Goal: Feedback & Contribution: Contribute content

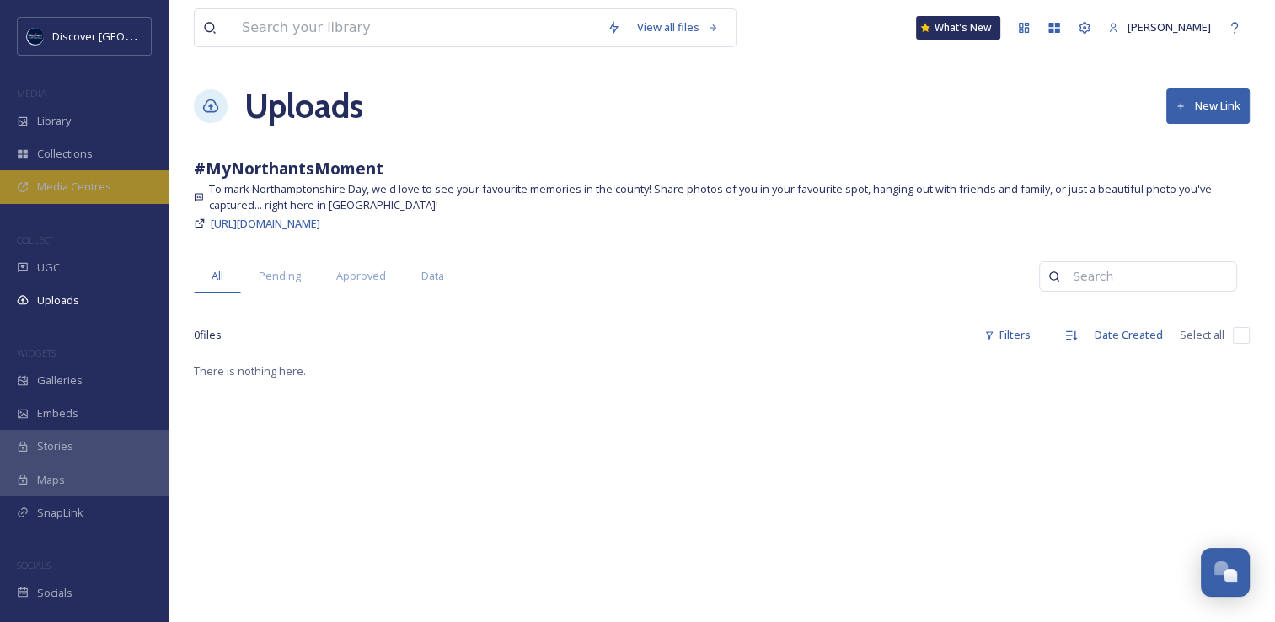
scroll to position [4364, 0]
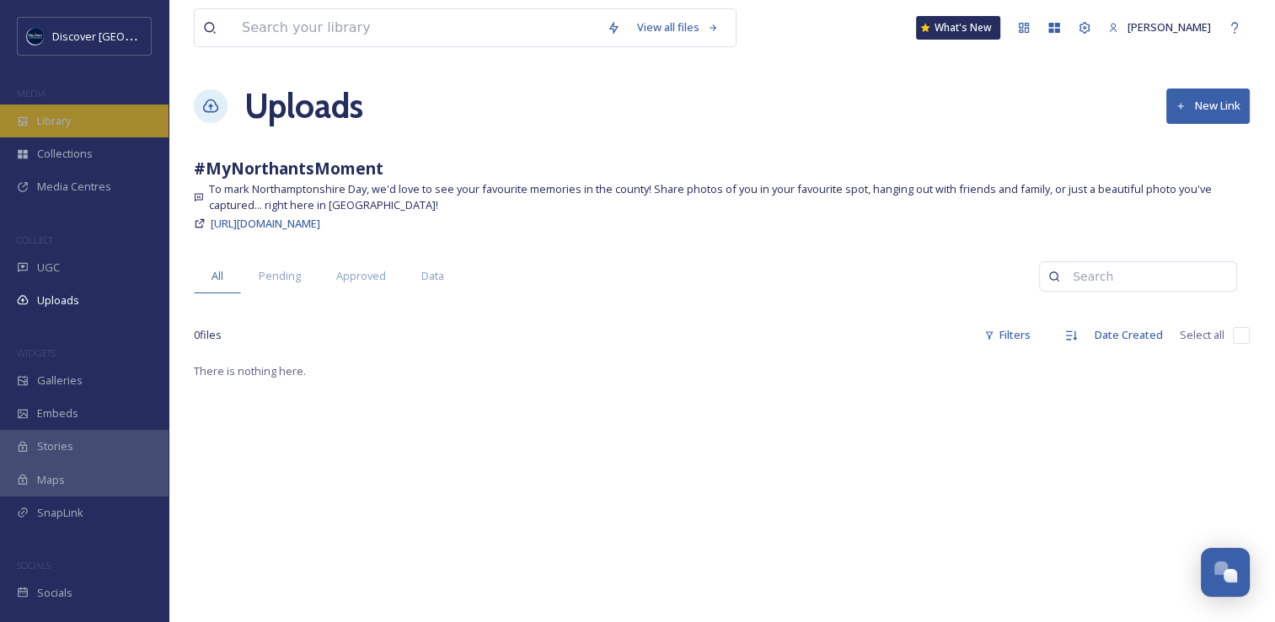
click at [96, 119] on div "Library" at bounding box center [84, 120] width 168 height 33
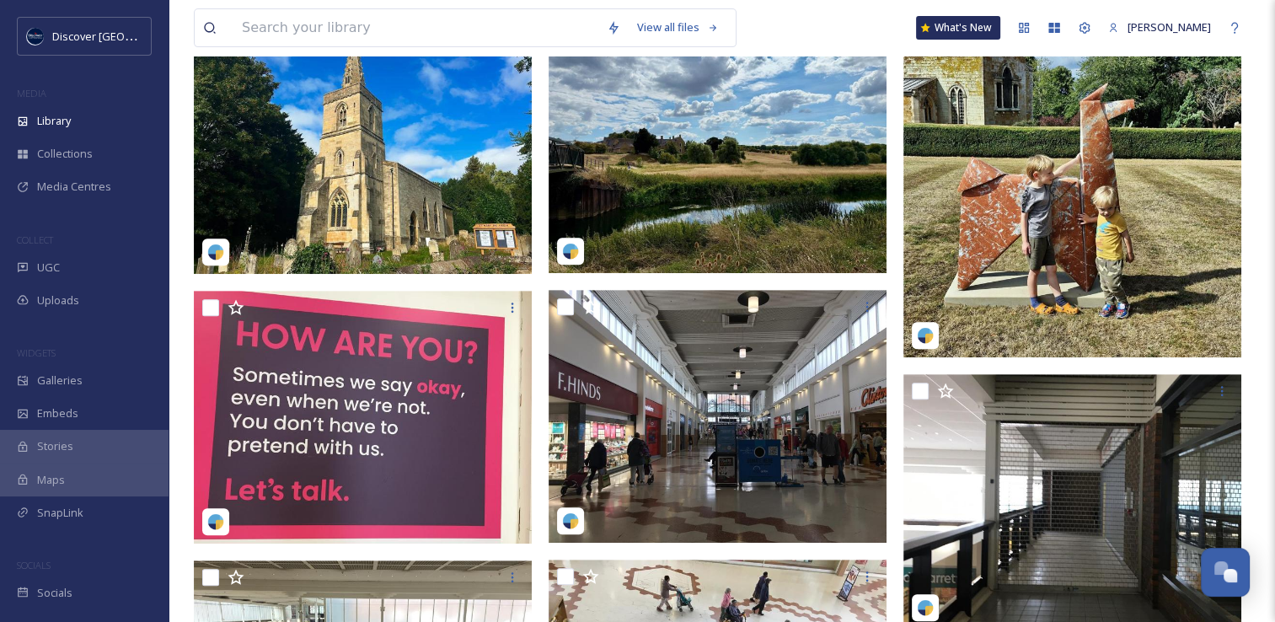
scroll to position [667, 0]
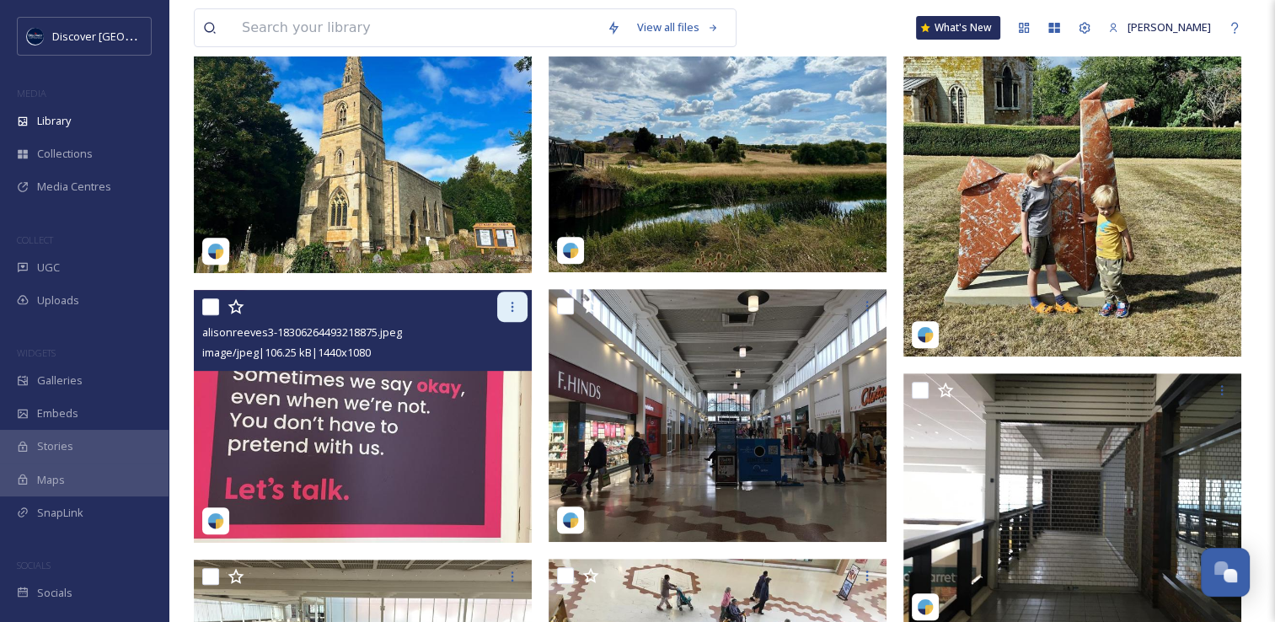
click at [509, 307] on icon at bounding box center [511, 306] width 13 height 13
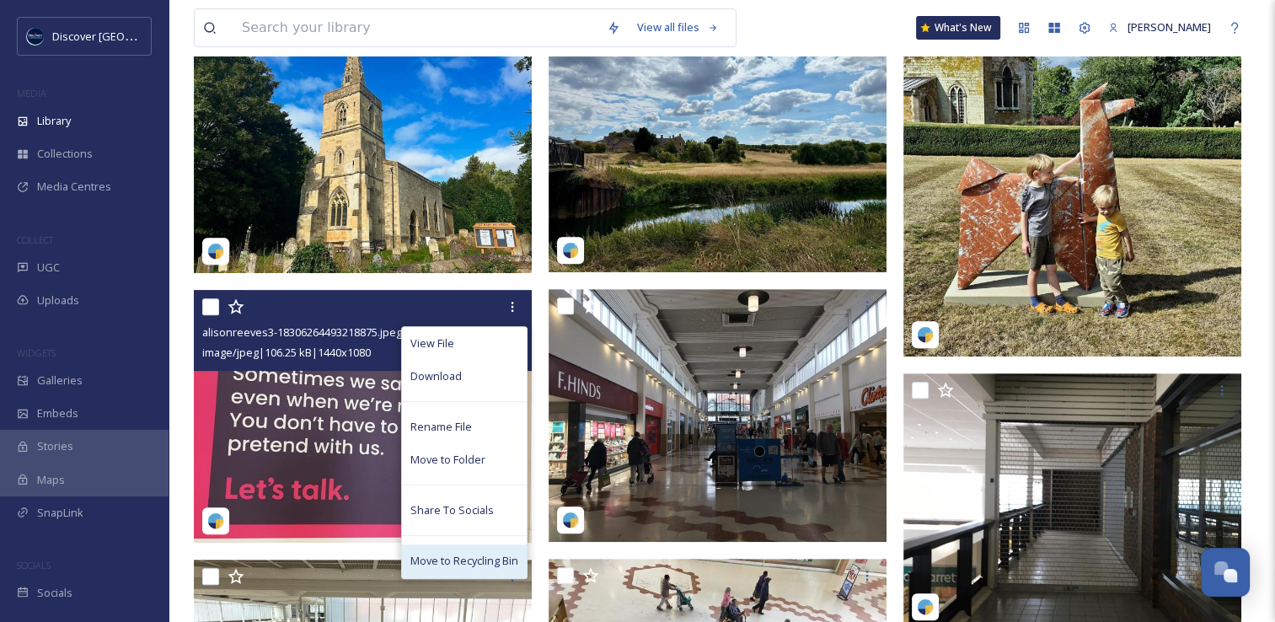
click at [472, 567] on span "Move to Recycling Bin" at bounding box center [464, 561] width 108 height 16
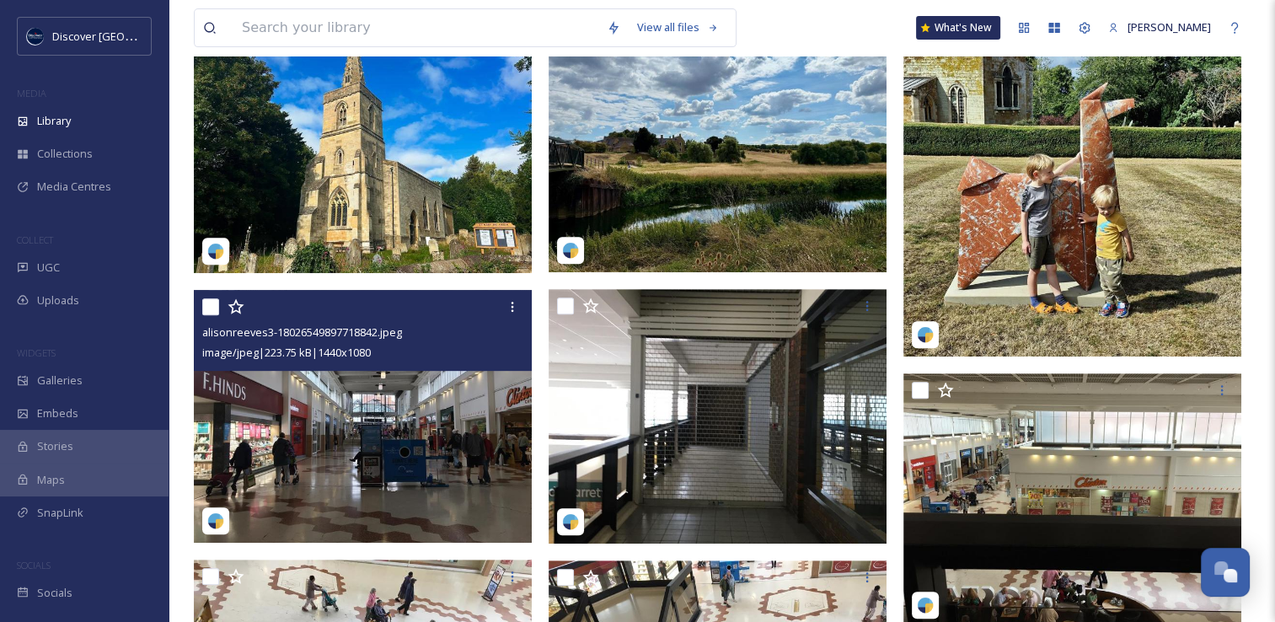
click at [384, 449] on img at bounding box center [363, 417] width 338 height 254
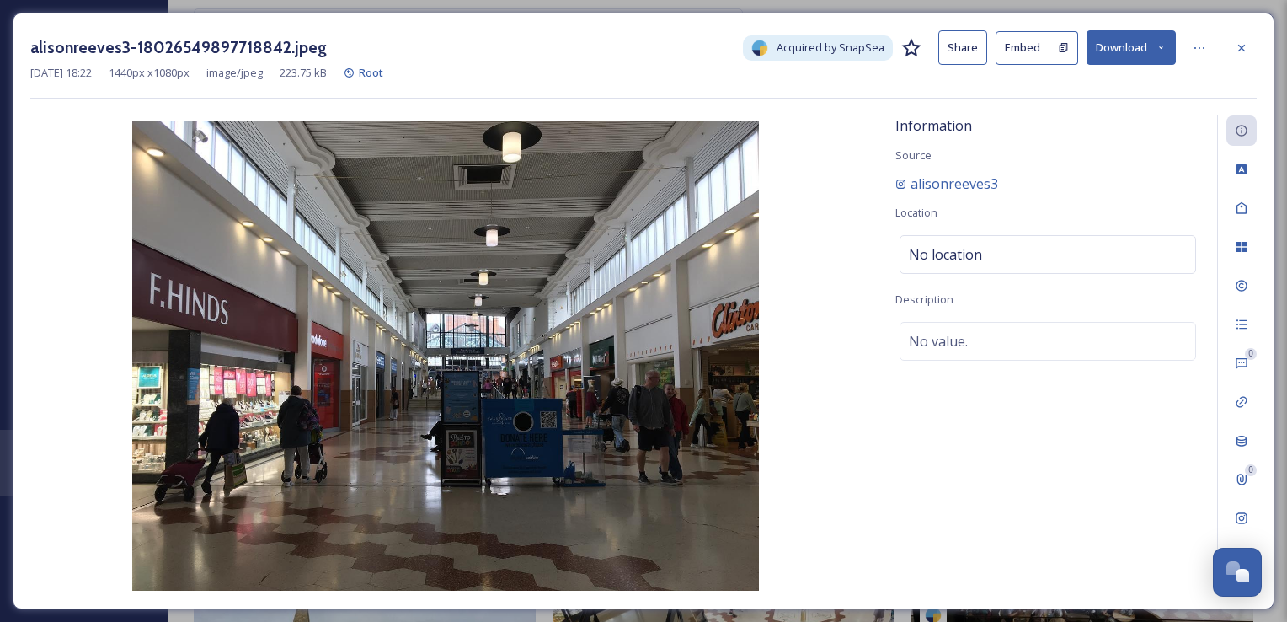
click at [952, 187] on span "alisonreeves3" at bounding box center [955, 184] width 88 height 20
click at [1235, 49] on icon at bounding box center [1241, 47] width 13 height 13
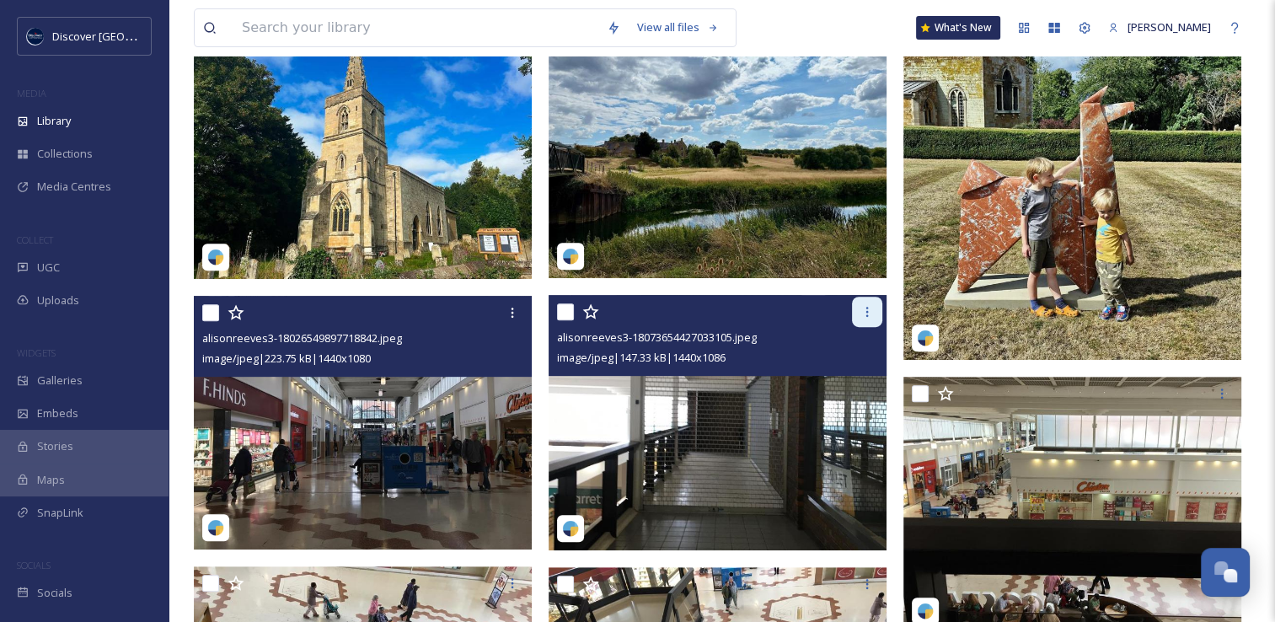
click at [863, 311] on icon at bounding box center [866, 311] width 13 height 13
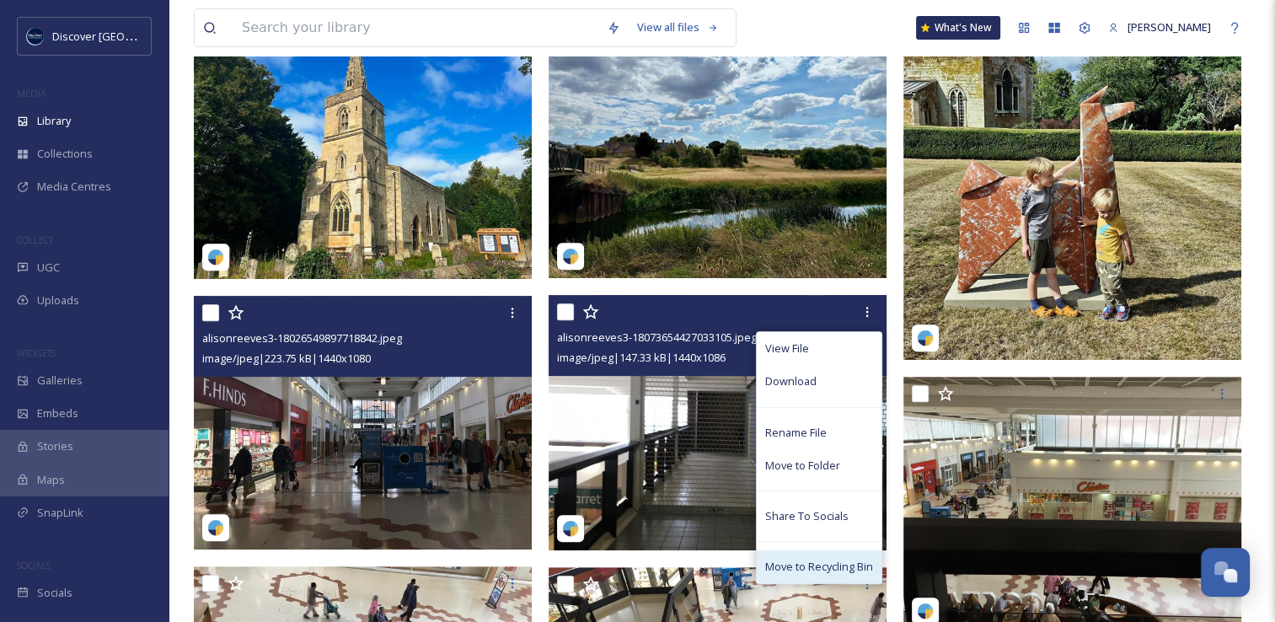
click at [799, 566] on span "Move to Recycling Bin" at bounding box center [819, 567] width 108 height 16
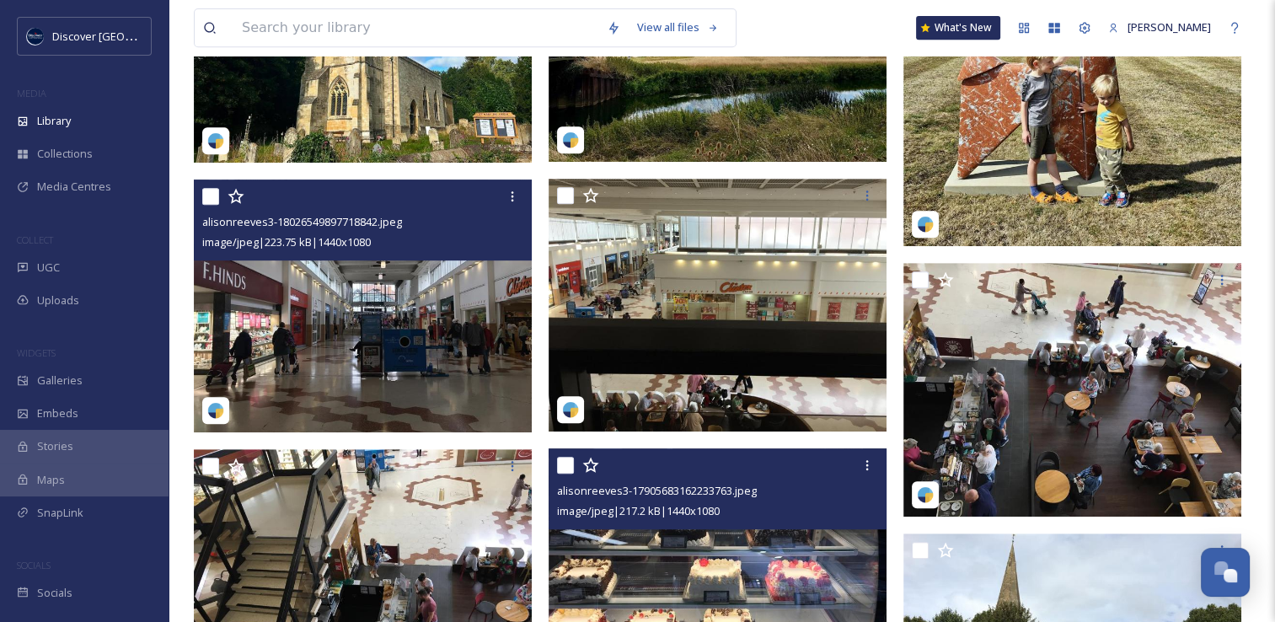
scroll to position [981, 0]
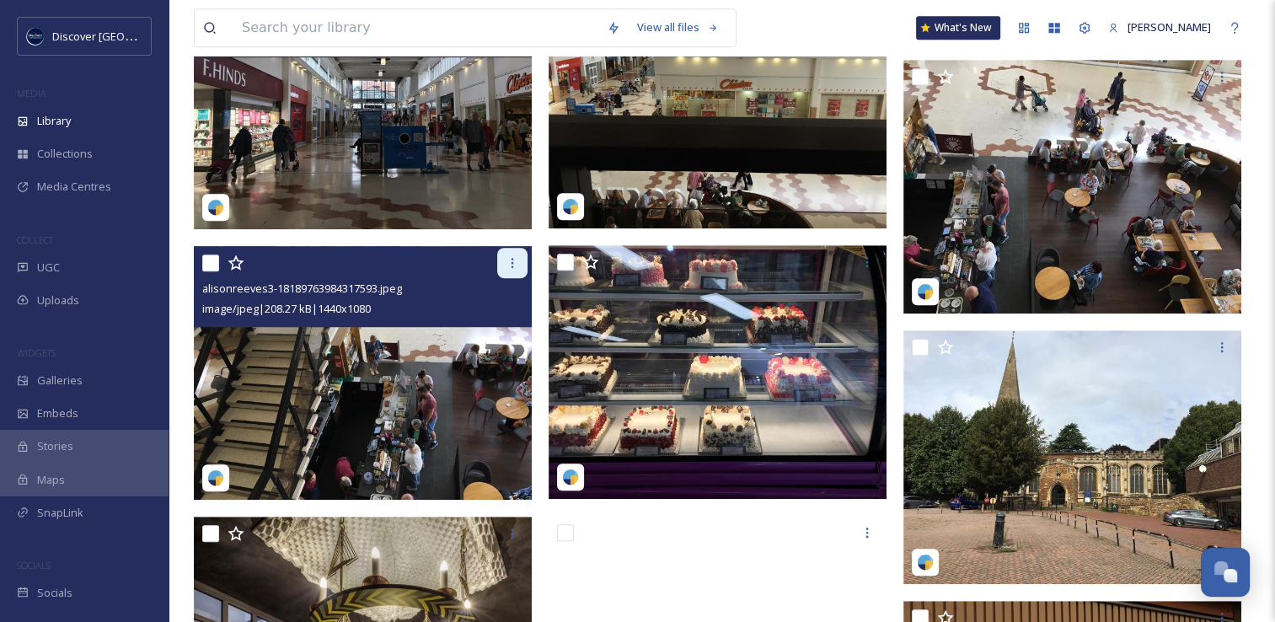
click at [516, 268] on icon at bounding box center [511, 262] width 13 height 13
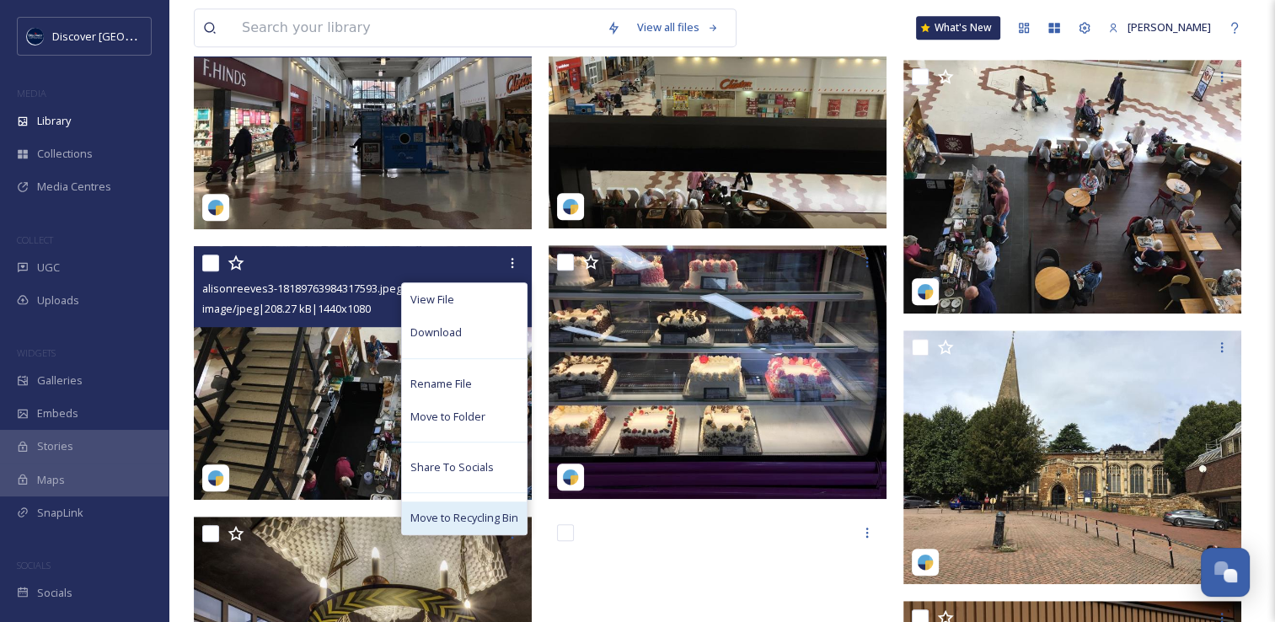
click at [436, 517] on span "Move to Recycling Bin" at bounding box center [464, 518] width 108 height 16
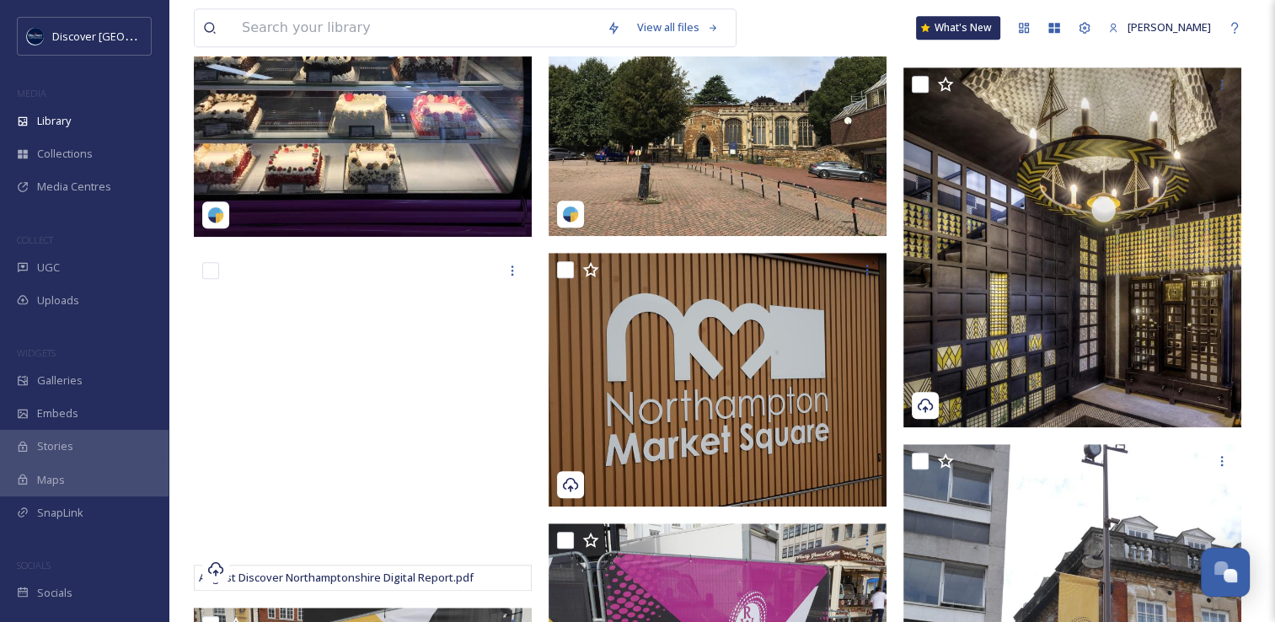
scroll to position [1243, 0]
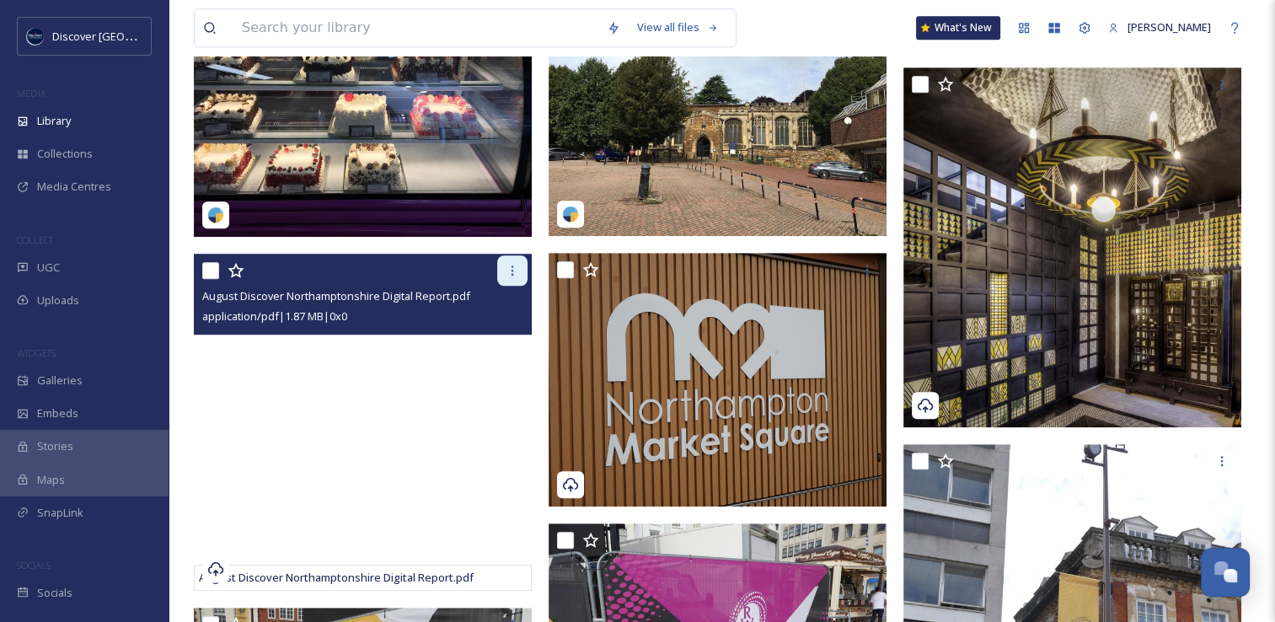
click at [513, 270] on icon at bounding box center [511, 270] width 13 height 13
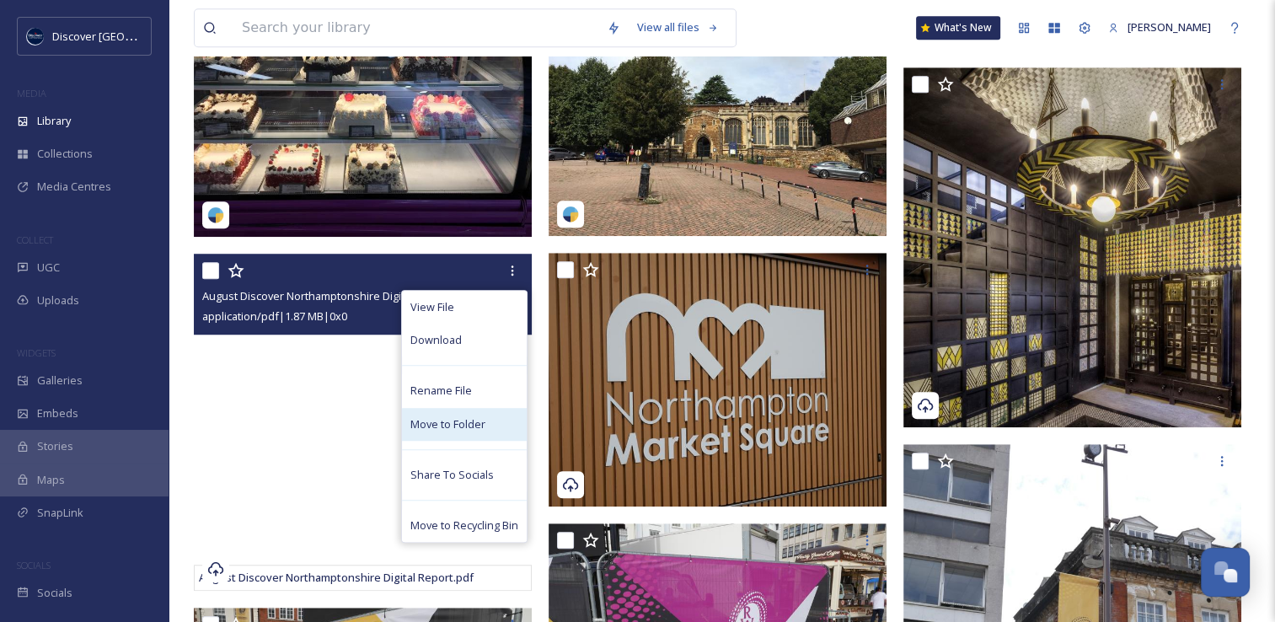
click at [482, 426] on span "Move to Folder" at bounding box center [447, 424] width 75 height 16
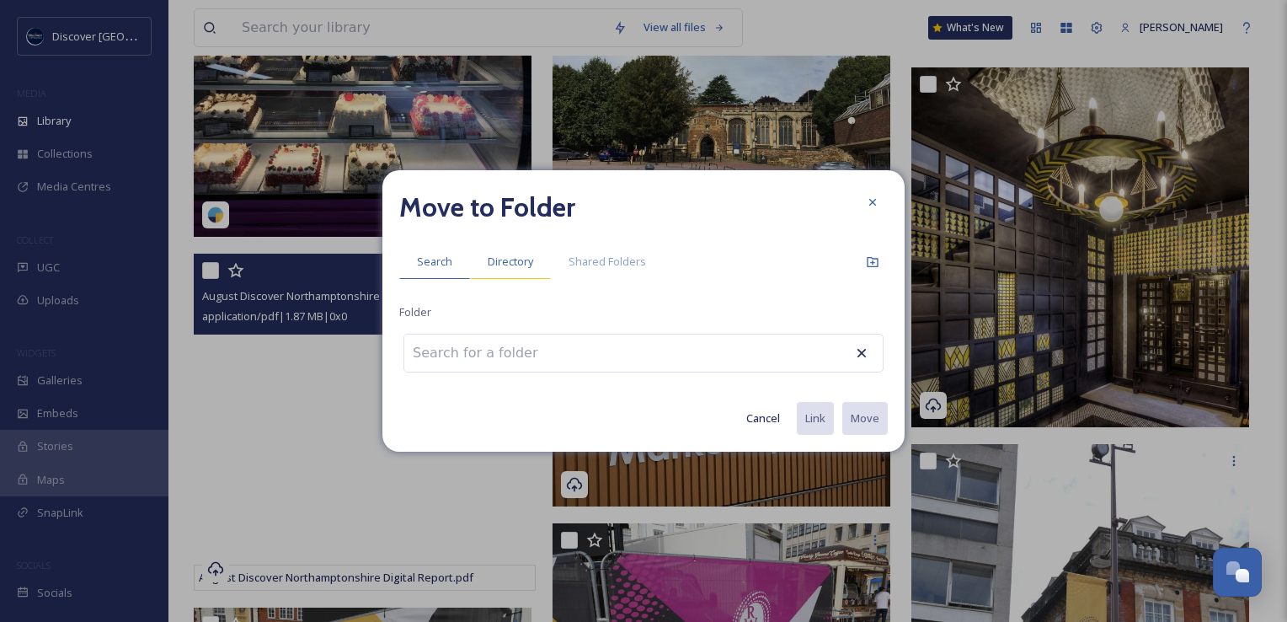
click at [526, 269] on span "Directory" at bounding box center [510, 262] width 45 height 16
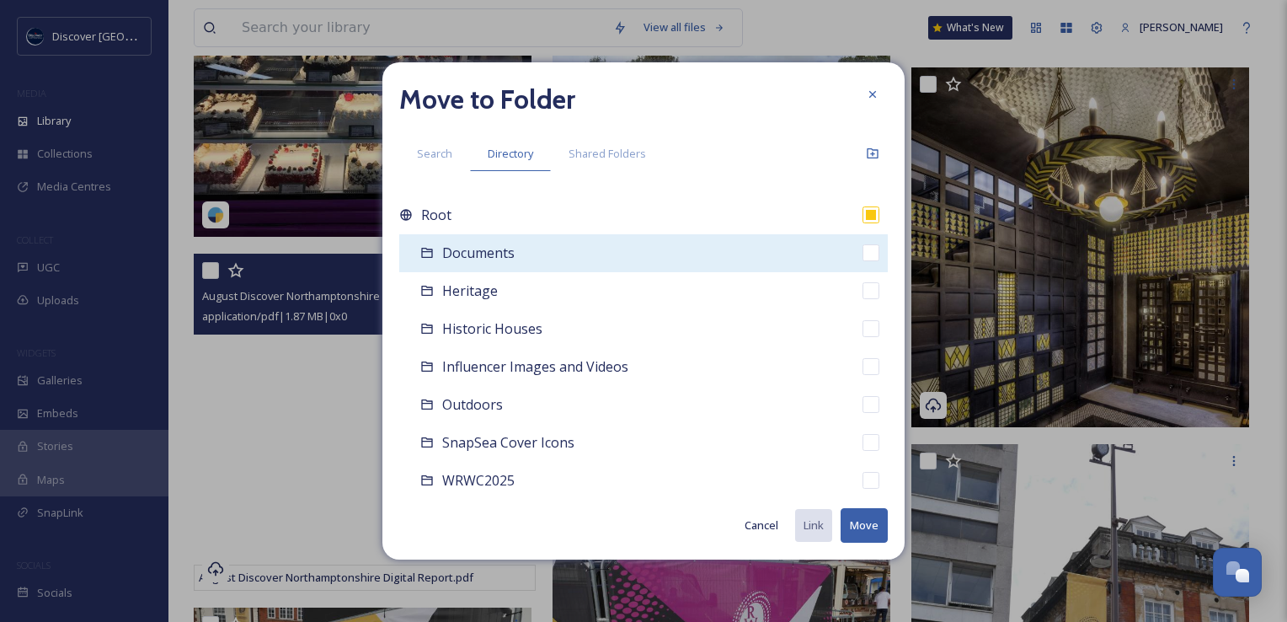
click at [502, 260] on span "Documents" at bounding box center [478, 252] width 72 height 19
checkbox input "false"
checkbox input "true"
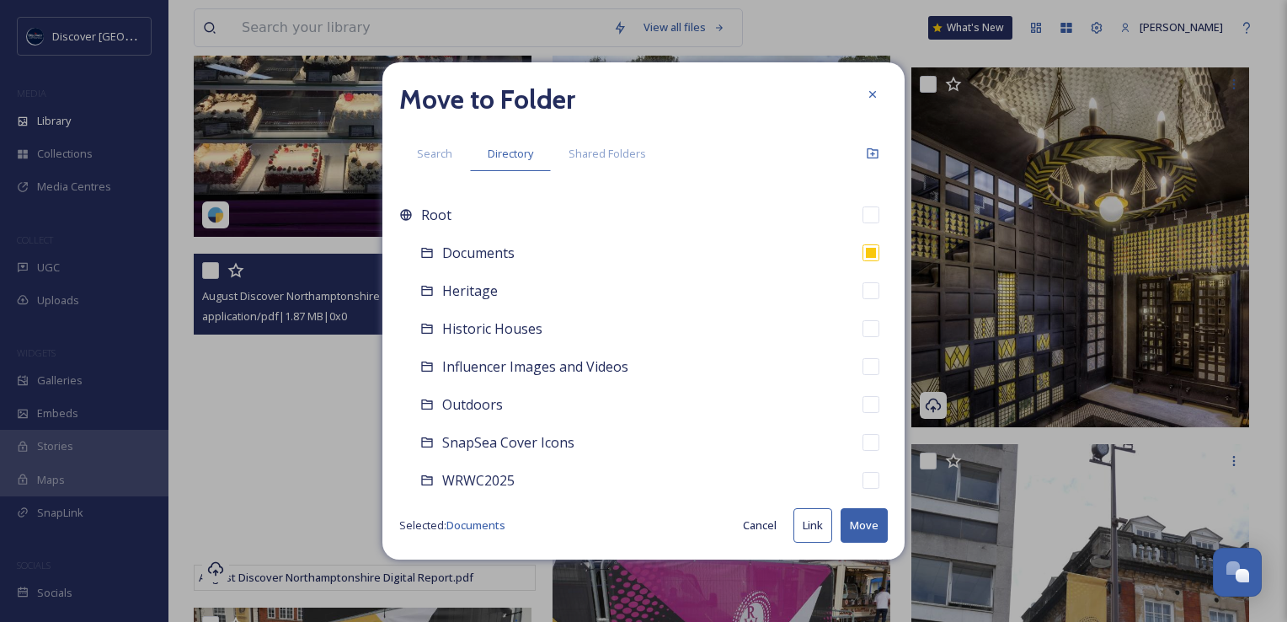
click at [854, 527] on button "Move" at bounding box center [864, 525] width 47 height 35
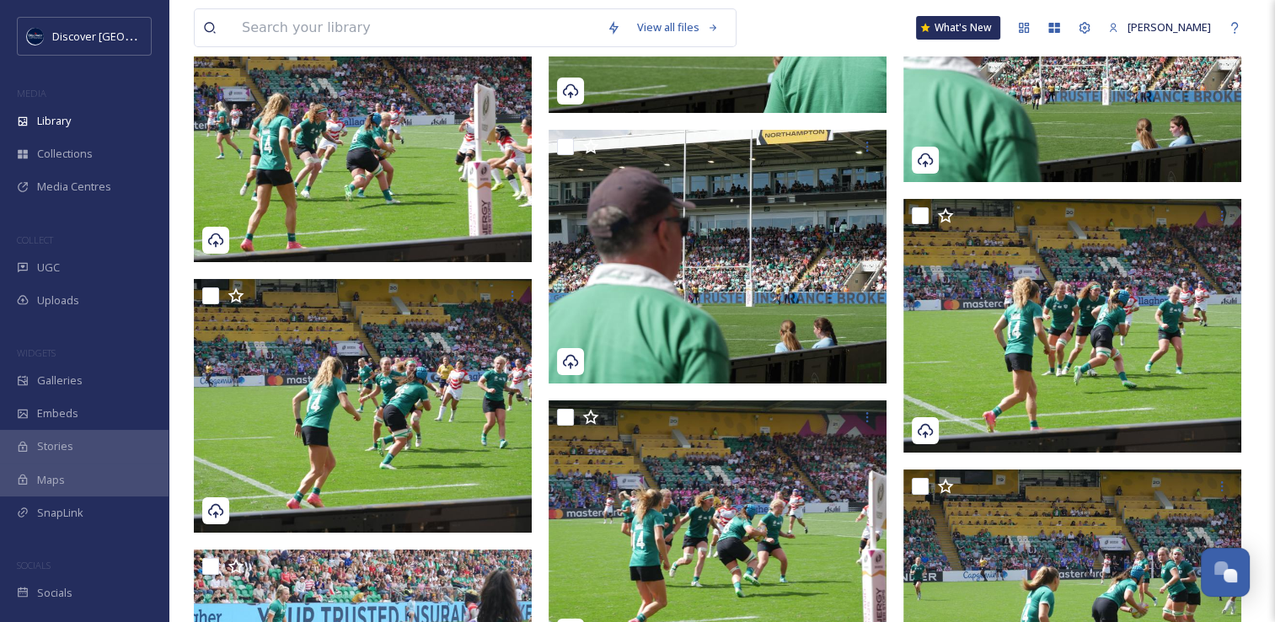
scroll to position [12572, 0]
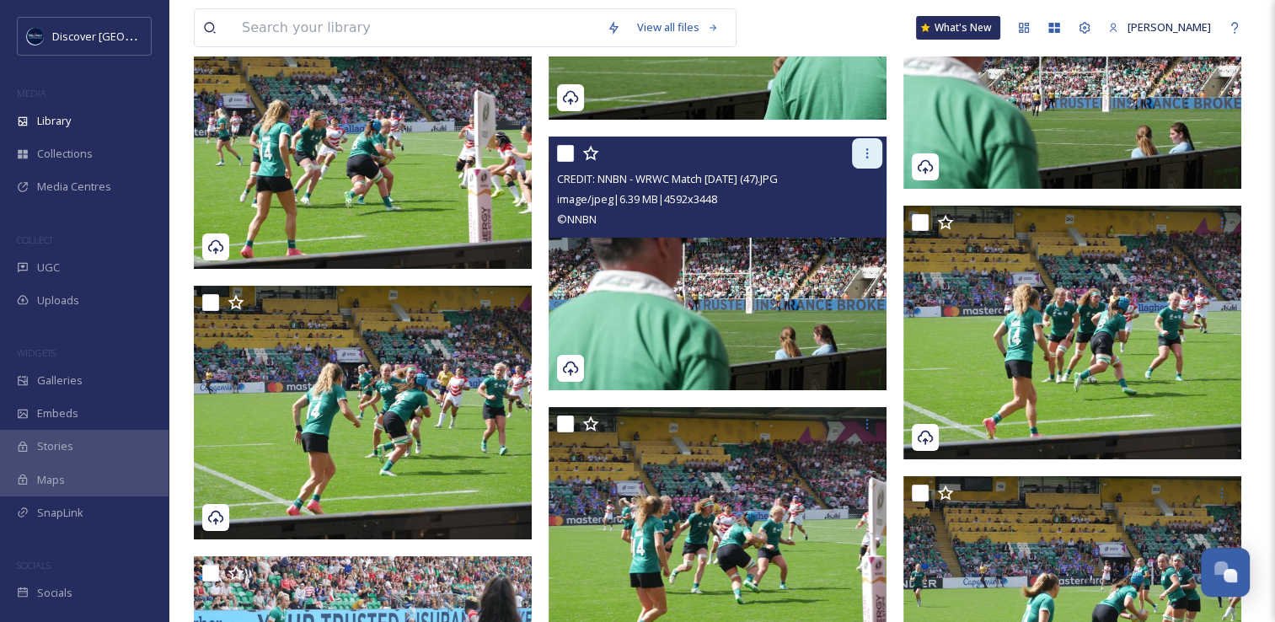
click at [866, 157] on icon at bounding box center [867, 153] width 3 height 10
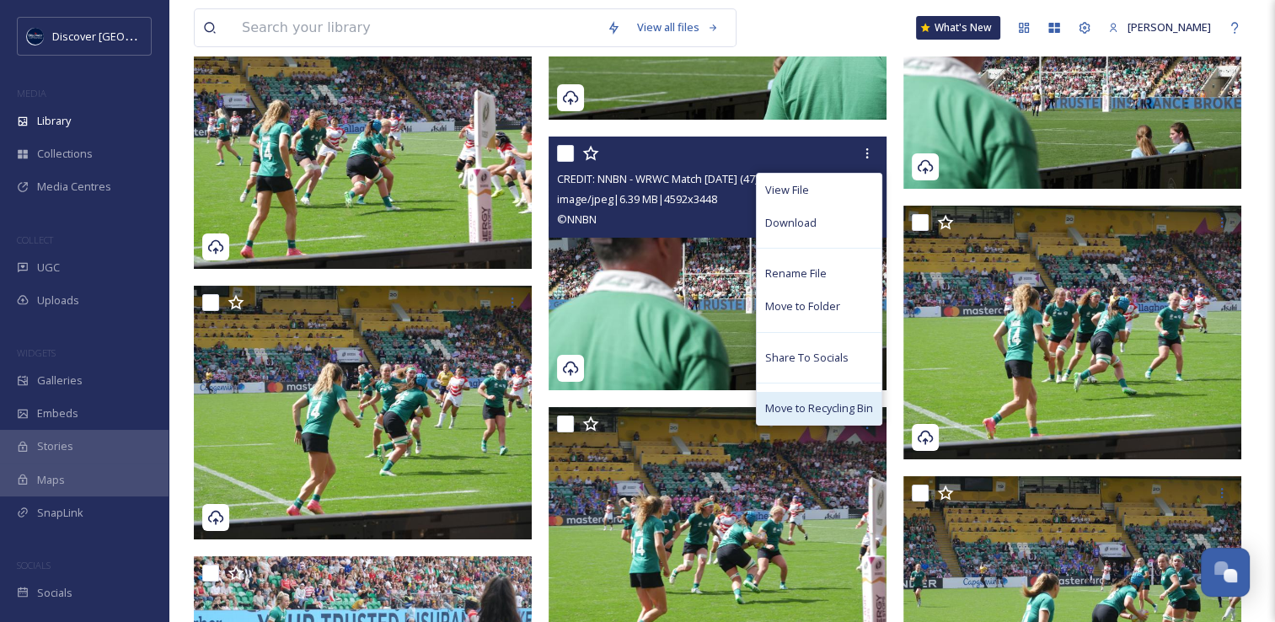
click at [813, 410] on span "Move to Recycling Bin" at bounding box center [819, 408] width 108 height 16
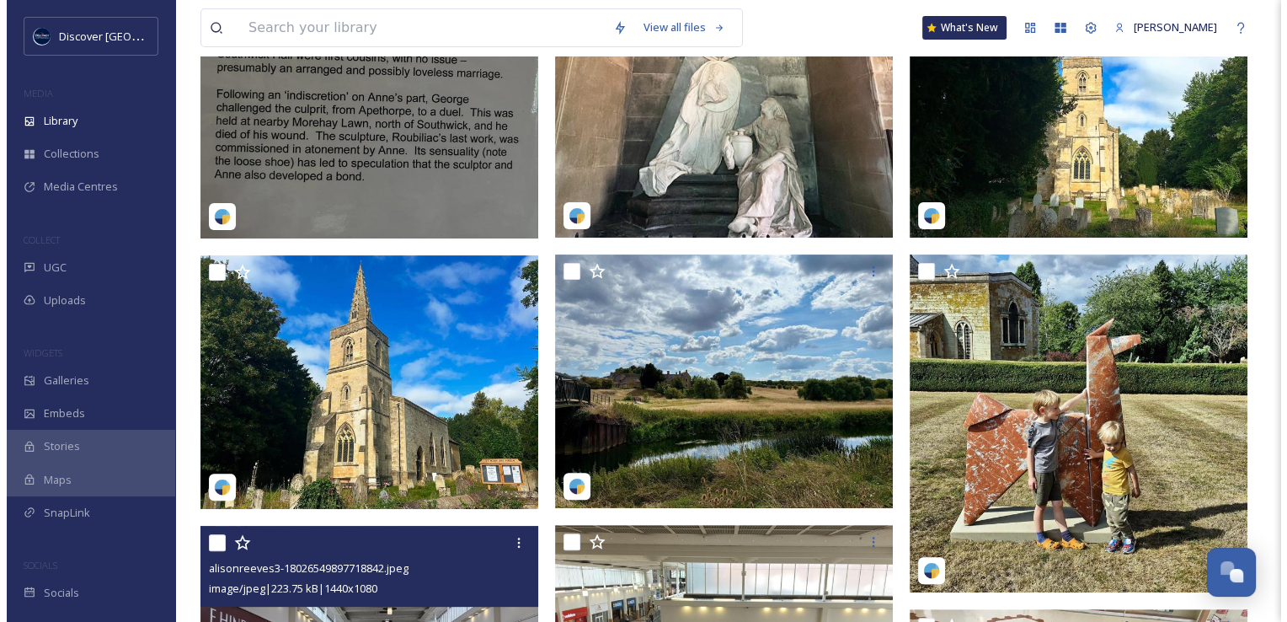
scroll to position [457, 0]
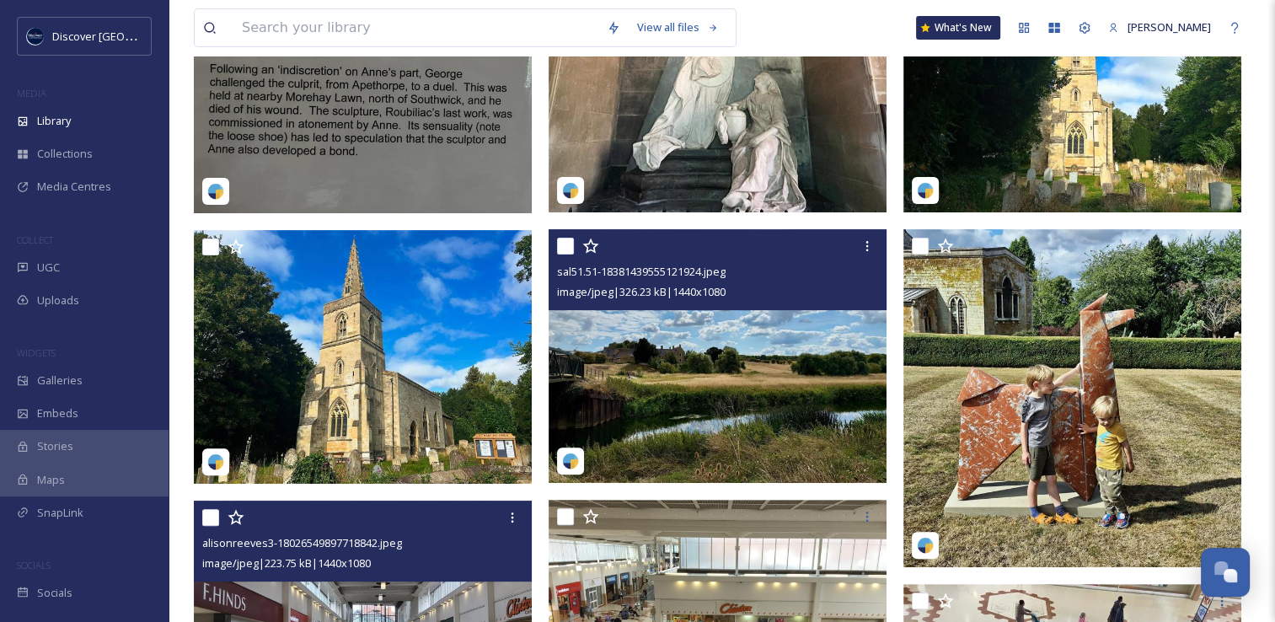
click at [641, 364] on img at bounding box center [717, 356] width 338 height 254
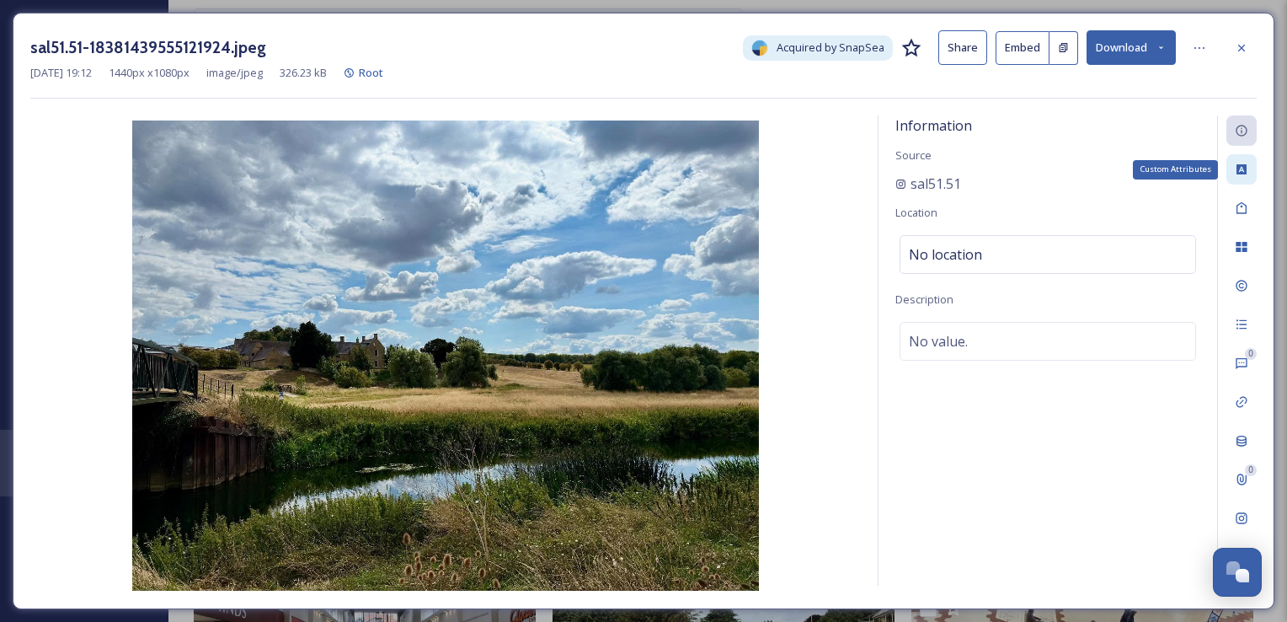
click at [1241, 174] on icon at bounding box center [1241, 169] width 13 height 13
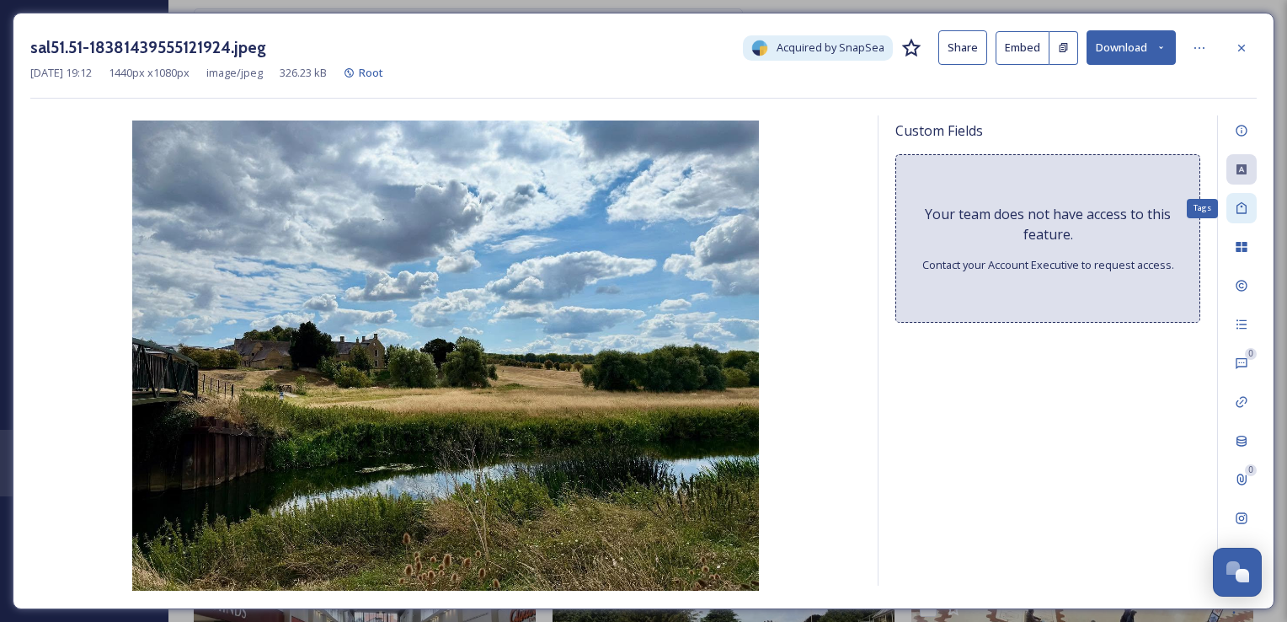
click at [1243, 201] on icon at bounding box center [1241, 207] width 13 height 13
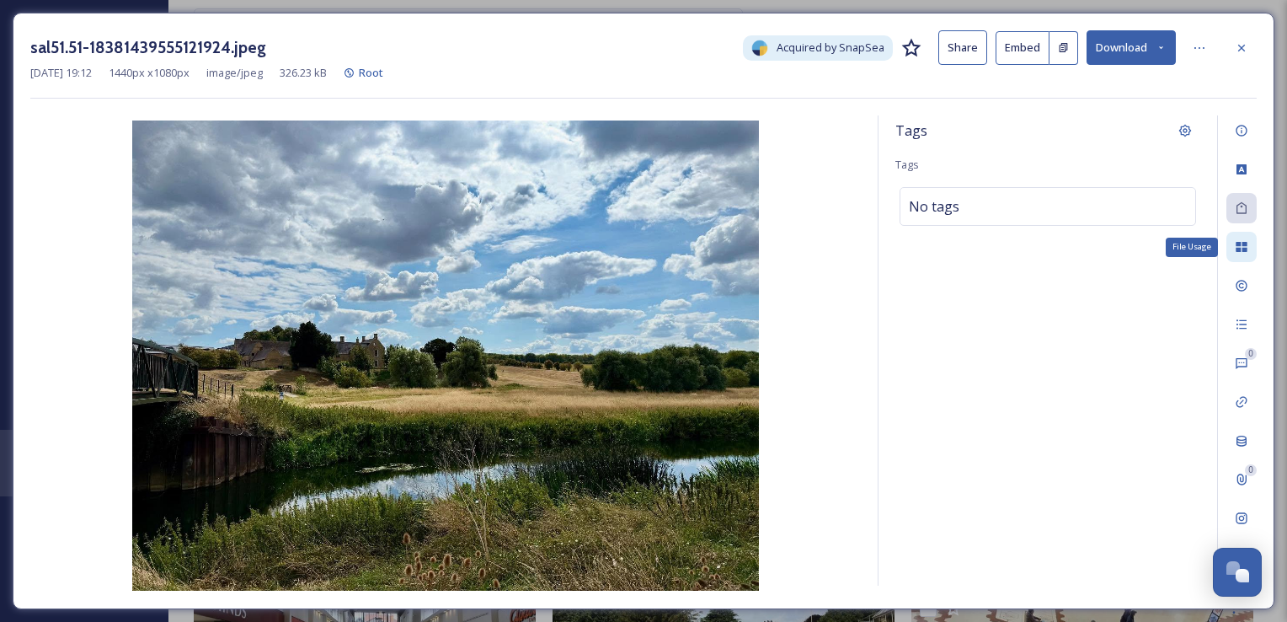
click at [1245, 245] on icon at bounding box center [1241, 247] width 11 height 10
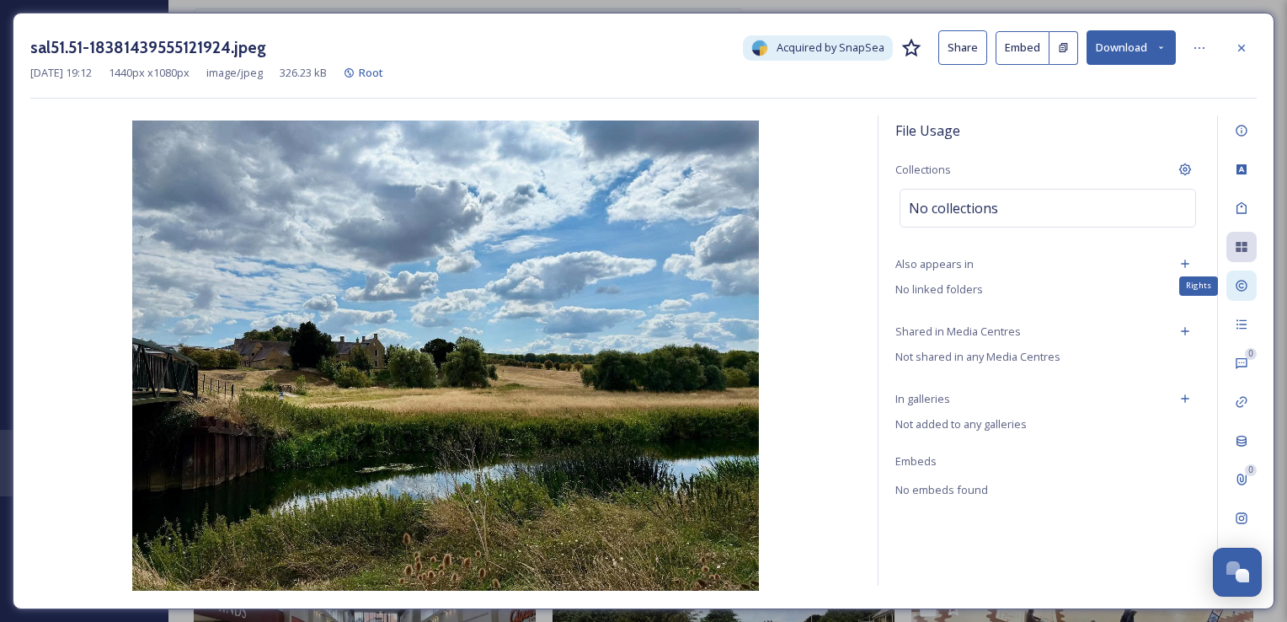
click at [1241, 291] on icon at bounding box center [1241, 285] width 13 height 13
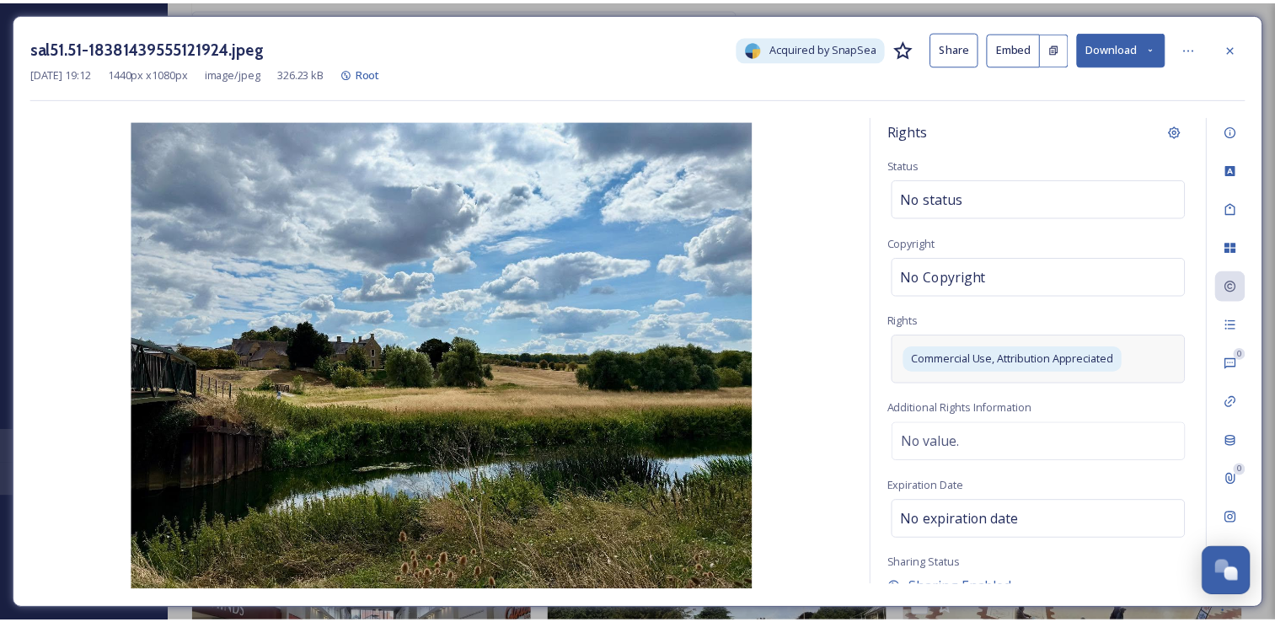
scroll to position [52, 0]
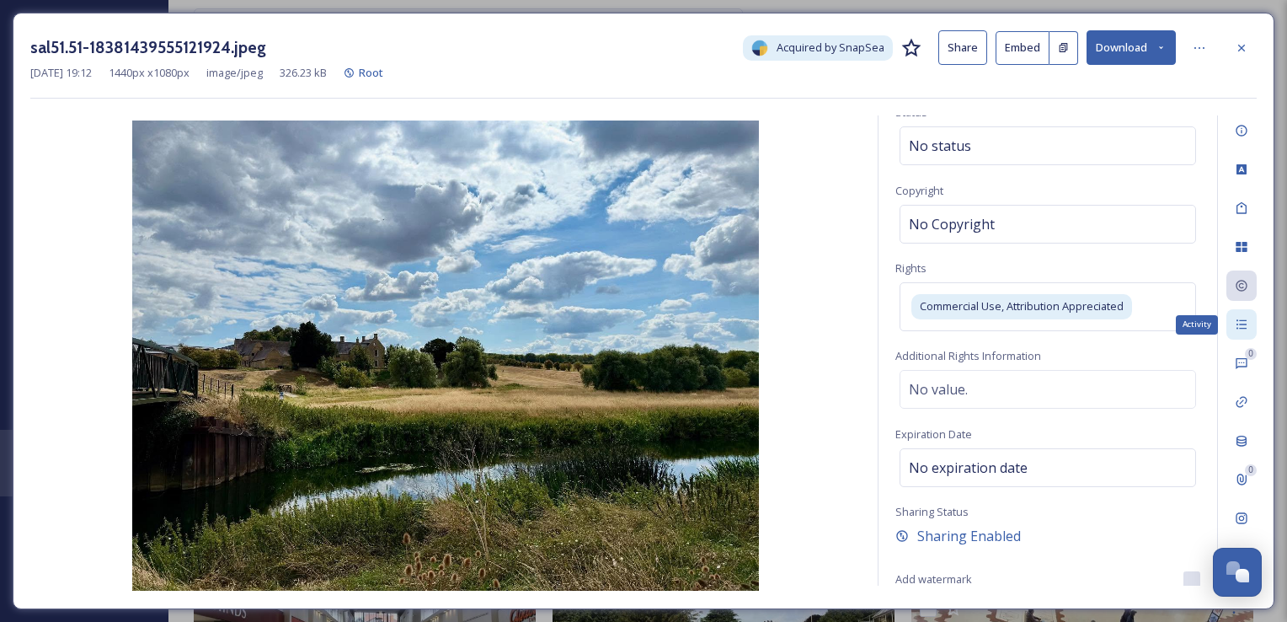
click at [1241, 322] on icon at bounding box center [1241, 324] width 13 height 13
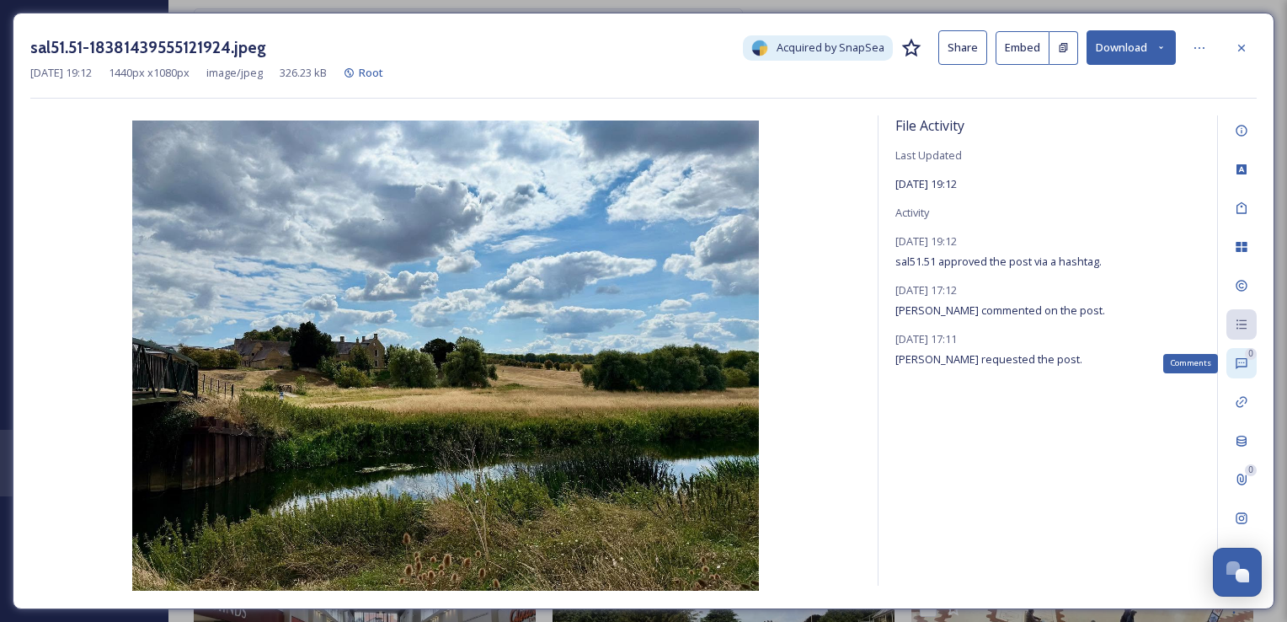
click at [1240, 368] on icon at bounding box center [1241, 362] width 13 height 13
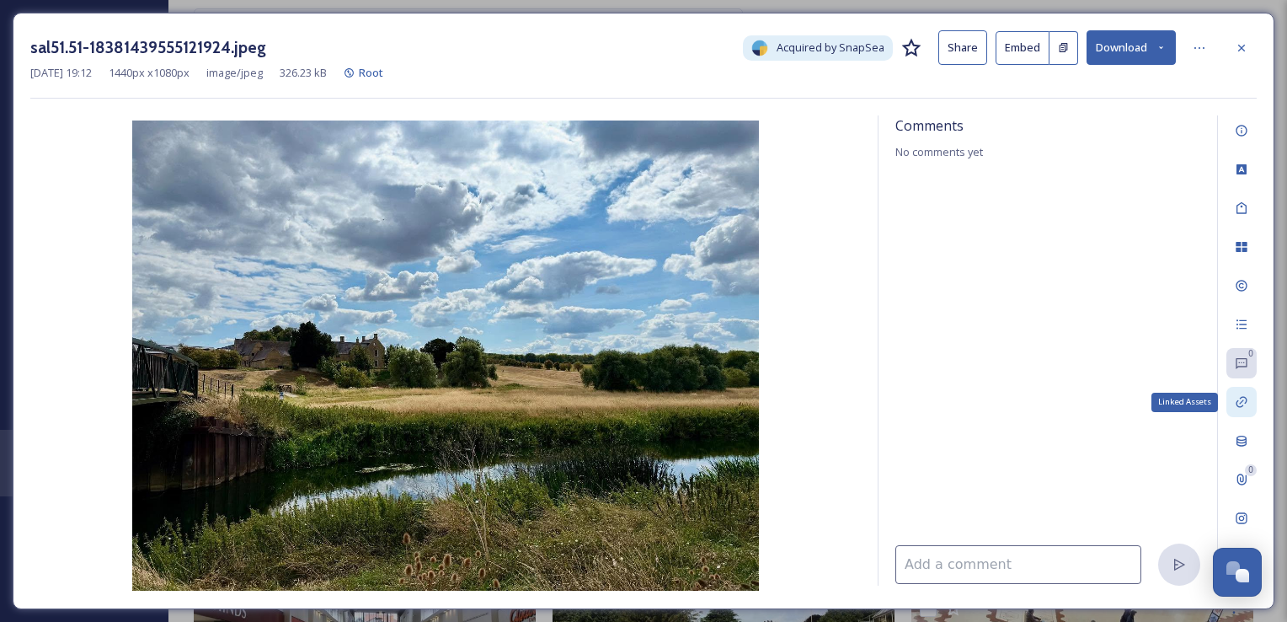
click at [1245, 413] on div "Linked Assets" at bounding box center [1242, 402] width 30 height 30
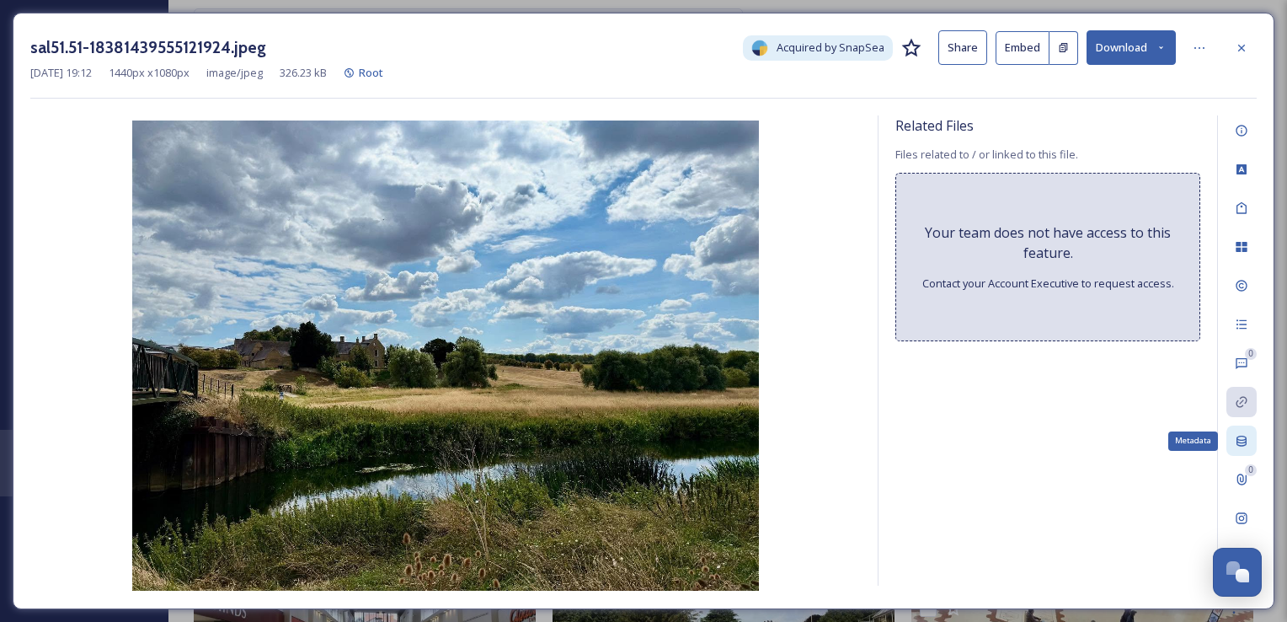
click at [1242, 441] on icon at bounding box center [1241, 440] width 13 height 13
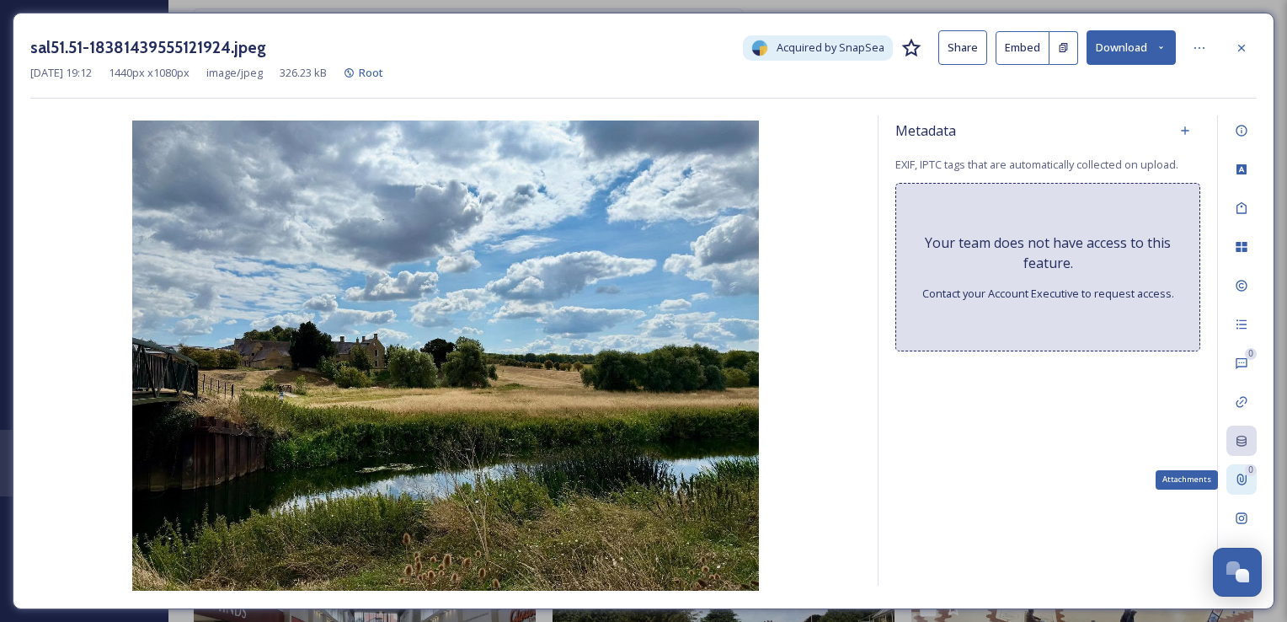
click at [1242, 480] on icon at bounding box center [1241, 479] width 13 height 13
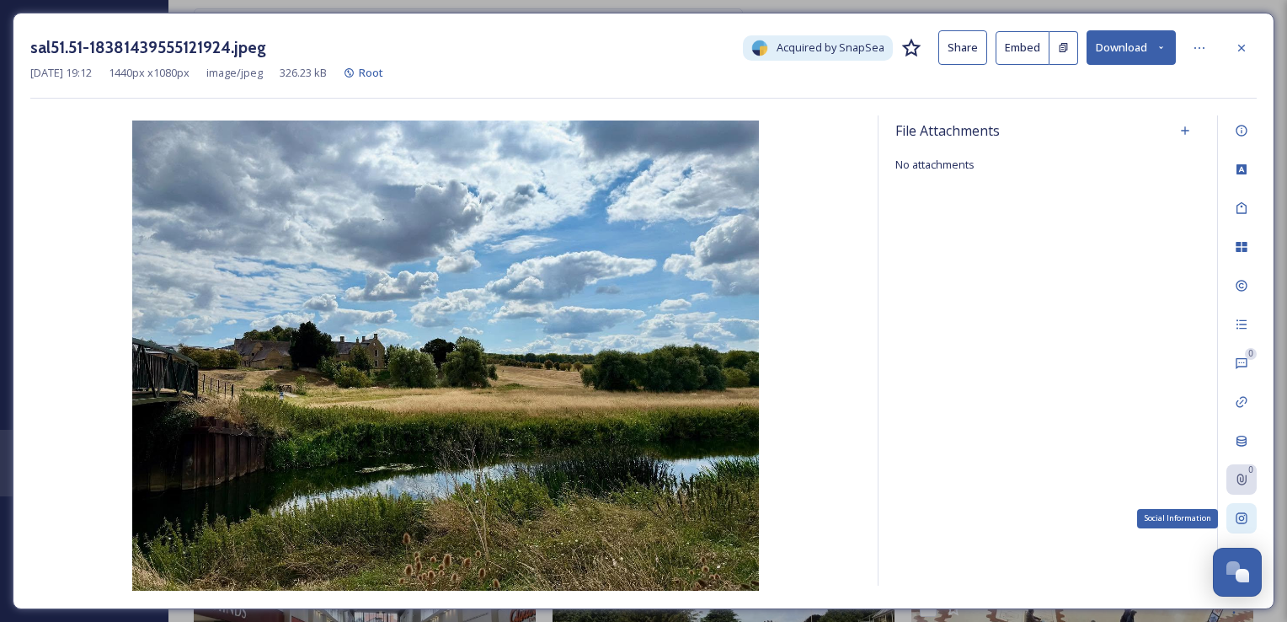
click at [1243, 524] on icon at bounding box center [1241, 517] width 13 height 13
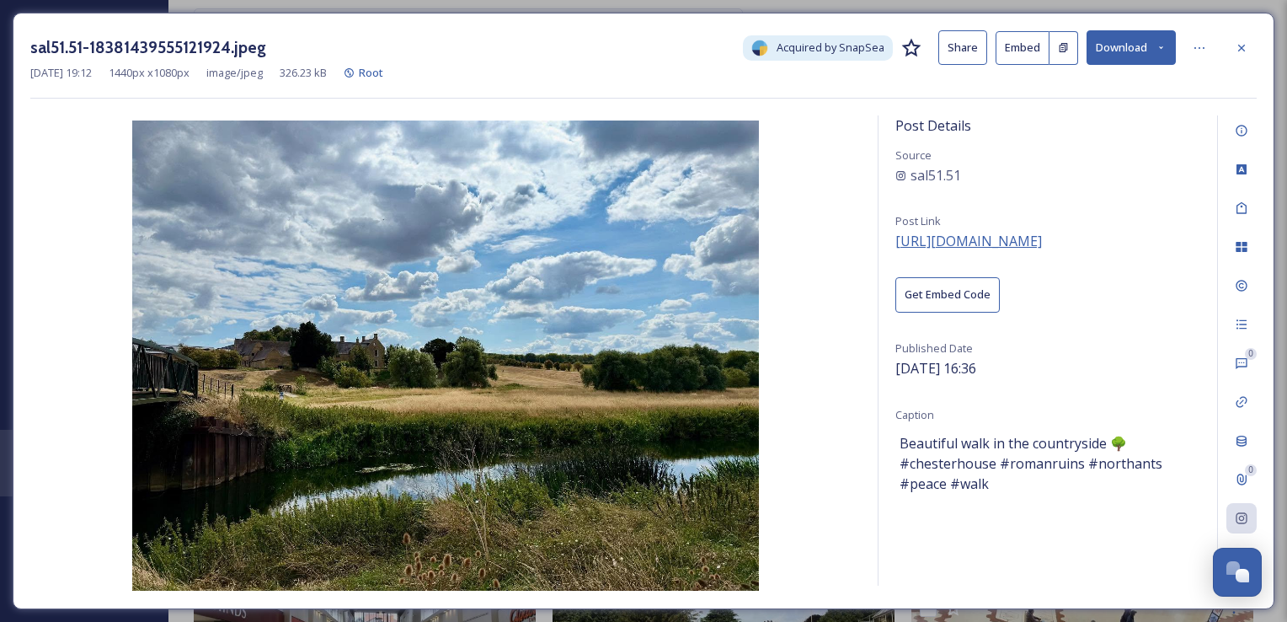
click at [1042, 241] on span "https://www.instagram.com/p/DN52nNPjK4u/" at bounding box center [968, 241] width 147 height 19
click at [1162, 54] on button "Download" at bounding box center [1131, 47] width 89 height 35
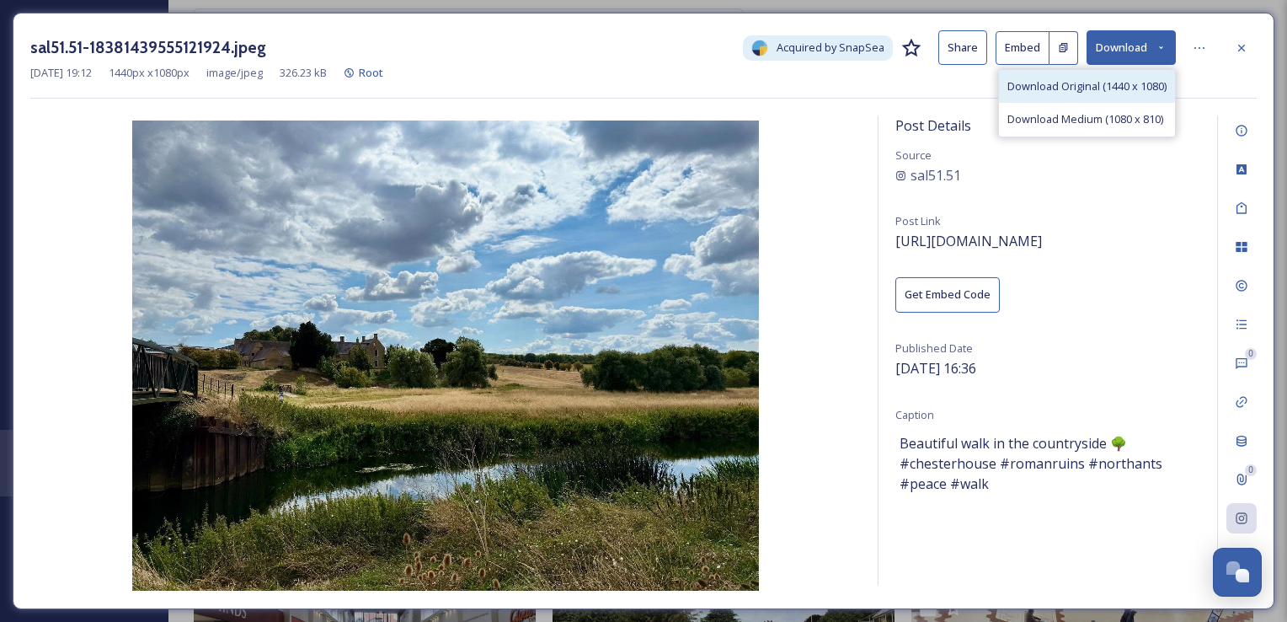
click at [1129, 83] on span "Download Original (1440 x 1080)" at bounding box center [1087, 86] width 159 height 16
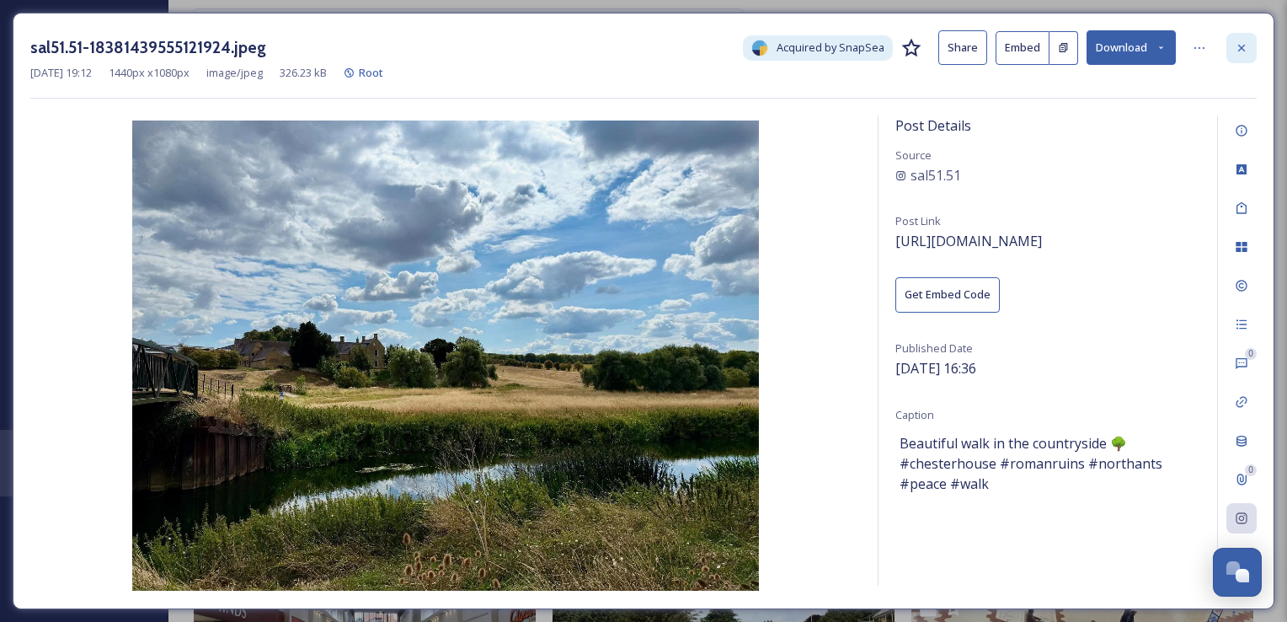
click at [1247, 44] on icon at bounding box center [1241, 47] width 13 height 13
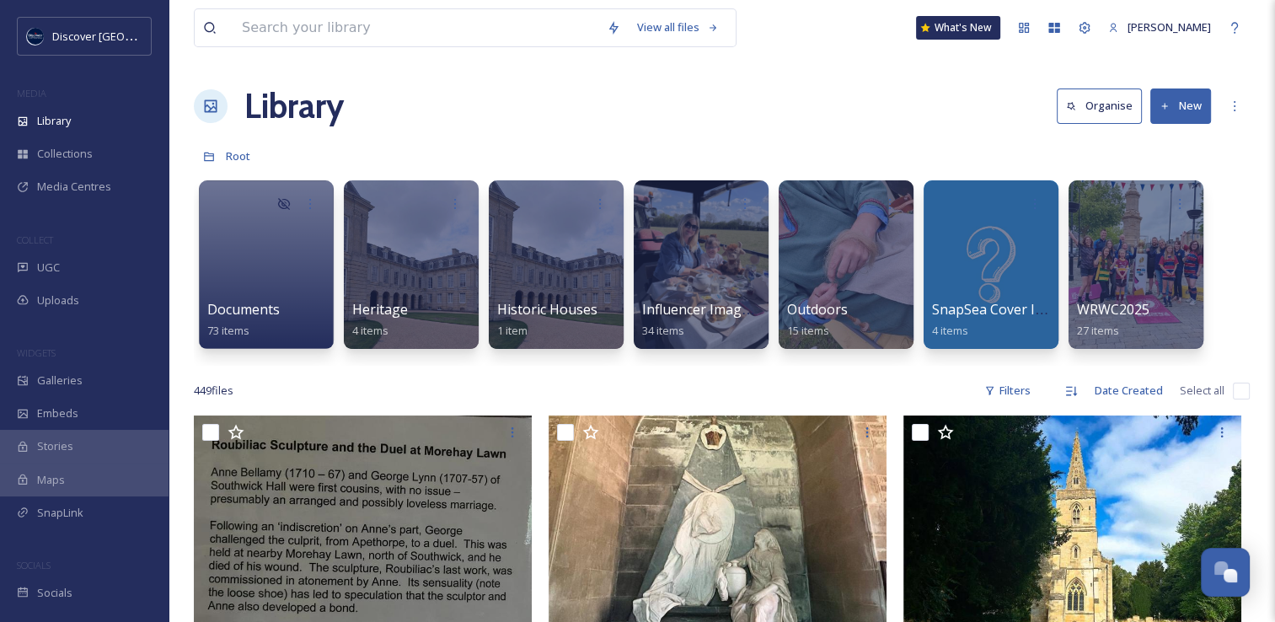
scroll to position [168, 0]
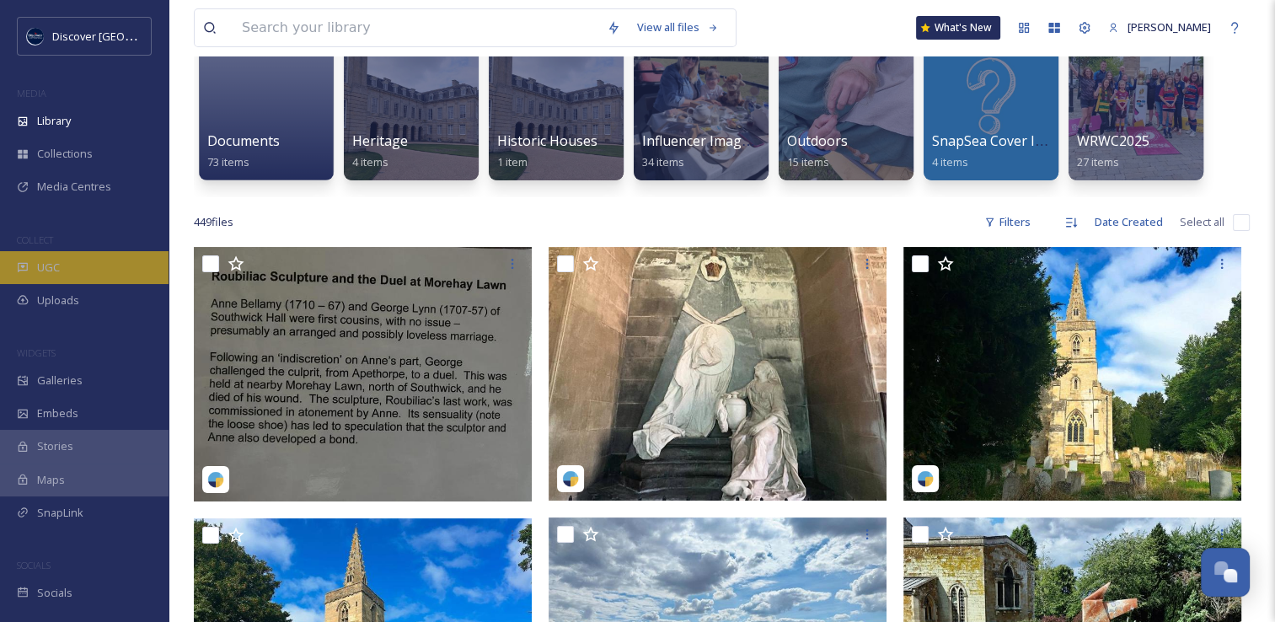
click at [71, 262] on div "UGC" at bounding box center [84, 267] width 168 height 33
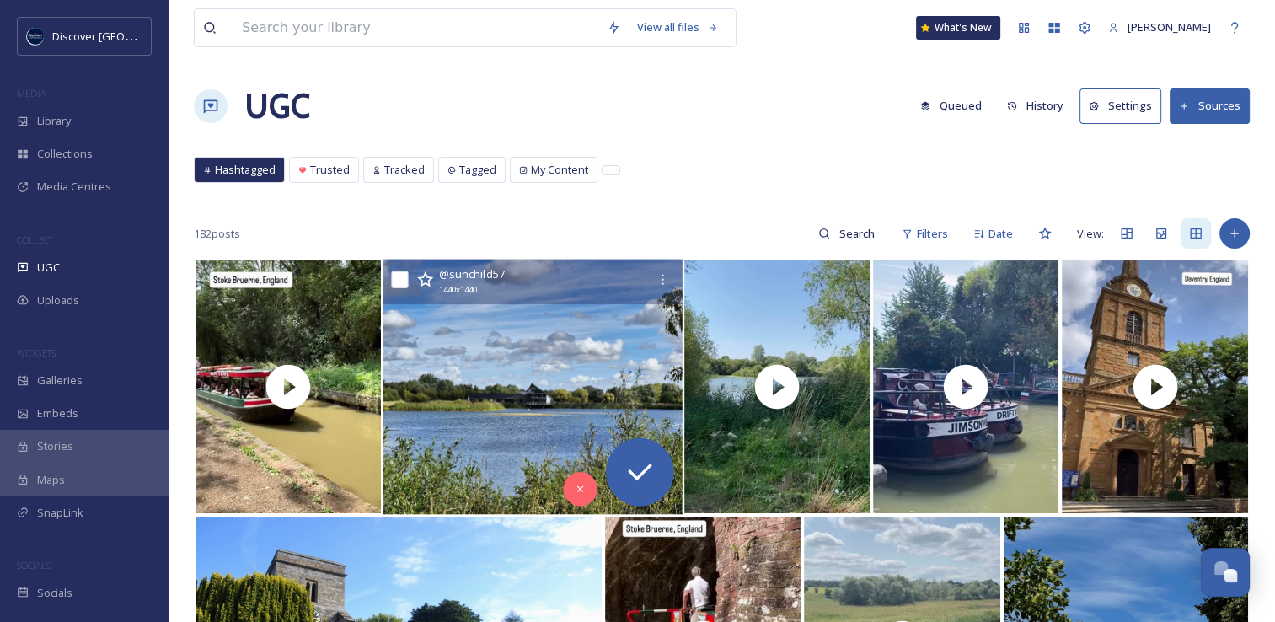
click at [486, 425] on img at bounding box center [532, 386] width 299 height 255
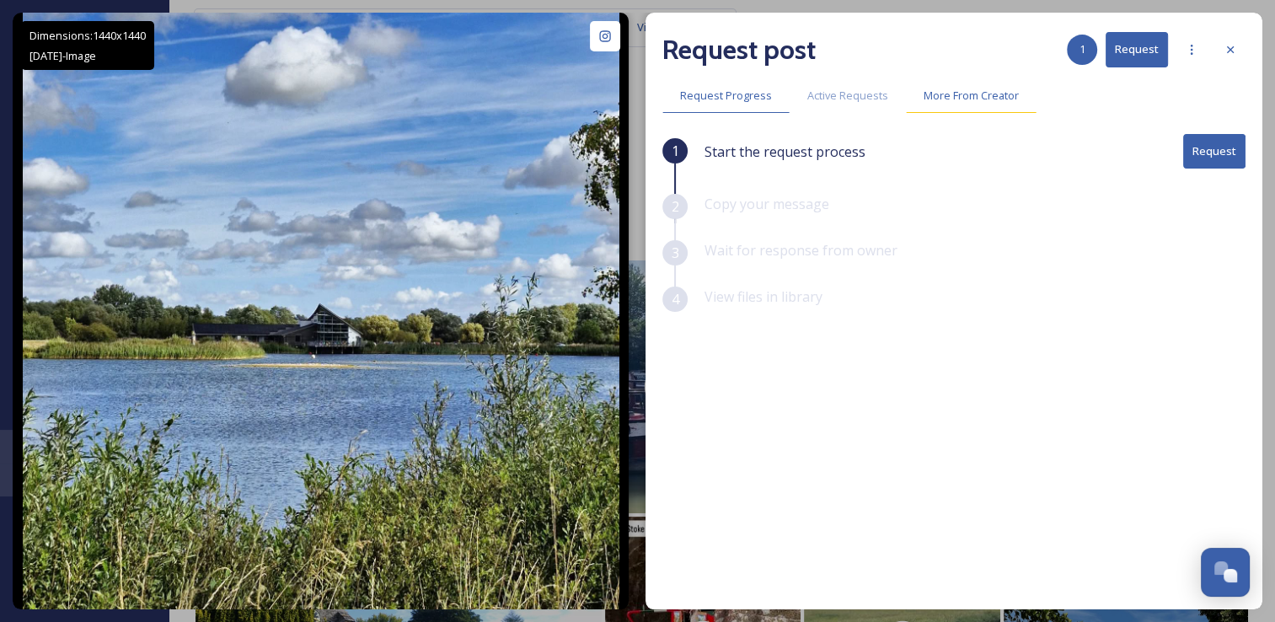
click at [937, 95] on span "More From Creator" at bounding box center [970, 96] width 95 height 16
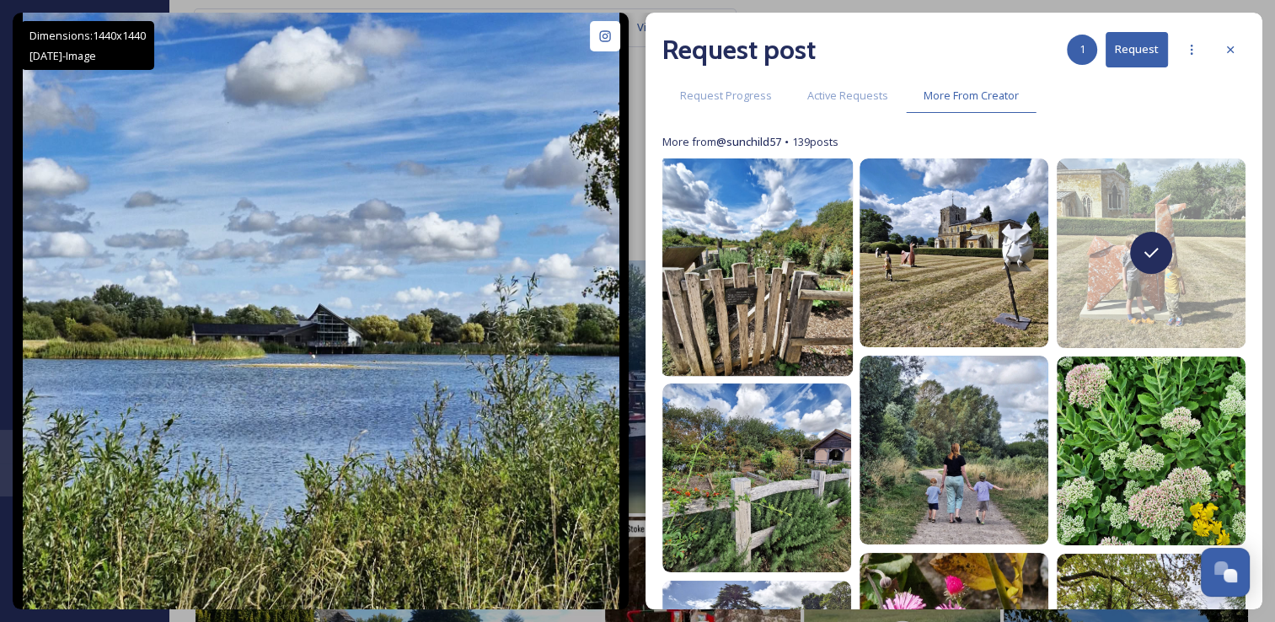
click at [786, 251] on img at bounding box center [756, 267] width 192 height 220
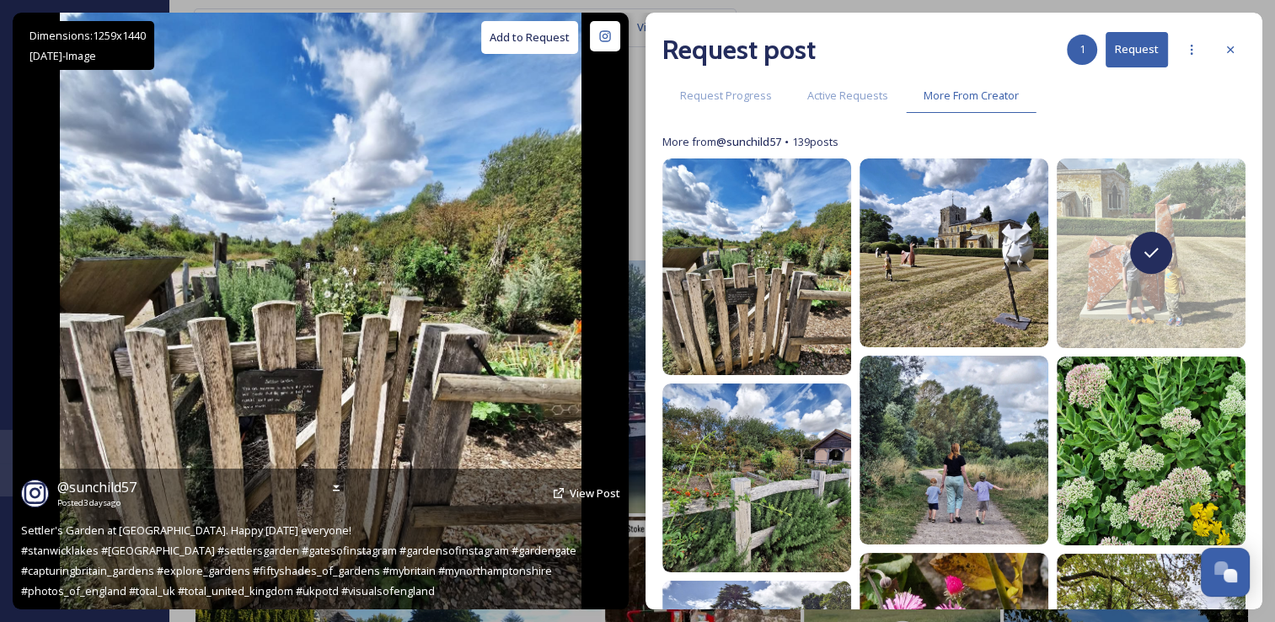
click at [549, 39] on button "Add to Request" at bounding box center [529, 37] width 97 height 33
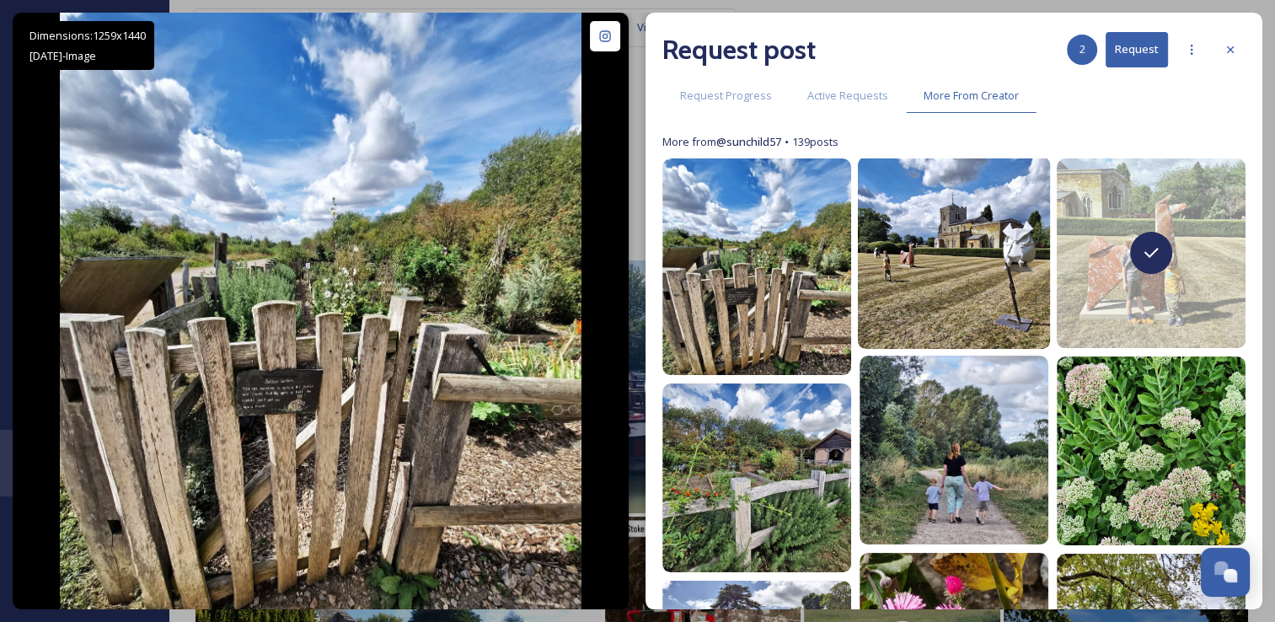
click at [900, 278] on img at bounding box center [954, 253] width 192 height 192
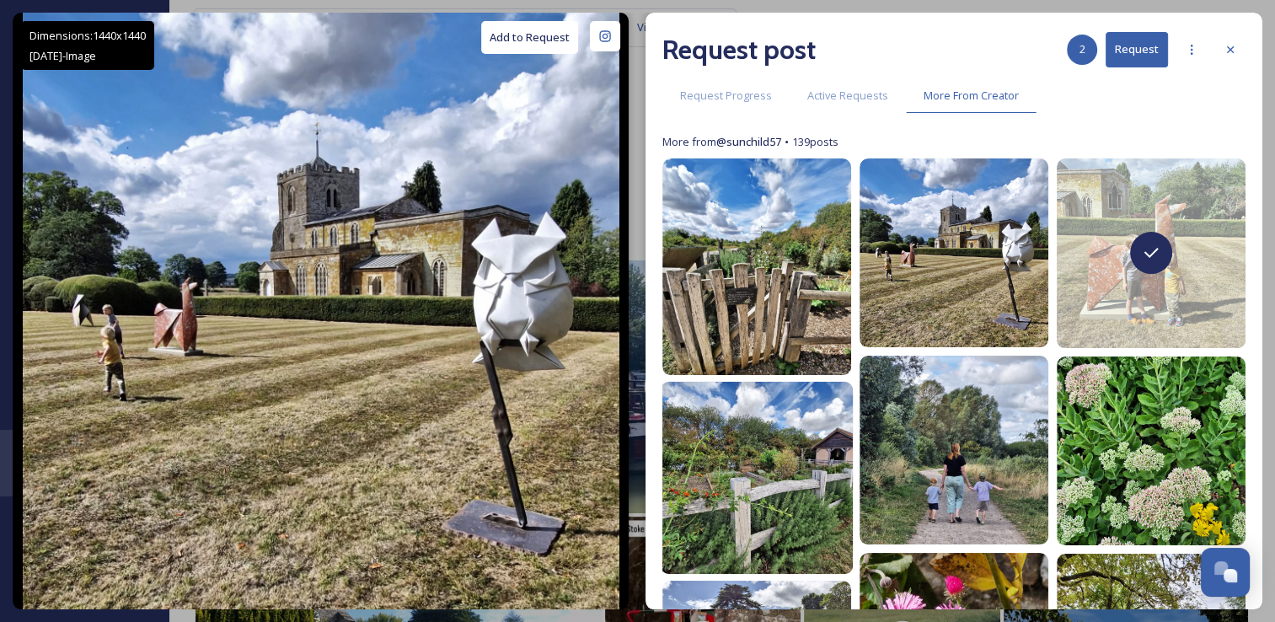
click at [745, 430] on img at bounding box center [756, 477] width 192 height 192
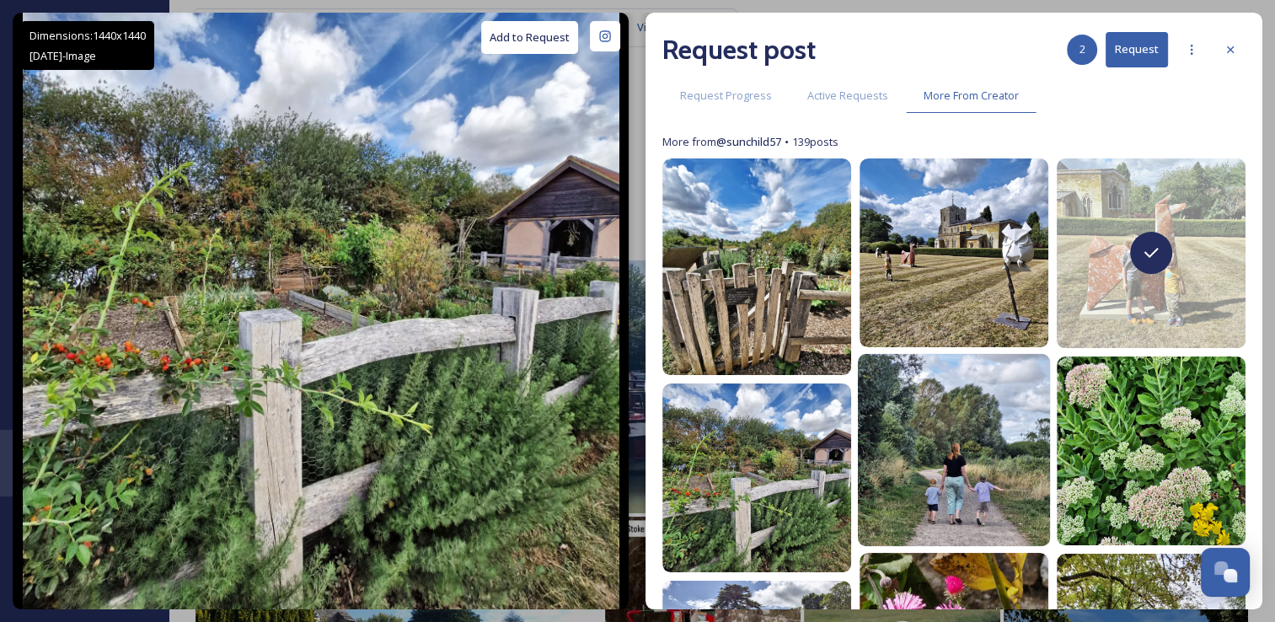
click at [922, 448] on img at bounding box center [954, 450] width 192 height 192
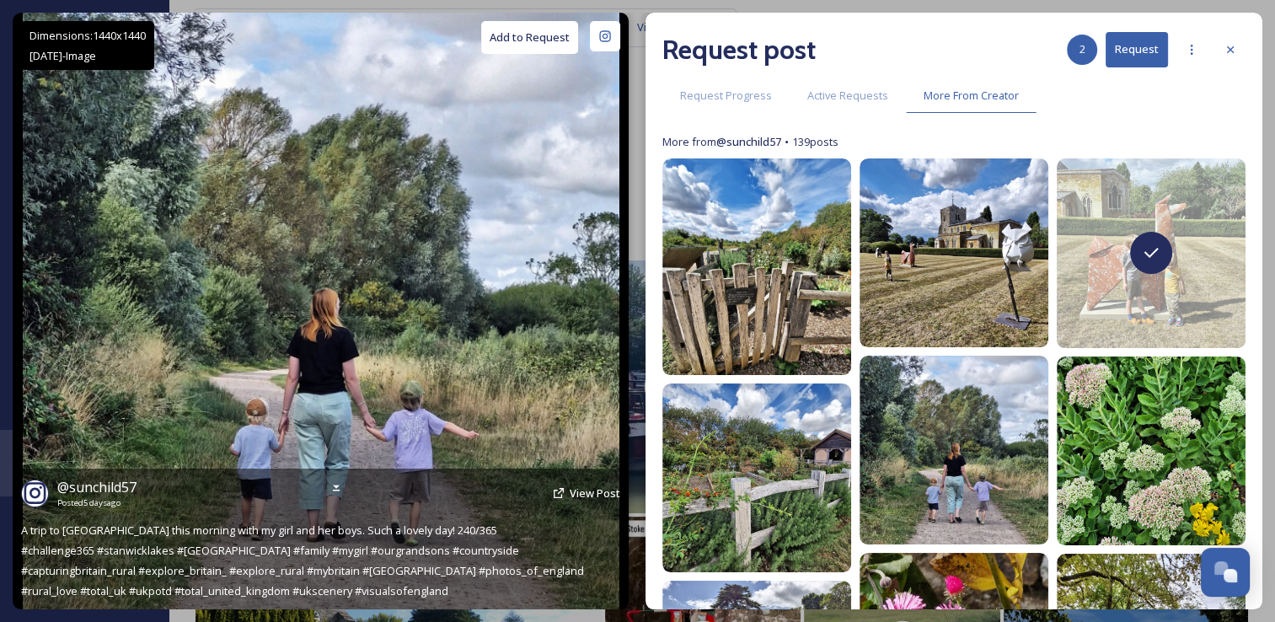
click at [540, 43] on button "Add to Request" at bounding box center [529, 37] width 97 height 33
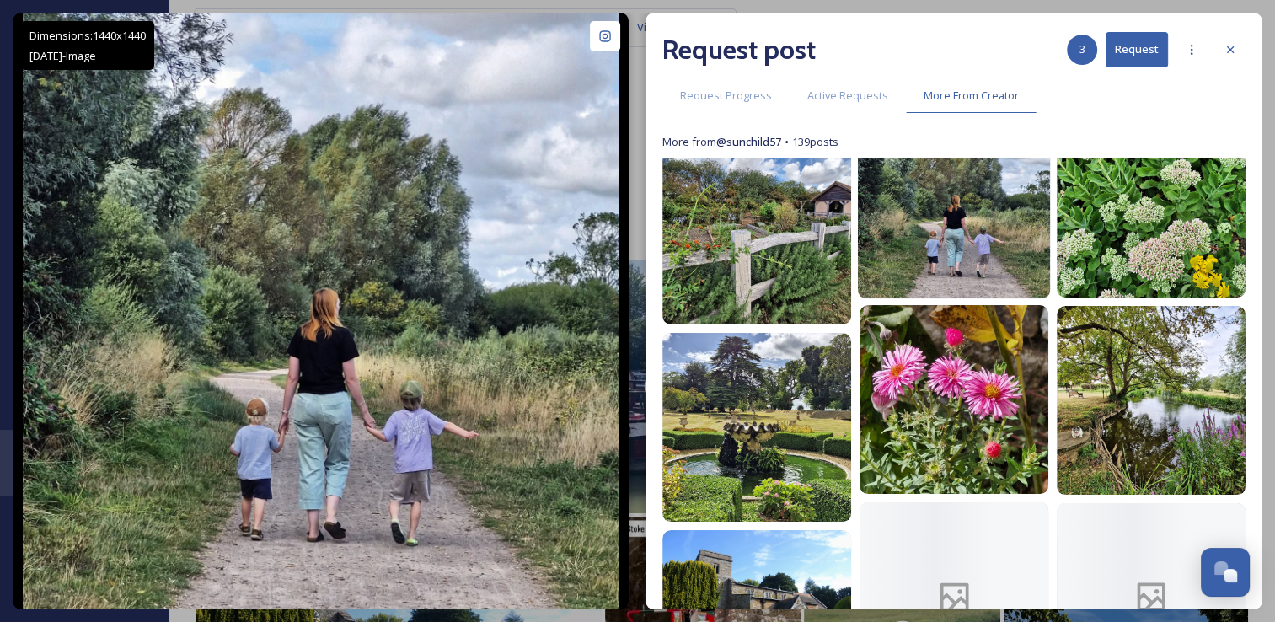
scroll to position [266, 0]
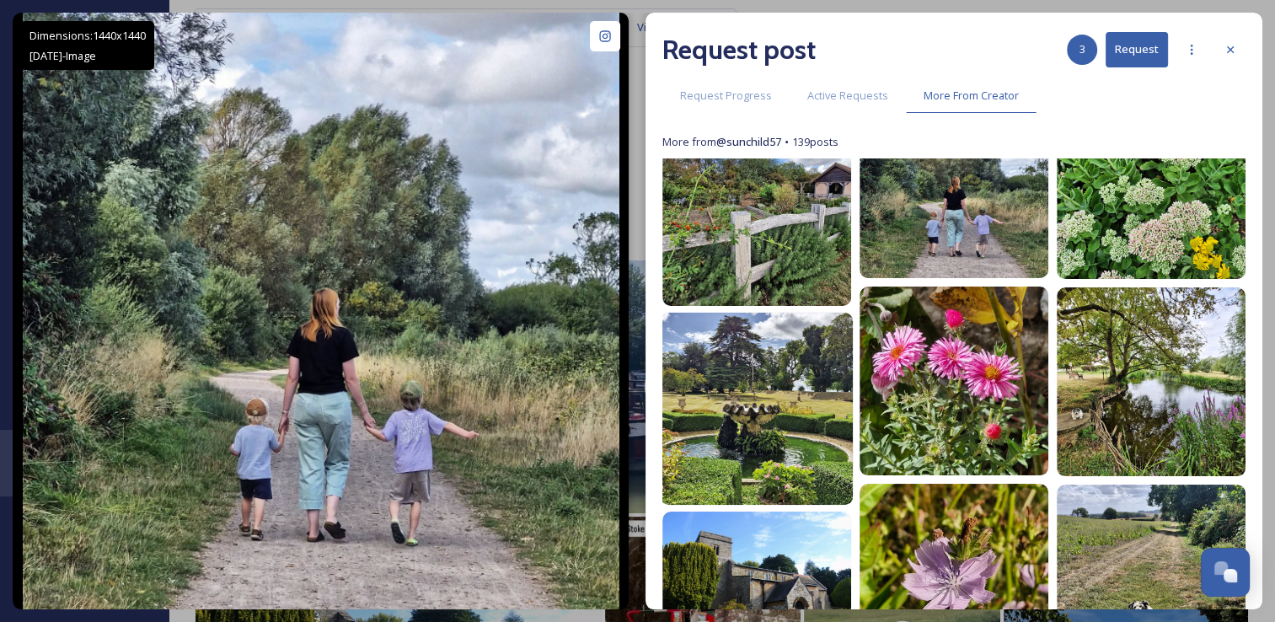
click at [766, 455] on img at bounding box center [756, 408] width 192 height 192
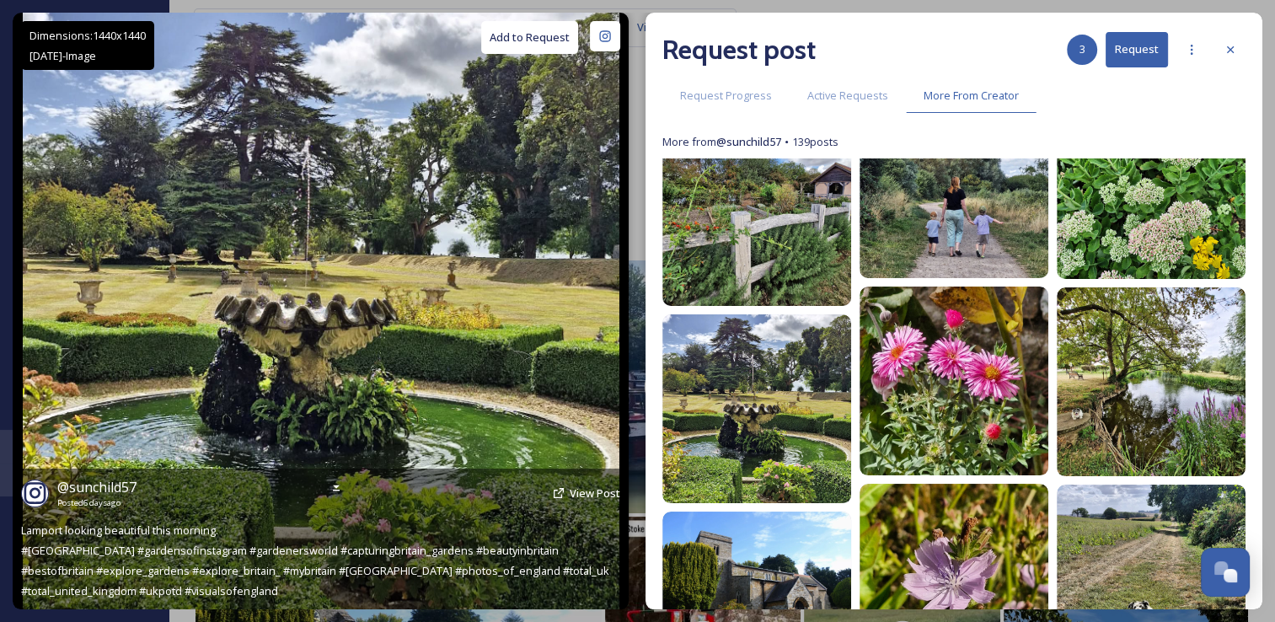
click at [529, 48] on button "Add to Request" at bounding box center [529, 37] width 97 height 33
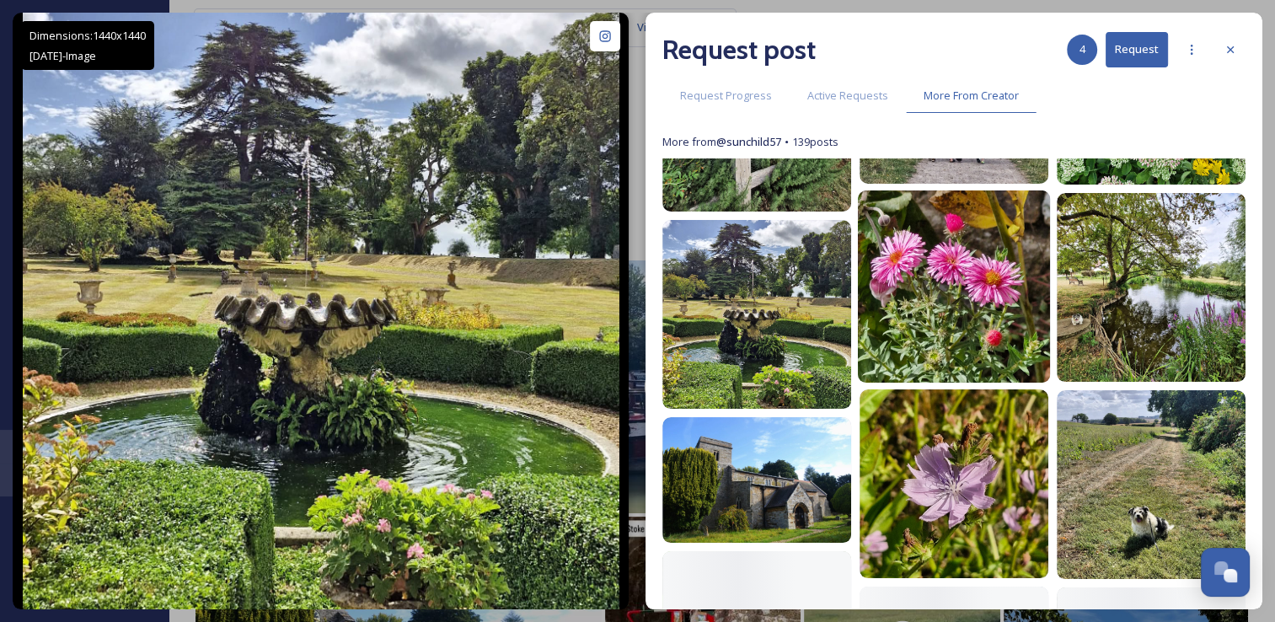
scroll to position [394, 0]
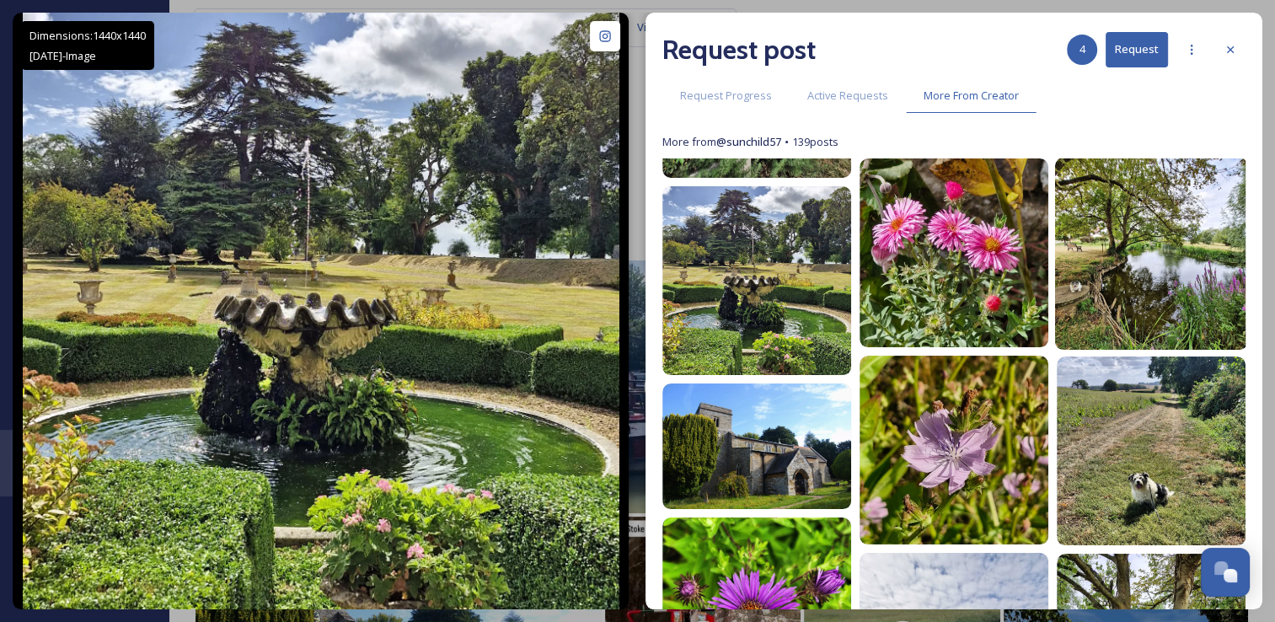
click at [1081, 307] on img at bounding box center [1151, 253] width 192 height 192
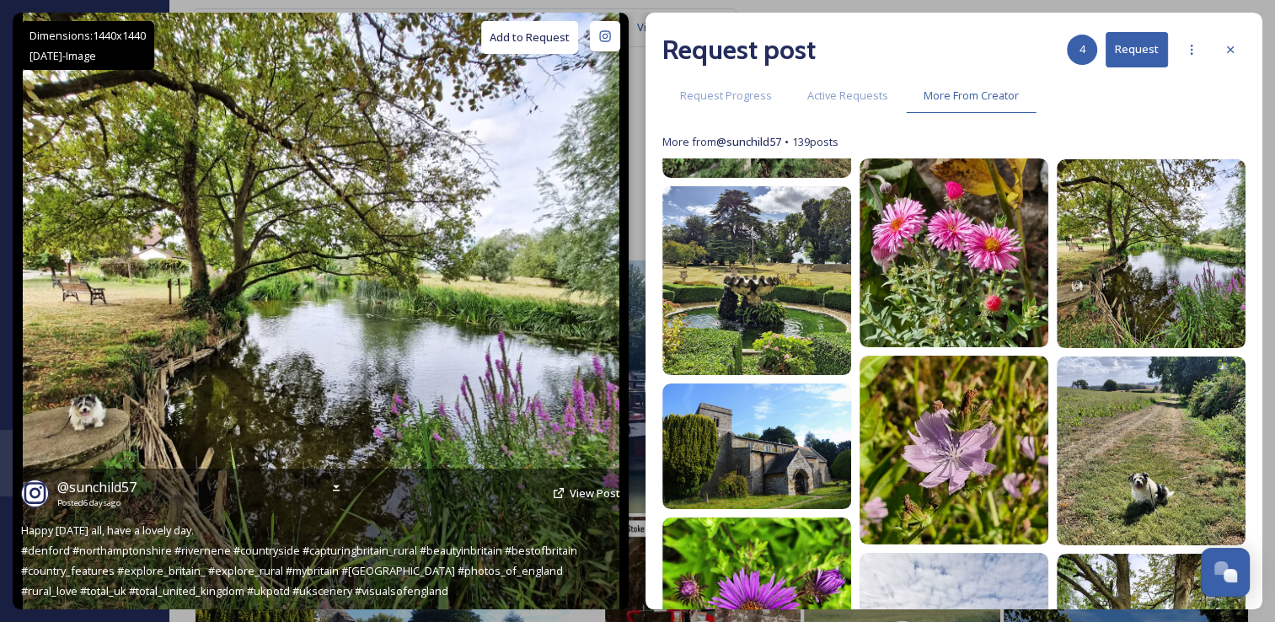
click at [512, 40] on button "Add to Request" at bounding box center [529, 37] width 97 height 33
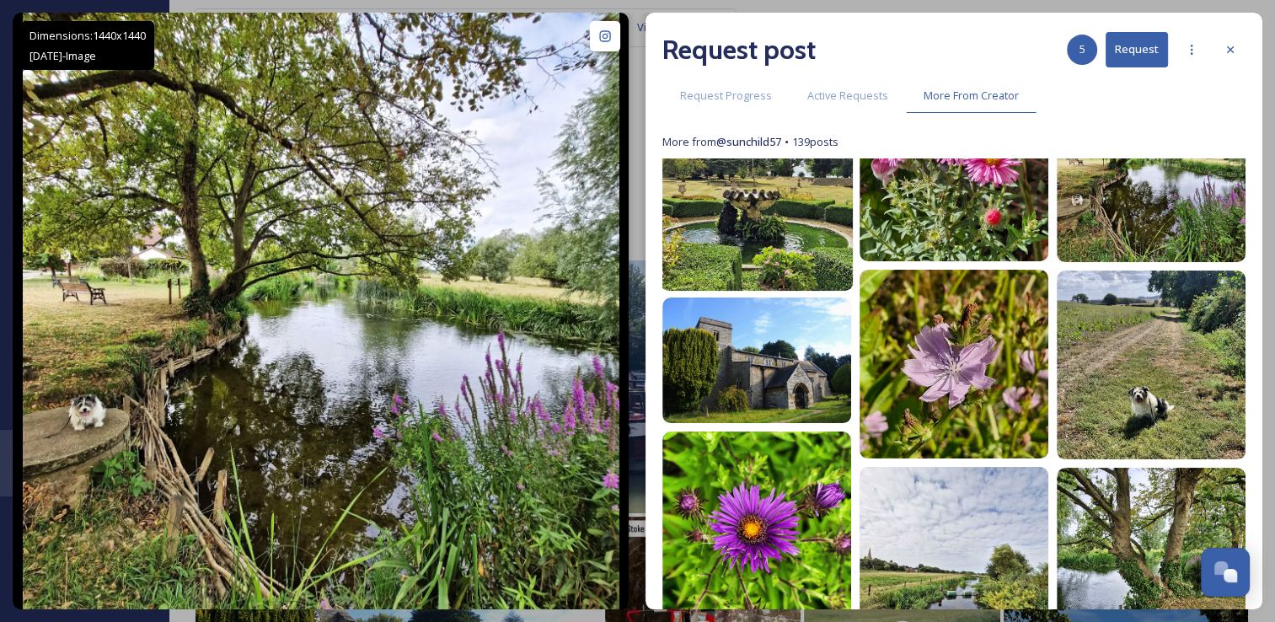
scroll to position [482, 0]
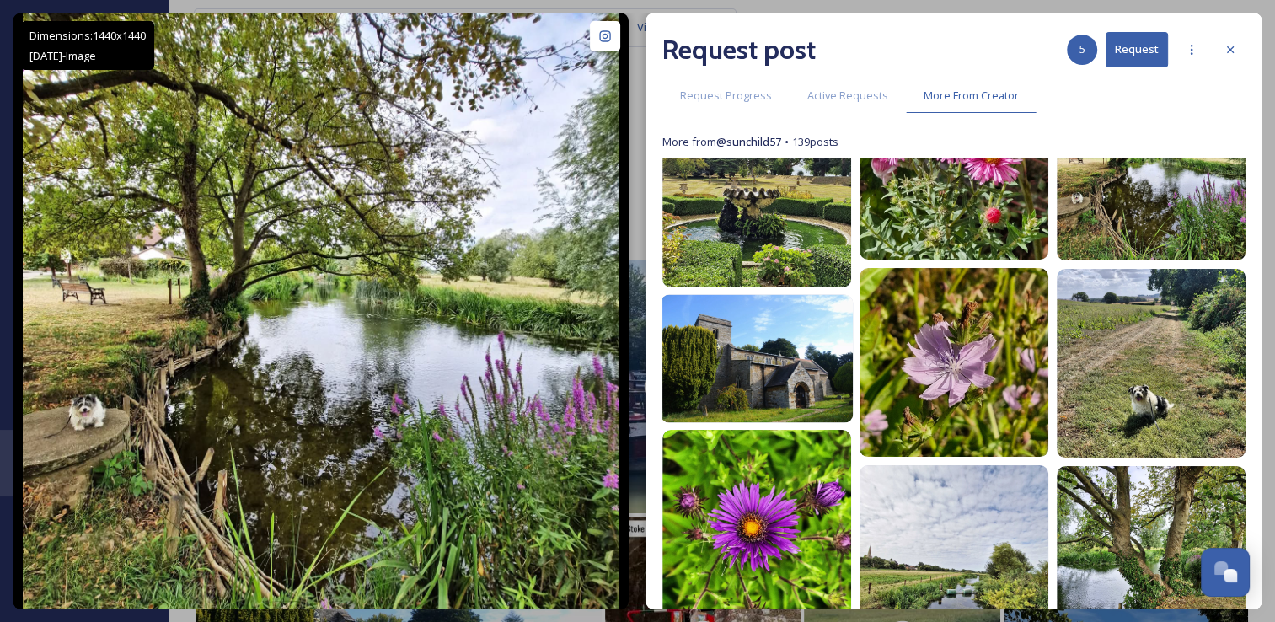
click at [812, 376] on img at bounding box center [756, 358] width 192 height 128
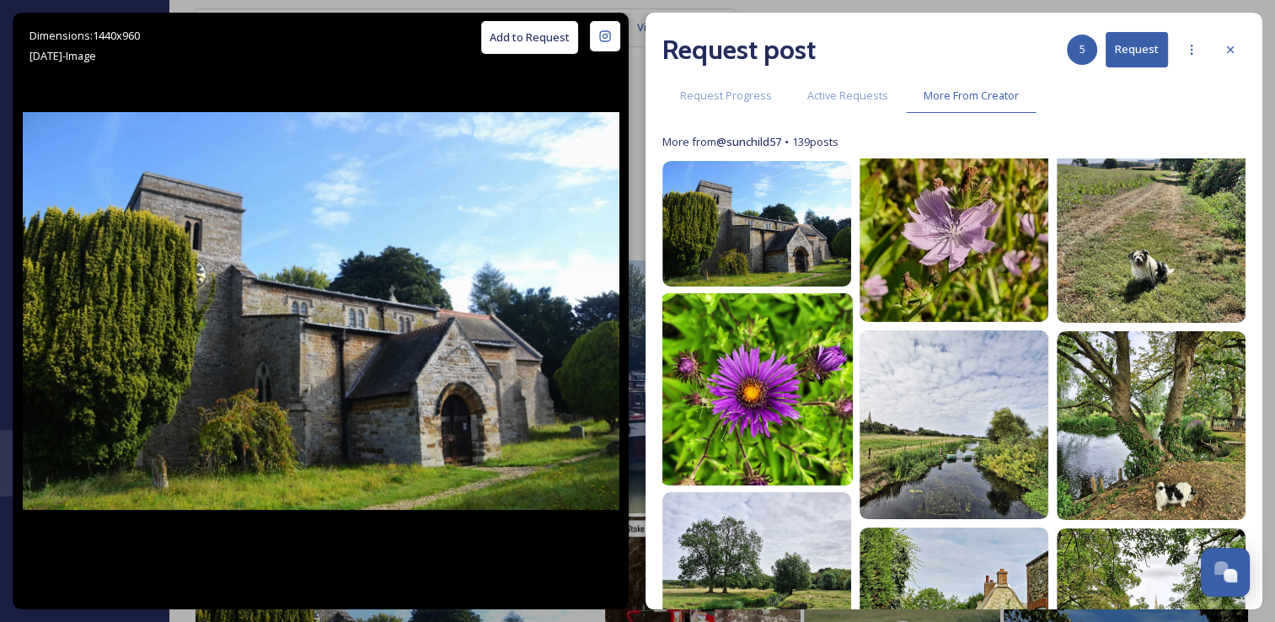
scroll to position [669, 0]
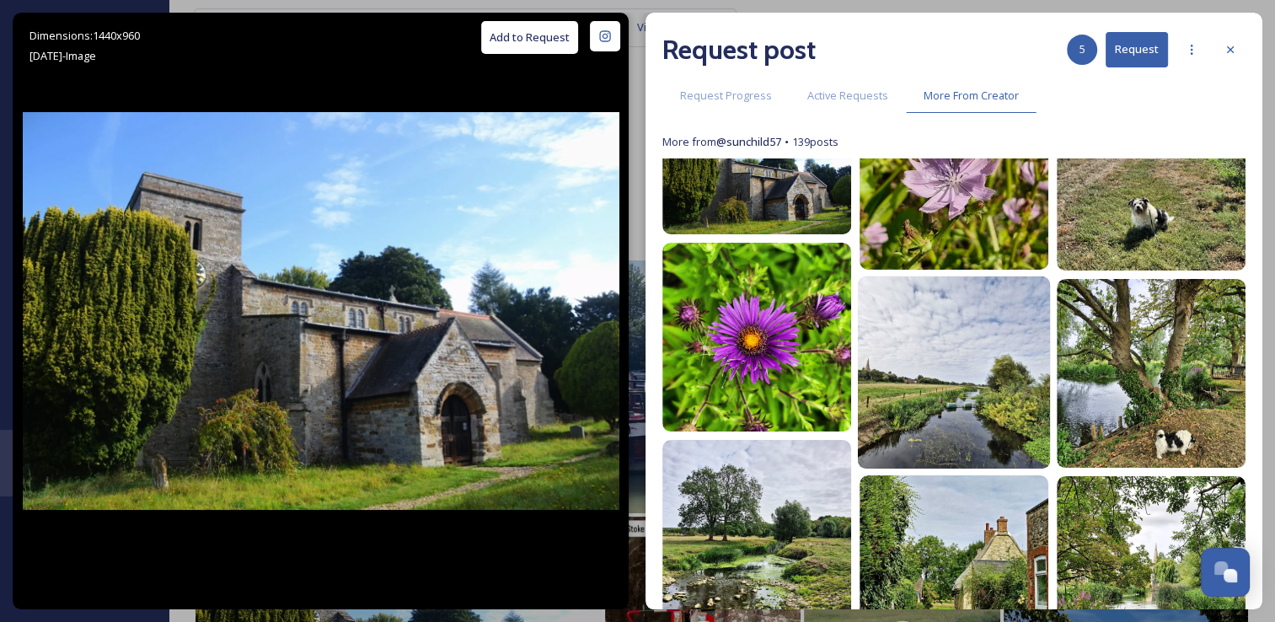
click at [895, 444] on img at bounding box center [954, 372] width 192 height 192
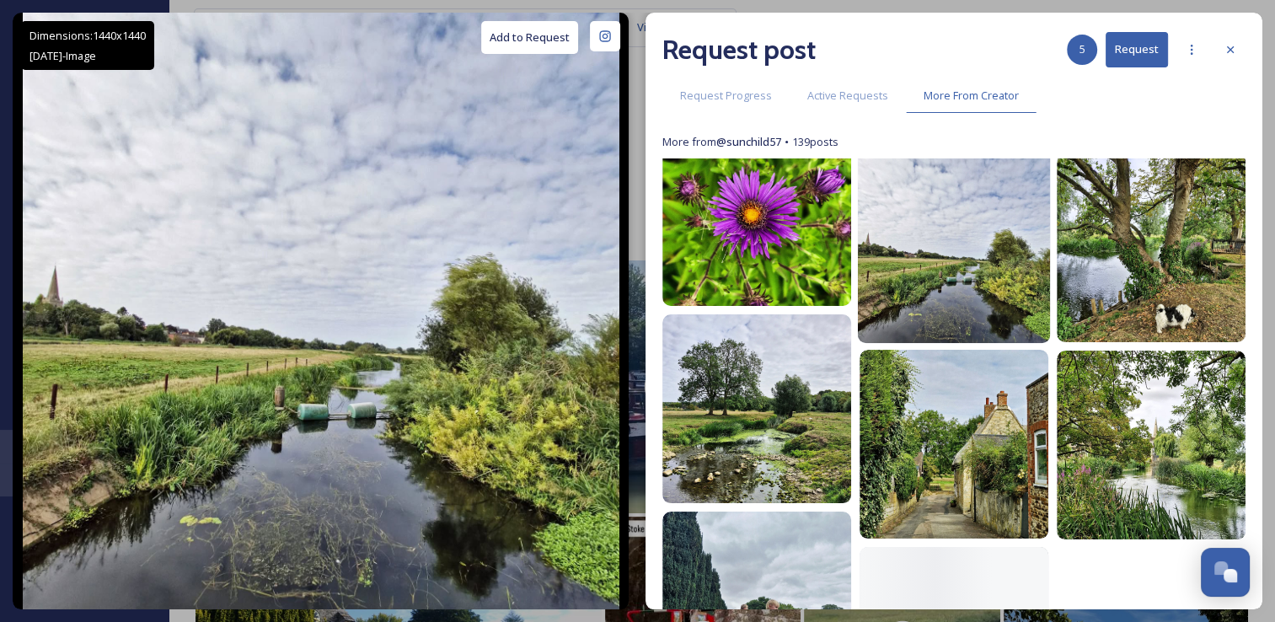
scroll to position [831, 0]
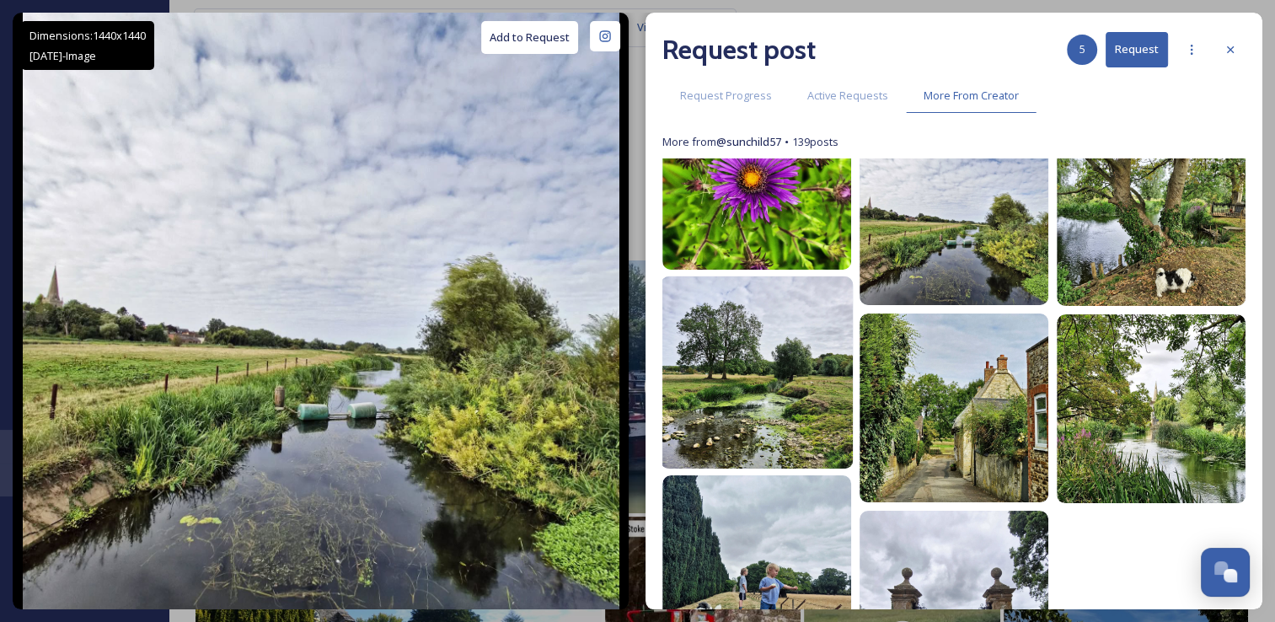
click at [804, 433] on img at bounding box center [756, 372] width 192 height 192
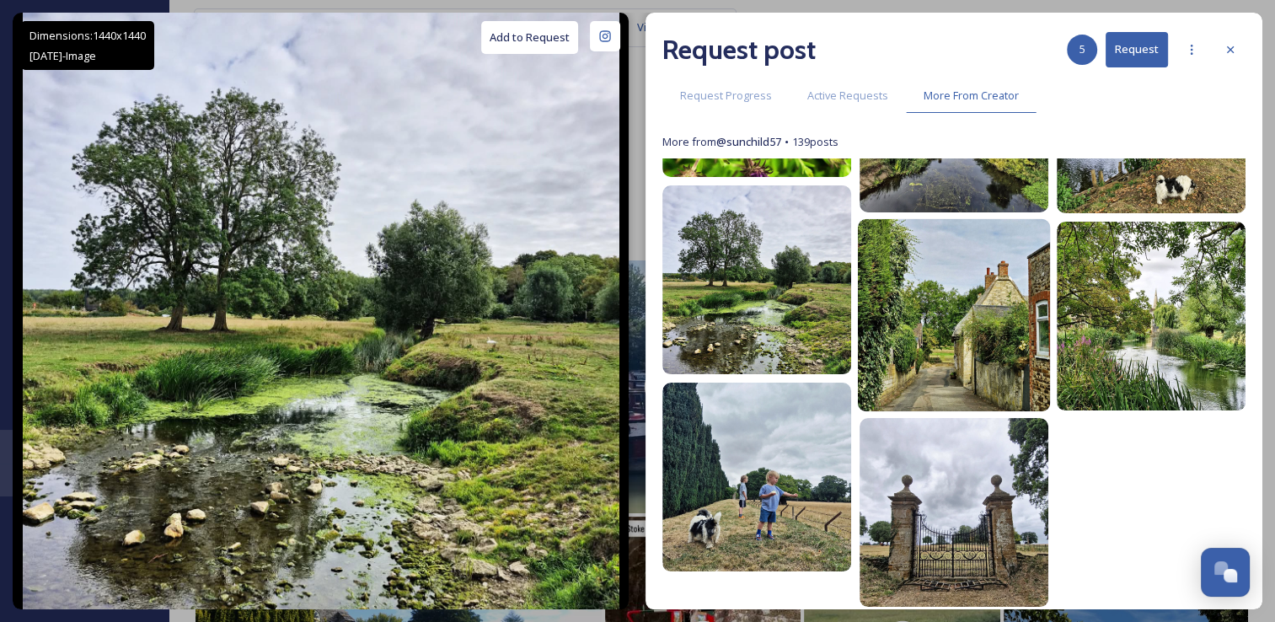
scroll to position [925, 0]
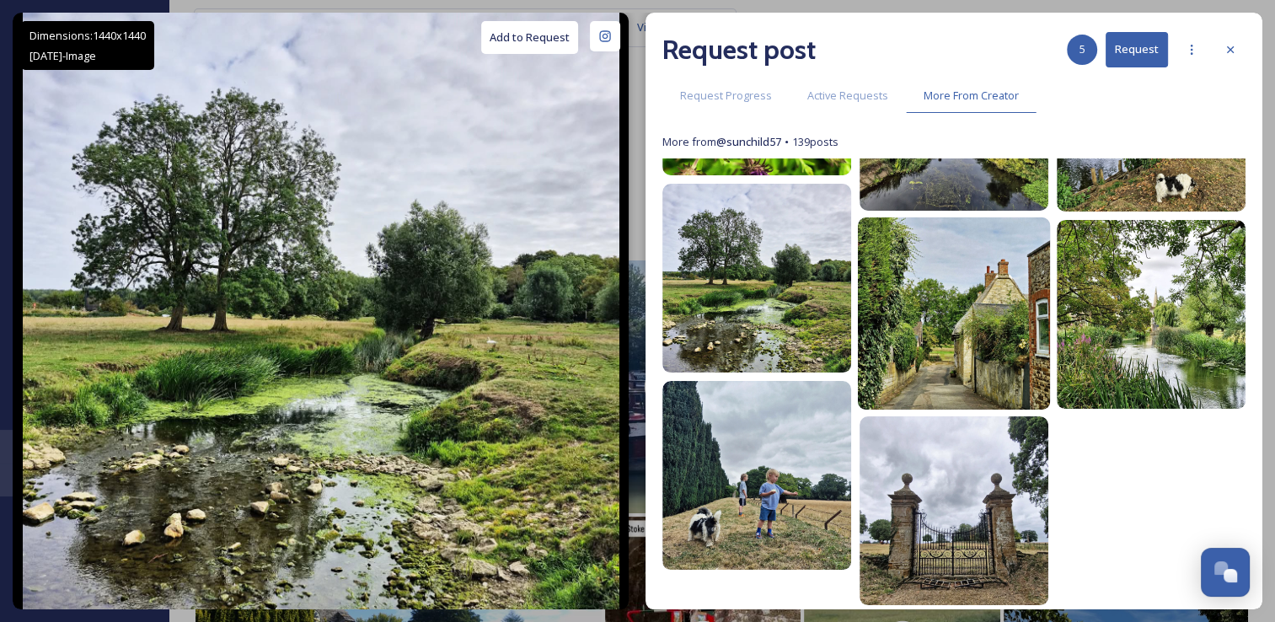
click at [917, 379] on img at bounding box center [954, 313] width 192 height 192
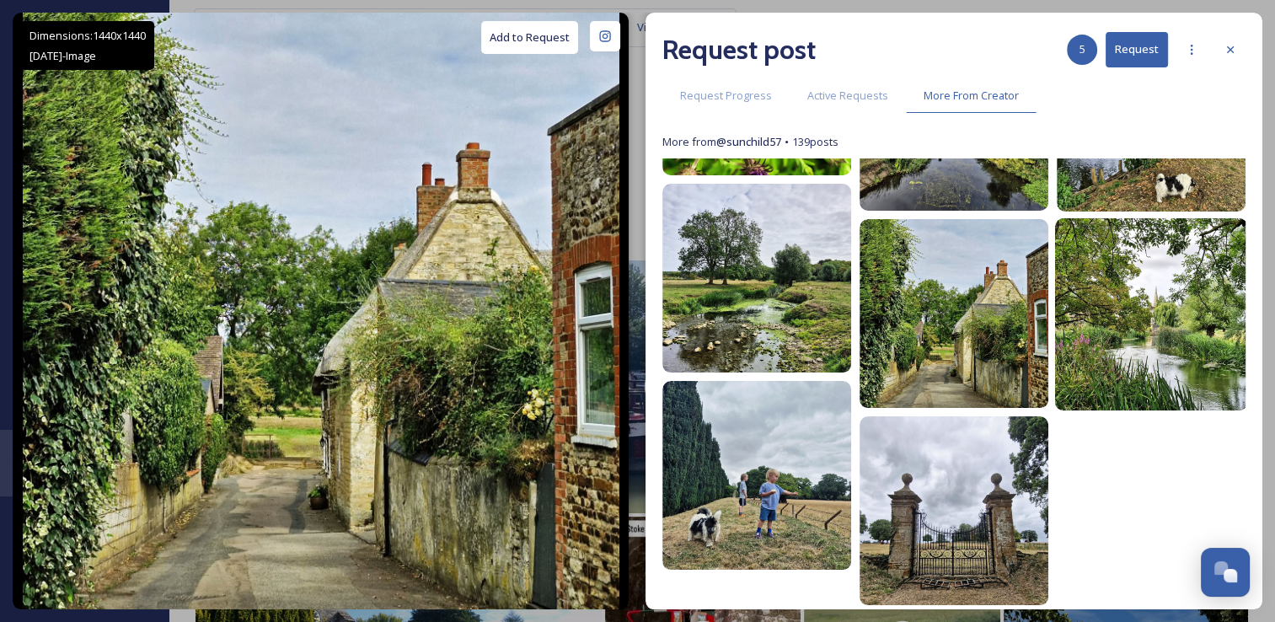
click at [1058, 389] on img at bounding box center [1151, 313] width 192 height 192
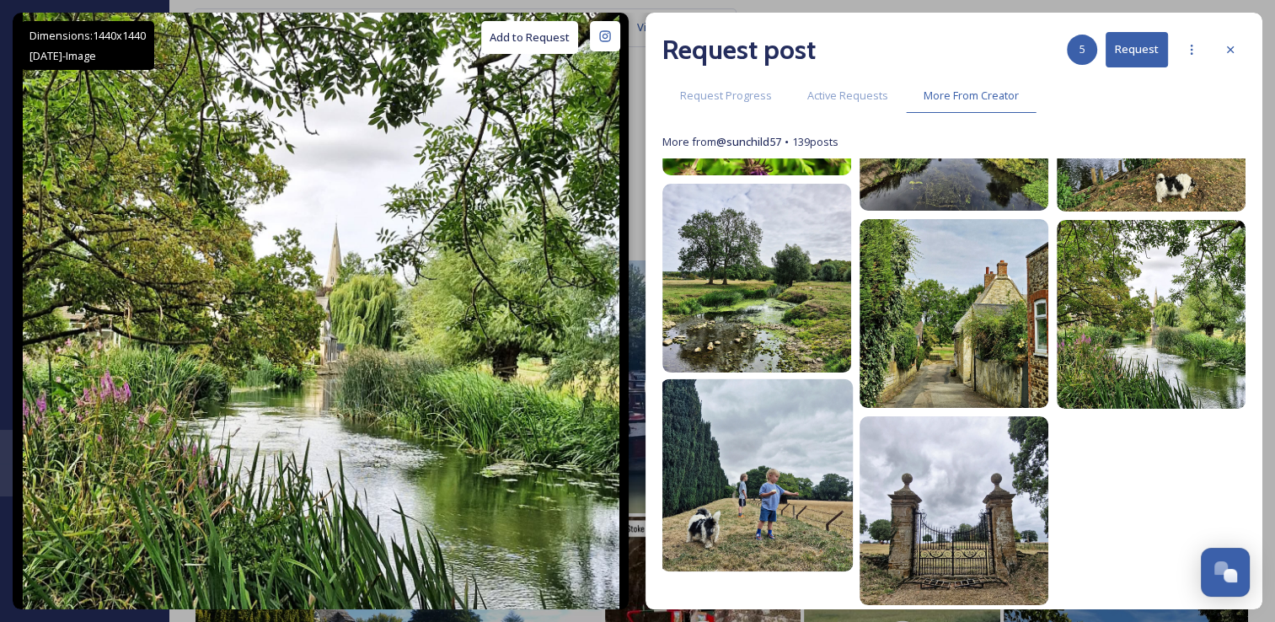
click at [766, 470] on img at bounding box center [756, 475] width 192 height 192
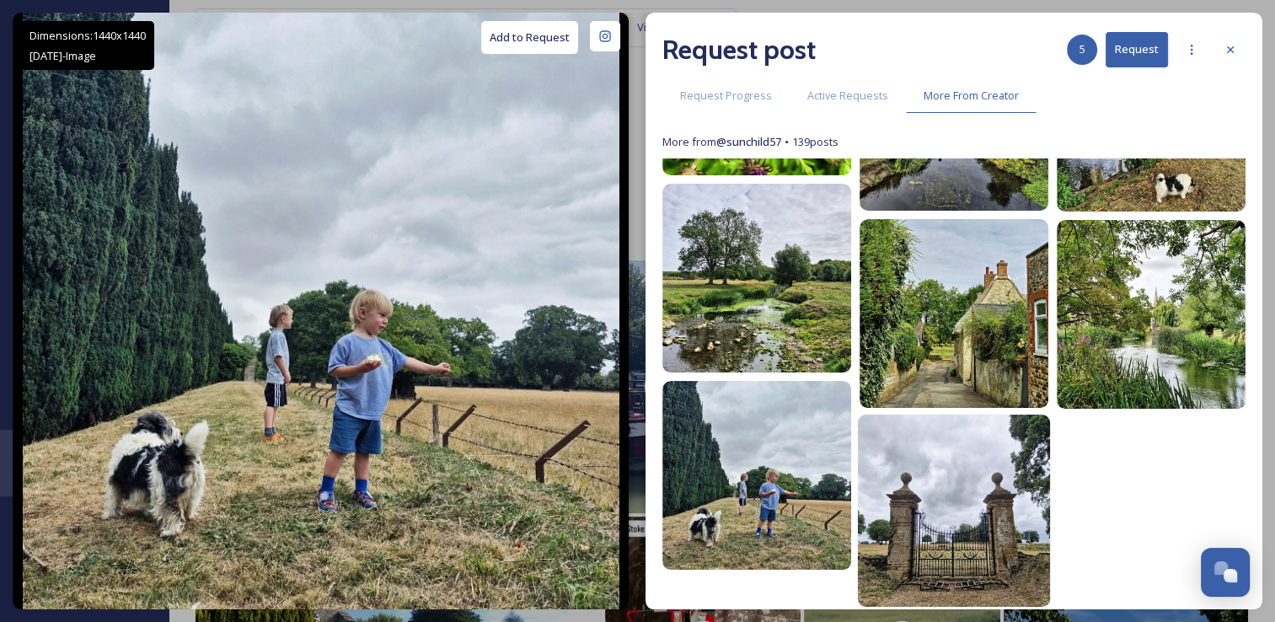
click at [901, 480] on img at bounding box center [954, 510] width 192 height 192
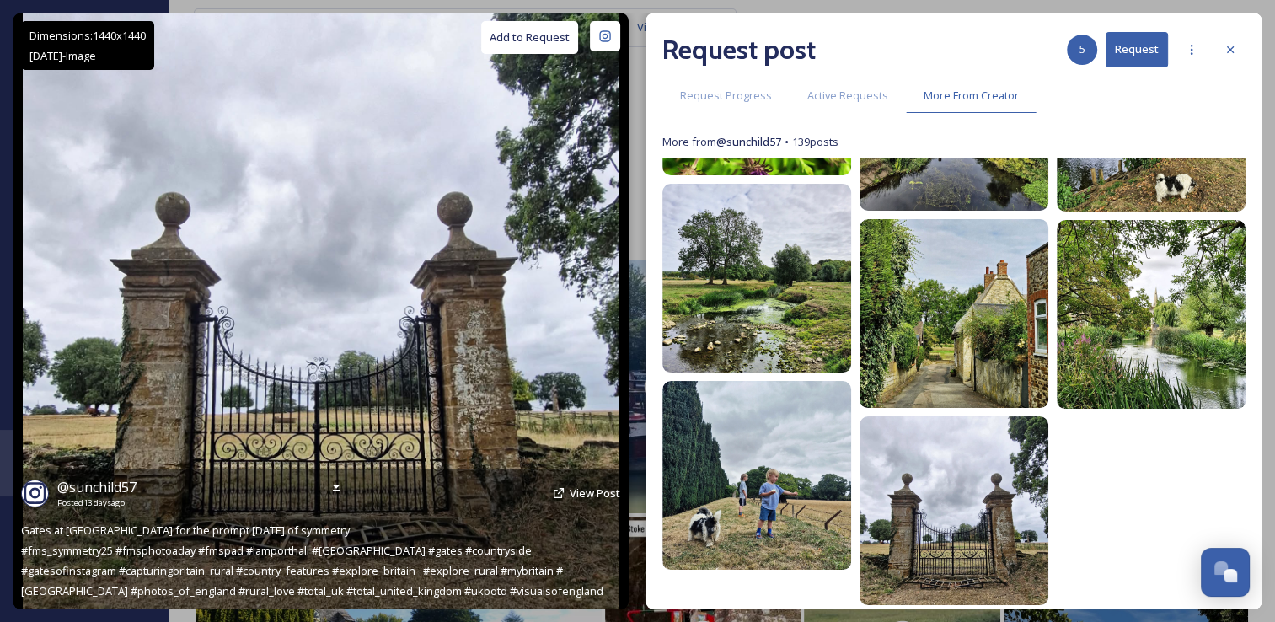
click at [559, 41] on button "Add to Request" at bounding box center [529, 37] width 97 height 33
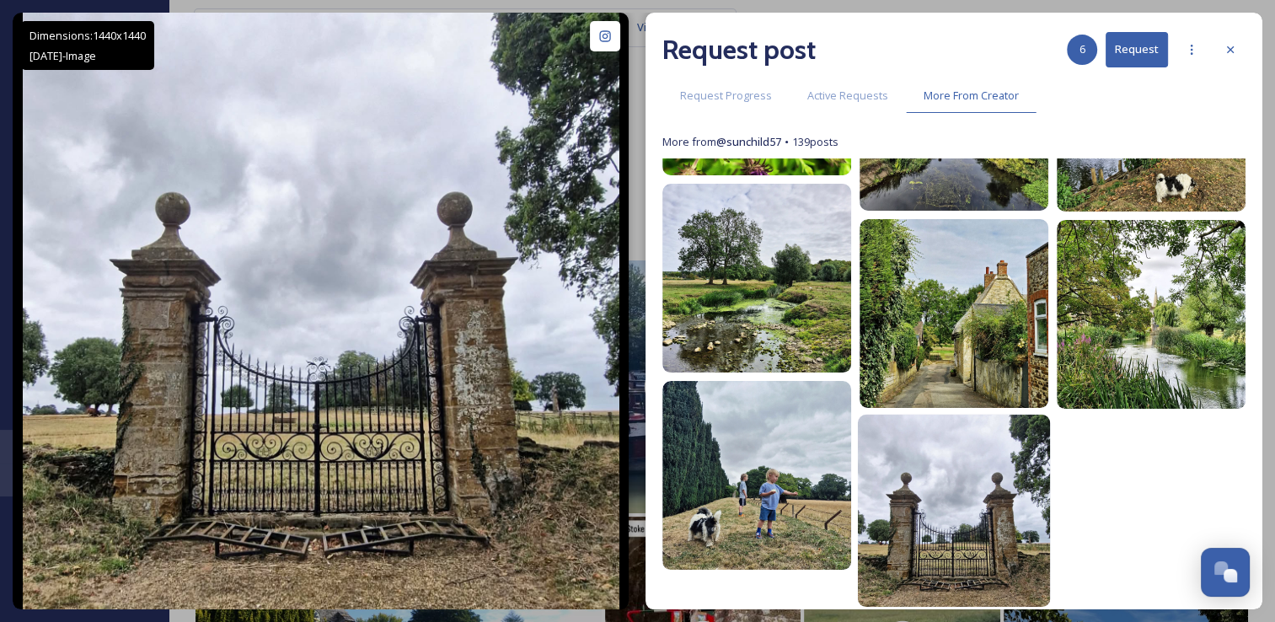
scroll to position [960, 0]
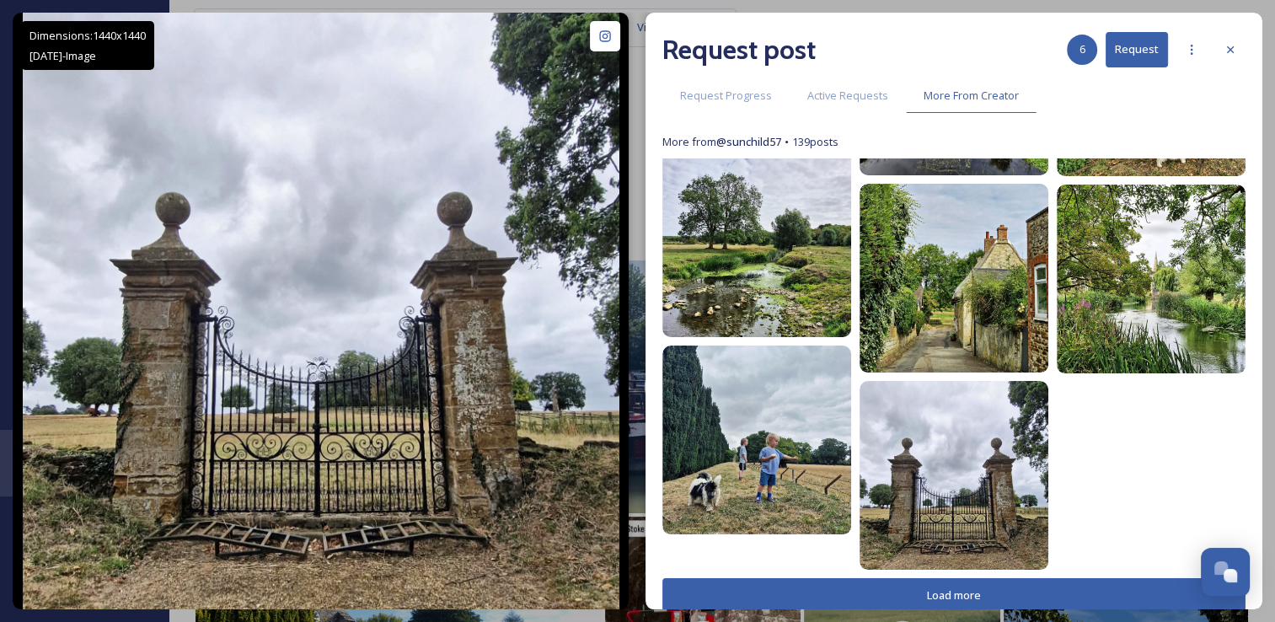
click at [814, 592] on button "Load more" at bounding box center [953, 595] width 583 height 35
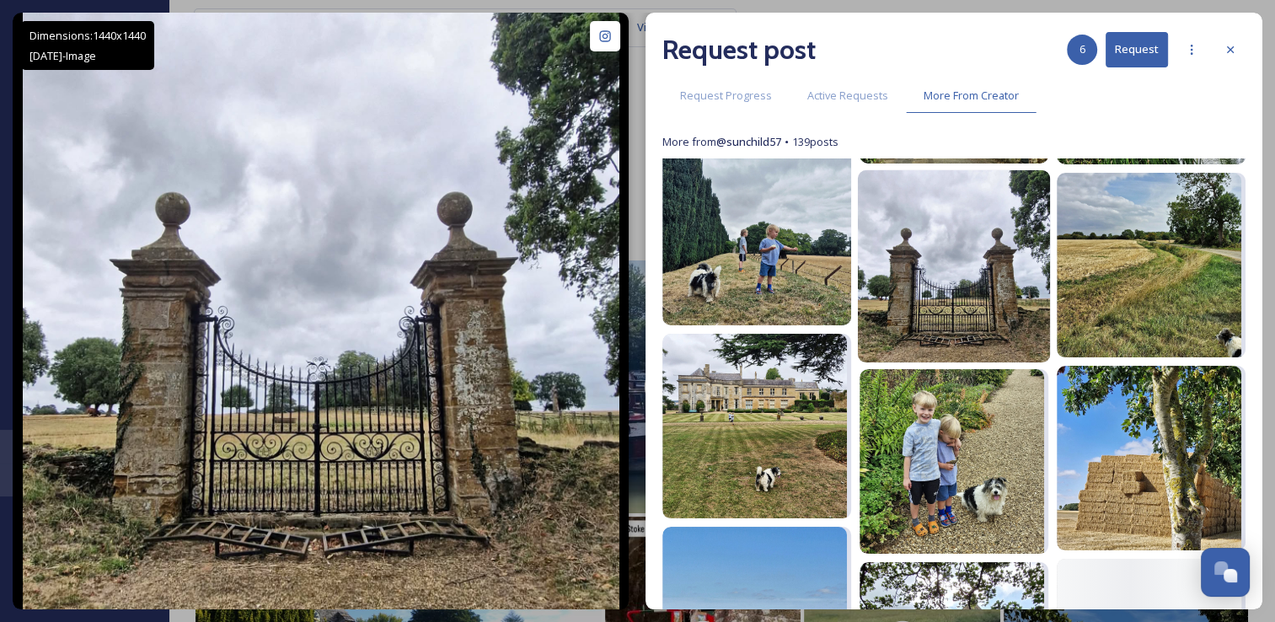
scroll to position [1173, 0]
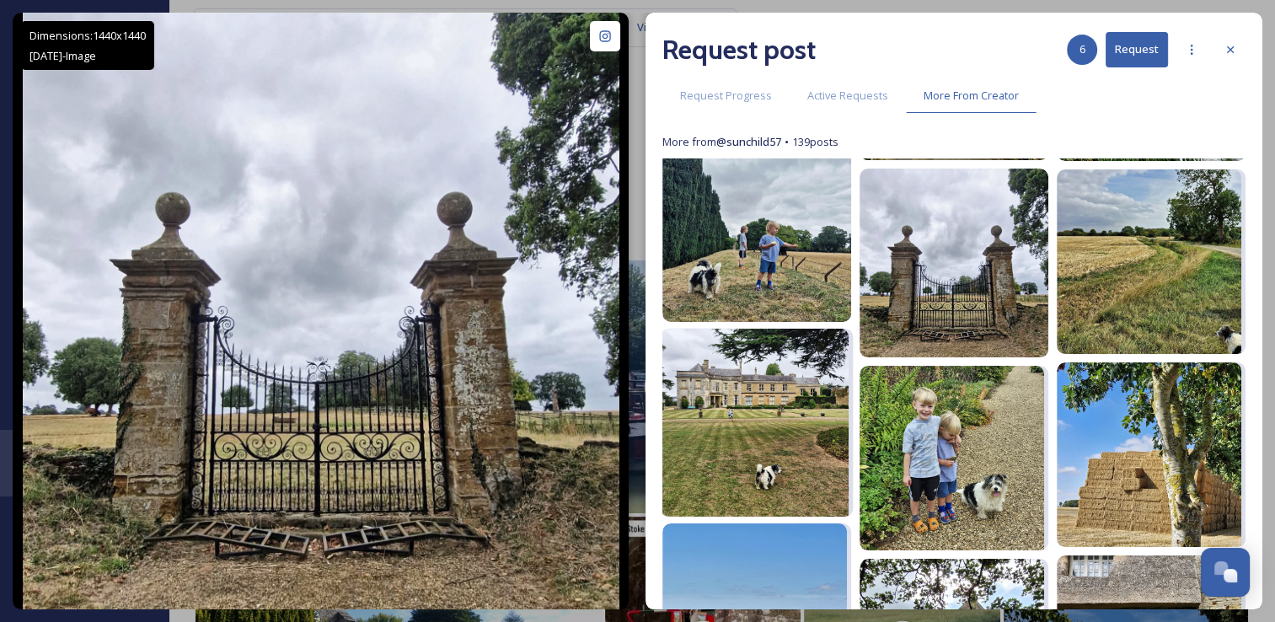
click at [816, 477] on img at bounding box center [754, 423] width 188 height 188
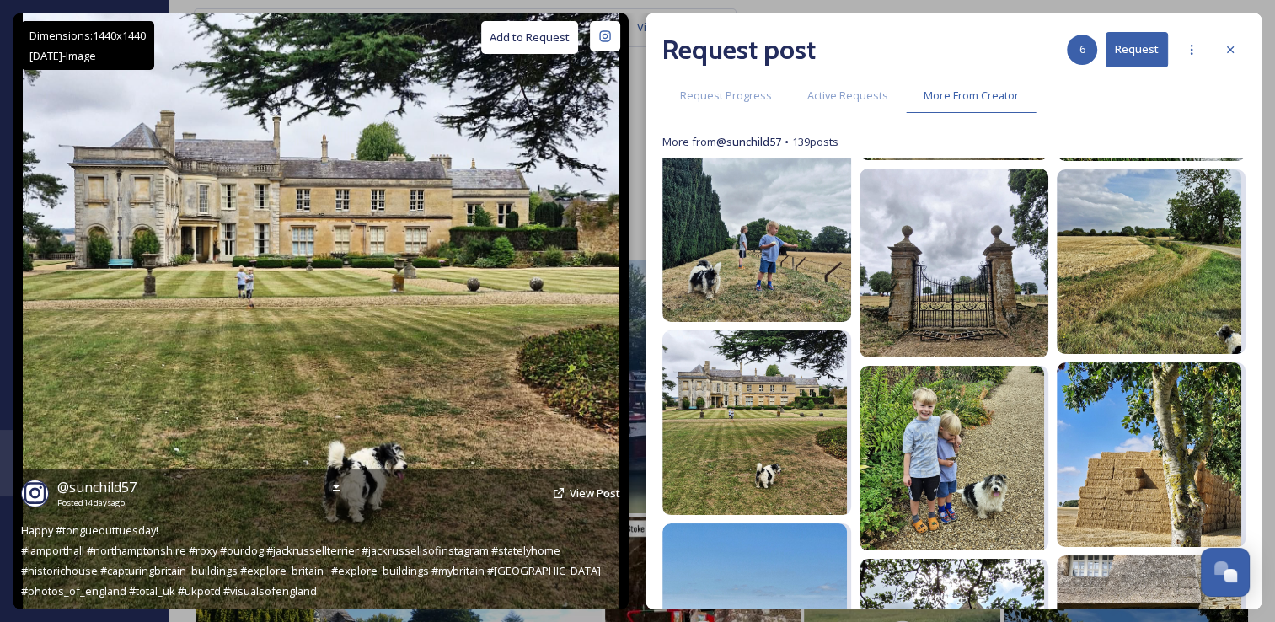
click at [509, 33] on button "Add to Request" at bounding box center [529, 37] width 97 height 33
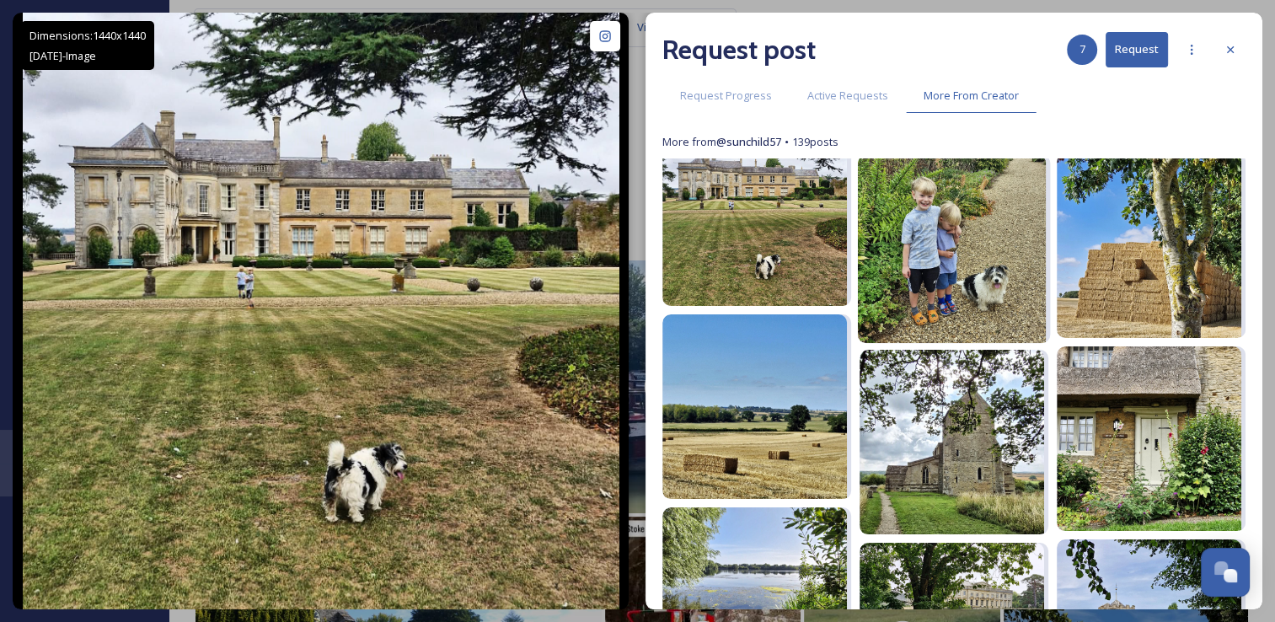
scroll to position [1425, 0]
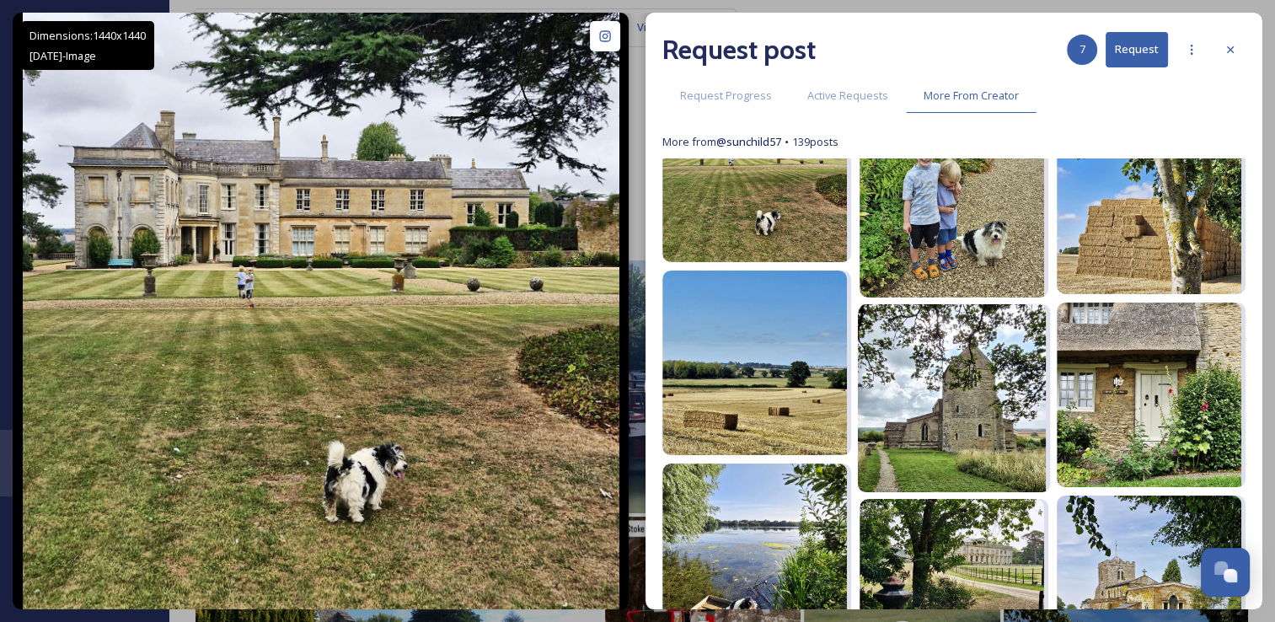
click at [915, 443] on img at bounding box center [952, 398] width 188 height 188
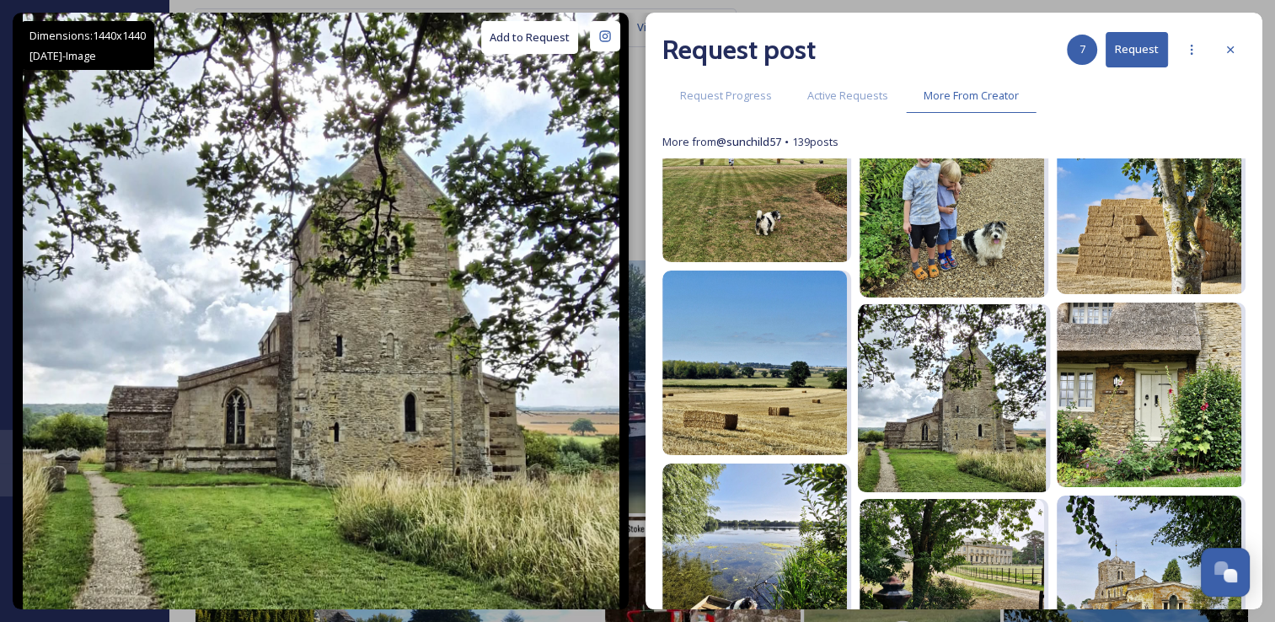
scroll to position [1553, 0]
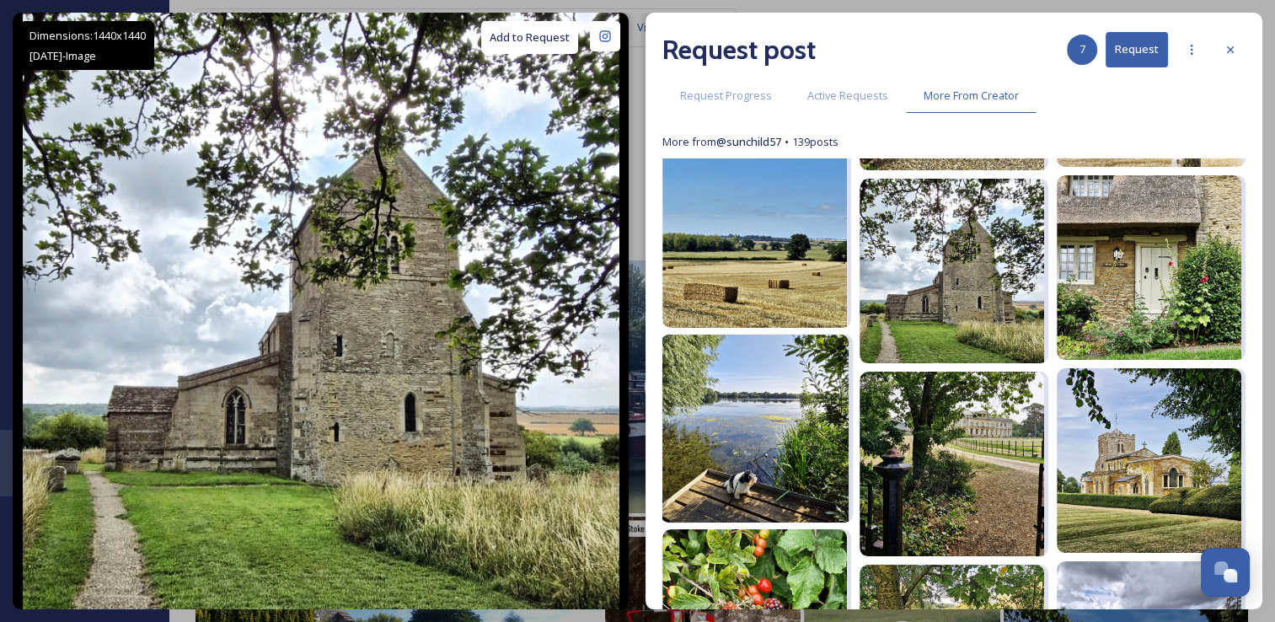
click at [755, 435] on img at bounding box center [754, 428] width 188 height 188
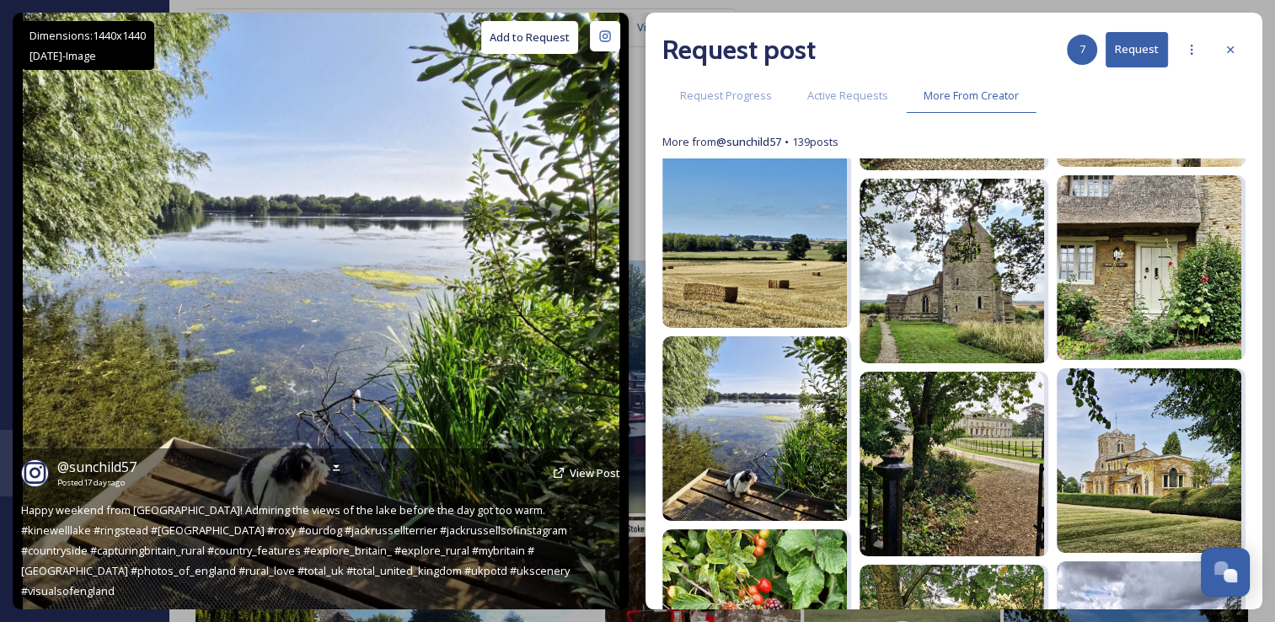
click at [528, 48] on button "Add to Request" at bounding box center [529, 37] width 97 height 33
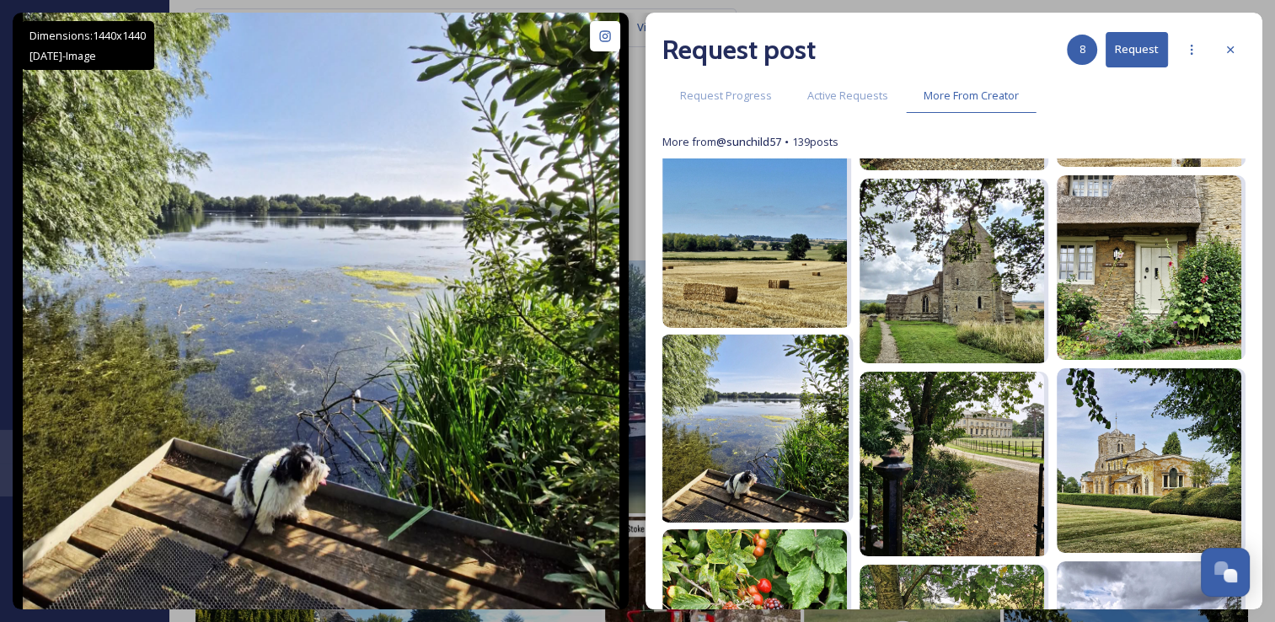
scroll to position [1664, 0]
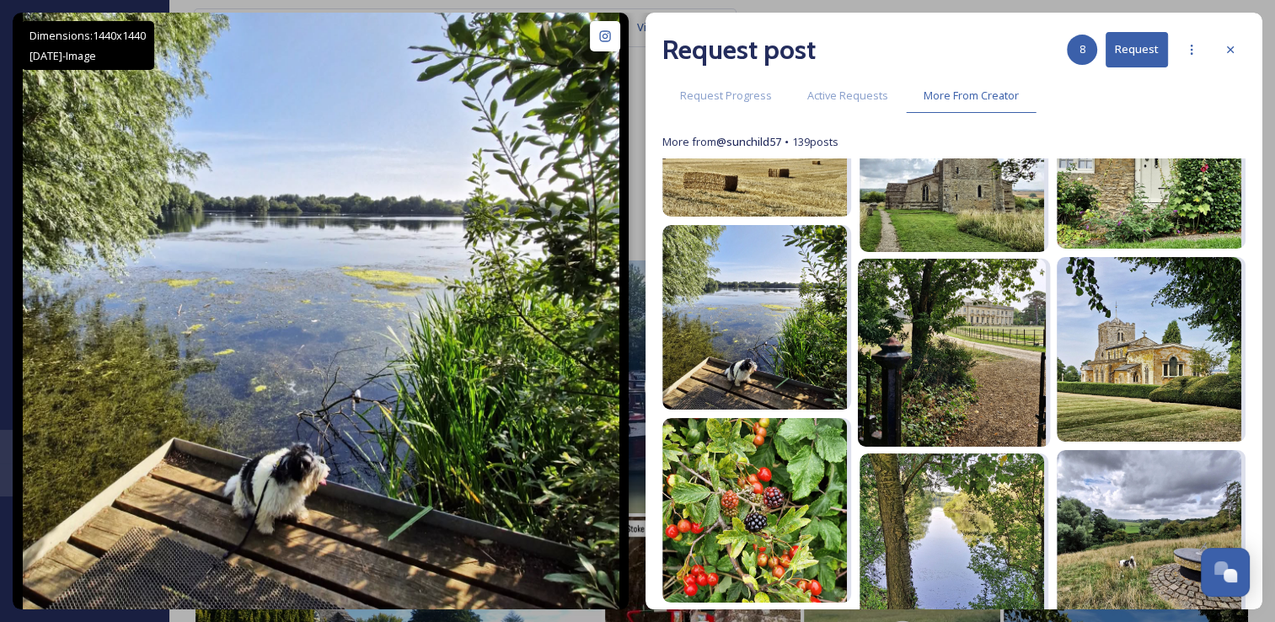
click at [928, 433] on img at bounding box center [952, 353] width 188 height 188
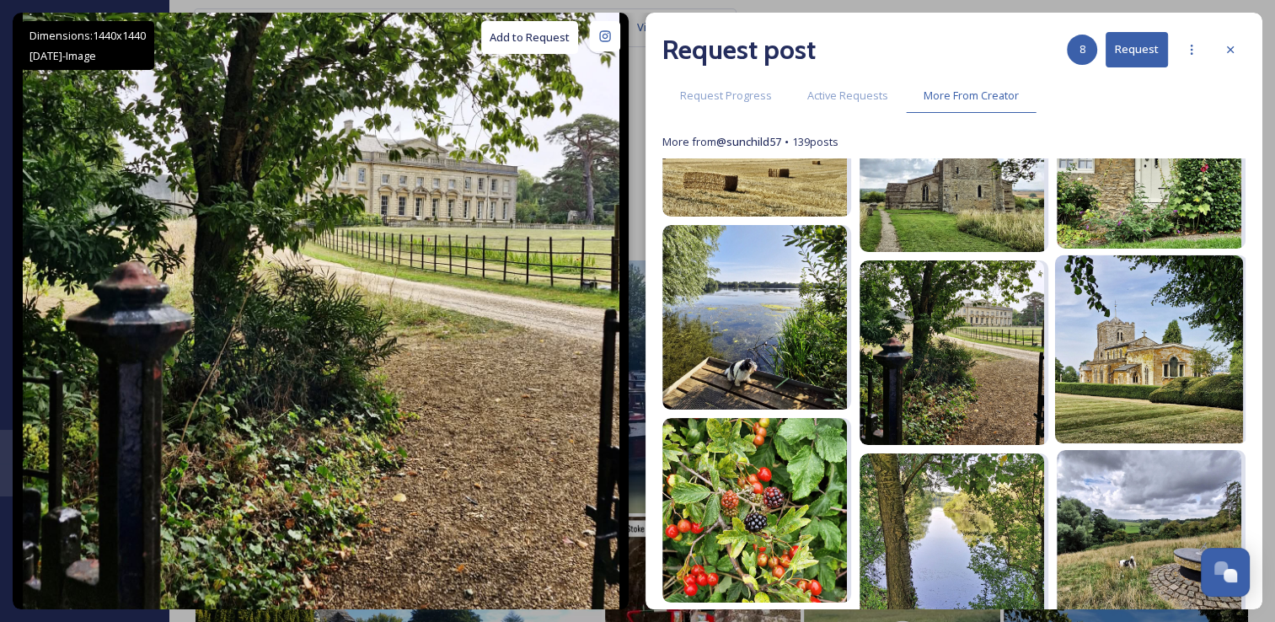
click at [1137, 375] on img at bounding box center [1149, 348] width 188 height 188
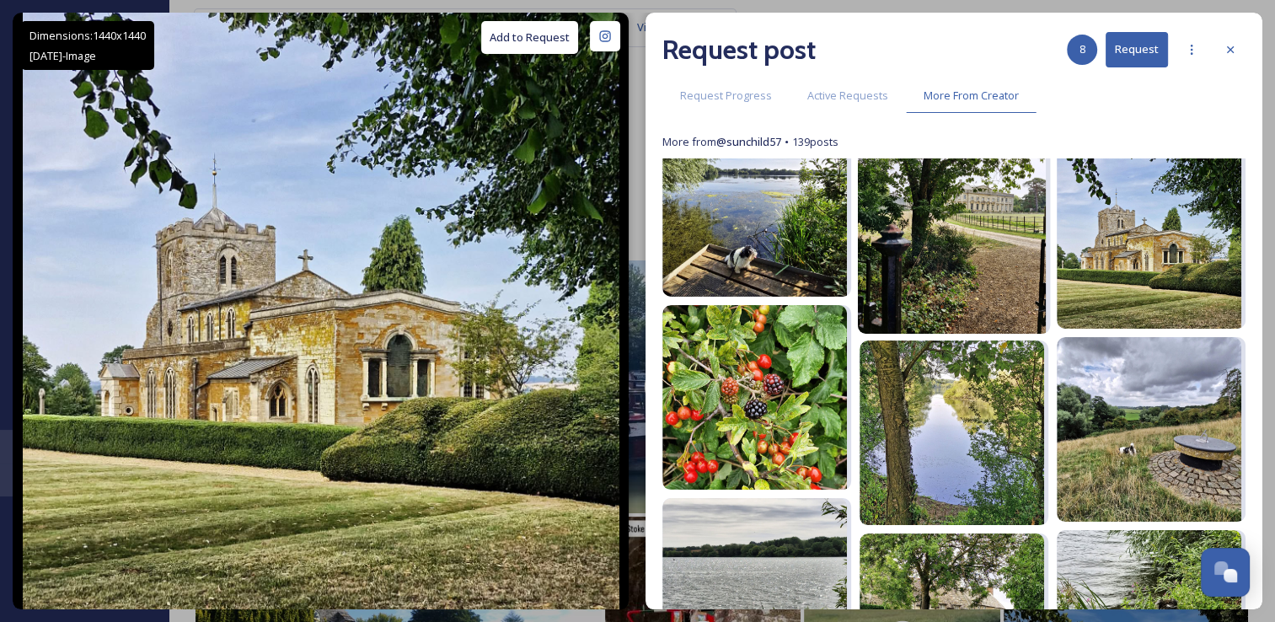
scroll to position [1829, 0]
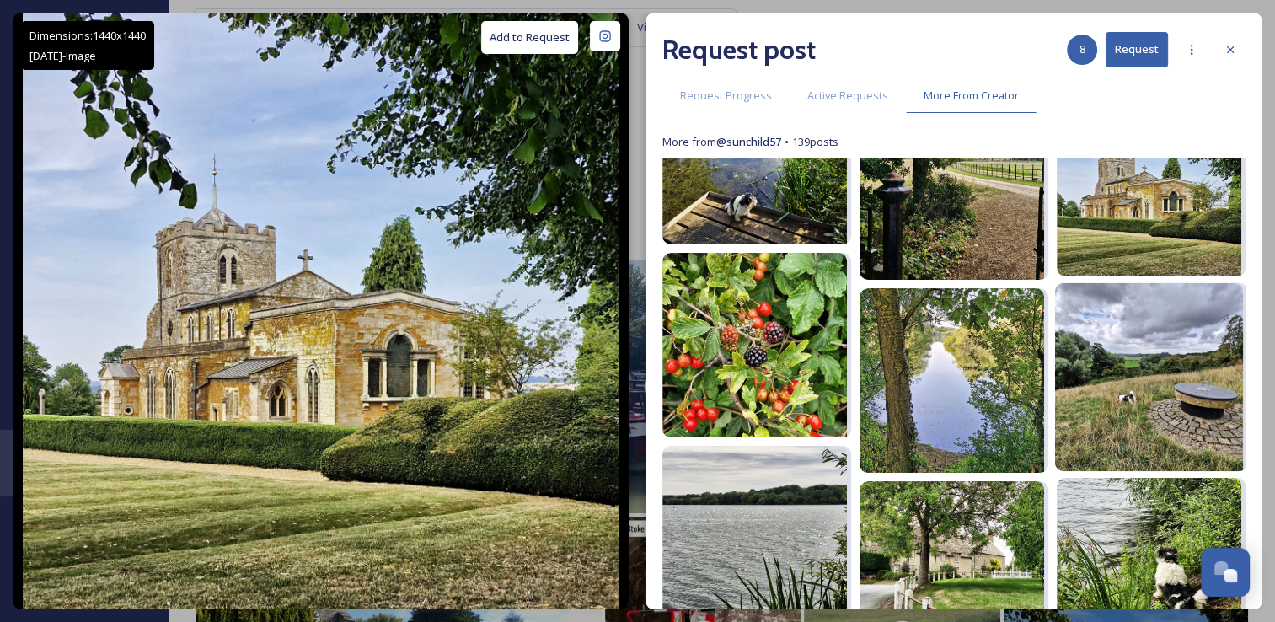
click at [1127, 398] on img at bounding box center [1149, 376] width 188 height 188
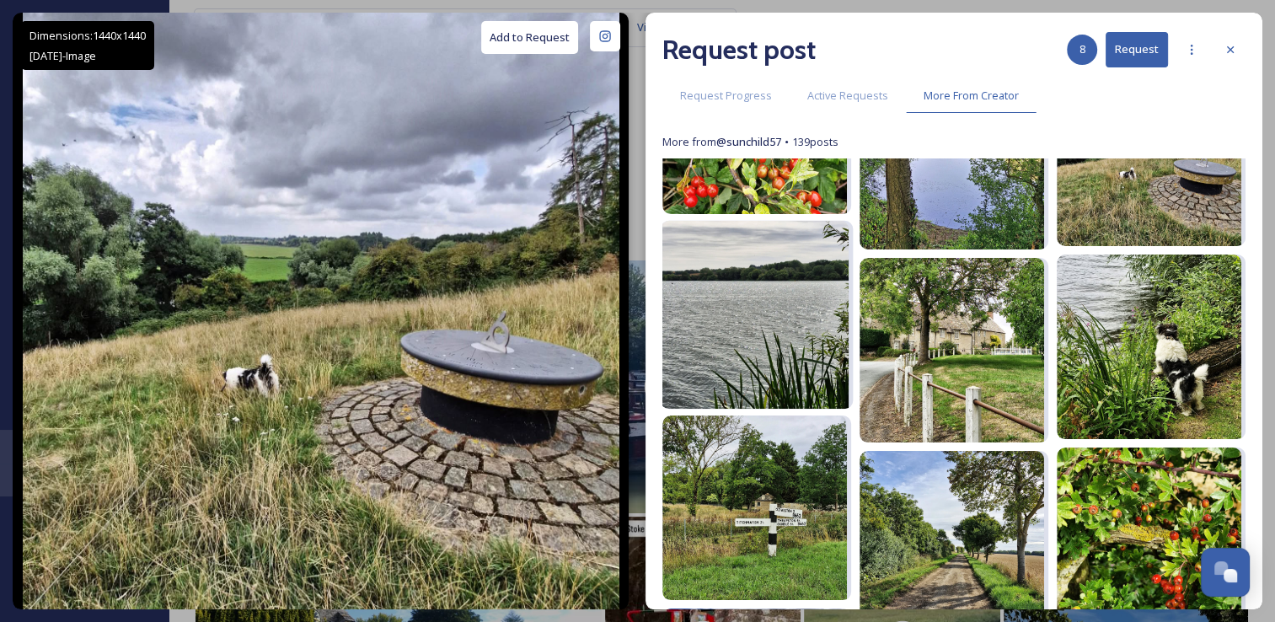
scroll to position [2126, 0]
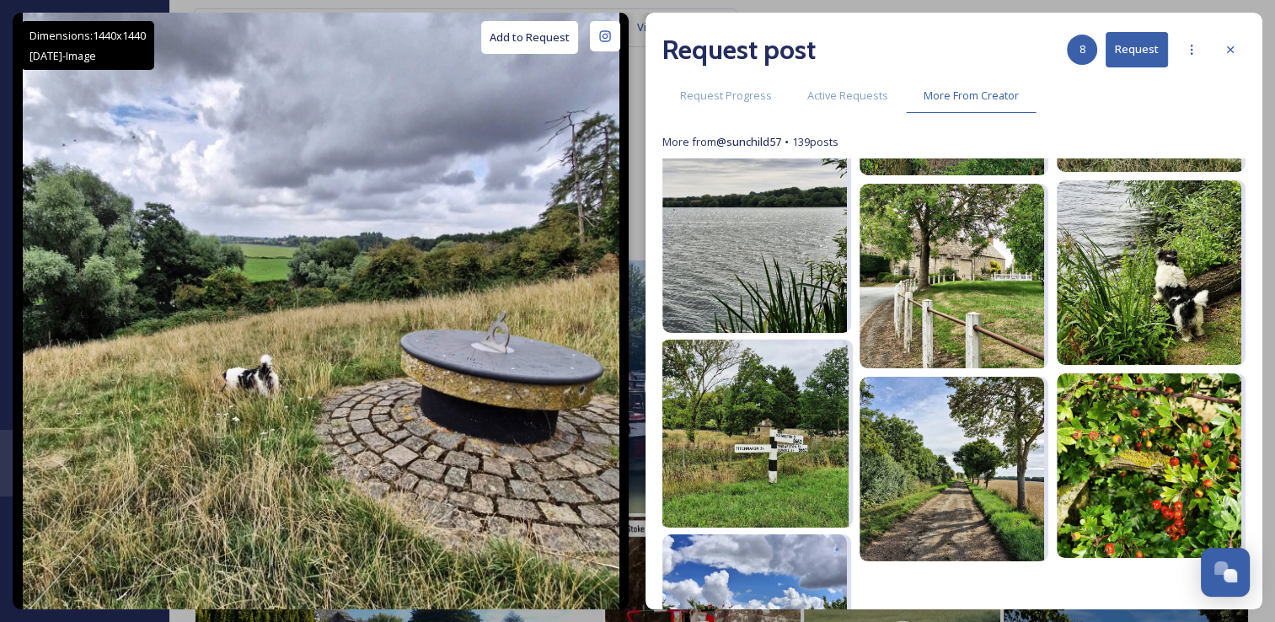
click at [740, 483] on img at bounding box center [754, 433] width 188 height 188
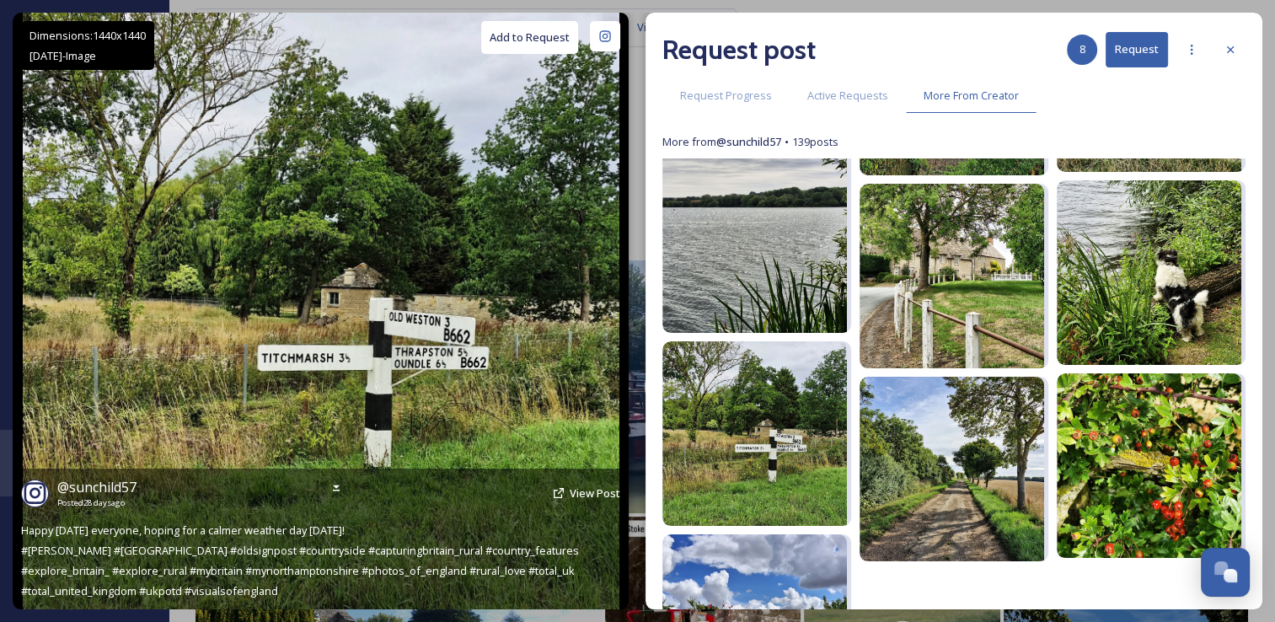
click at [540, 49] on button "Add to Request" at bounding box center [529, 37] width 97 height 33
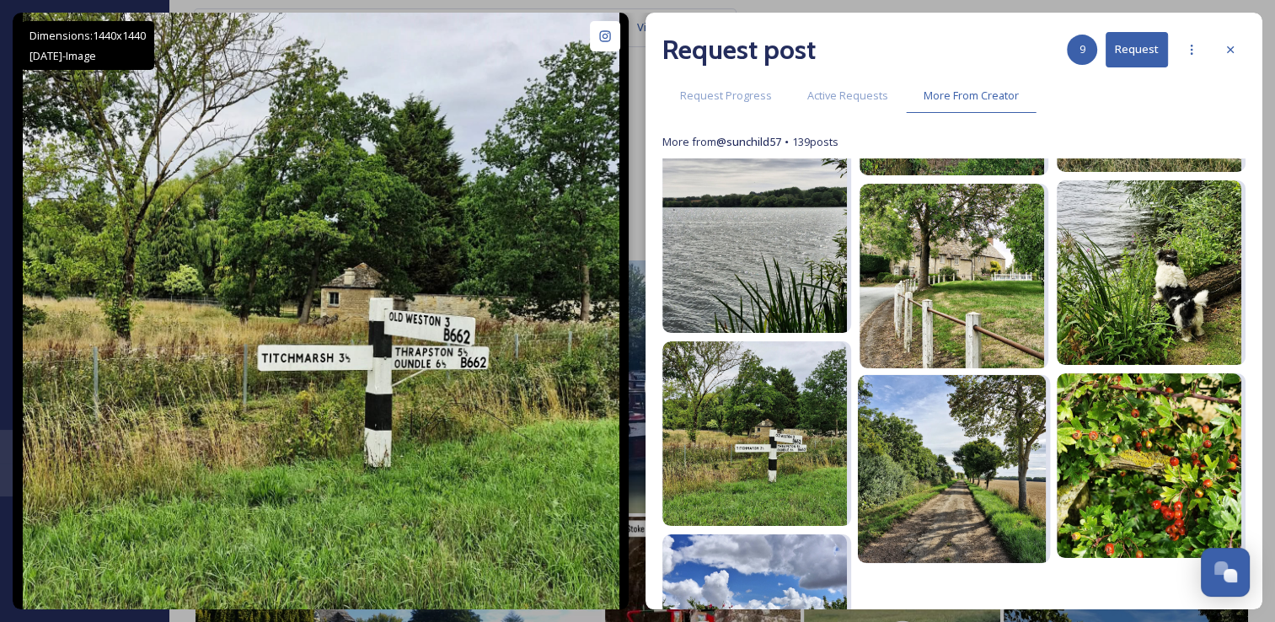
click at [922, 435] on img at bounding box center [952, 469] width 188 height 188
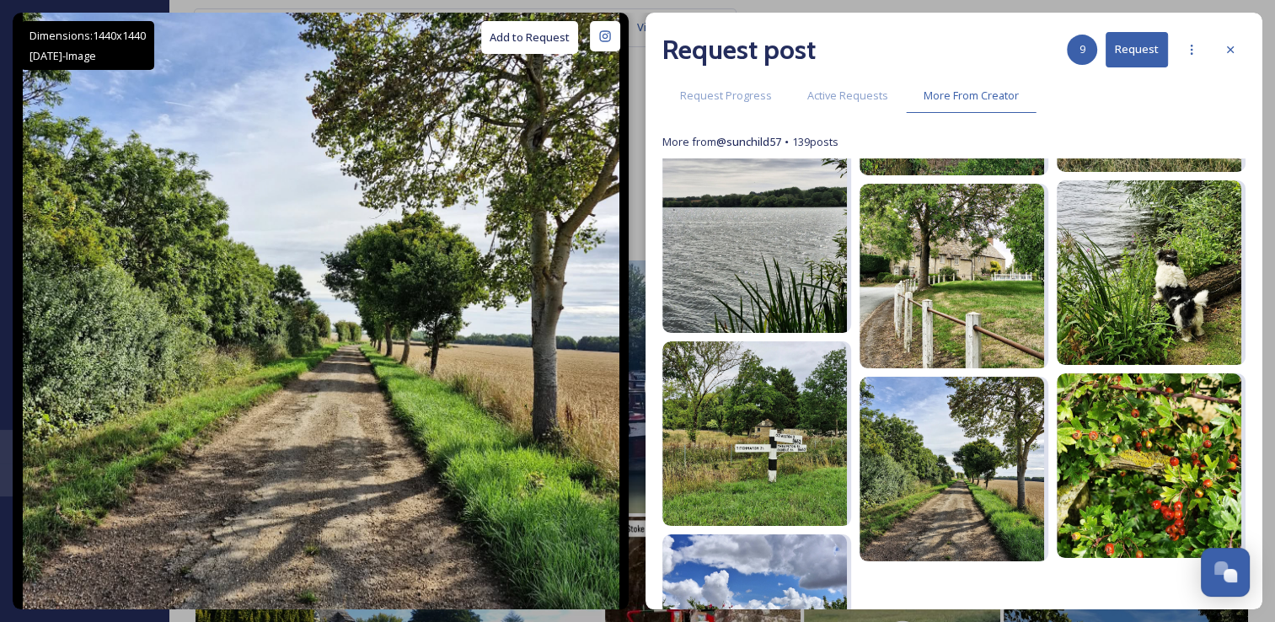
scroll to position [2274, 0]
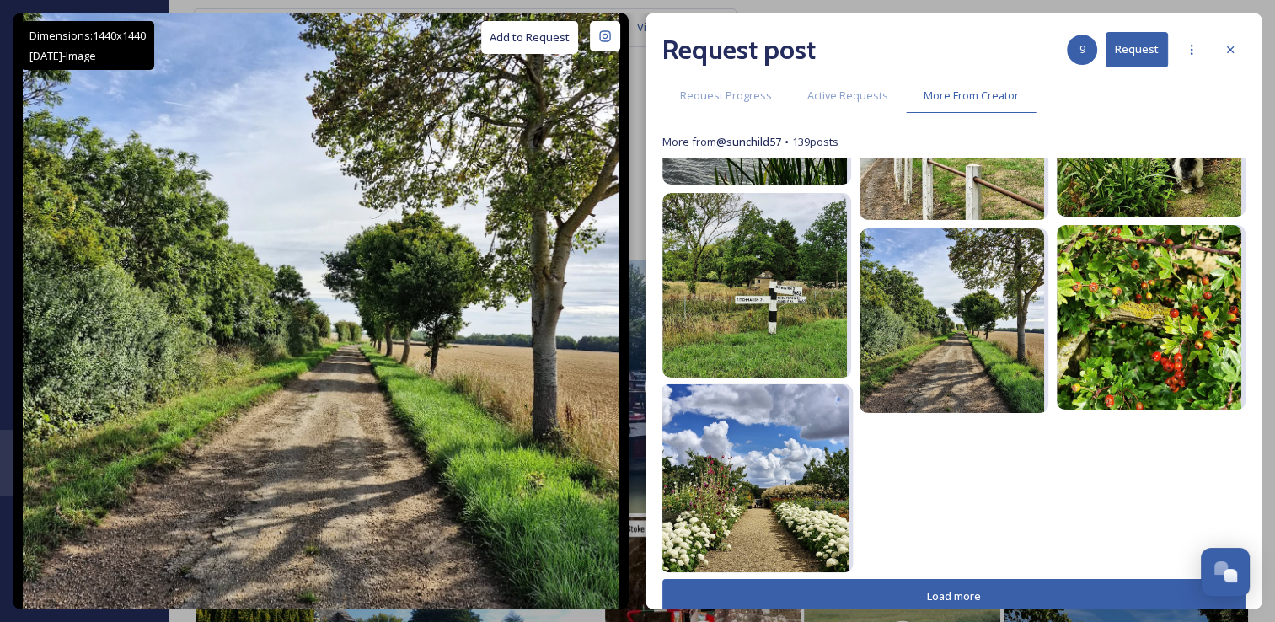
click at [819, 534] on img at bounding box center [754, 478] width 188 height 188
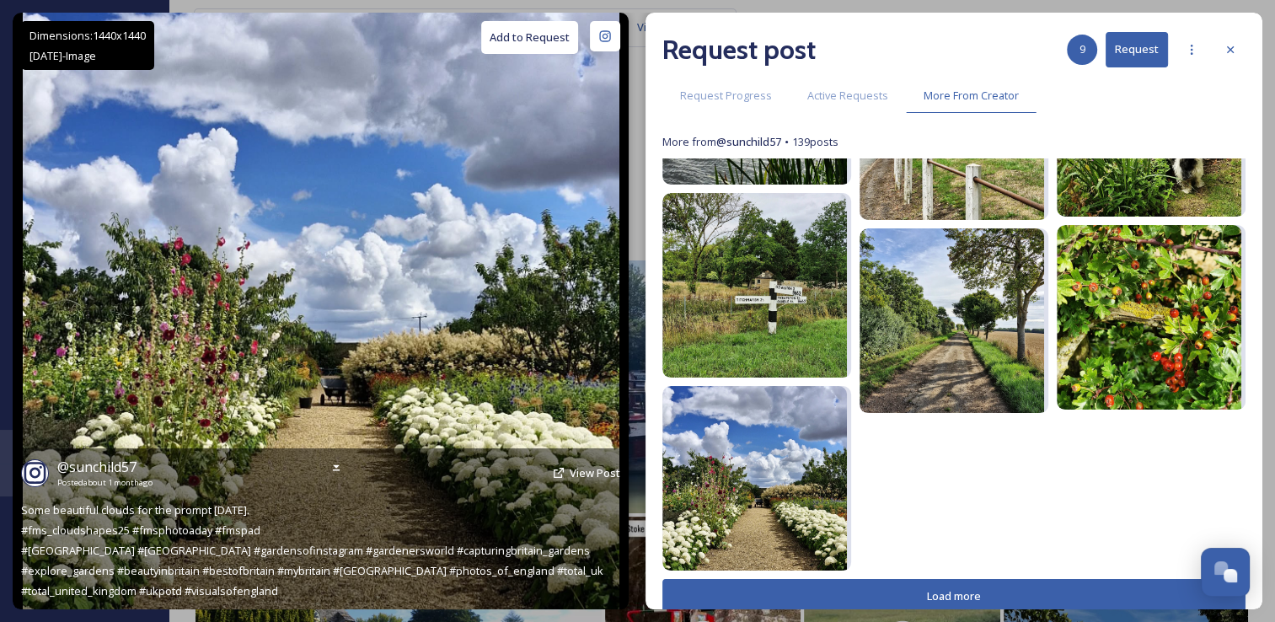
click at [566, 43] on button "Add to Request" at bounding box center [529, 37] width 97 height 33
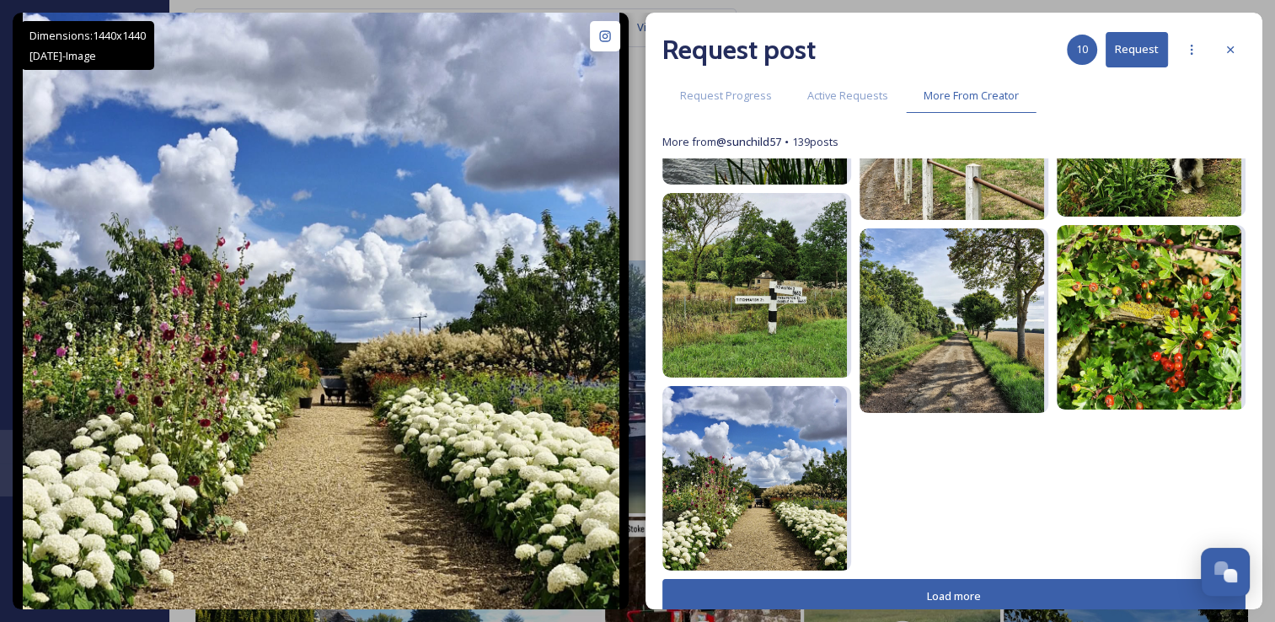
click at [875, 590] on button "Load more" at bounding box center [953, 596] width 583 height 35
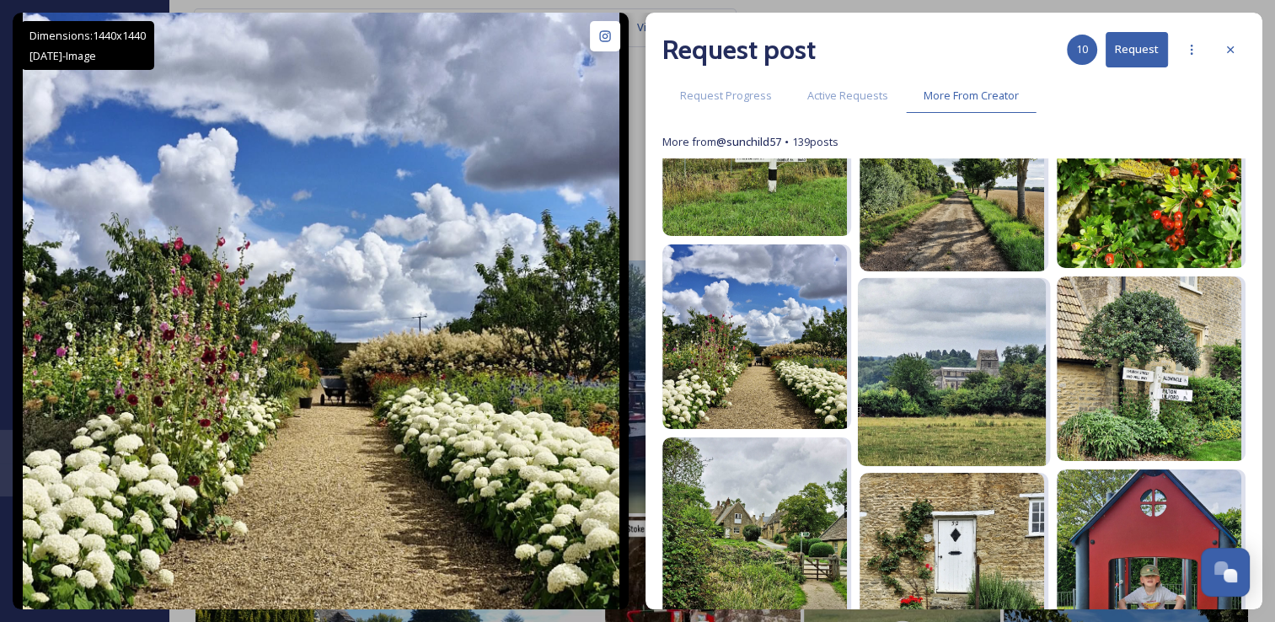
scroll to position [2416, 0]
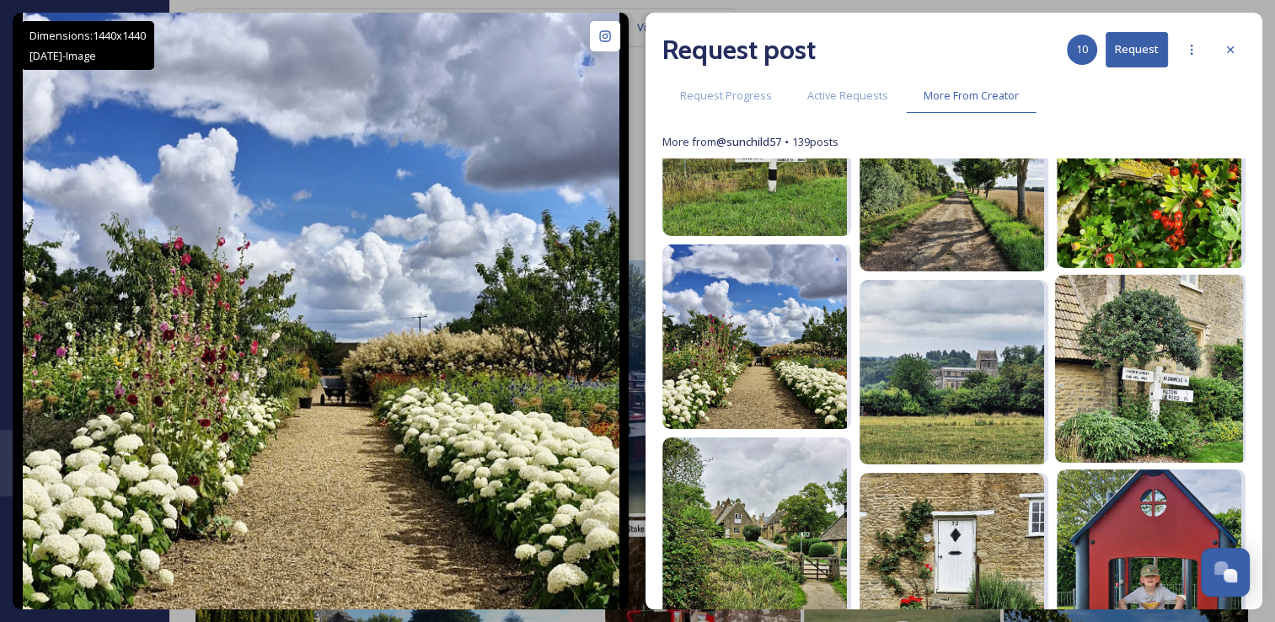
click at [1125, 398] on img at bounding box center [1149, 368] width 188 height 188
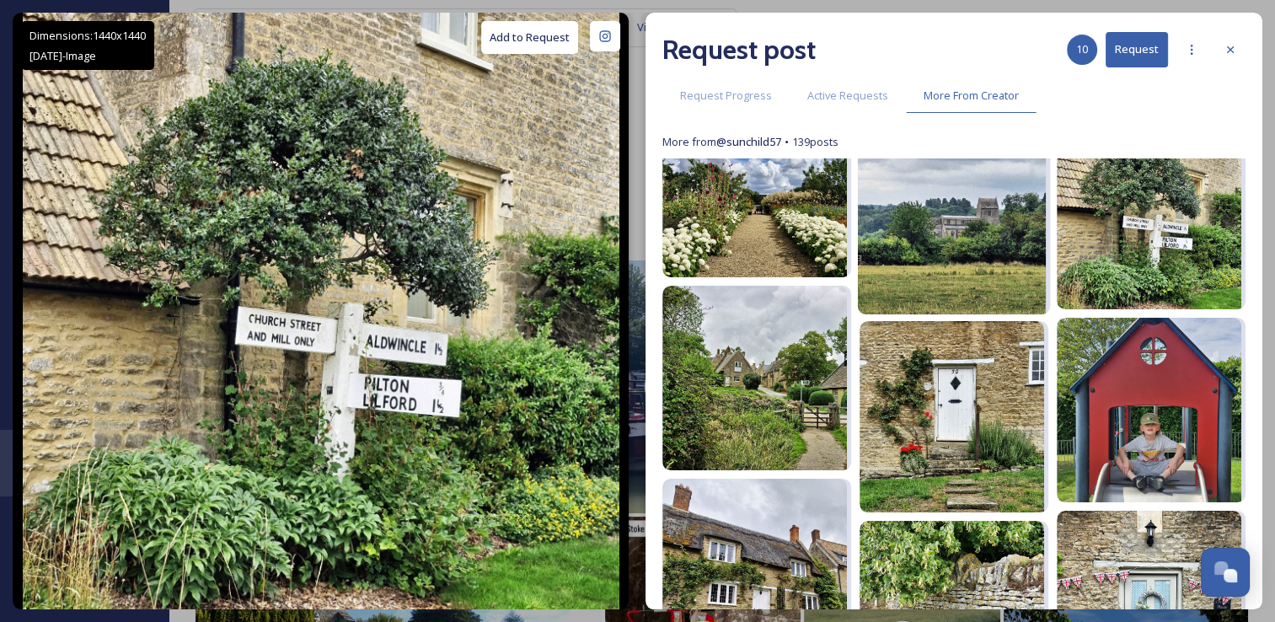
scroll to position [2568, 0]
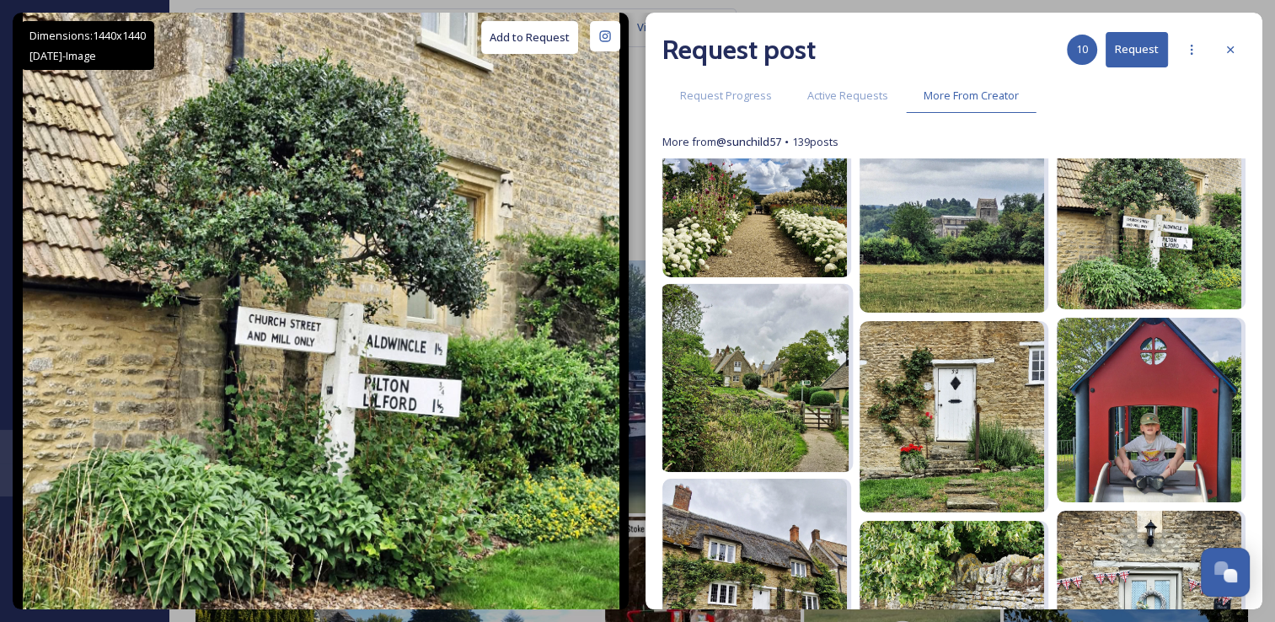
click at [783, 441] on img at bounding box center [754, 378] width 188 height 188
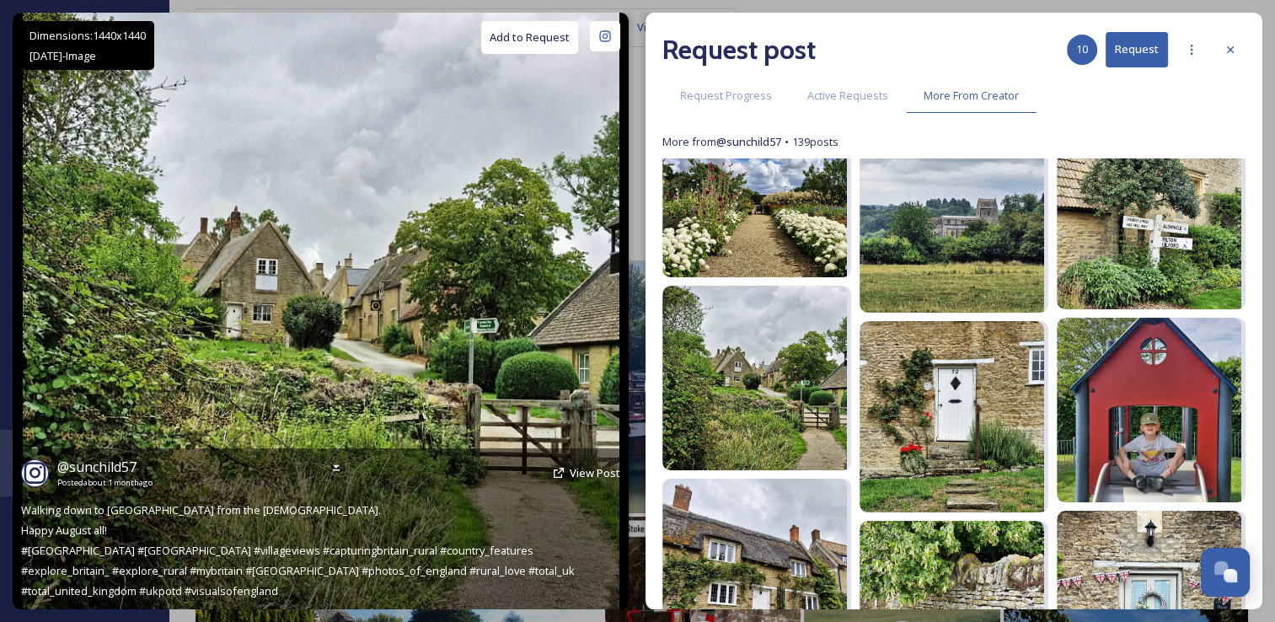
click at [561, 32] on button "Add to Request" at bounding box center [529, 37] width 97 height 33
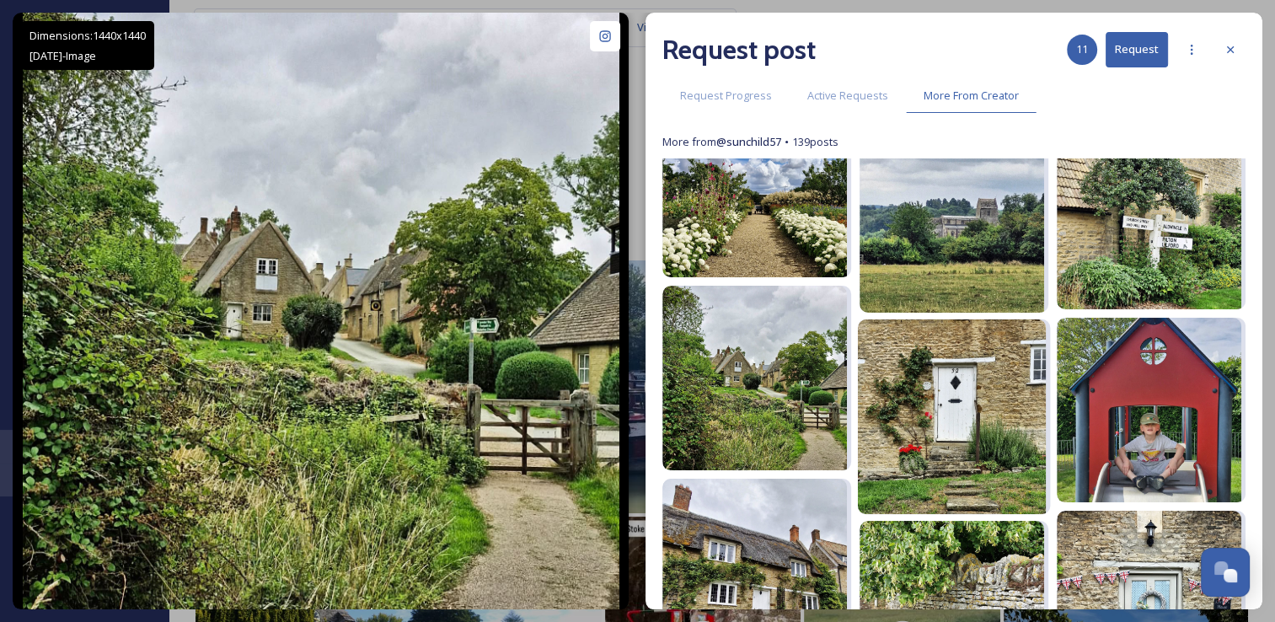
click at [903, 364] on img at bounding box center [952, 416] width 188 height 195
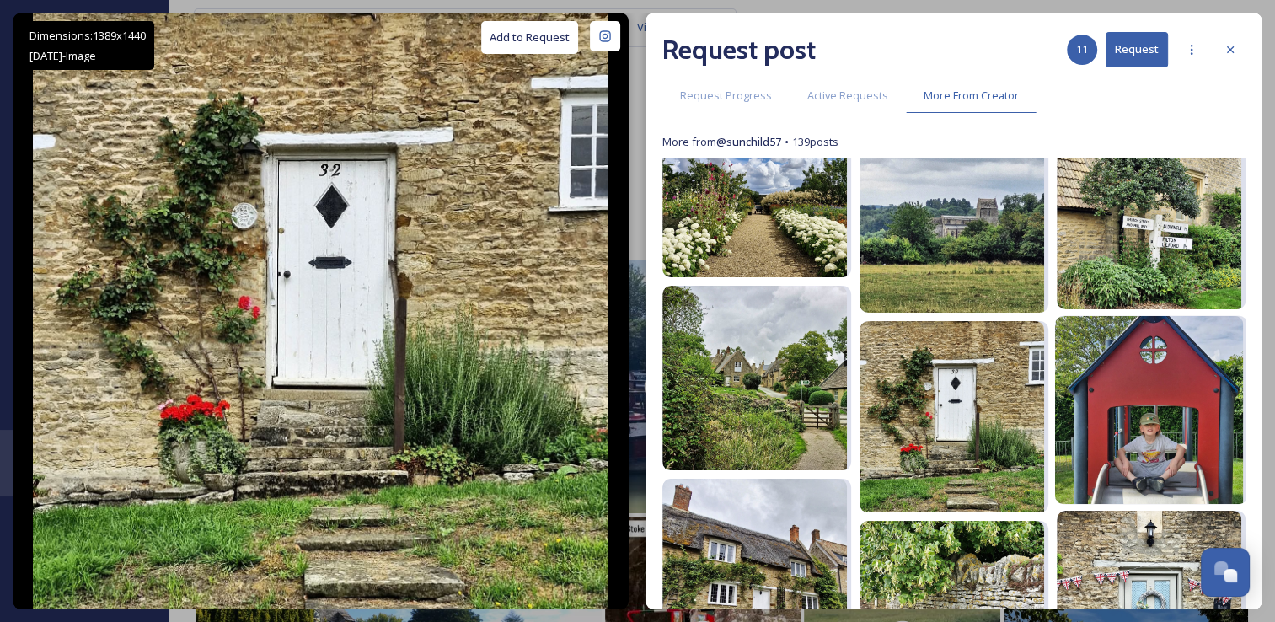
click at [1112, 432] on img at bounding box center [1149, 409] width 188 height 188
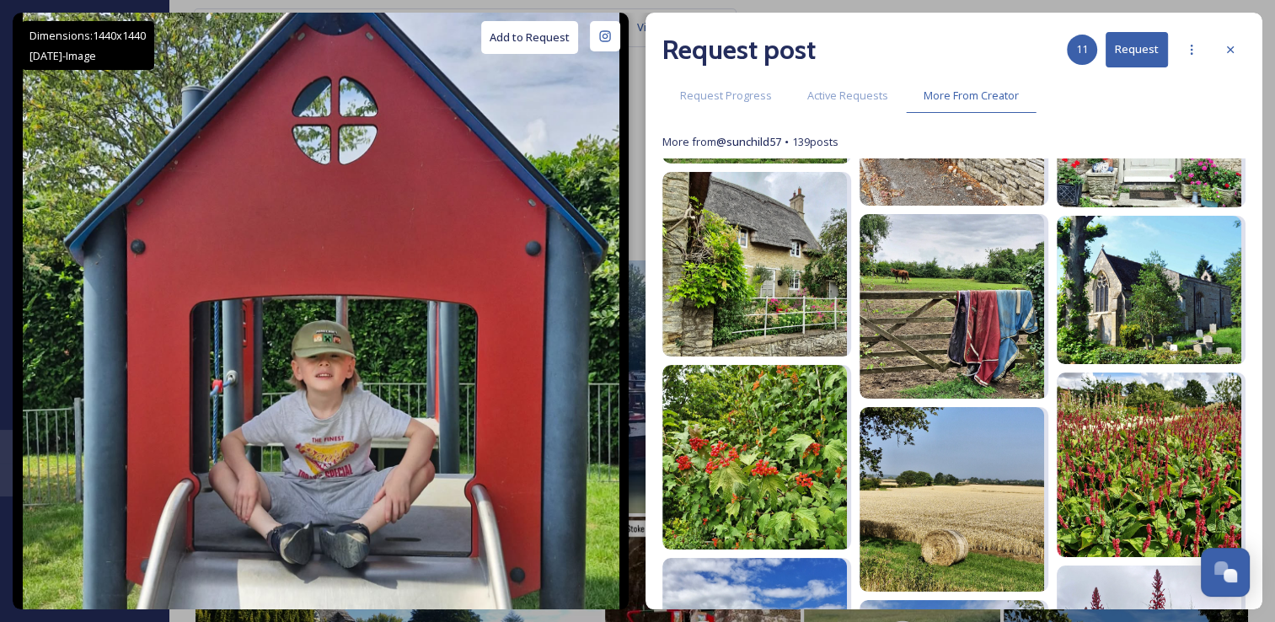
scroll to position [3066, 0]
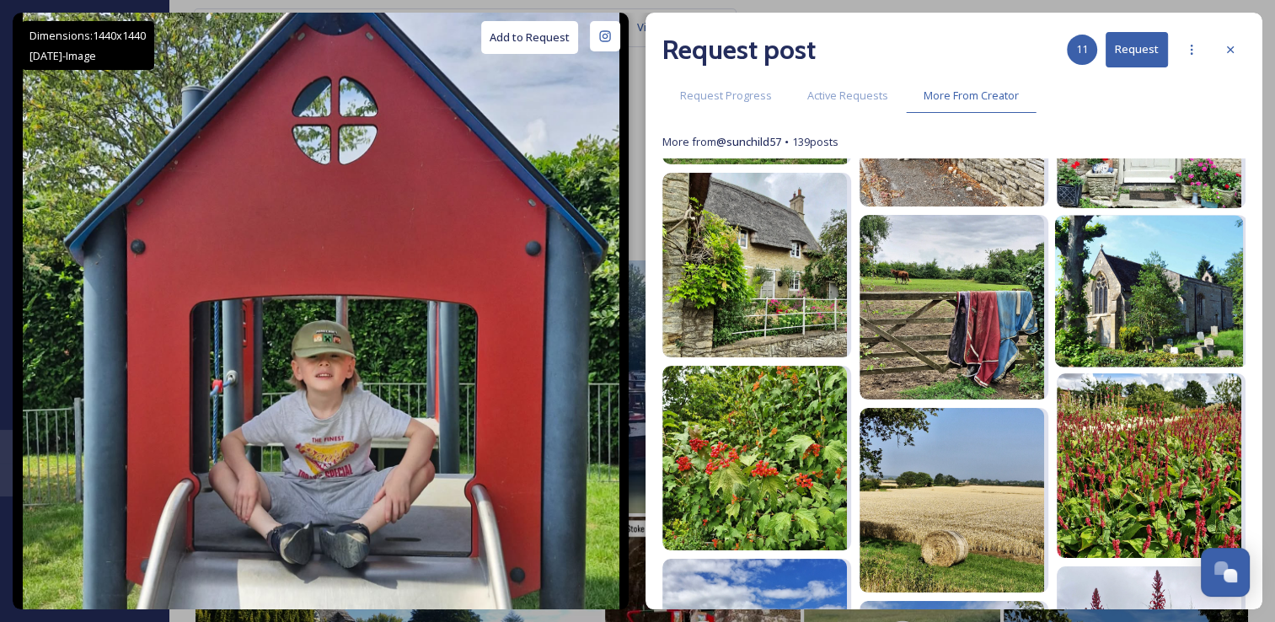
click at [1094, 295] on img at bounding box center [1149, 291] width 188 height 152
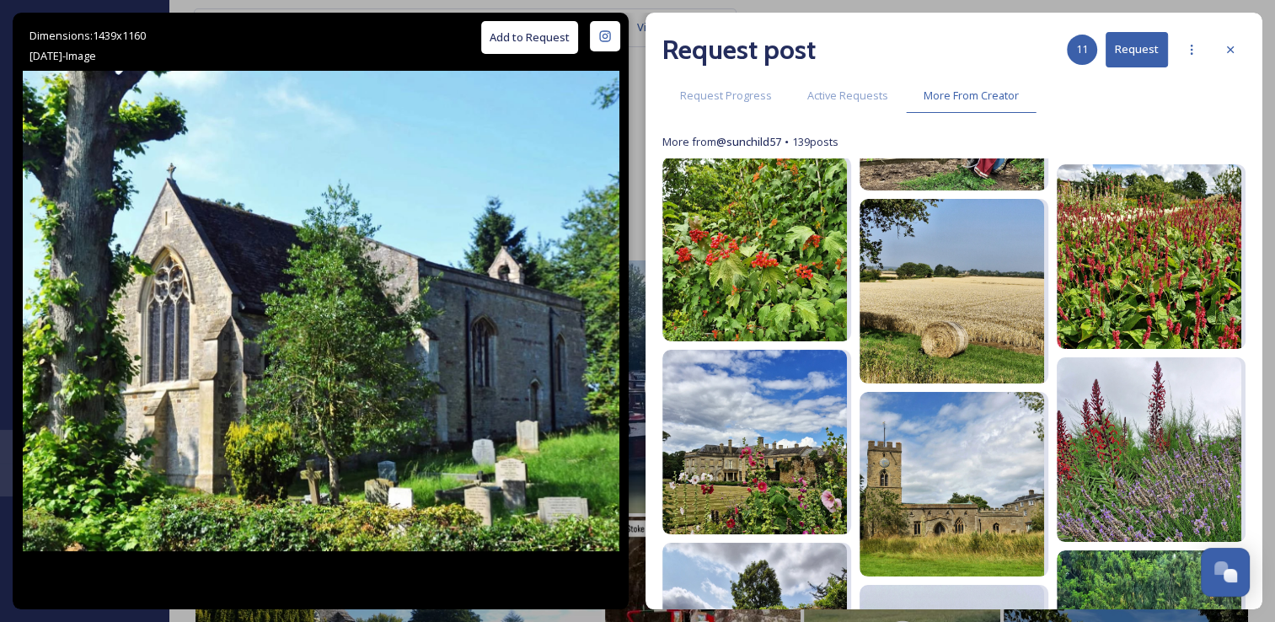
scroll to position [3377, 0]
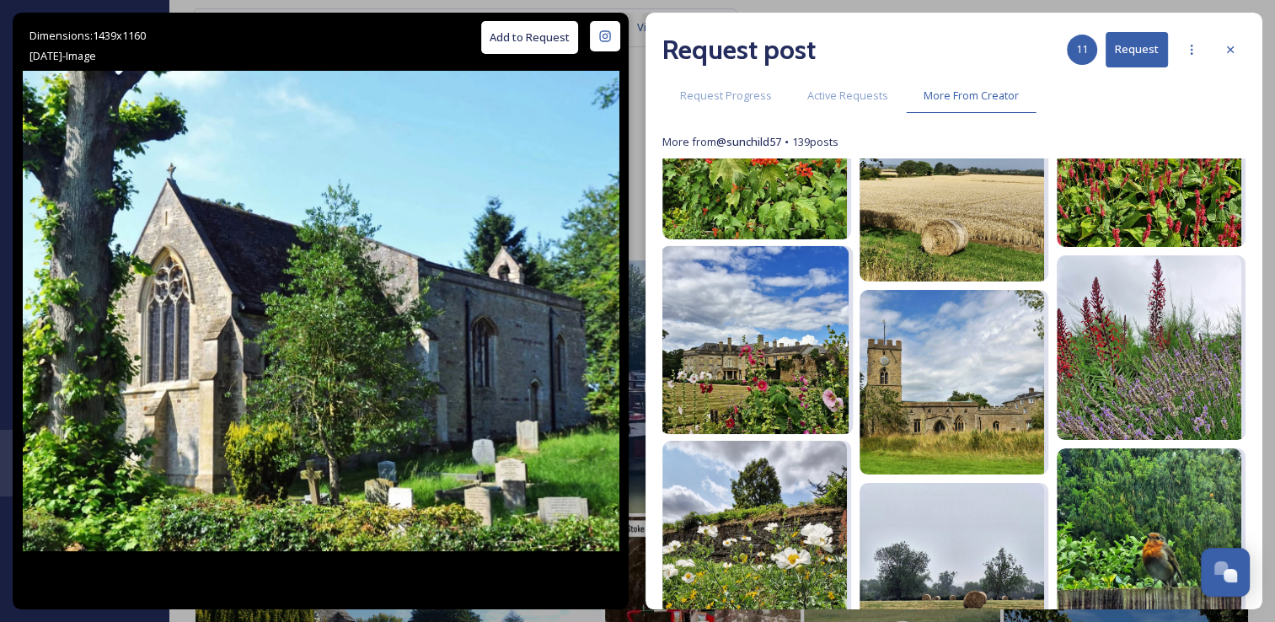
click at [717, 306] on img at bounding box center [754, 340] width 188 height 188
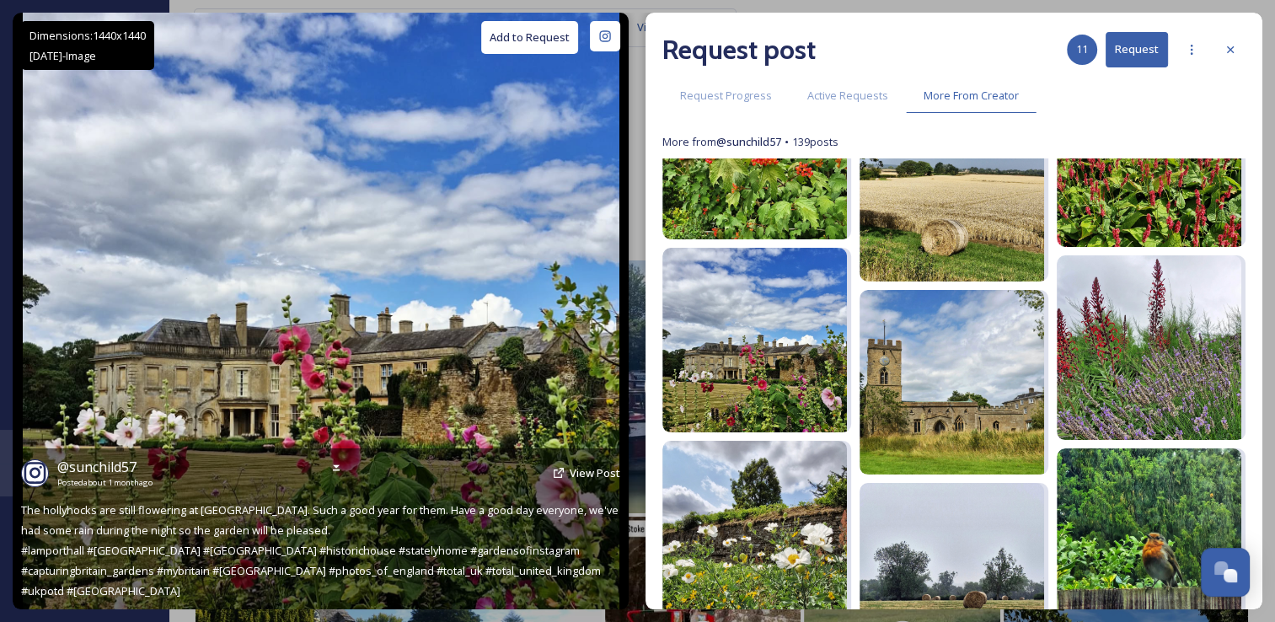
click at [510, 36] on button "Add to Request" at bounding box center [529, 37] width 97 height 33
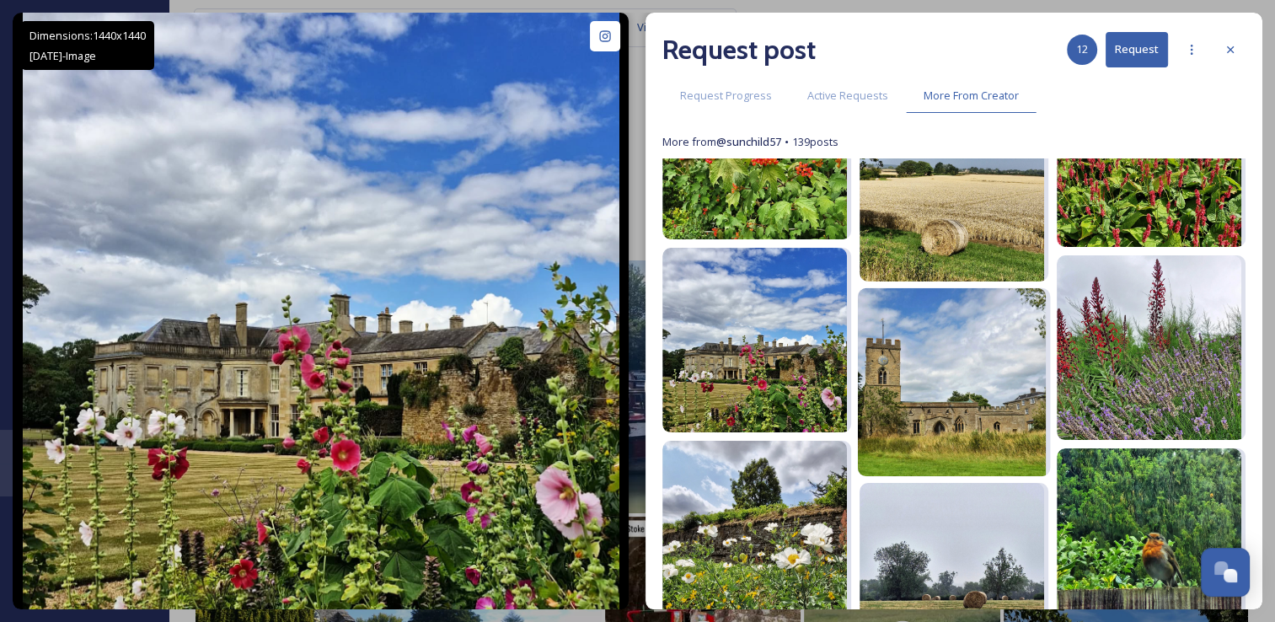
click at [954, 383] on img at bounding box center [952, 382] width 188 height 188
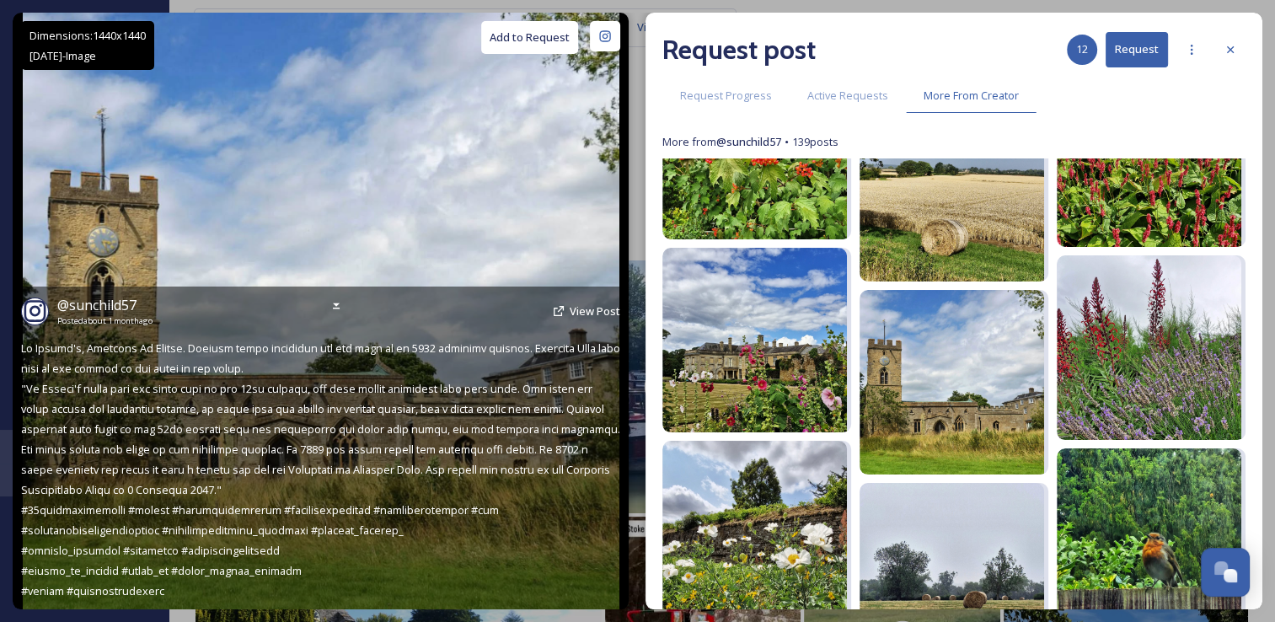
click at [535, 38] on button "Add to Request" at bounding box center [529, 37] width 97 height 33
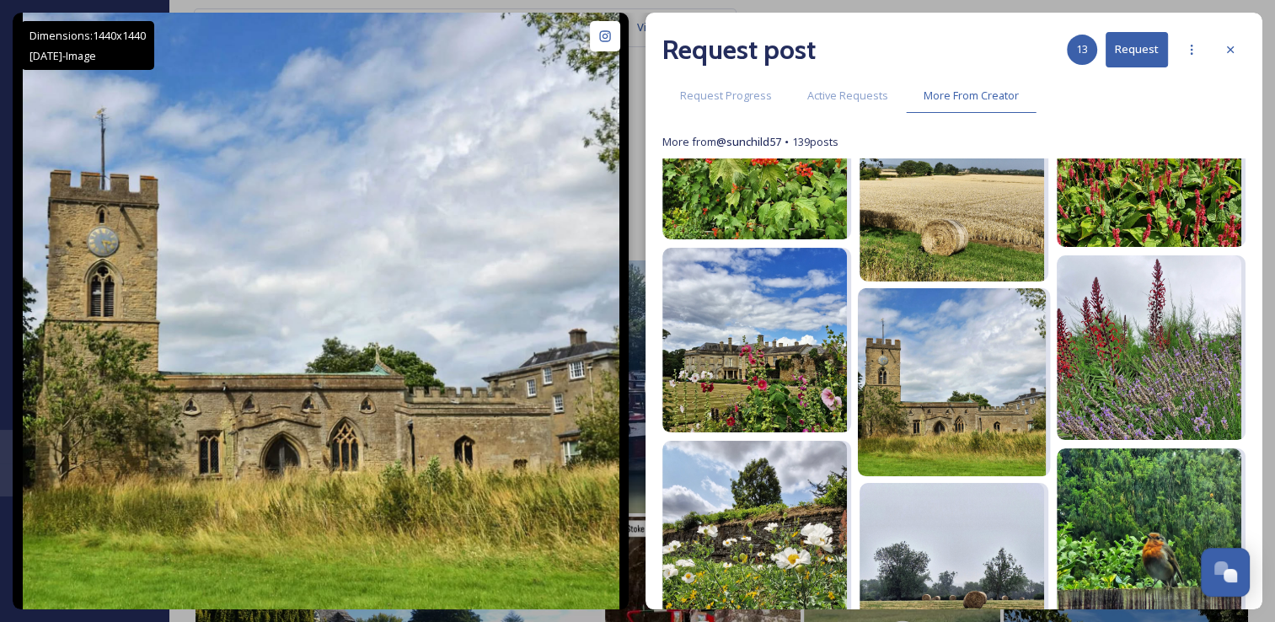
scroll to position [3475, 0]
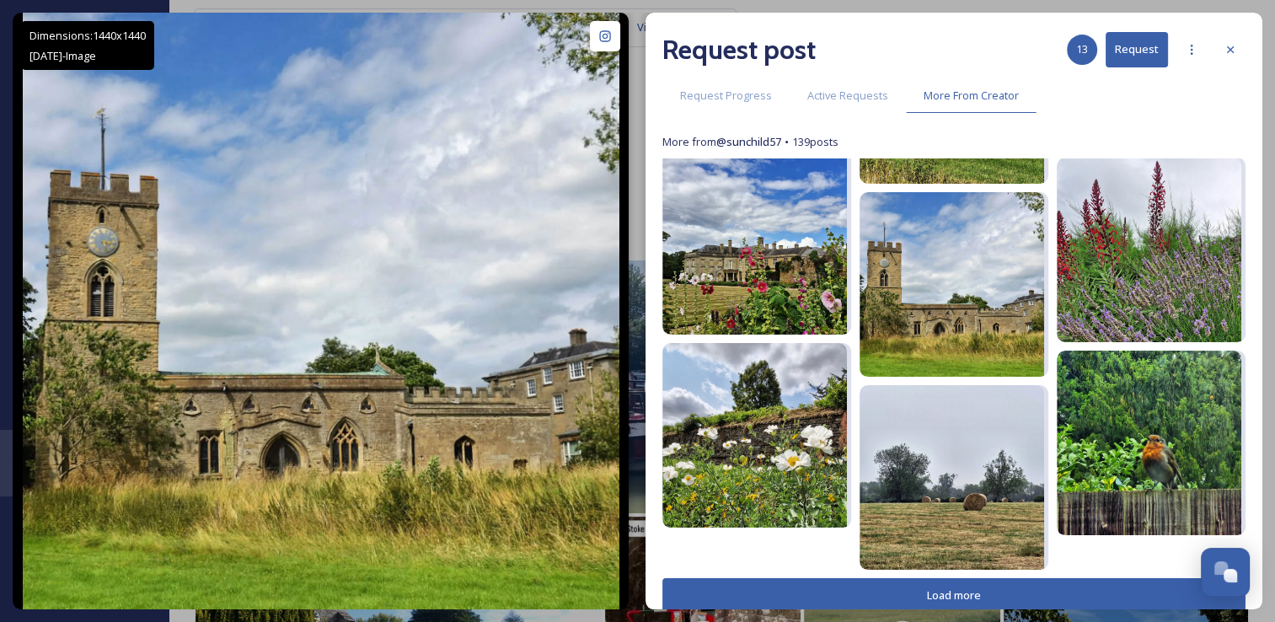
click at [790, 591] on button "Load more" at bounding box center [953, 595] width 583 height 35
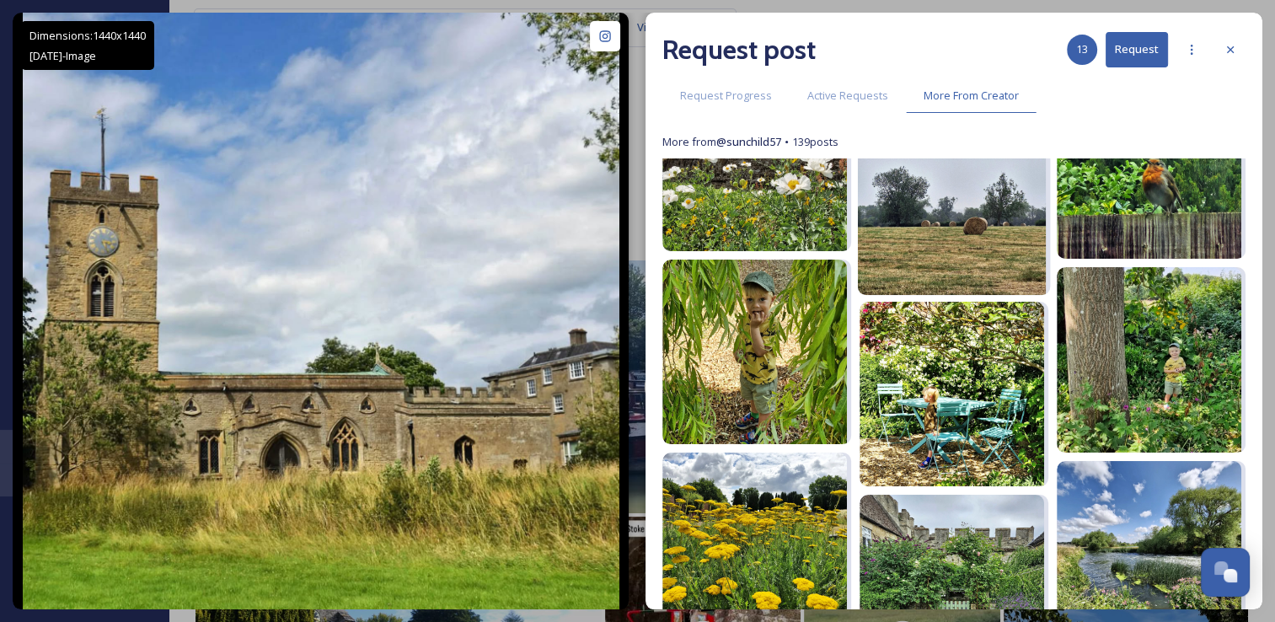
scroll to position [3752, 0]
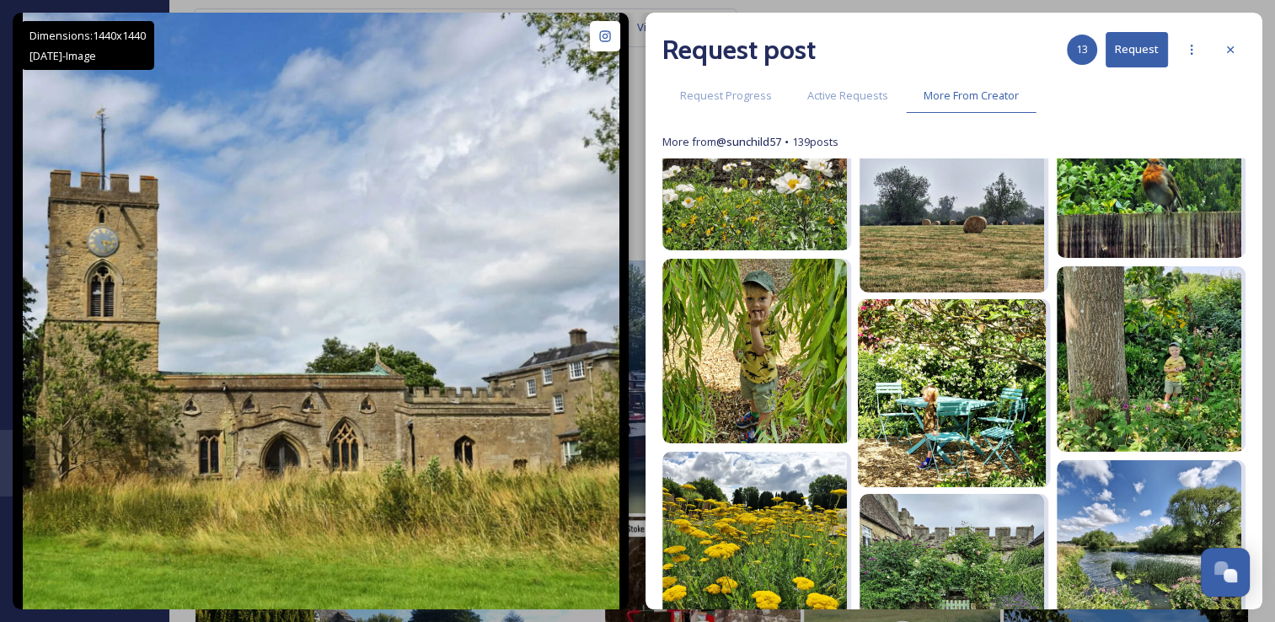
drag, startPoint x: 950, startPoint y: 444, endPoint x: 914, endPoint y: 441, distance: 36.3
click at [914, 441] on img at bounding box center [952, 393] width 188 height 188
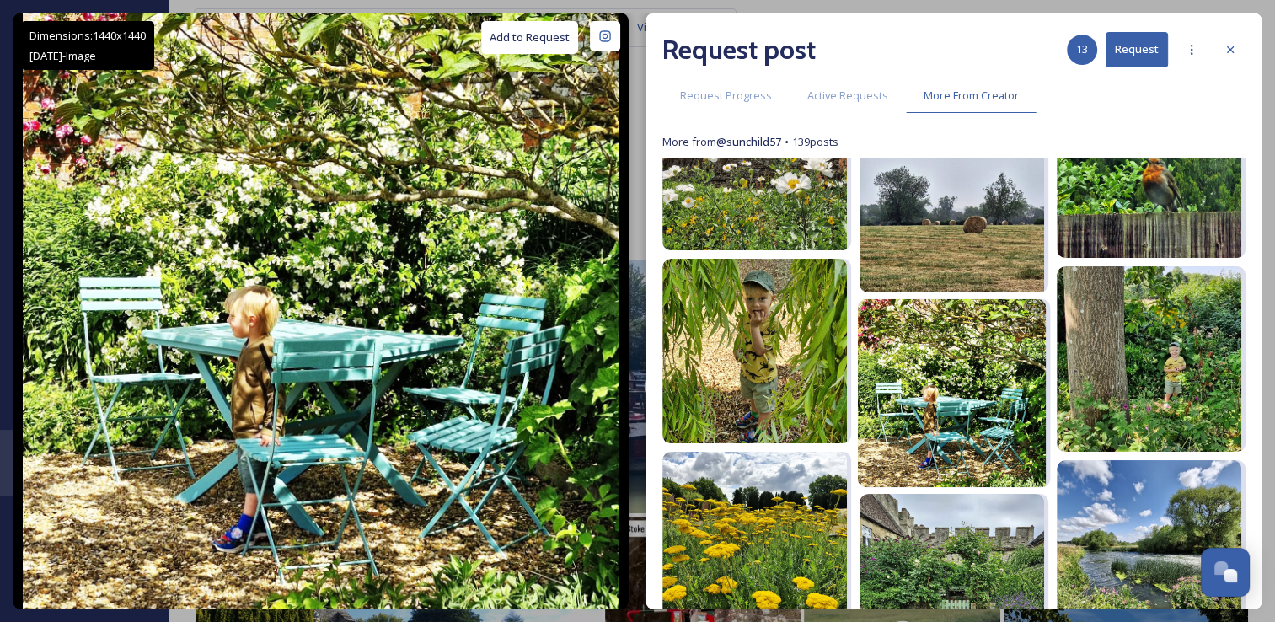
scroll to position [3929, 0]
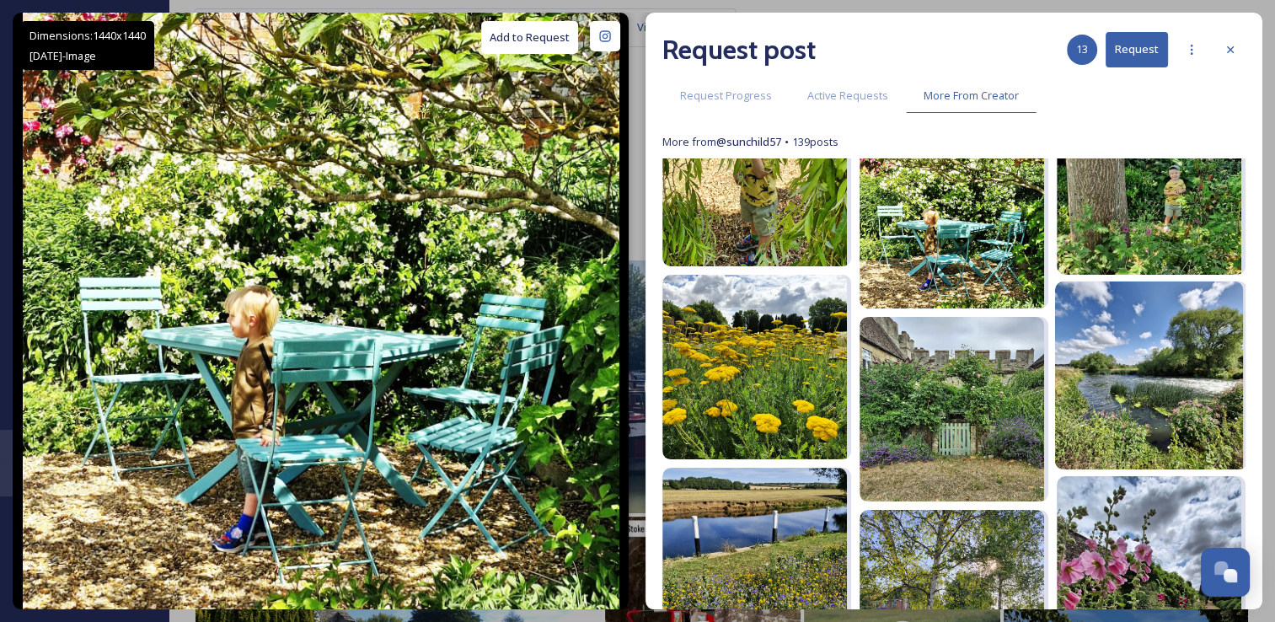
click at [1091, 398] on img at bounding box center [1149, 375] width 188 height 188
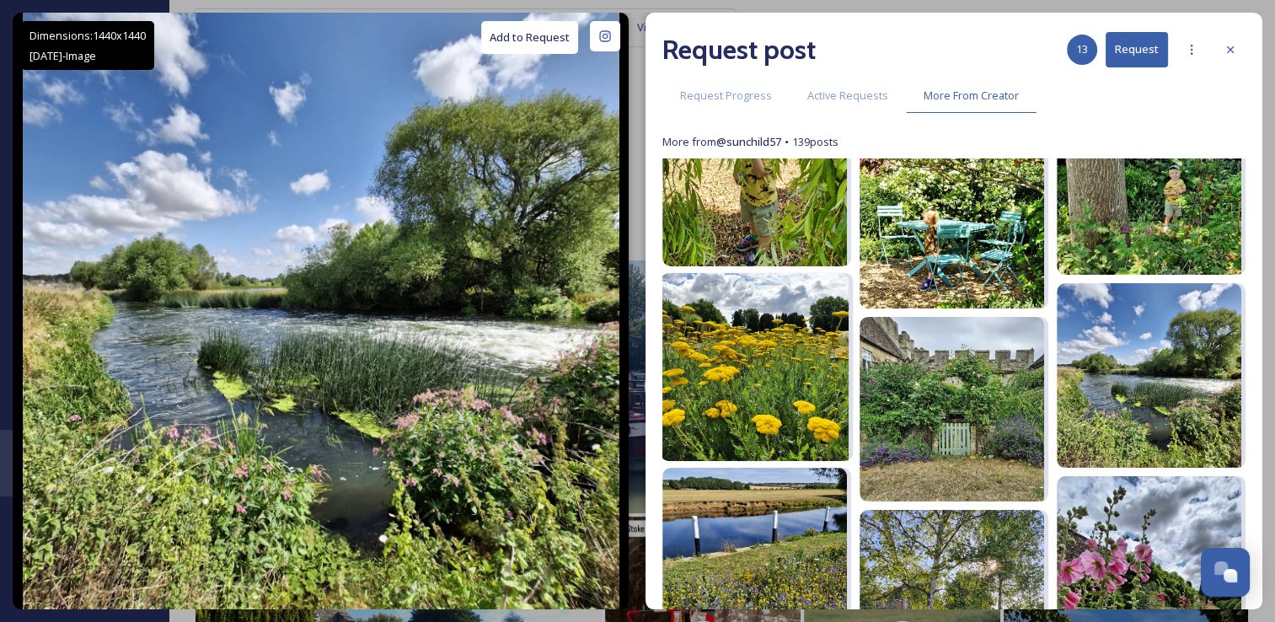
scroll to position [4094, 0]
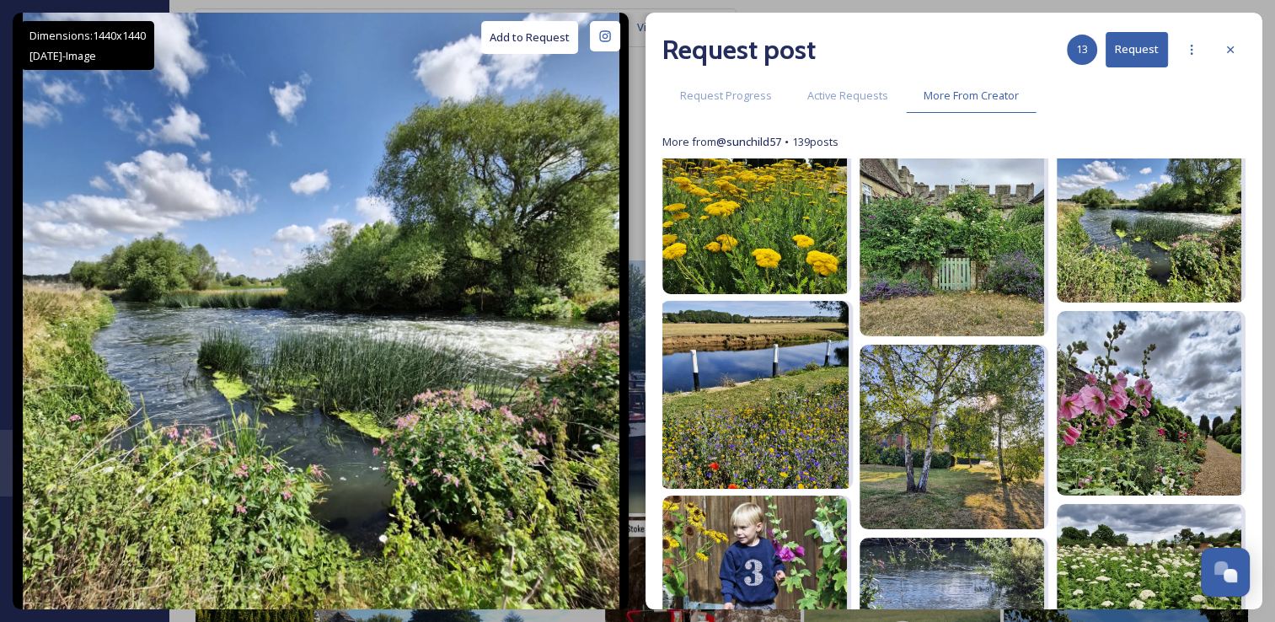
click at [744, 377] on img at bounding box center [754, 395] width 188 height 188
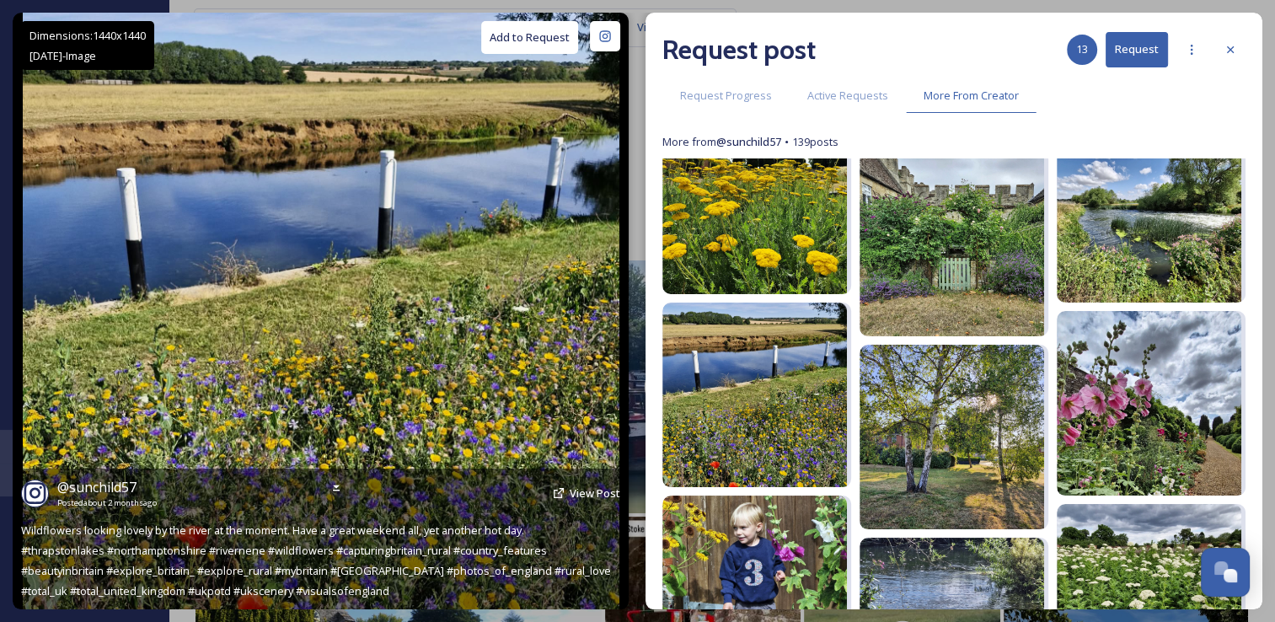
click at [508, 39] on button "Add to Request" at bounding box center [529, 37] width 97 height 33
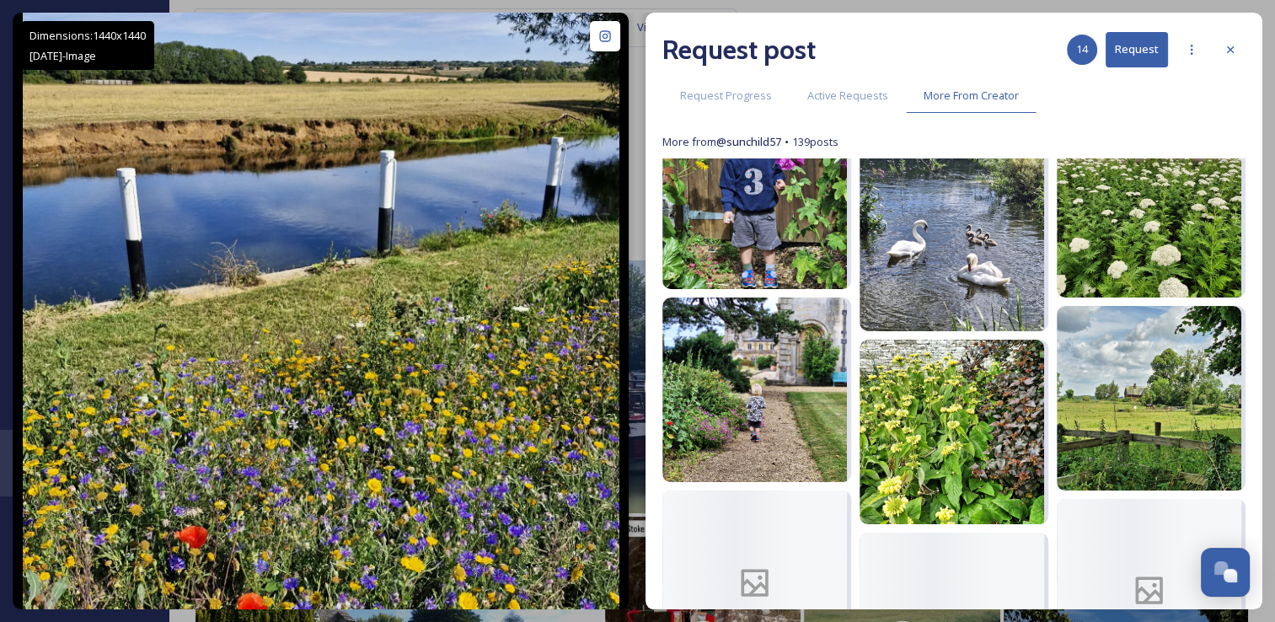
scroll to position [4485, 0]
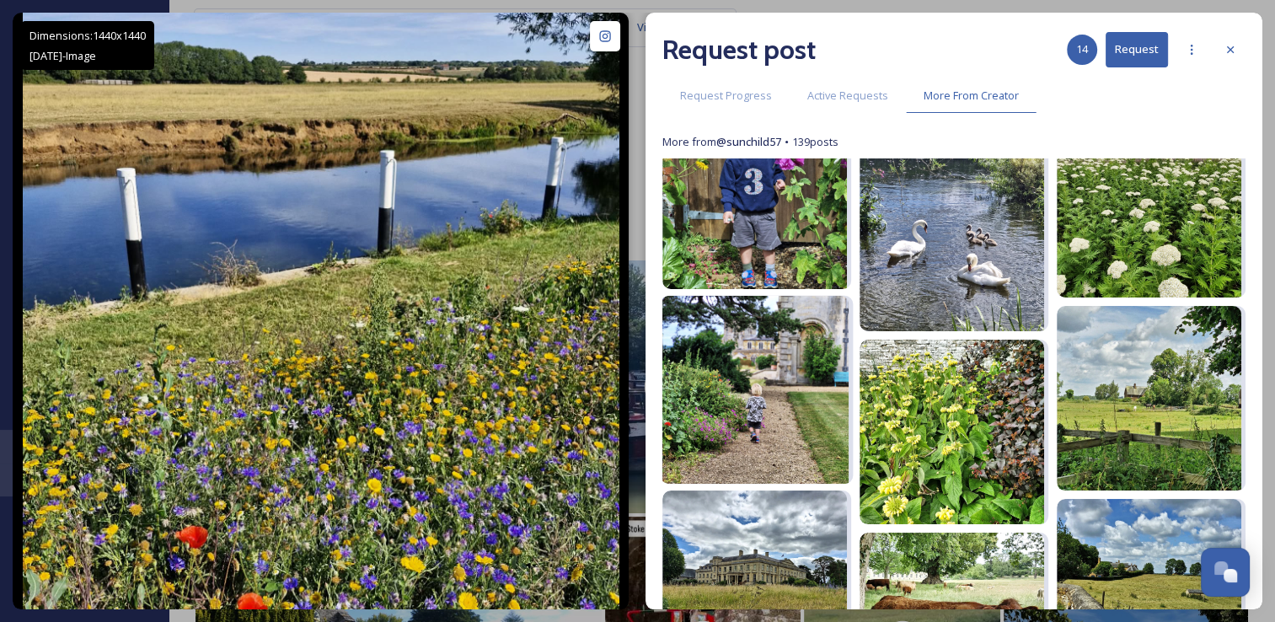
click at [776, 408] on img at bounding box center [754, 390] width 188 height 188
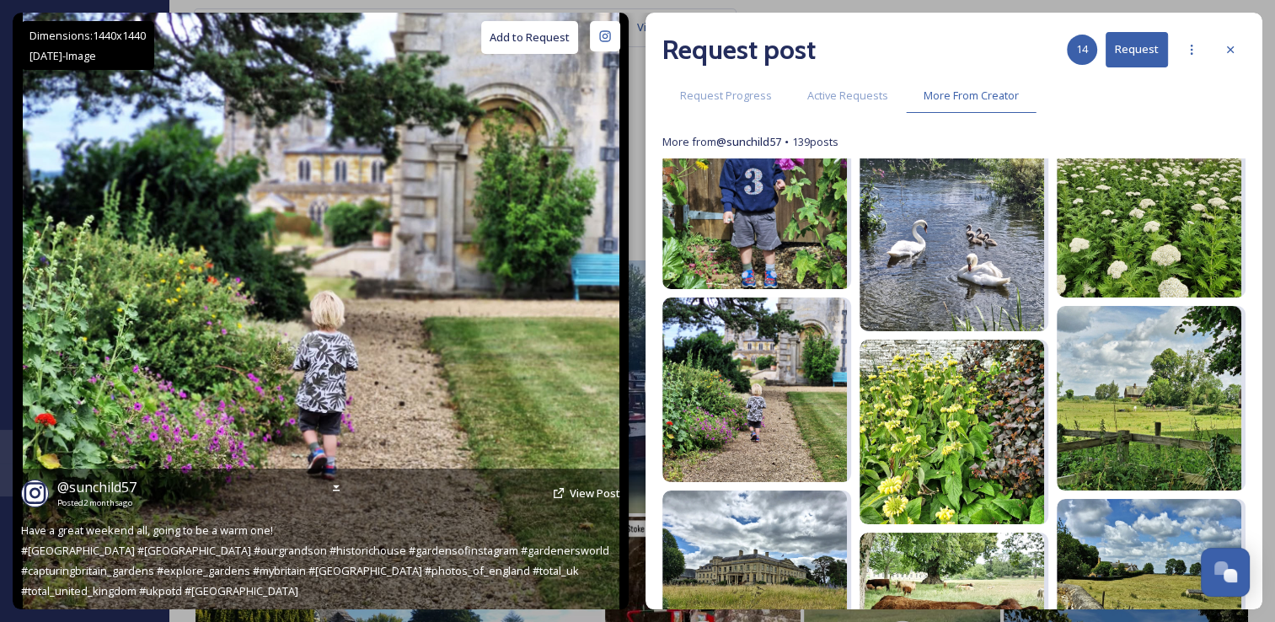
click at [539, 45] on button "Add to Request" at bounding box center [529, 37] width 97 height 33
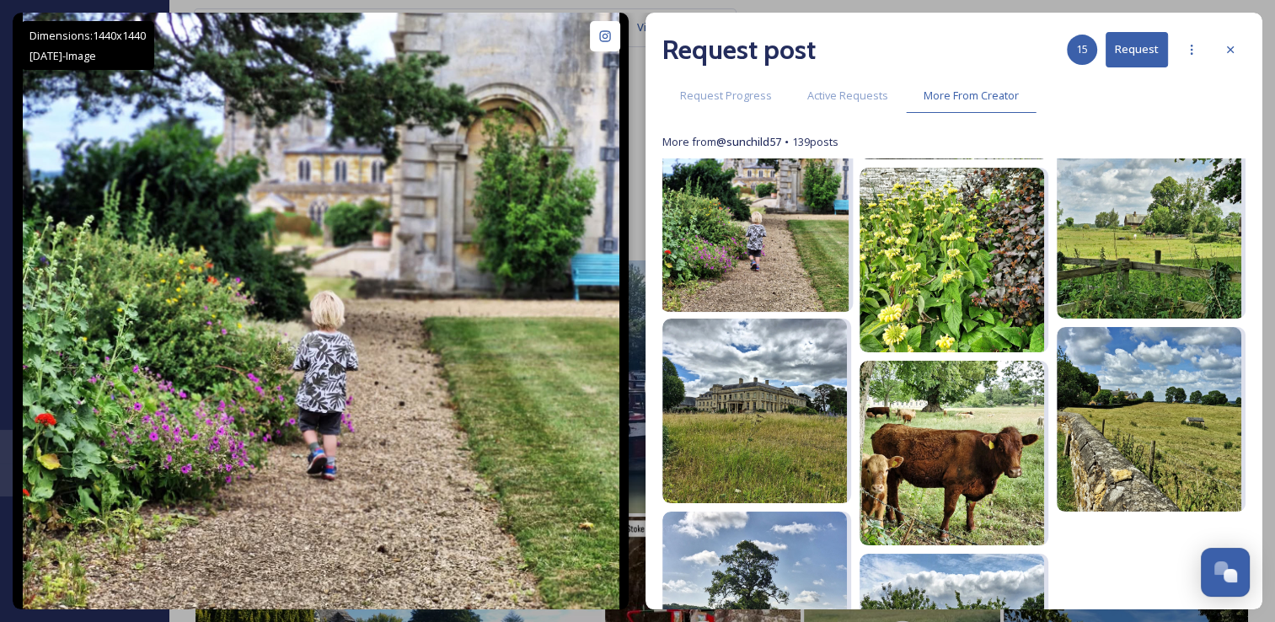
scroll to position [4657, 0]
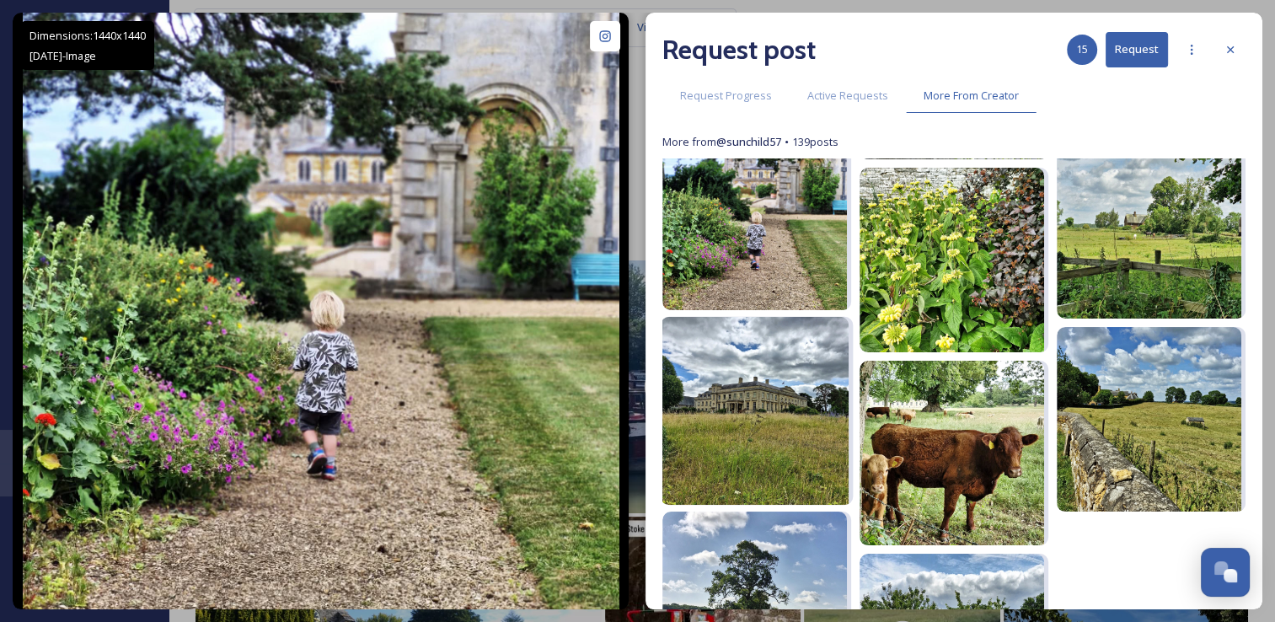
click at [799, 446] on img at bounding box center [754, 411] width 188 height 188
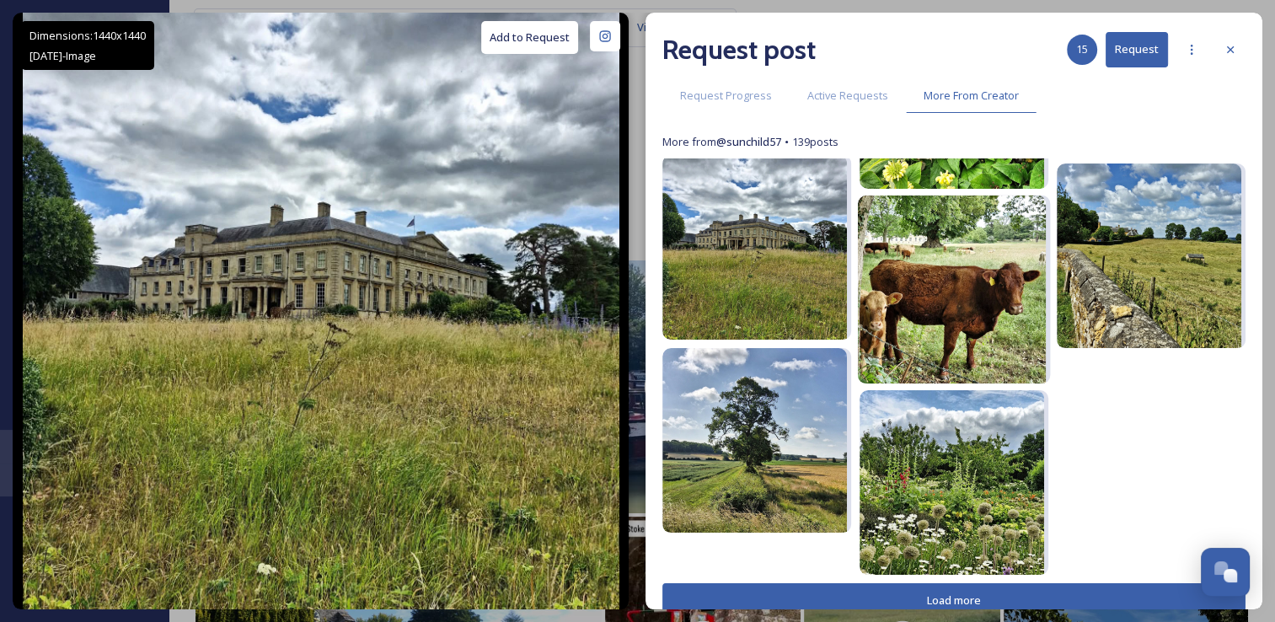
scroll to position [4825, 0]
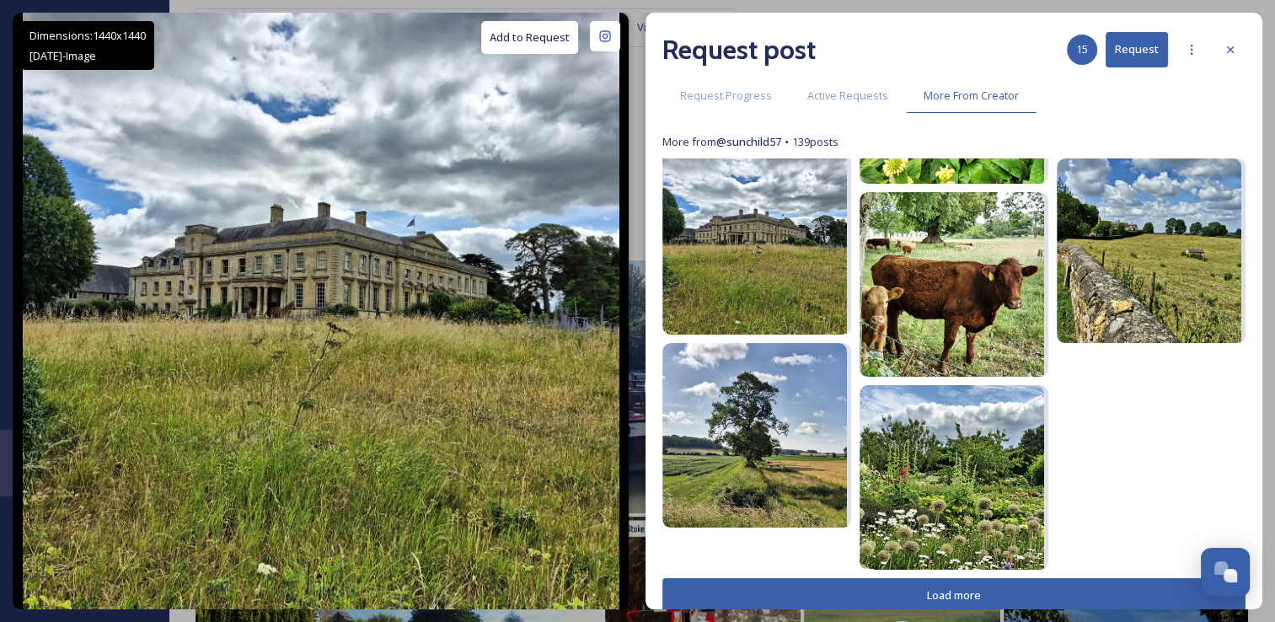
click at [852, 598] on button "Load more" at bounding box center [953, 595] width 583 height 35
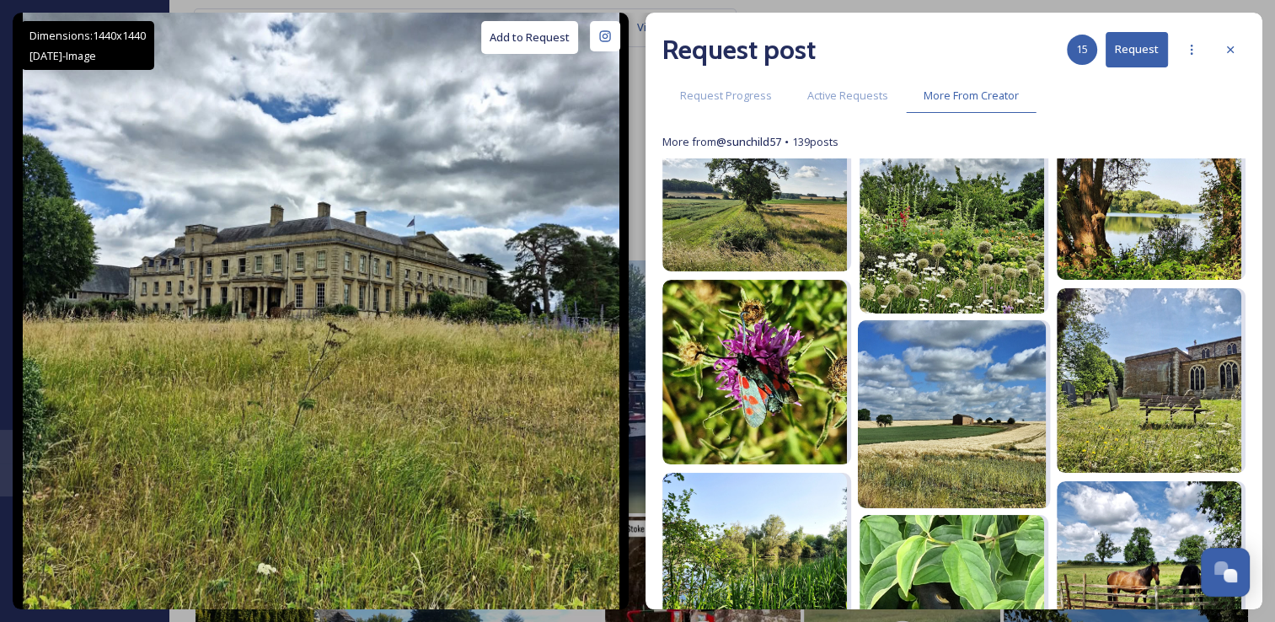
scroll to position [5082, 0]
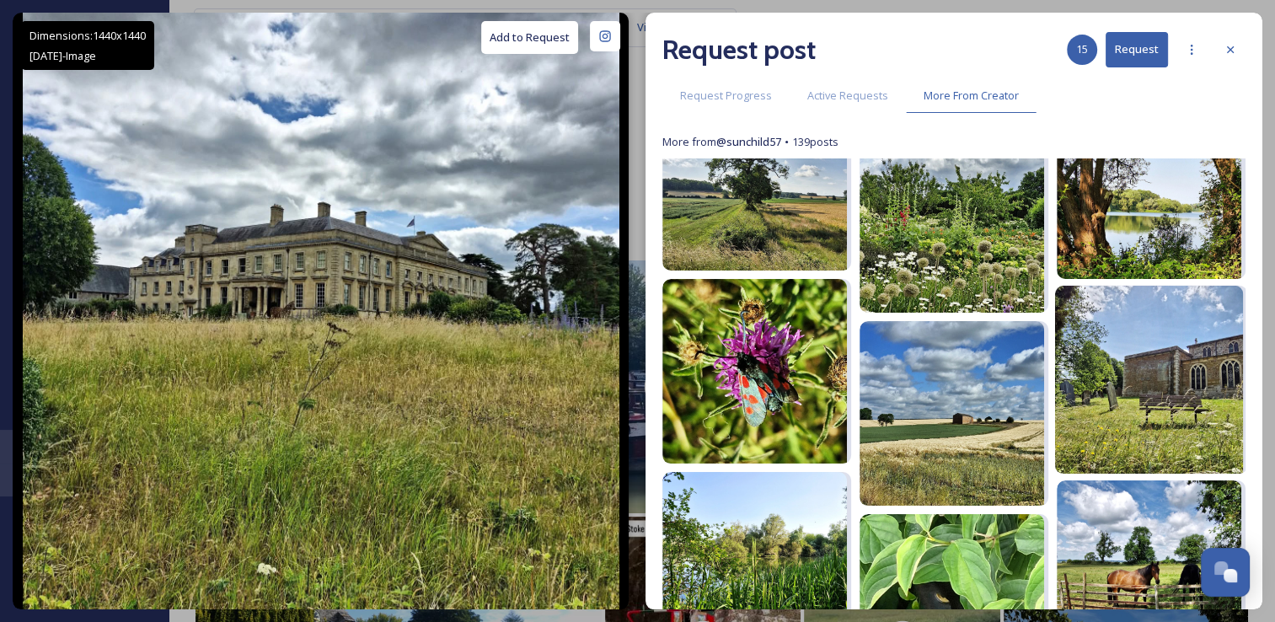
click at [1102, 410] on img at bounding box center [1149, 380] width 188 height 188
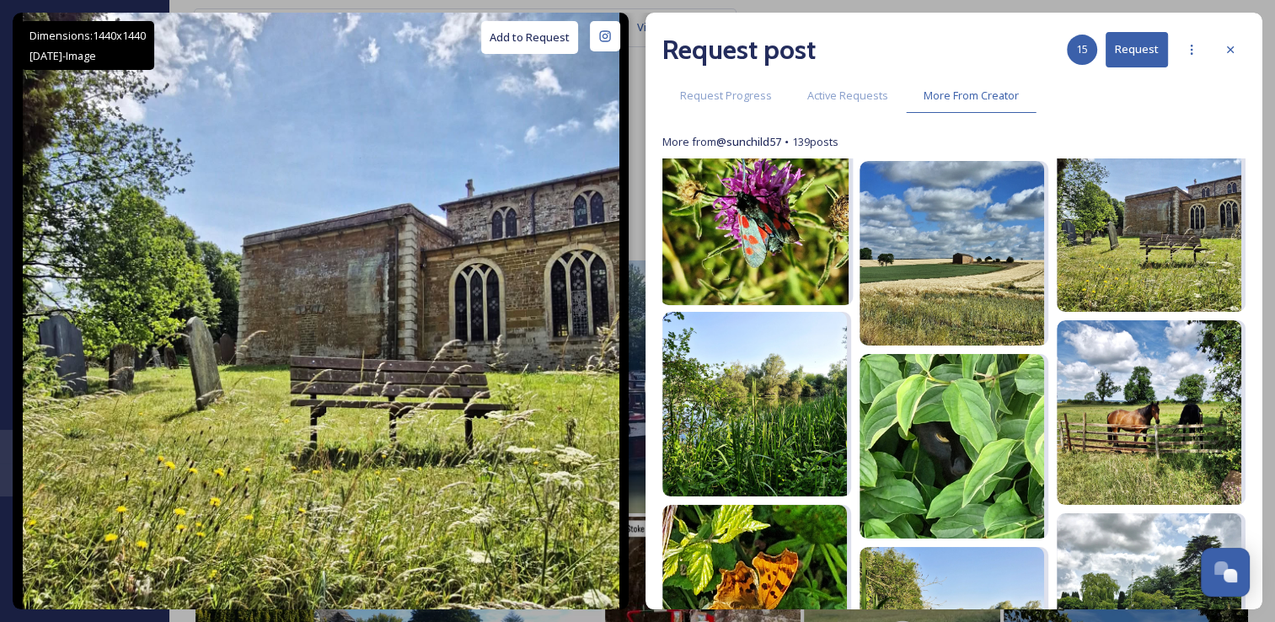
scroll to position [5394, 0]
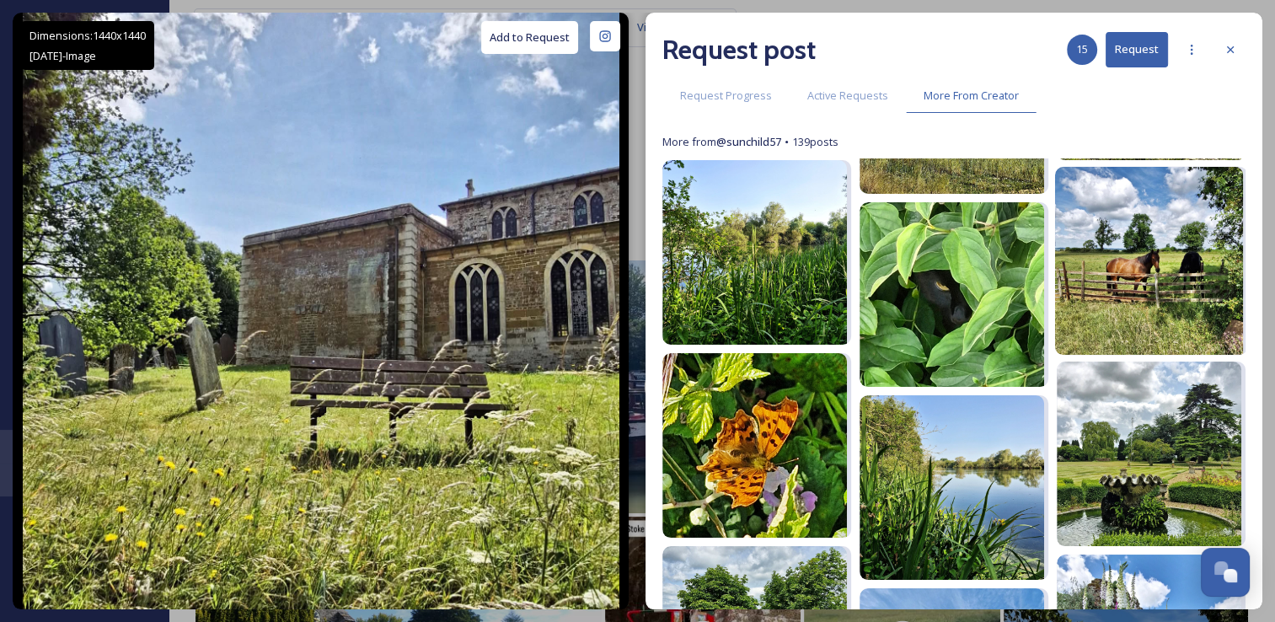
click at [1116, 258] on img at bounding box center [1149, 261] width 188 height 188
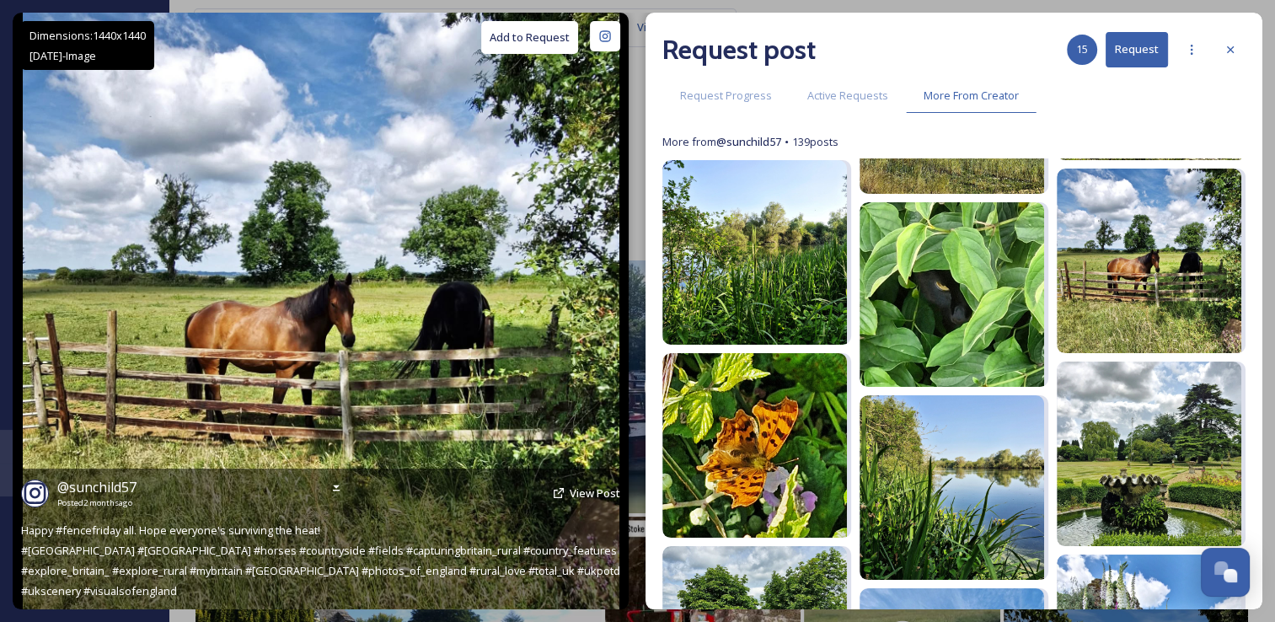
click at [503, 40] on button "Add to Request" at bounding box center [529, 37] width 97 height 33
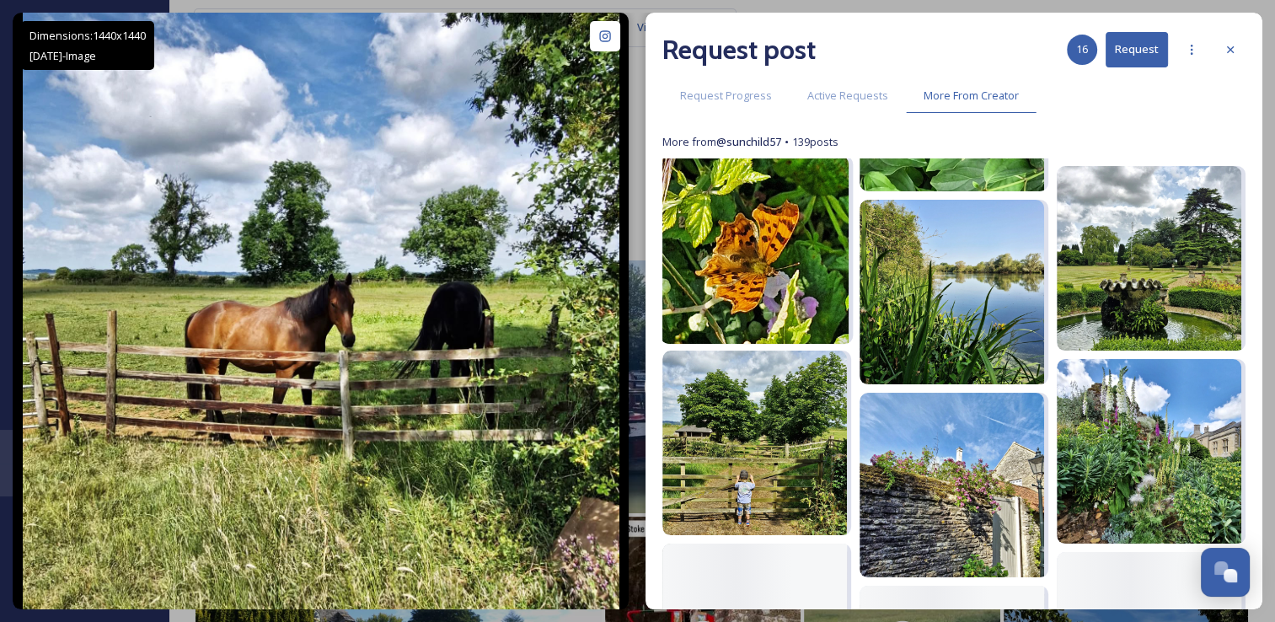
scroll to position [5589, 0]
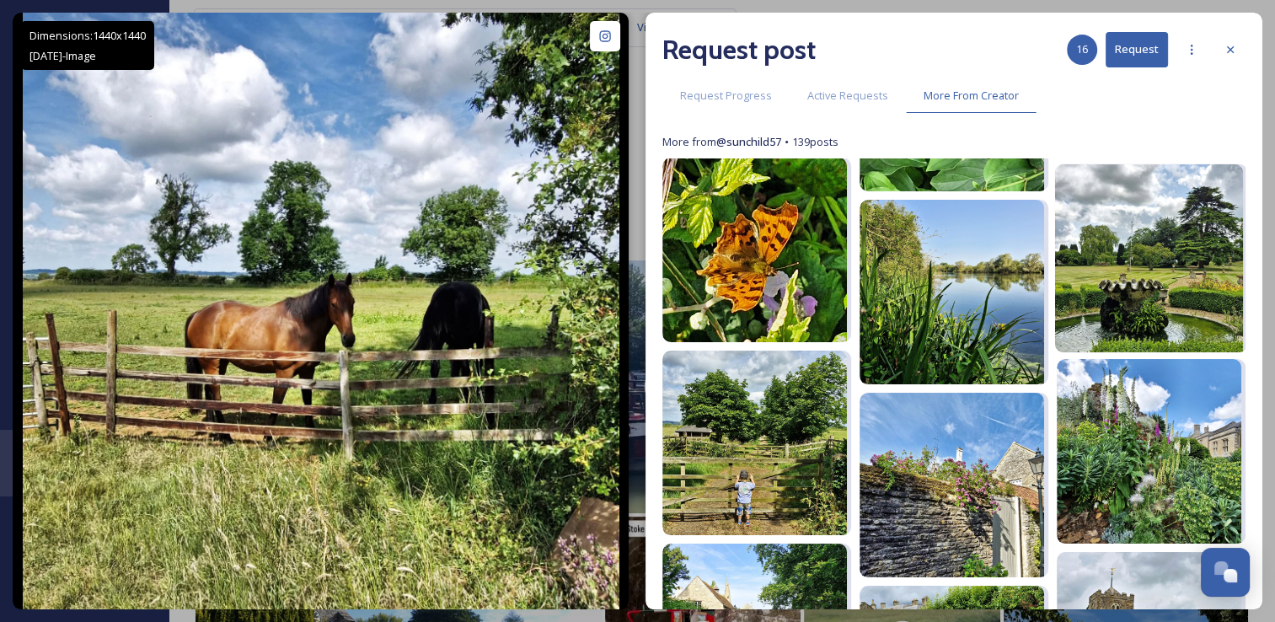
click at [1093, 294] on img at bounding box center [1149, 258] width 188 height 188
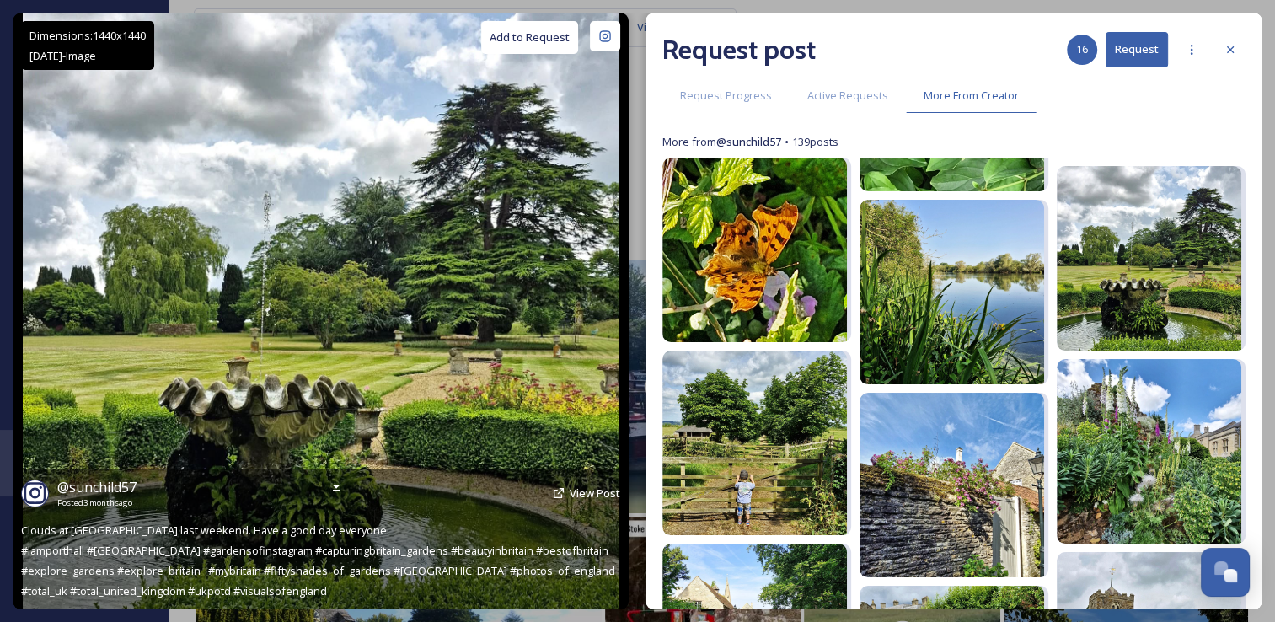
click at [536, 32] on button "Add to Request" at bounding box center [529, 37] width 97 height 33
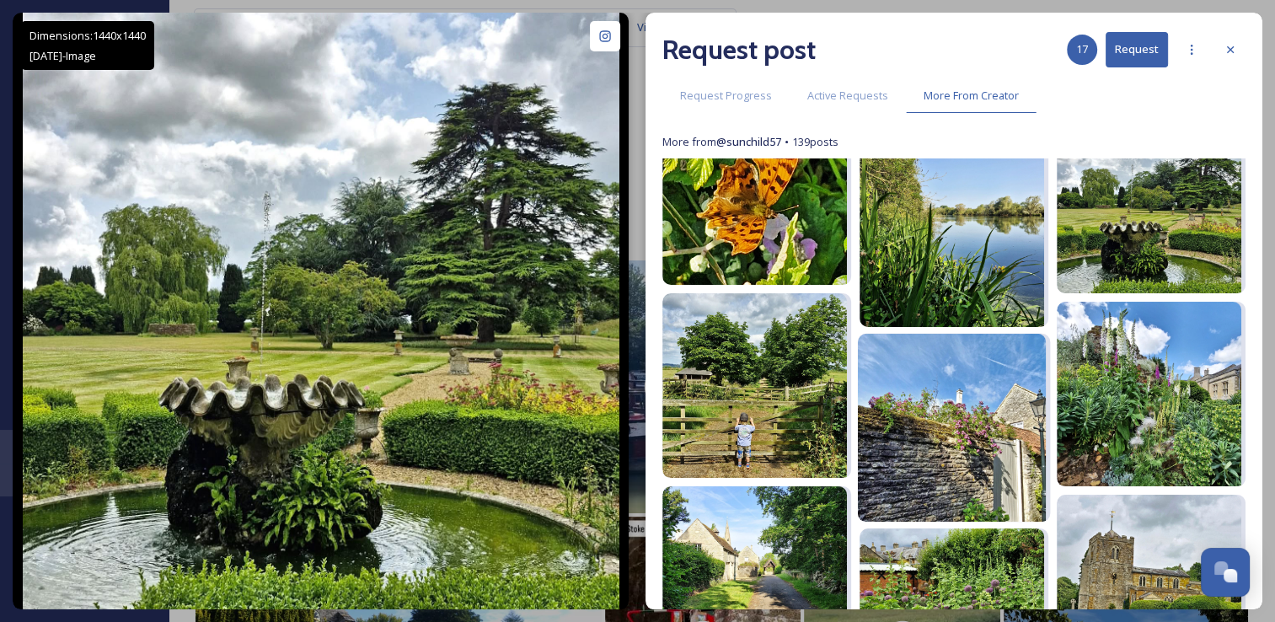
scroll to position [5664, 0]
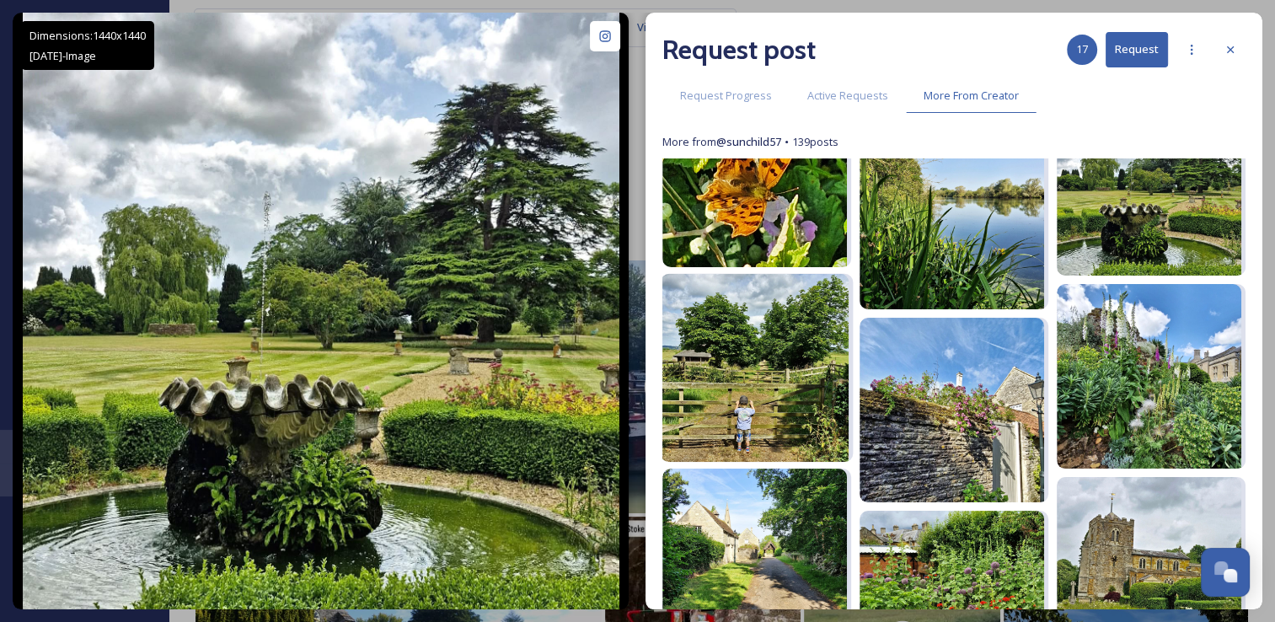
click at [756, 397] on img at bounding box center [754, 368] width 188 height 188
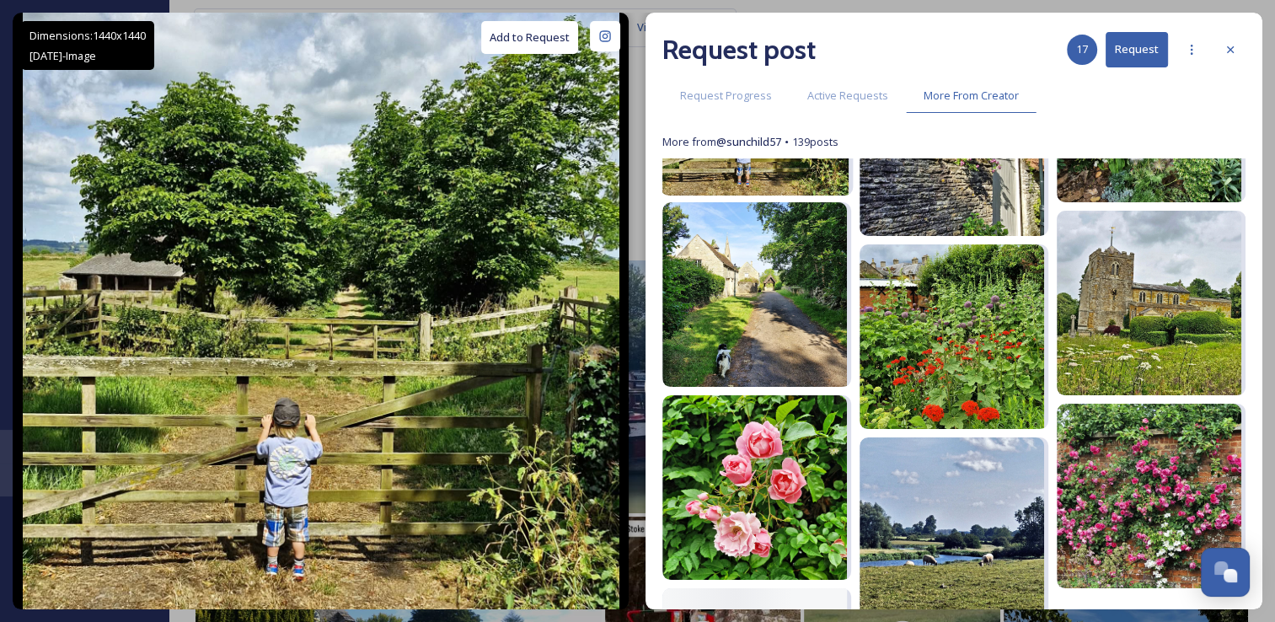
scroll to position [5935, 0]
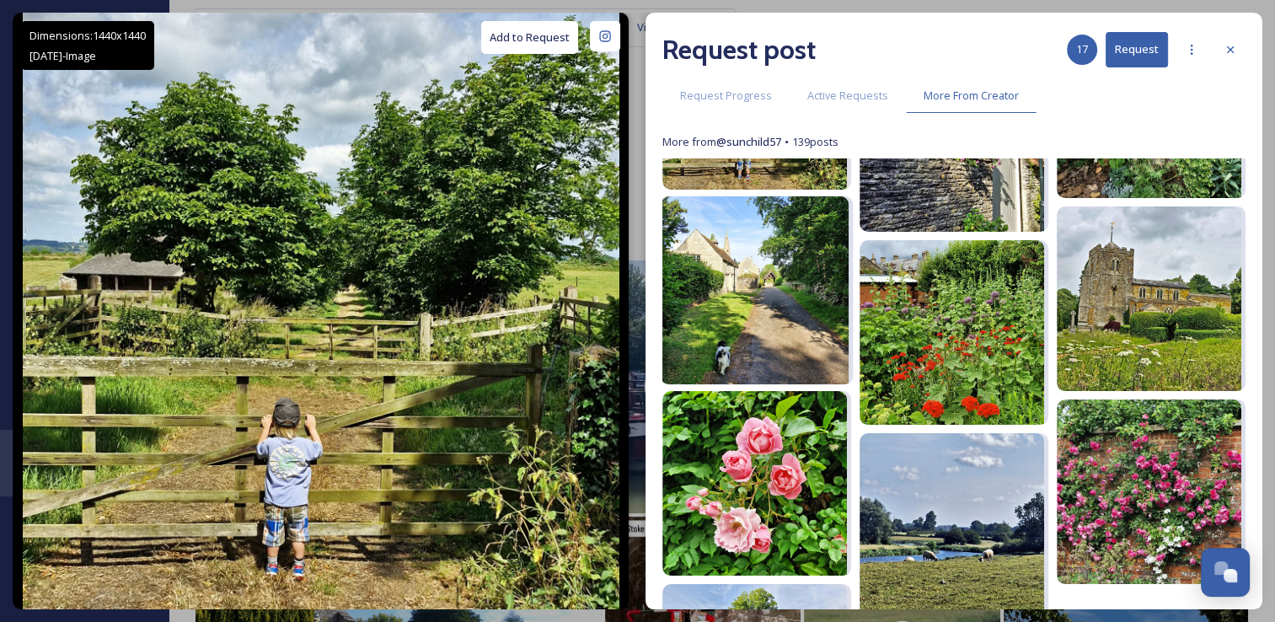
click at [782, 339] on img at bounding box center [754, 290] width 188 height 188
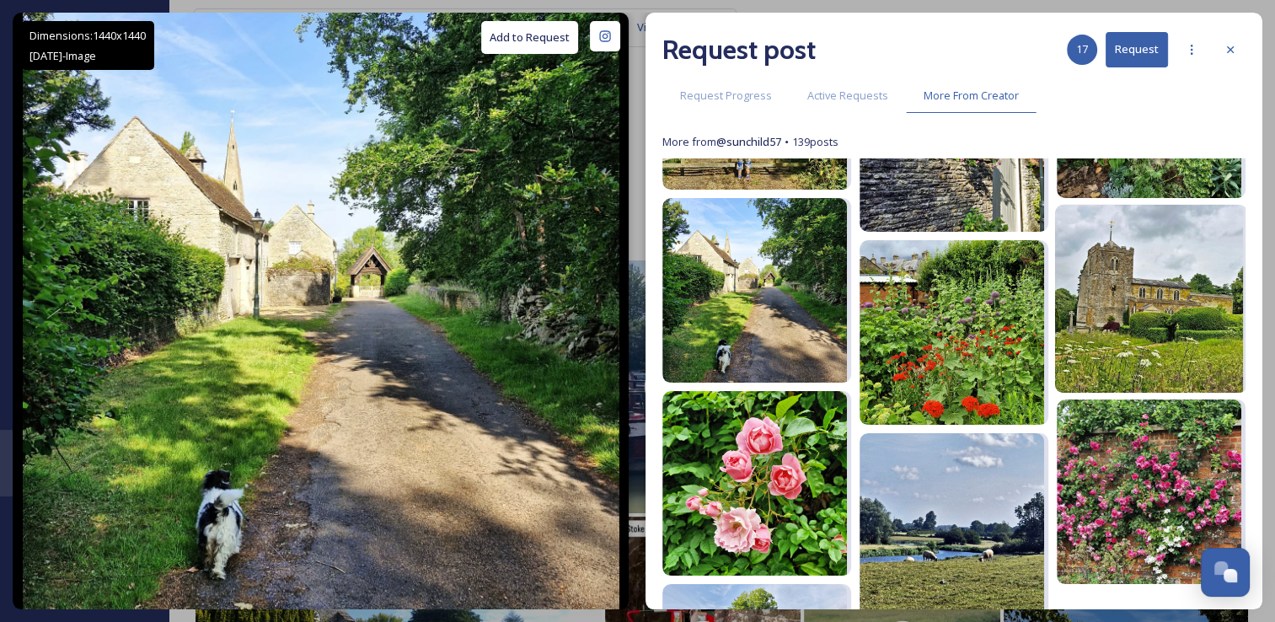
click at [1094, 345] on img at bounding box center [1149, 299] width 188 height 188
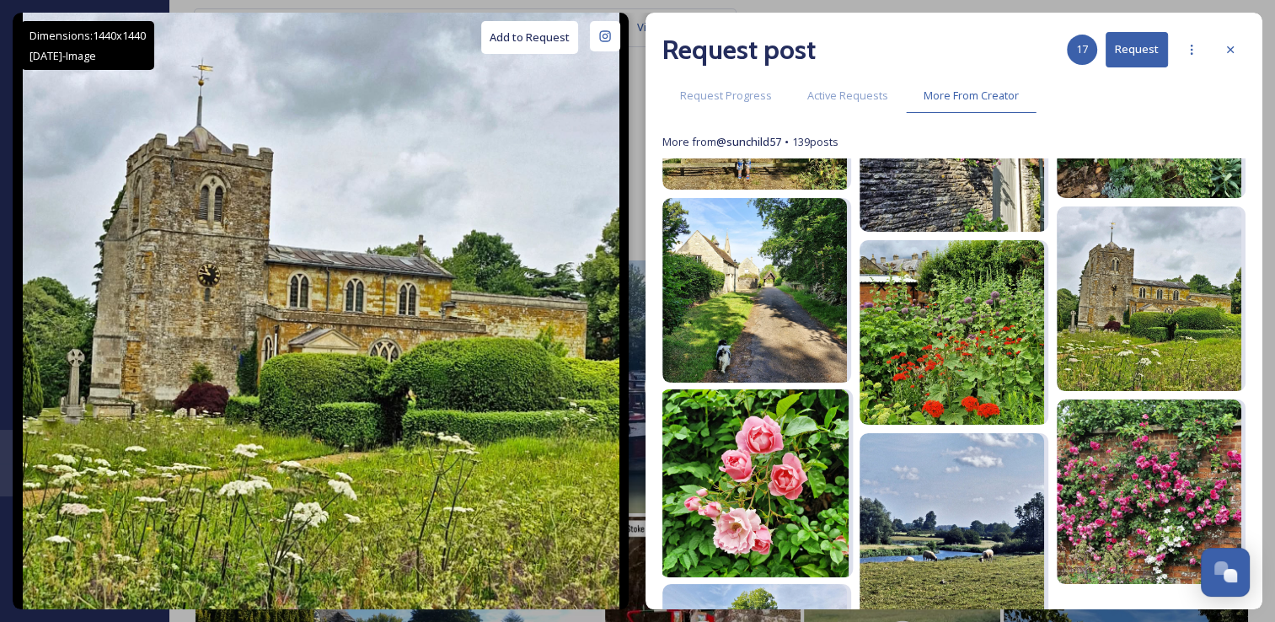
scroll to position [6133, 0]
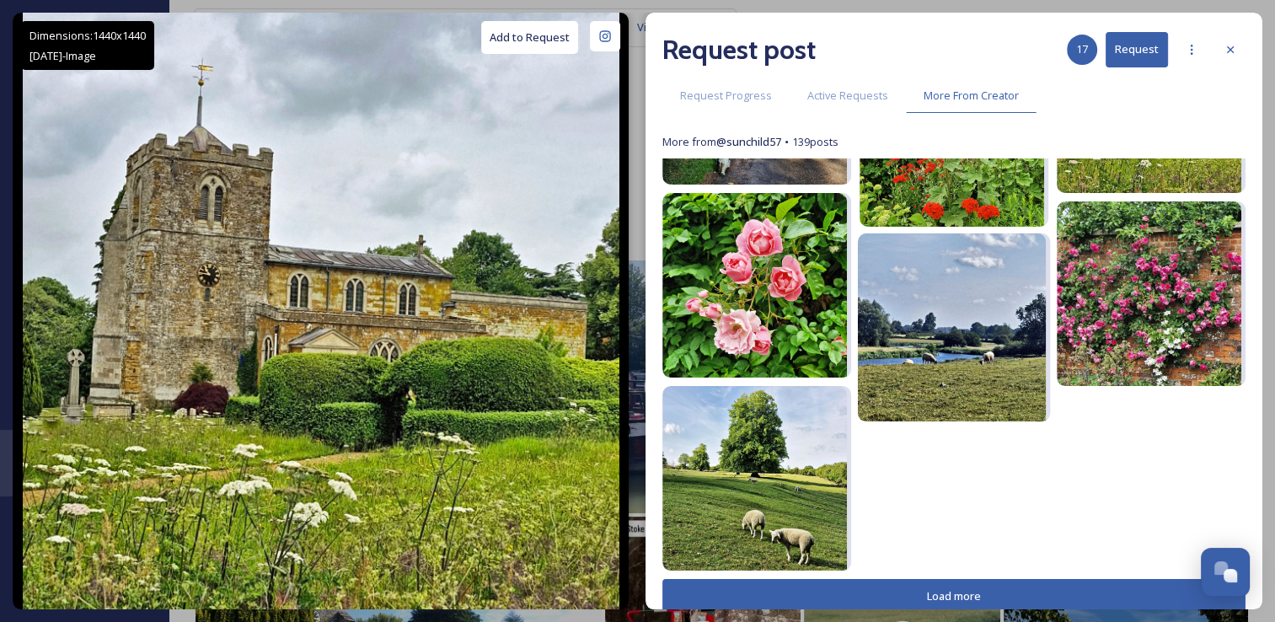
click at [929, 396] on img at bounding box center [952, 327] width 188 height 188
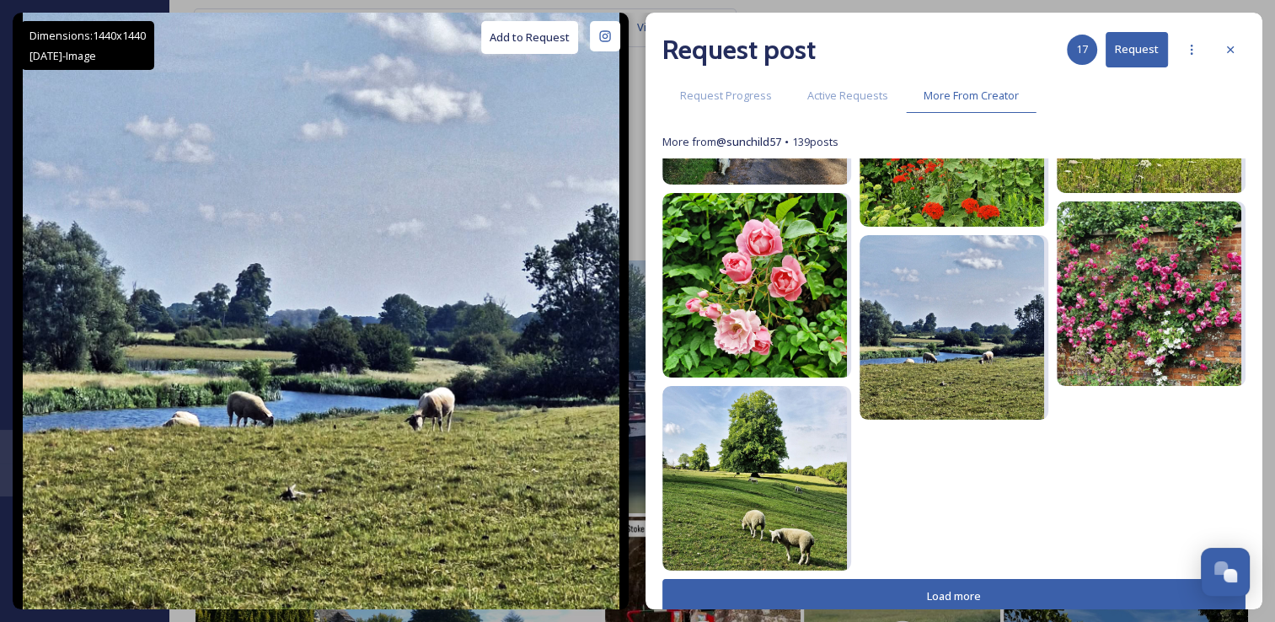
click at [939, 594] on button "Load more" at bounding box center [953, 596] width 583 height 35
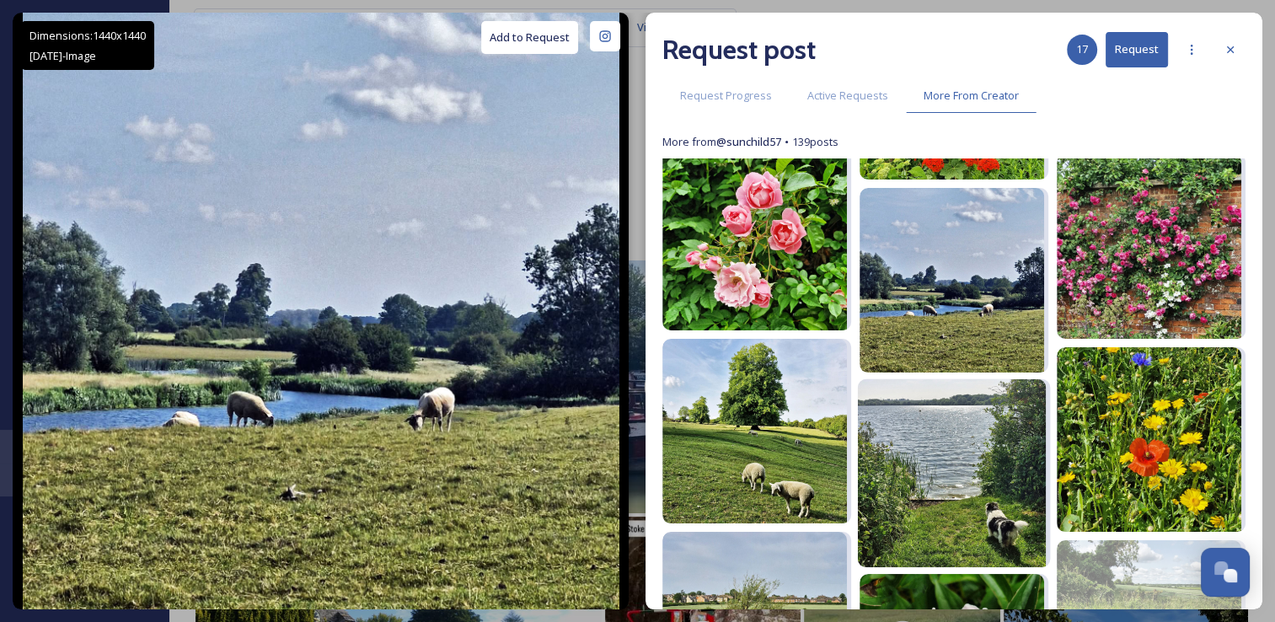
scroll to position [6268, 0]
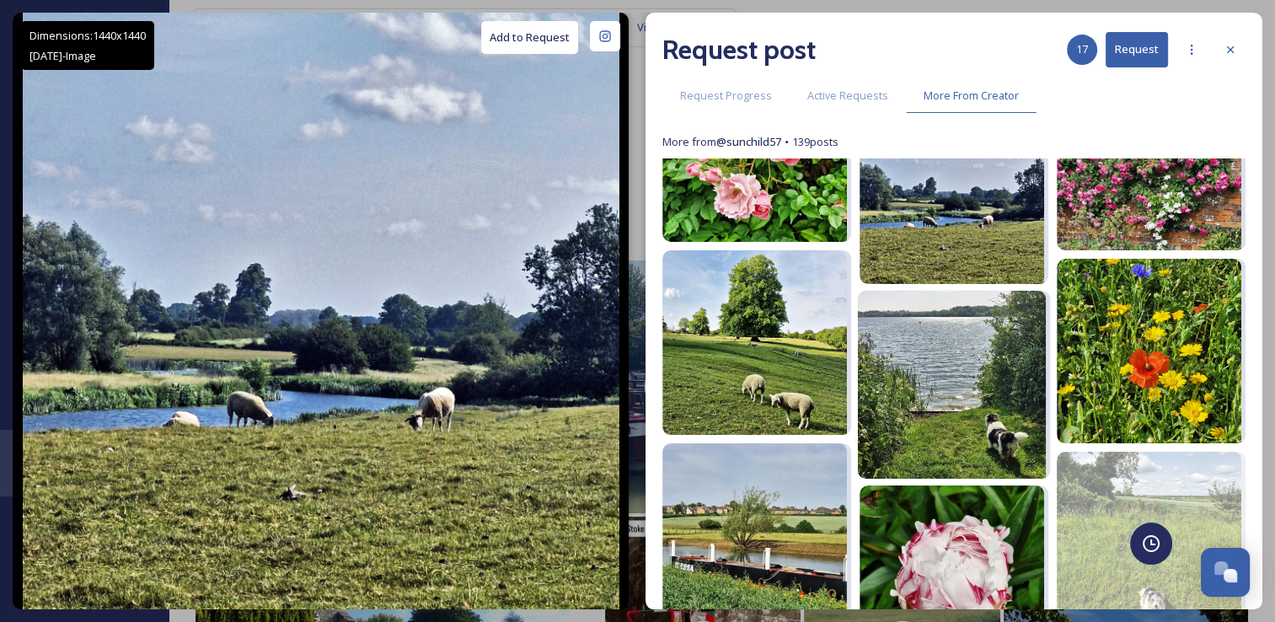
click at [918, 450] on img at bounding box center [952, 385] width 188 height 188
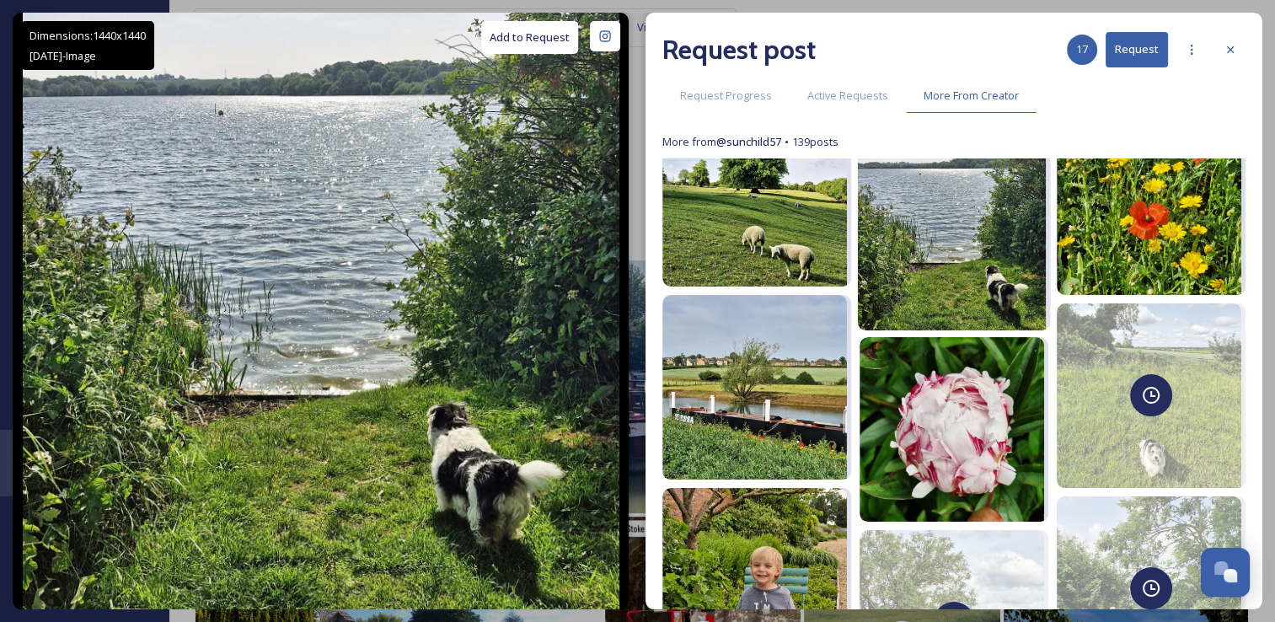
scroll to position [6442, 0]
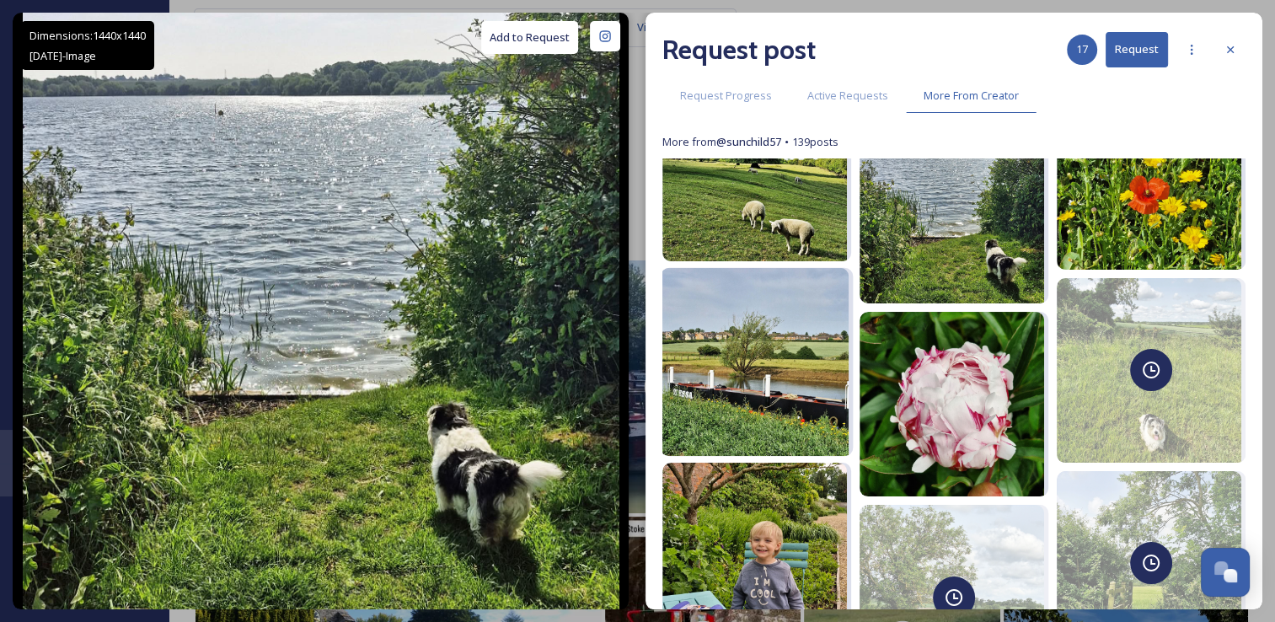
click at [777, 413] on img at bounding box center [754, 362] width 188 height 188
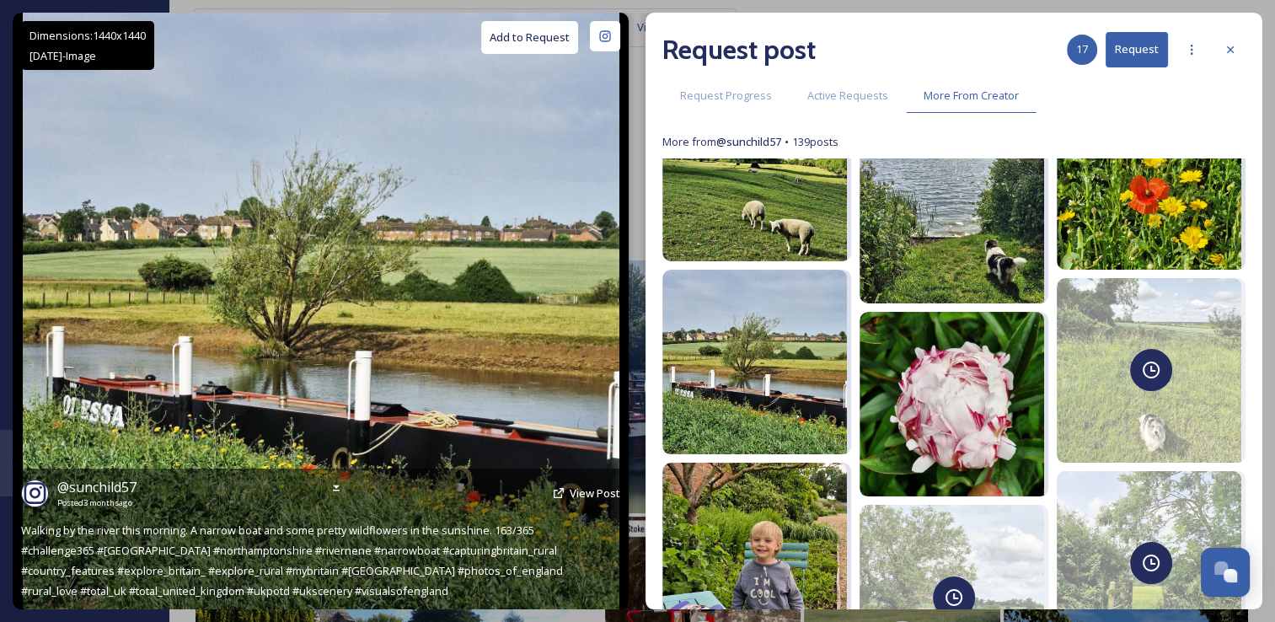
click at [541, 32] on button "Add to Request" at bounding box center [529, 37] width 97 height 33
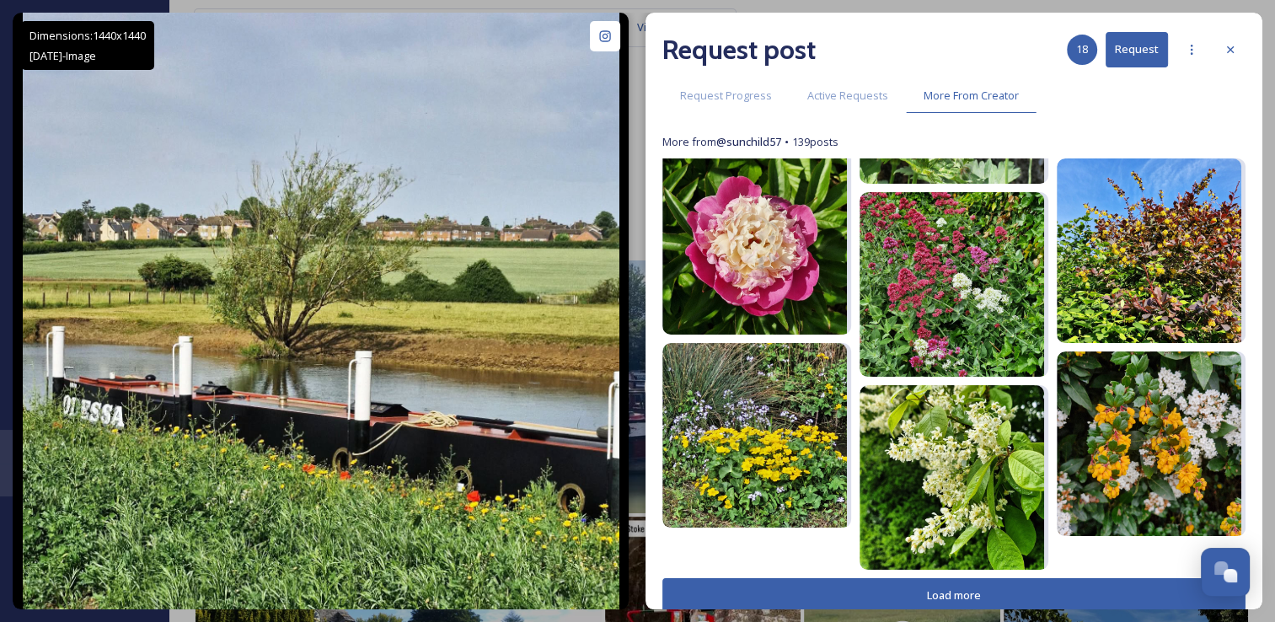
scroll to position [148, 0]
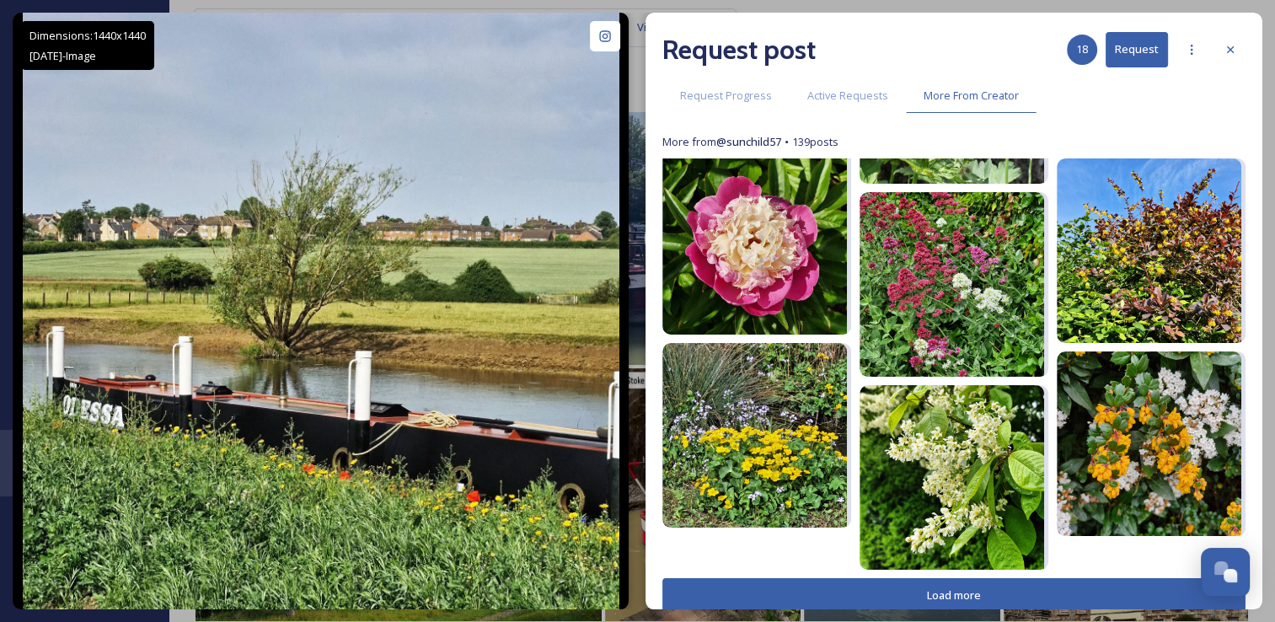
click at [892, 582] on button "Load more" at bounding box center [953, 595] width 583 height 35
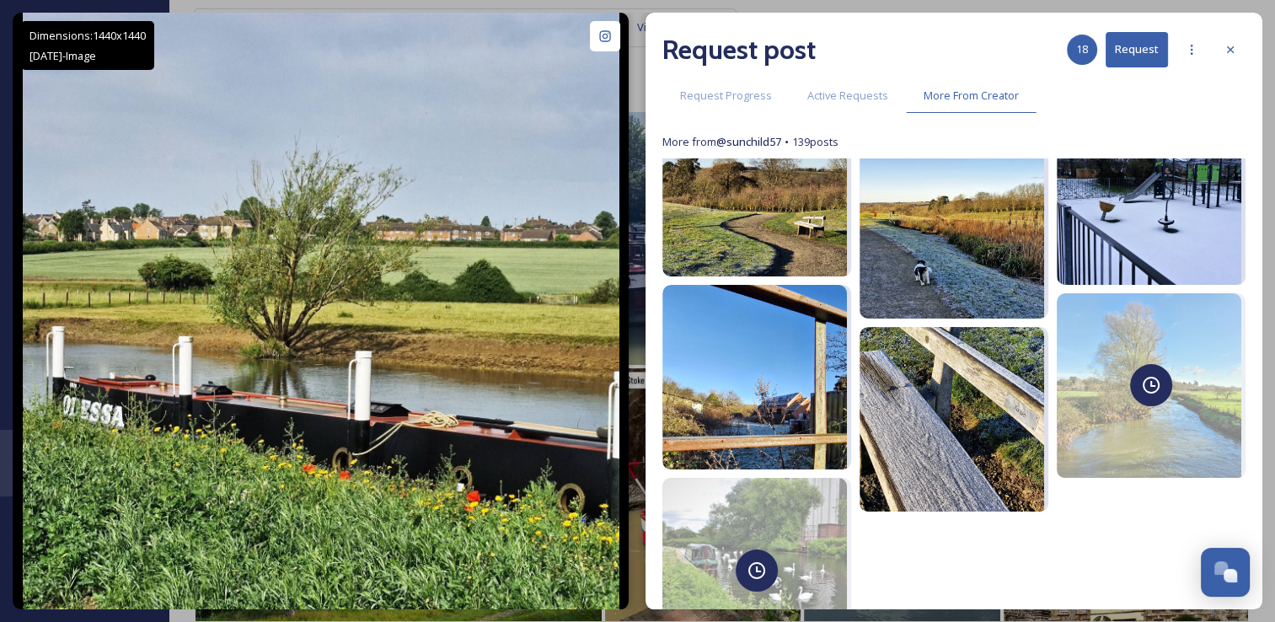
scroll to position [8607, 0]
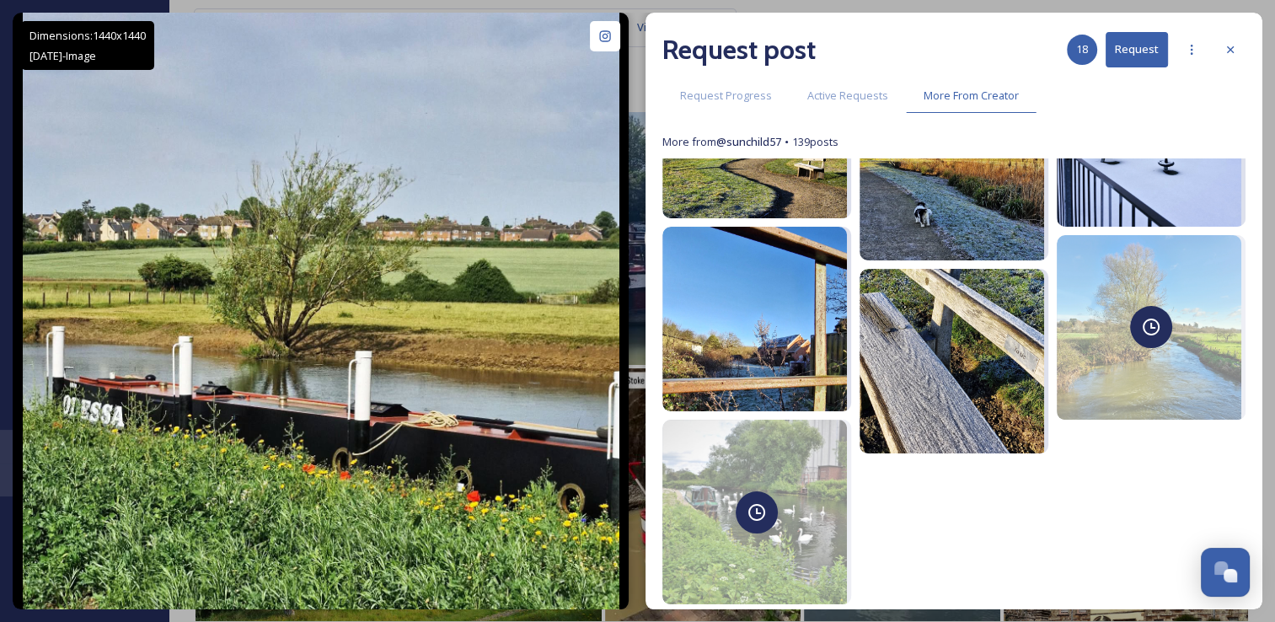
click at [1134, 47] on button "Request" at bounding box center [1136, 49] width 62 height 35
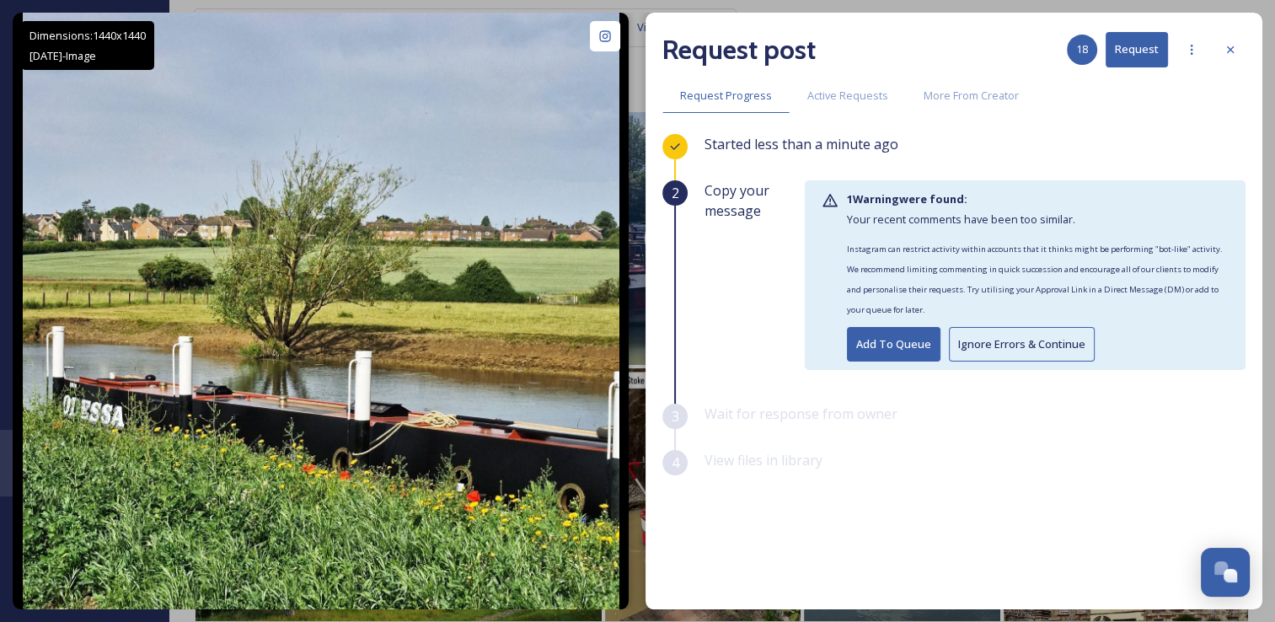
click at [976, 338] on button "Ignore Errors & Continue" at bounding box center [1022, 344] width 146 height 35
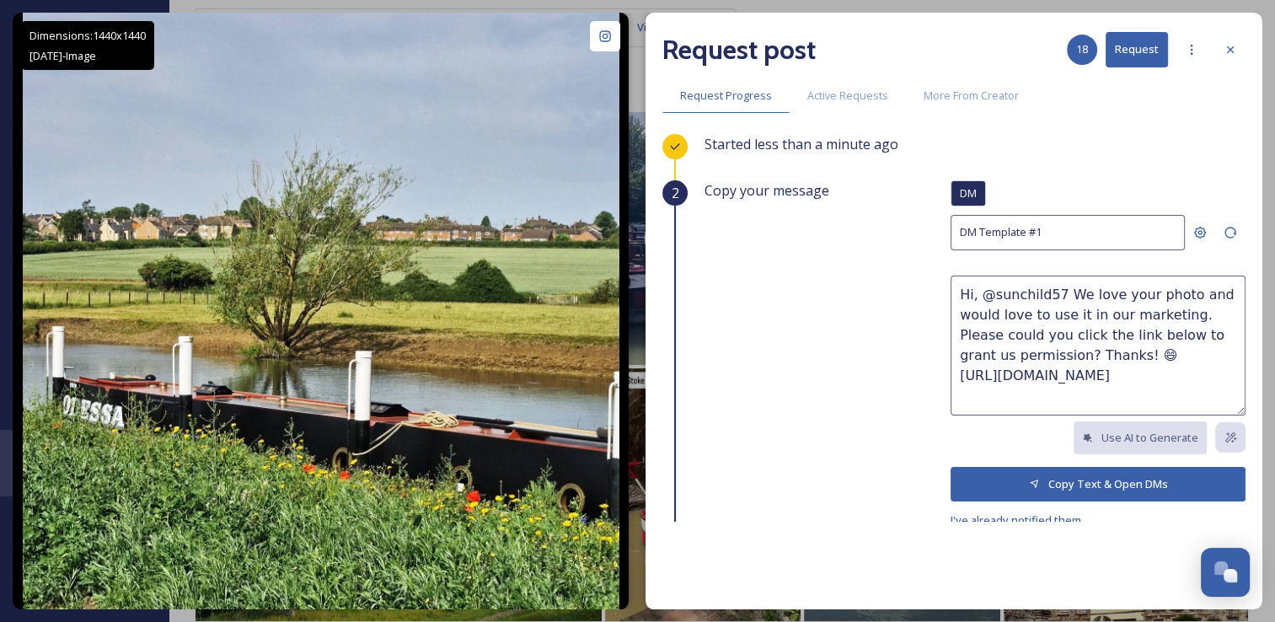
click at [1034, 475] on button "Copy Text & Open DMs" at bounding box center [1097, 484] width 295 height 35
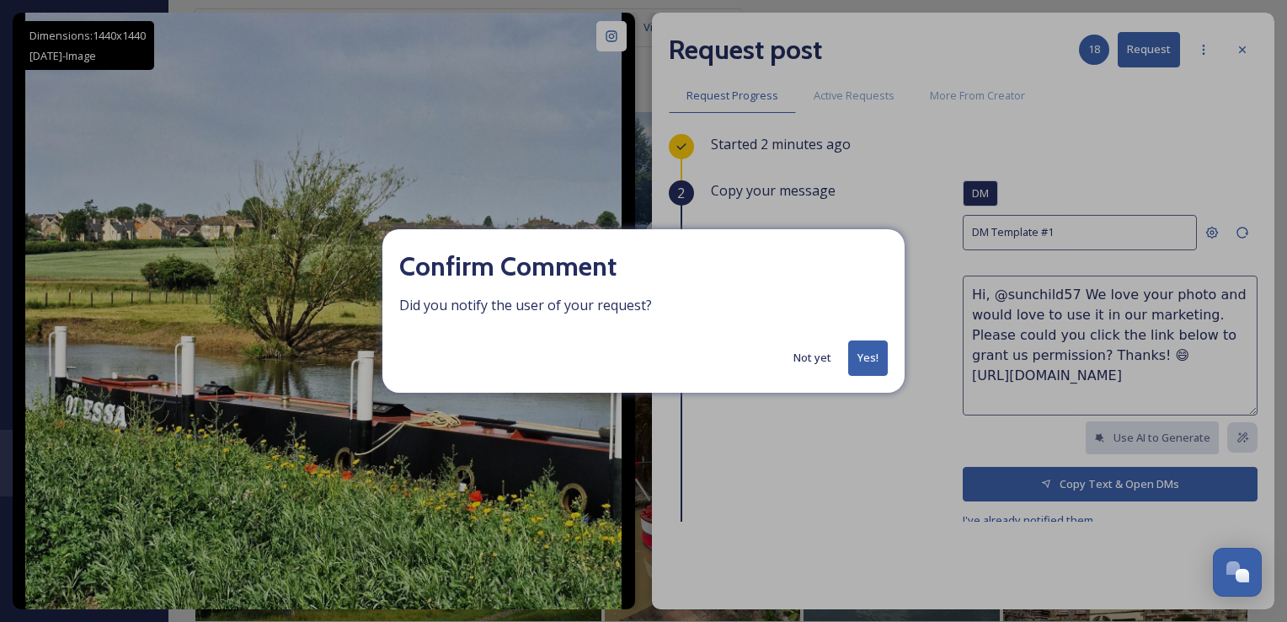
click at [879, 363] on button "Yes!" at bounding box center [868, 357] width 40 height 35
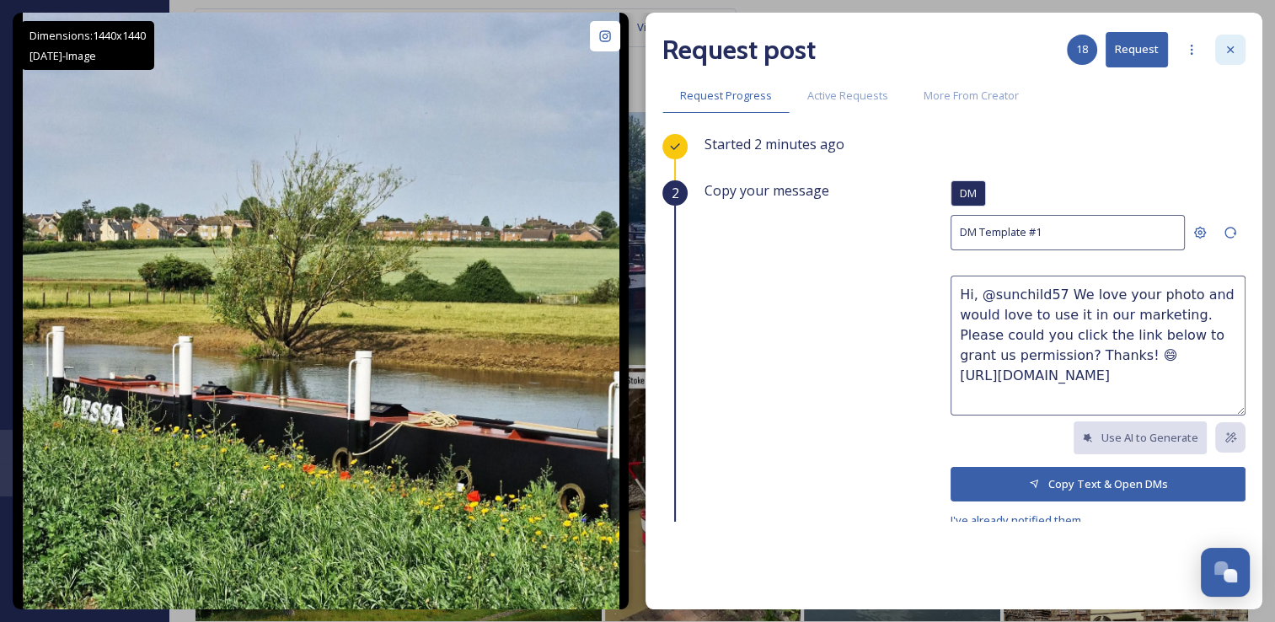
click at [1230, 51] on icon at bounding box center [1230, 49] width 7 height 7
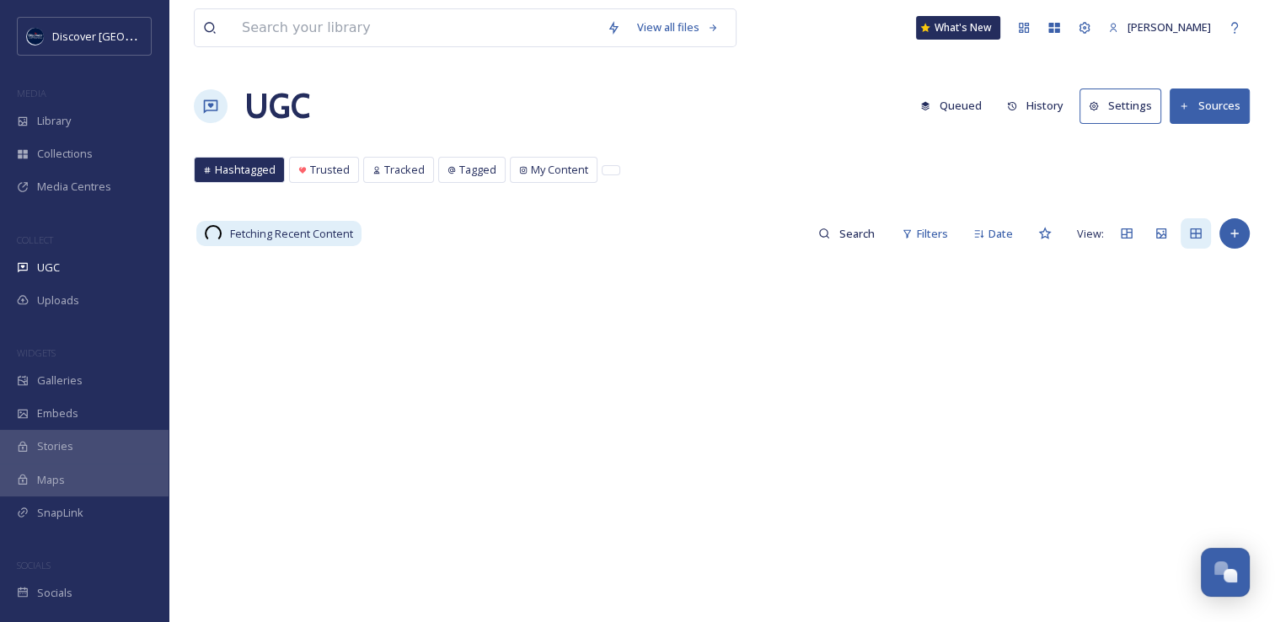
scroll to position [4265, 0]
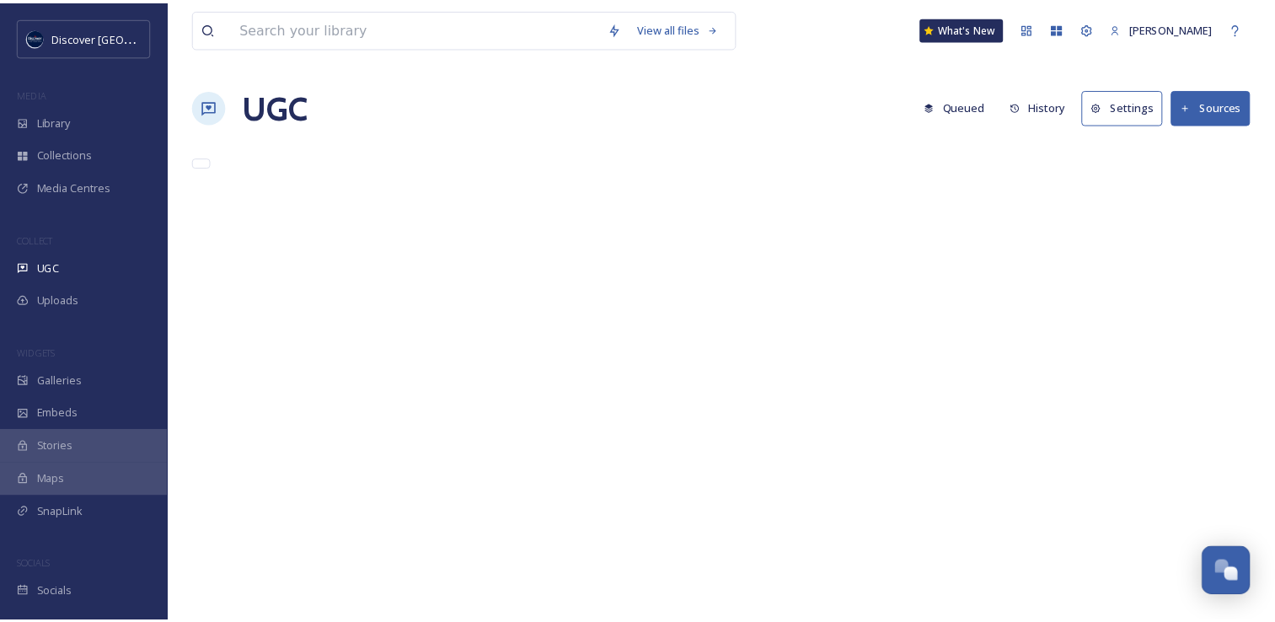
scroll to position [4265, 0]
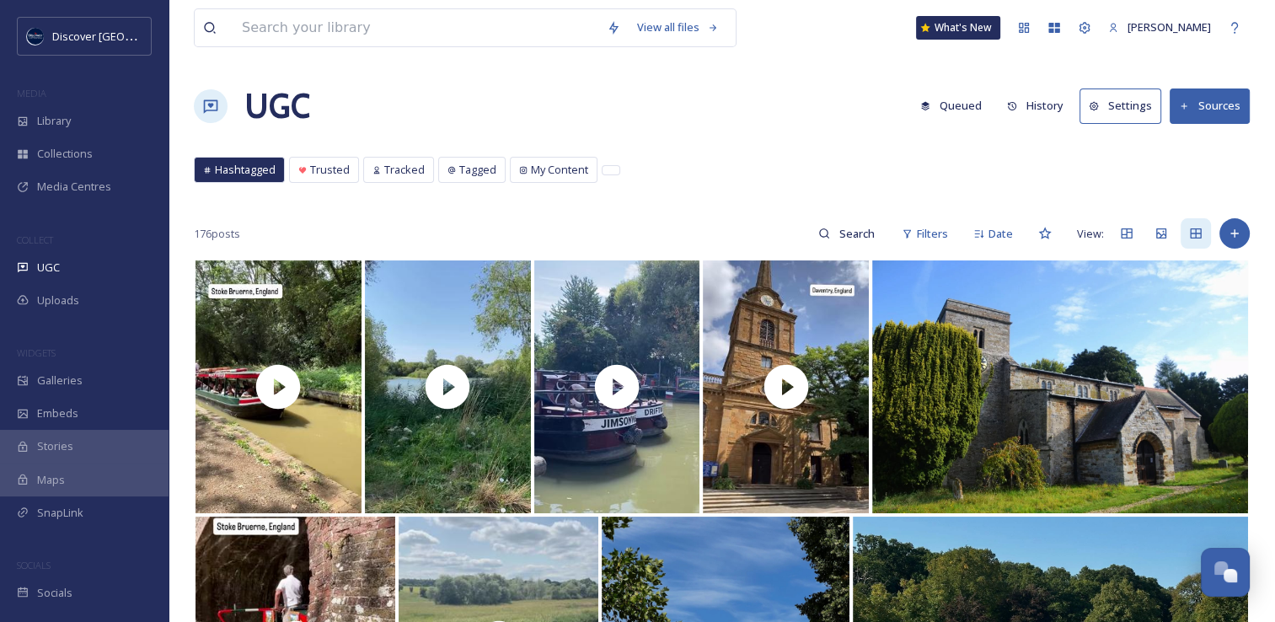
scroll to position [4364, 0]
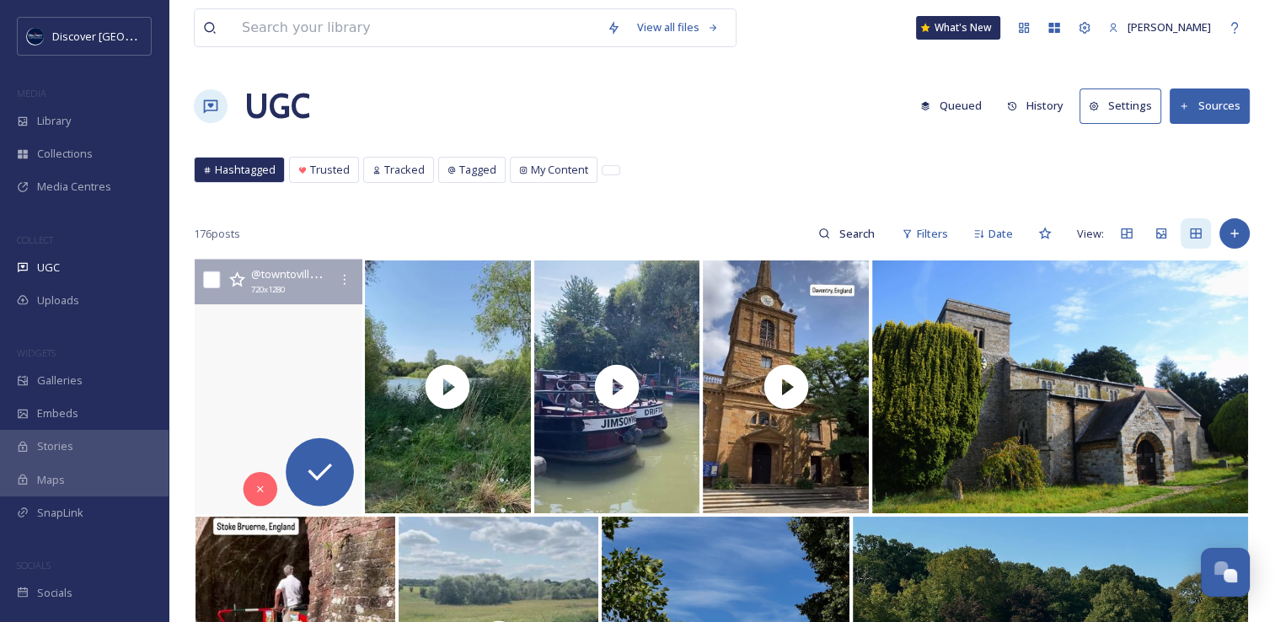
click at [354, 386] on video "Stoke Bruerne, Northamptonshire, England. A beautiful walk along the Grand Unio…" at bounding box center [279, 386] width 168 height 255
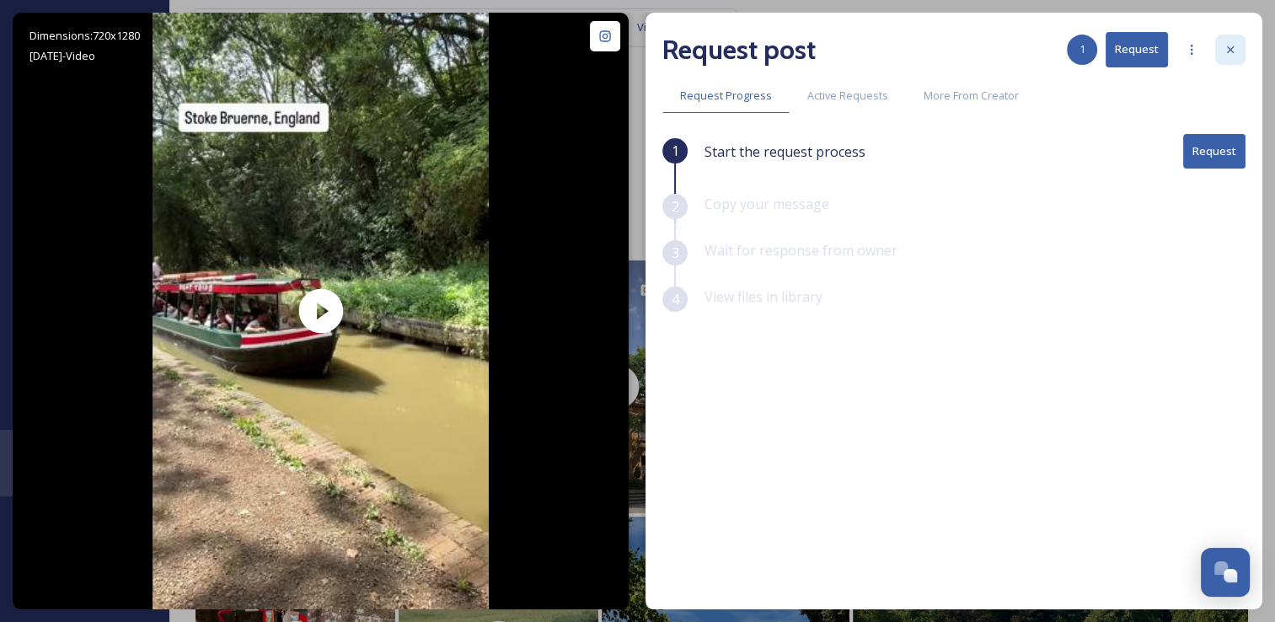
click at [1233, 39] on div at bounding box center [1230, 50] width 30 height 30
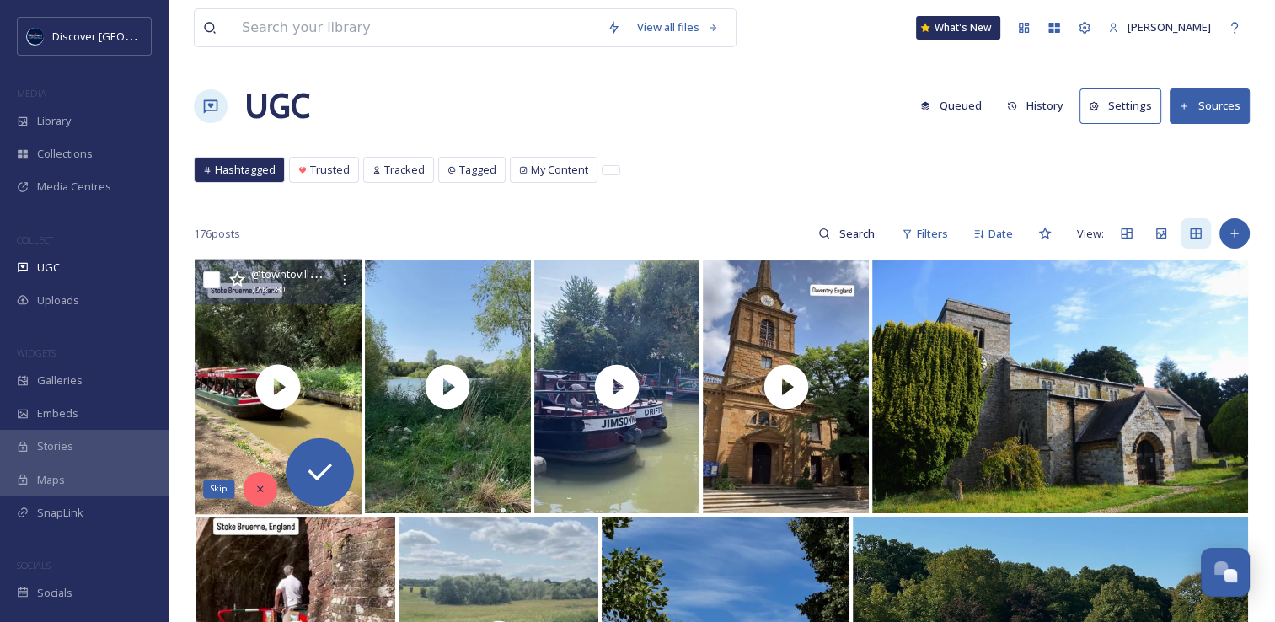
click at [259, 492] on icon at bounding box center [260, 489] width 12 height 12
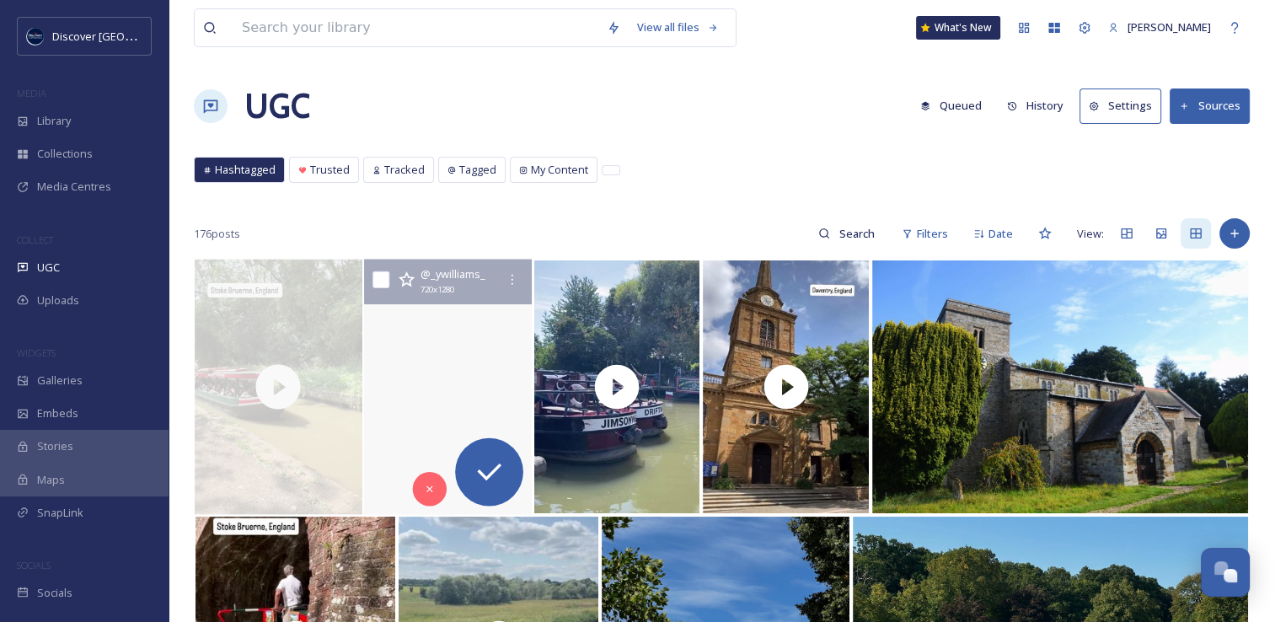
click at [430, 382] on video "The last few days of summer ☀️#stanwicklakes \a\a#summer #summerwalk #august #w…" at bounding box center [448, 386] width 168 height 255
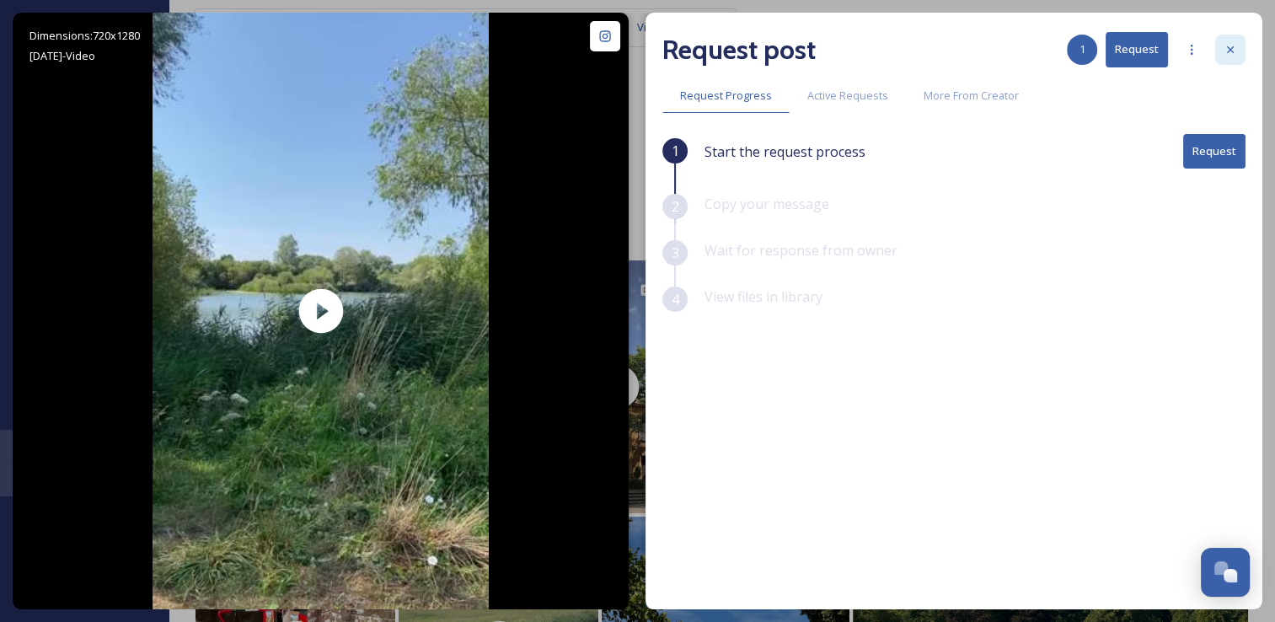
click at [1227, 50] on icon at bounding box center [1229, 49] width 13 height 13
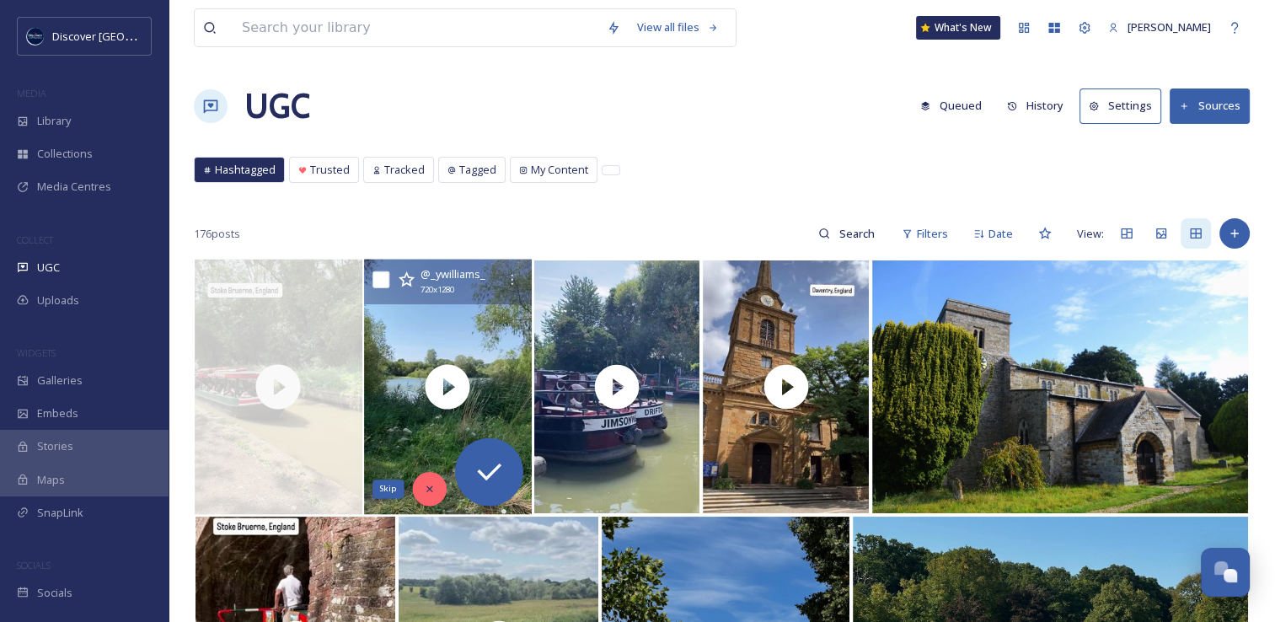
click at [440, 485] on div "Skip" at bounding box center [429, 489] width 34 height 34
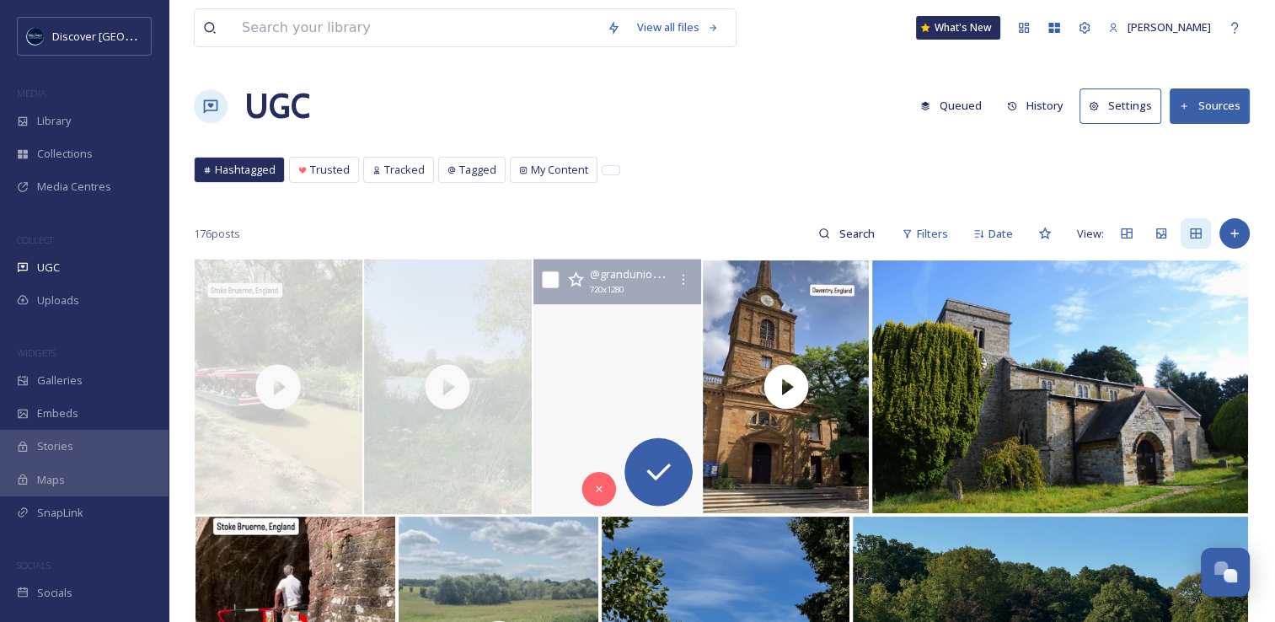
click at [580, 333] on video "Even in uncertain times, there’s joy to be found in the sunshine and the compan…" at bounding box center [617, 386] width 168 height 255
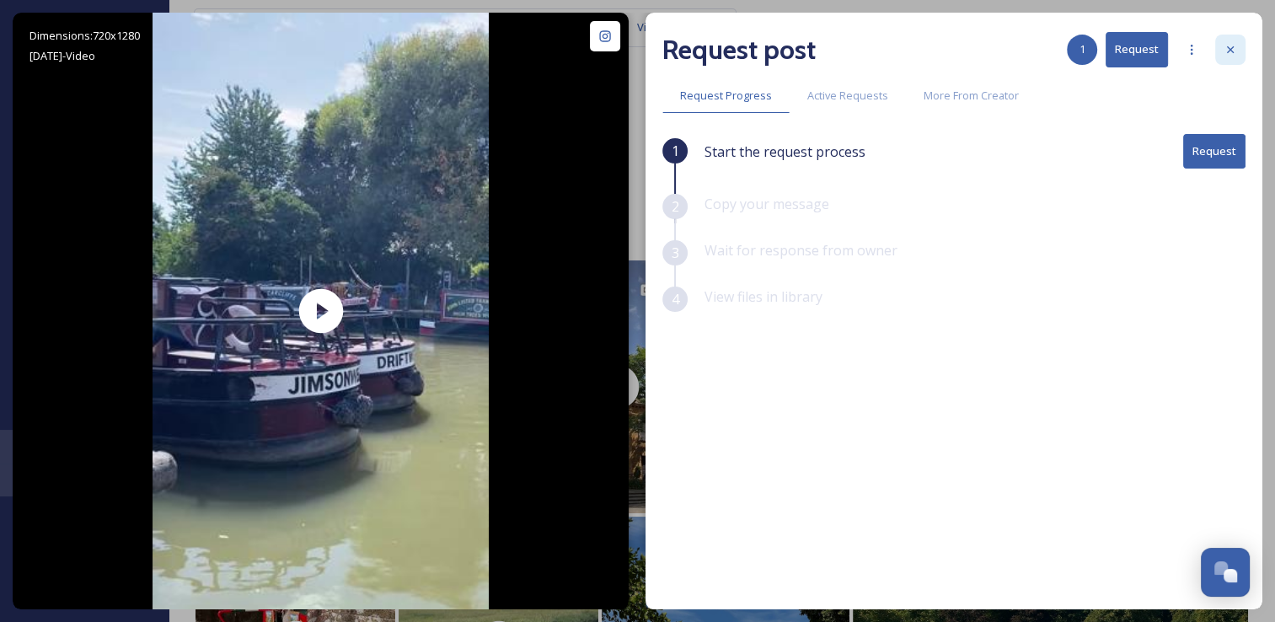
click at [1239, 45] on div at bounding box center [1230, 50] width 30 height 30
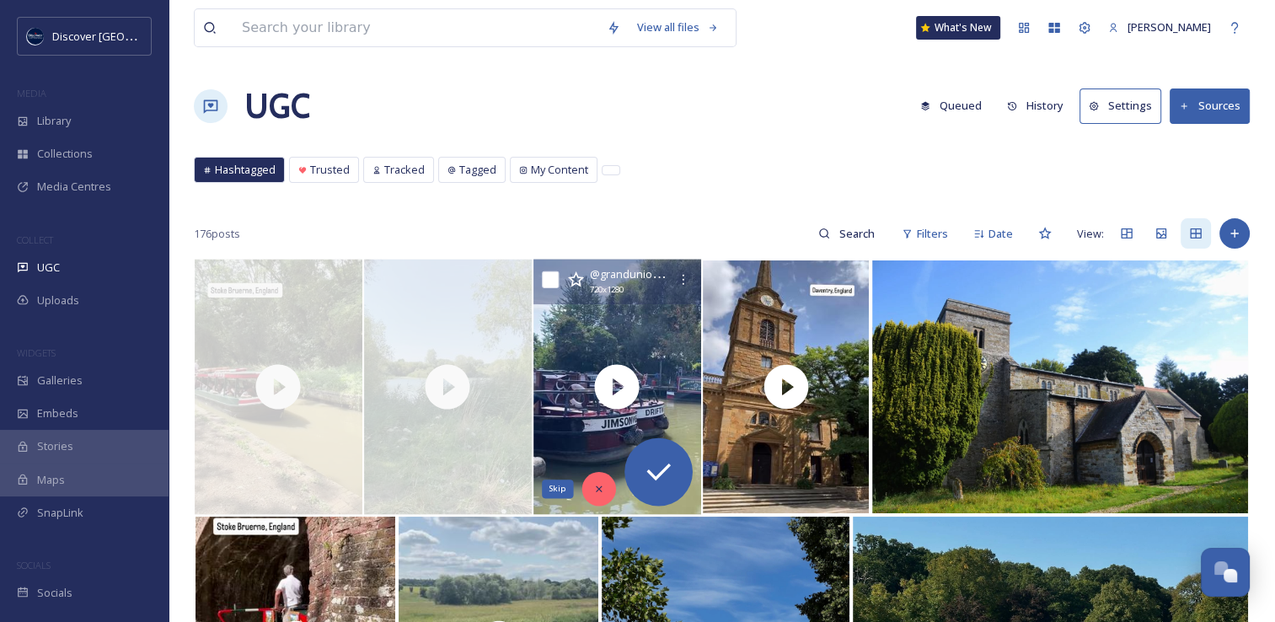
click at [601, 487] on icon at bounding box center [598, 489] width 12 height 12
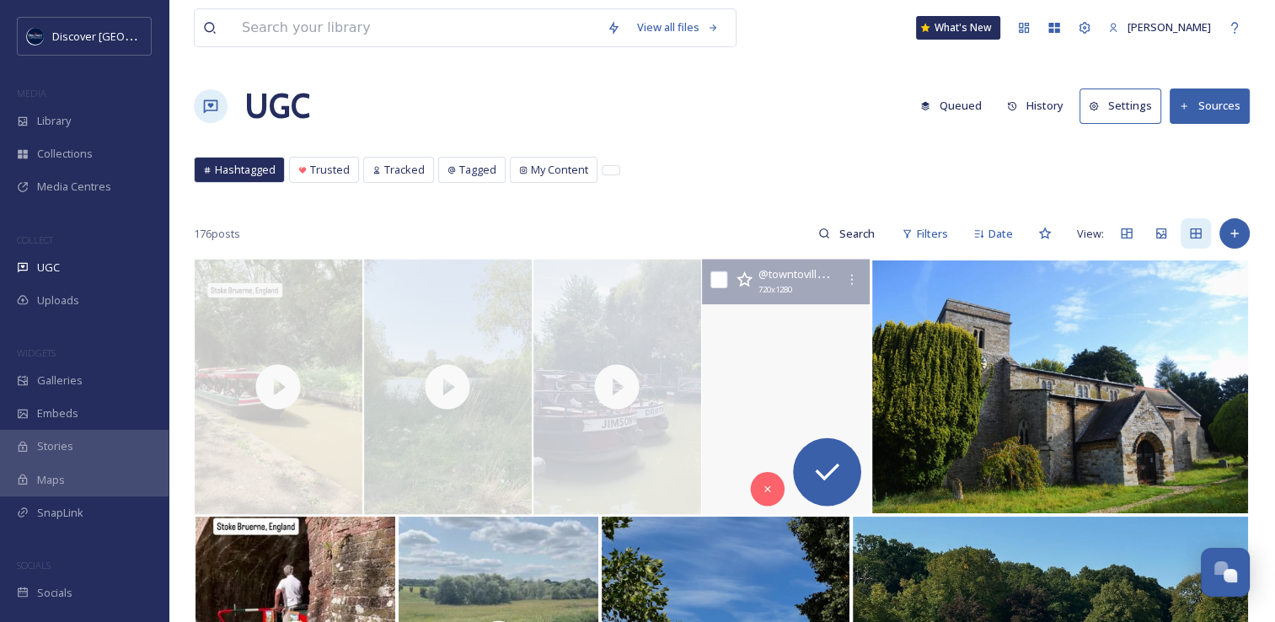
click at [740, 430] on video "Daventry, Northamptonshire, England. The last of my videos from July when we vi…" at bounding box center [786, 386] width 168 height 255
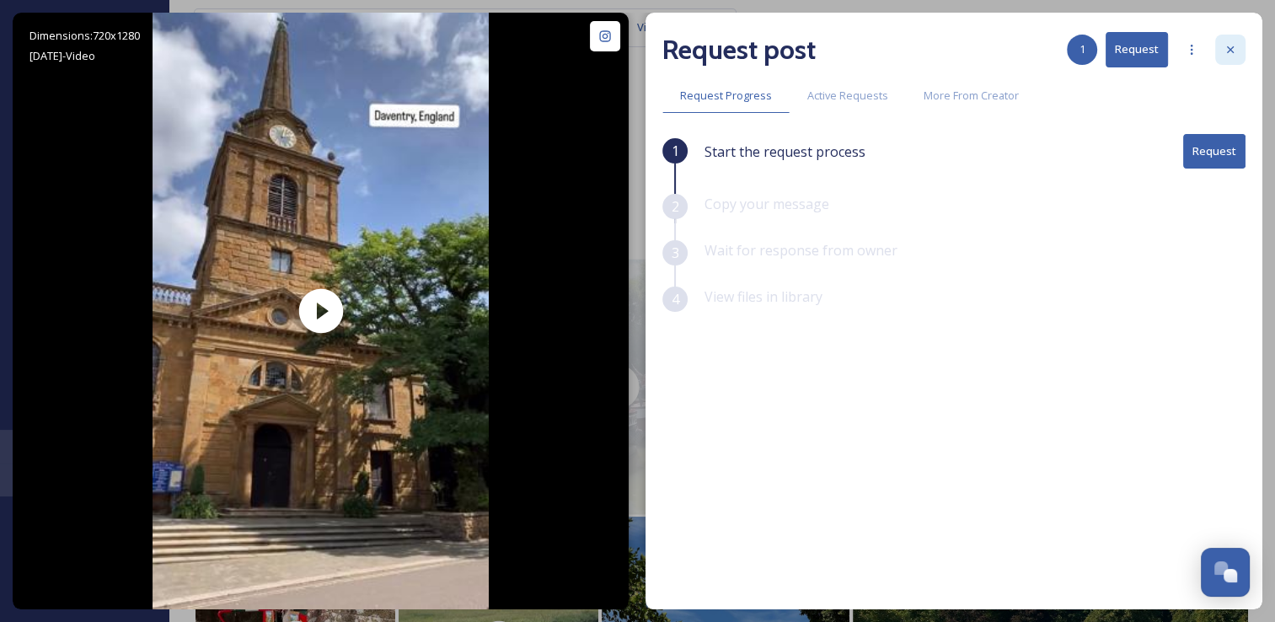
click at [1237, 56] on div at bounding box center [1230, 50] width 30 height 30
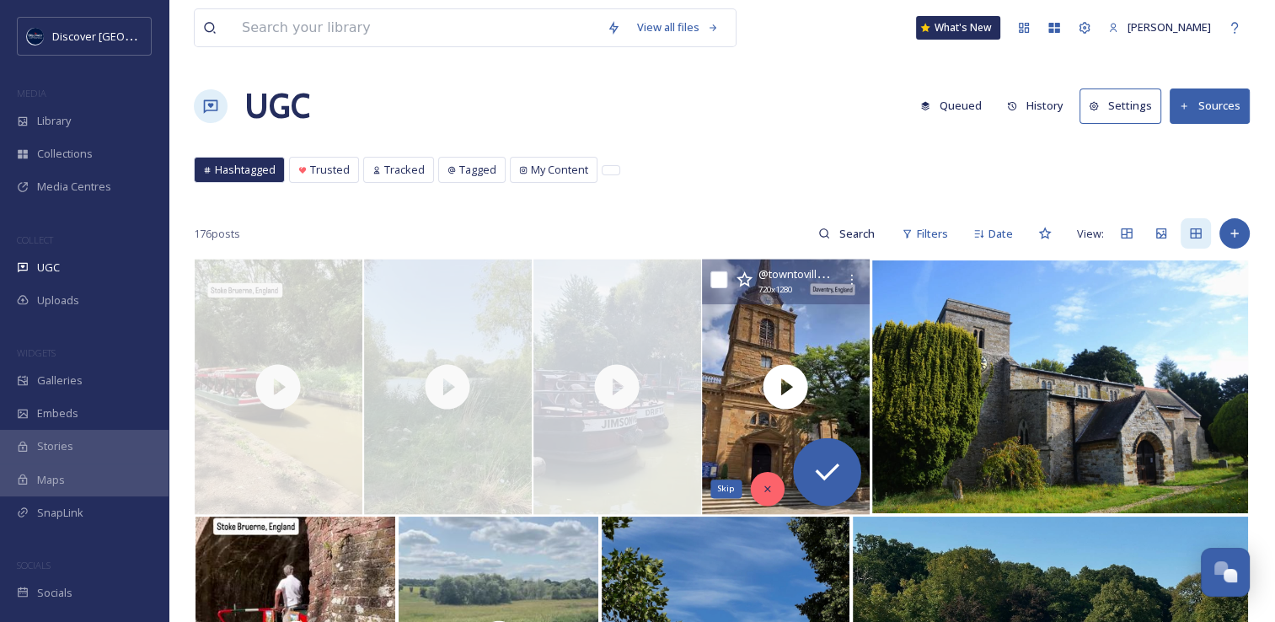
click at [766, 494] on div "Skip" at bounding box center [768, 489] width 34 height 34
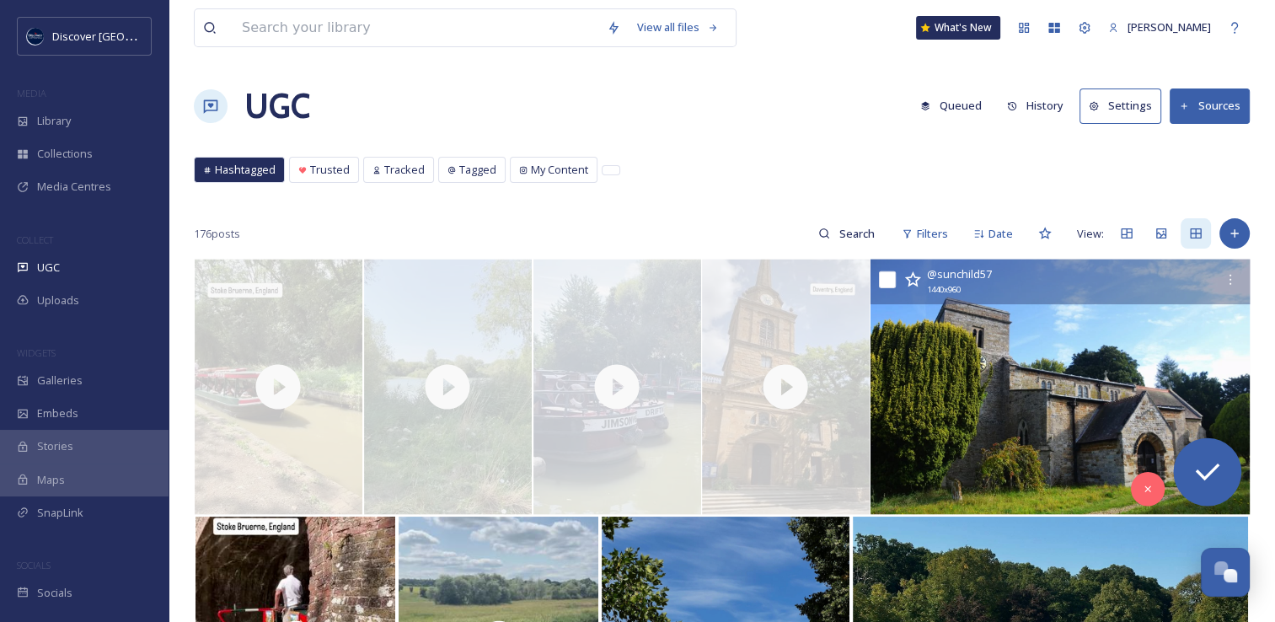
click at [948, 445] on img at bounding box center [1059, 386] width 379 height 255
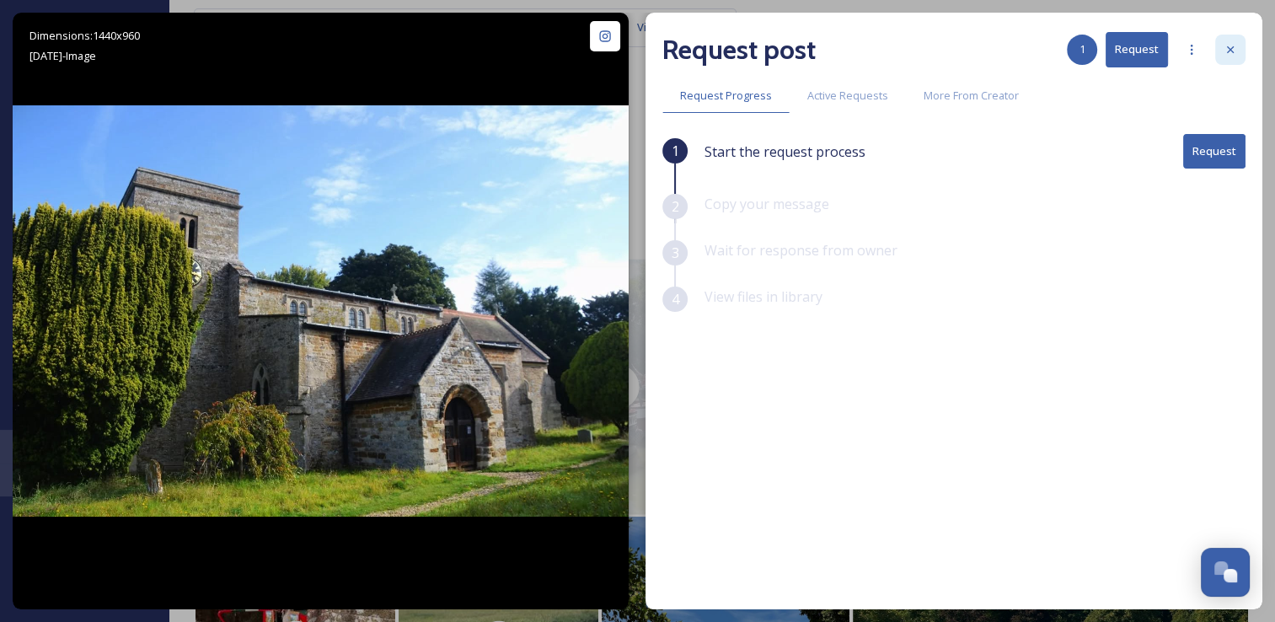
click at [1227, 45] on icon at bounding box center [1229, 49] width 13 height 13
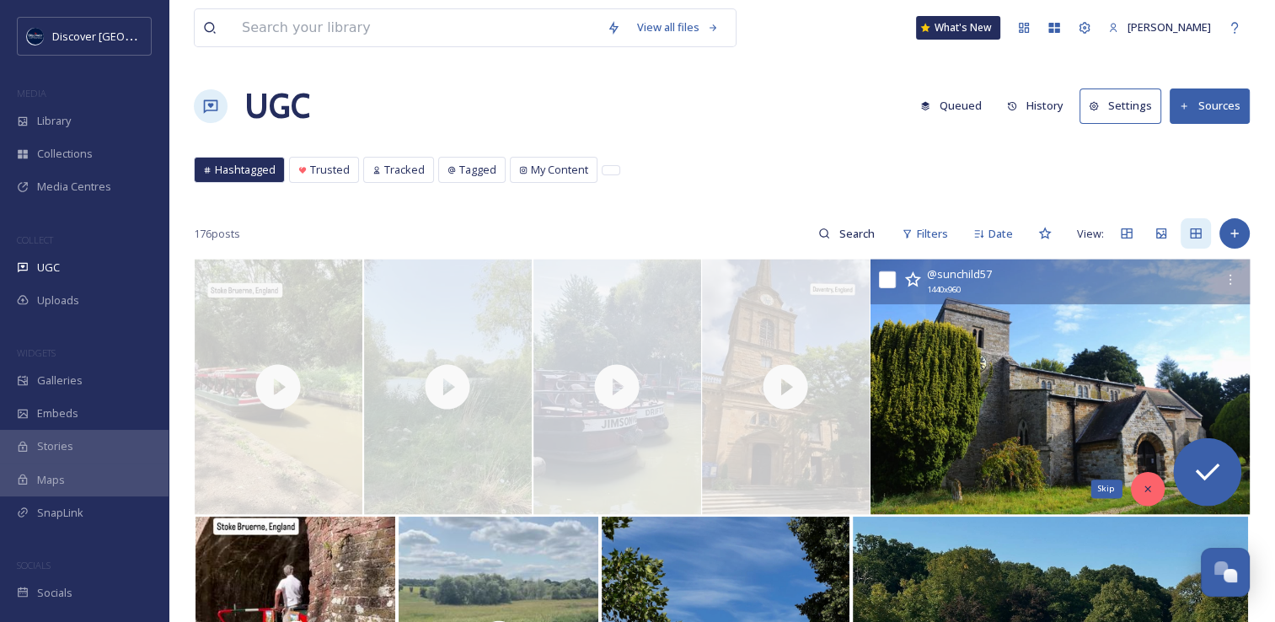
click at [1147, 490] on icon at bounding box center [1147, 489] width 12 height 12
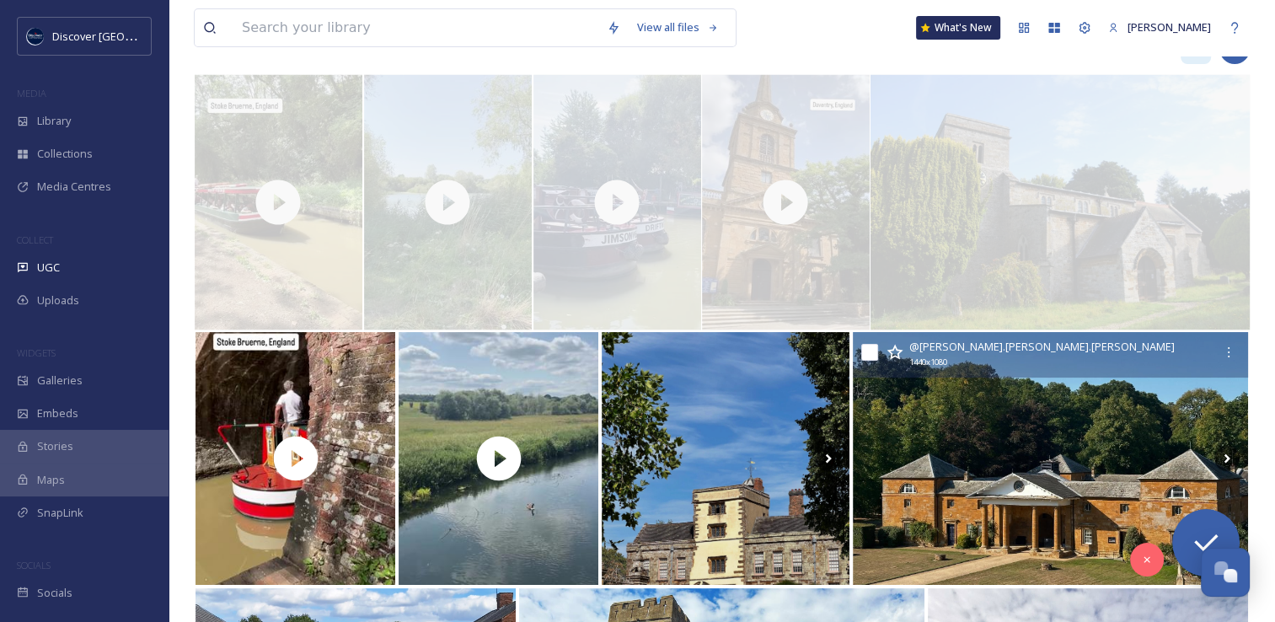
scroll to position [185, 0]
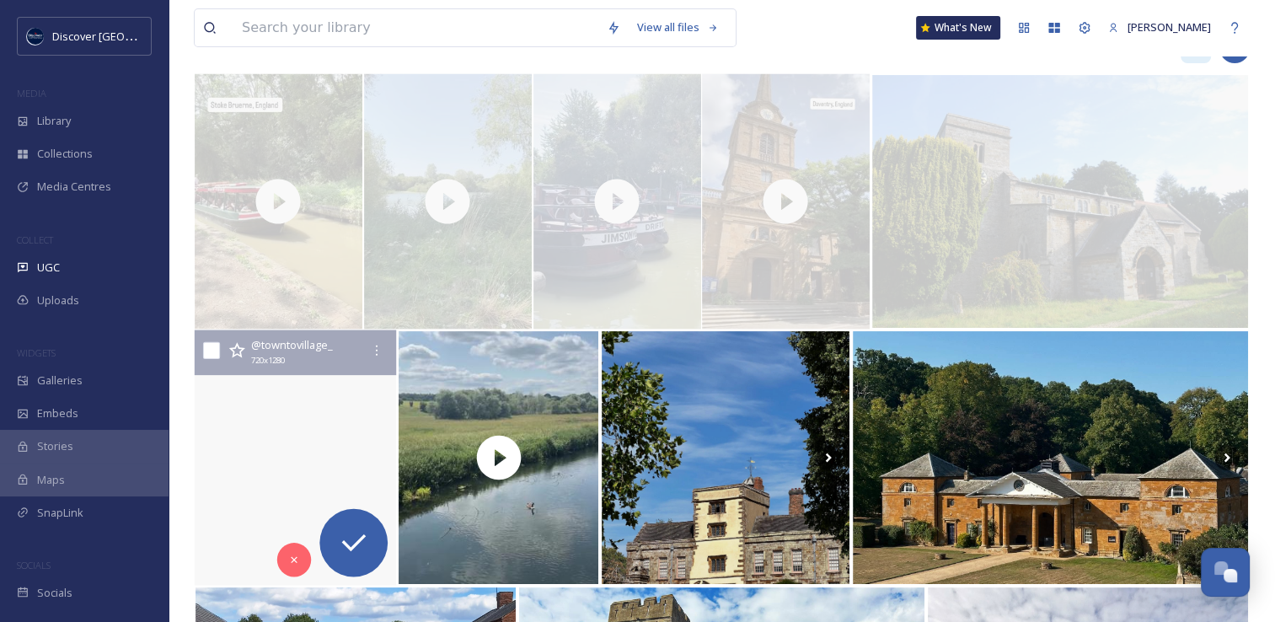
click at [317, 426] on video "Stoke Bruerne, Northamptonshire, England. Some more videos from our walk in Jul…" at bounding box center [296, 457] width 202 height 255
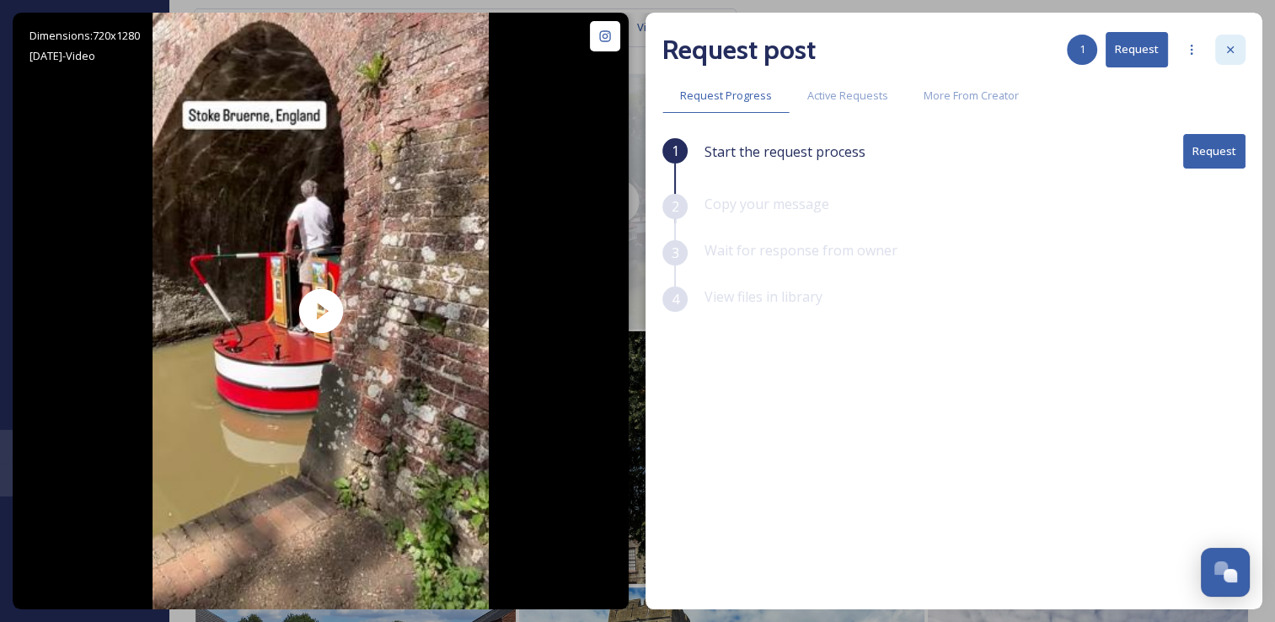
click at [1230, 50] on icon at bounding box center [1230, 49] width 7 height 7
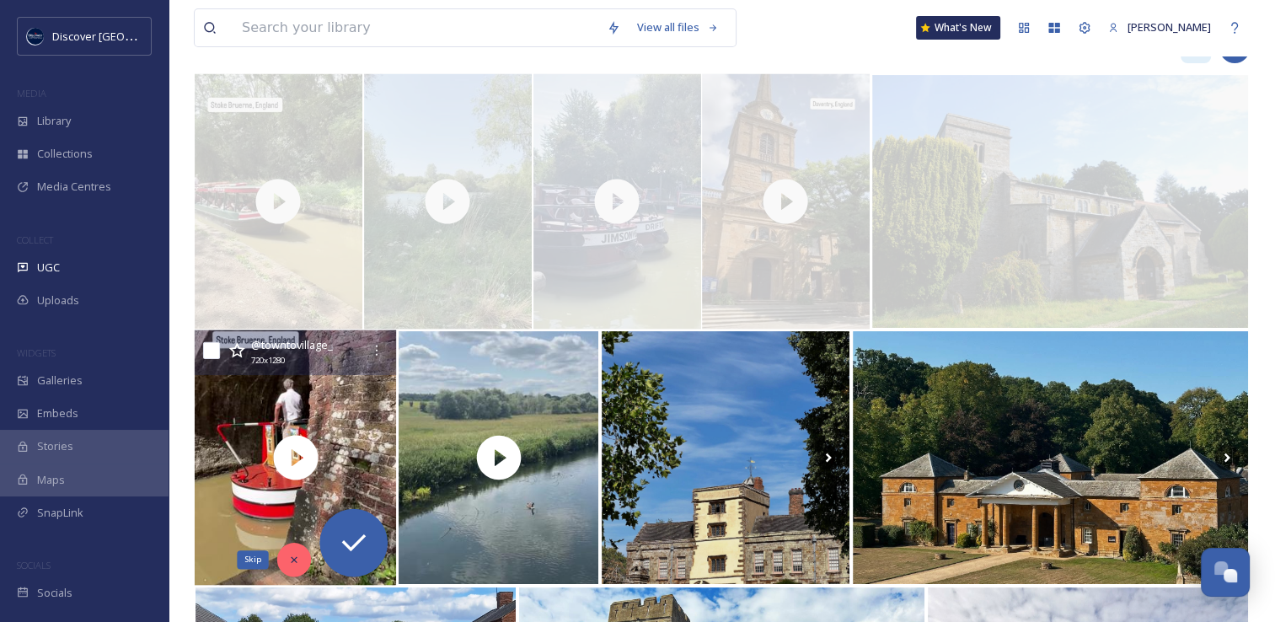
click at [289, 551] on div "Skip" at bounding box center [294, 560] width 34 height 34
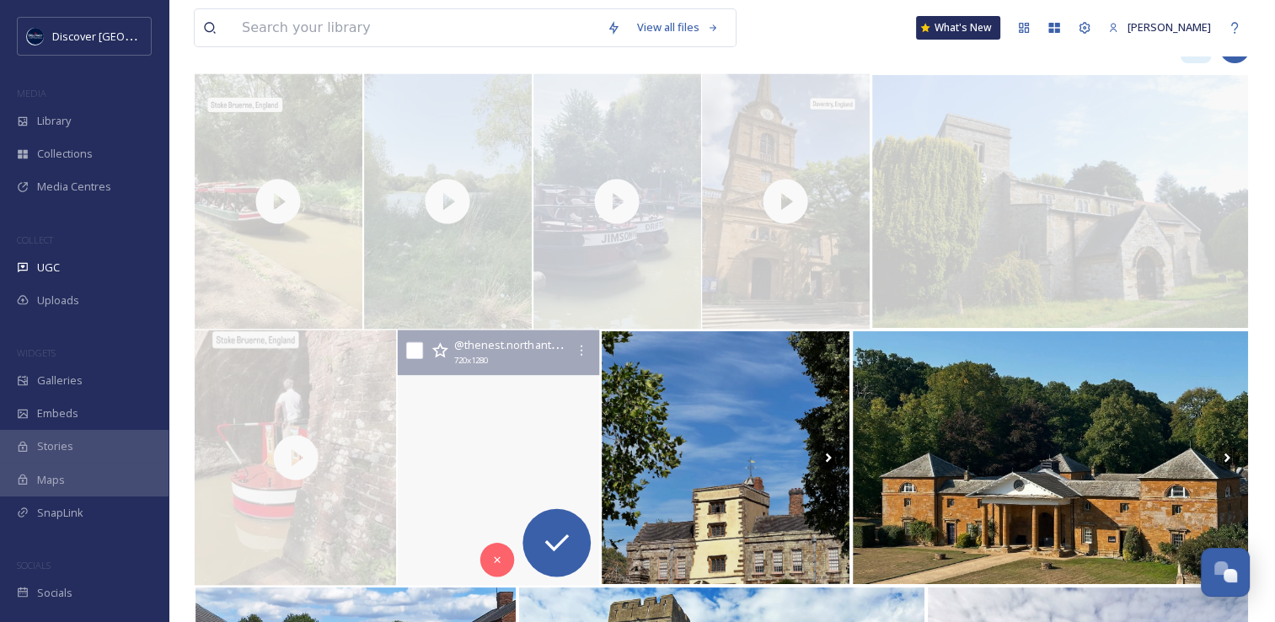
click at [431, 511] on video "Last week the children learnt all about rivers - from how they form and where t…" at bounding box center [499, 457] width 202 height 255
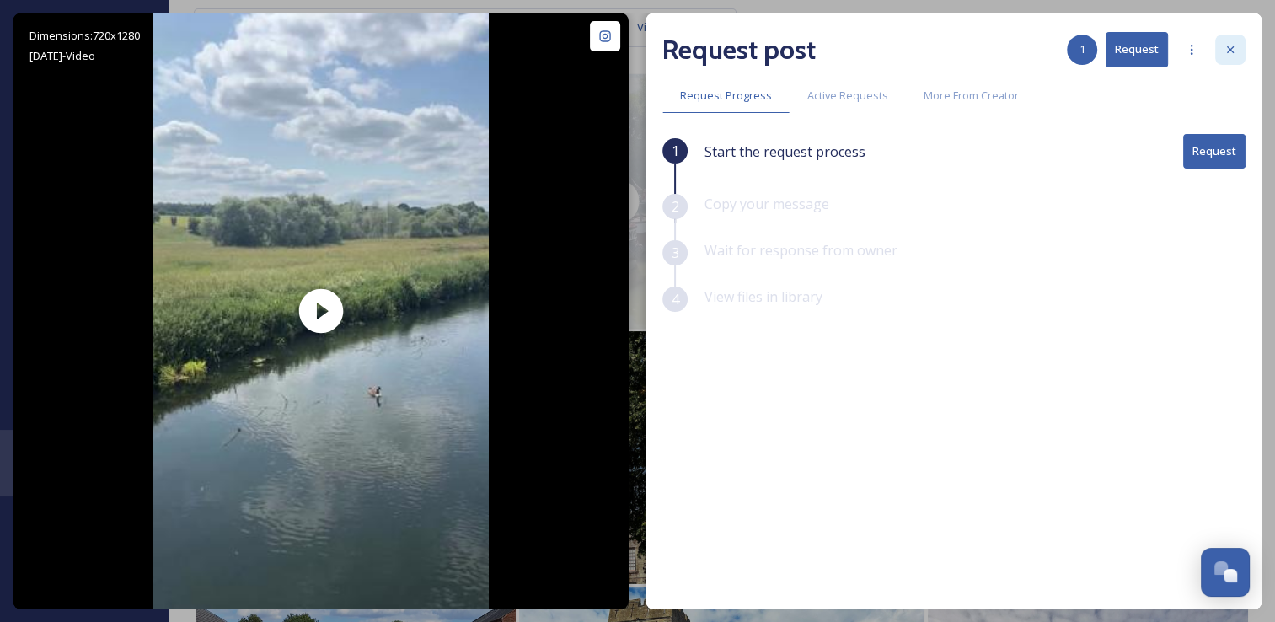
click at [1235, 51] on icon at bounding box center [1229, 49] width 13 height 13
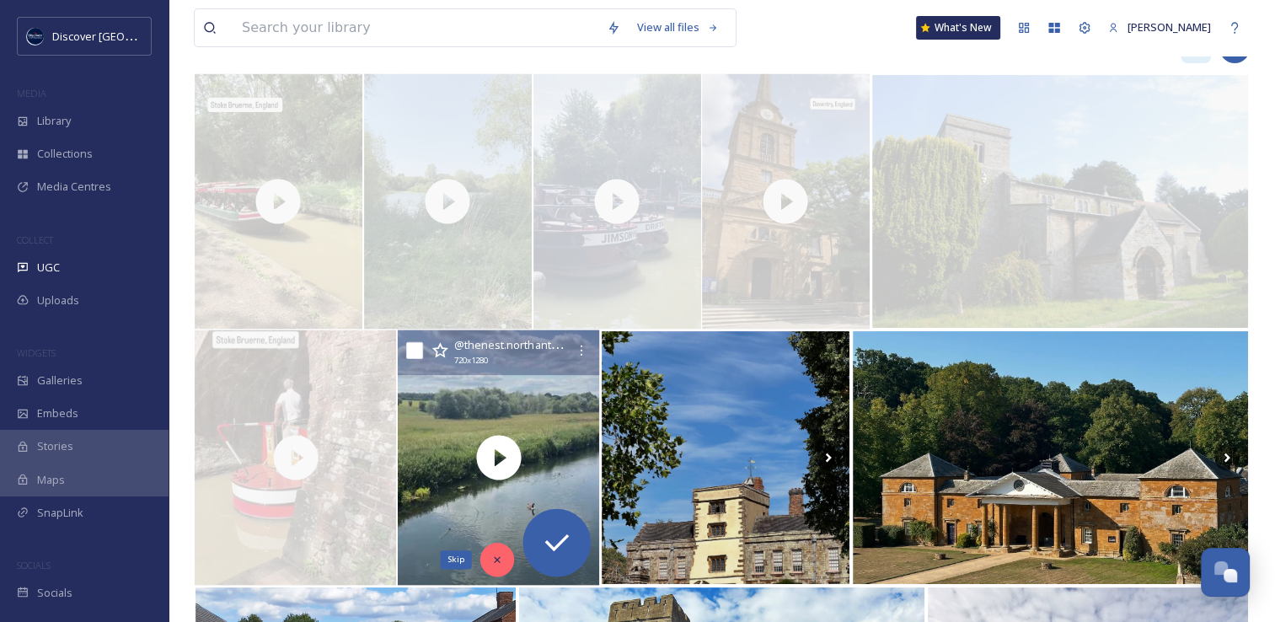
click at [499, 558] on icon at bounding box center [497, 559] width 12 height 12
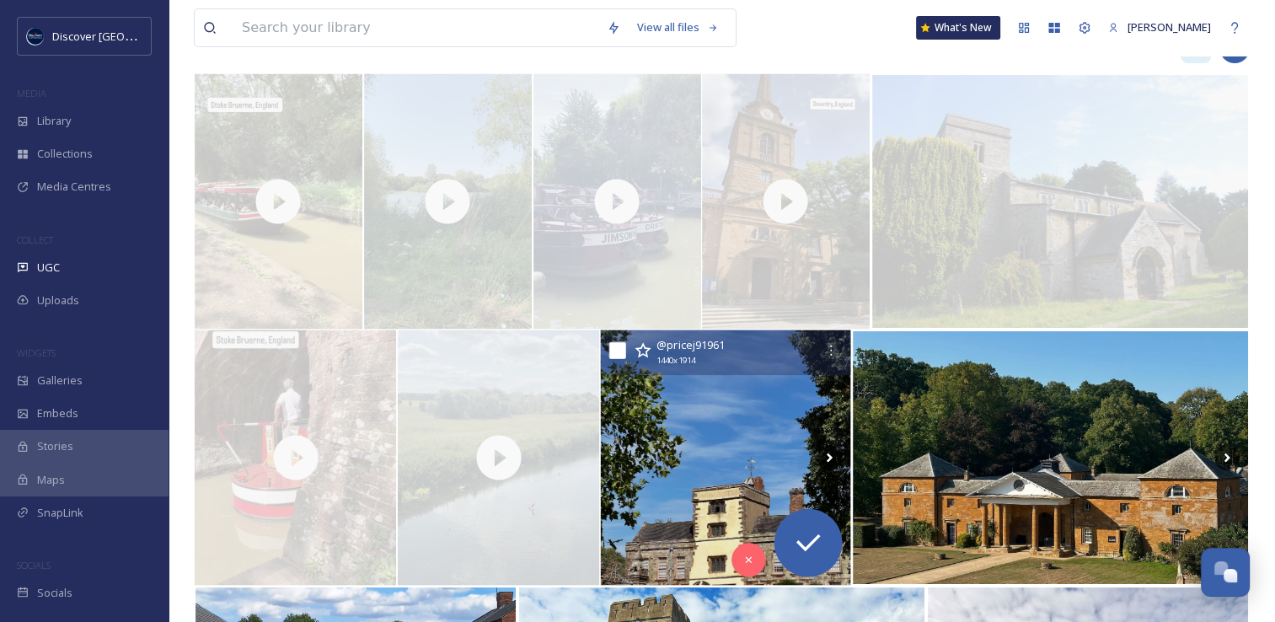
click at [701, 497] on img at bounding box center [726, 457] width 250 height 255
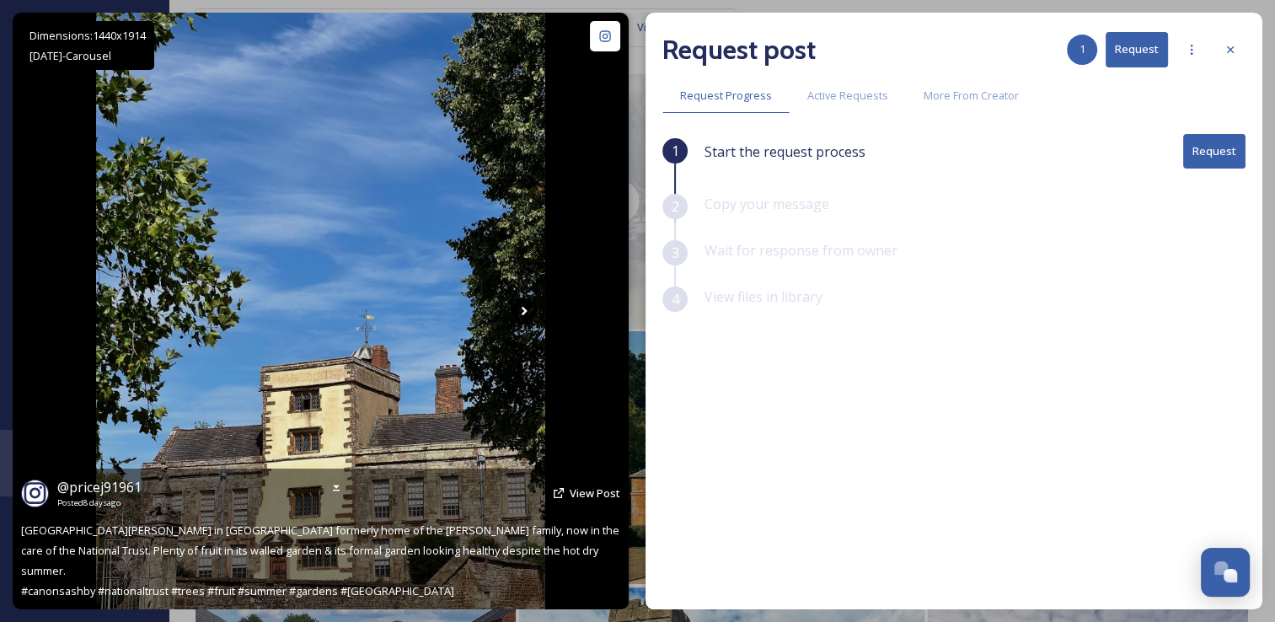
click at [529, 307] on icon at bounding box center [523, 310] width 25 height 25
click at [526, 313] on icon at bounding box center [523, 310] width 25 height 25
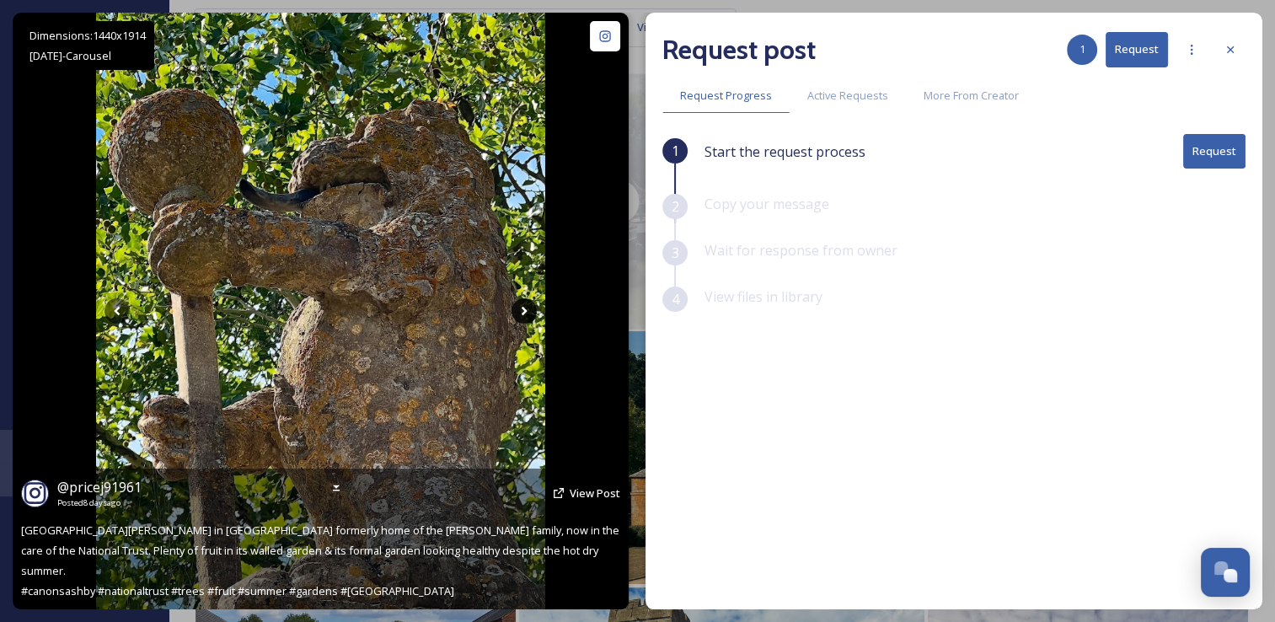
click at [526, 313] on icon at bounding box center [523, 310] width 25 height 25
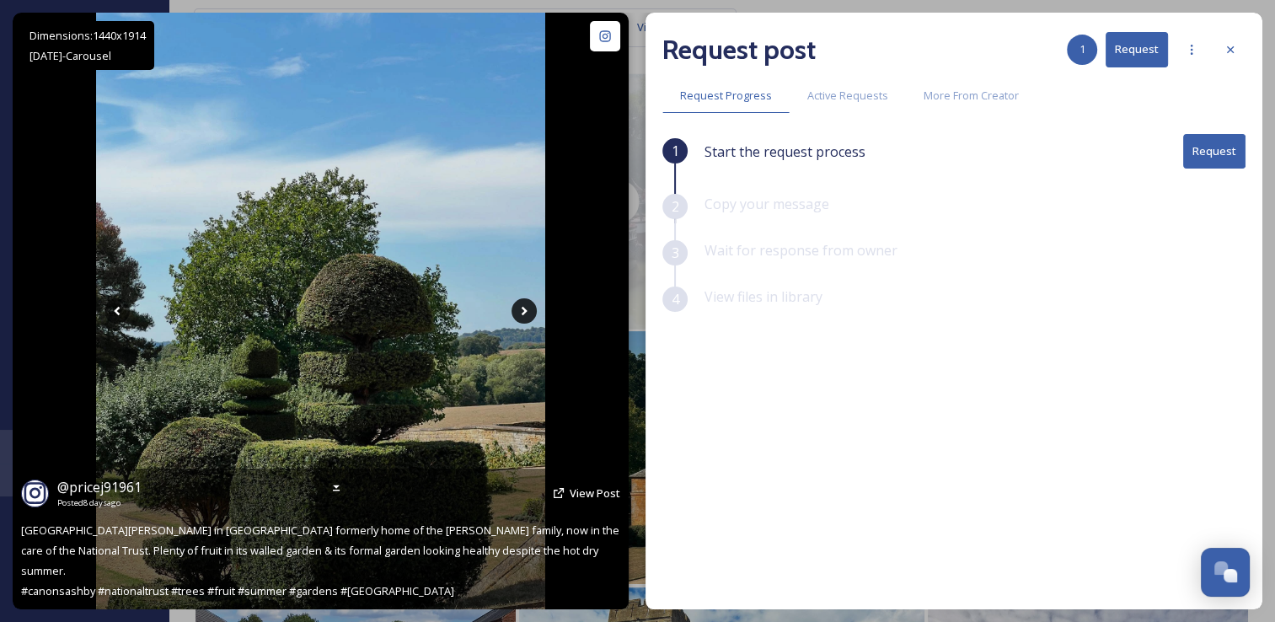
click at [526, 313] on icon at bounding box center [523, 310] width 25 height 25
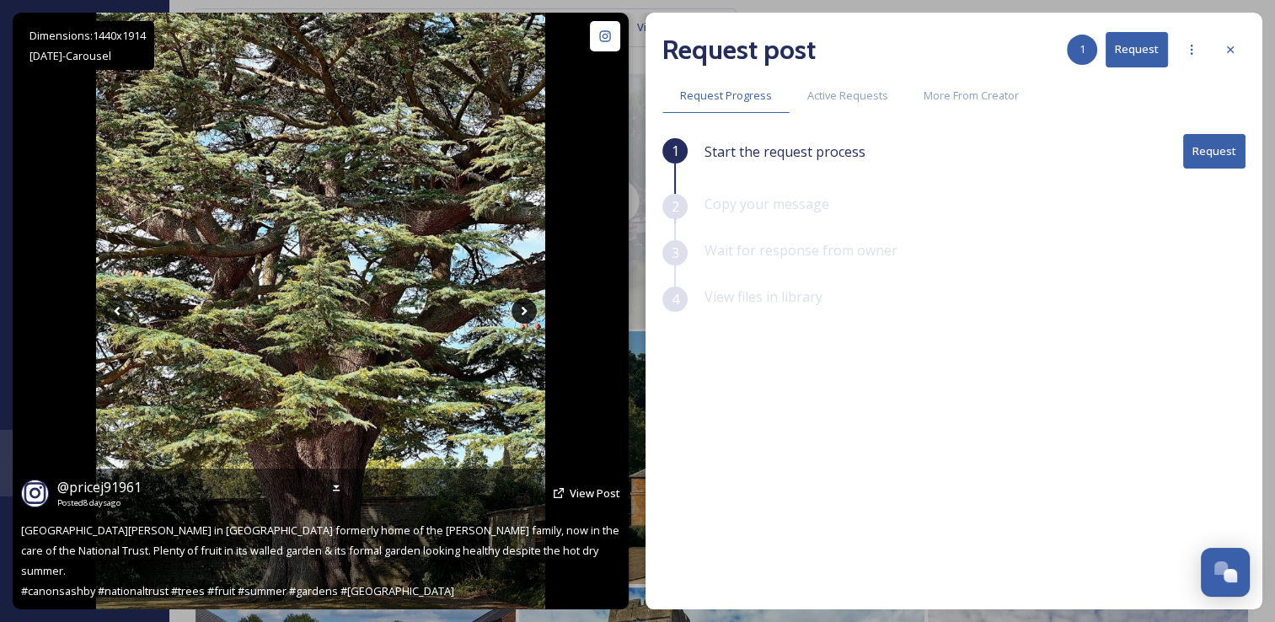
click at [526, 313] on icon at bounding box center [523, 310] width 25 height 25
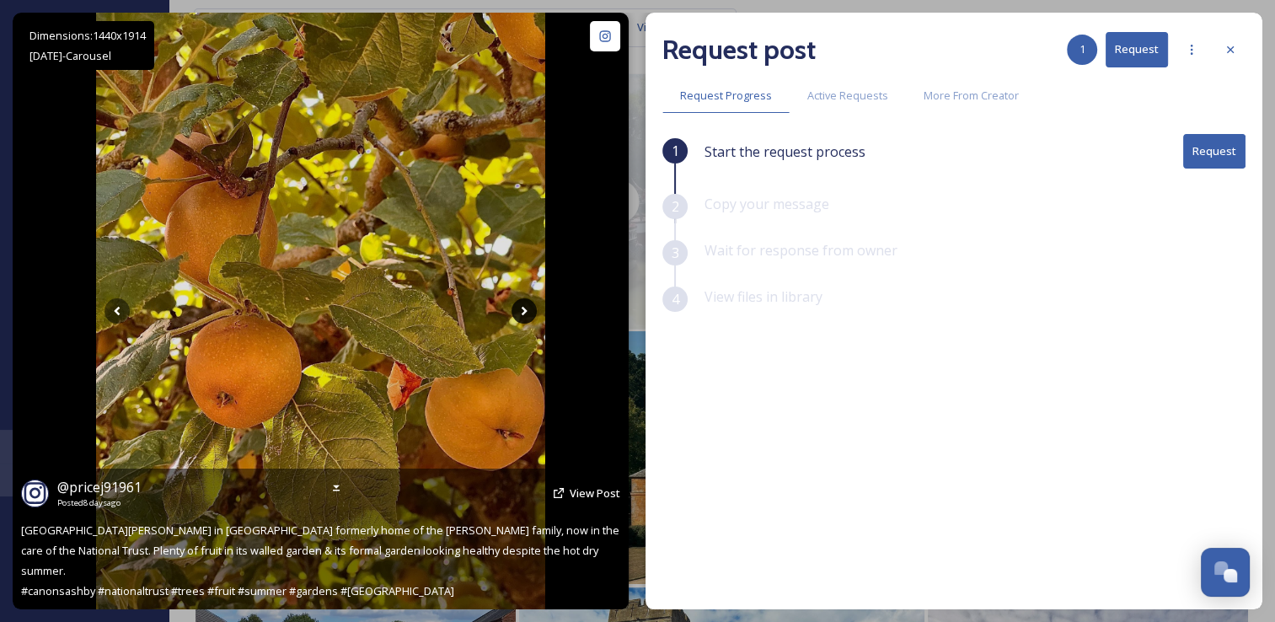
click at [526, 313] on icon at bounding box center [523, 310] width 25 height 25
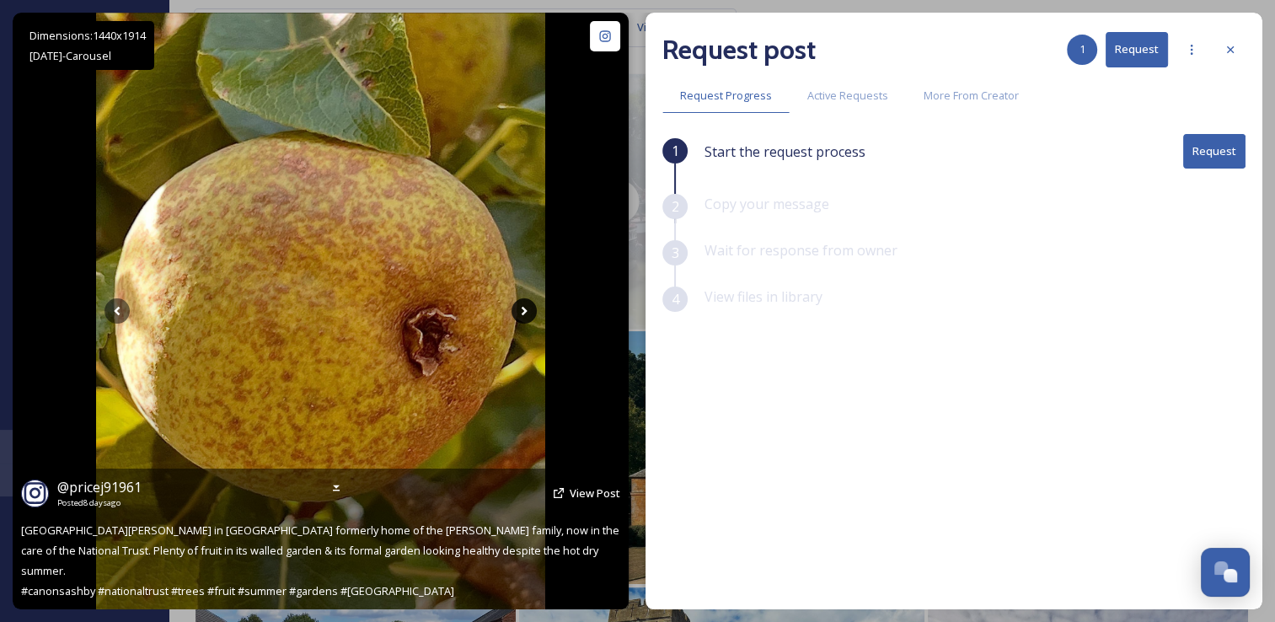
click at [526, 313] on icon at bounding box center [523, 310] width 25 height 25
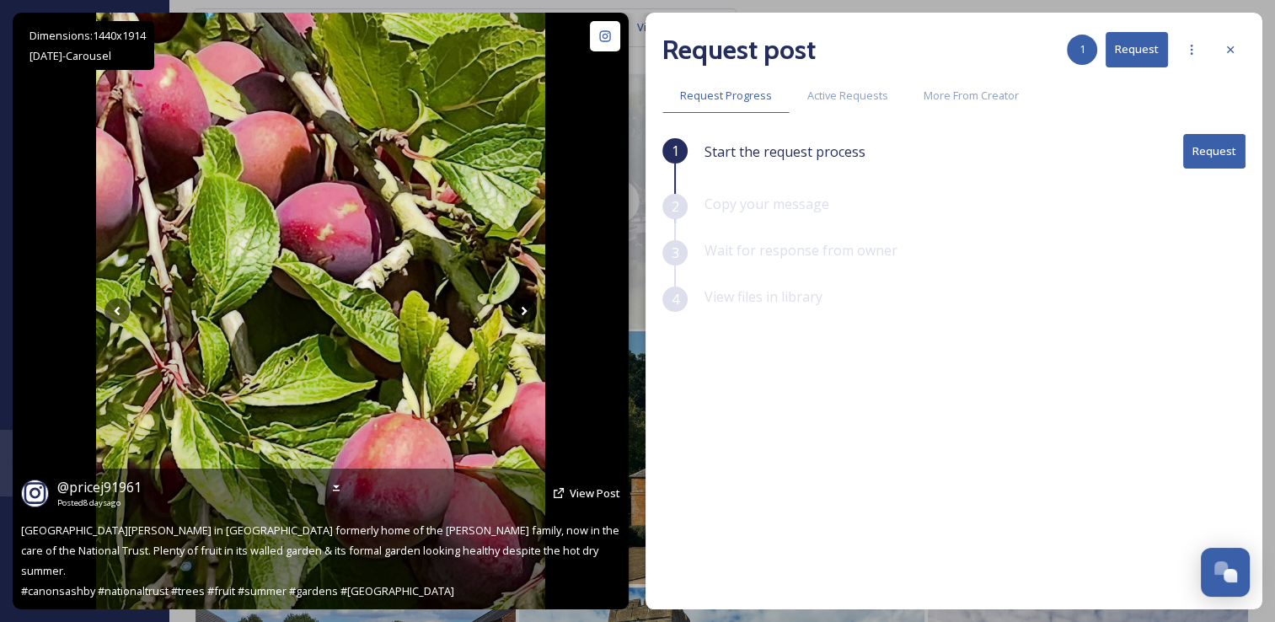
click at [526, 313] on icon at bounding box center [523, 310] width 25 height 25
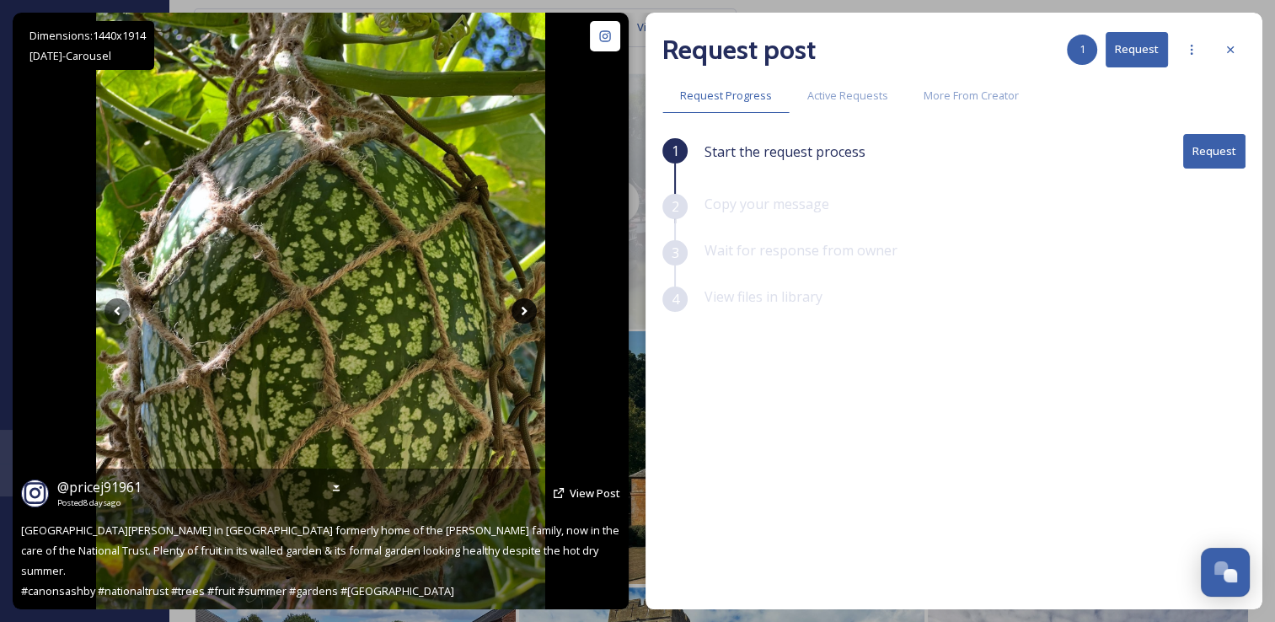
click at [526, 313] on icon at bounding box center [523, 310] width 25 height 25
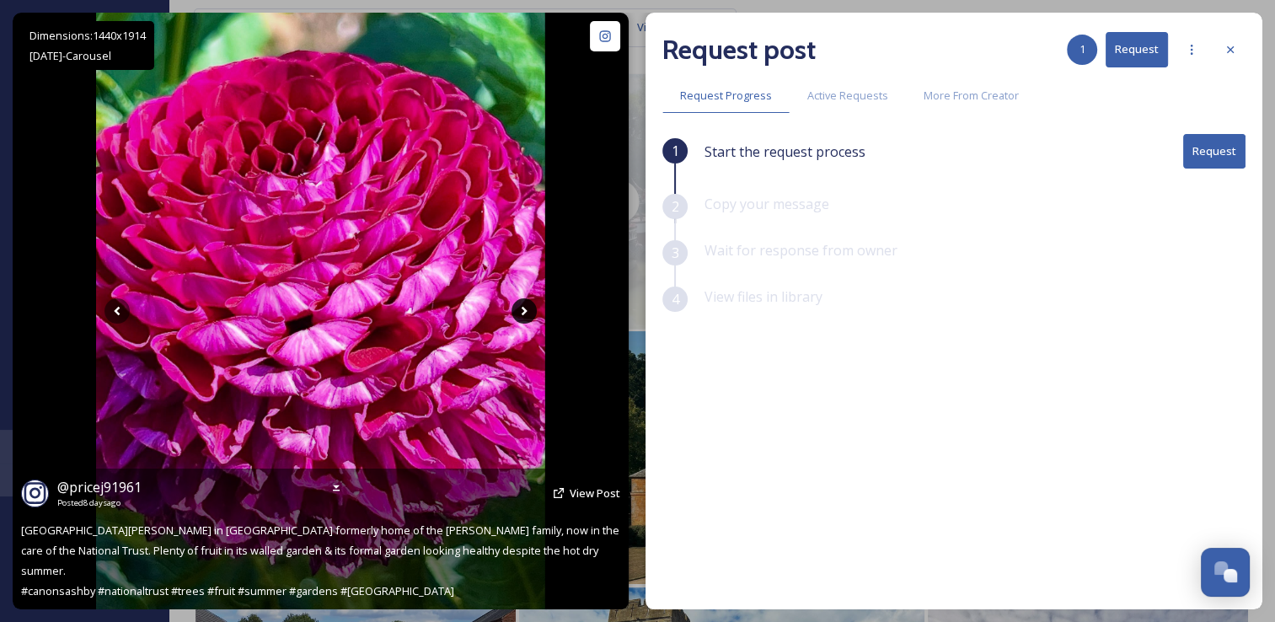
click at [526, 313] on icon at bounding box center [523, 310] width 25 height 25
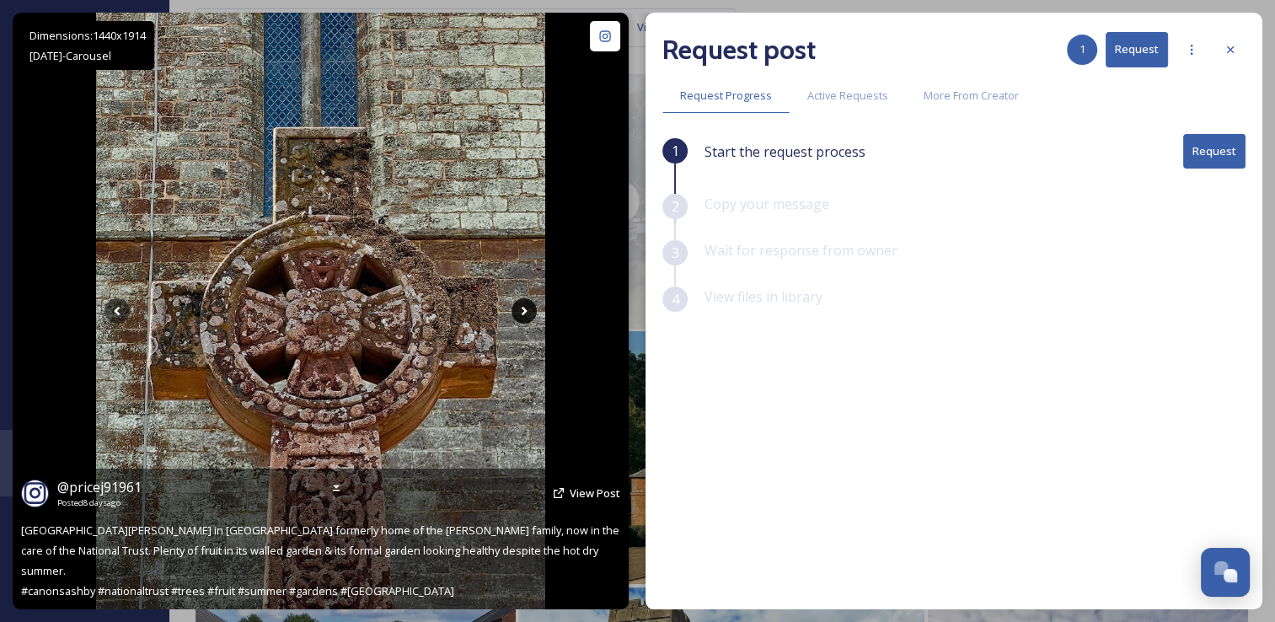
click at [526, 313] on icon at bounding box center [523, 310] width 25 height 25
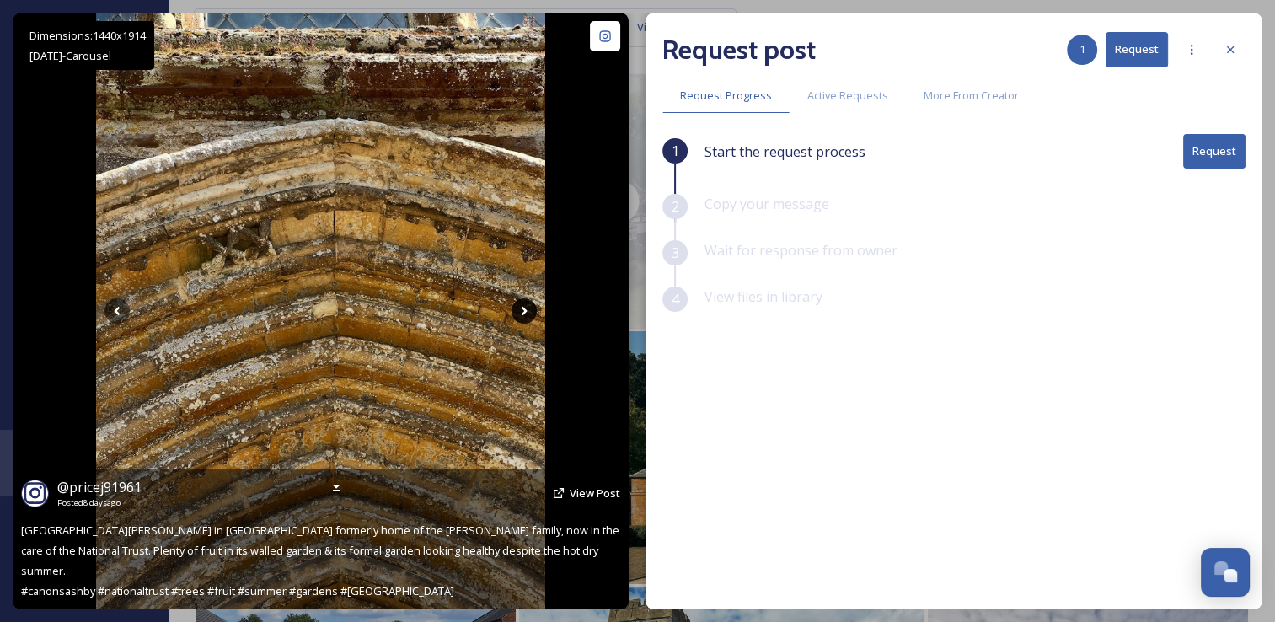
click at [526, 313] on icon at bounding box center [523, 310] width 25 height 25
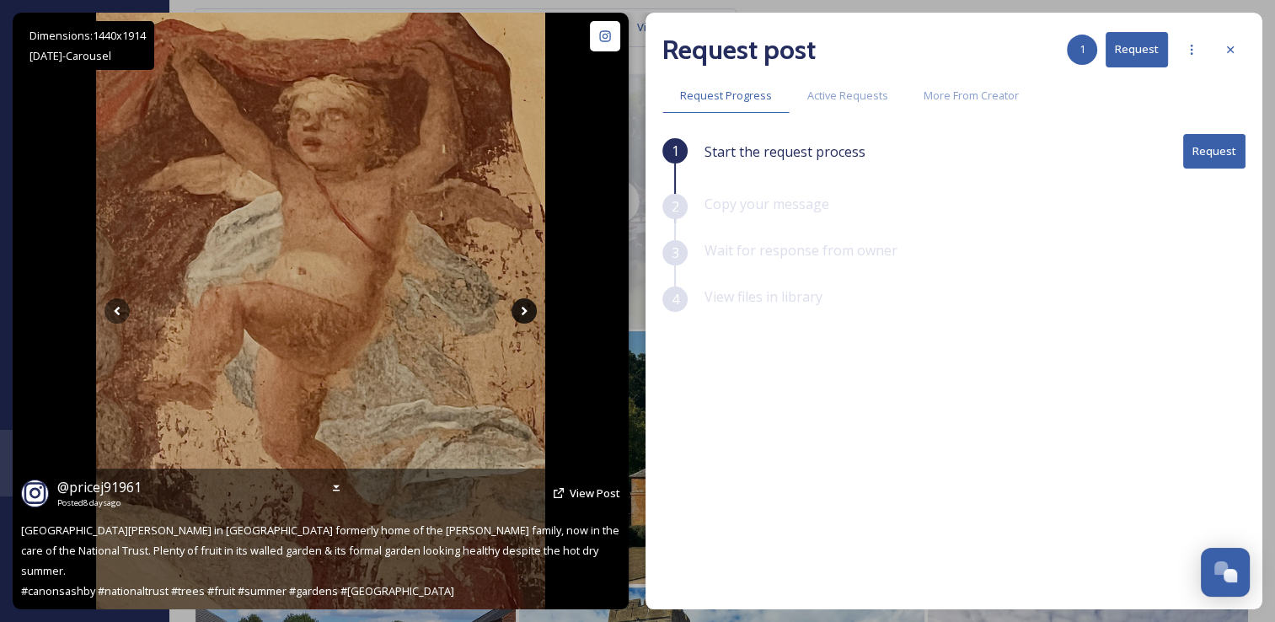
click at [526, 313] on icon at bounding box center [523, 310] width 25 height 25
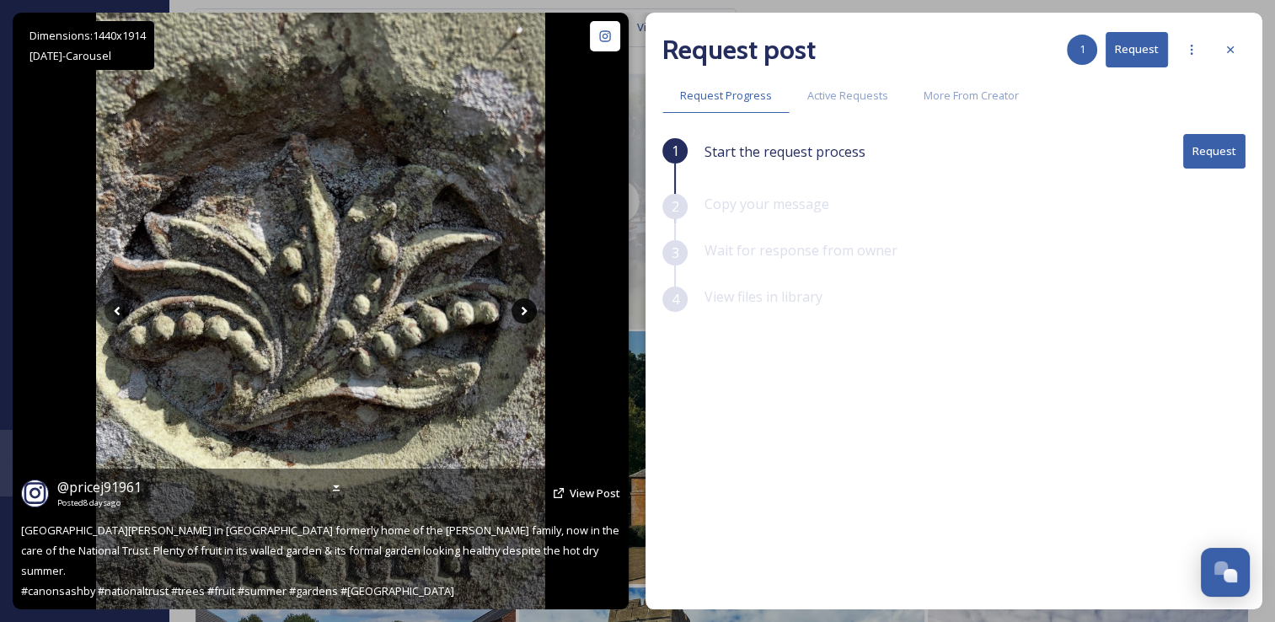
click at [526, 313] on icon at bounding box center [523, 310] width 25 height 25
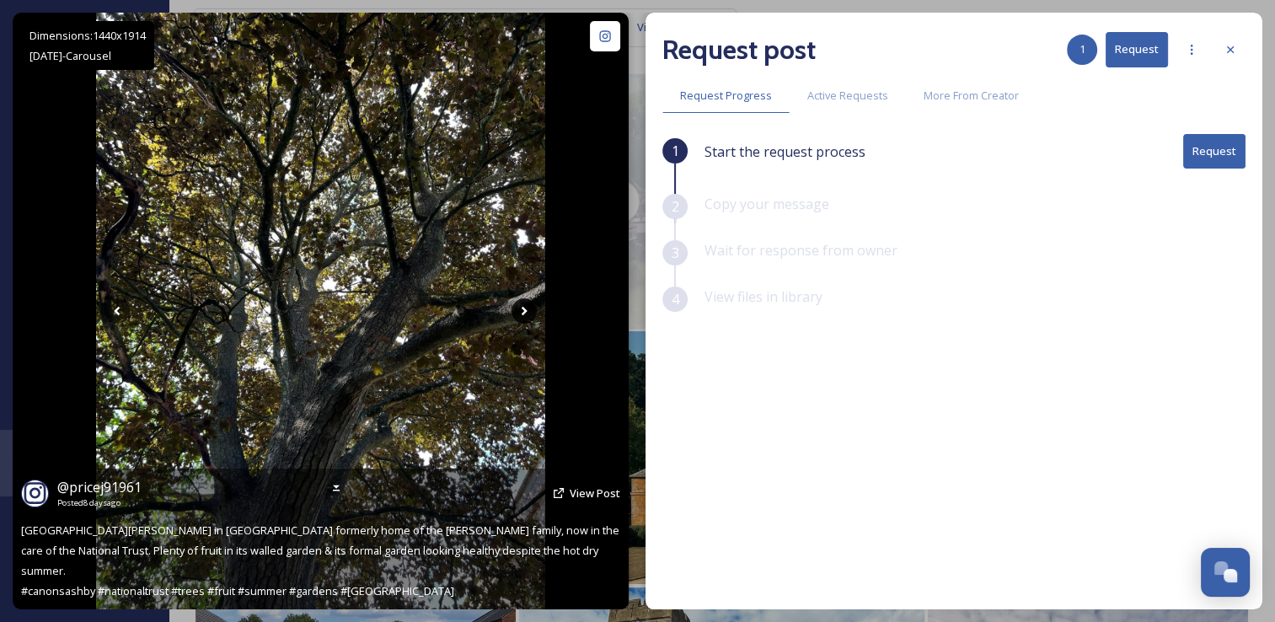
click at [526, 313] on icon at bounding box center [523, 310] width 25 height 25
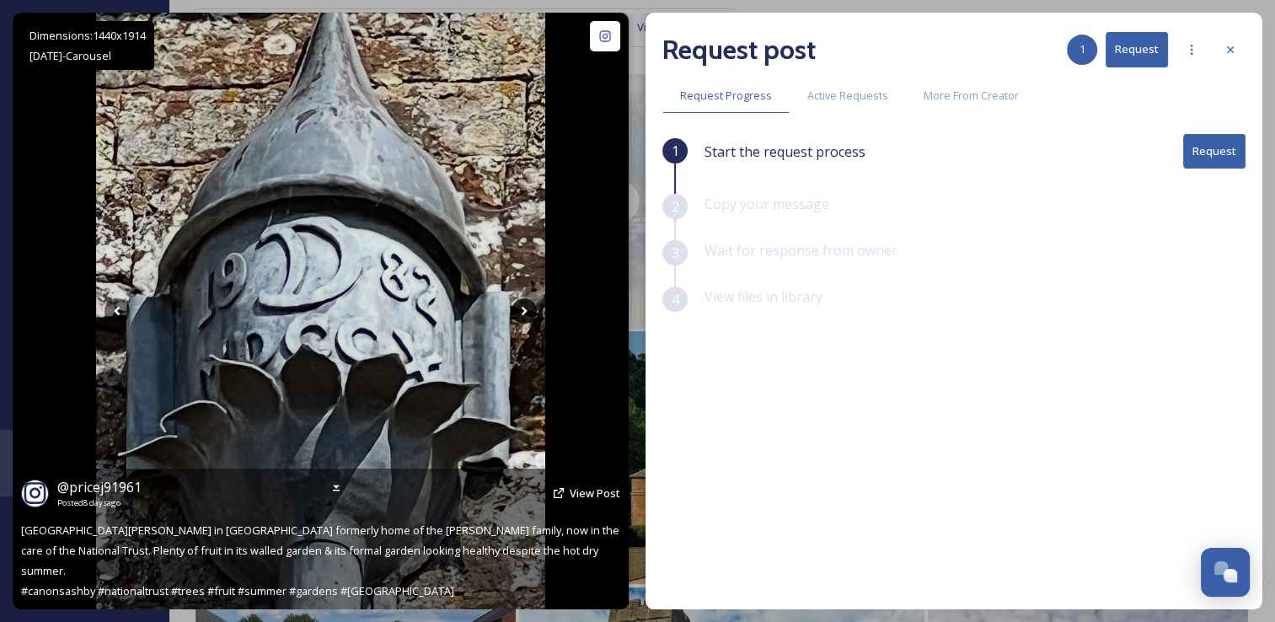
click at [526, 313] on icon at bounding box center [523, 310] width 25 height 25
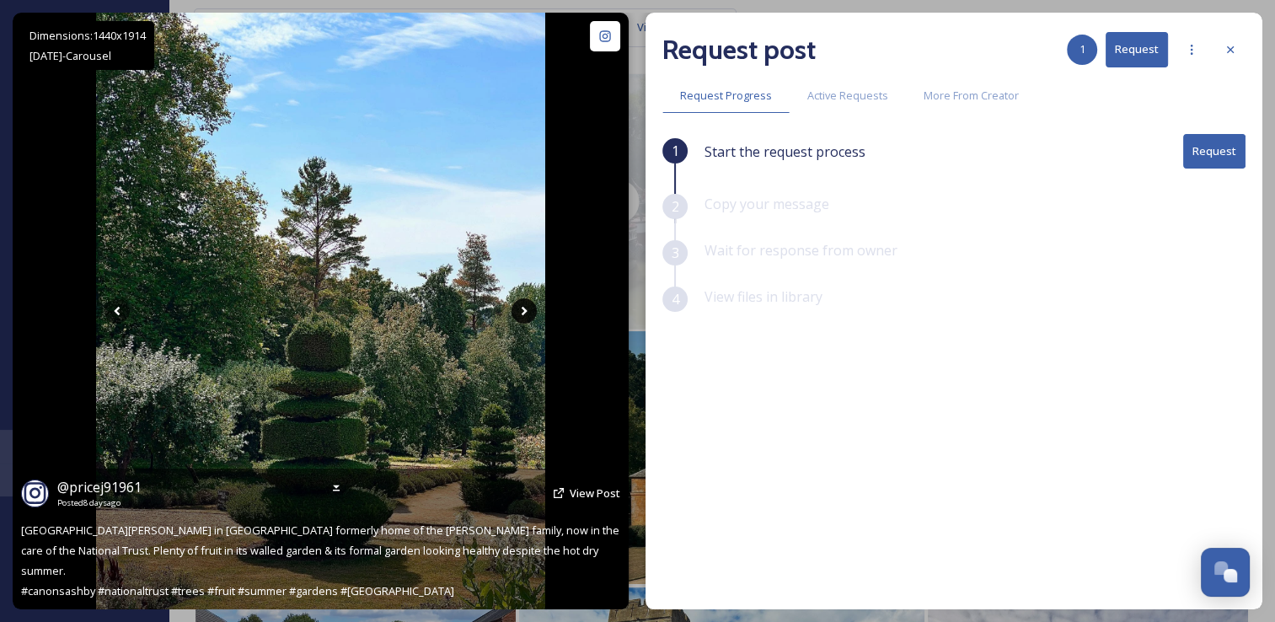
click at [526, 313] on icon at bounding box center [523, 310] width 25 height 25
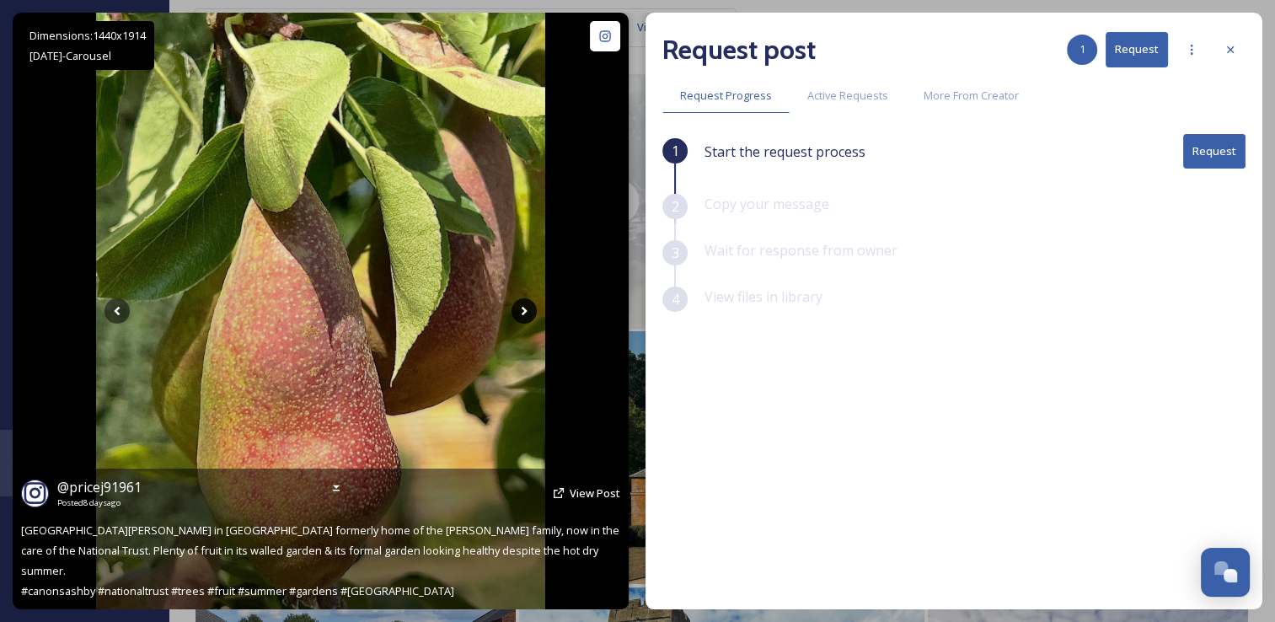
click at [526, 313] on icon at bounding box center [523, 310] width 25 height 25
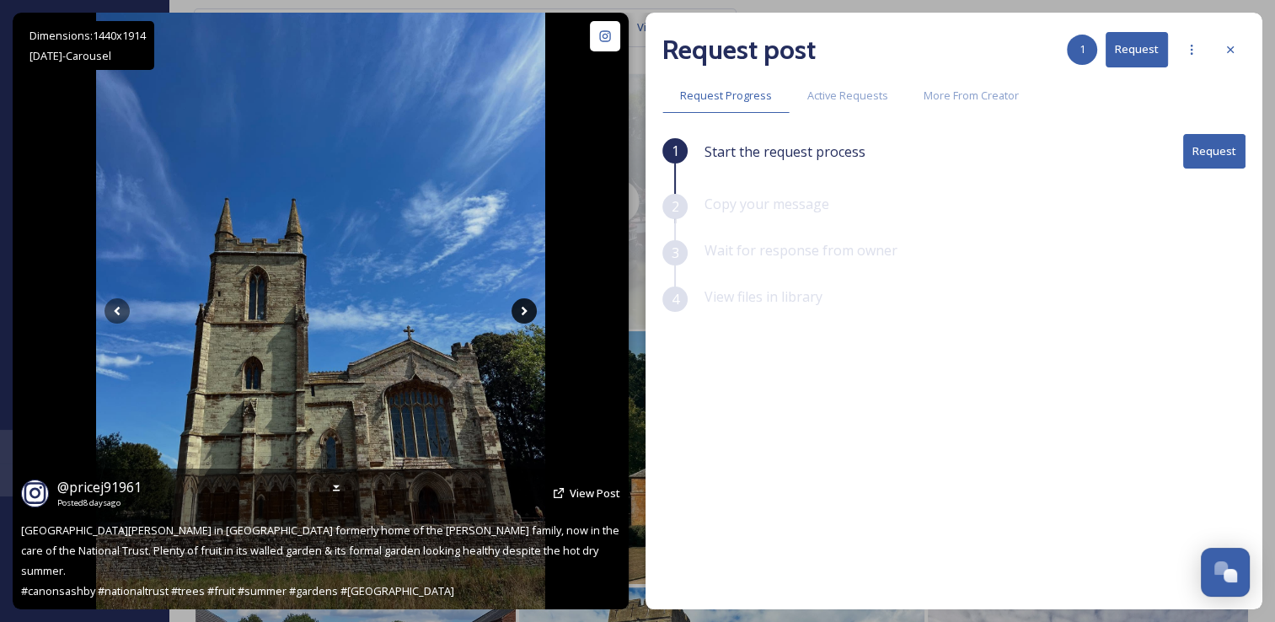
click at [526, 313] on icon at bounding box center [523, 310] width 25 height 25
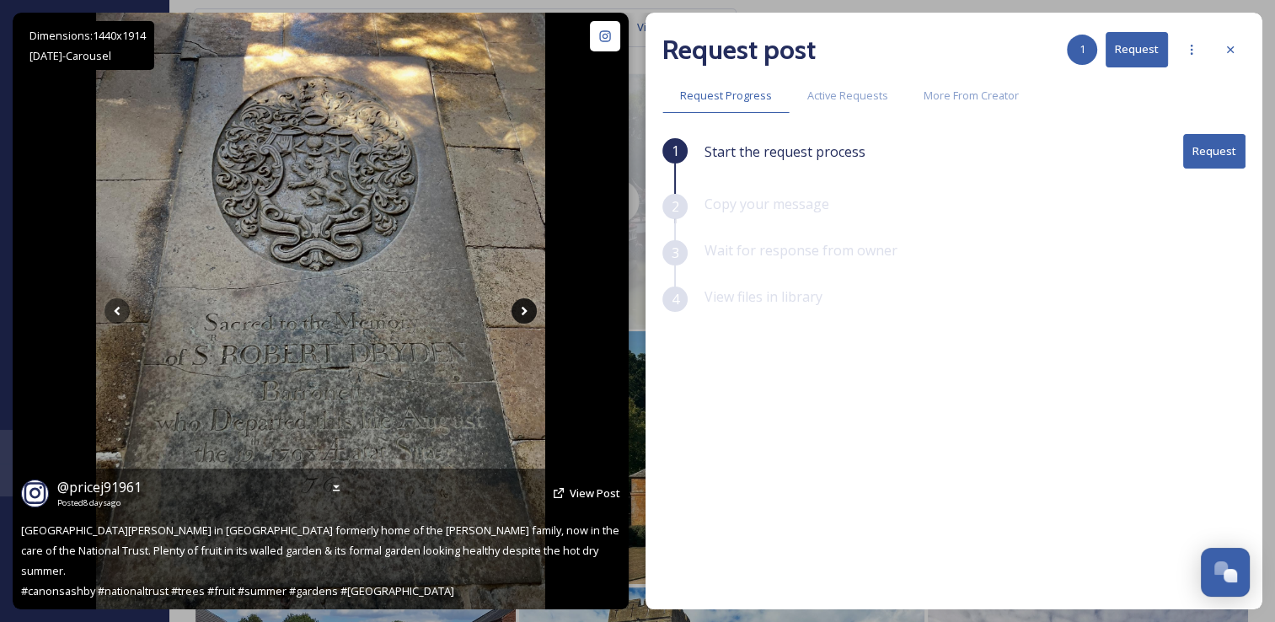
click at [526, 313] on icon at bounding box center [523, 310] width 25 height 25
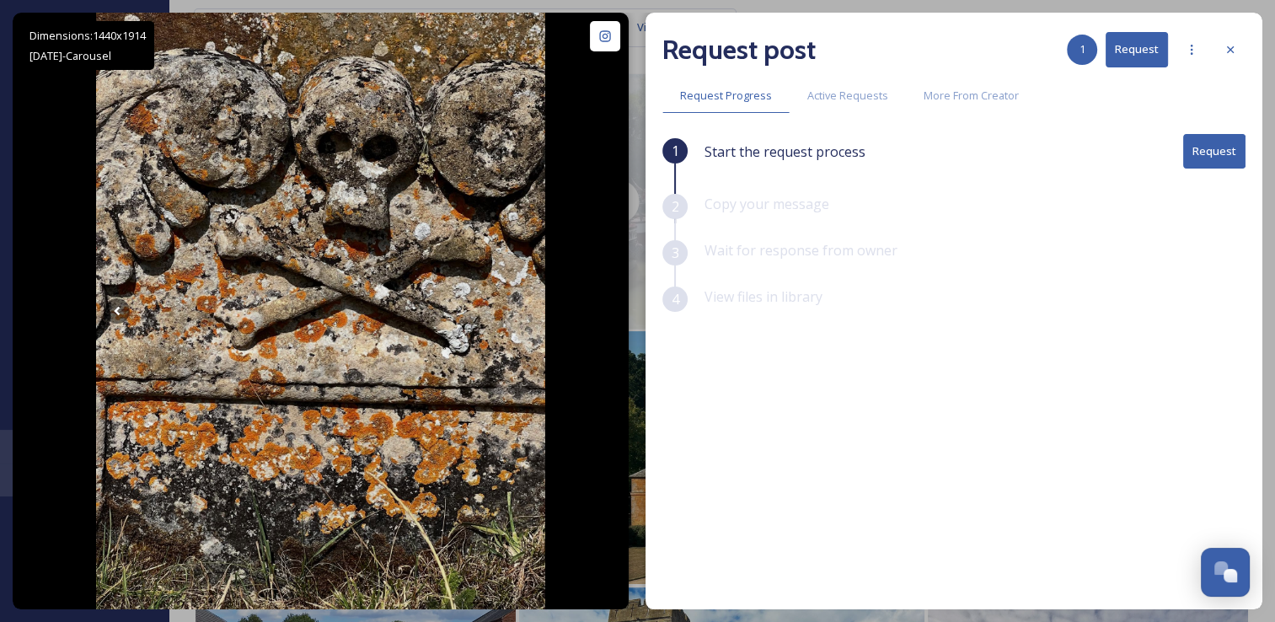
click at [1208, 150] on button "Request" at bounding box center [1214, 151] width 62 height 35
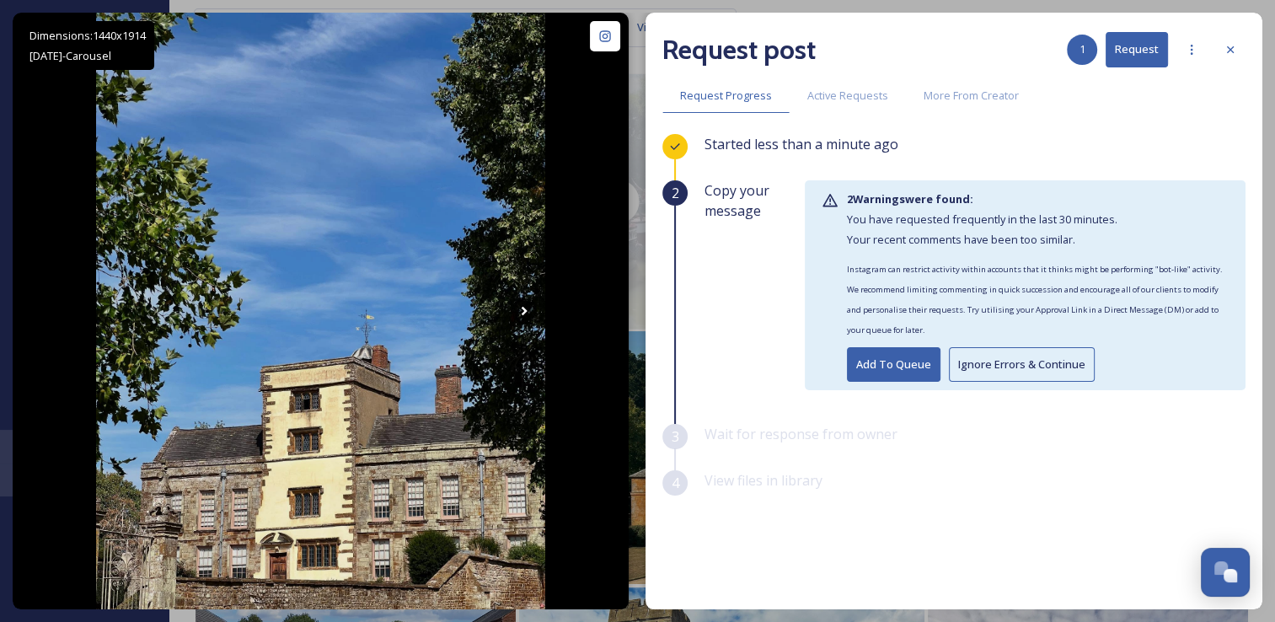
click at [974, 355] on button "Ignore Errors & Continue" at bounding box center [1022, 364] width 146 height 35
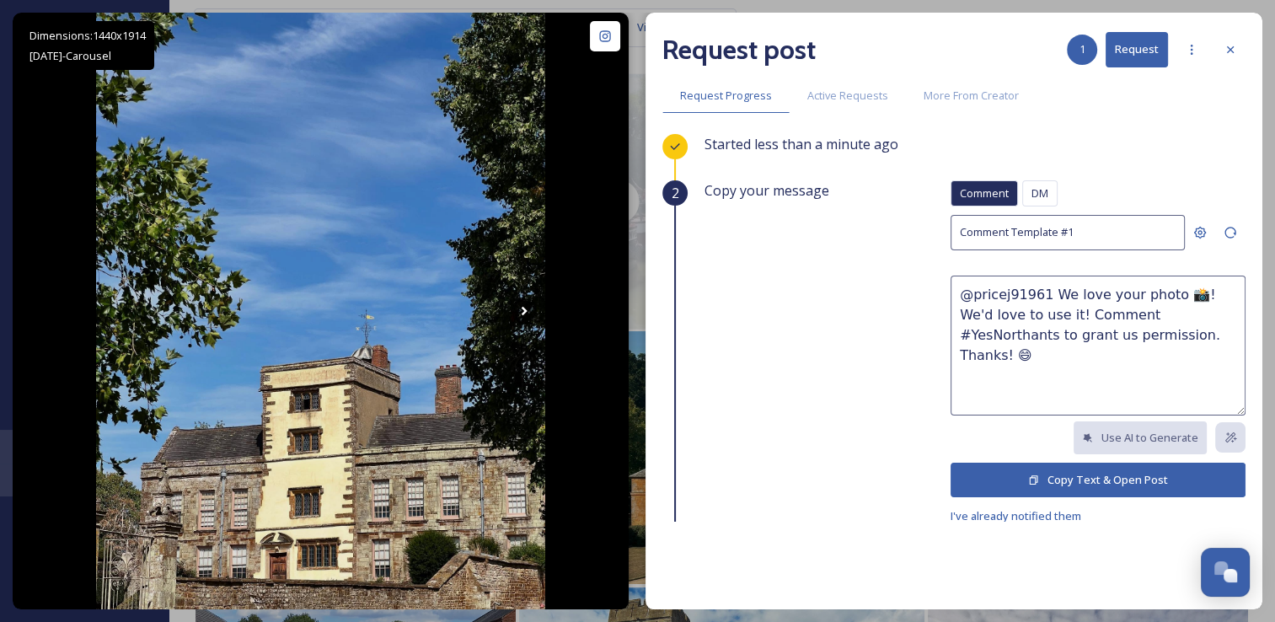
click at [1028, 474] on icon at bounding box center [1033, 479] width 11 height 11
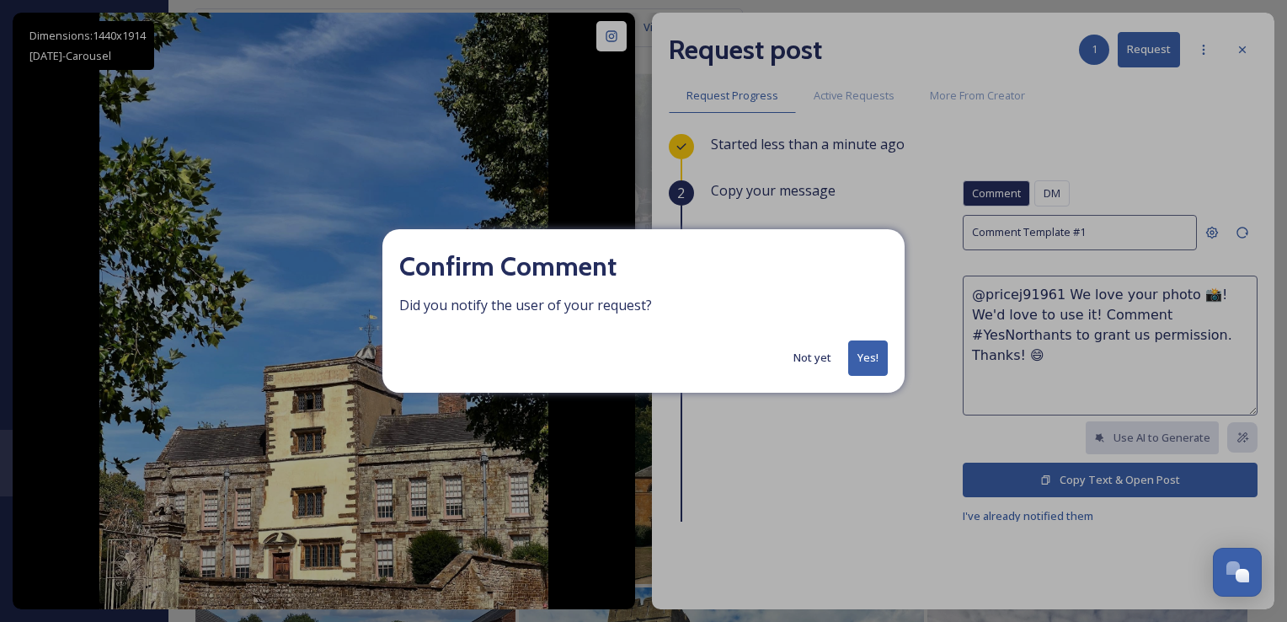
click at [864, 355] on button "Yes!" at bounding box center [868, 357] width 40 height 35
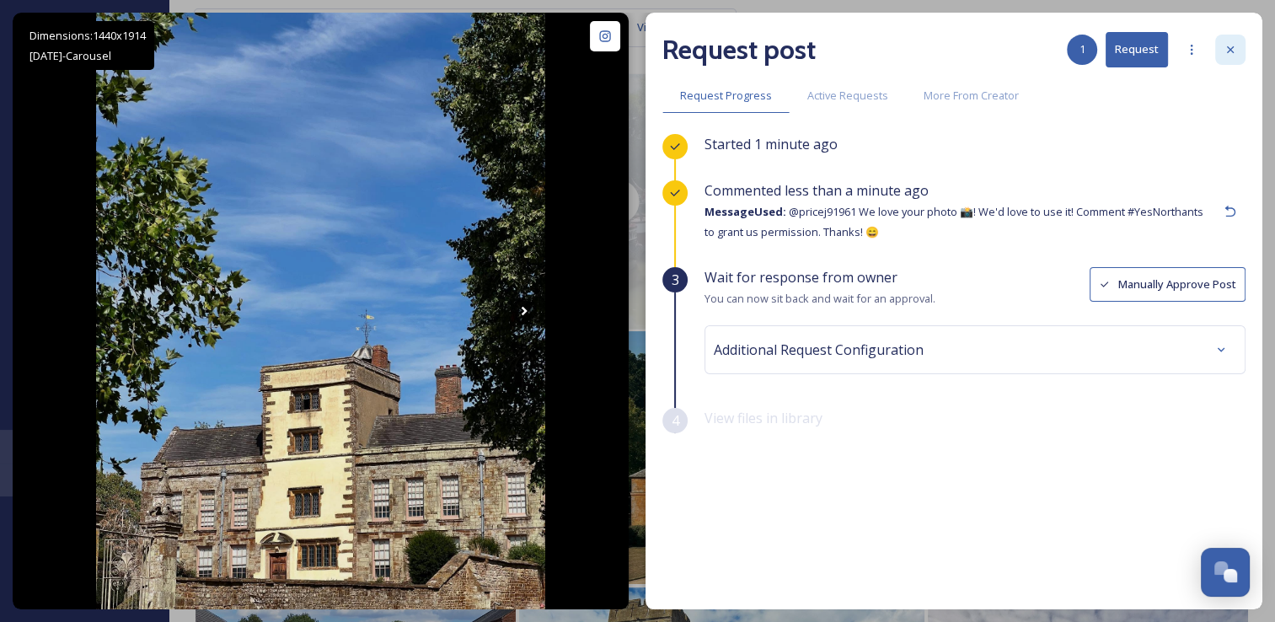
click at [1232, 48] on icon at bounding box center [1230, 49] width 7 height 7
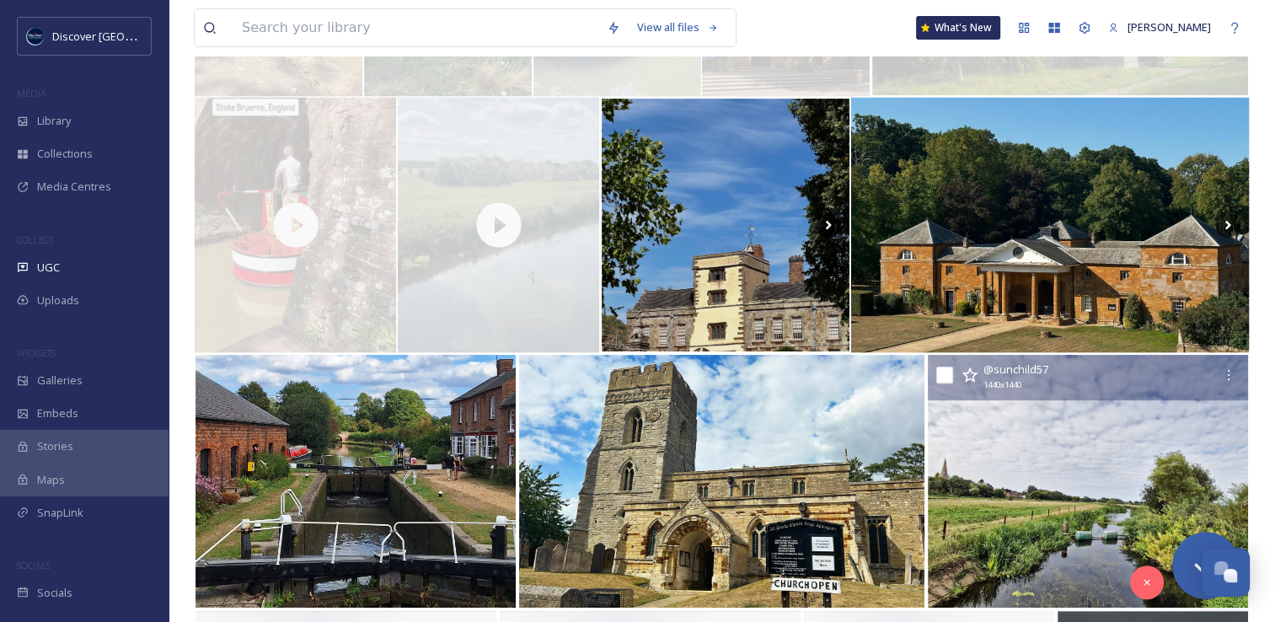
scroll to position [421, 0]
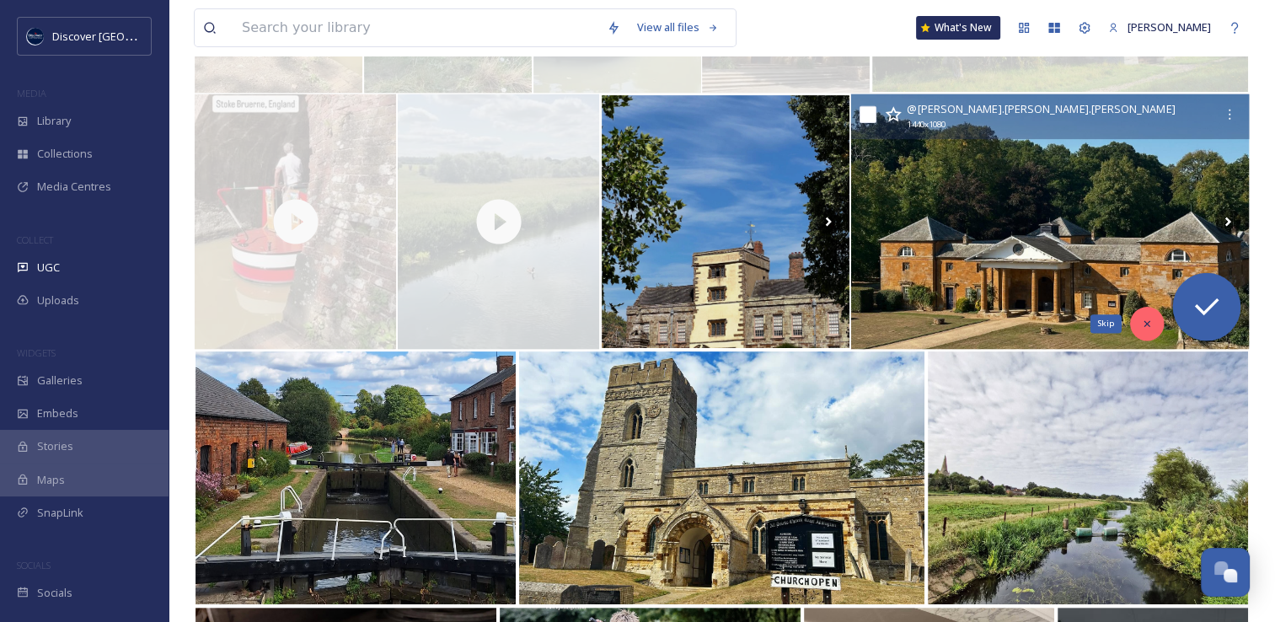
click at [1149, 334] on div "Skip" at bounding box center [1148, 324] width 34 height 34
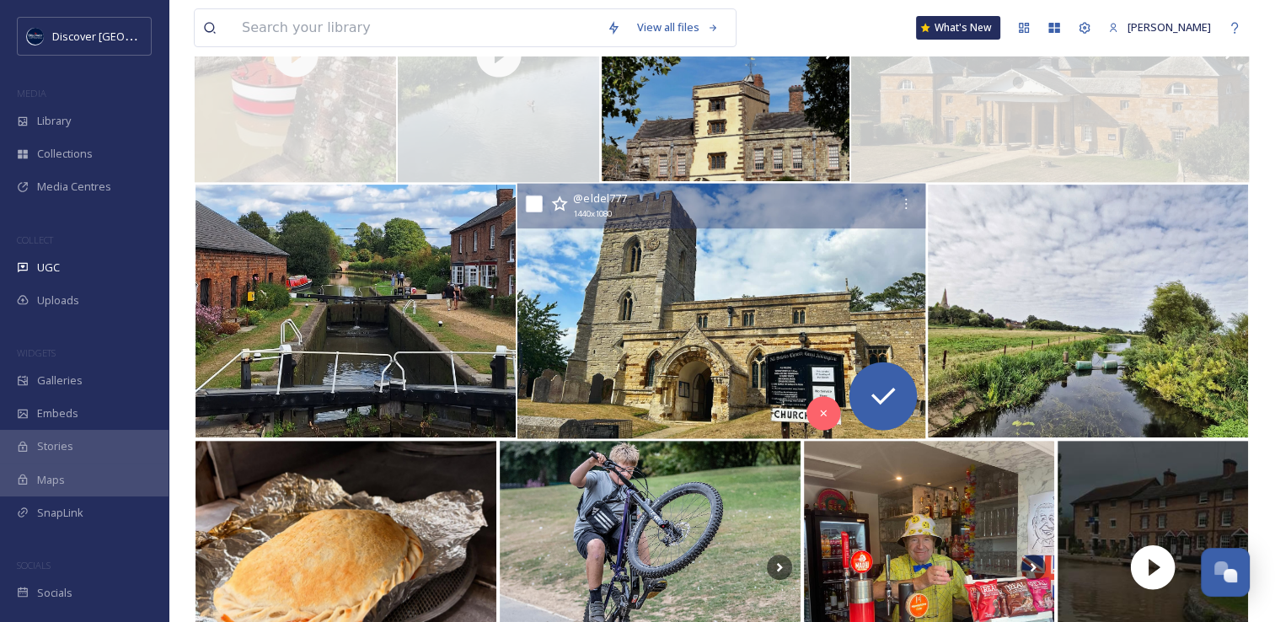
scroll to position [589, 0]
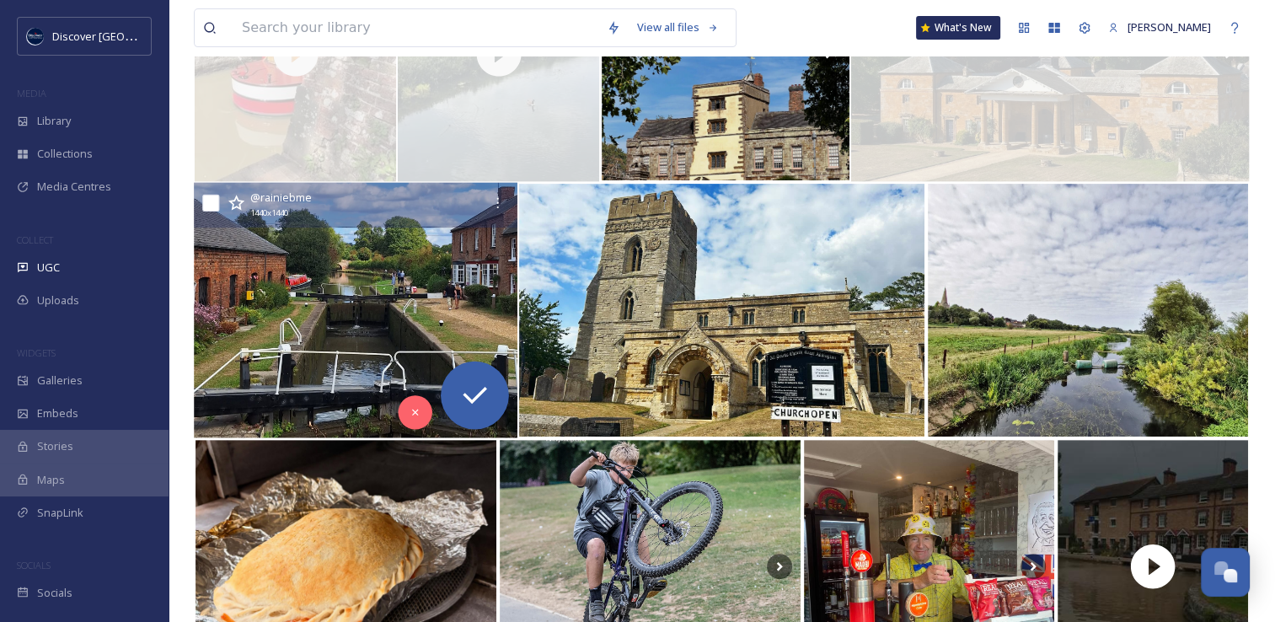
click at [372, 323] on img at bounding box center [355, 310] width 323 height 255
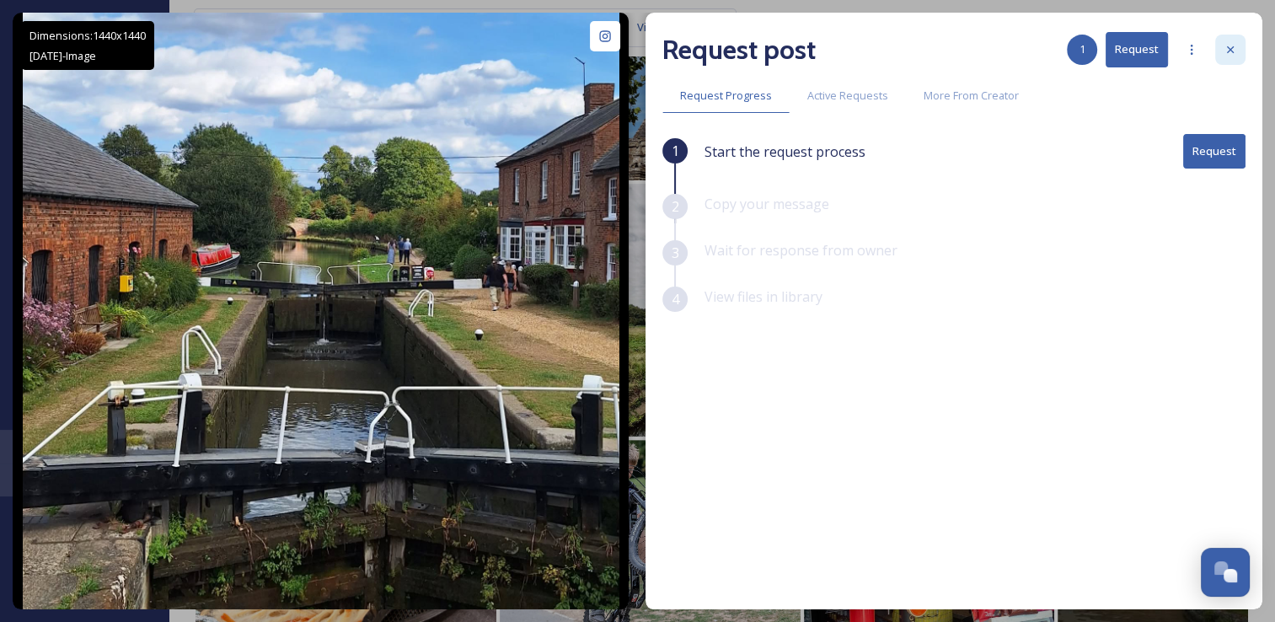
click at [1238, 55] on div at bounding box center [1230, 50] width 30 height 30
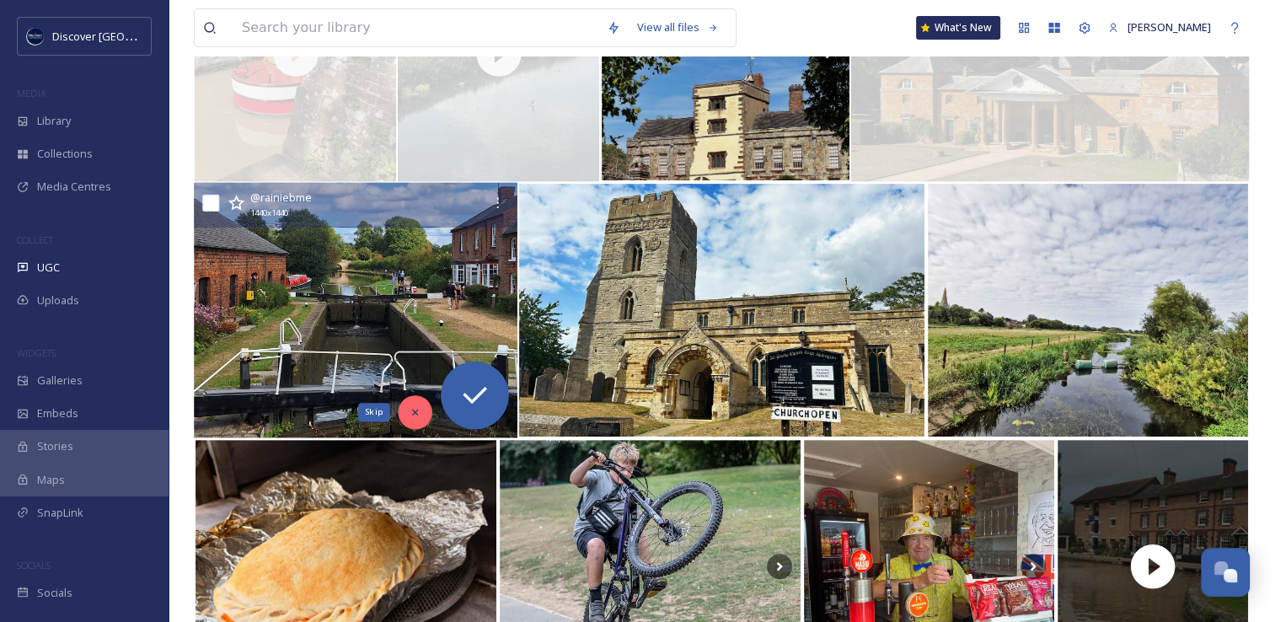
click at [425, 411] on div "Skip" at bounding box center [415, 412] width 34 height 34
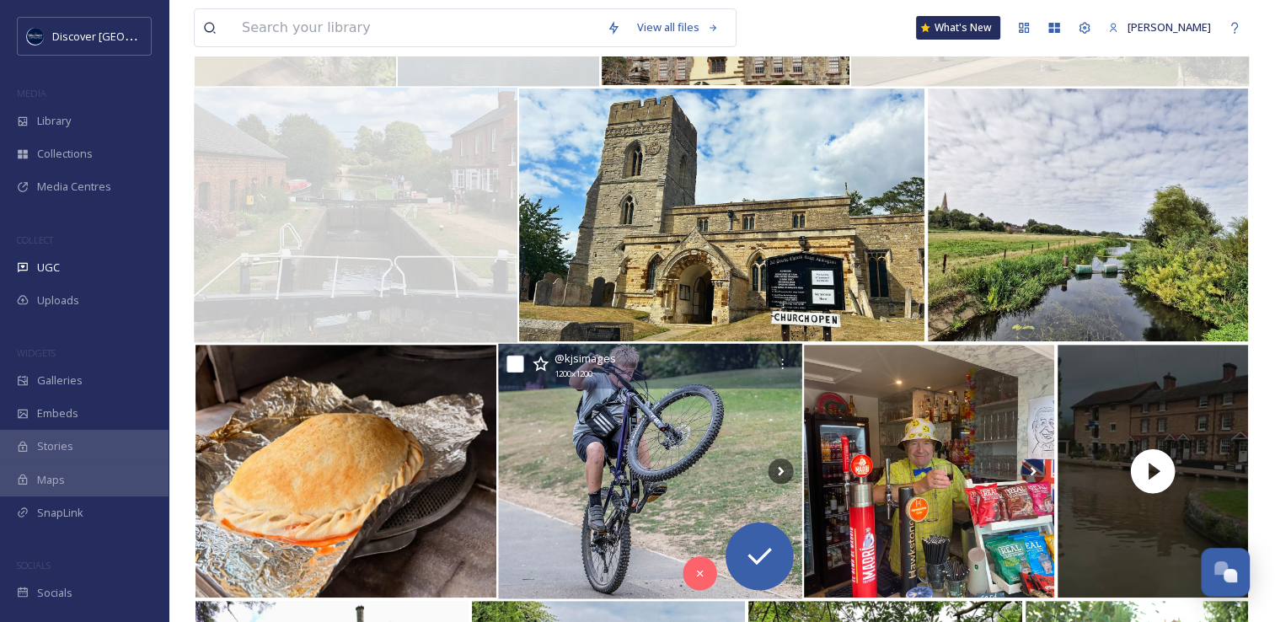
scroll to position [687, 0]
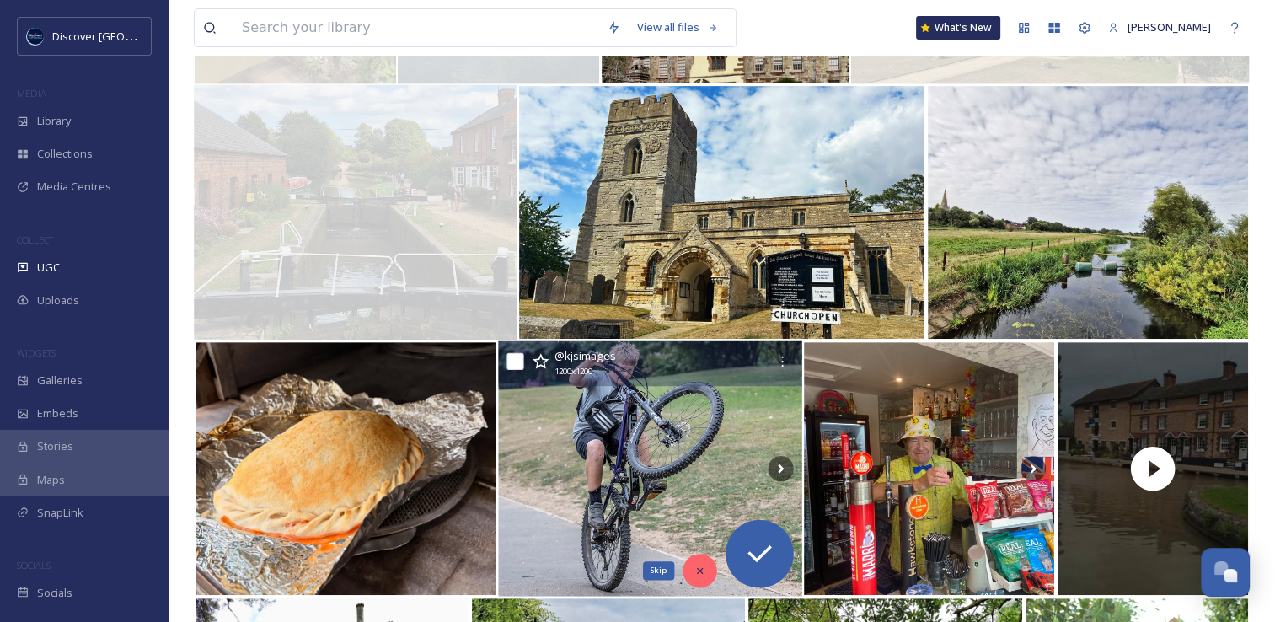
click at [706, 572] on div "Skip" at bounding box center [699, 570] width 34 height 34
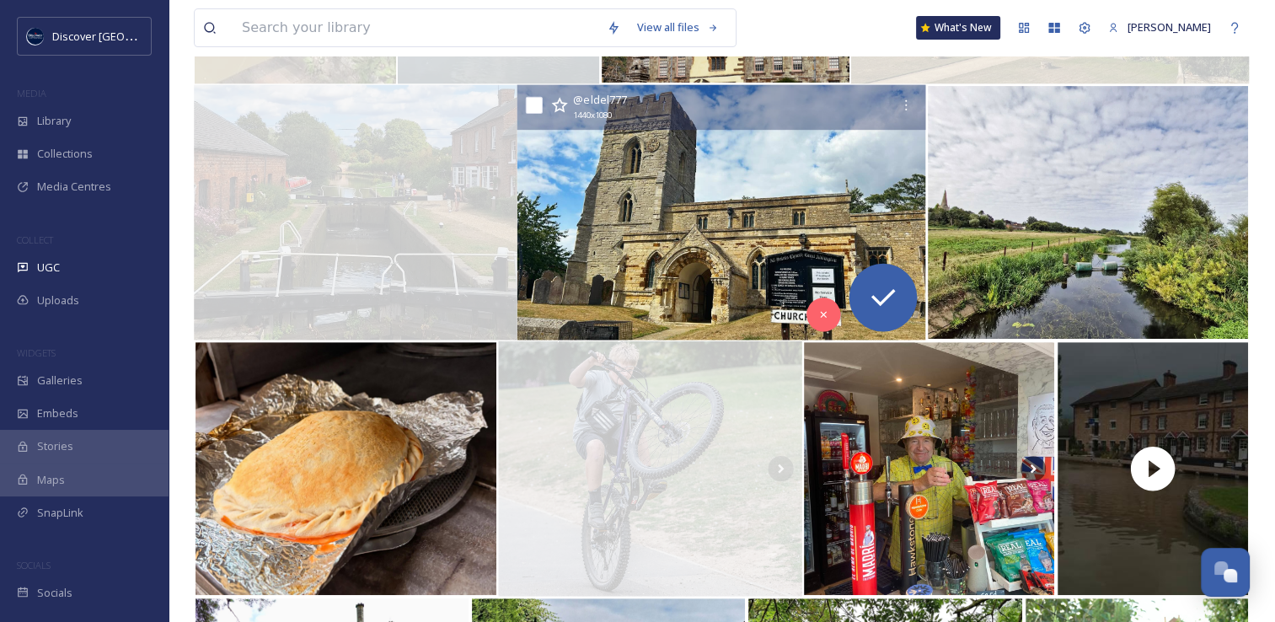
click at [688, 271] on img at bounding box center [721, 212] width 409 height 255
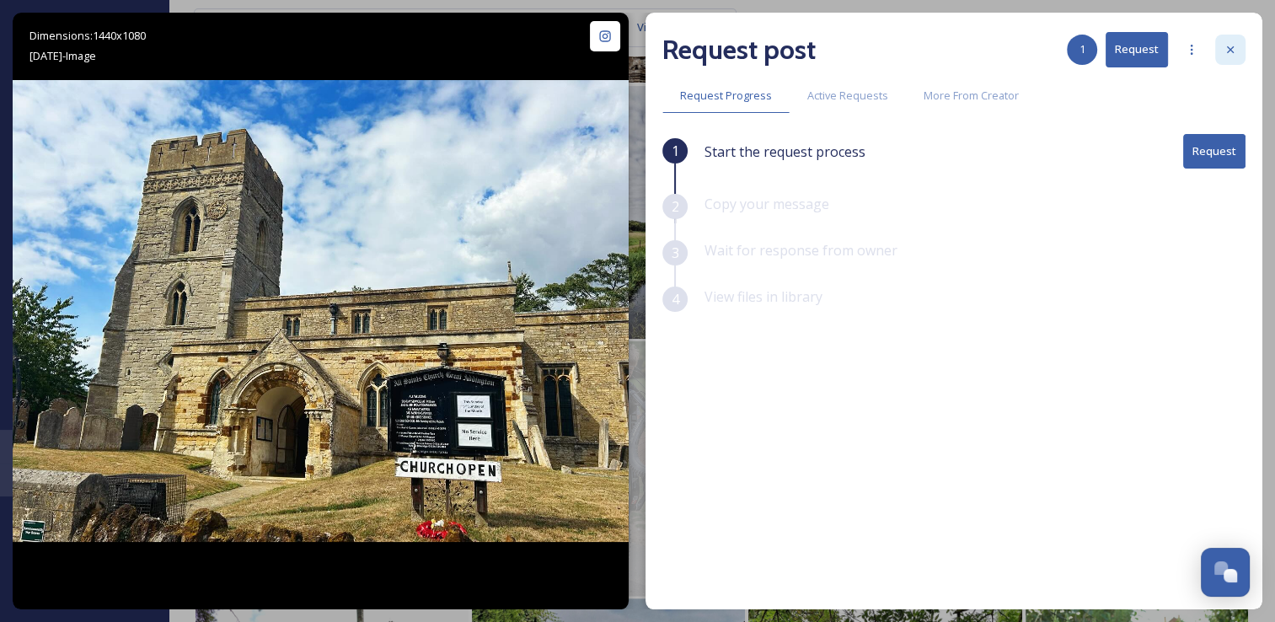
click at [1232, 44] on icon at bounding box center [1229, 49] width 13 height 13
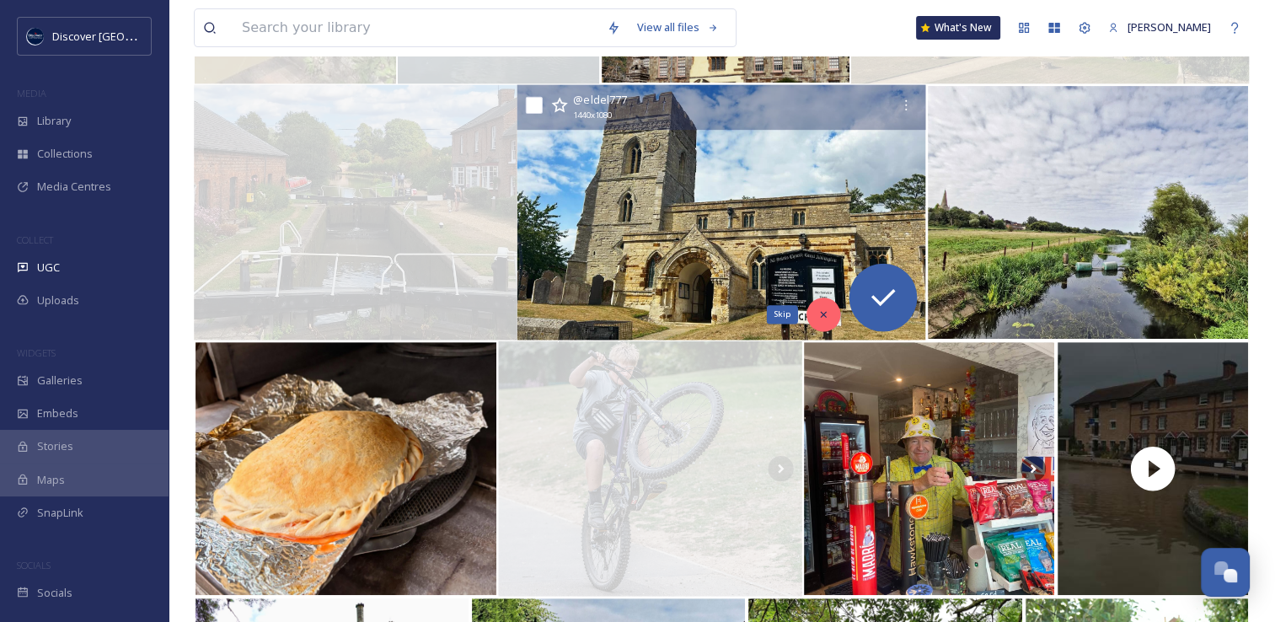
click at [819, 315] on icon at bounding box center [824, 314] width 12 height 12
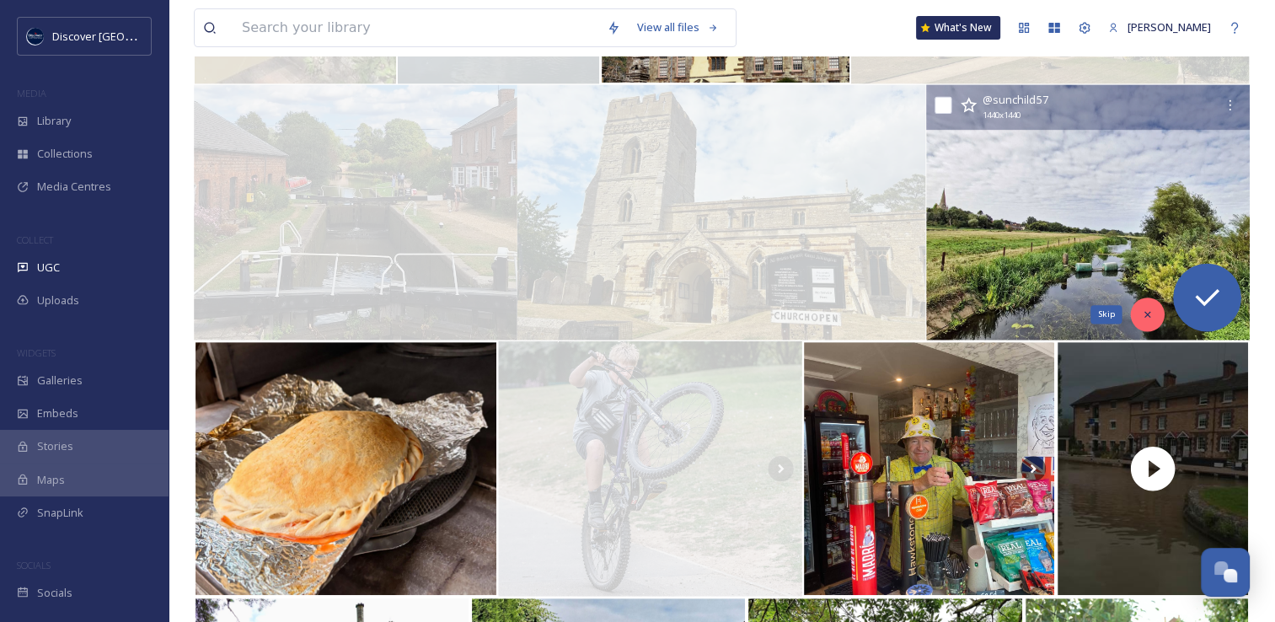
click at [1137, 314] on div "Skip" at bounding box center [1147, 314] width 34 height 34
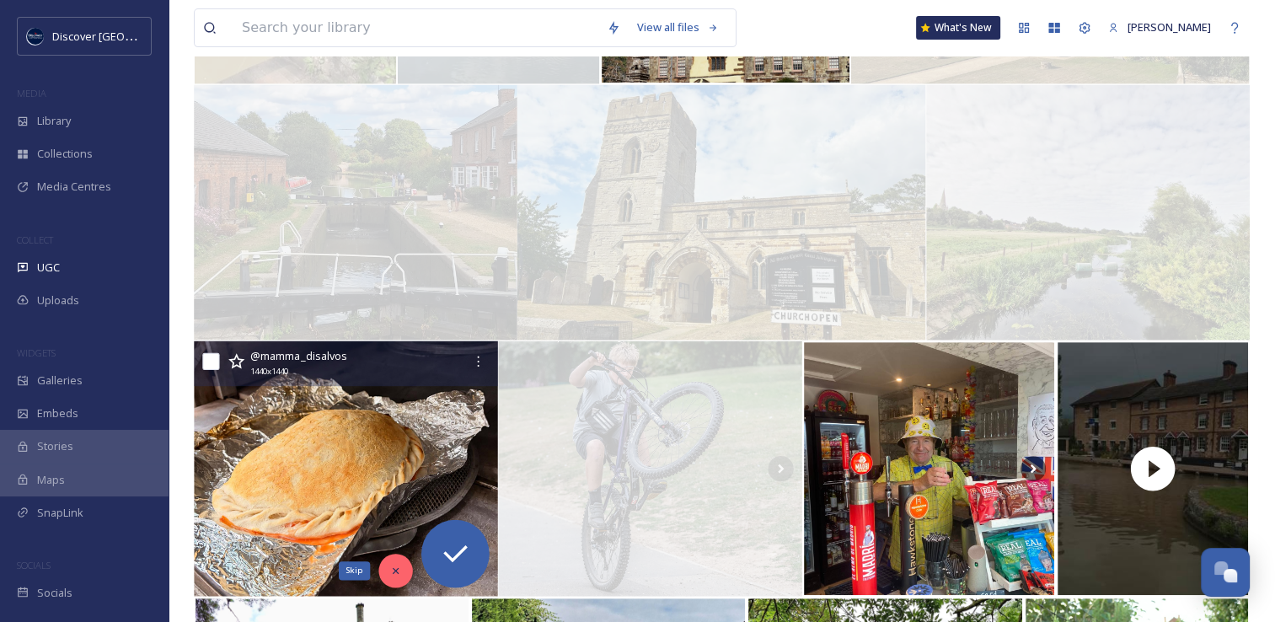
click at [388, 571] on div "Skip" at bounding box center [395, 570] width 34 height 34
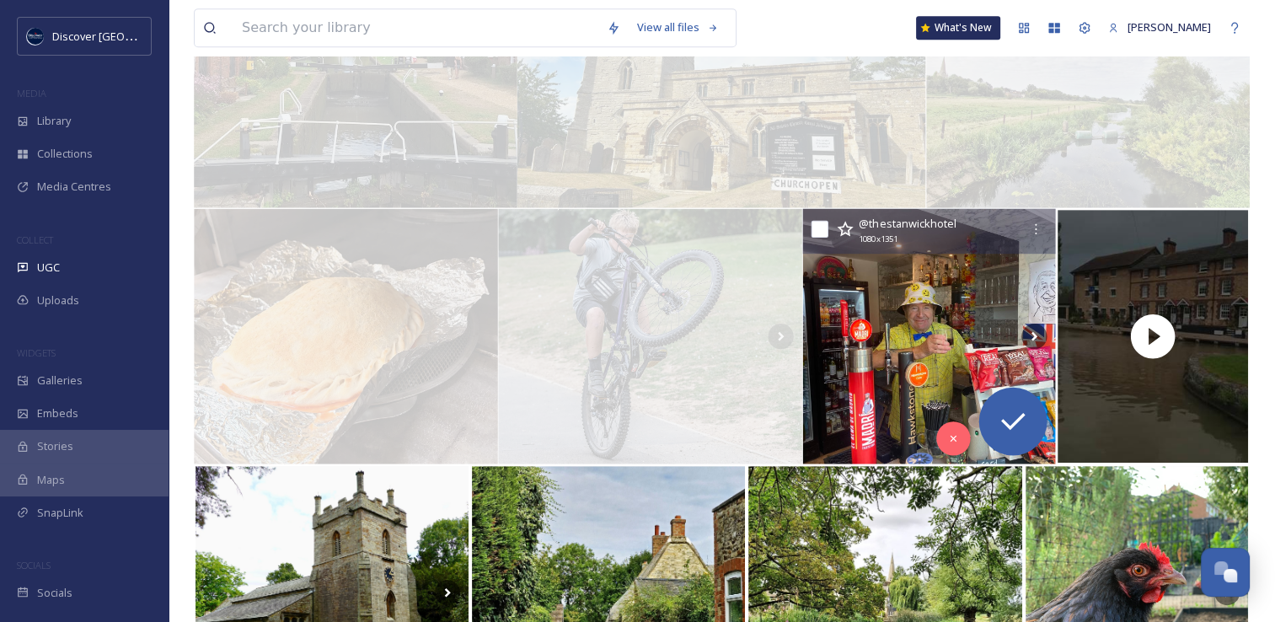
scroll to position [824, 0]
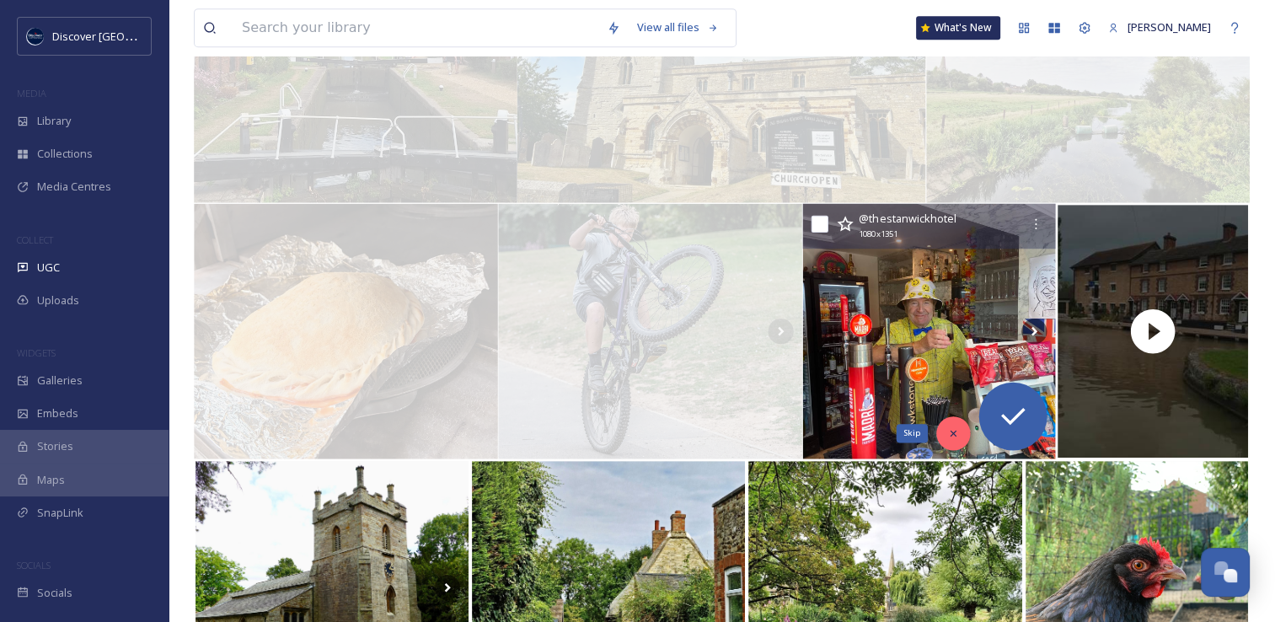
click at [954, 436] on icon at bounding box center [953, 433] width 12 height 12
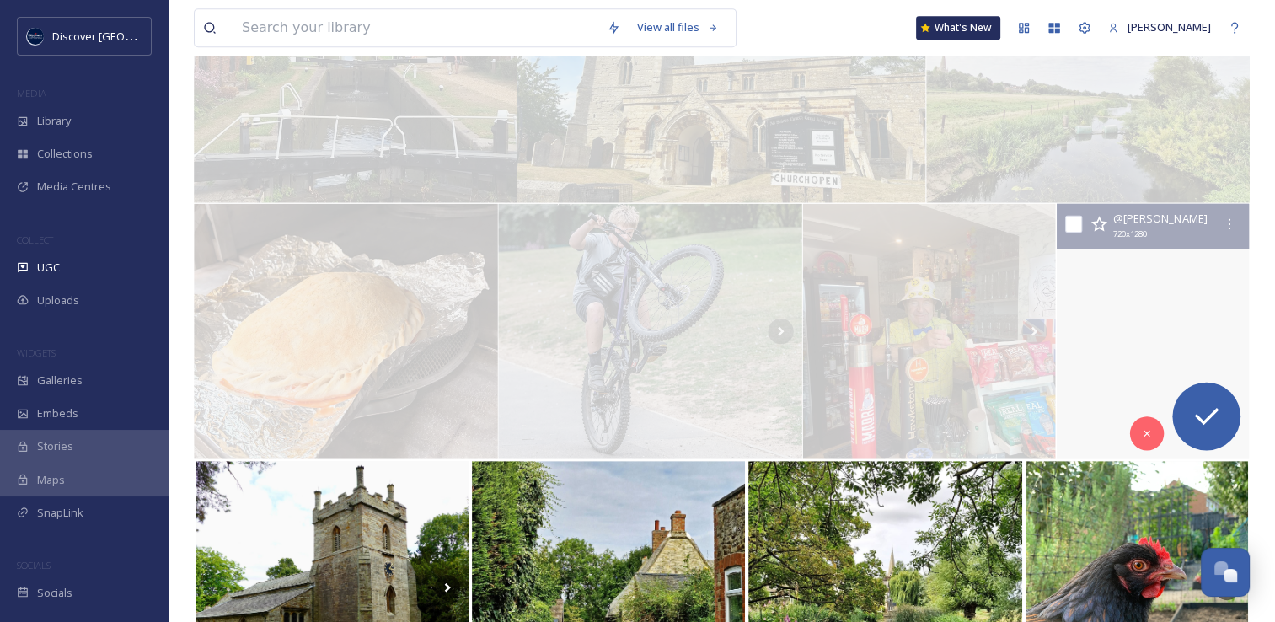
click at [1113, 321] on video "Grand Union Canal\aStoke Bruerne (Towcester)\a.\a.\a.\a.\a.\a#traveluk #grandun…" at bounding box center [1152, 331] width 192 height 255
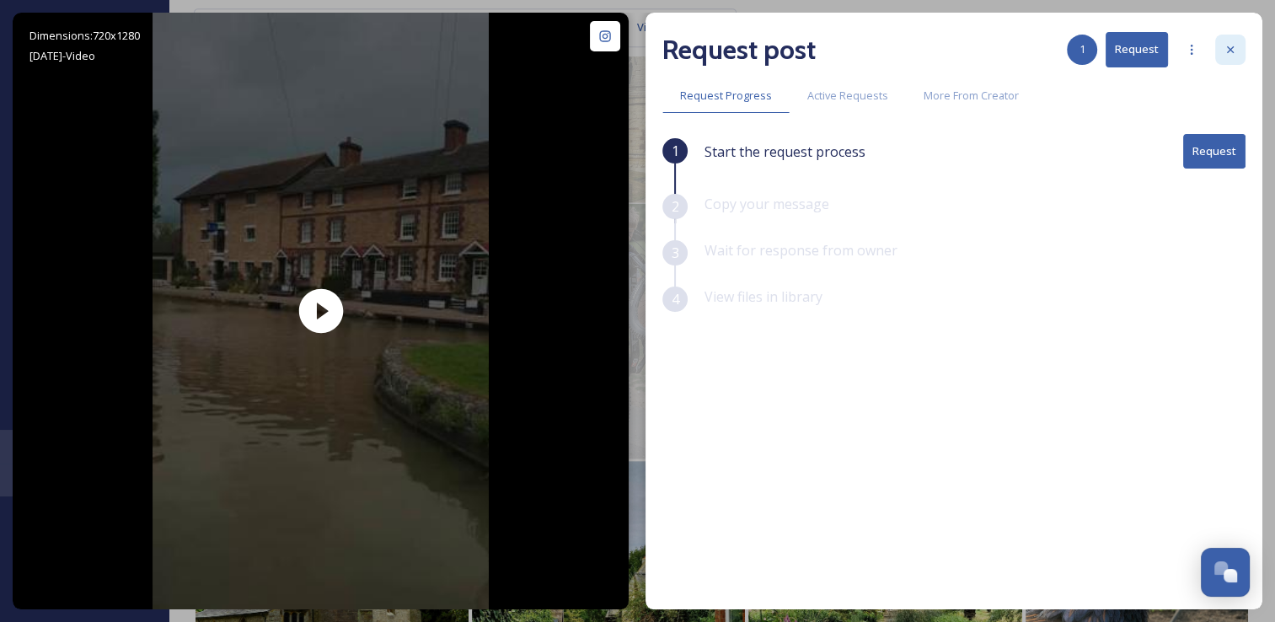
click at [1230, 49] on icon at bounding box center [1230, 49] width 7 height 7
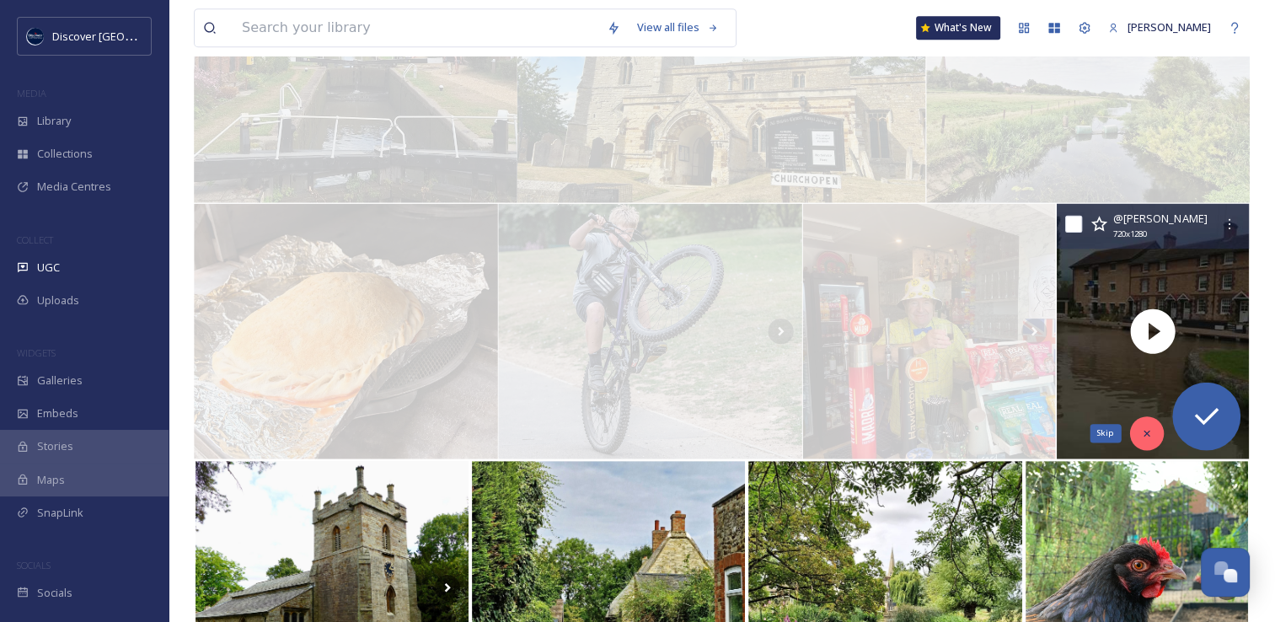
click at [1159, 433] on div "Skip" at bounding box center [1146, 433] width 34 height 34
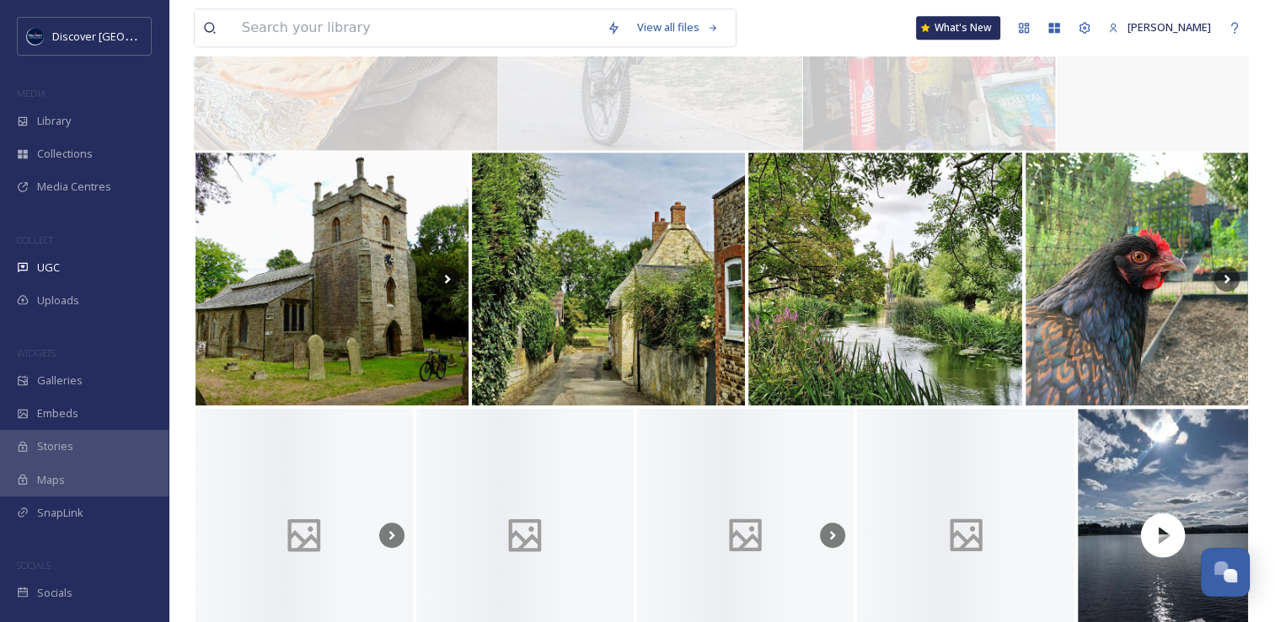
scroll to position [1161, 0]
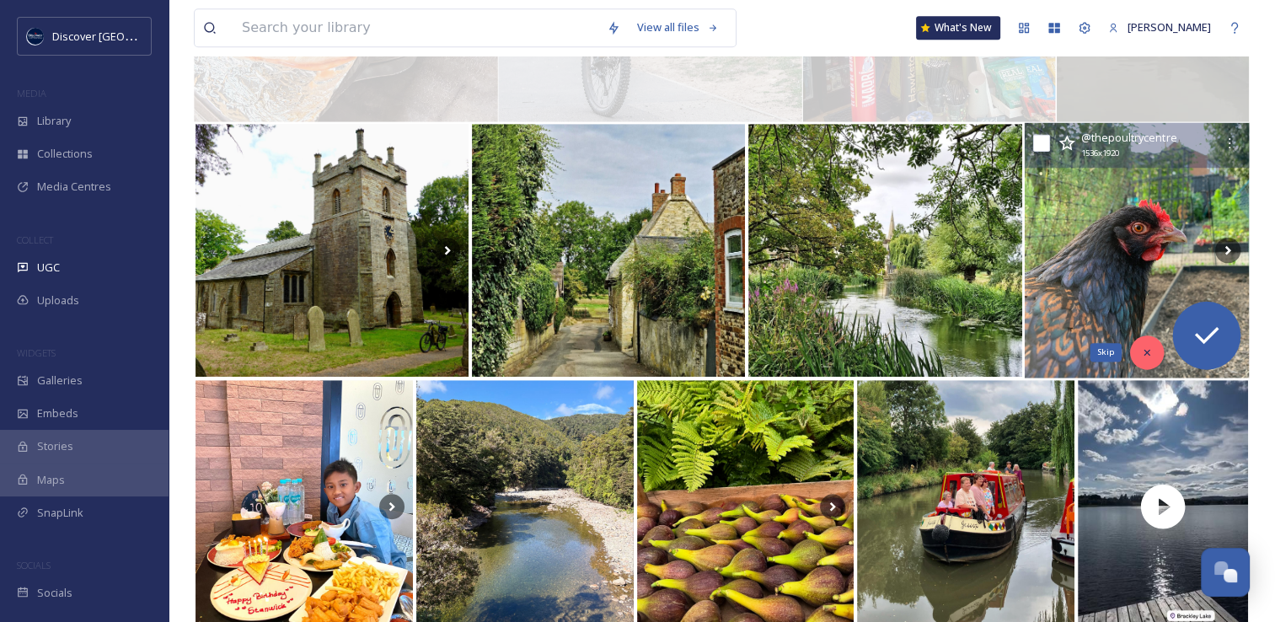
click at [1147, 355] on icon at bounding box center [1147, 352] width 12 height 12
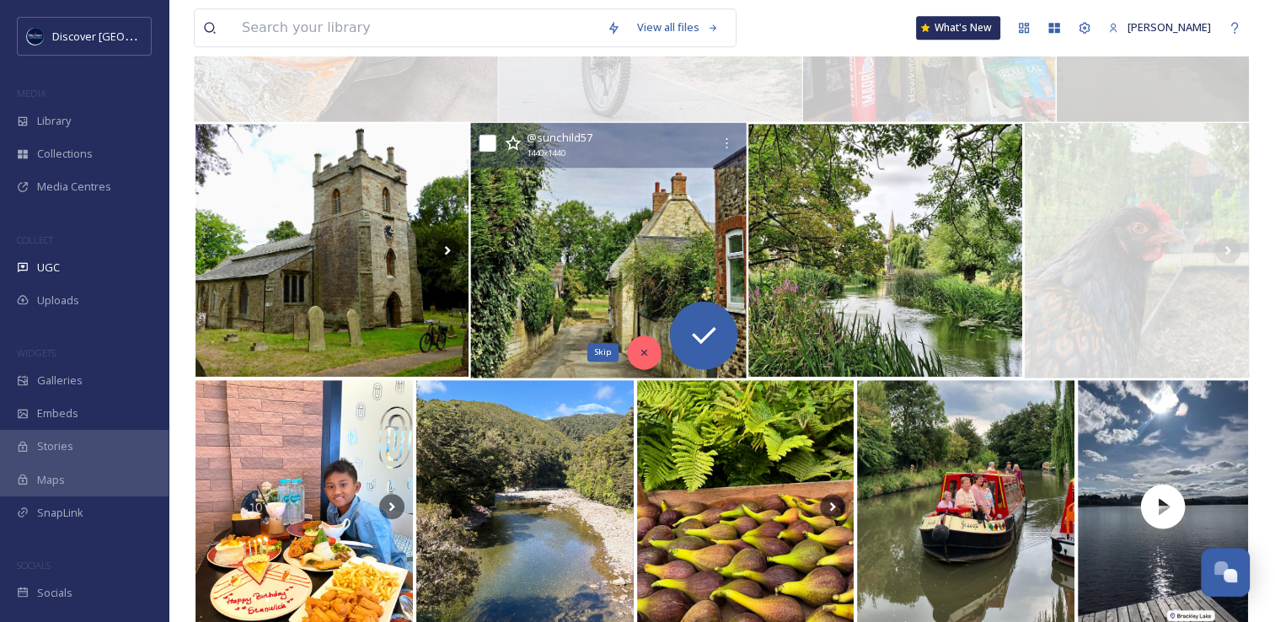
click at [637, 343] on div "Skip" at bounding box center [645, 352] width 34 height 34
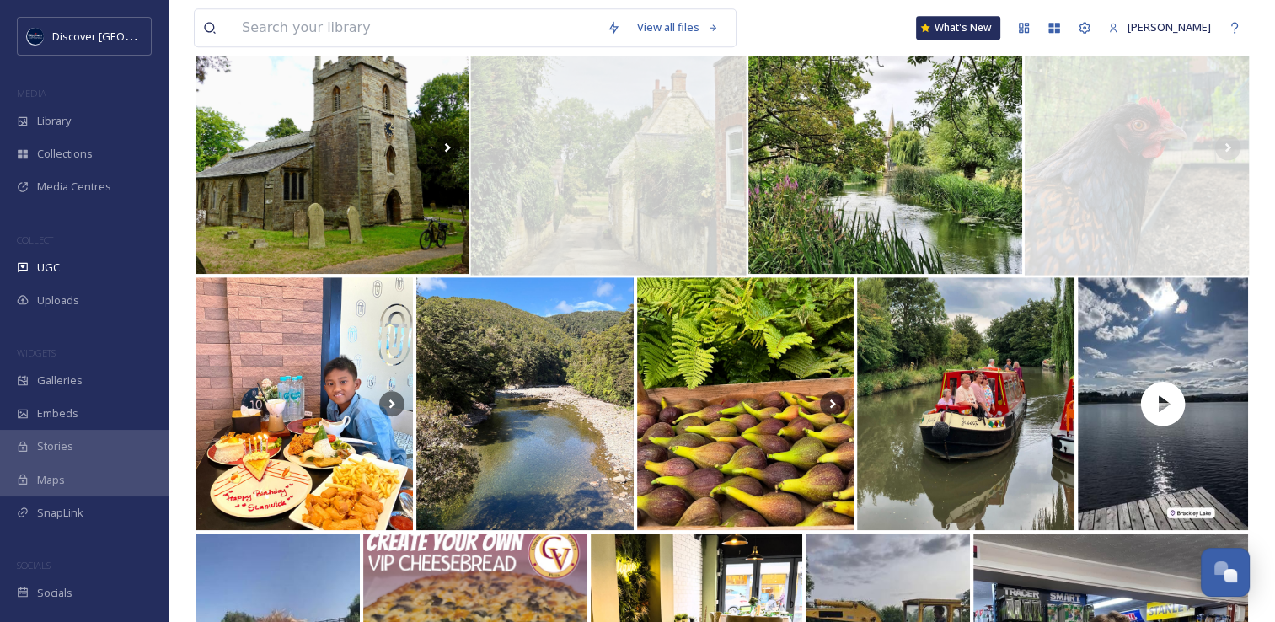
scroll to position [1264, 0]
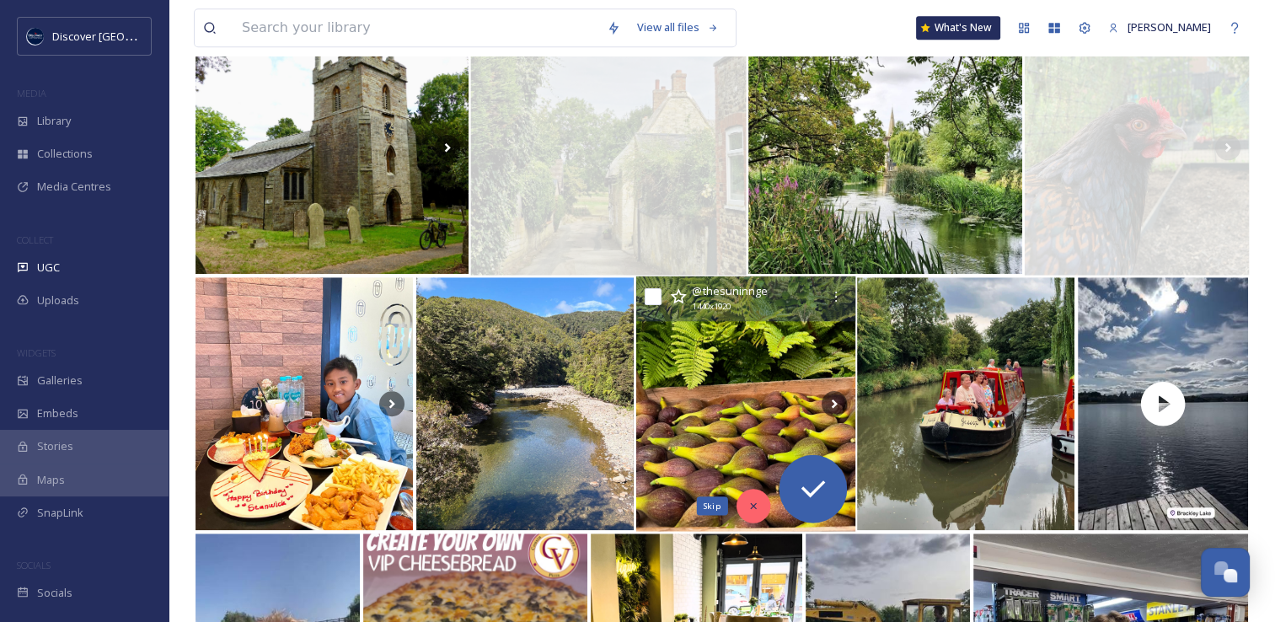
click at [747, 509] on icon at bounding box center [753, 506] width 12 height 12
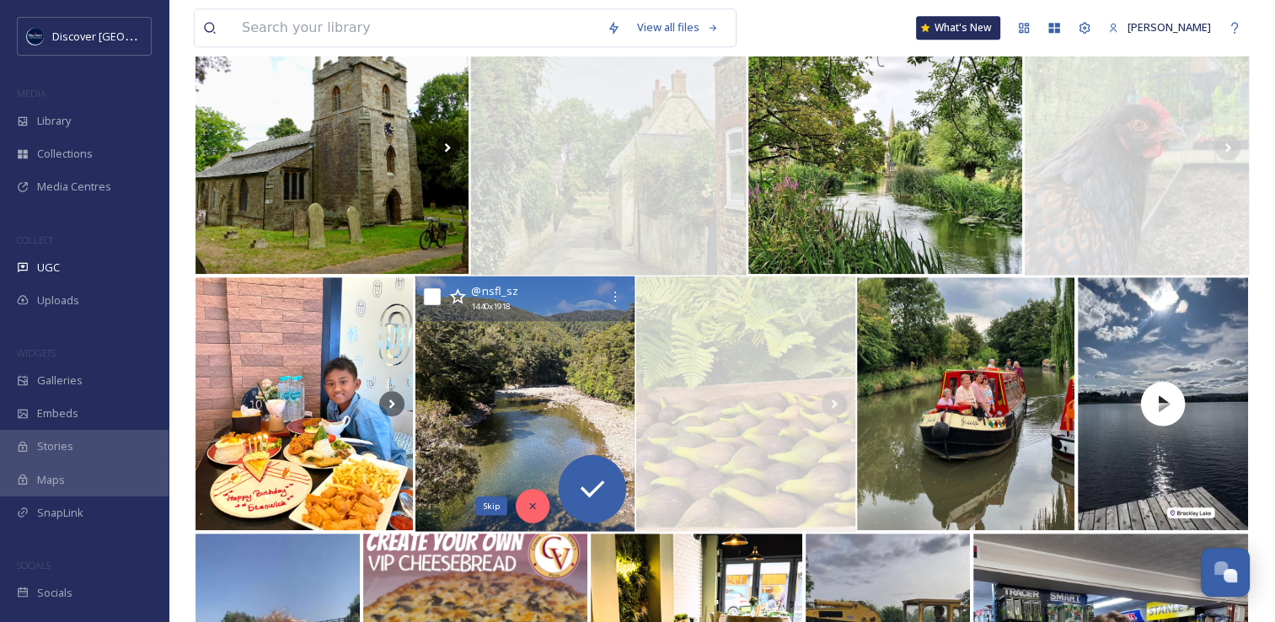
click at [532, 496] on div "Skip" at bounding box center [533, 506] width 34 height 34
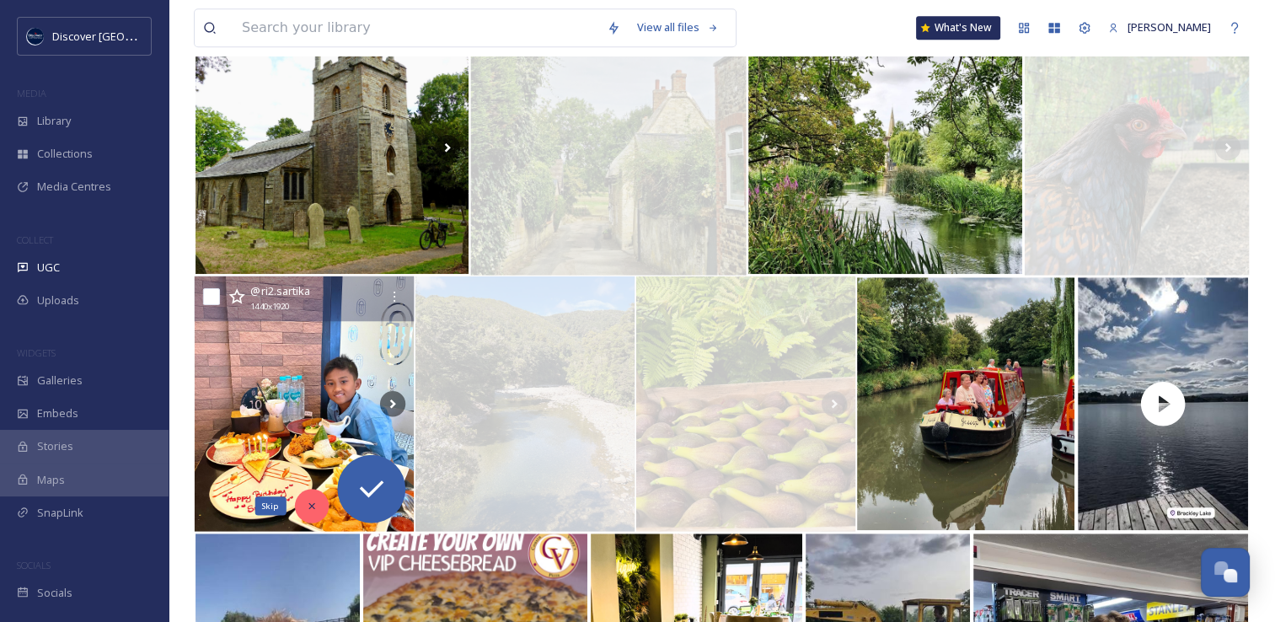
click at [315, 507] on icon at bounding box center [312, 506] width 12 height 12
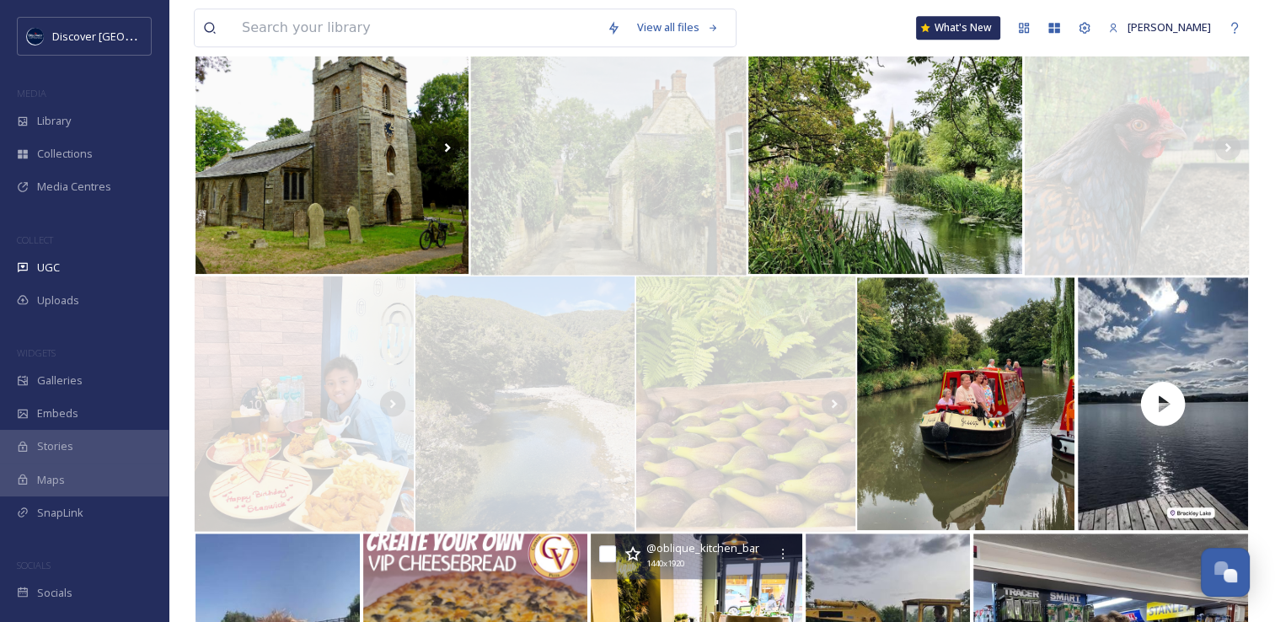
scroll to position [1452, 0]
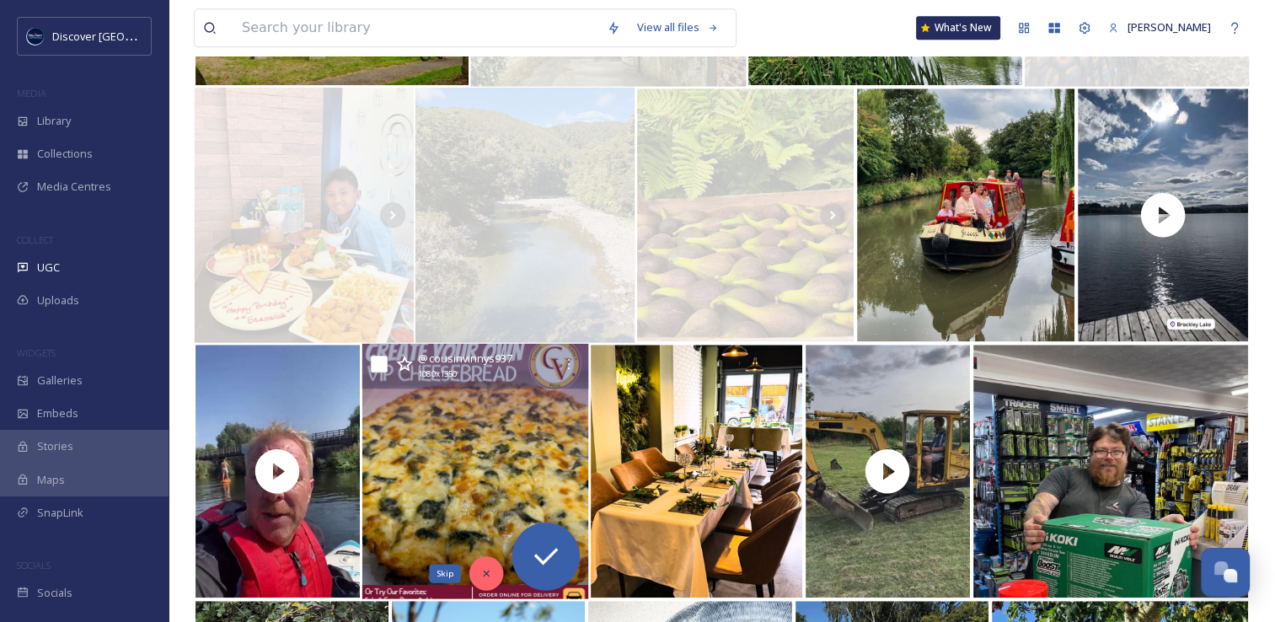
click at [497, 569] on div "Skip" at bounding box center [486, 573] width 34 height 34
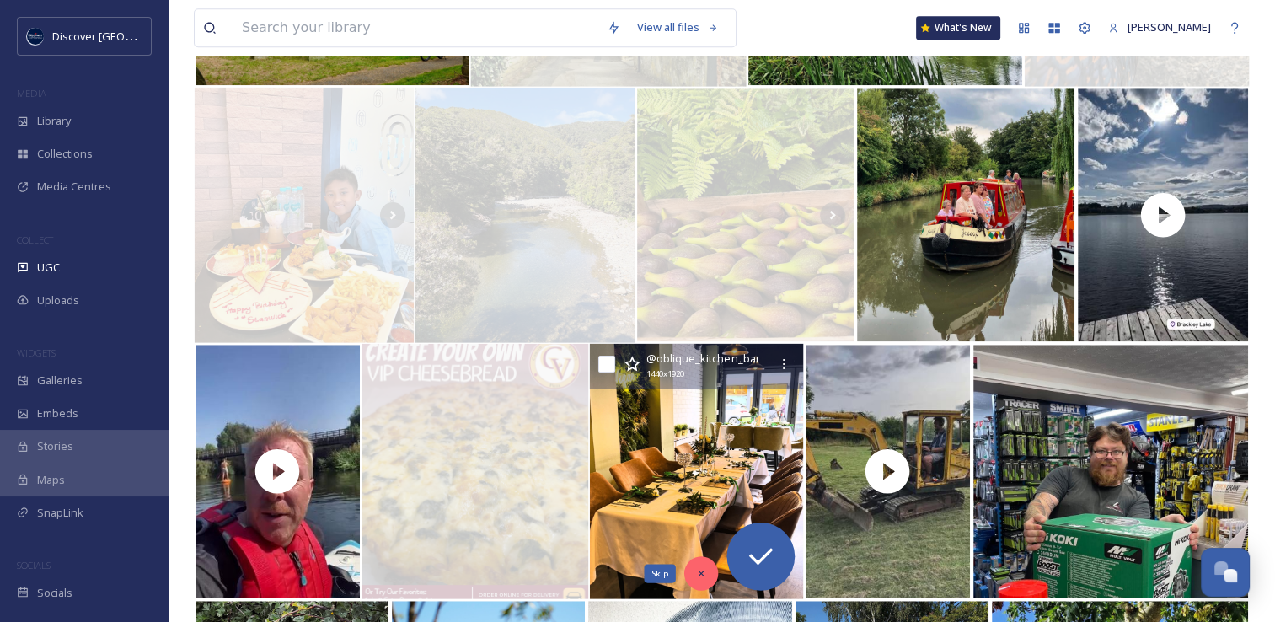
click at [689, 568] on div "Skip" at bounding box center [701, 573] width 34 height 34
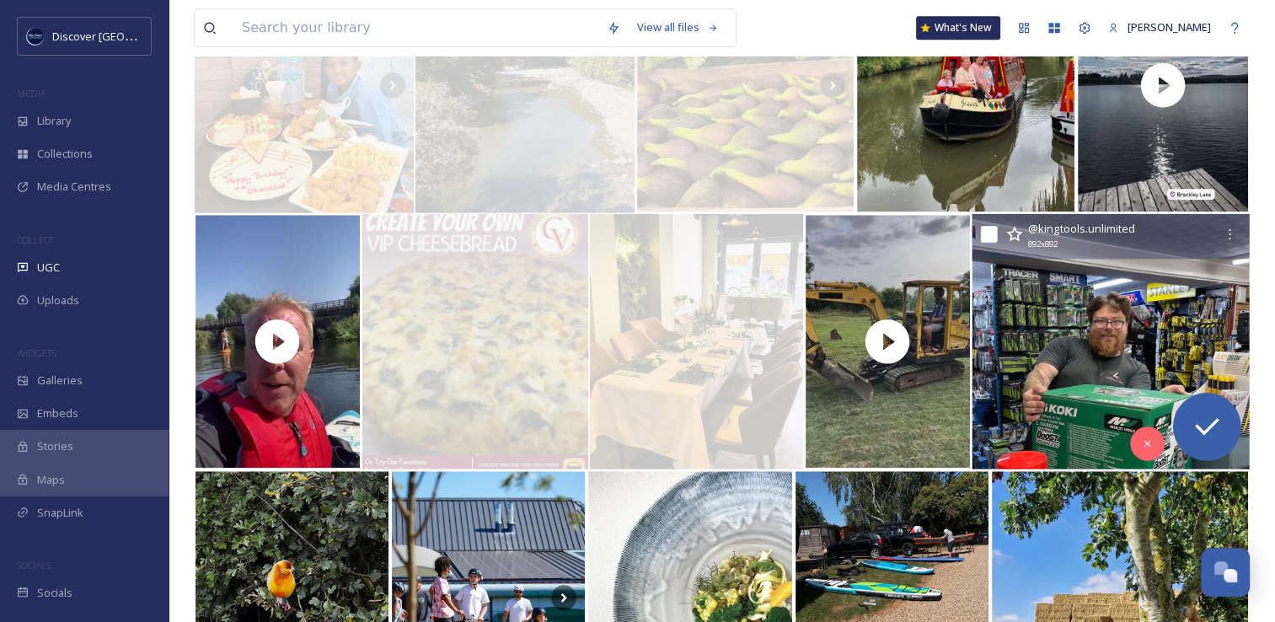
scroll to position [1585, 0]
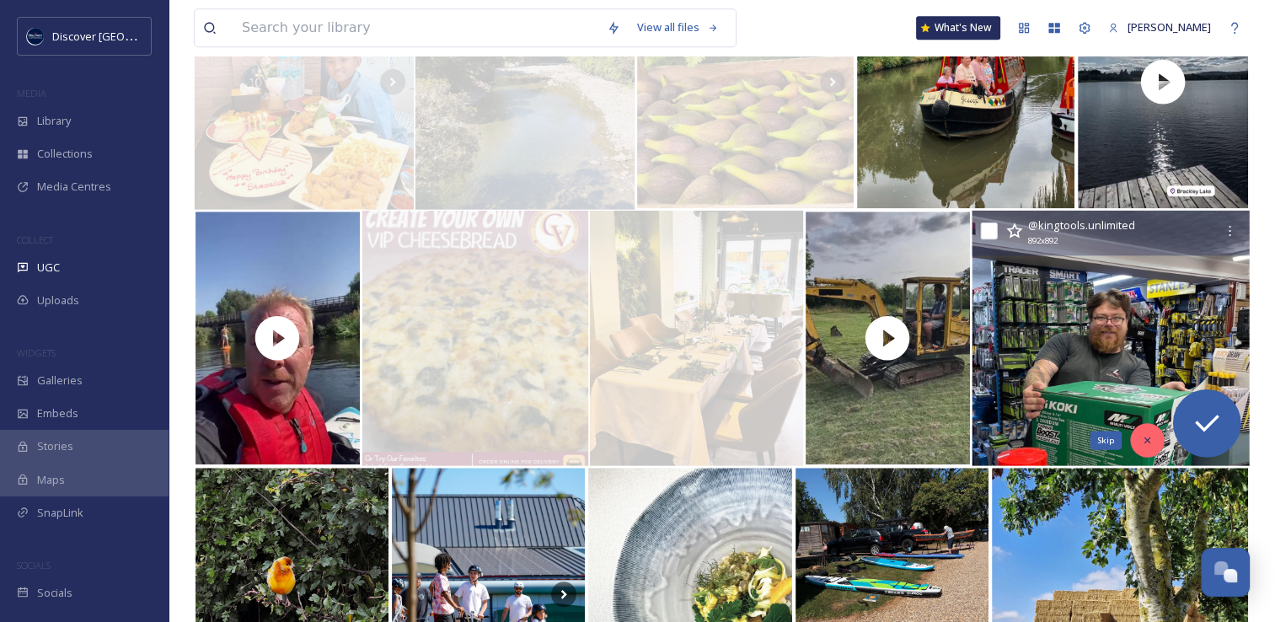
click at [1150, 438] on icon at bounding box center [1147, 440] width 12 height 12
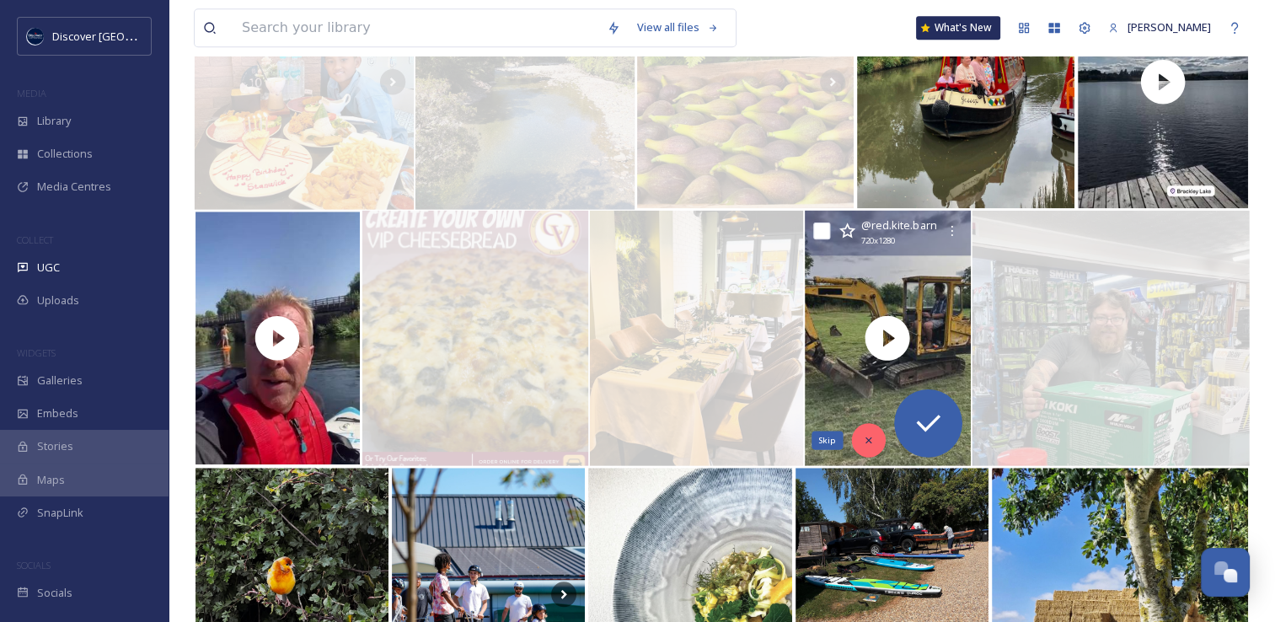
click at [869, 446] on div "Skip" at bounding box center [868, 440] width 34 height 34
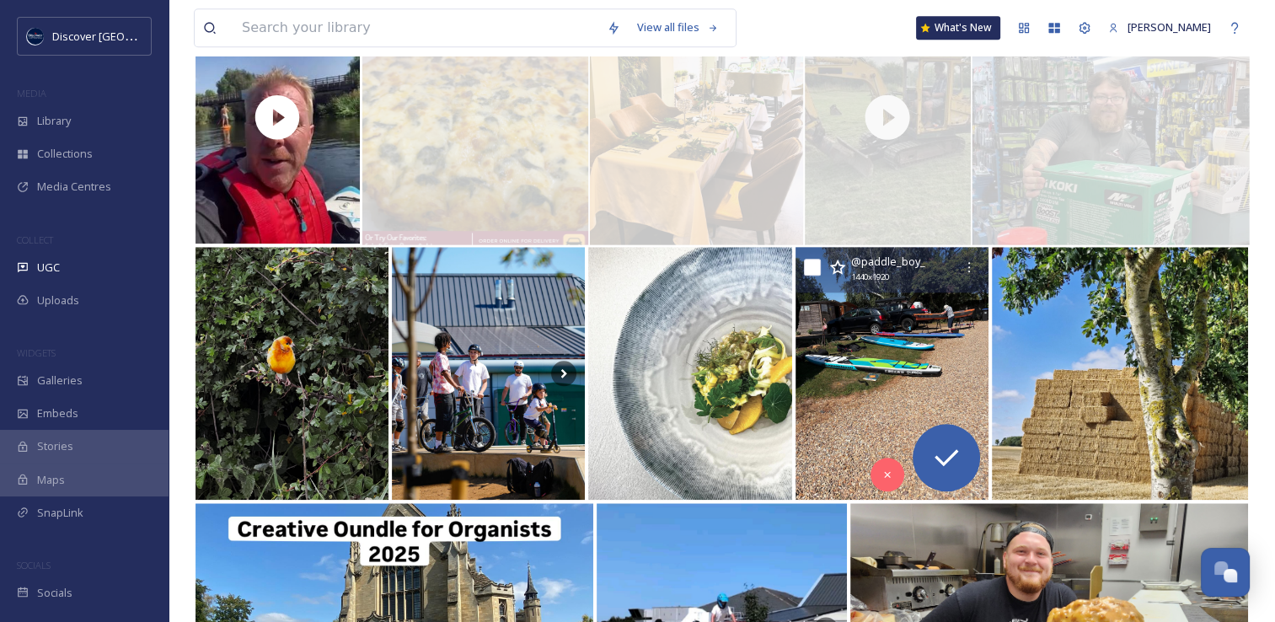
scroll to position [1808, 0]
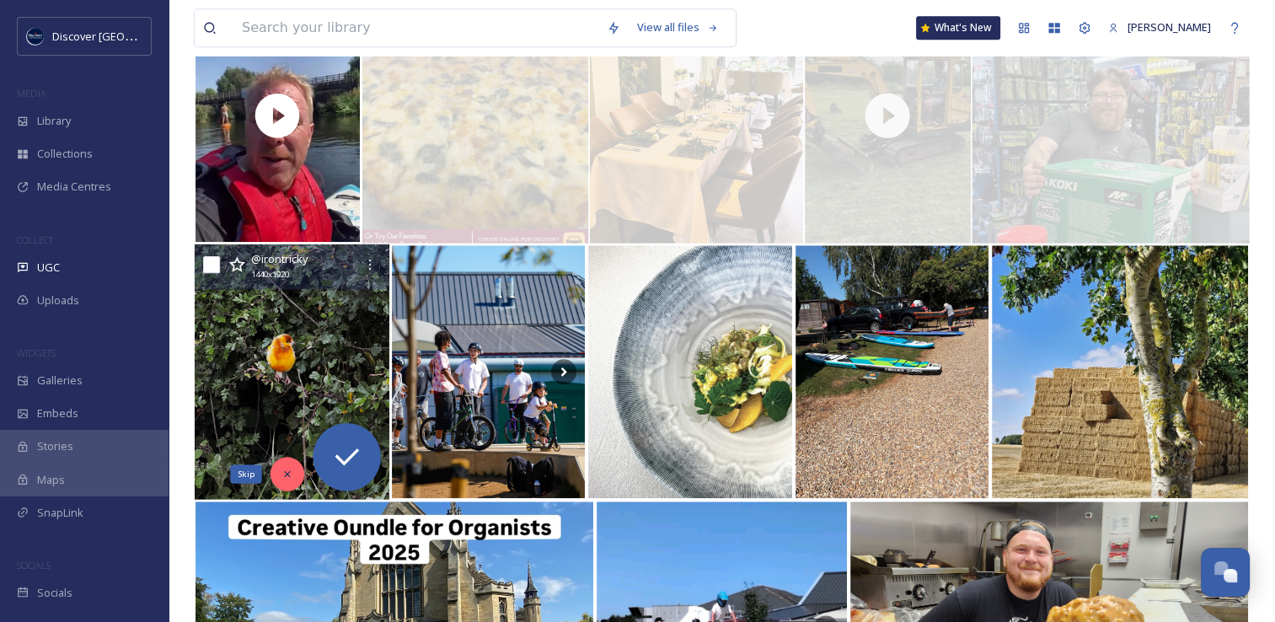
click at [290, 471] on icon at bounding box center [287, 474] width 6 height 6
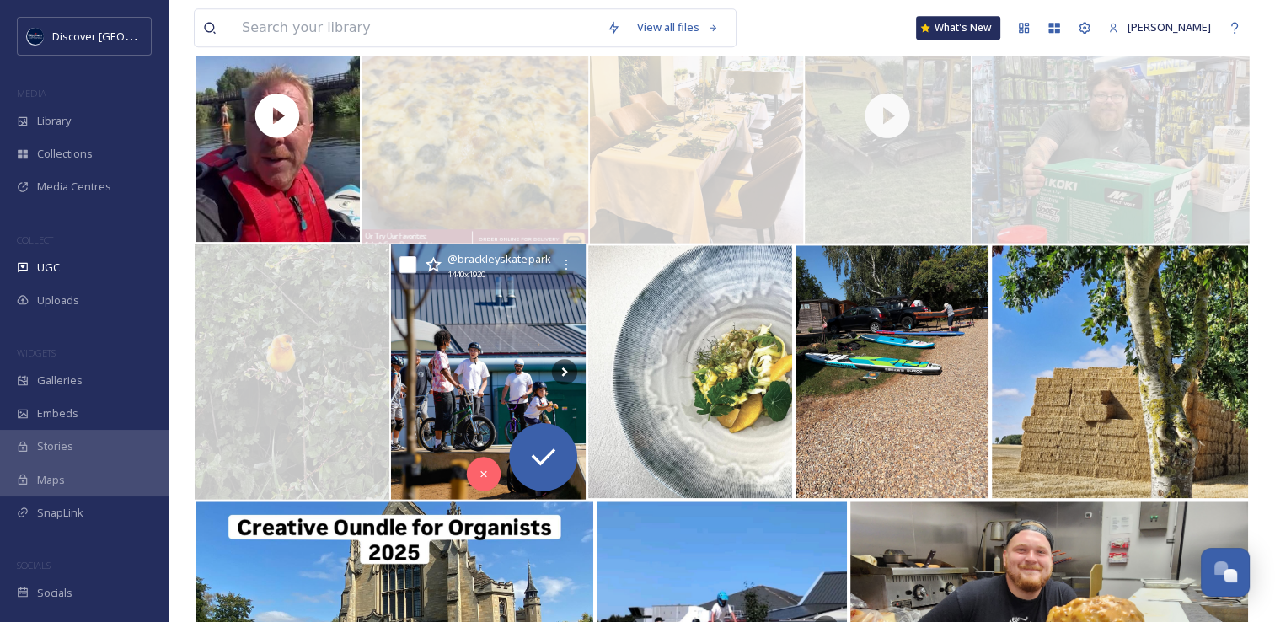
click at [441, 377] on img at bounding box center [488, 371] width 195 height 255
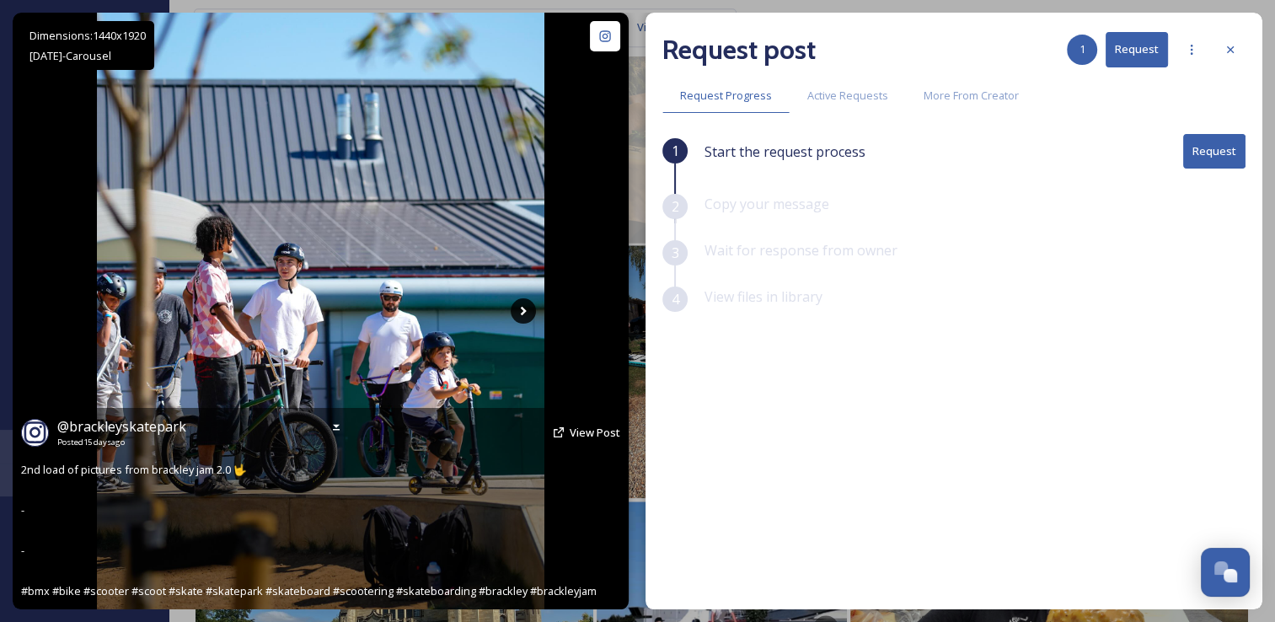
click at [526, 307] on icon at bounding box center [522, 310] width 25 height 25
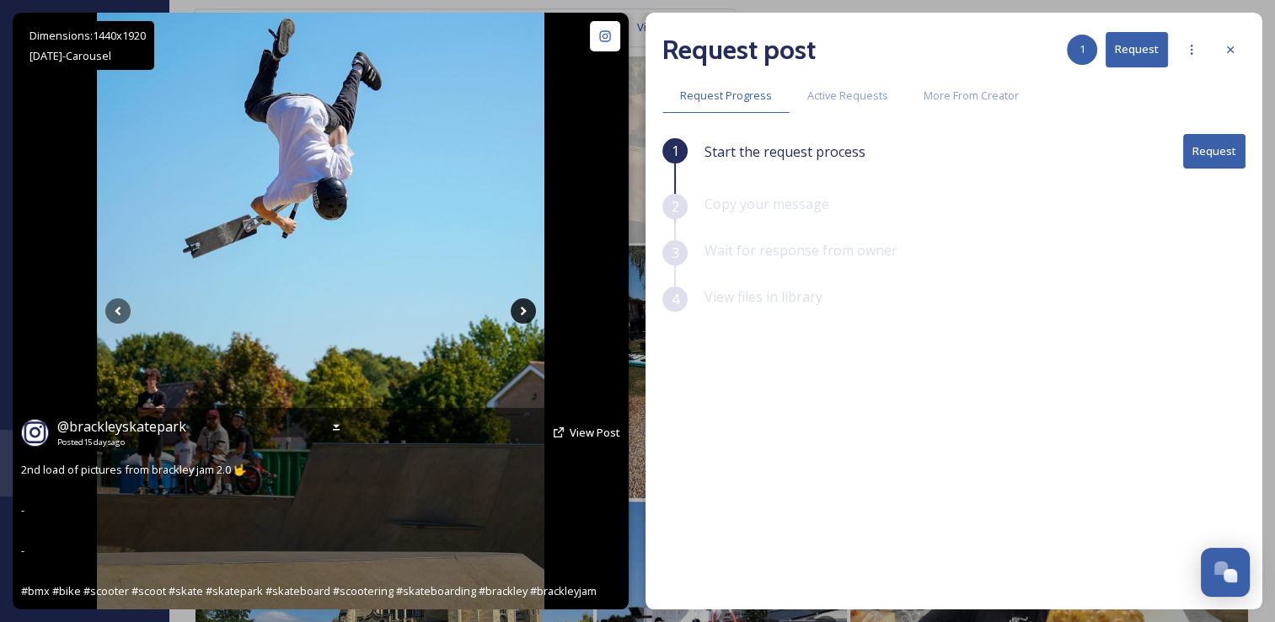
click at [526, 307] on icon at bounding box center [522, 310] width 25 height 25
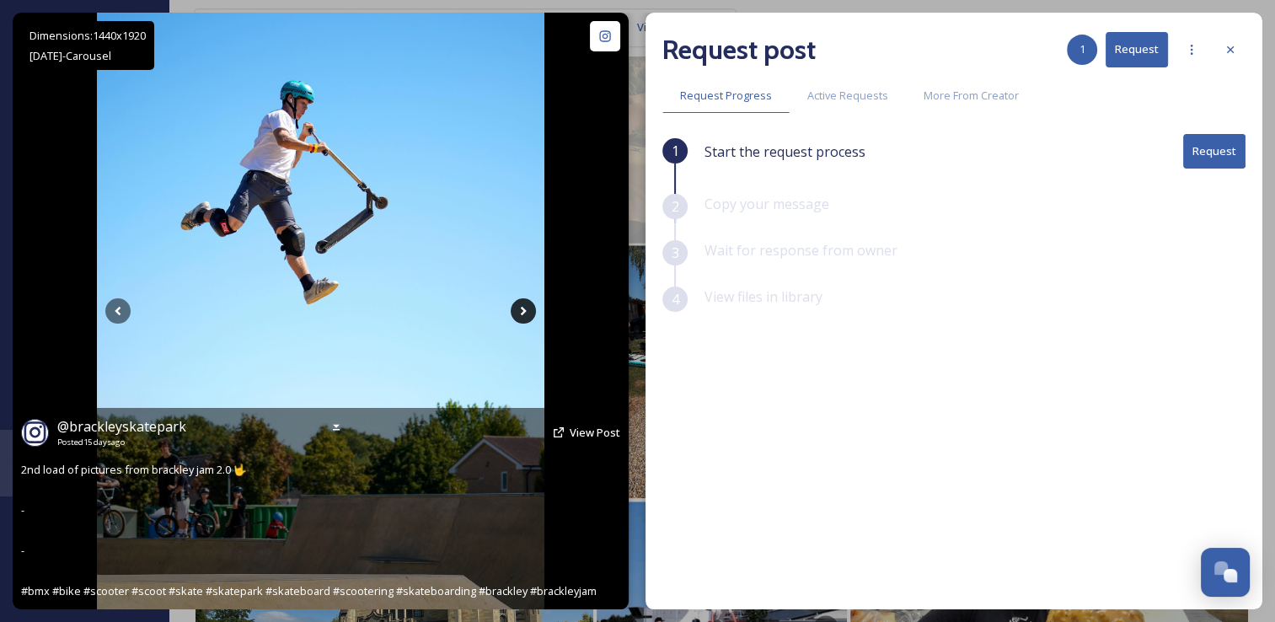
click at [526, 307] on icon at bounding box center [522, 310] width 25 height 25
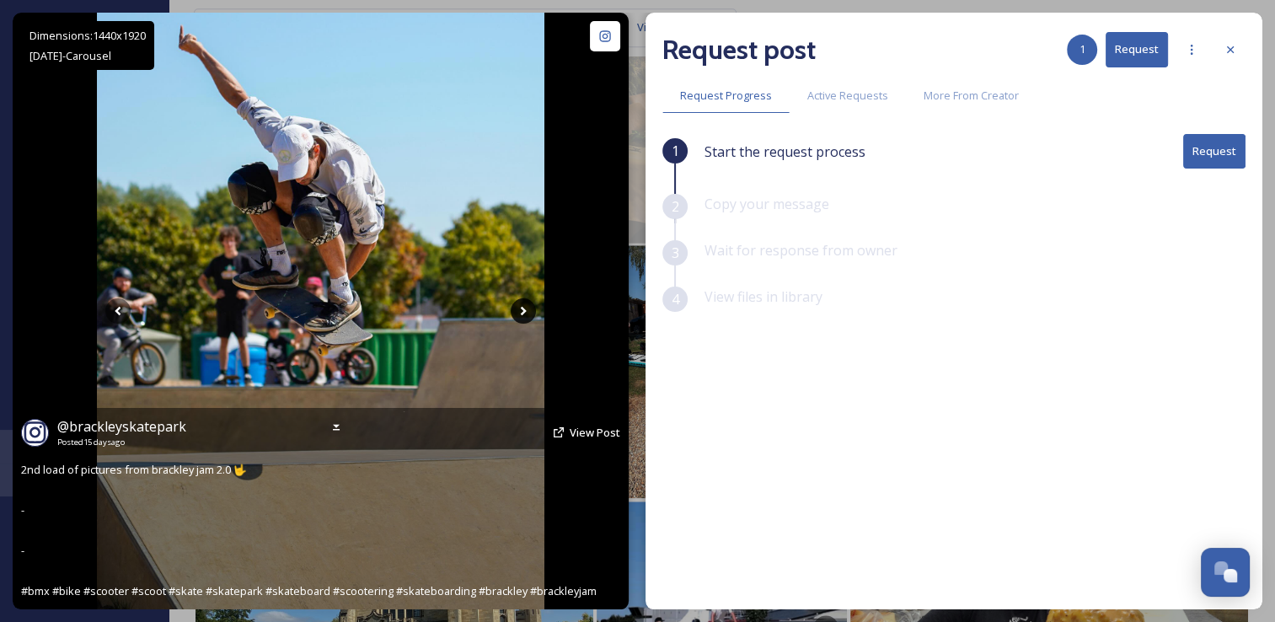
click at [526, 307] on icon at bounding box center [522, 310] width 25 height 25
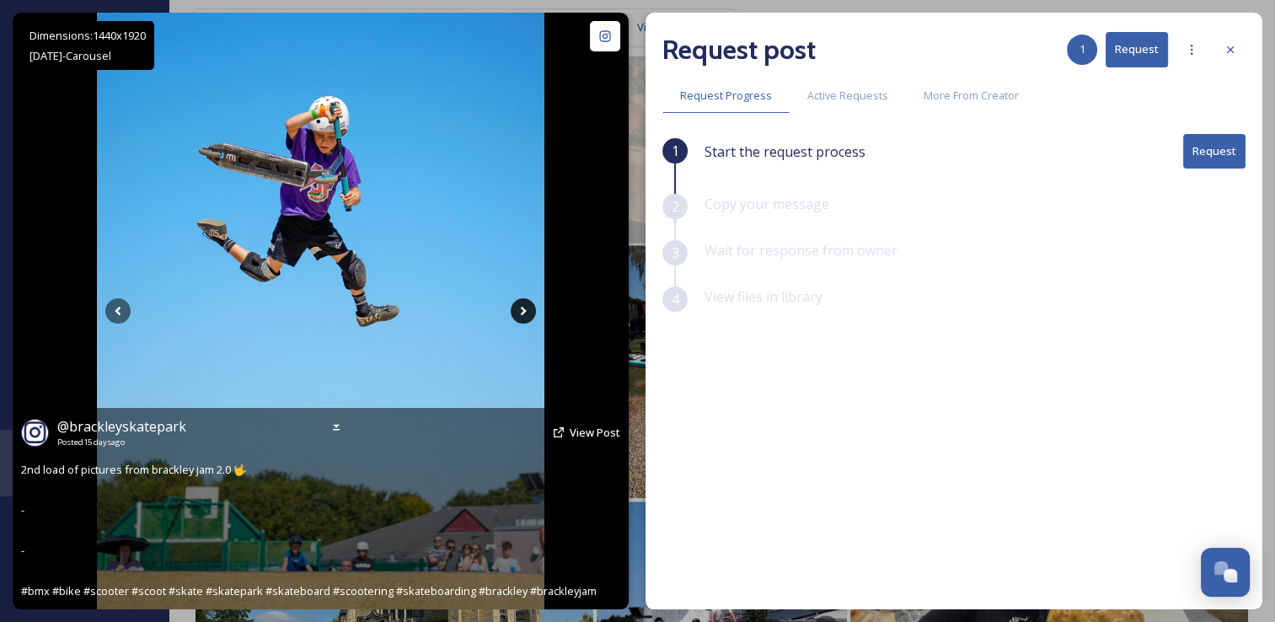
click at [526, 307] on icon at bounding box center [522, 310] width 25 height 25
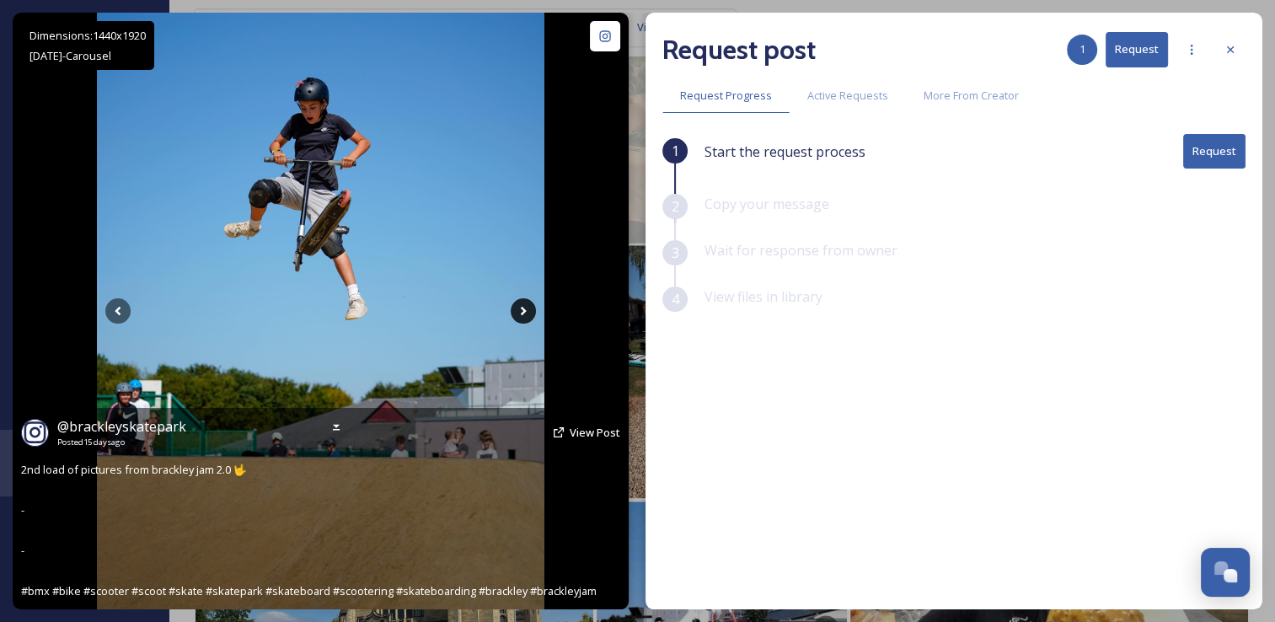
click at [526, 307] on icon at bounding box center [522, 310] width 25 height 25
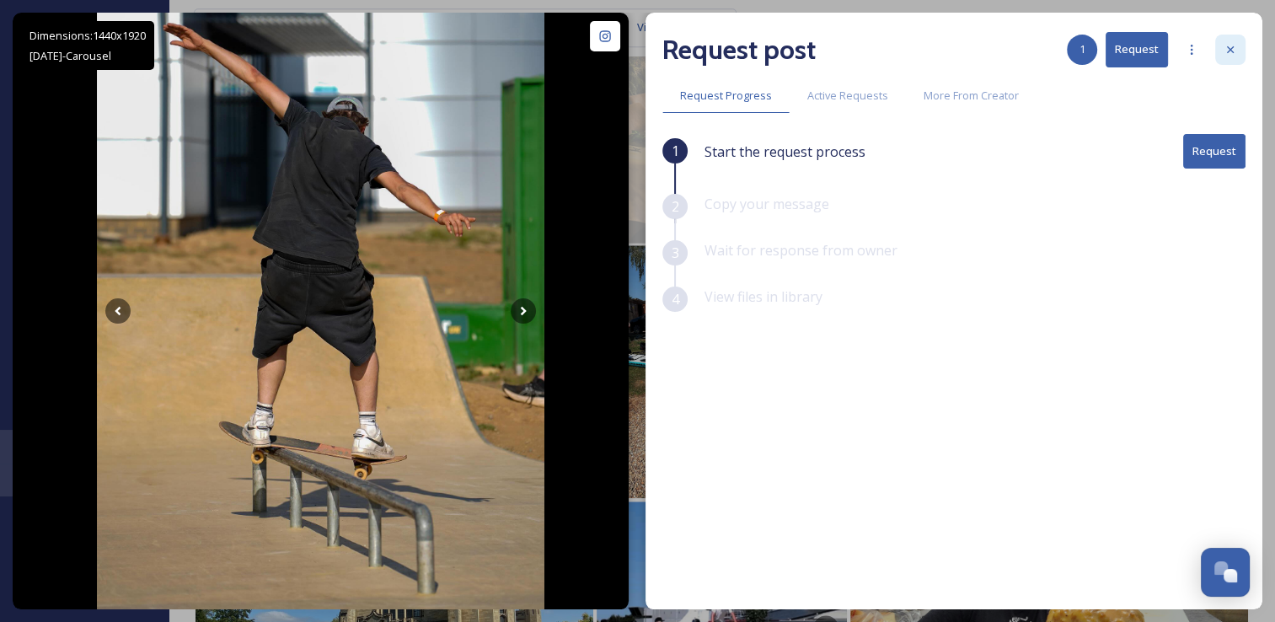
click at [1227, 63] on div at bounding box center [1230, 50] width 30 height 30
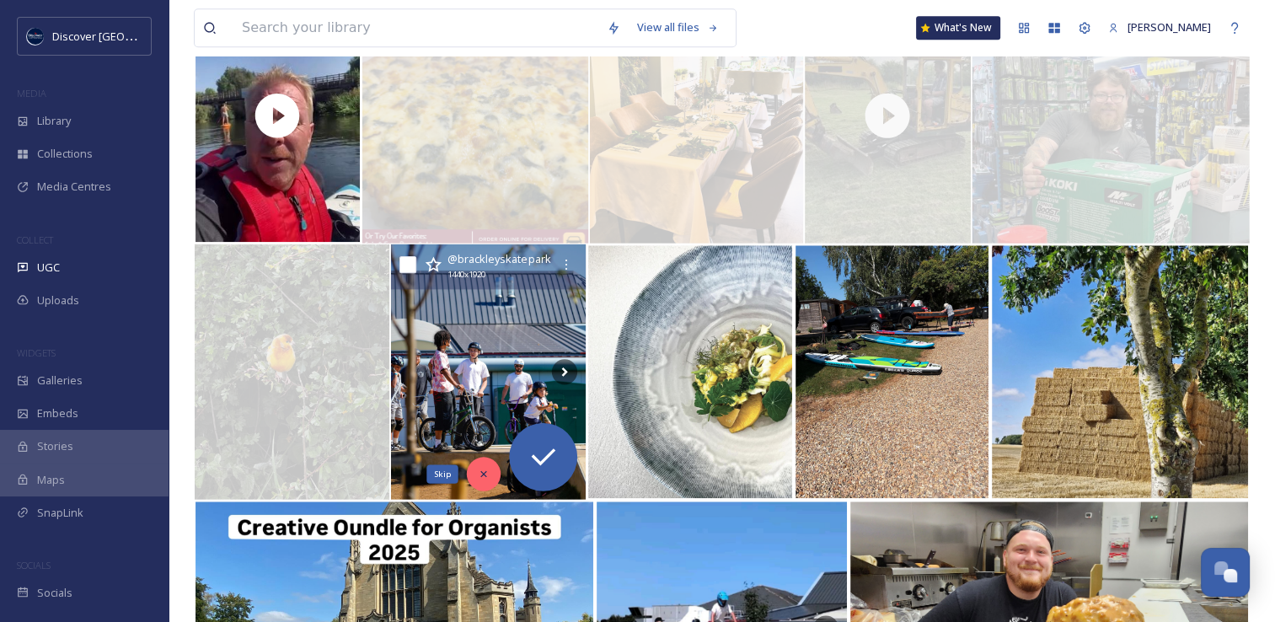
click at [482, 475] on icon at bounding box center [484, 474] width 12 height 12
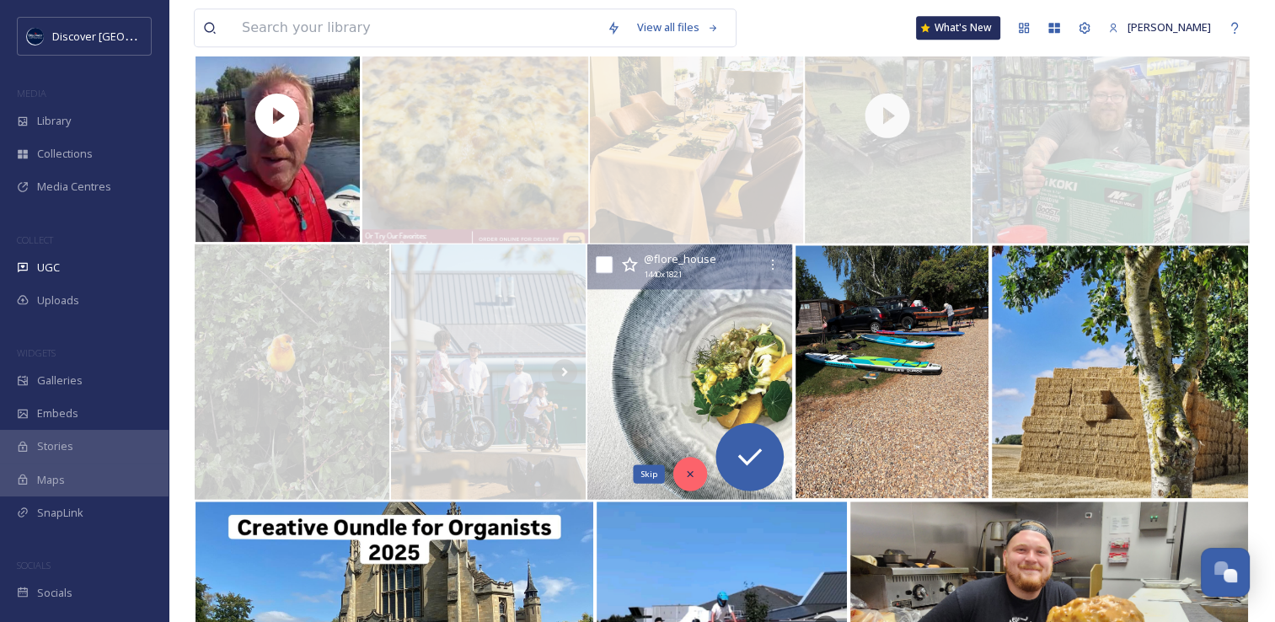
click at [682, 466] on div "Skip" at bounding box center [690, 474] width 34 height 34
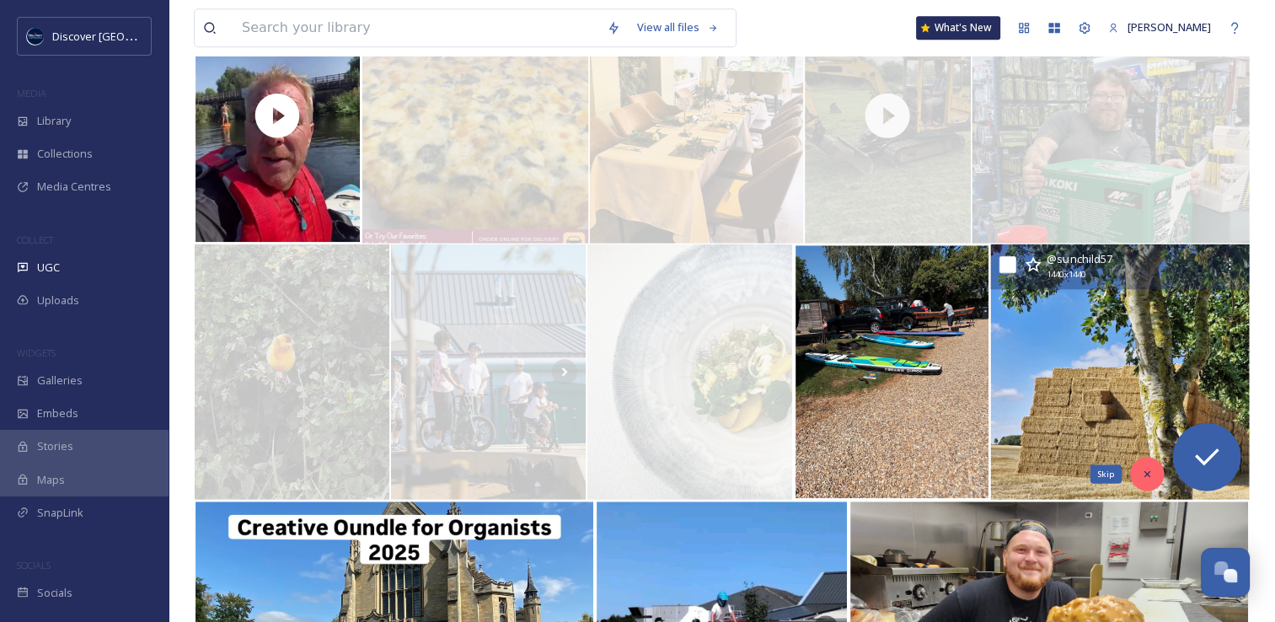
click at [1153, 475] on div "Skip" at bounding box center [1147, 474] width 34 height 34
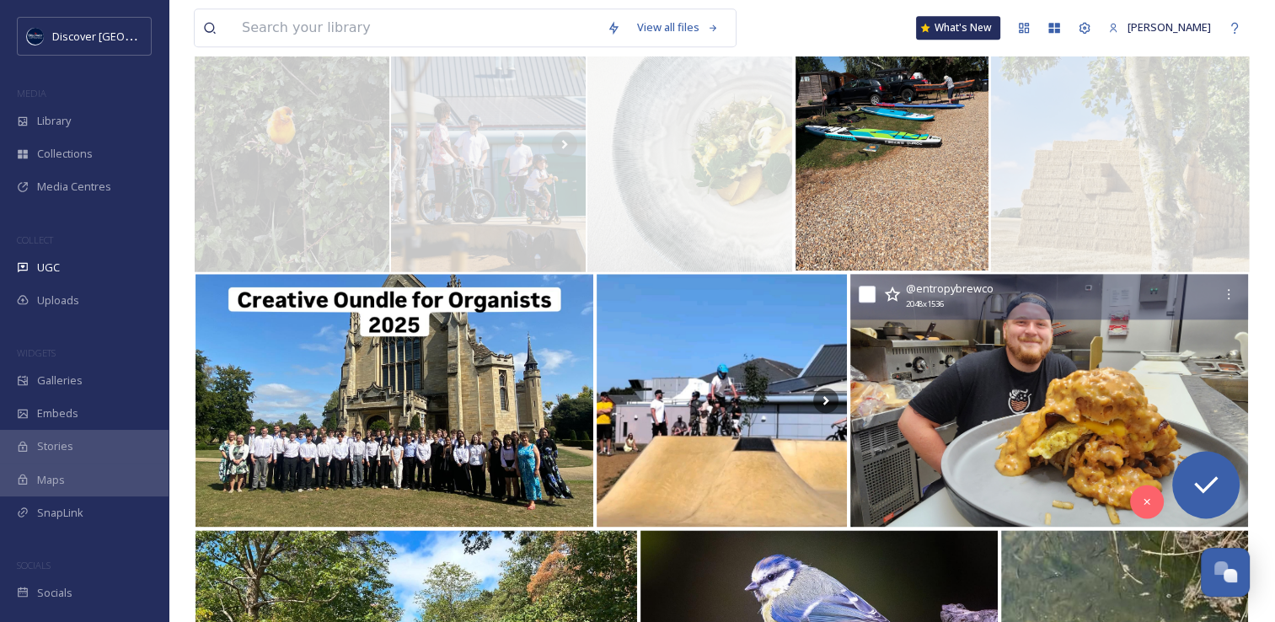
scroll to position [2037, 0]
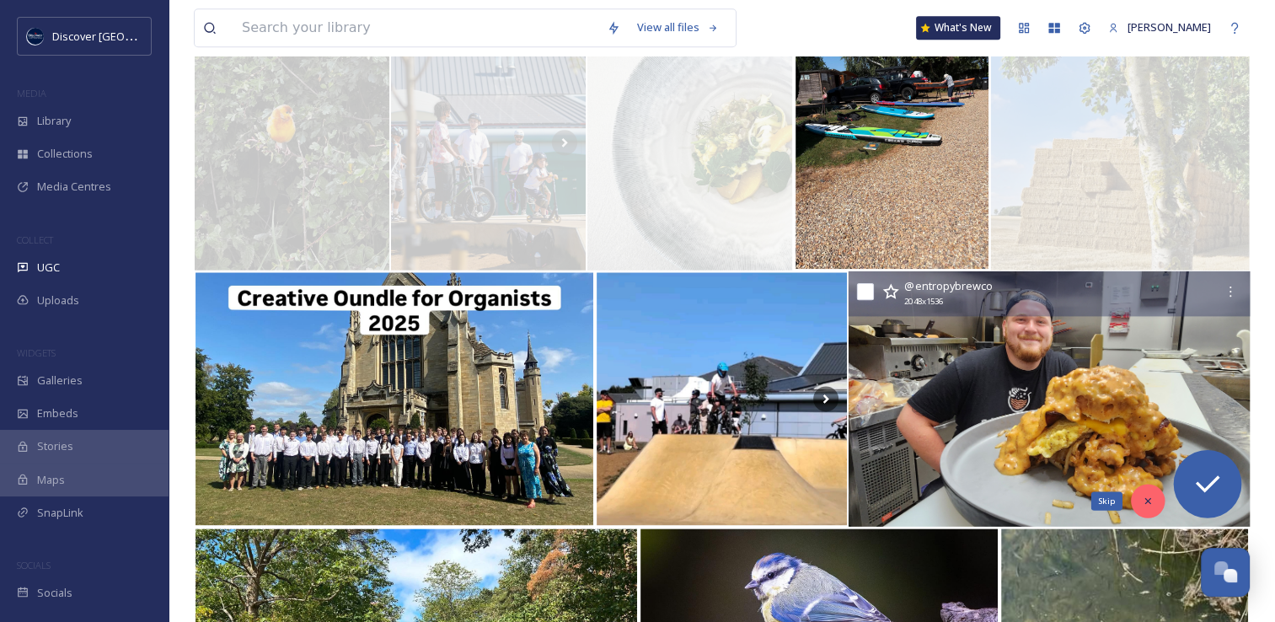
click at [1151, 500] on icon at bounding box center [1147, 500] width 12 height 12
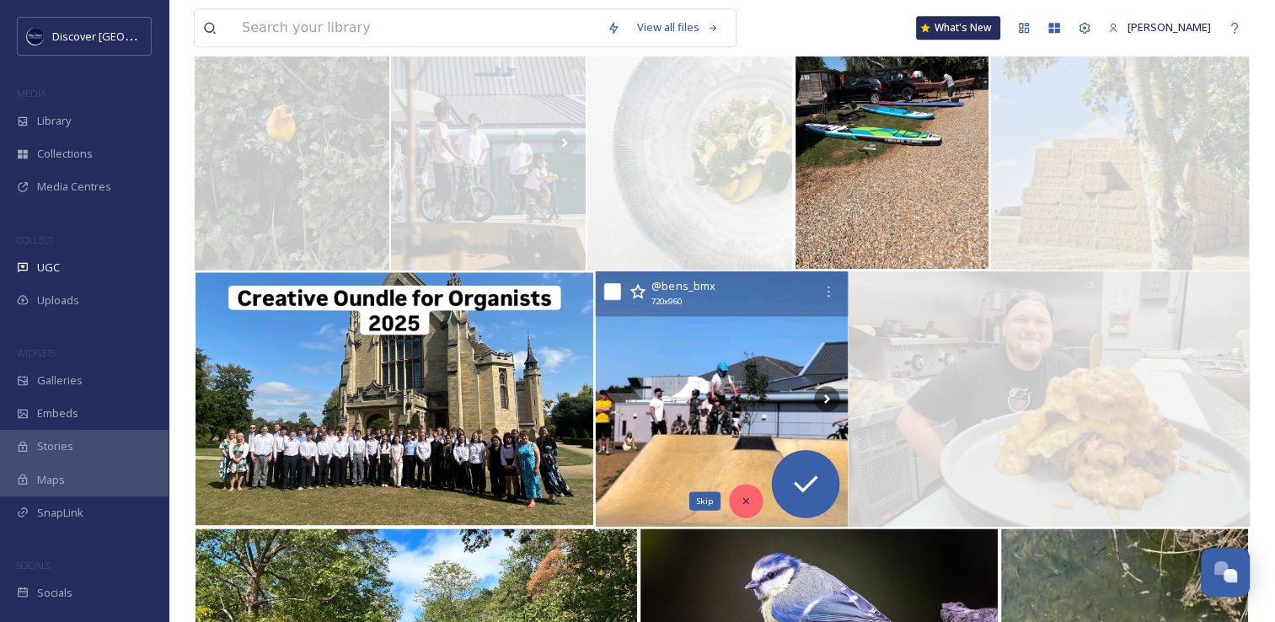
click at [746, 502] on icon at bounding box center [746, 500] width 12 height 12
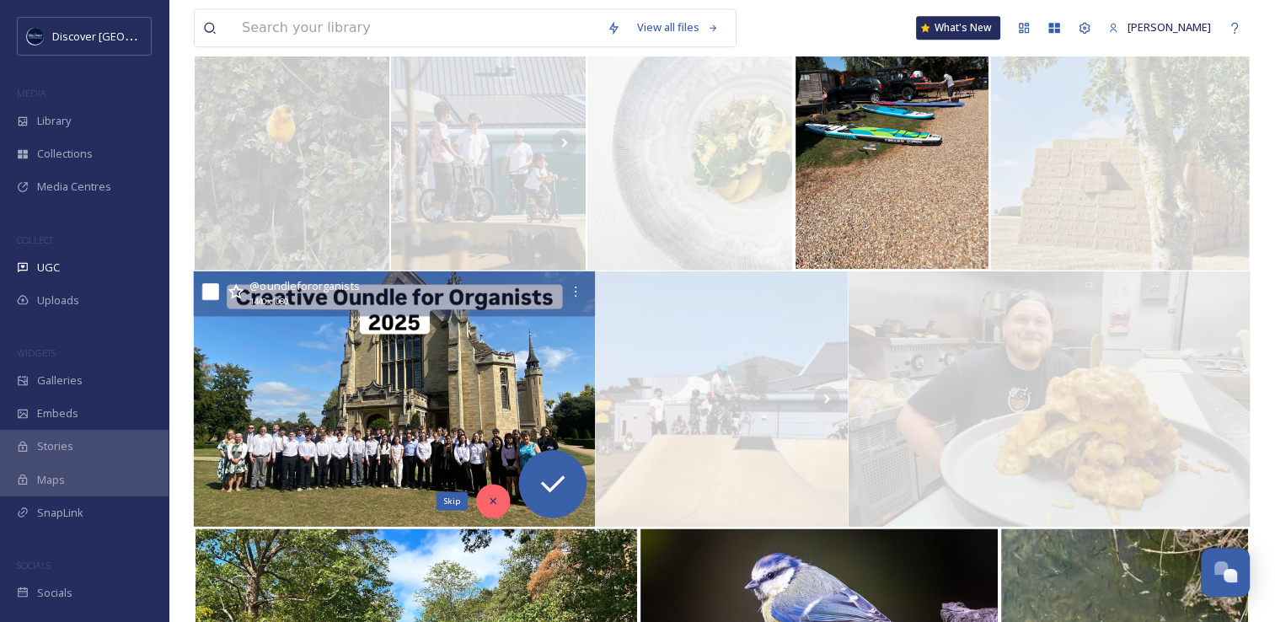
click at [490, 495] on icon at bounding box center [493, 500] width 12 height 12
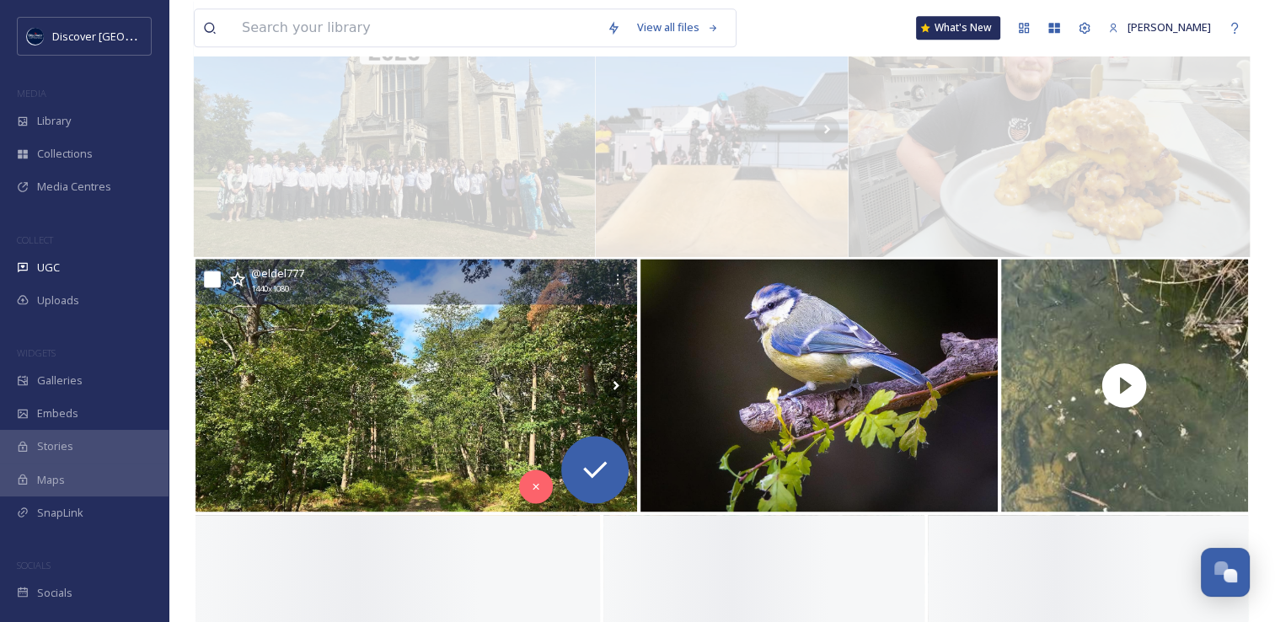
scroll to position [2307, 0]
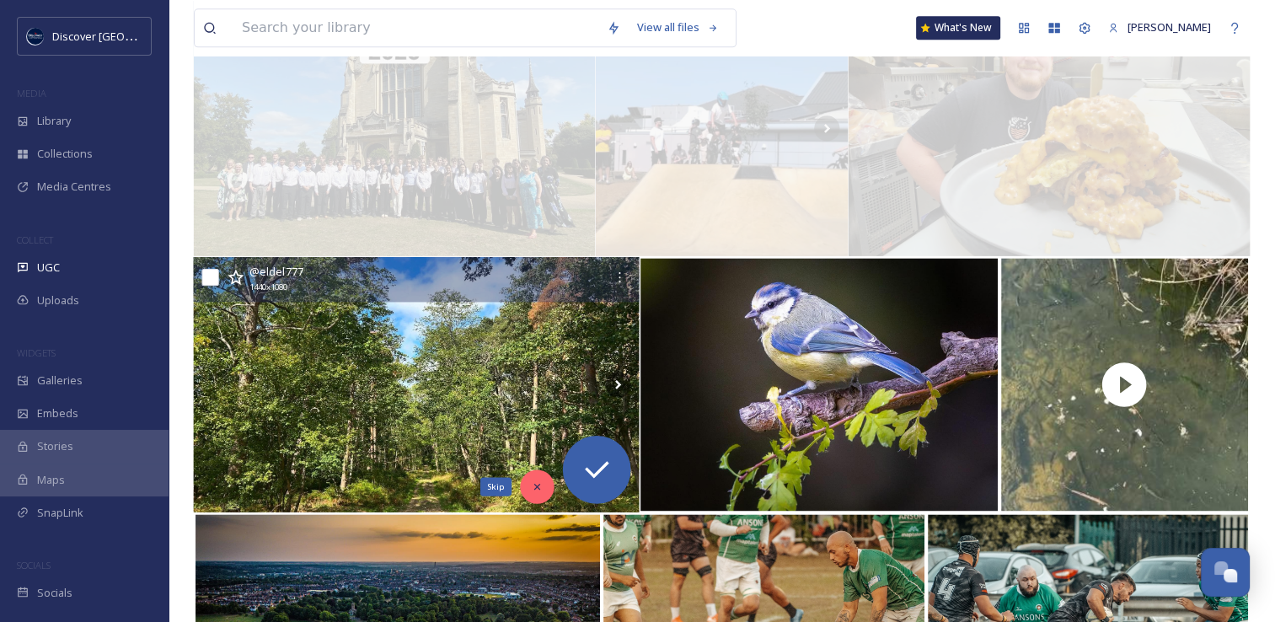
click at [538, 485] on icon at bounding box center [537, 486] width 12 height 12
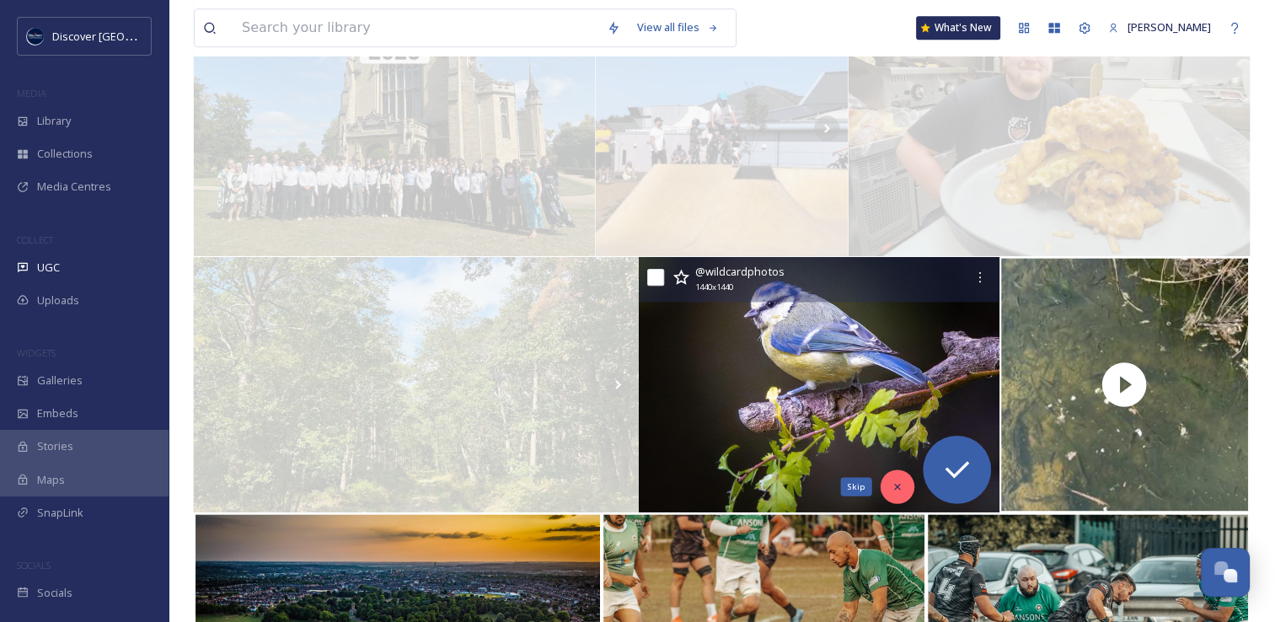
click at [894, 489] on icon at bounding box center [897, 486] width 12 height 12
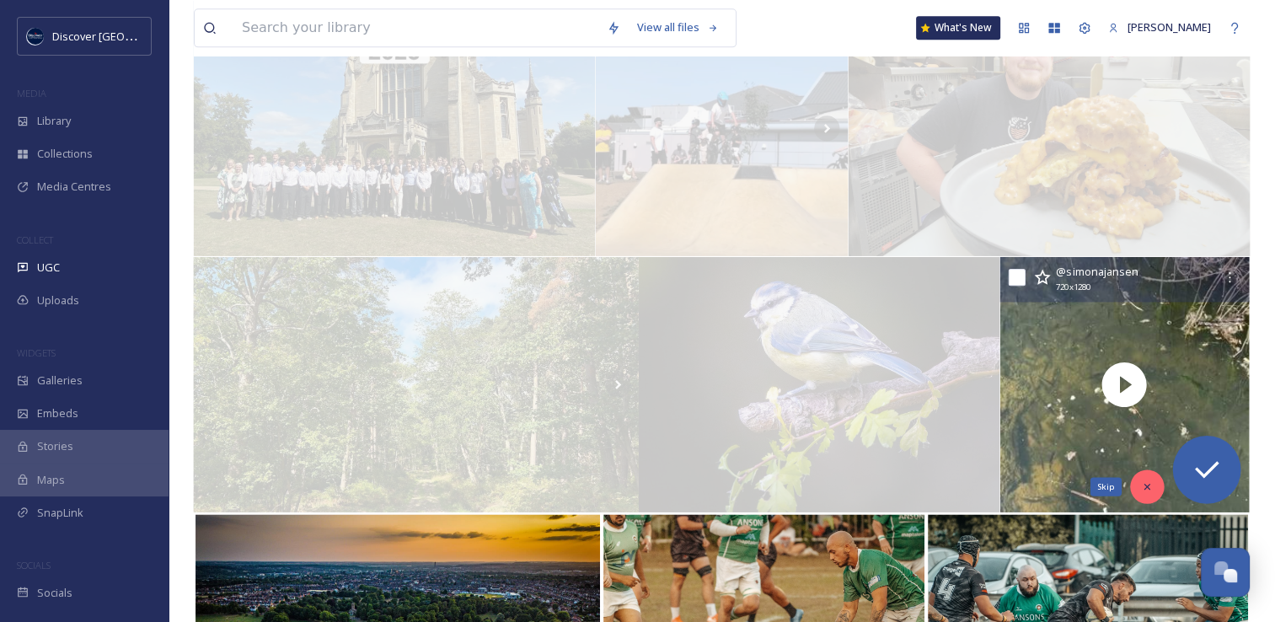
click at [1145, 487] on icon at bounding box center [1146, 487] width 6 height 6
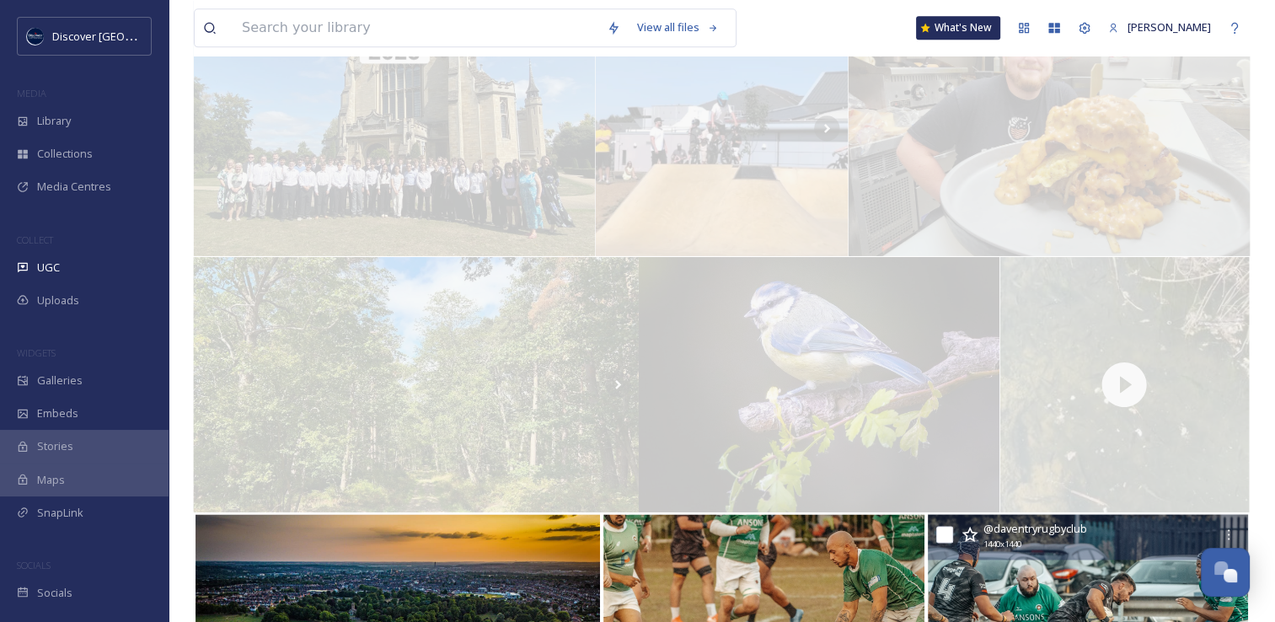
scroll to position [2499, 0]
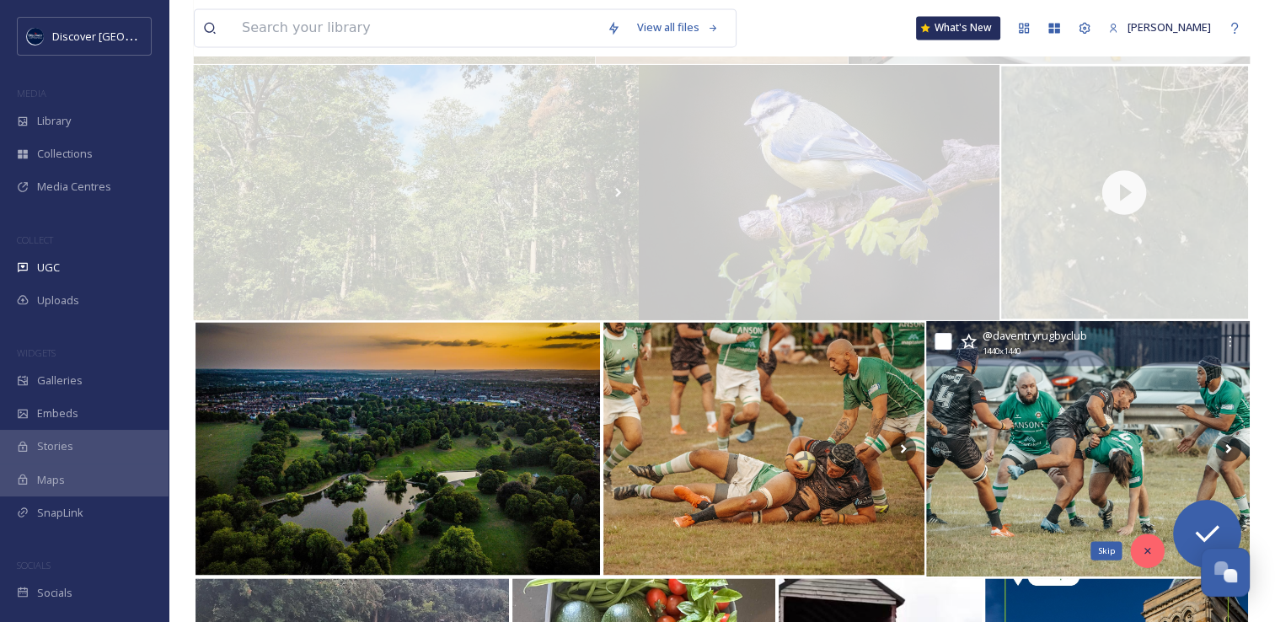
click at [1149, 551] on icon at bounding box center [1147, 550] width 12 height 12
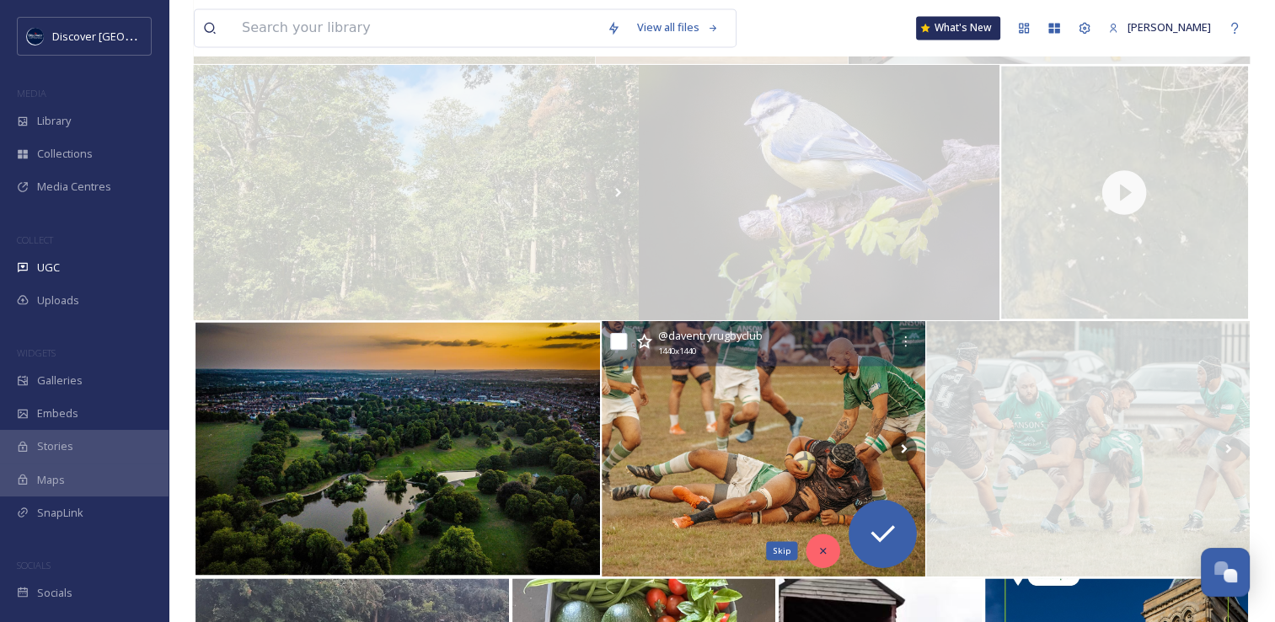
click at [817, 549] on icon at bounding box center [823, 550] width 12 height 12
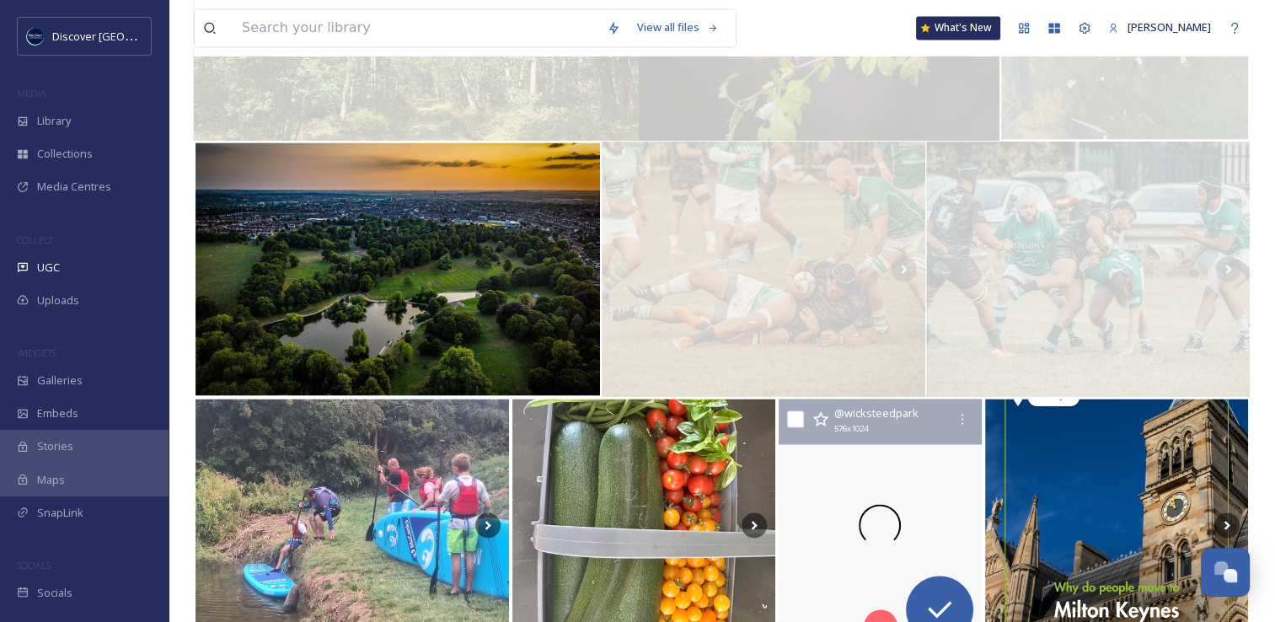
scroll to position [2679, 0]
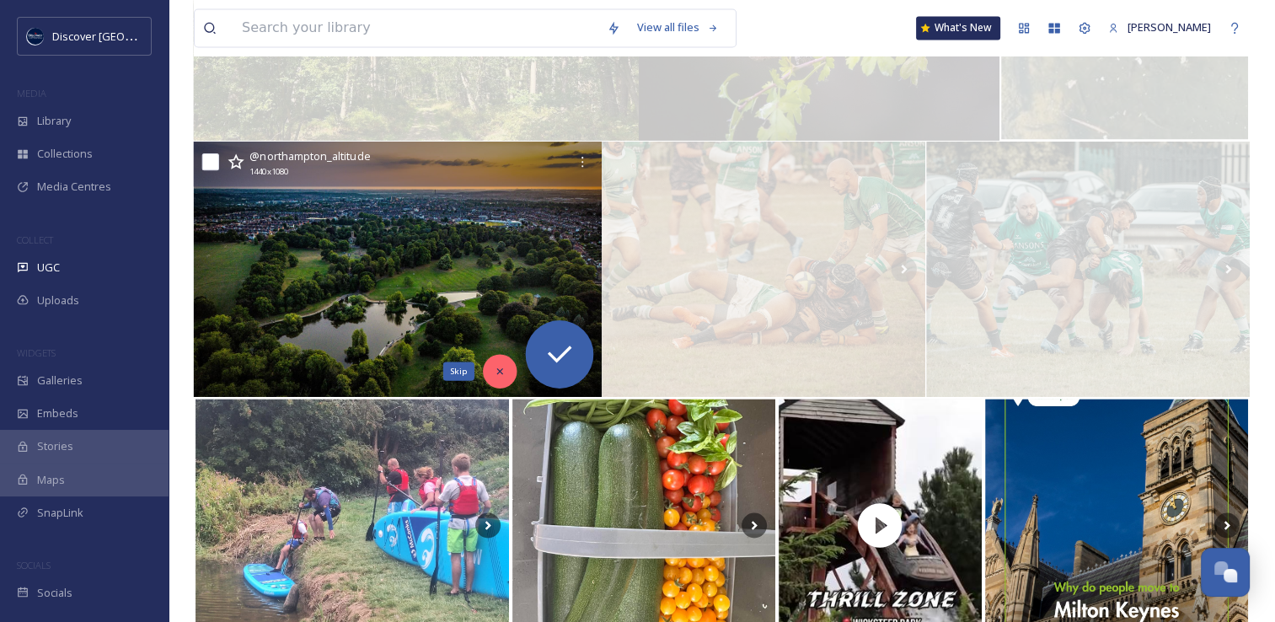
click at [494, 365] on icon at bounding box center [500, 371] width 12 height 12
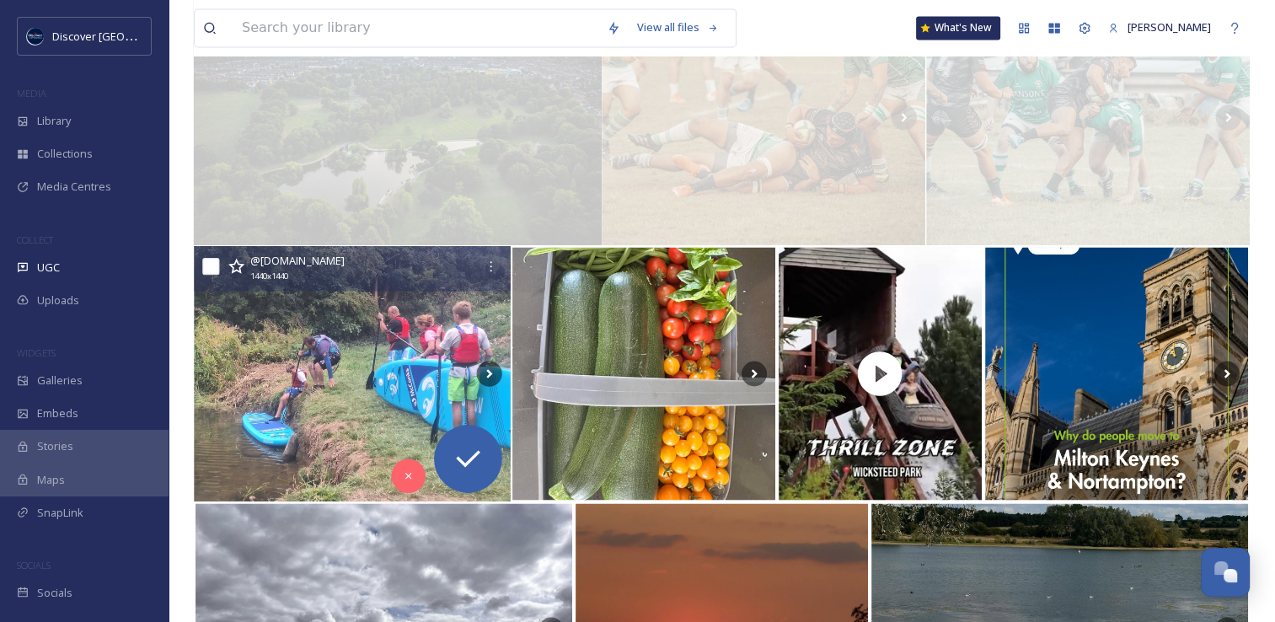
scroll to position [2837, 0]
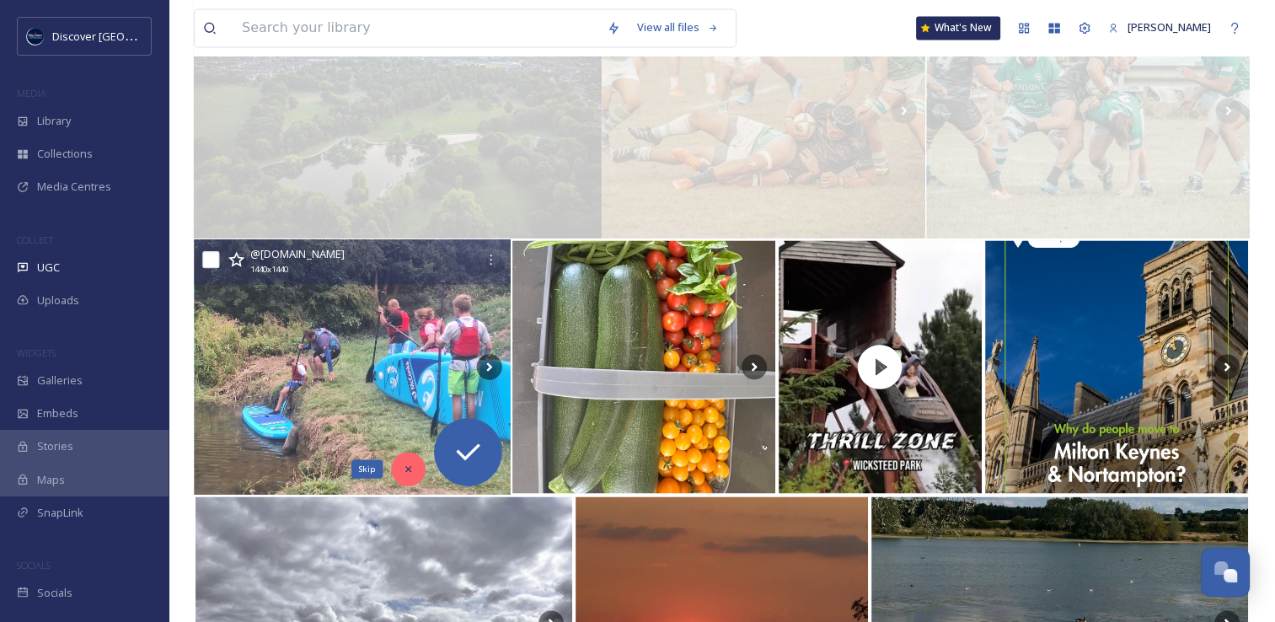
click at [406, 469] on icon at bounding box center [409, 468] width 12 height 12
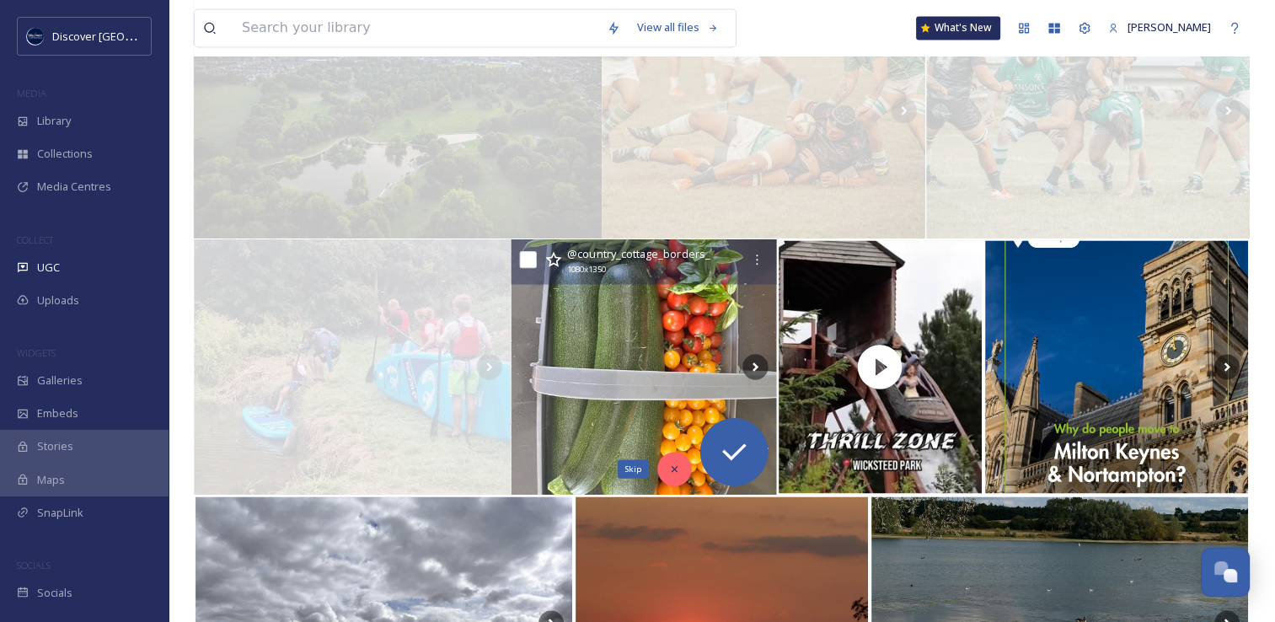
click at [666, 471] on div "Skip" at bounding box center [674, 469] width 34 height 34
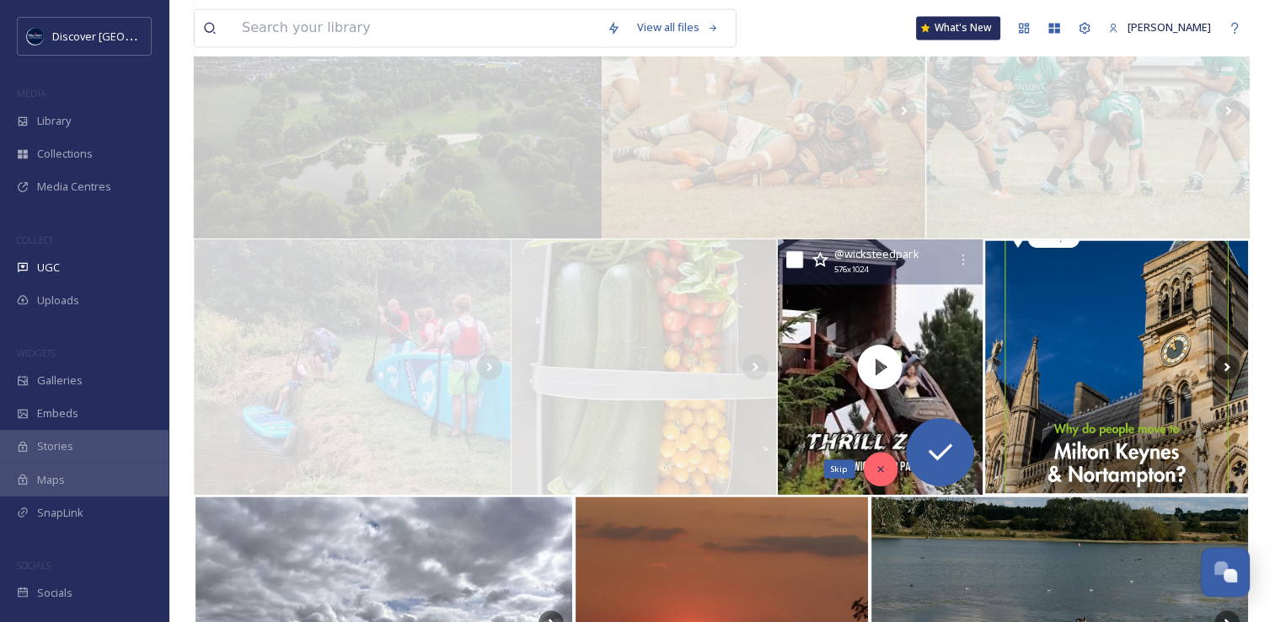
click at [869, 469] on div "Skip" at bounding box center [880, 469] width 34 height 34
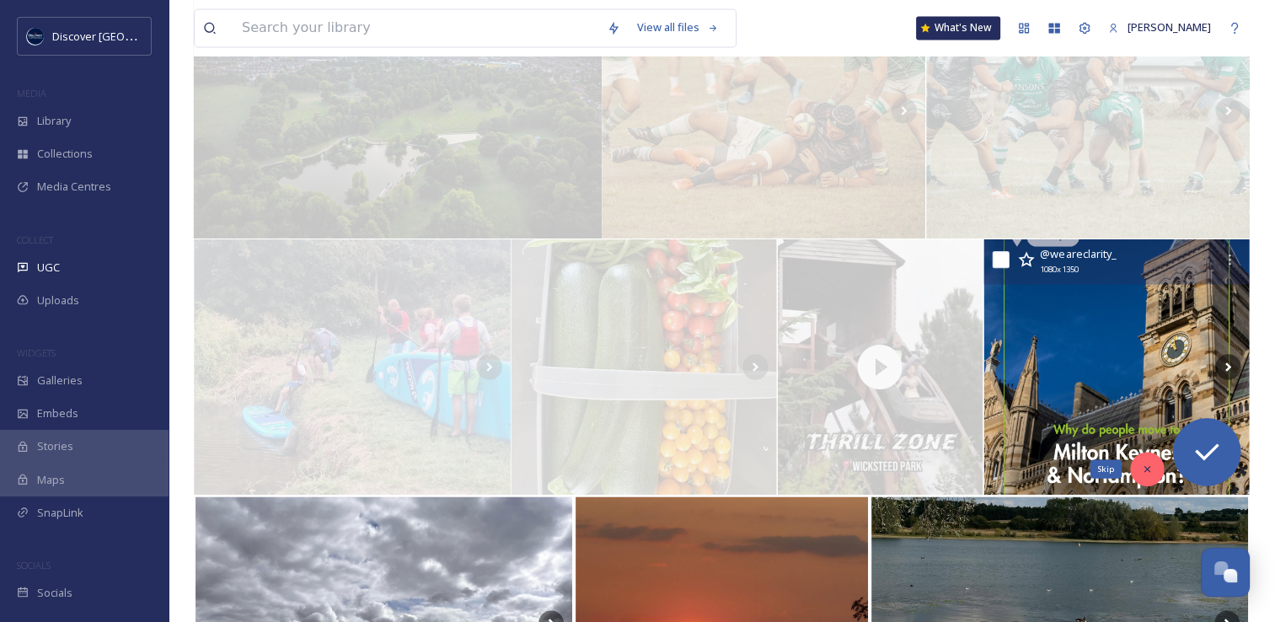
click at [1147, 468] on icon at bounding box center [1147, 468] width 12 height 12
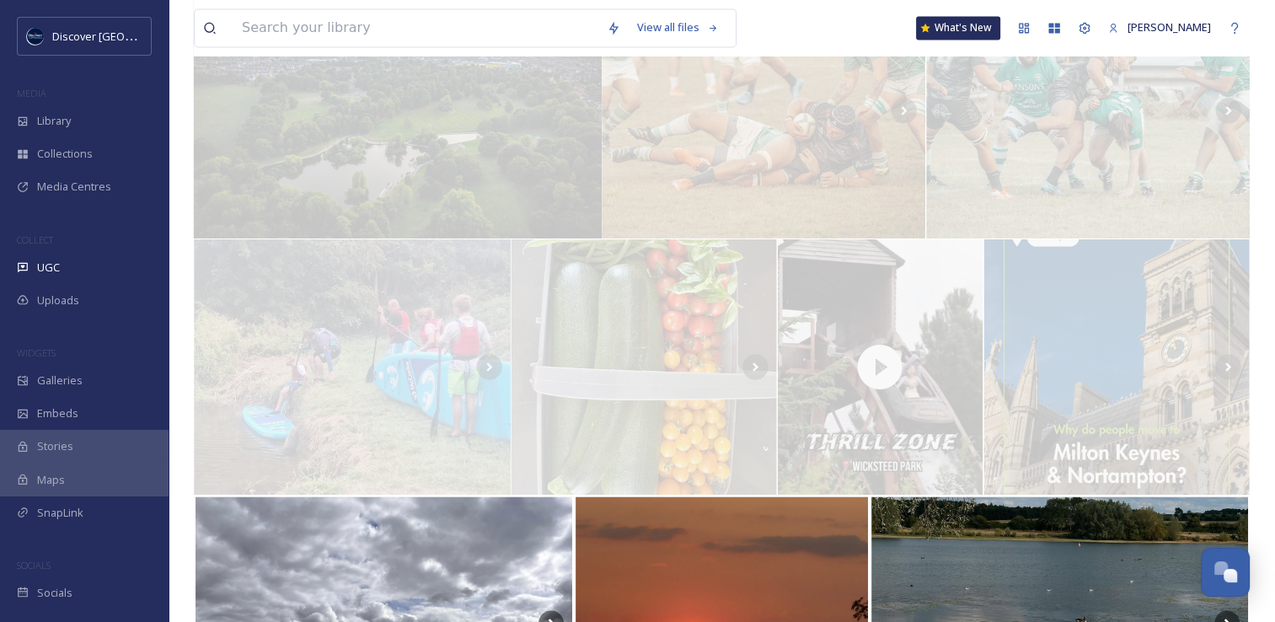
scroll to position [3122, 0]
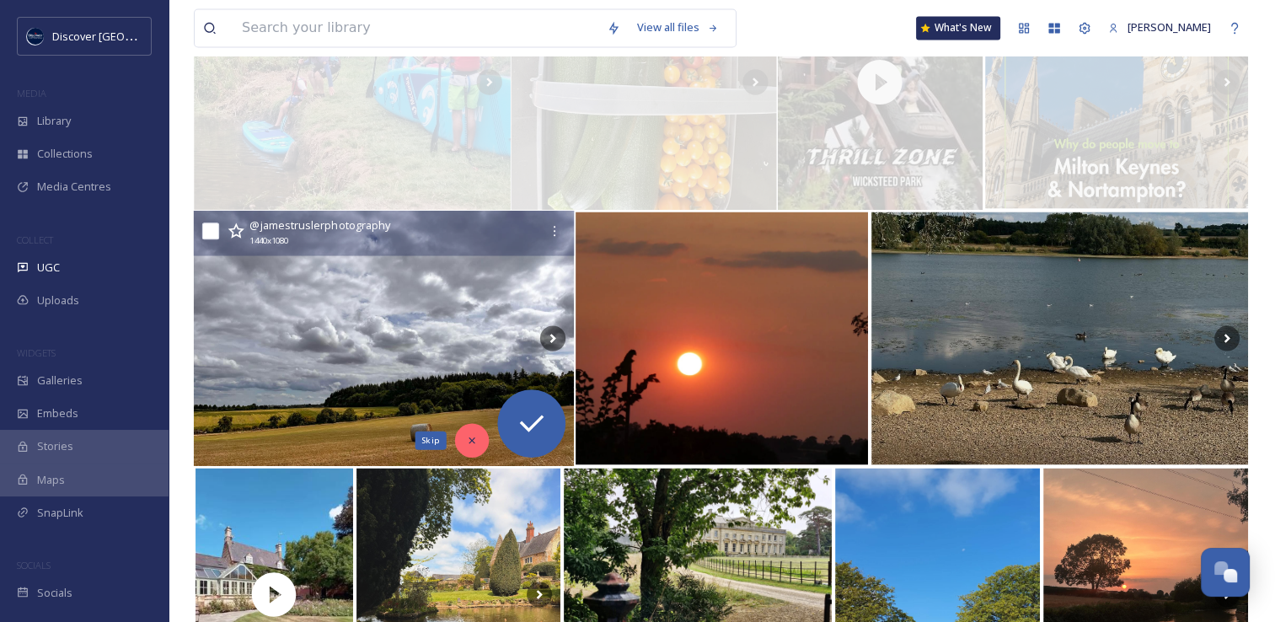
click at [469, 445] on icon at bounding box center [472, 440] width 12 height 12
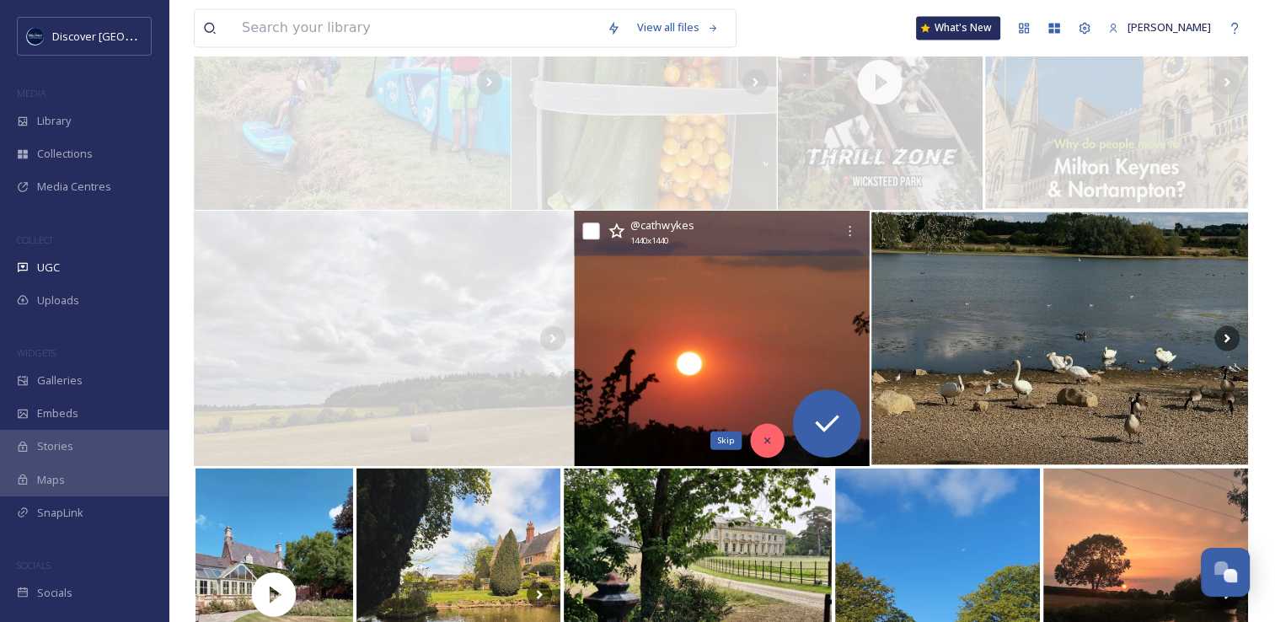
click at [763, 440] on icon at bounding box center [767, 440] width 12 height 12
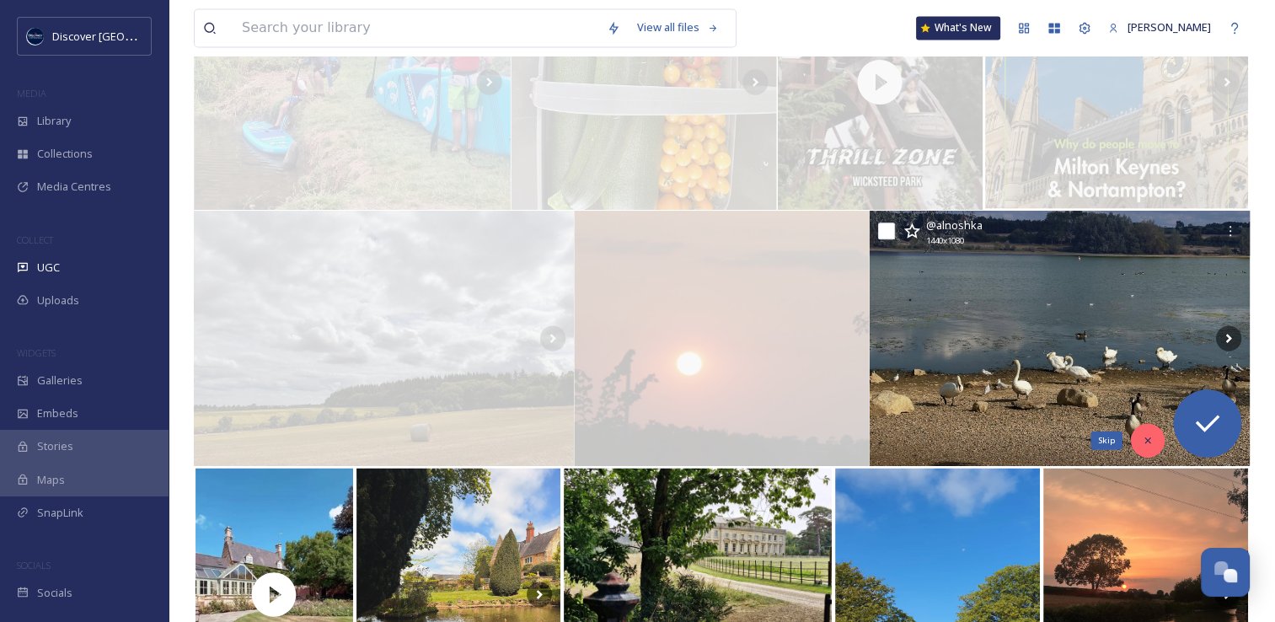
click at [1147, 444] on icon at bounding box center [1147, 440] width 12 height 12
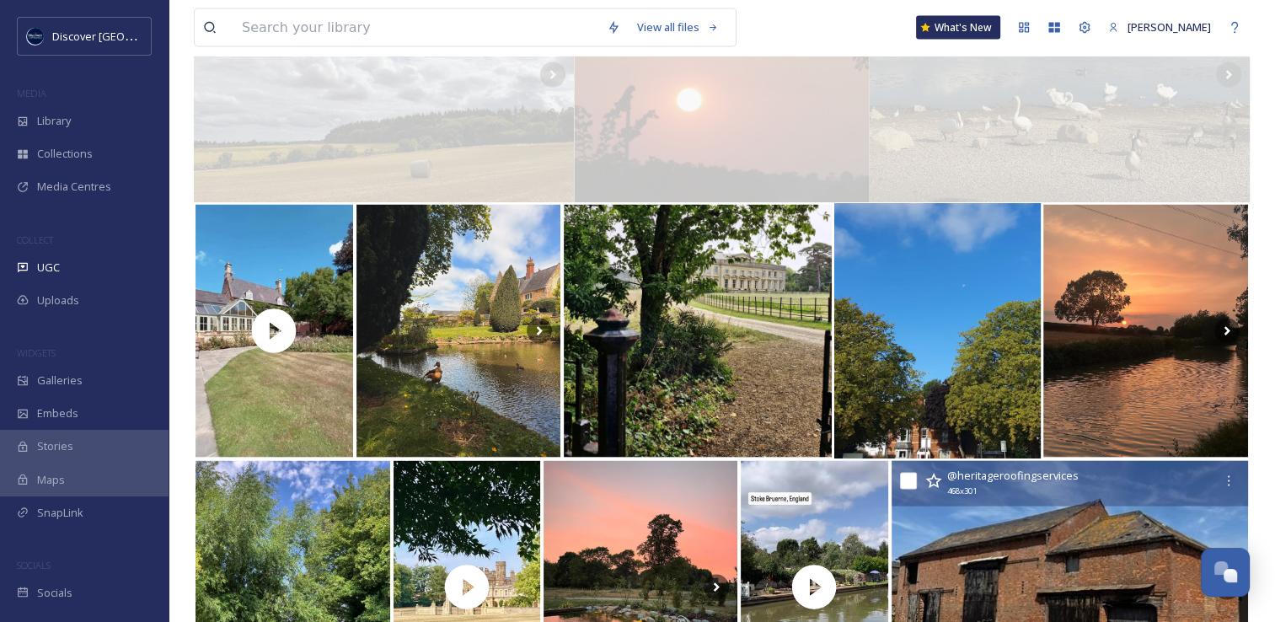
scroll to position [3386, 0]
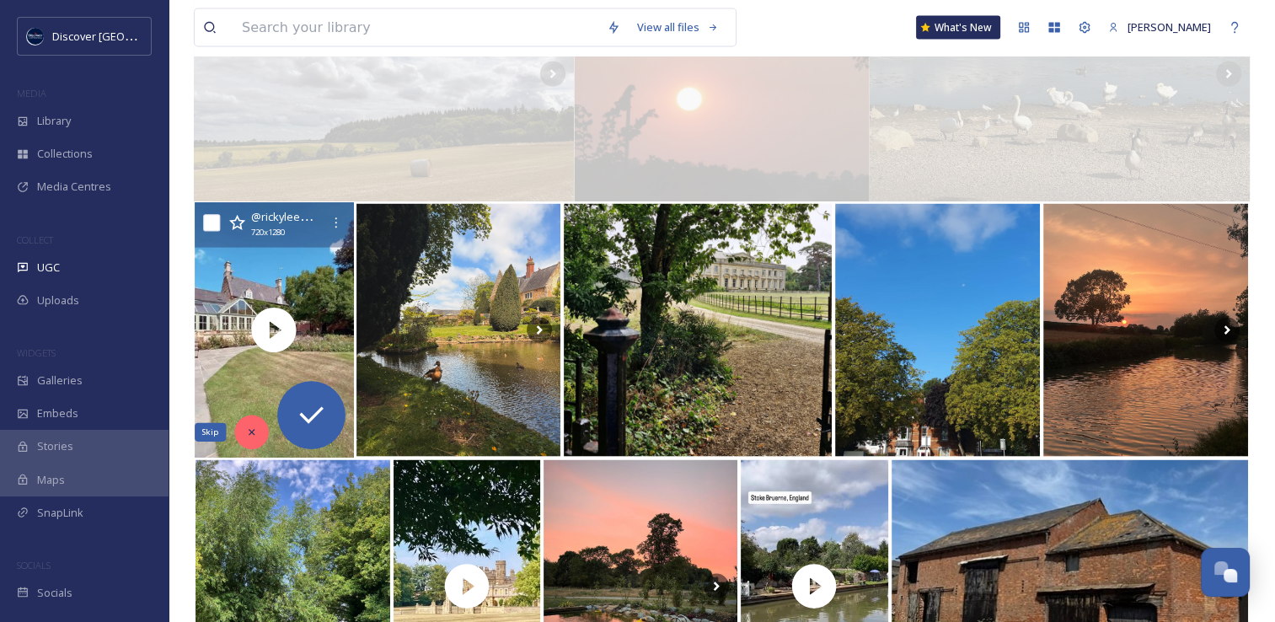
click at [253, 426] on icon at bounding box center [251, 432] width 12 height 12
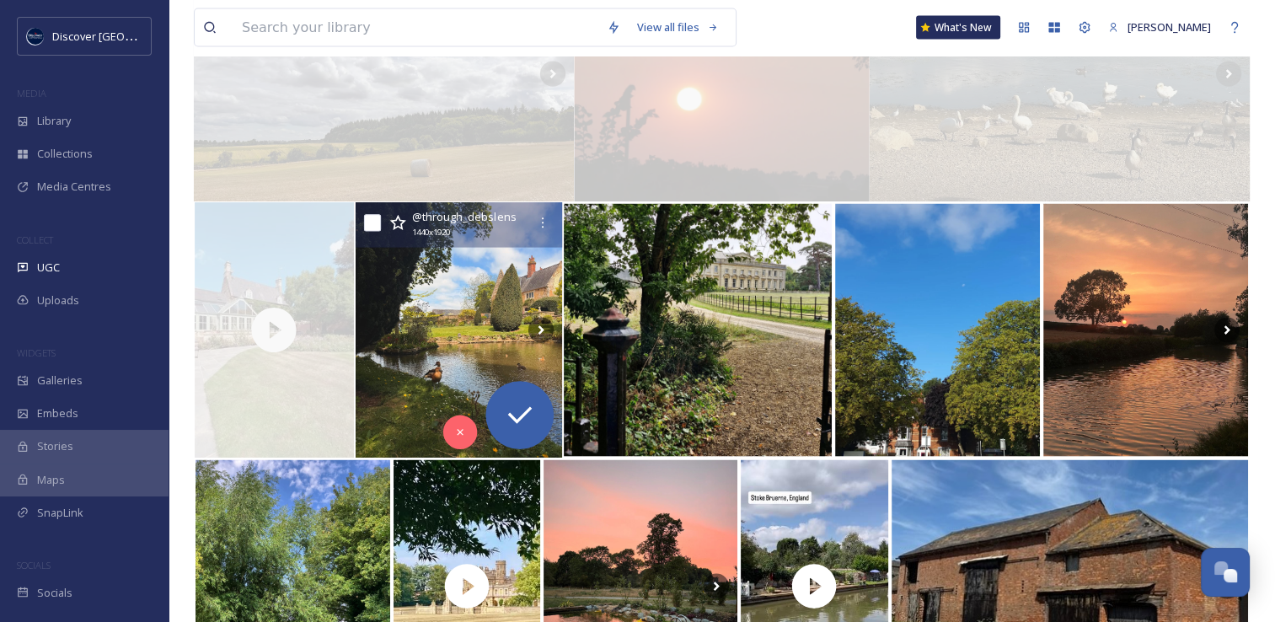
click at [399, 312] on img at bounding box center [458, 330] width 206 height 255
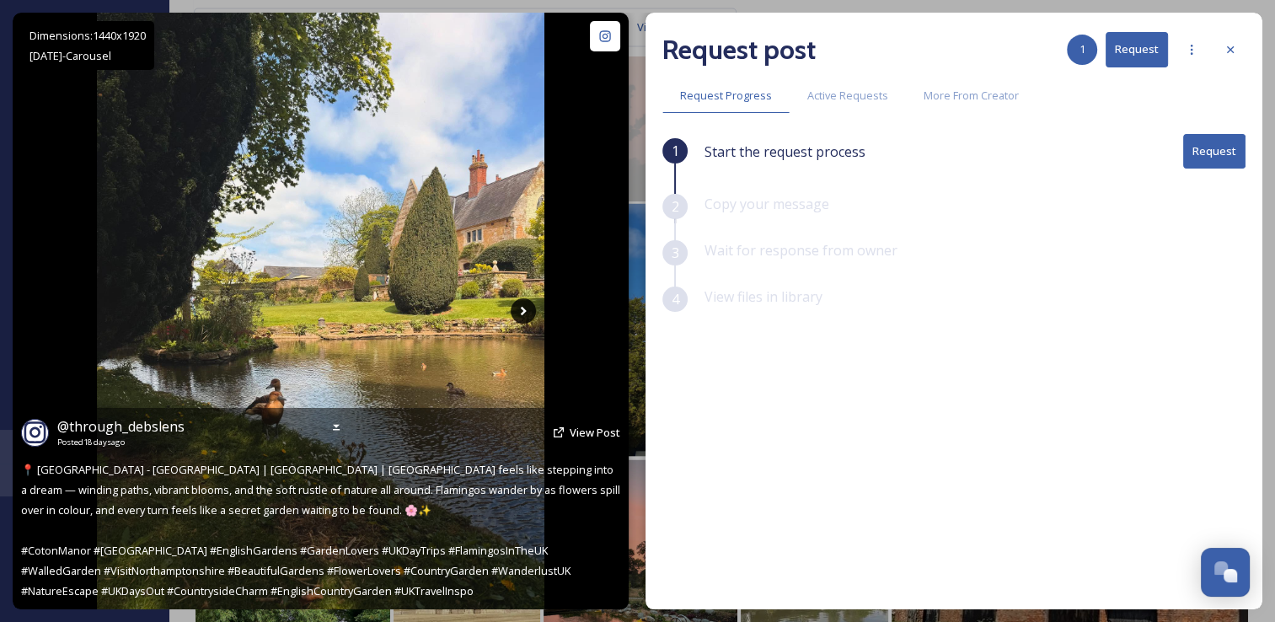
click at [527, 313] on icon at bounding box center [522, 310] width 25 height 25
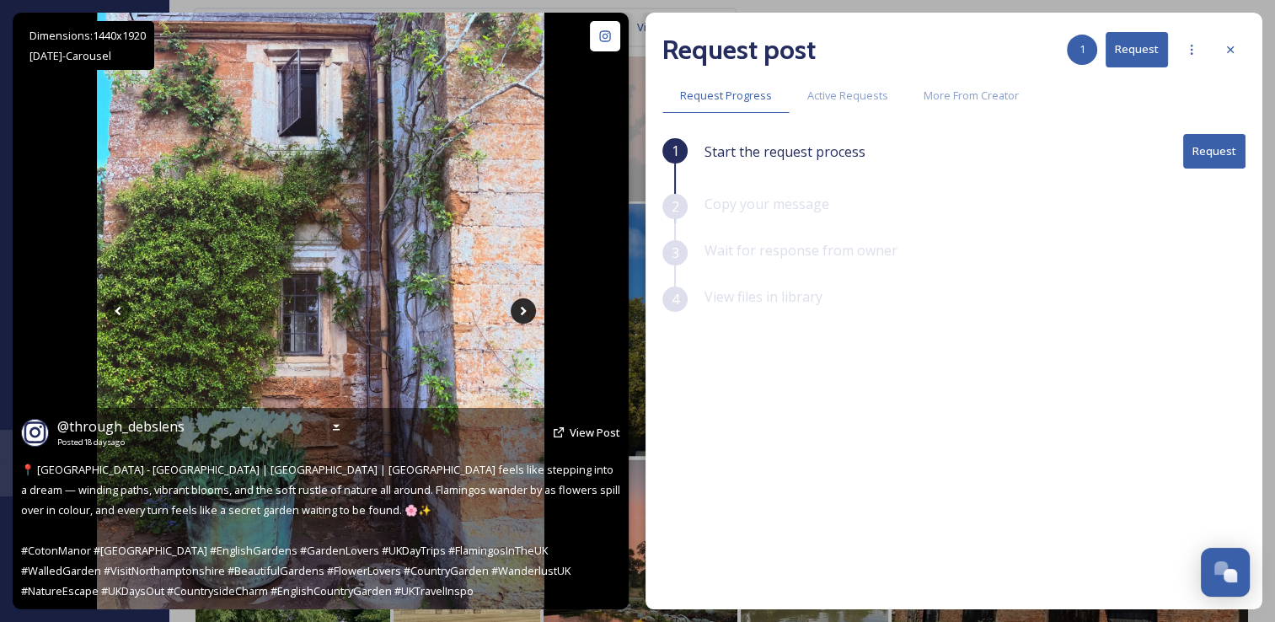
click at [527, 313] on icon at bounding box center [522, 310] width 25 height 25
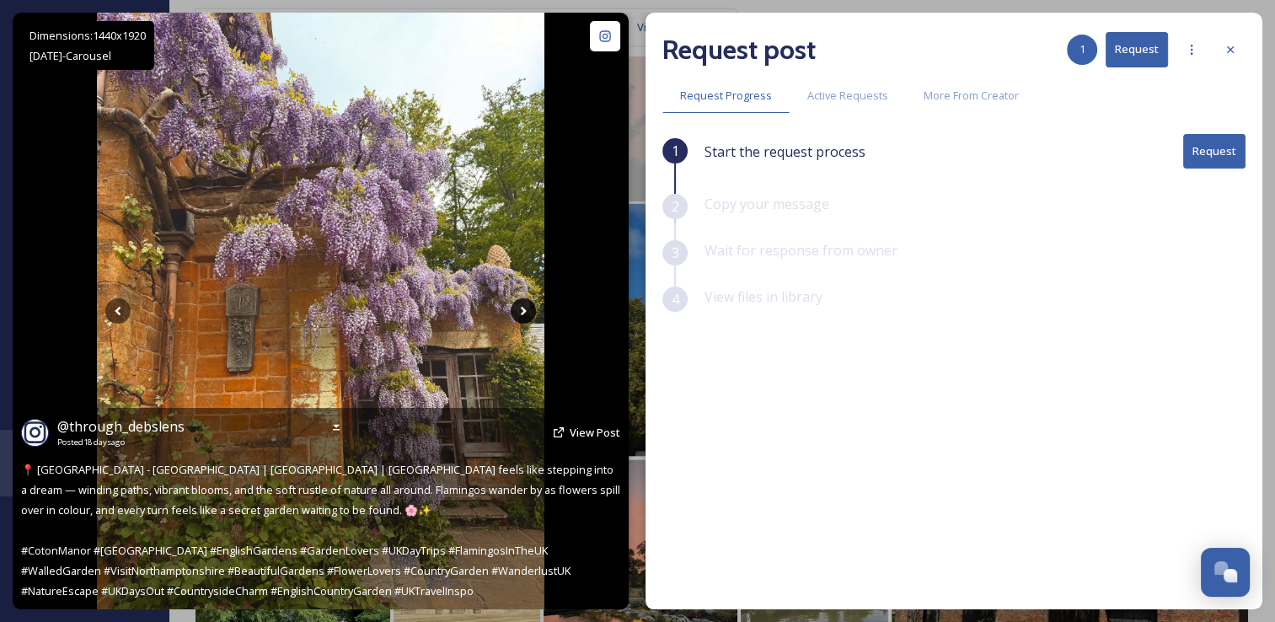
click at [527, 313] on icon at bounding box center [522, 310] width 25 height 25
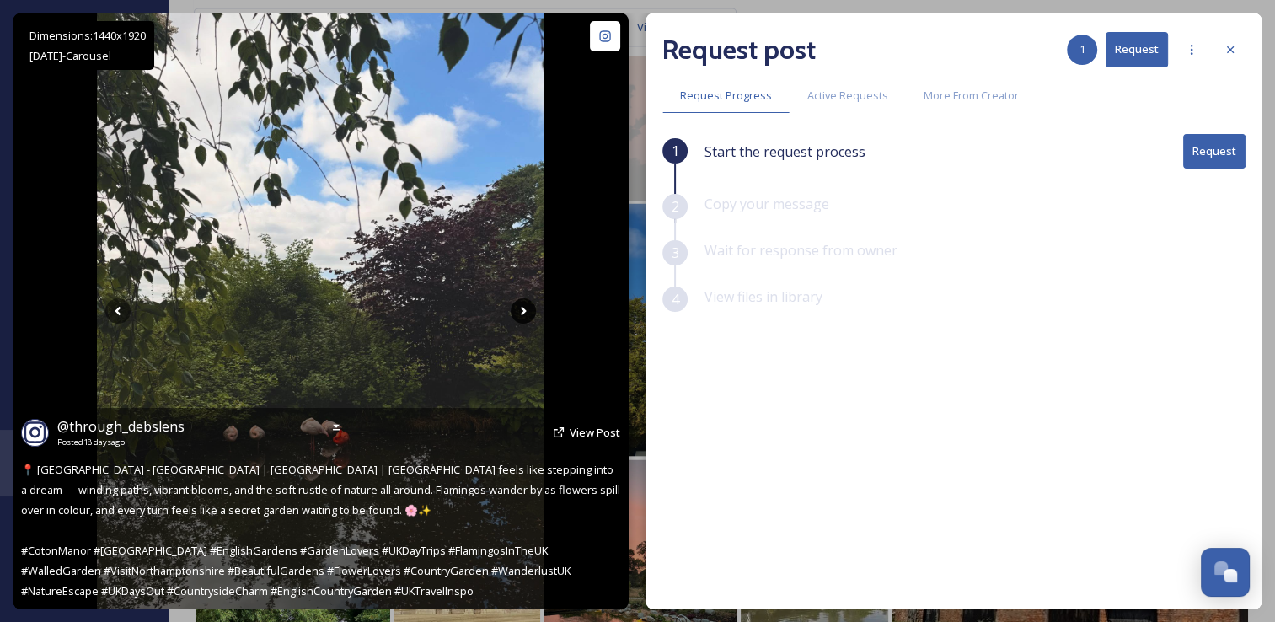
click at [527, 313] on icon at bounding box center [522, 310] width 25 height 25
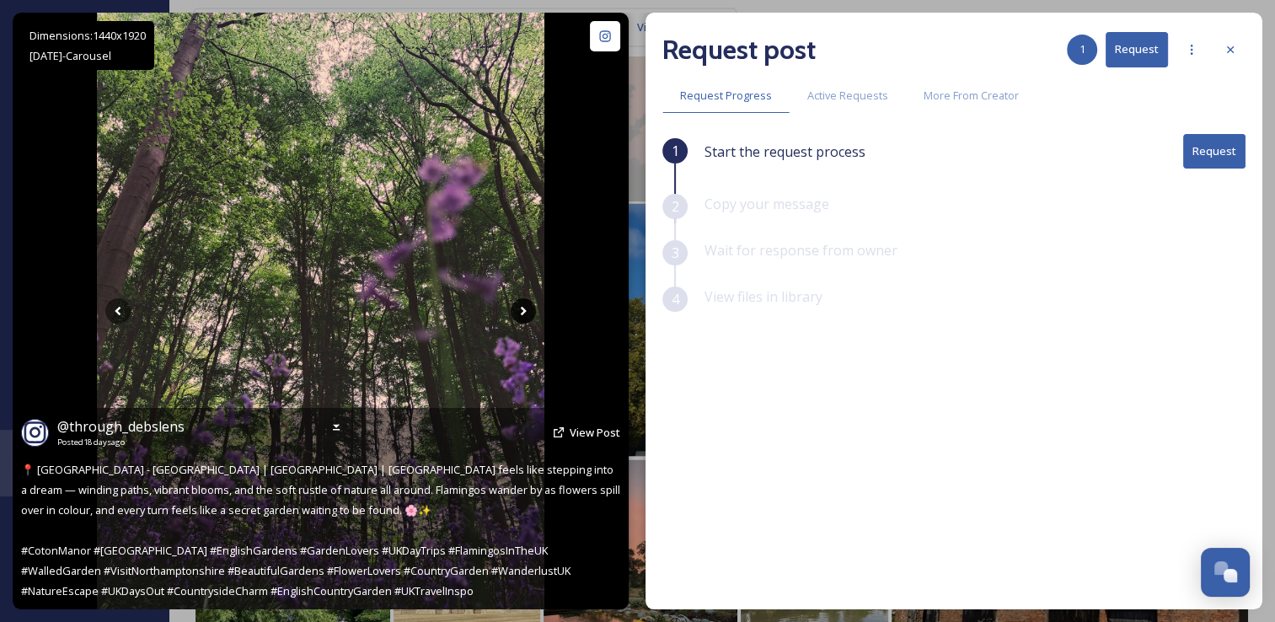
click at [527, 313] on icon at bounding box center [522, 310] width 25 height 25
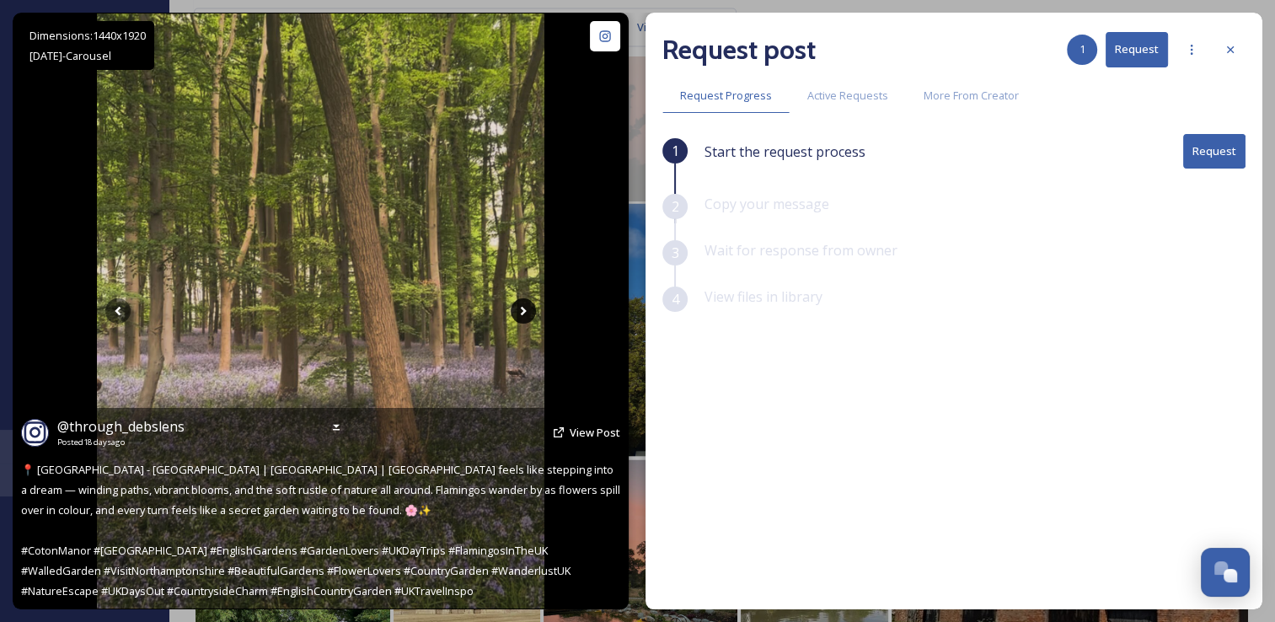
click at [527, 313] on icon at bounding box center [522, 310] width 25 height 25
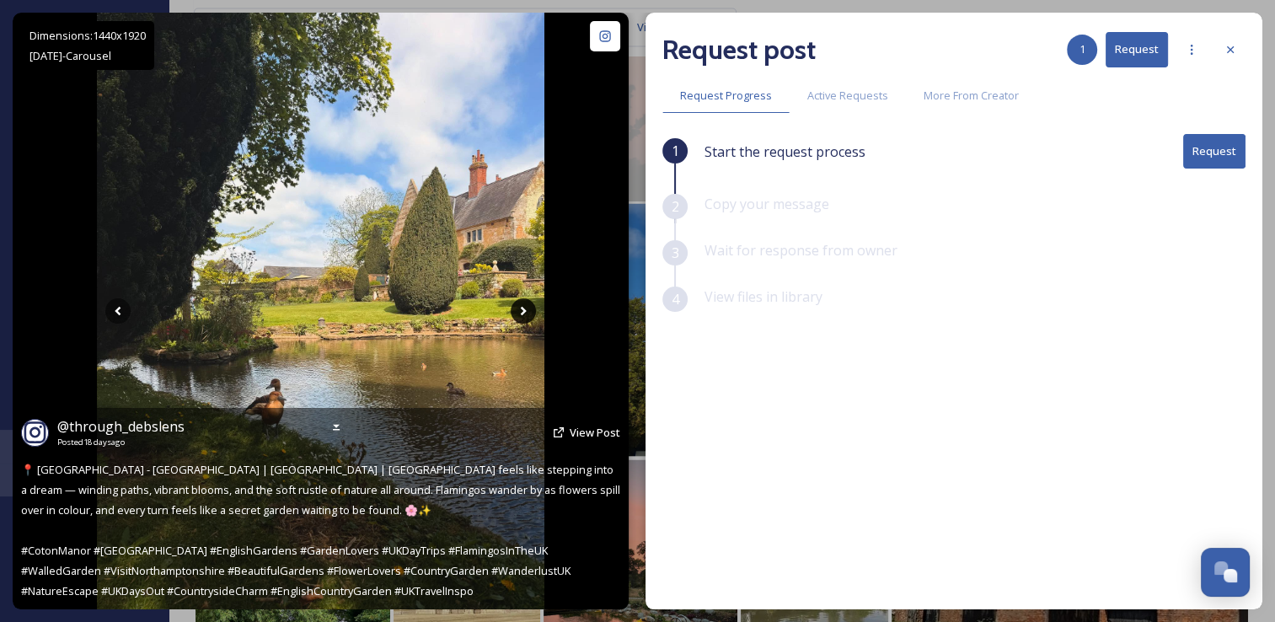
click at [527, 313] on icon at bounding box center [522, 310] width 25 height 25
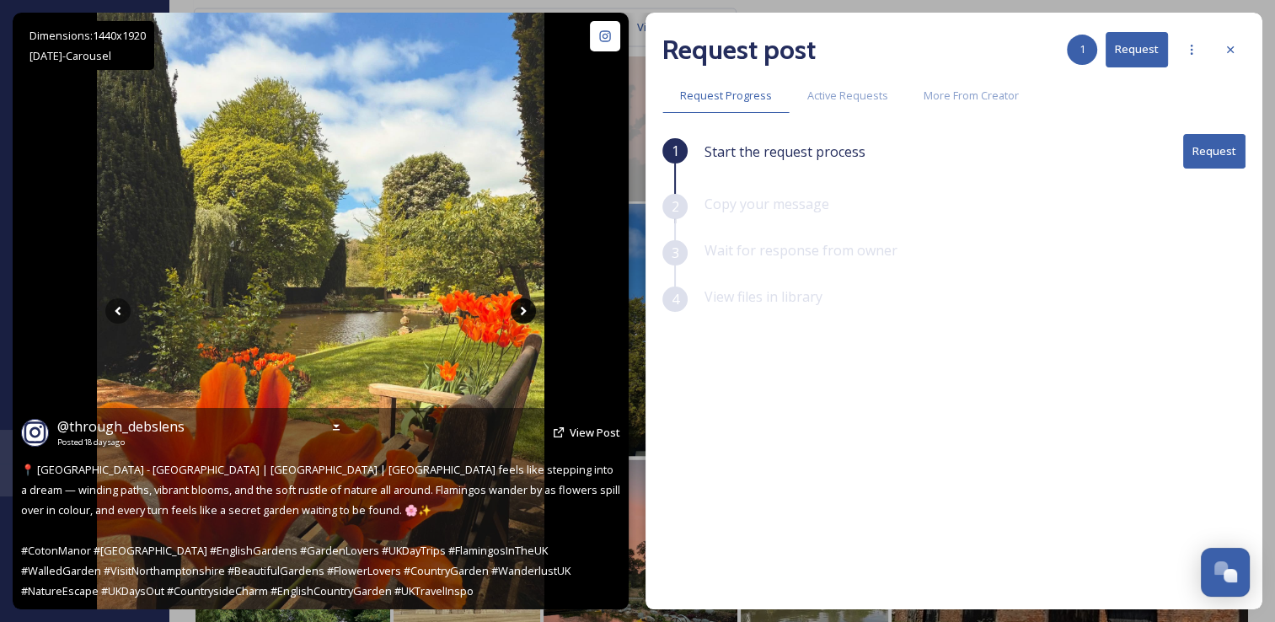
click at [527, 313] on icon at bounding box center [522, 310] width 25 height 25
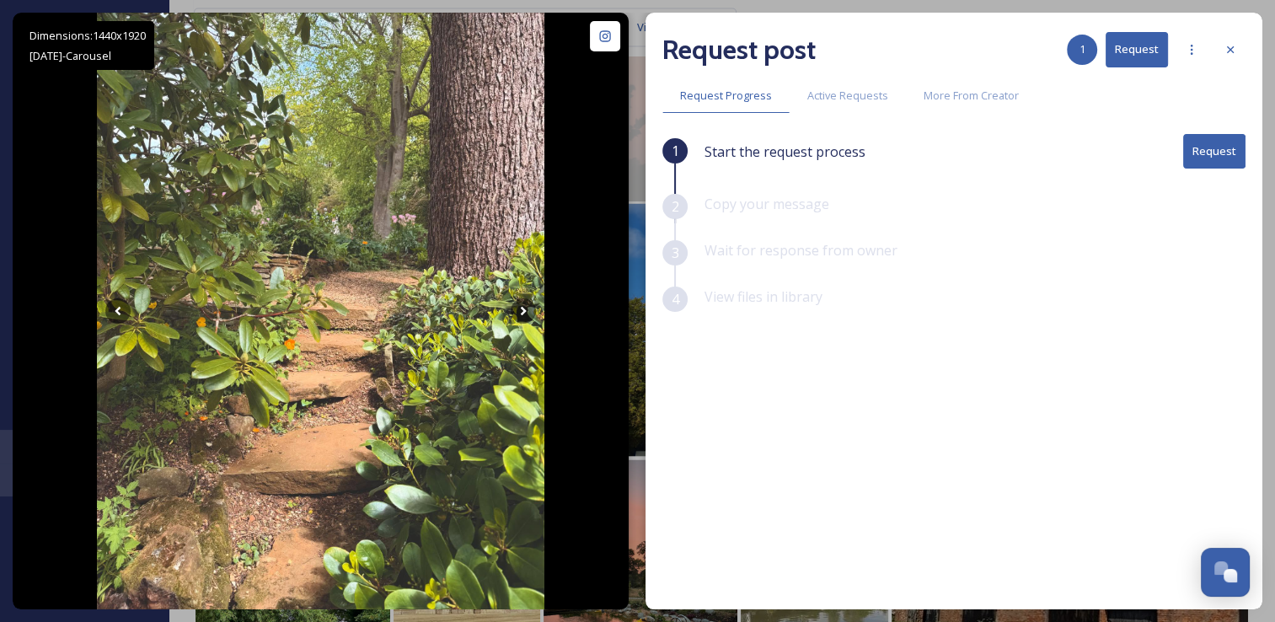
click at [1200, 142] on button "Request" at bounding box center [1214, 151] width 62 height 35
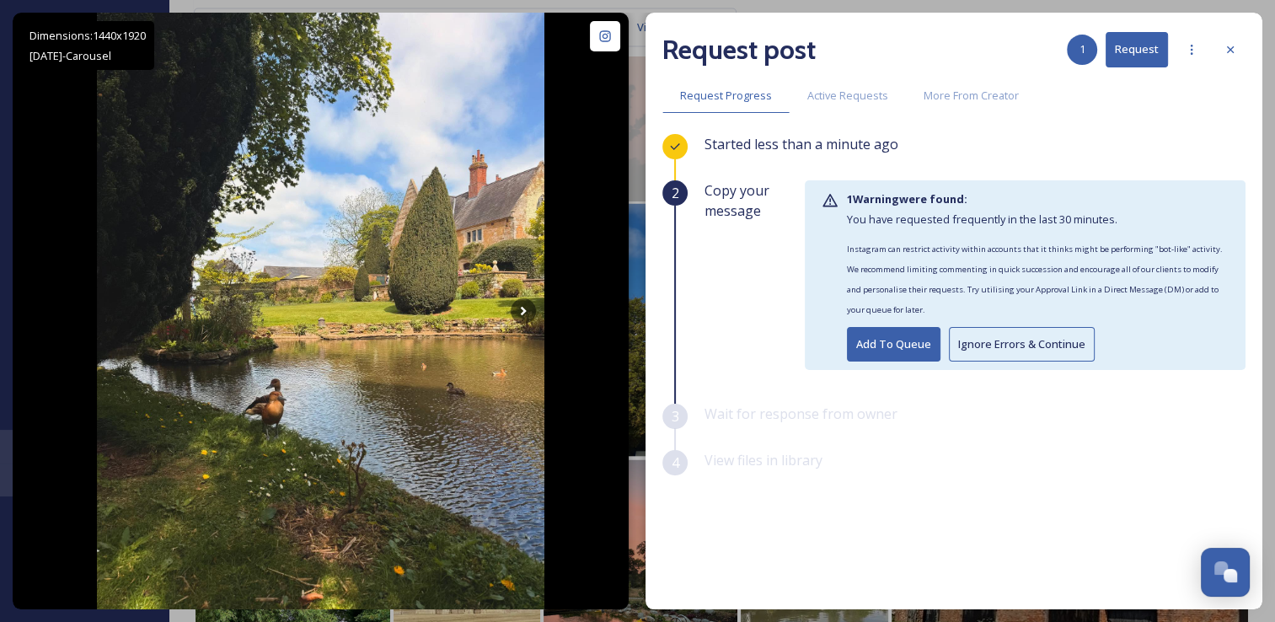
click at [1011, 339] on button "Ignore Errors & Continue" at bounding box center [1022, 344] width 146 height 35
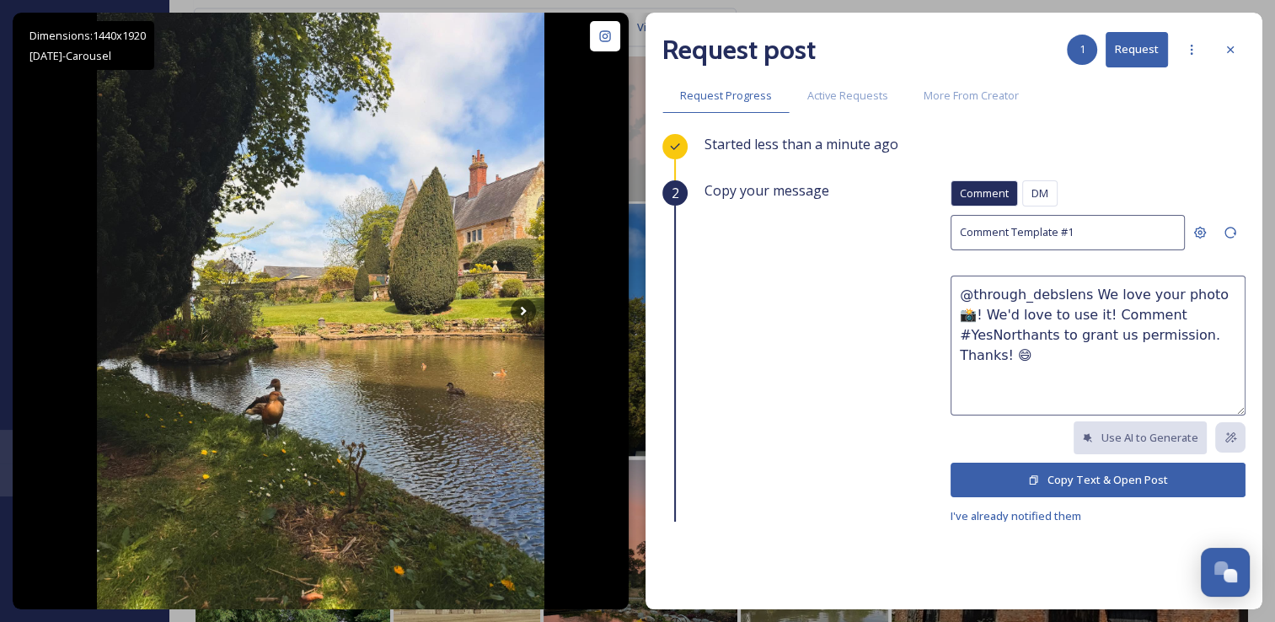
click at [1038, 481] on button "Copy Text & Open Post" at bounding box center [1097, 479] width 295 height 35
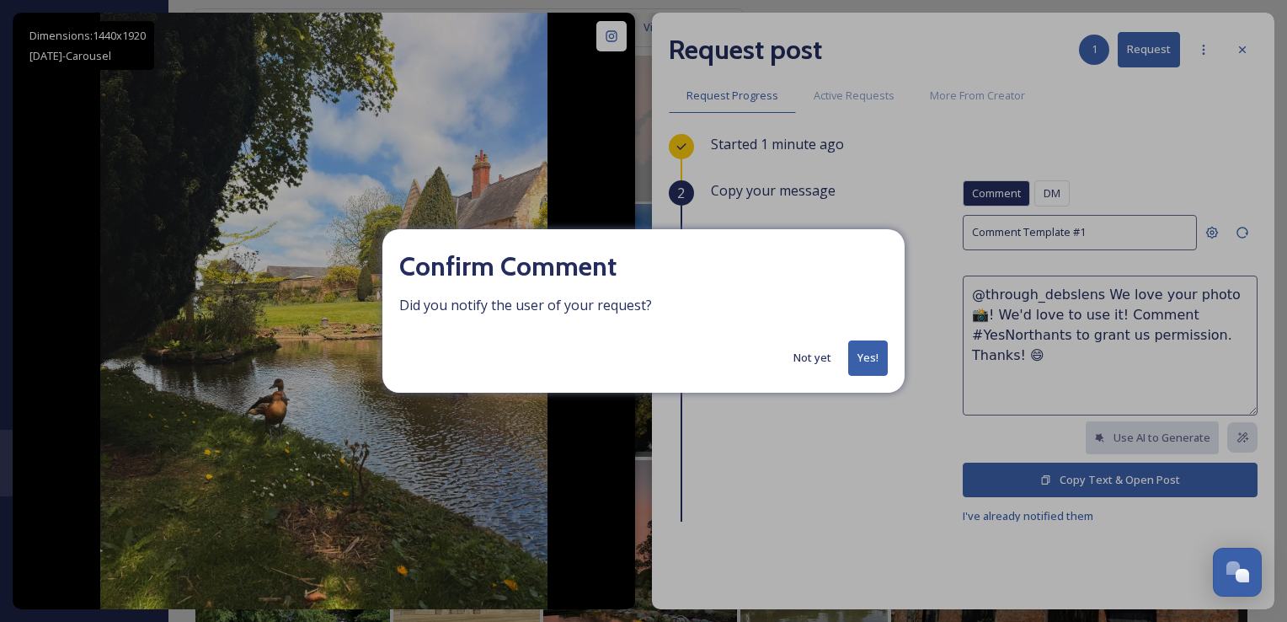
click at [866, 366] on button "Yes!" at bounding box center [868, 357] width 40 height 35
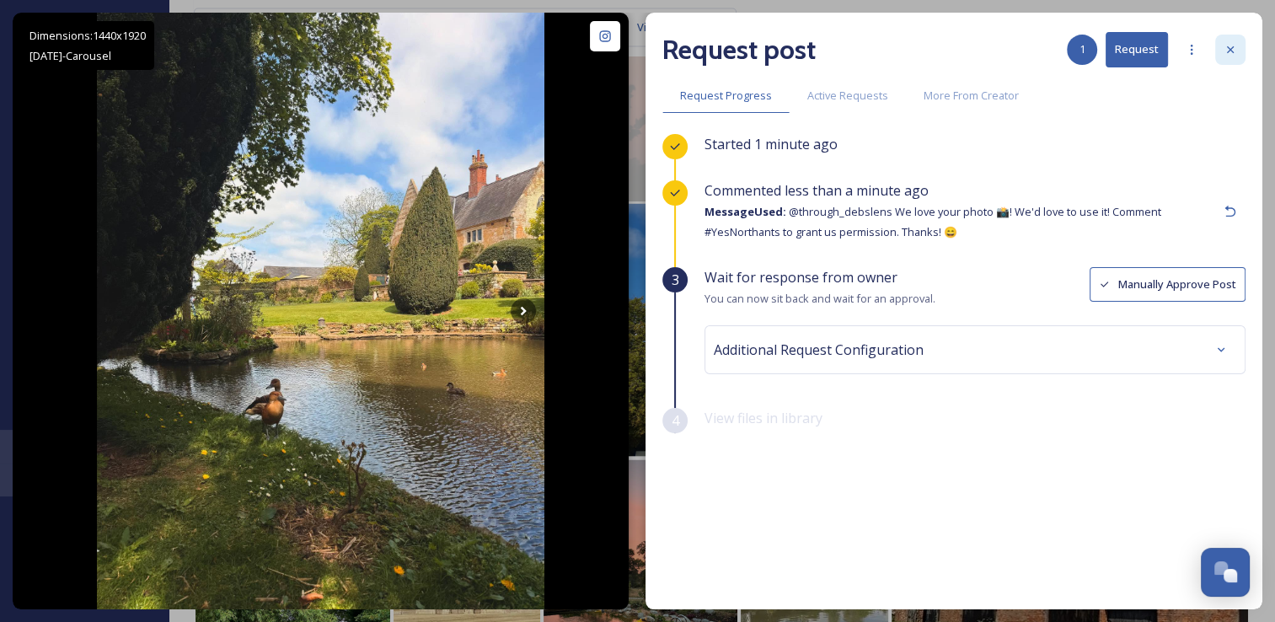
click at [1235, 43] on icon at bounding box center [1229, 49] width 13 height 13
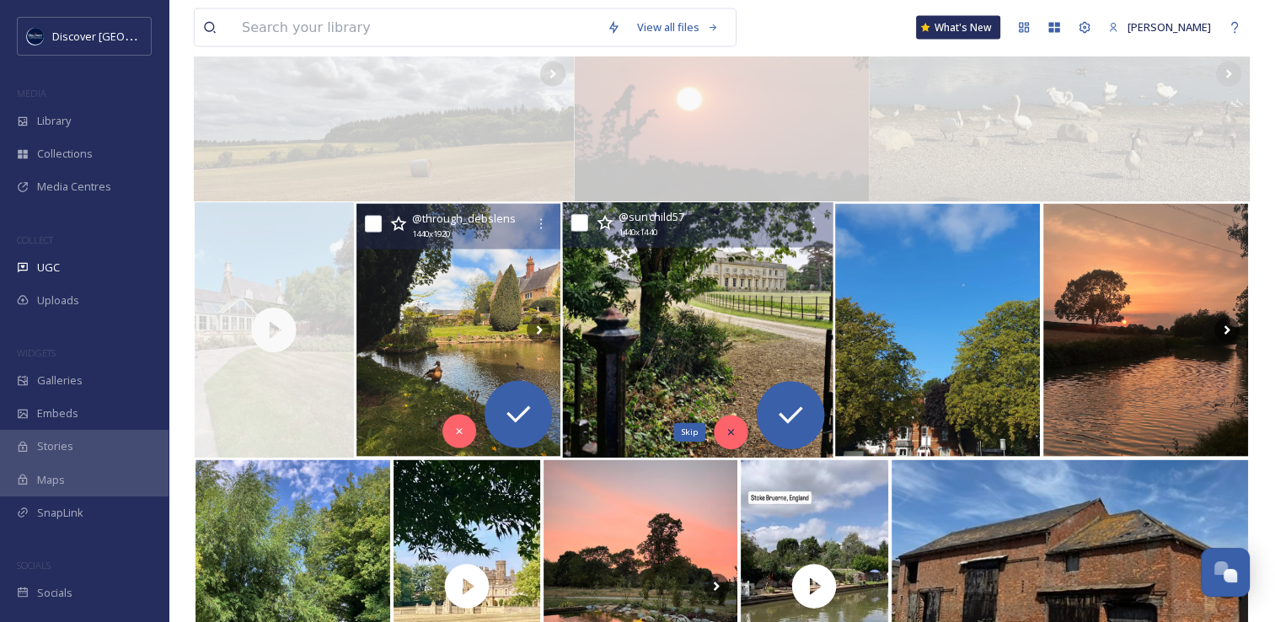
click at [731, 426] on icon at bounding box center [730, 432] width 12 height 12
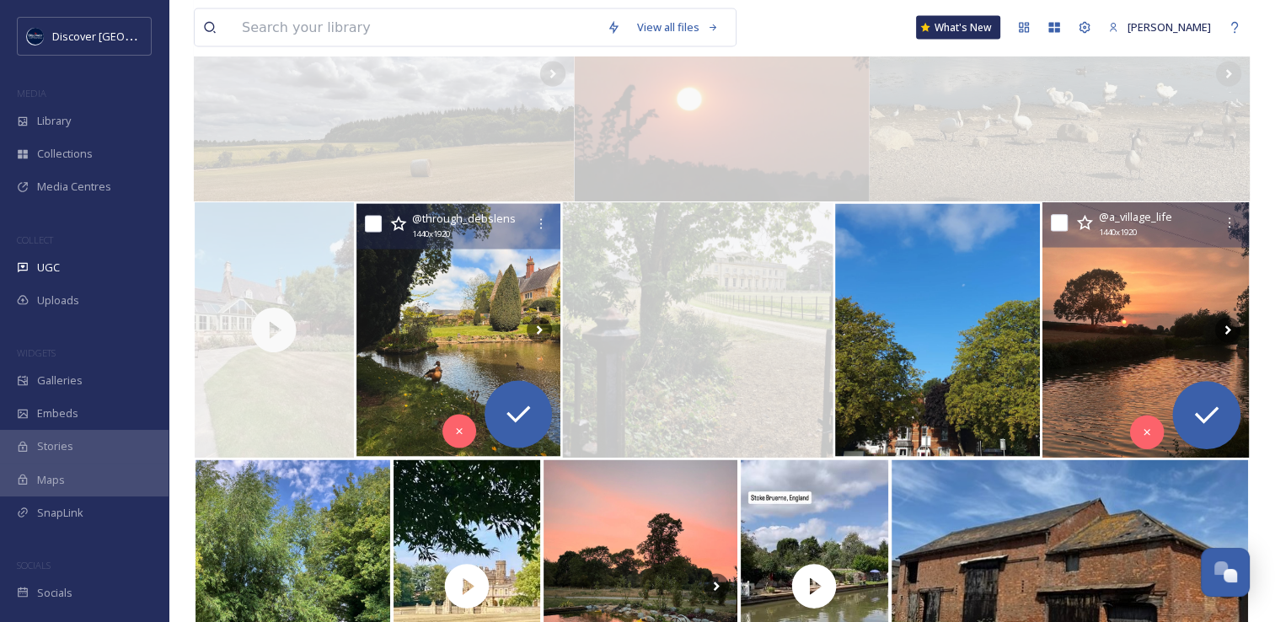
click at [1109, 376] on img at bounding box center [1145, 330] width 206 height 255
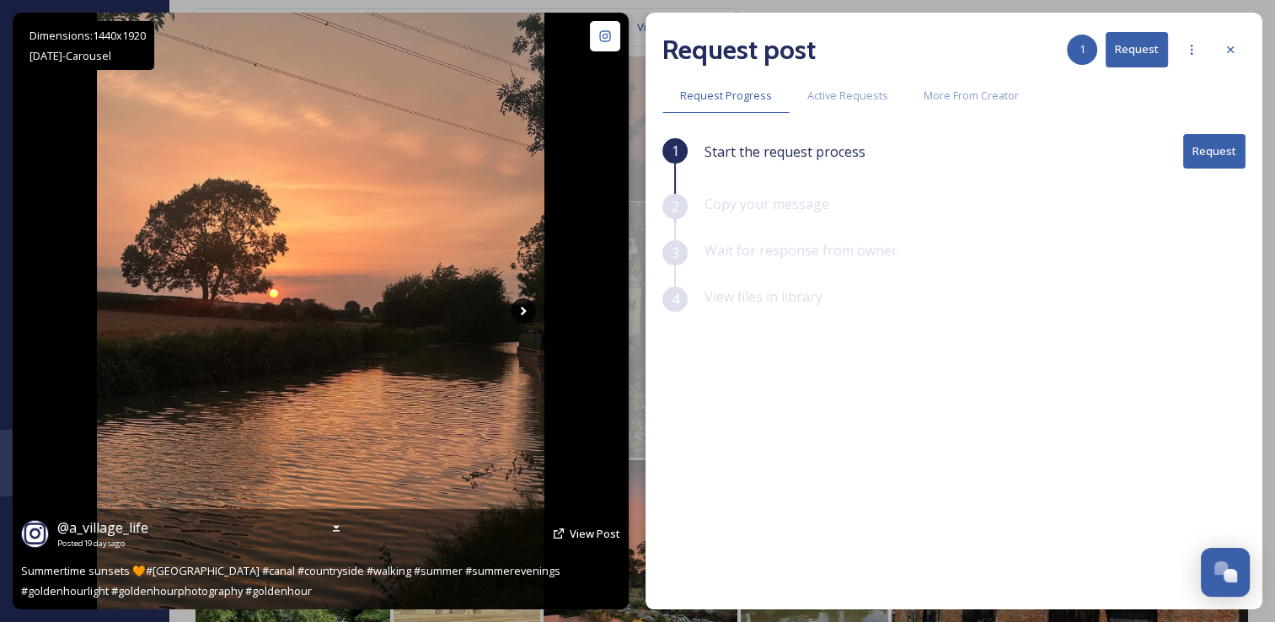
click at [523, 307] on icon at bounding box center [522, 310] width 25 height 25
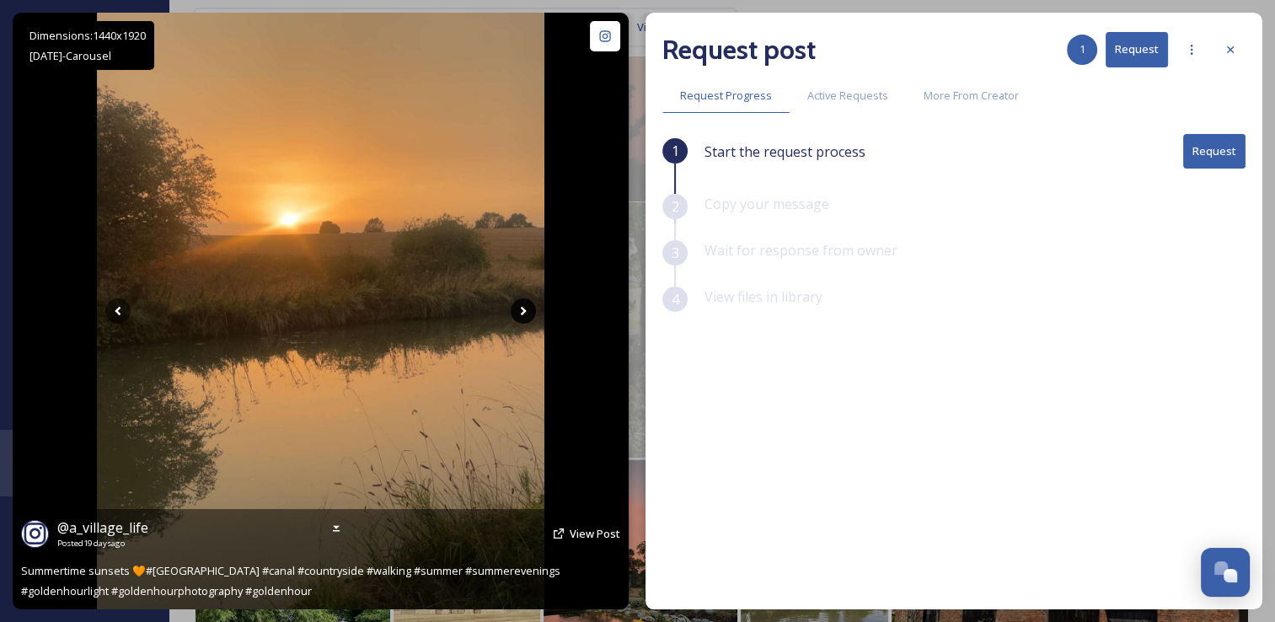
click at [523, 307] on icon at bounding box center [522, 310] width 25 height 25
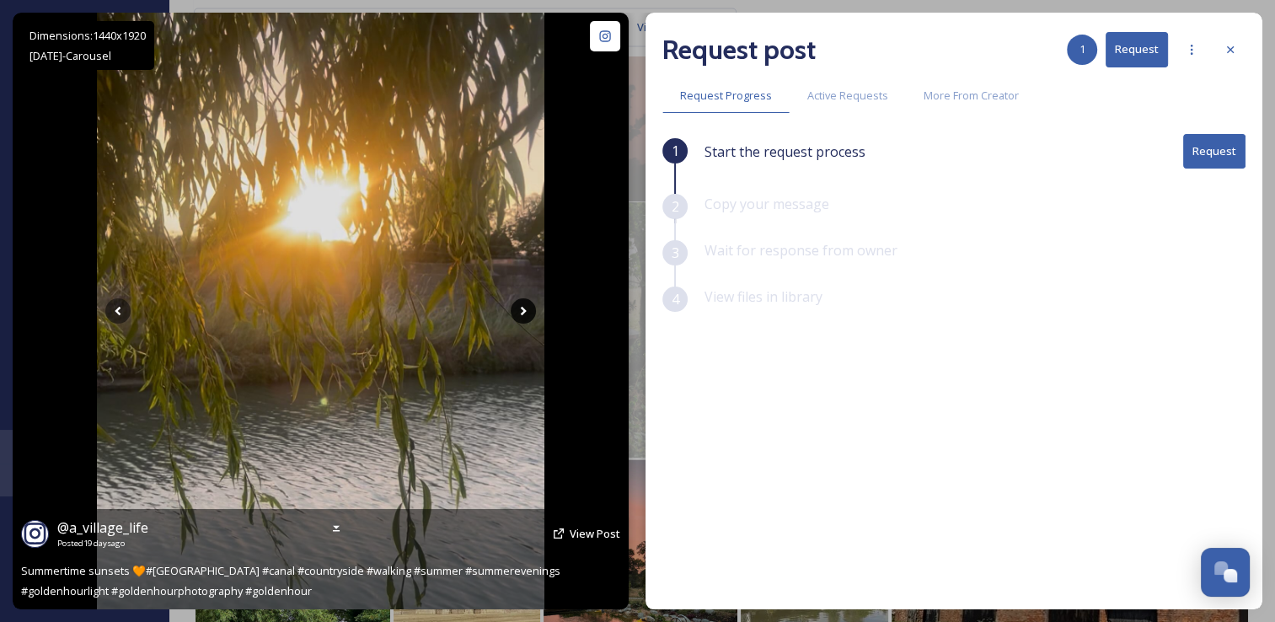
click at [523, 307] on icon at bounding box center [522, 310] width 25 height 25
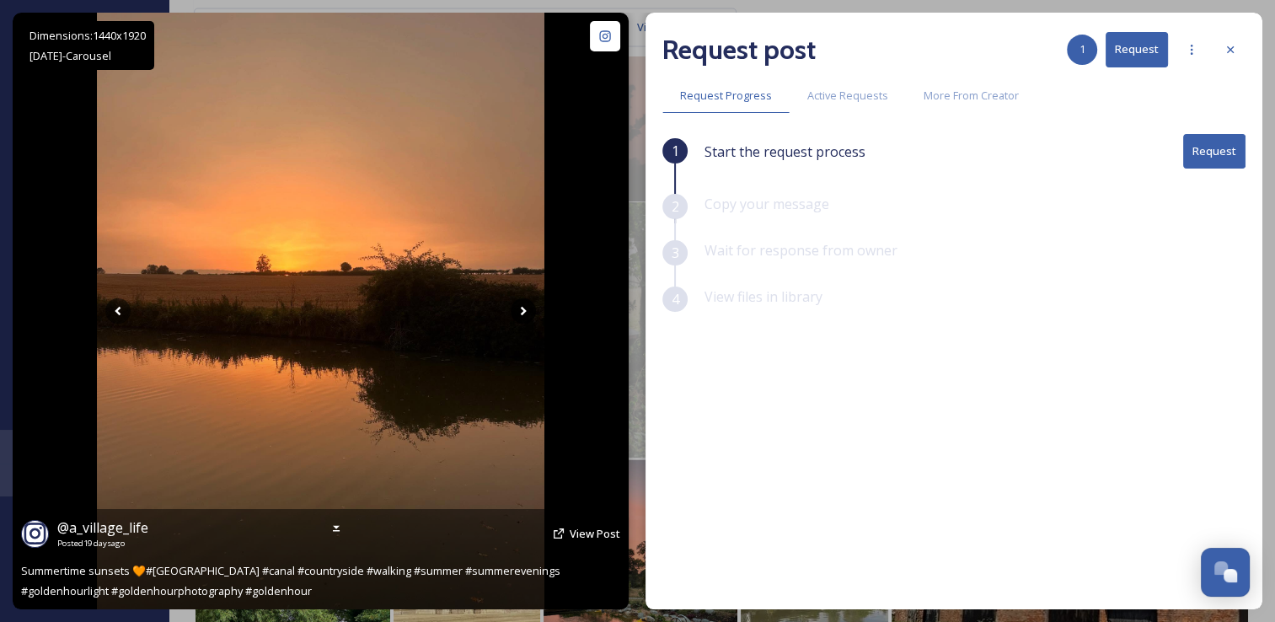
click at [523, 307] on icon at bounding box center [522, 310] width 25 height 25
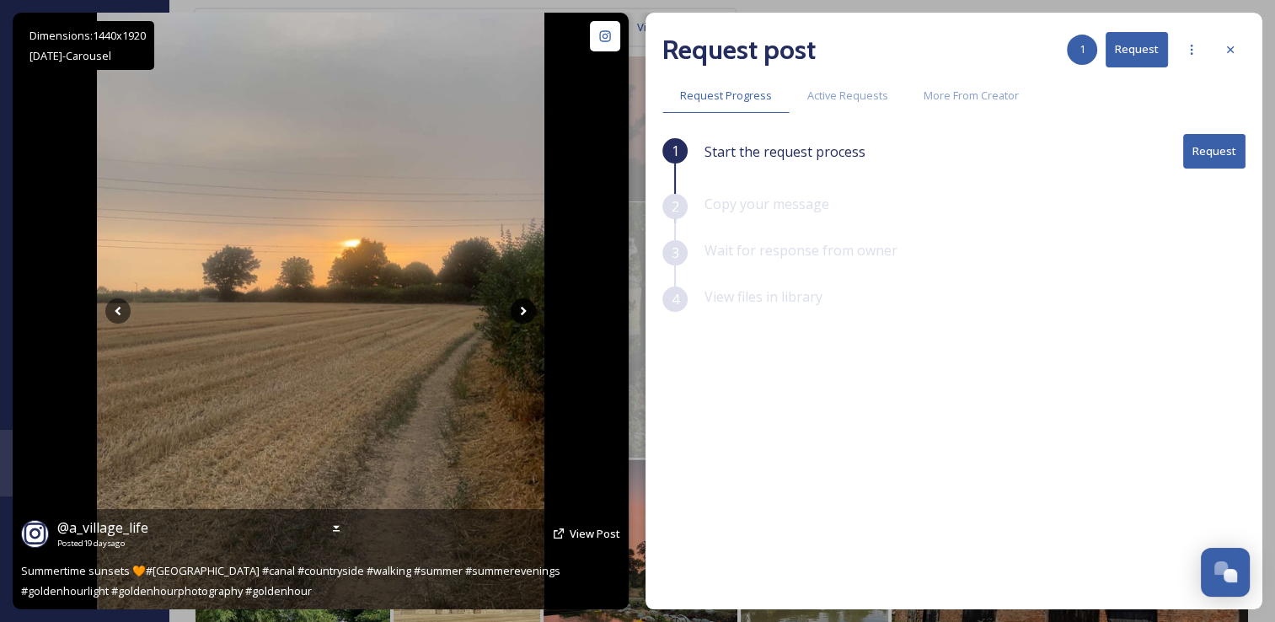
click at [523, 307] on icon at bounding box center [522, 310] width 25 height 25
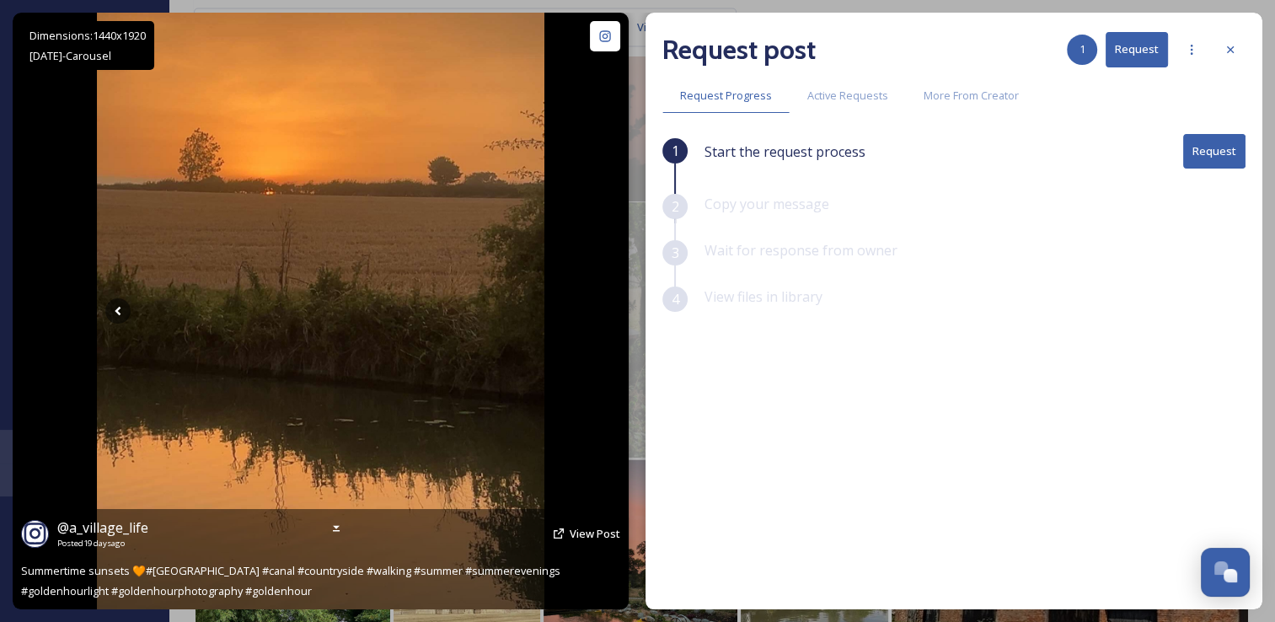
click at [523, 307] on icon at bounding box center [522, 310] width 25 height 25
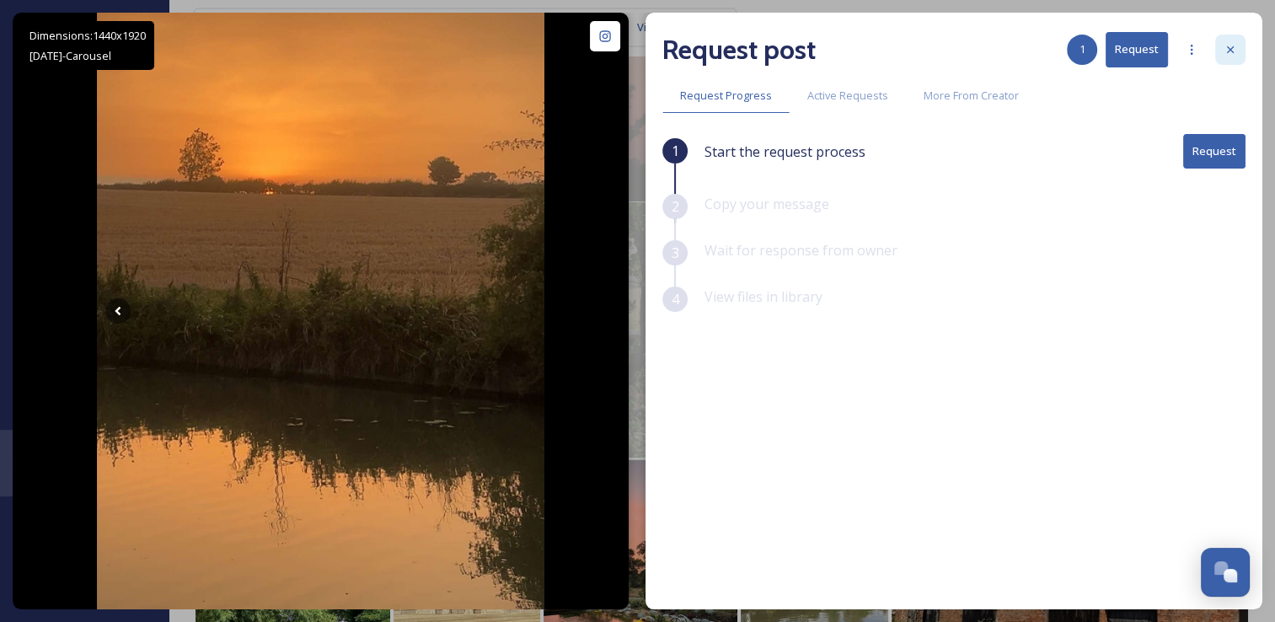
click at [1224, 59] on div at bounding box center [1230, 50] width 30 height 30
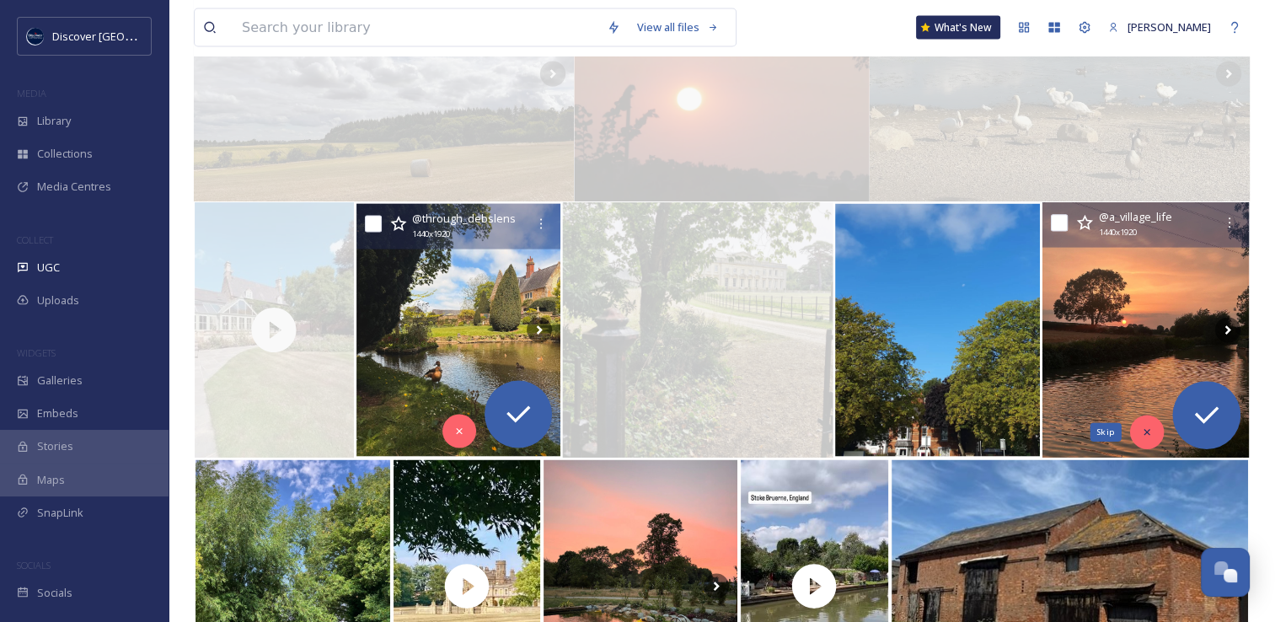
click at [1141, 428] on icon at bounding box center [1147, 432] width 12 height 12
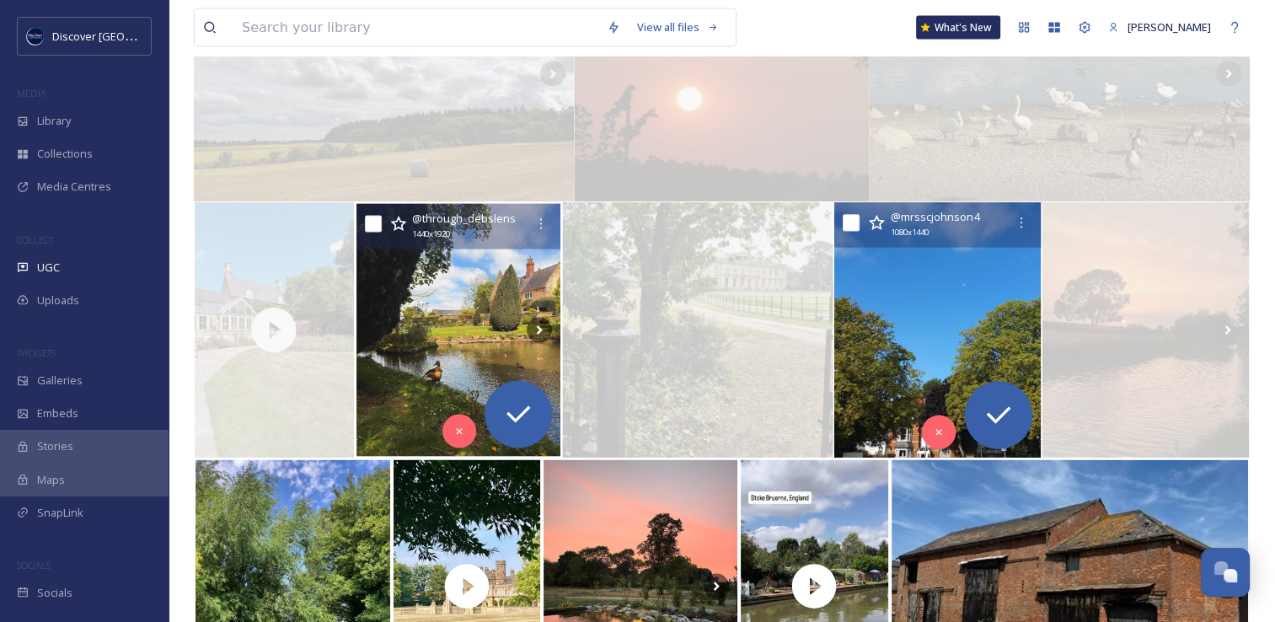
click at [943, 350] on img at bounding box center [937, 330] width 206 height 255
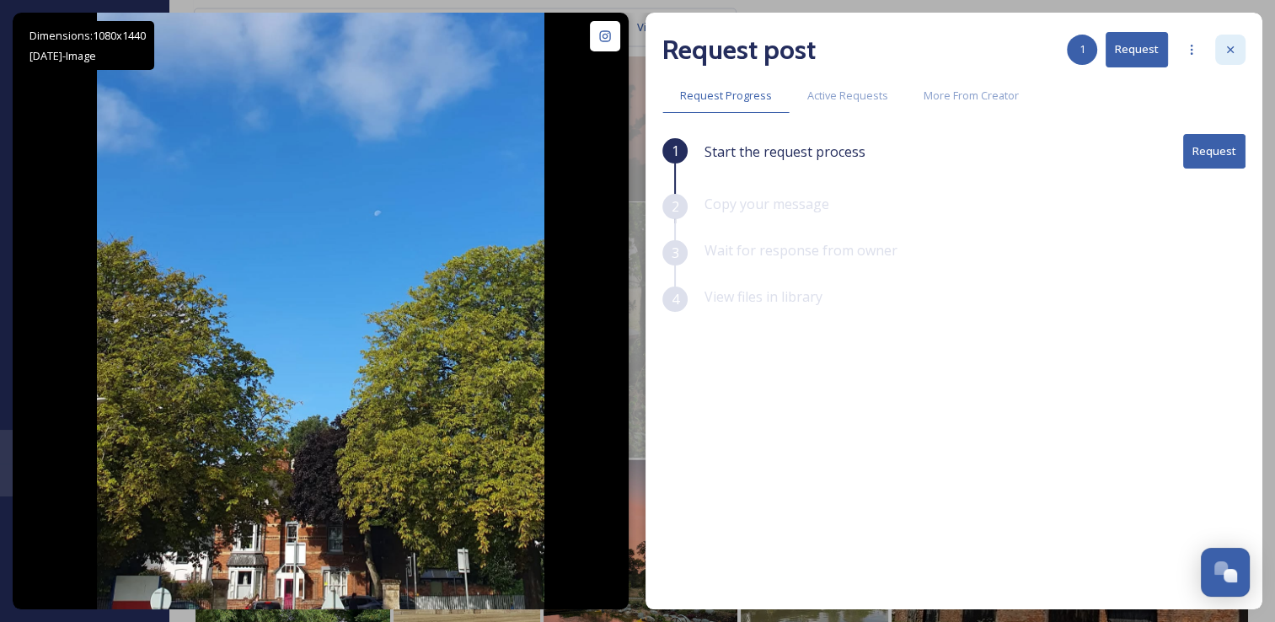
click at [1232, 49] on icon at bounding box center [1229, 49] width 13 height 13
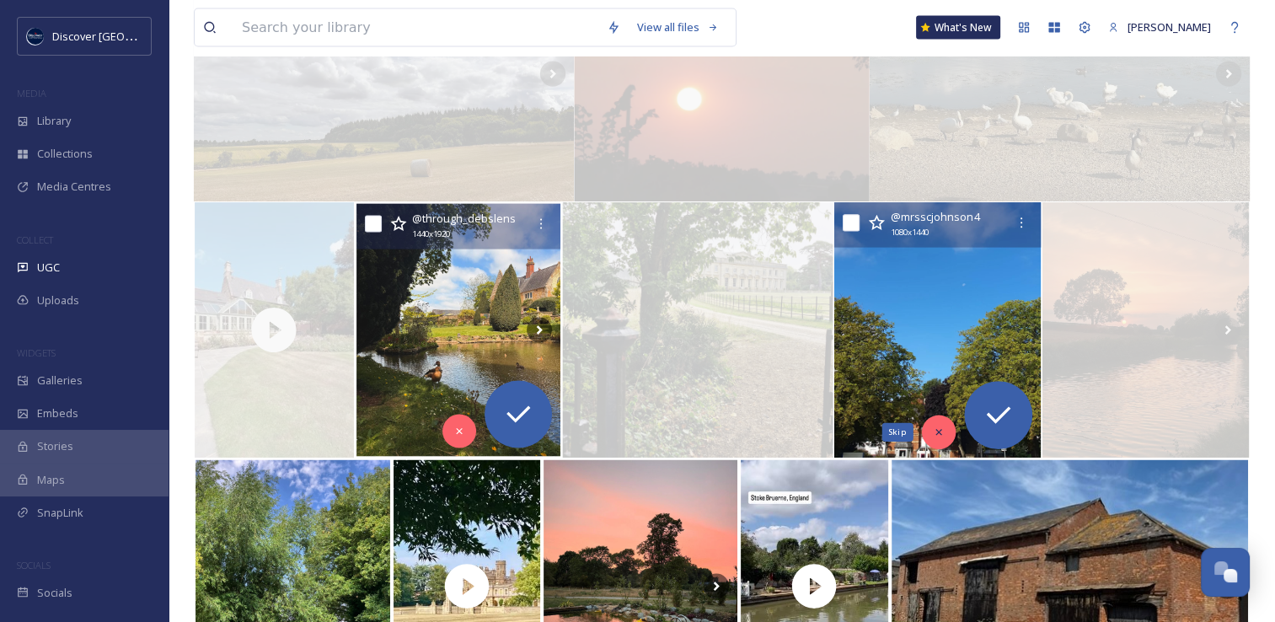
click at [943, 427] on icon at bounding box center [939, 432] width 12 height 12
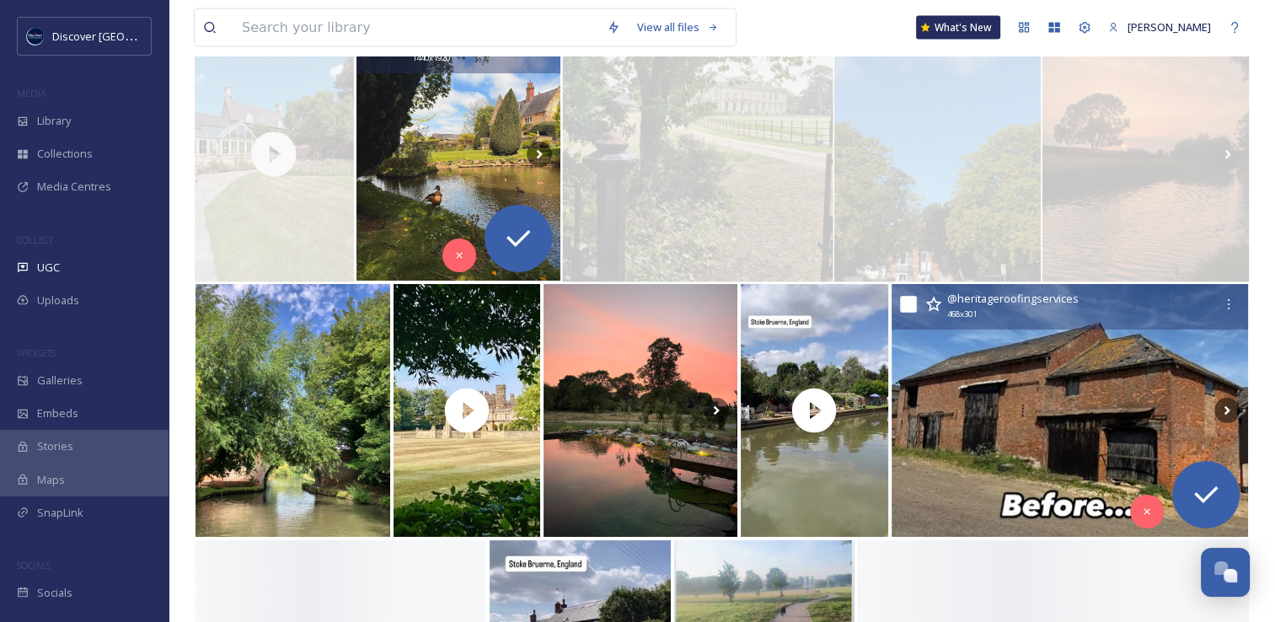
scroll to position [3602, 0]
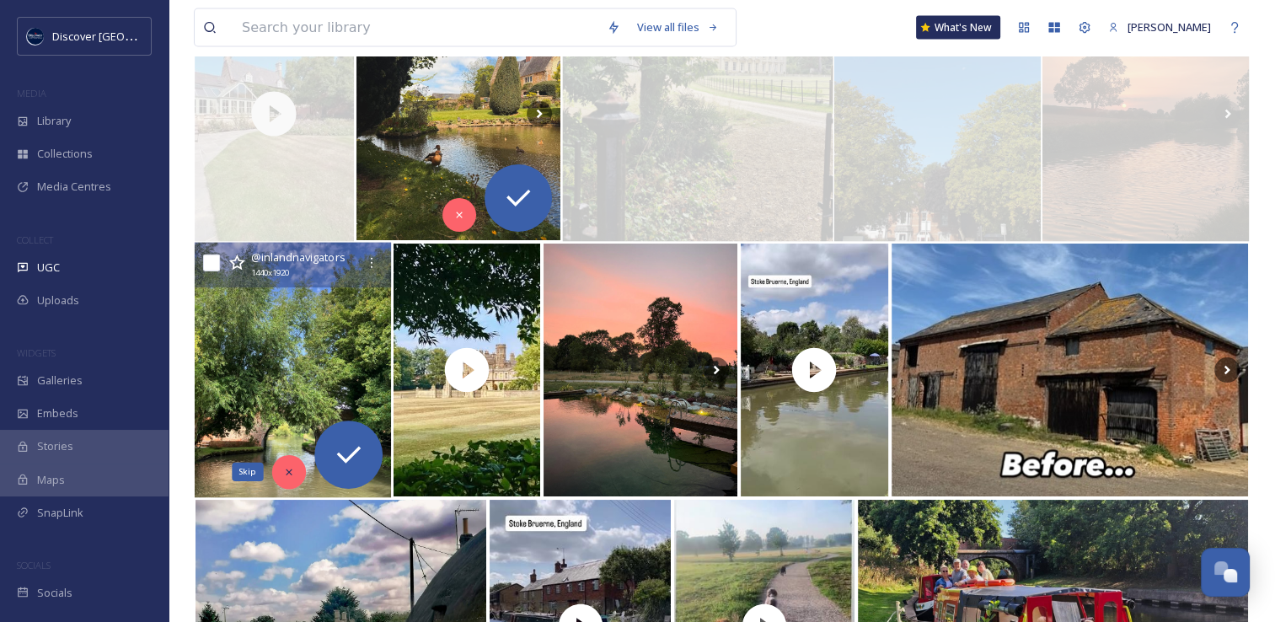
click at [292, 475] on icon at bounding box center [288, 472] width 12 height 12
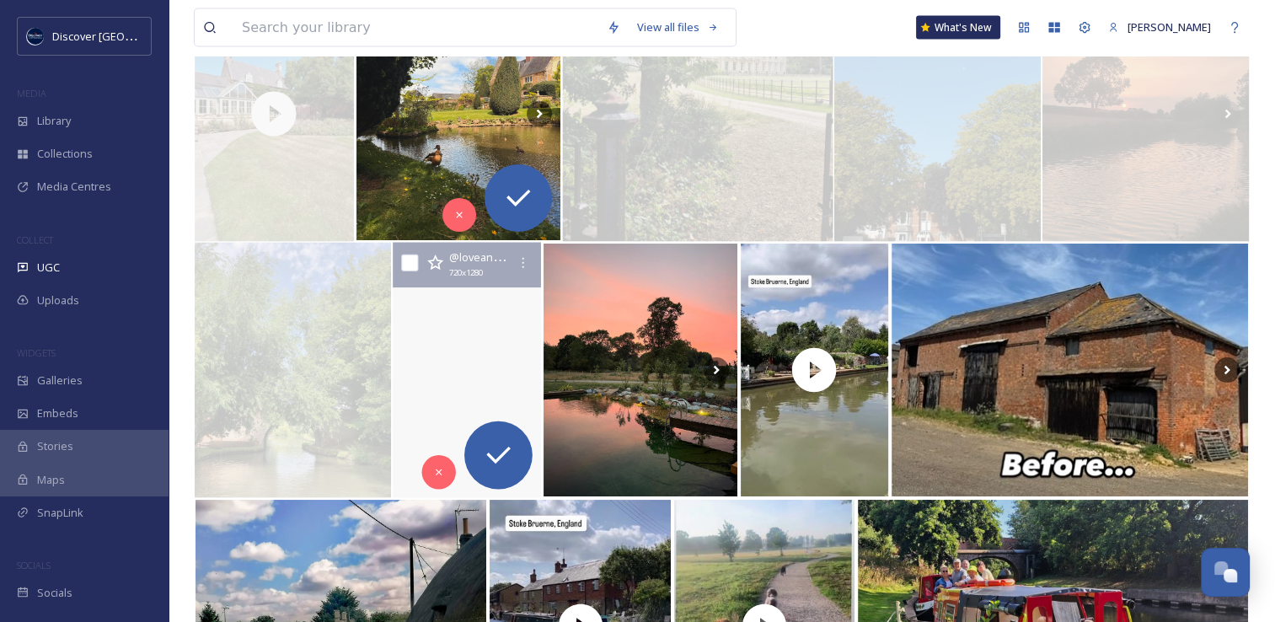
click at [426, 420] on video "The gardens at Castle Ashby are all about sweeping vistas, topiary, and bold re…" at bounding box center [466, 370] width 153 height 255
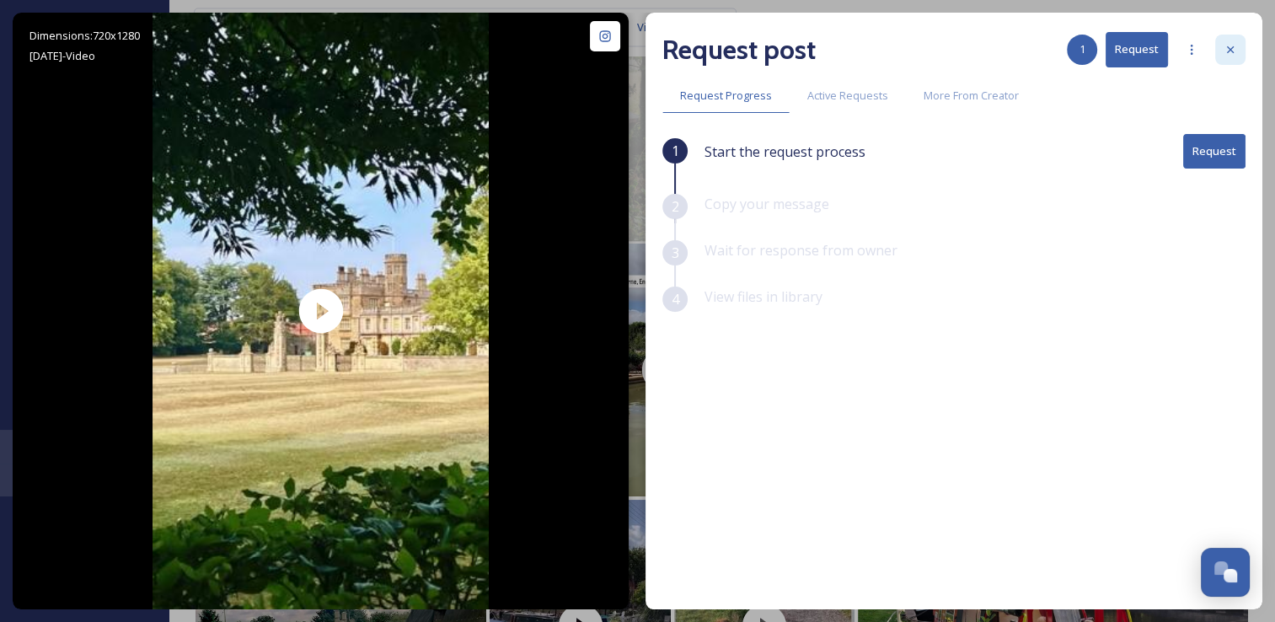
click at [1230, 49] on icon at bounding box center [1230, 49] width 7 height 7
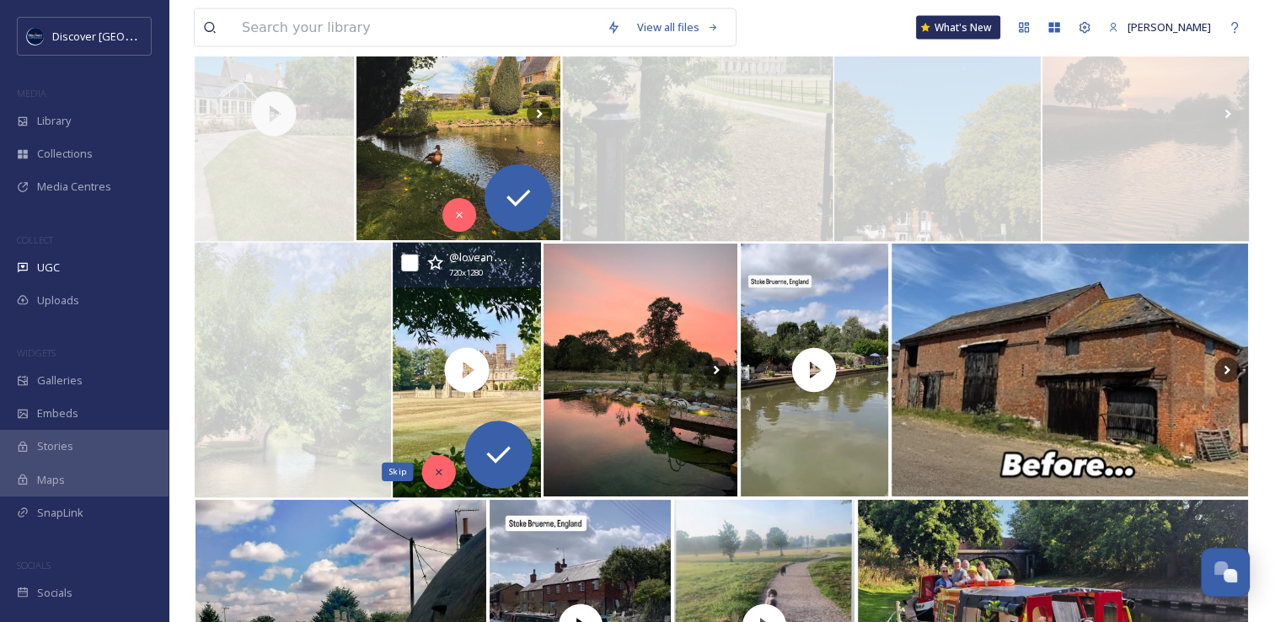
click at [441, 478] on div "Skip" at bounding box center [438, 472] width 34 height 34
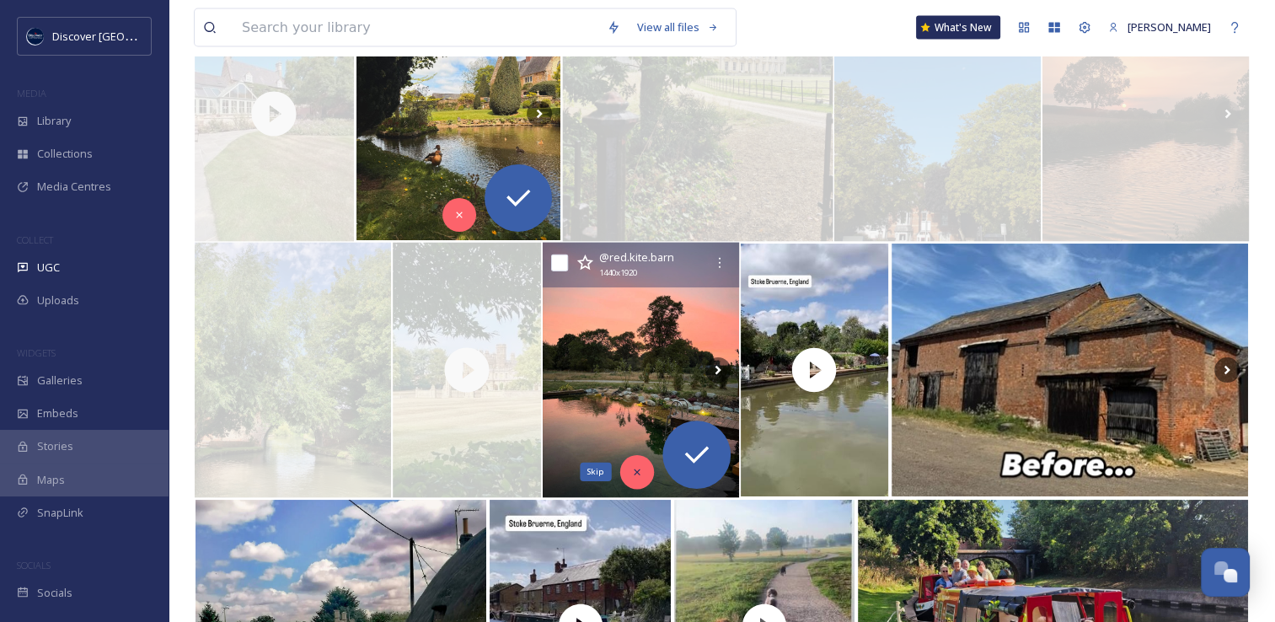
click at [639, 470] on icon at bounding box center [636, 472] width 12 height 12
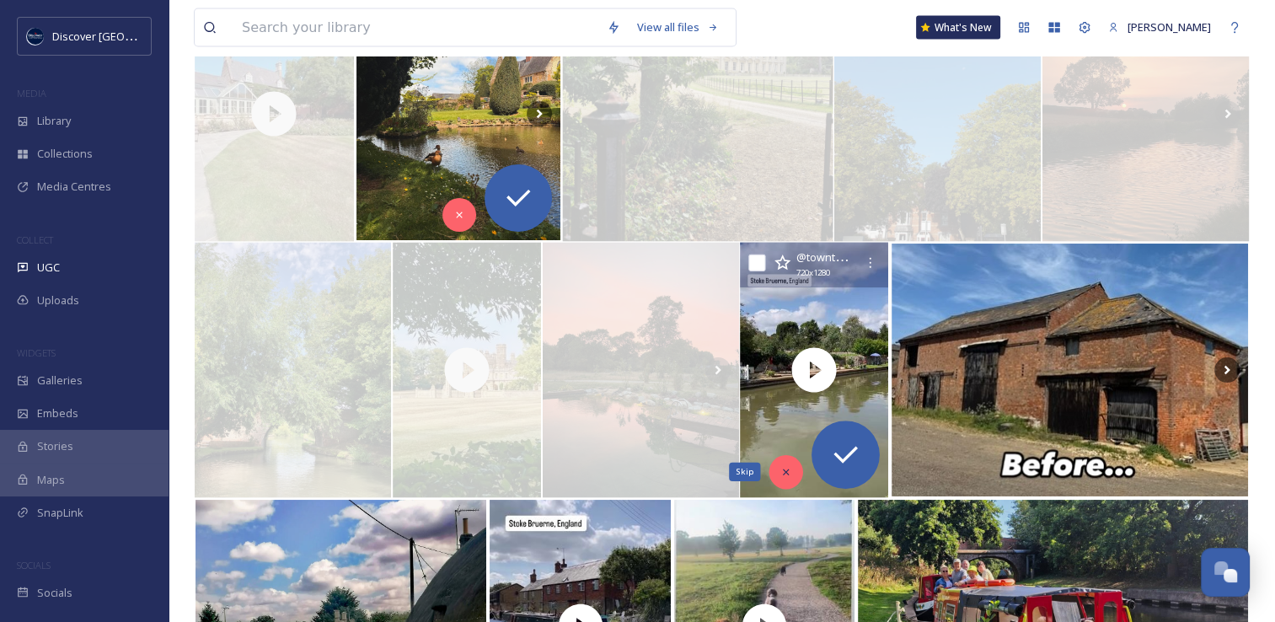
click at [794, 468] on div "Skip" at bounding box center [786, 472] width 34 height 34
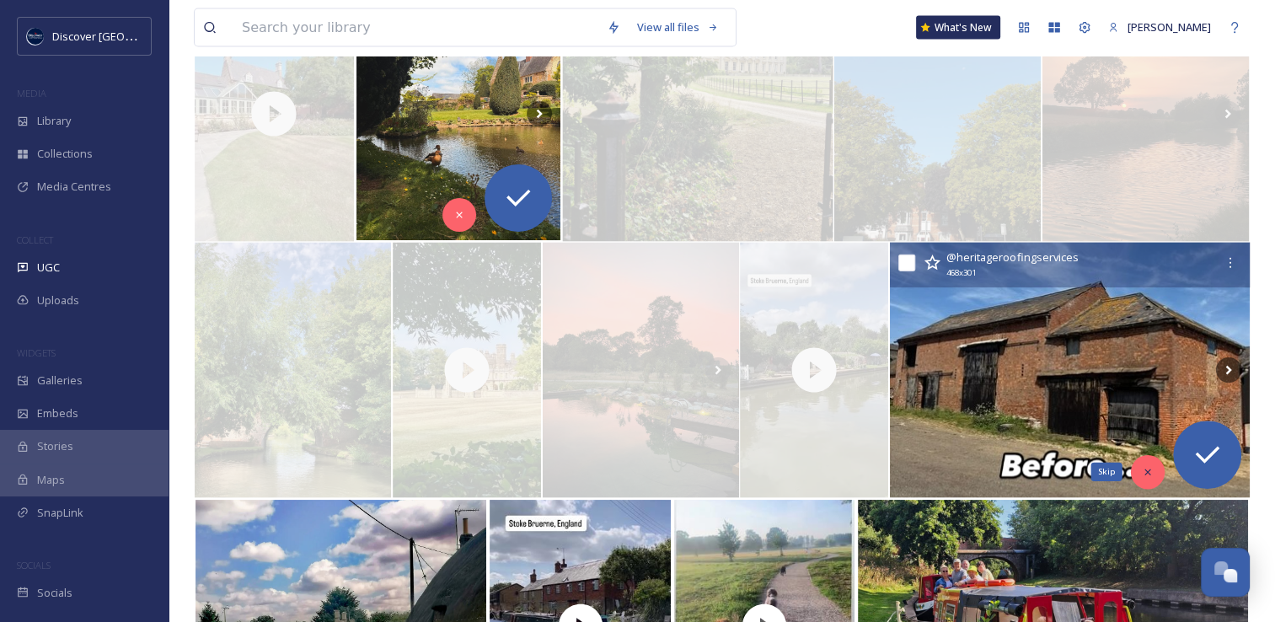
click at [1143, 467] on icon at bounding box center [1147, 472] width 12 height 12
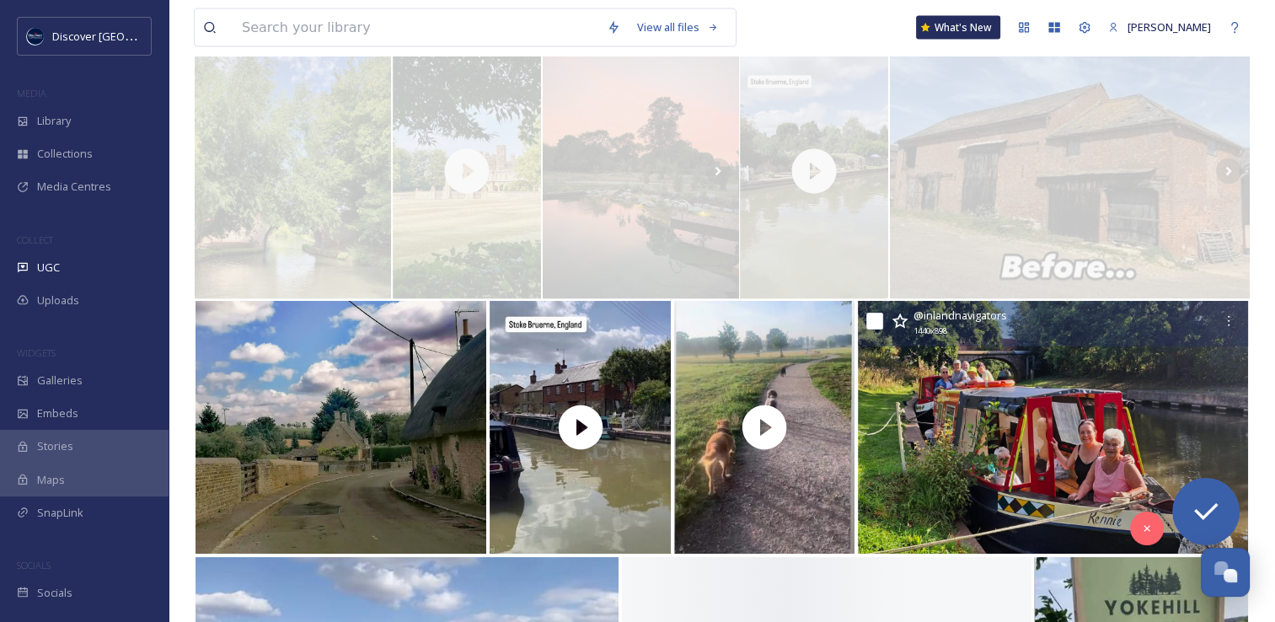
scroll to position [3831, 0]
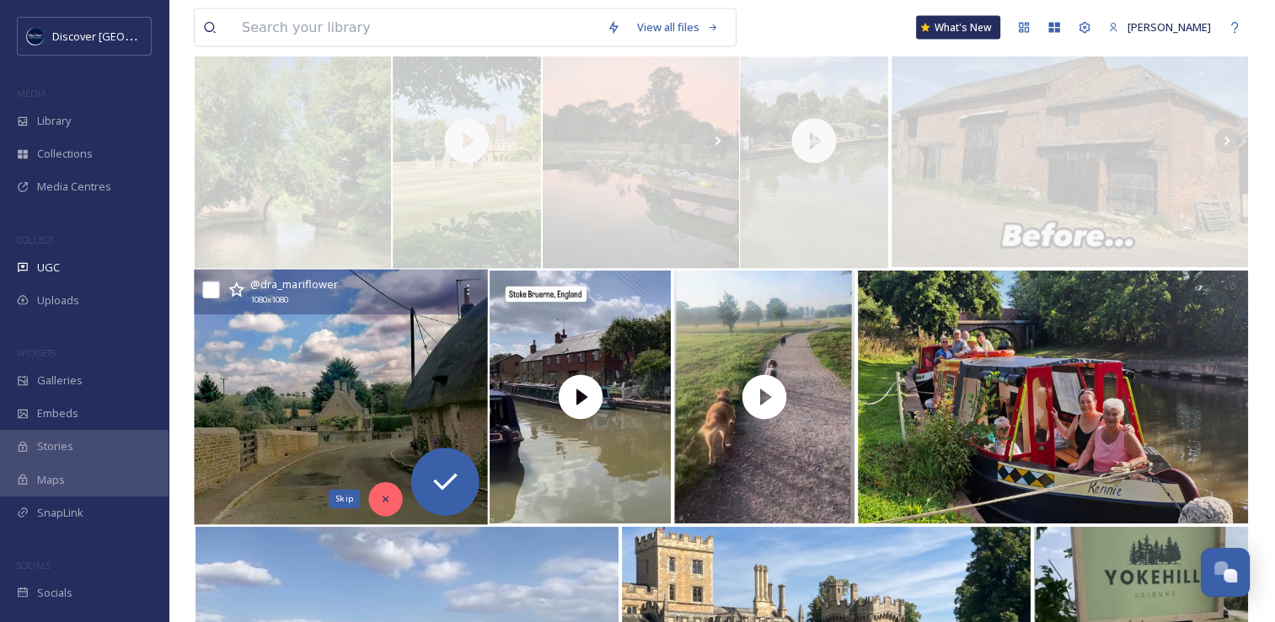
click at [383, 501] on icon at bounding box center [386, 499] width 12 height 12
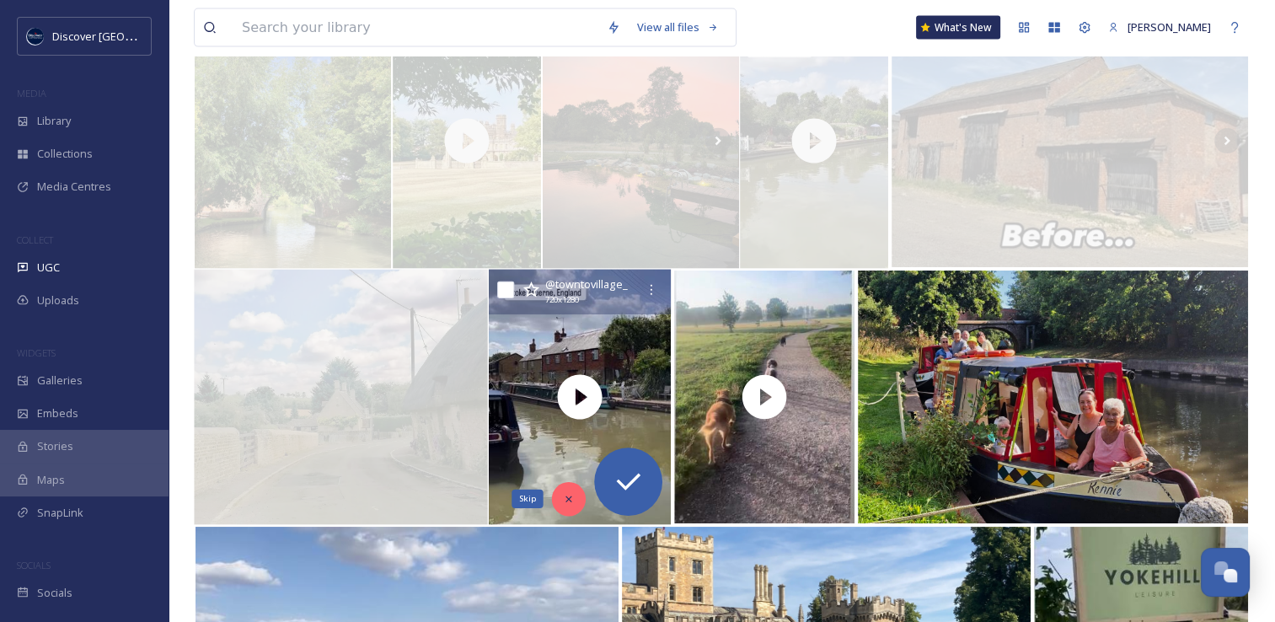
click at [559, 494] on div "Skip" at bounding box center [569, 499] width 34 height 34
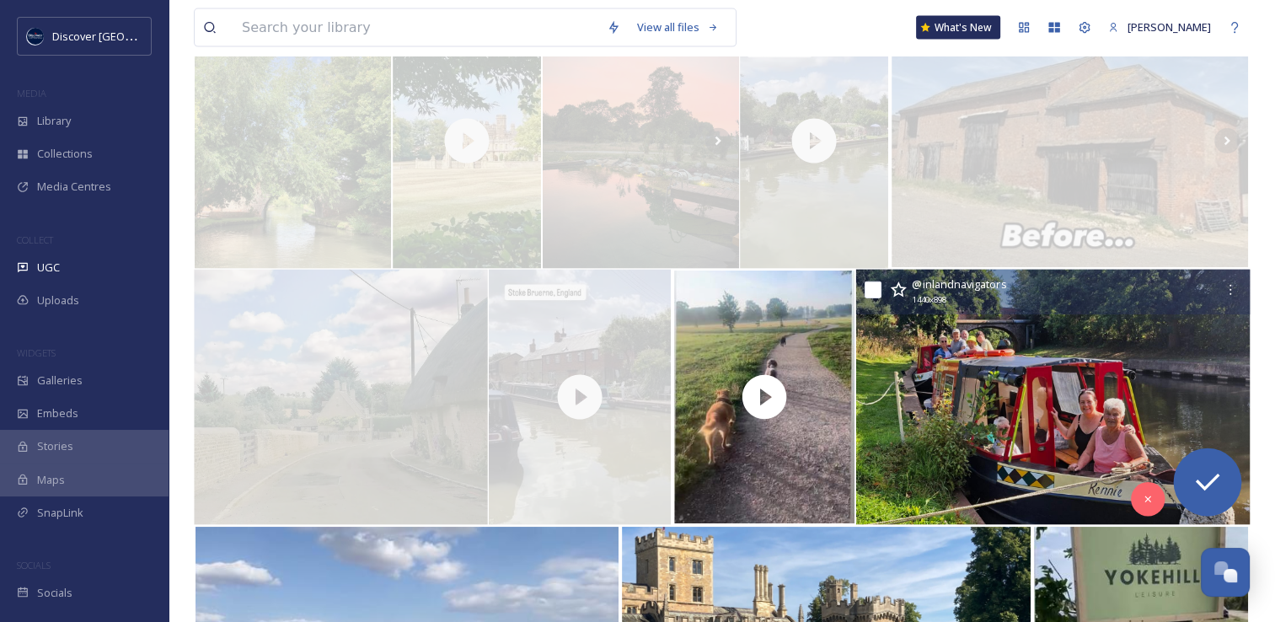
click at [922, 419] on img at bounding box center [1052, 397] width 394 height 255
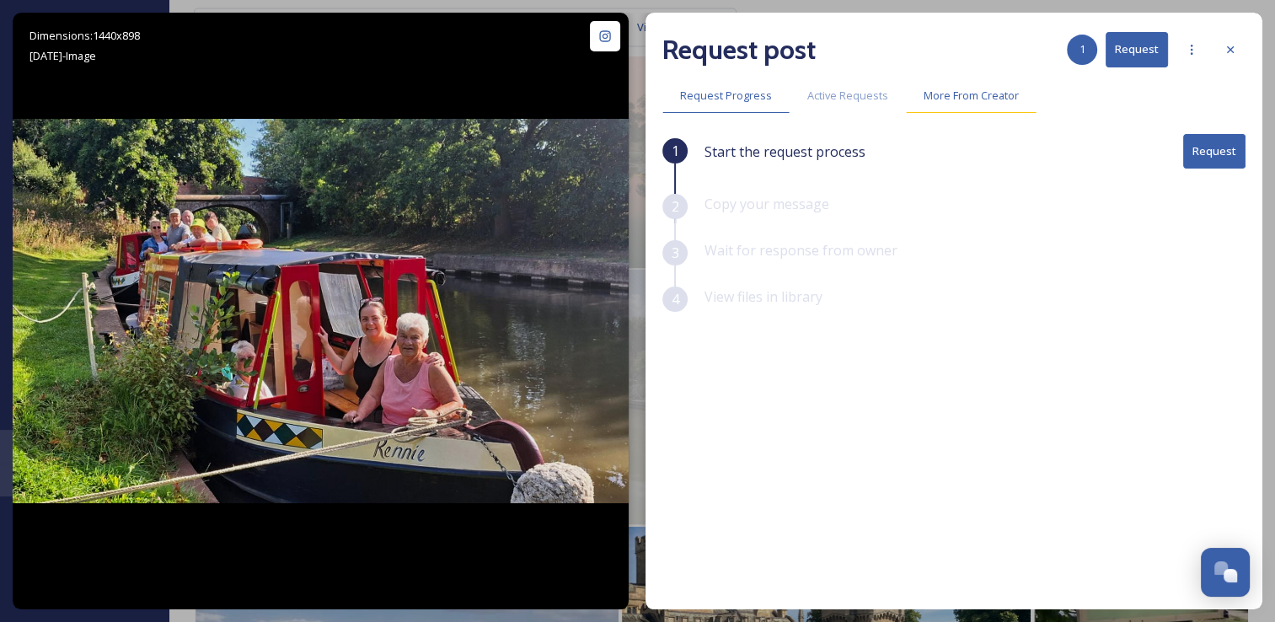
click at [964, 99] on span "More From Creator" at bounding box center [970, 96] width 95 height 16
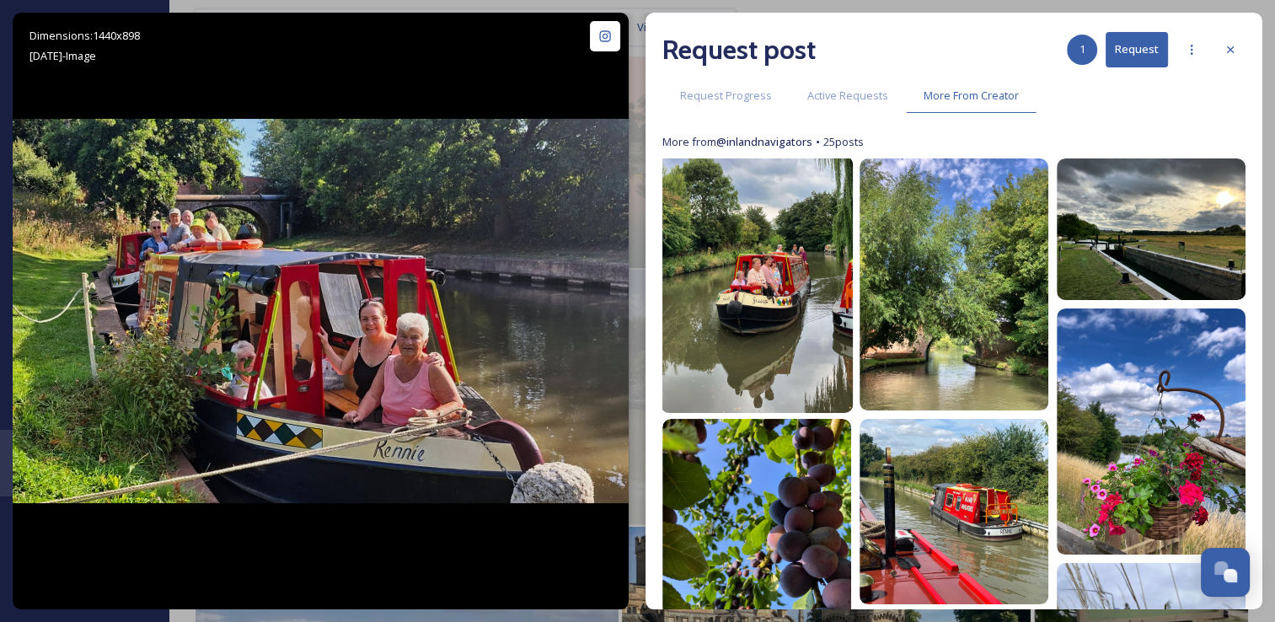
click at [756, 303] on img at bounding box center [756, 284] width 192 height 257
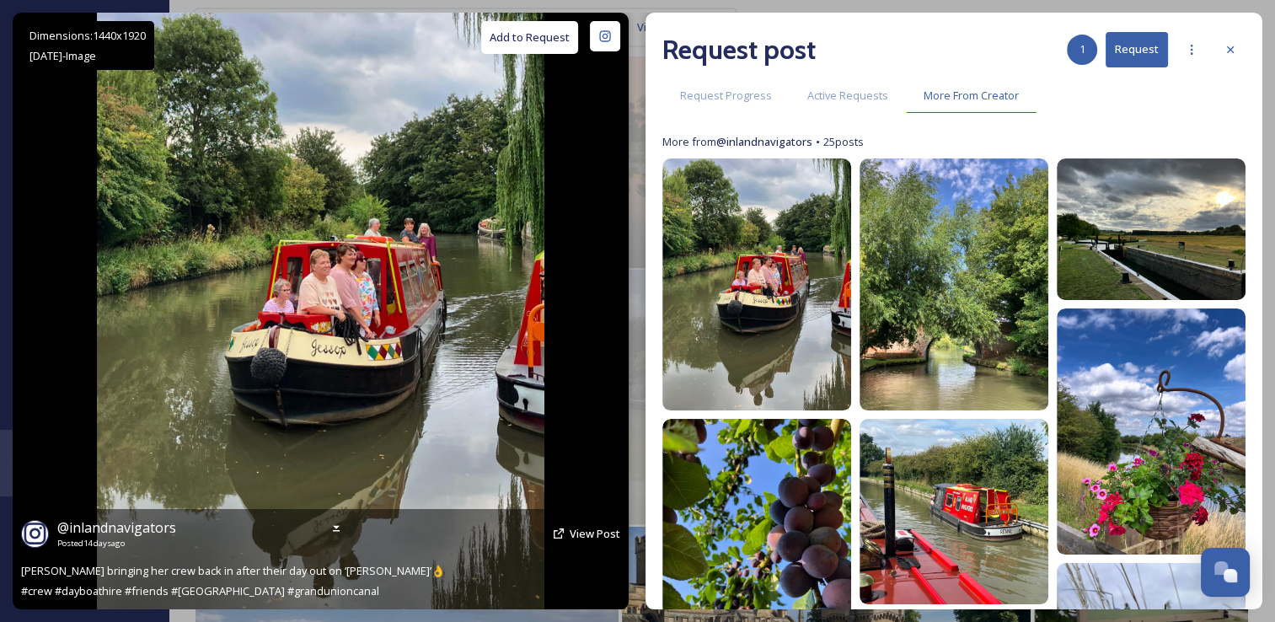
click at [528, 46] on button "Add to Request" at bounding box center [529, 37] width 97 height 33
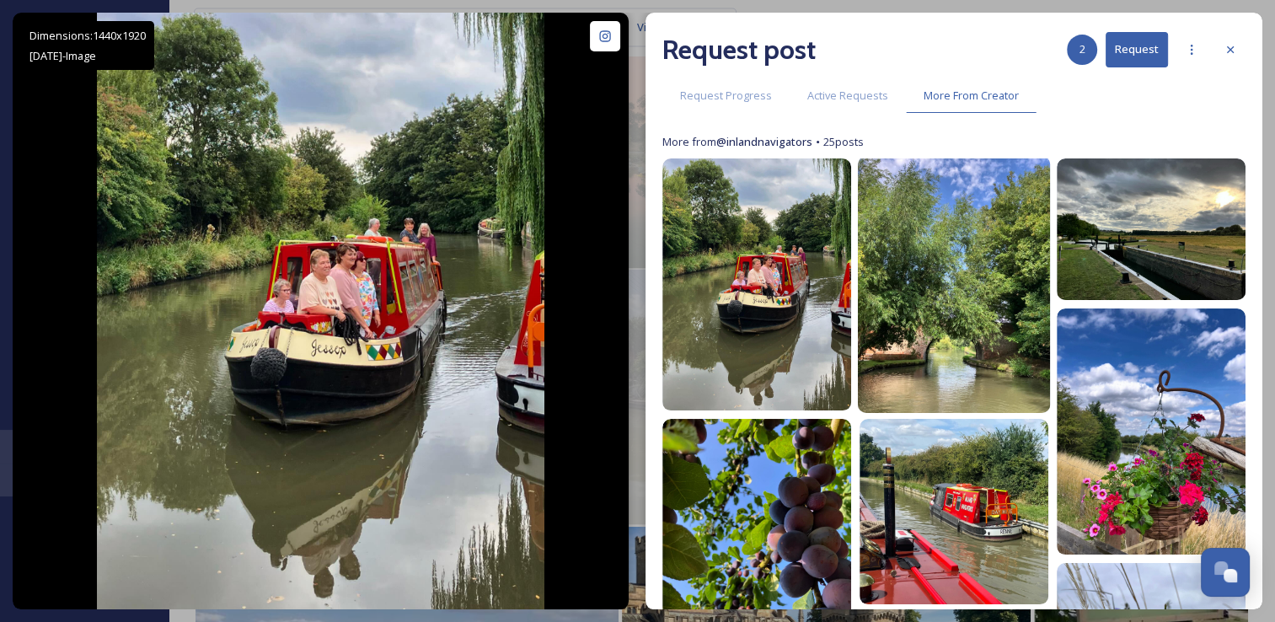
click at [911, 314] on img at bounding box center [954, 284] width 192 height 257
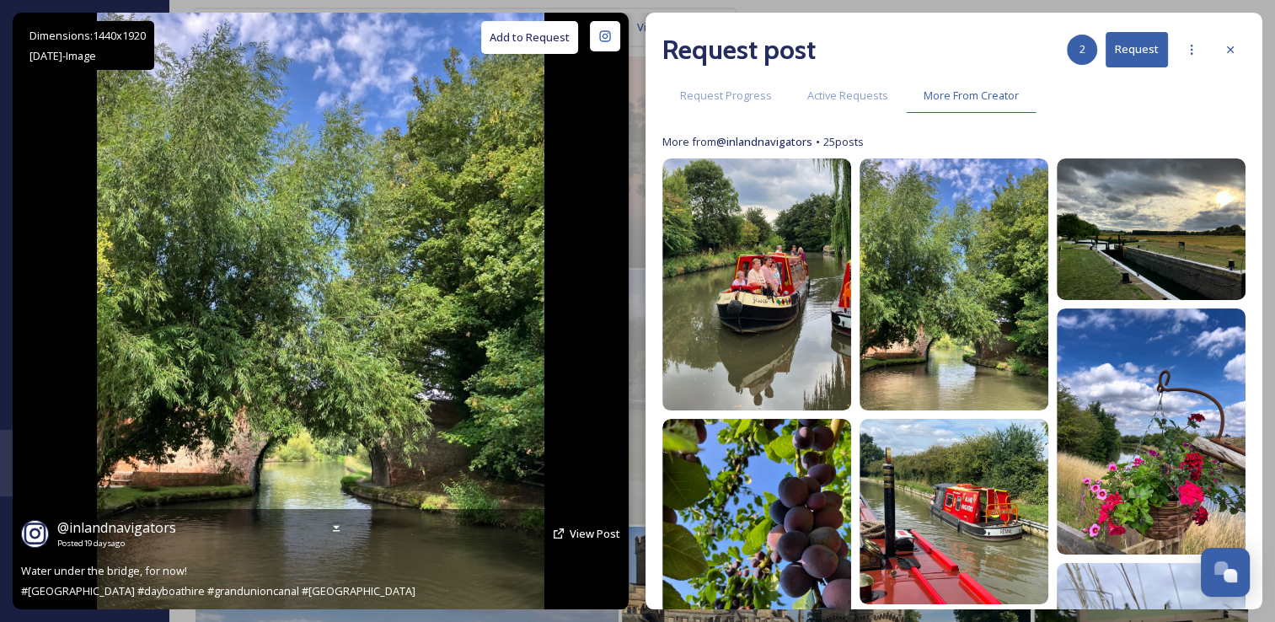
click at [564, 45] on button "Add to Request" at bounding box center [529, 37] width 97 height 33
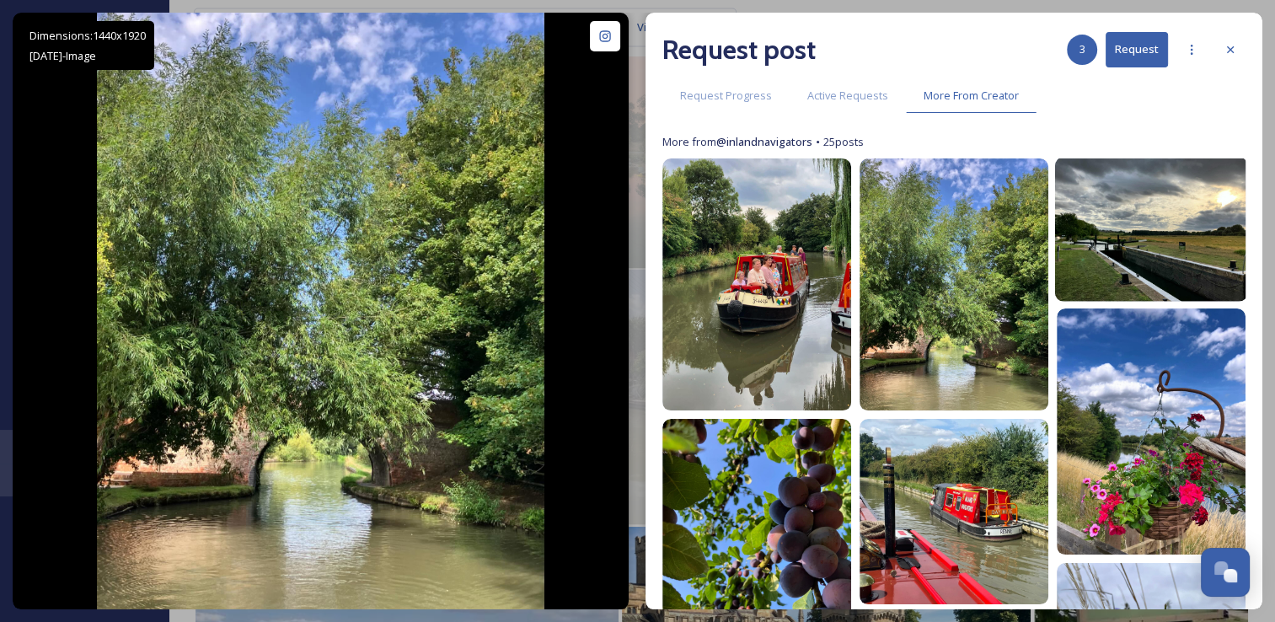
click at [1122, 257] on img at bounding box center [1151, 230] width 192 height 144
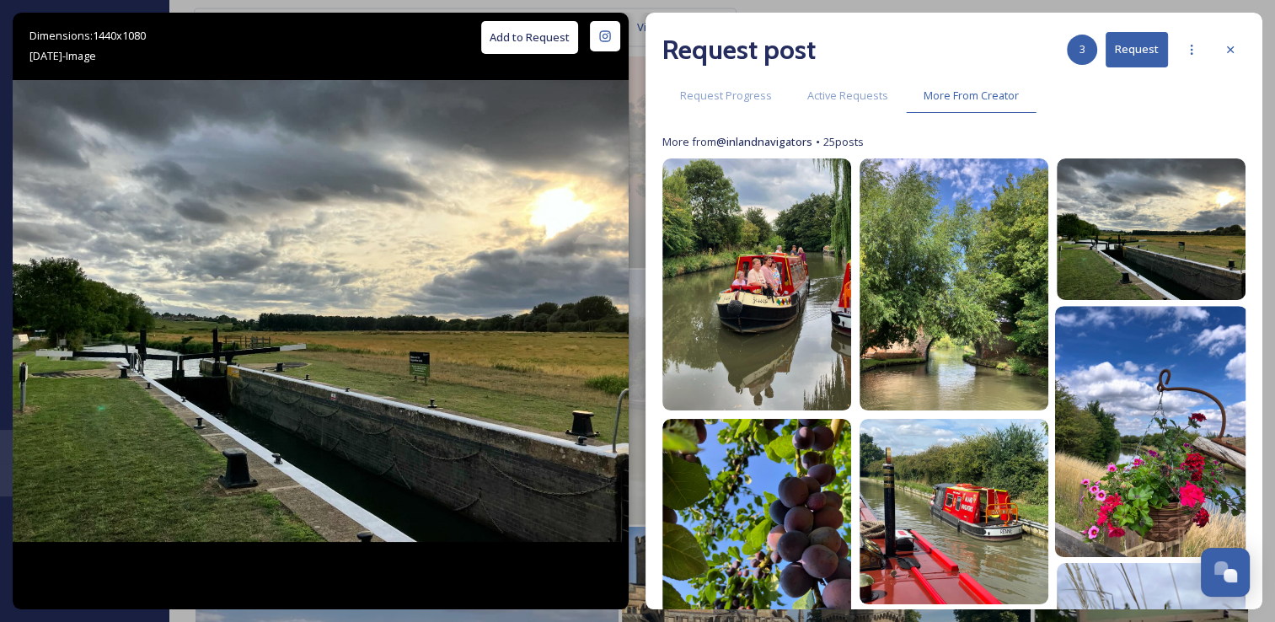
click at [1113, 381] on img at bounding box center [1151, 431] width 192 height 251
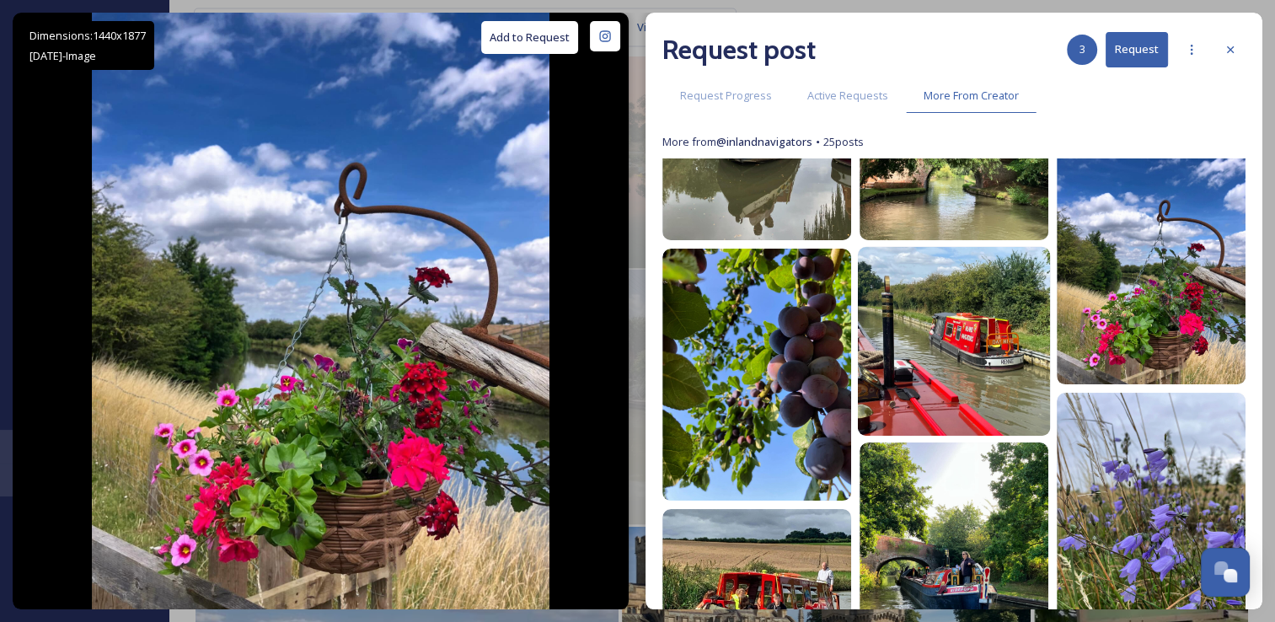
scroll to position [171, 0]
click at [908, 399] on img at bounding box center [954, 341] width 192 height 190
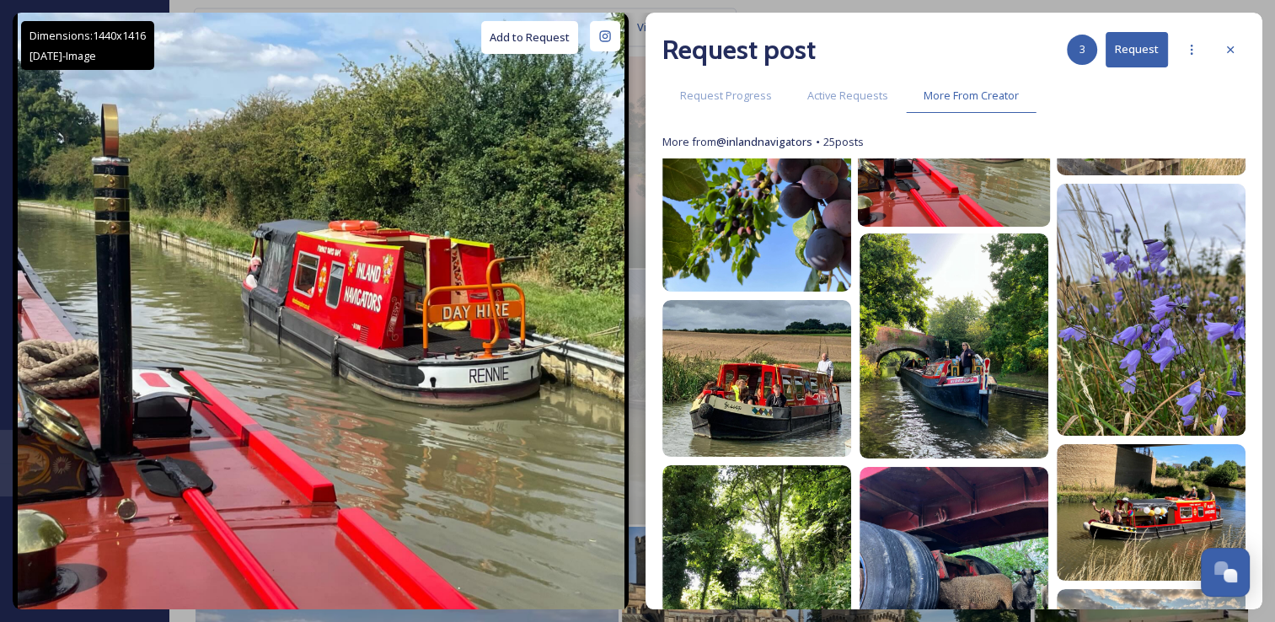
scroll to position [380, 0]
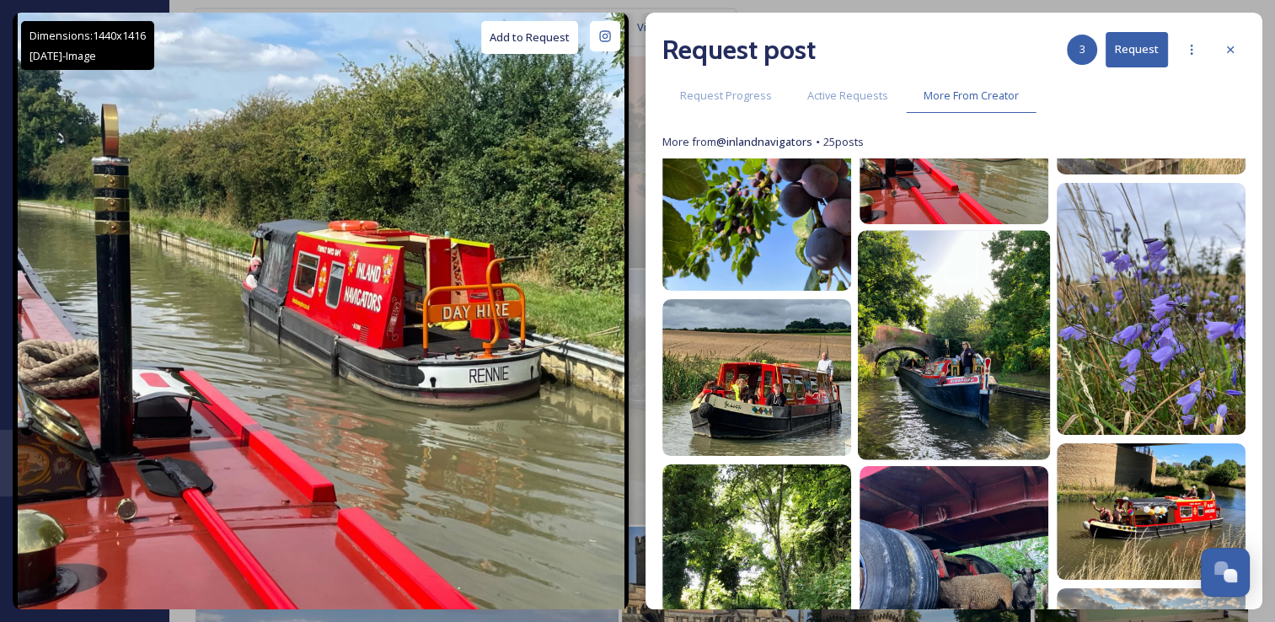
click at [934, 394] on img at bounding box center [954, 345] width 192 height 229
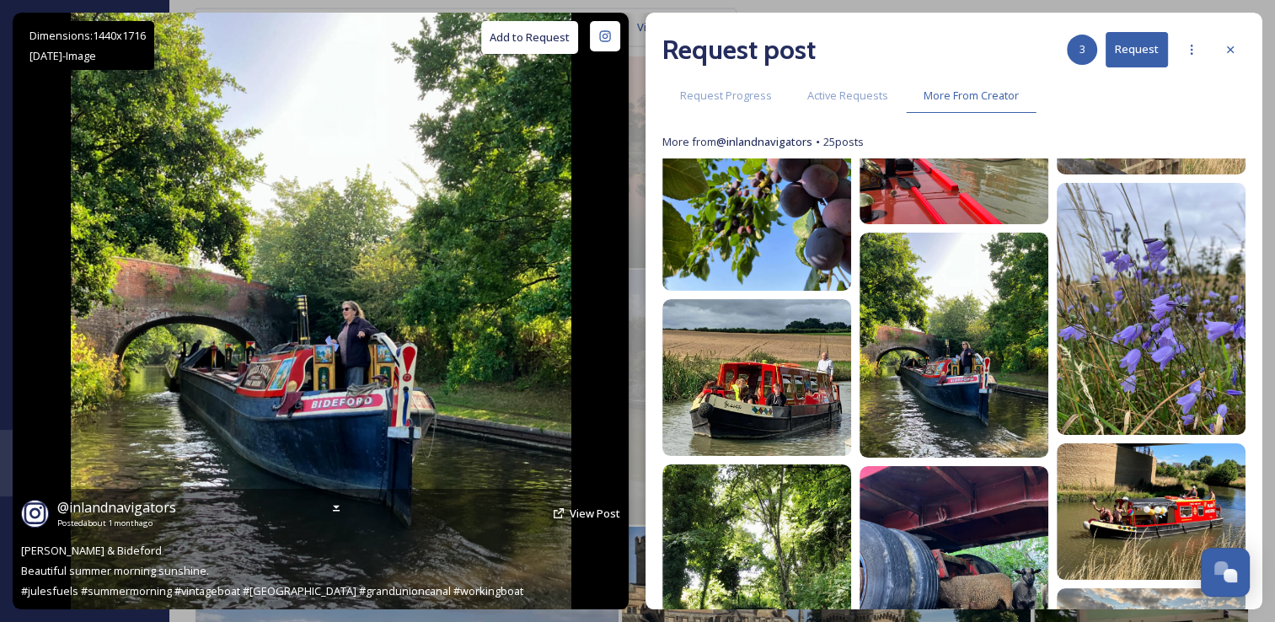
click at [563, 42] on button "Add to Request" at bounding box center [529, 37] width 97 height 33
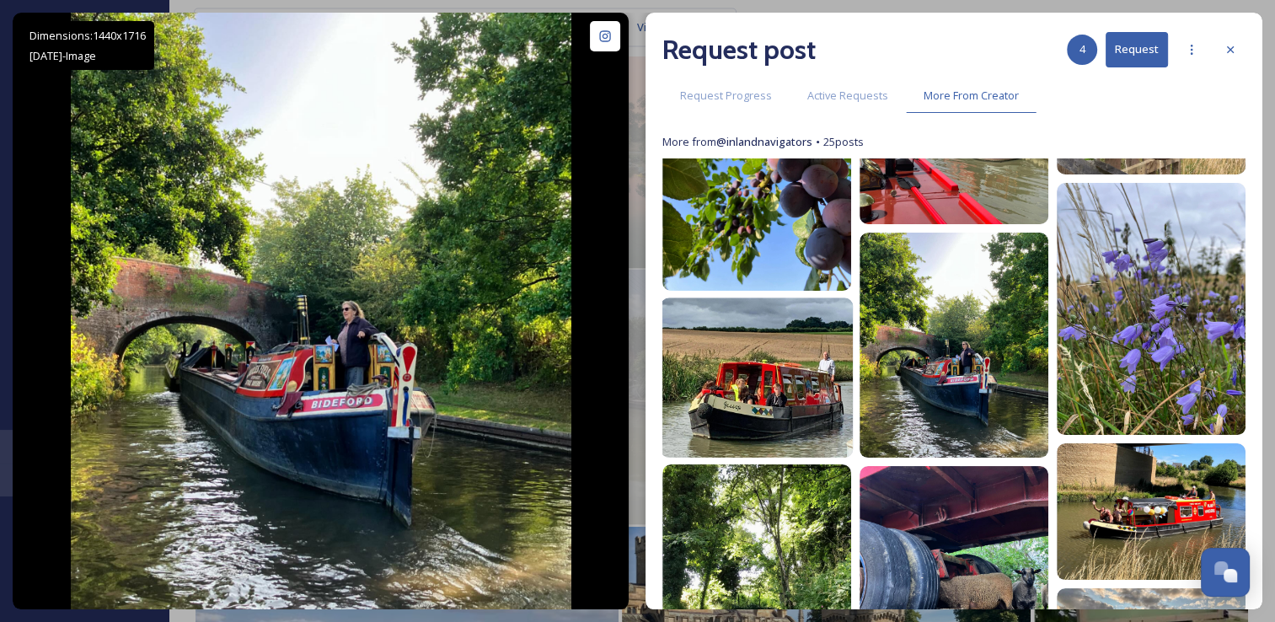
click at [745, 412] on img at bounding box center [756, 377] width 192 height 160
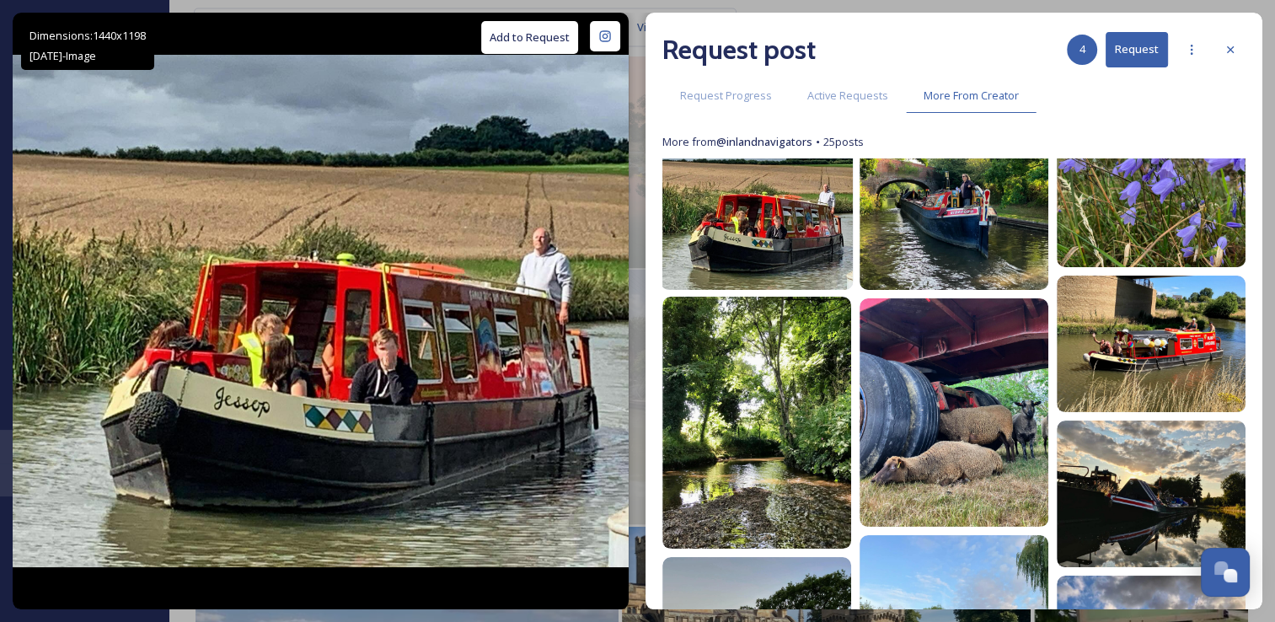
scroll to position [548, 0]
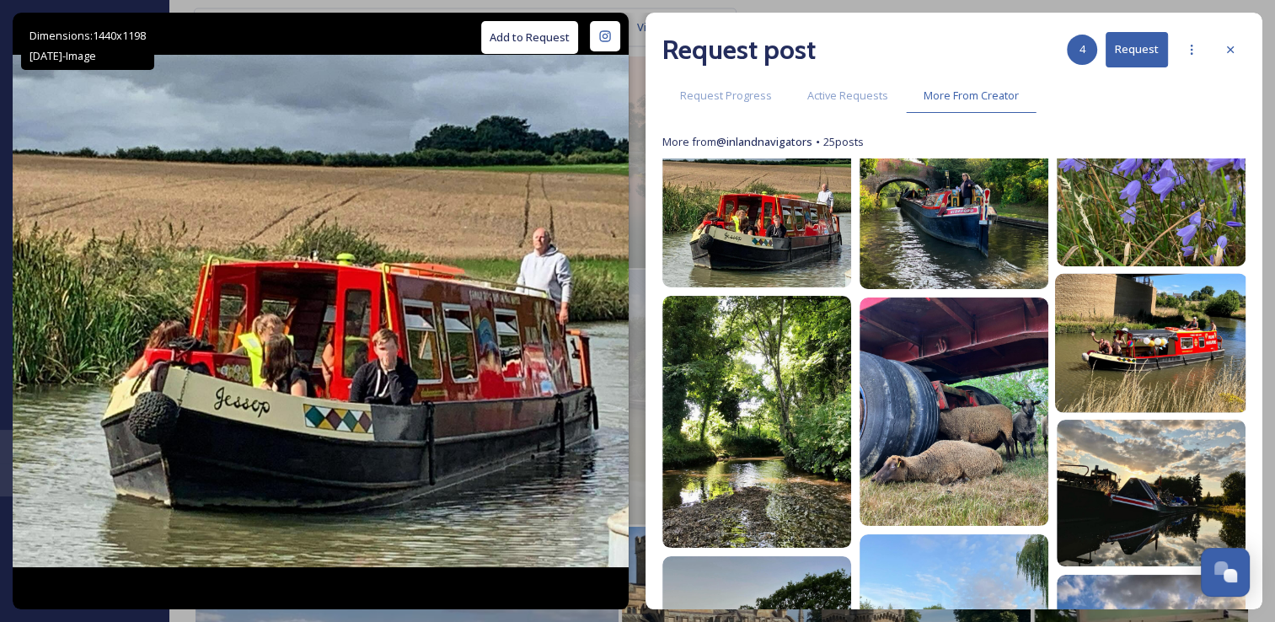
click at [1083, 352] on img at bounding box center [1151, 343] width 192 height 140
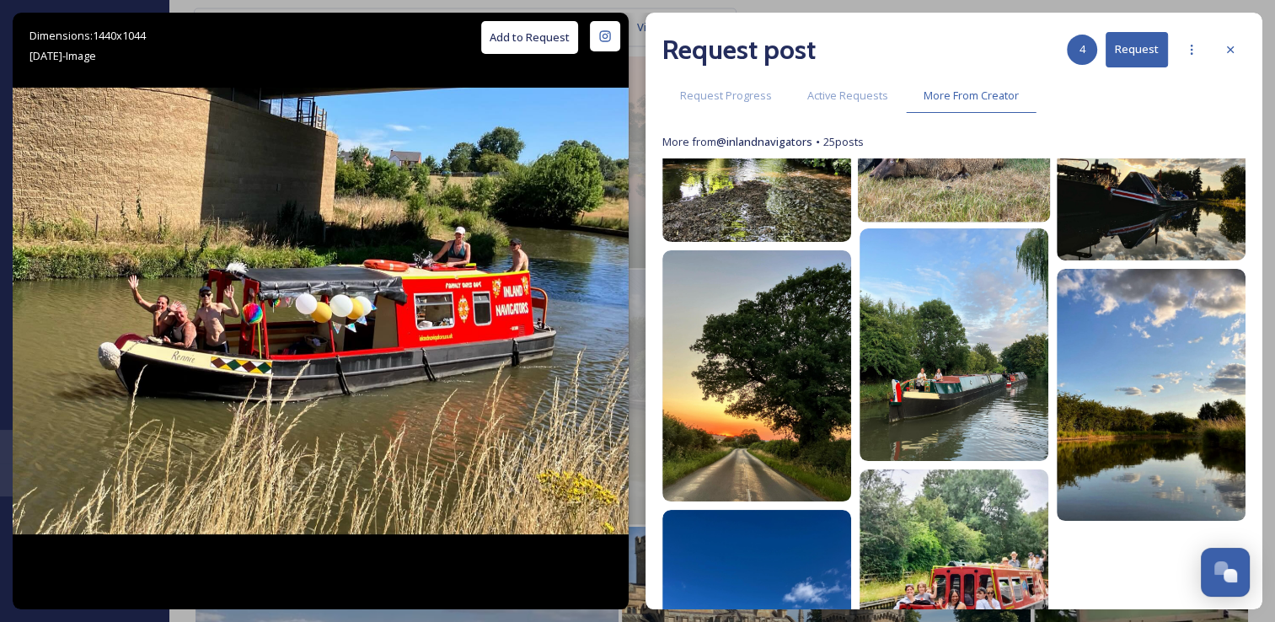
scroll to position [853, 0]
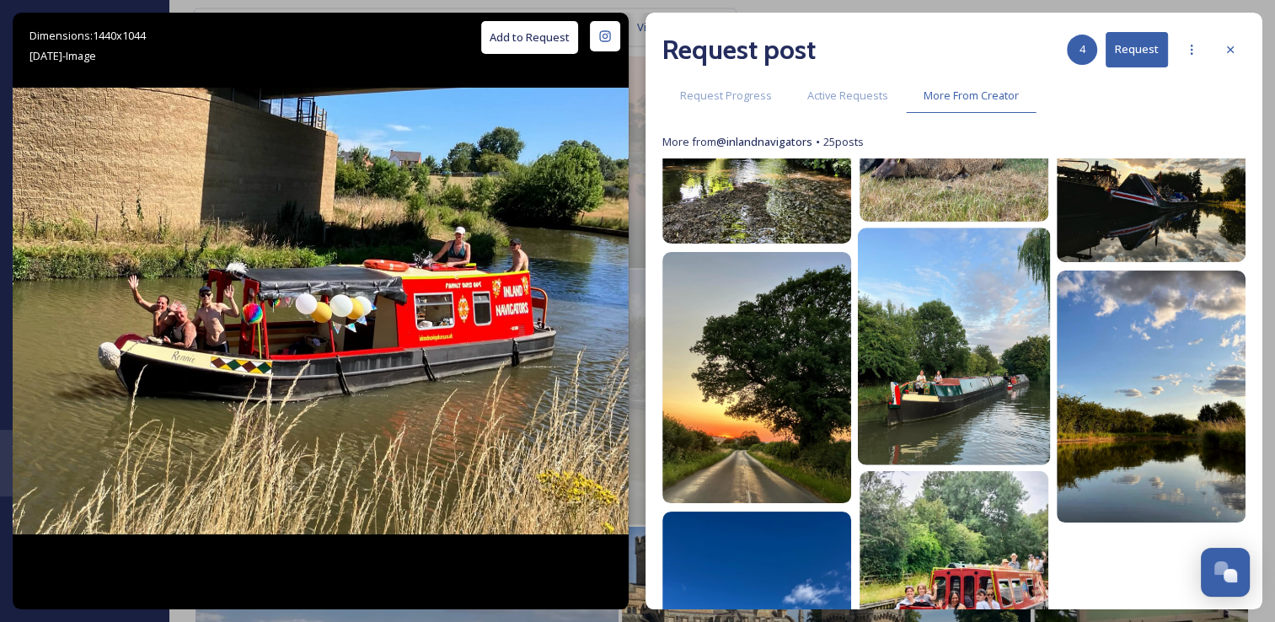
drag, startPoint x: 974, startPoint y: 366, endPoint x: 887, endPoint y: 365, distance: 86.8
click at [887, 365] on img at bounding box center [954, 346] width 192 height 238
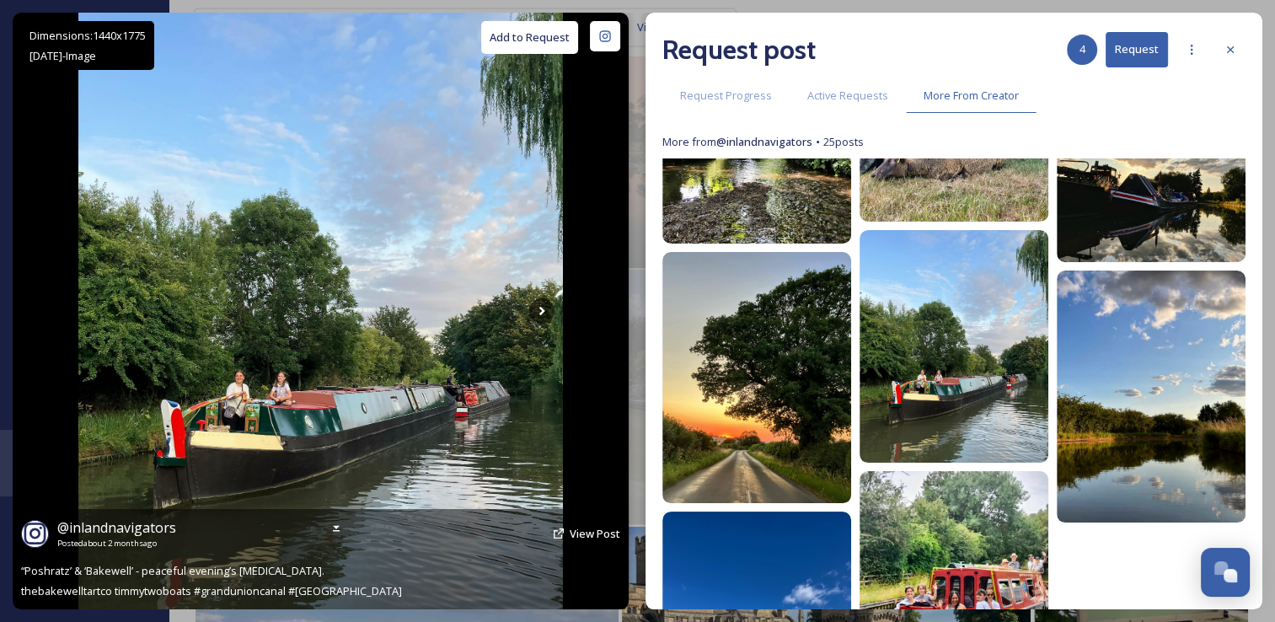
click at [553, 41] on button "Add to Request" at bounding box center [529, 37] width 97 height 33
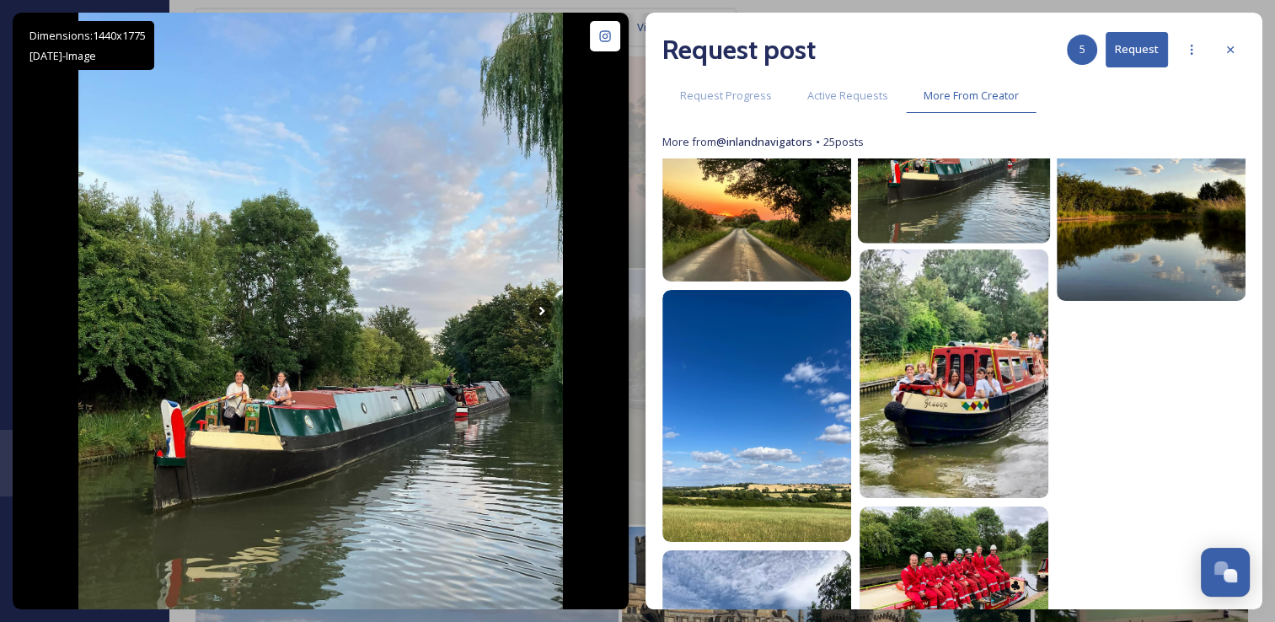
scroll to position [1075, 0]
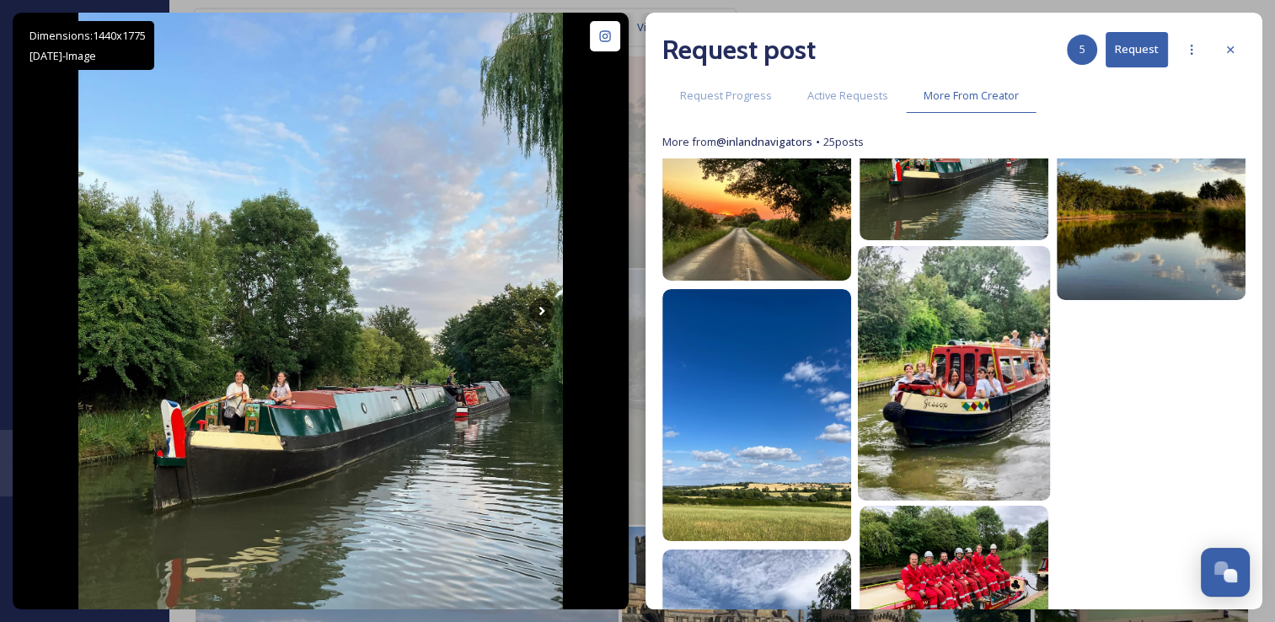
click at [943, 379] on img at bounding box center [954, 373] width 192 height 254
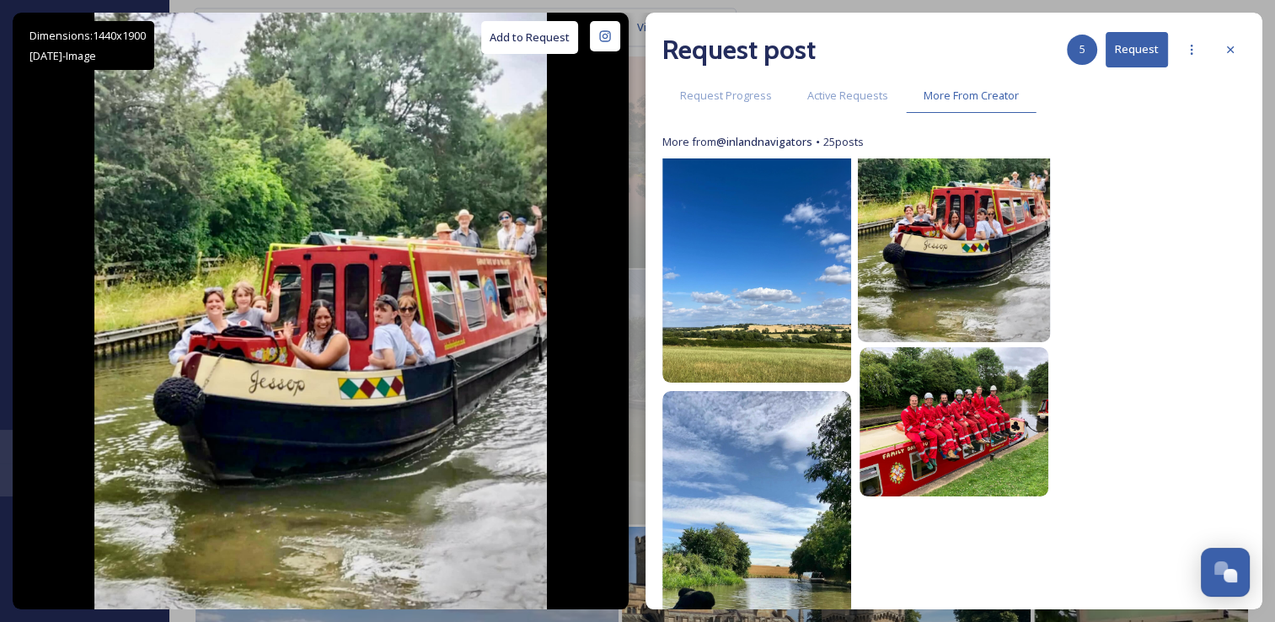
scroll to position [1305, 0]
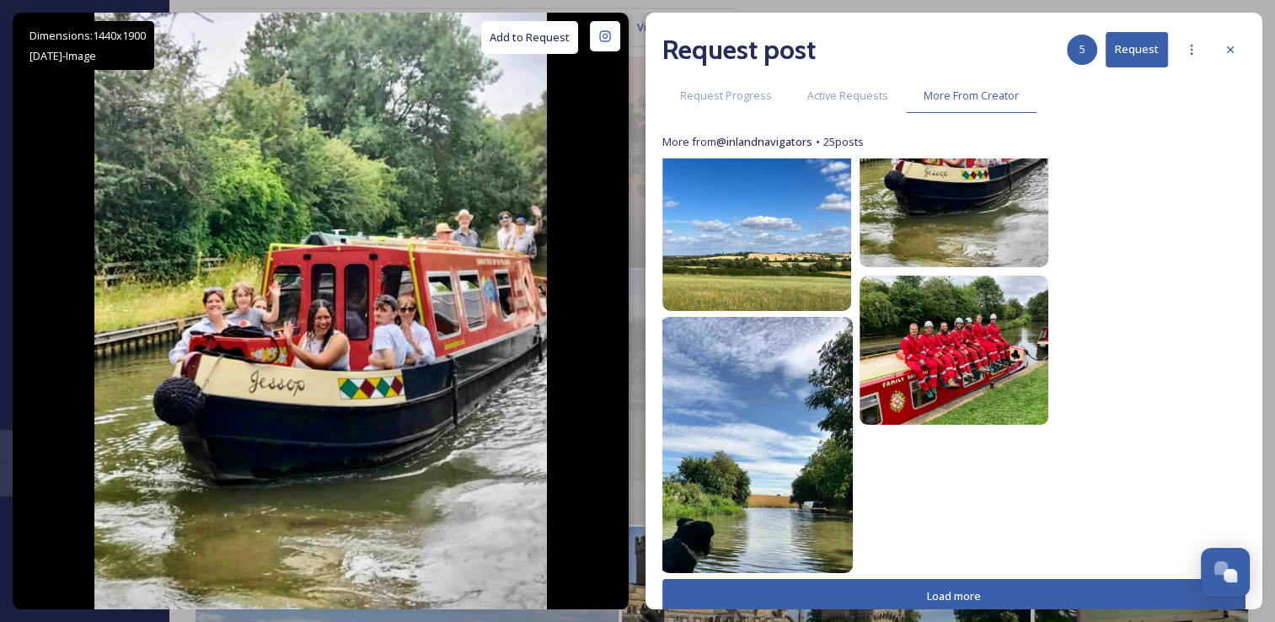
click at [762, 420] on img at bounding box center [756, 445] width 192 height 256
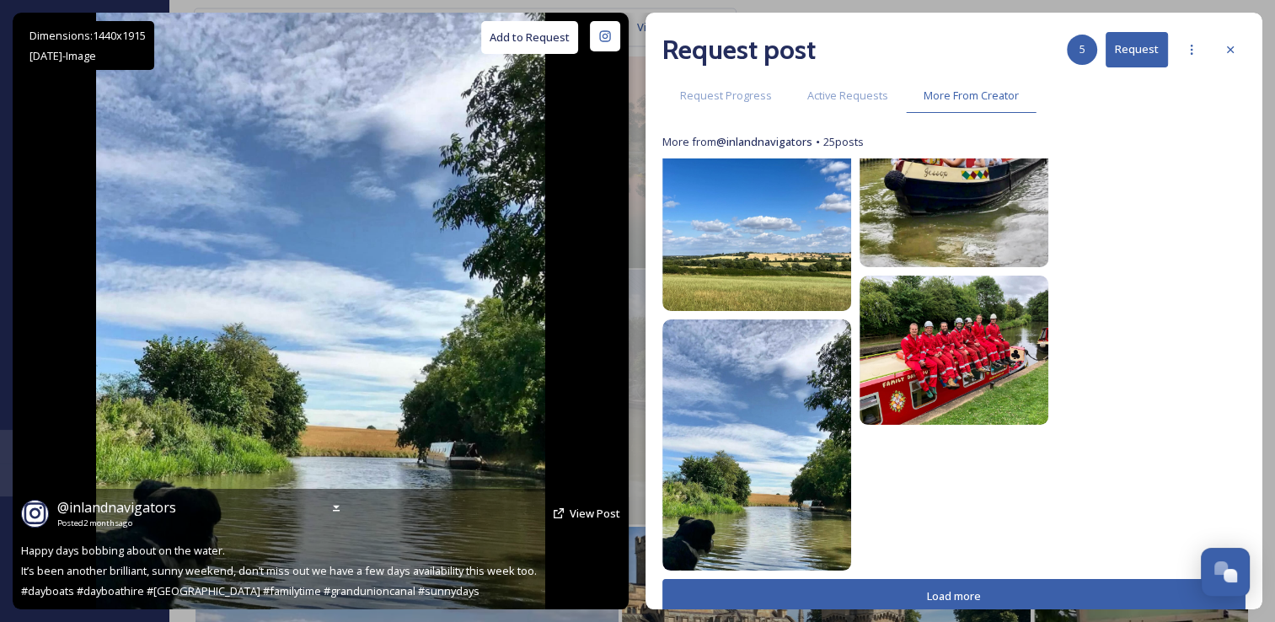
click at [532, 45] on button "Add to Request" at bounding box center [529, 37] width 97 height 33
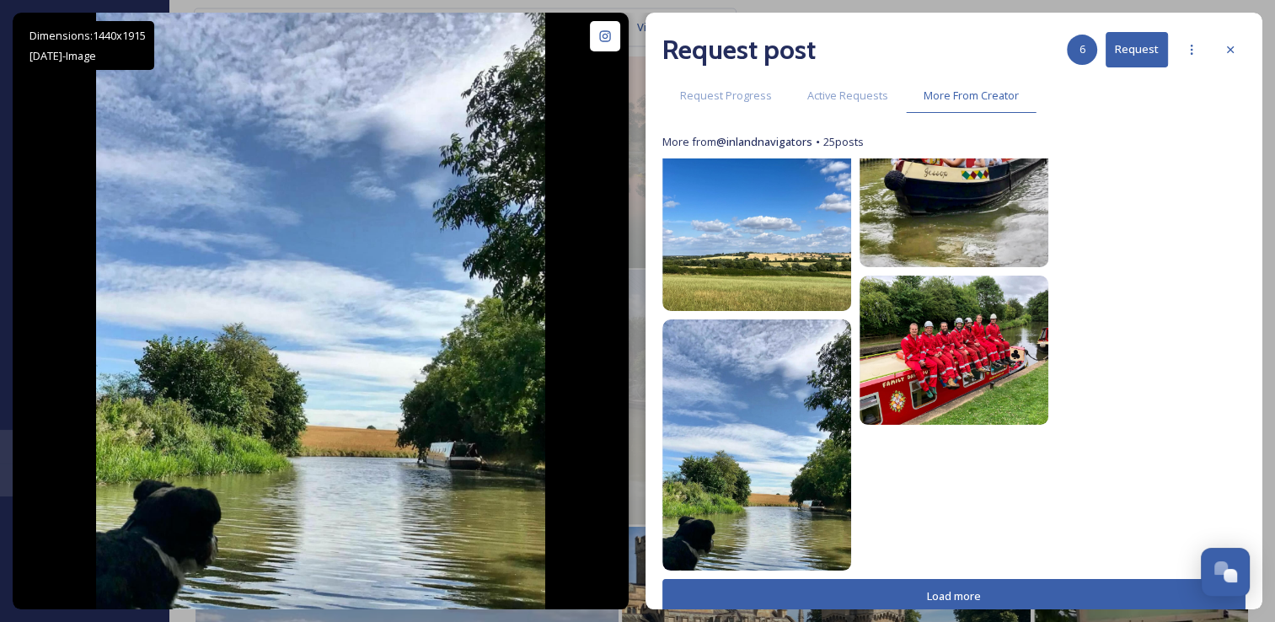
click at [997, 600] on button "Load more" at bounding box center [953, 596] width 583 height 35
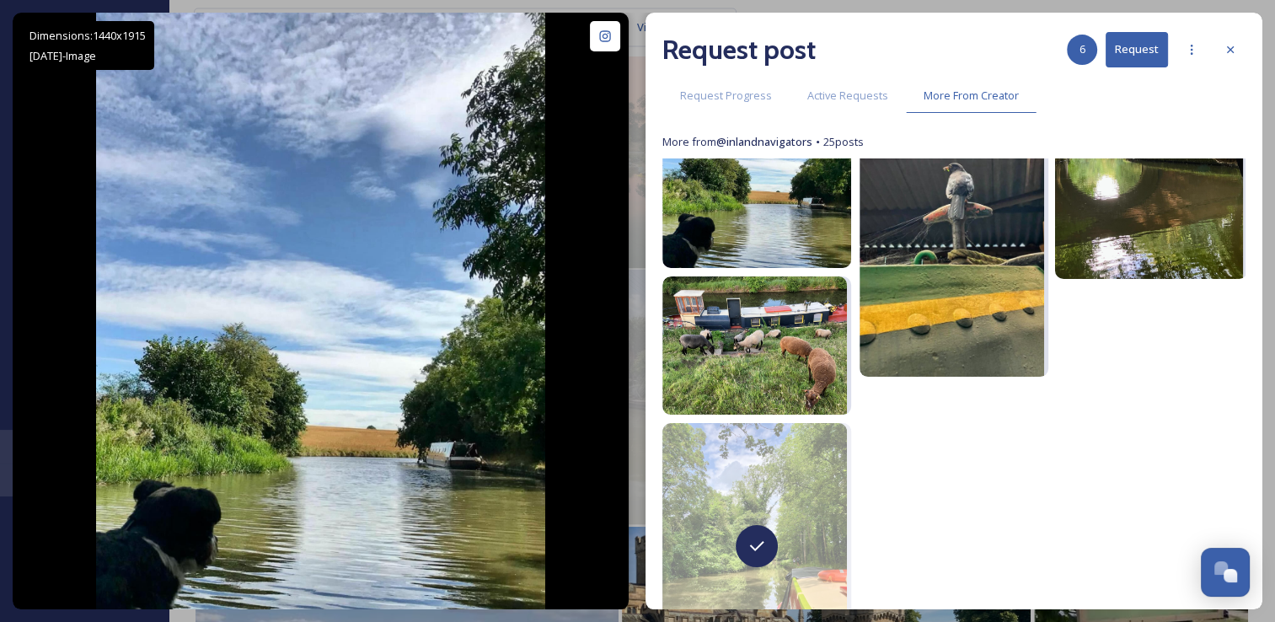
scroll to position [1671, 0]
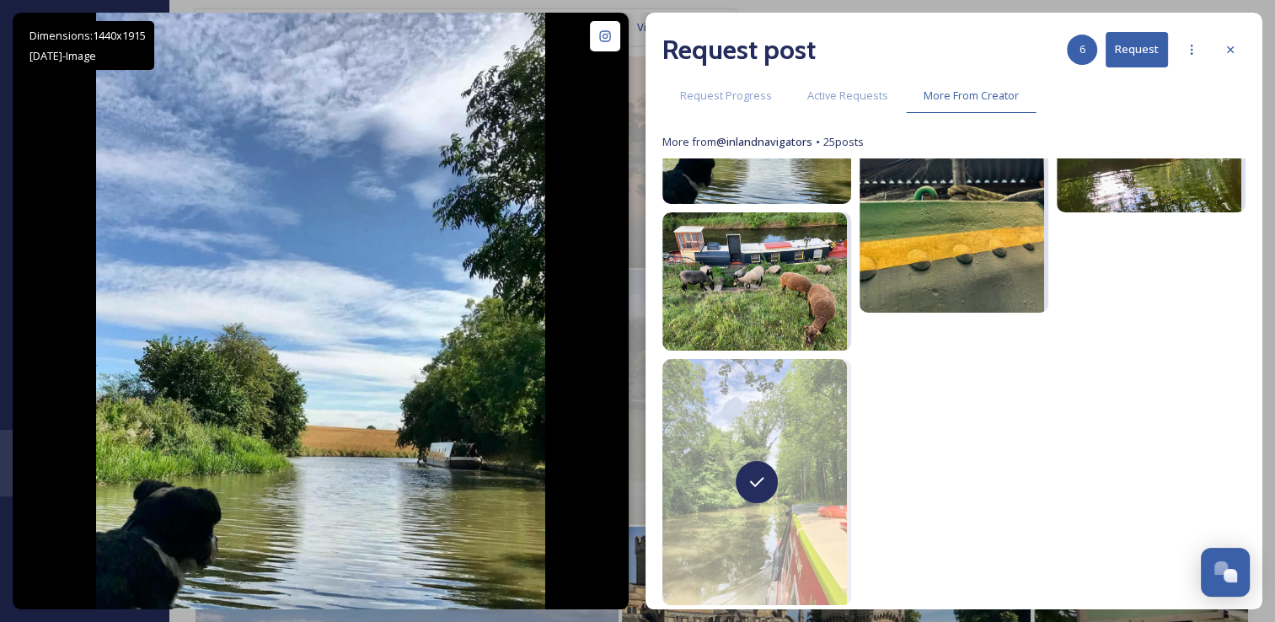
click at [1142, 48] on button "Request" at bounding box center [1136, 49] width 62 height 35
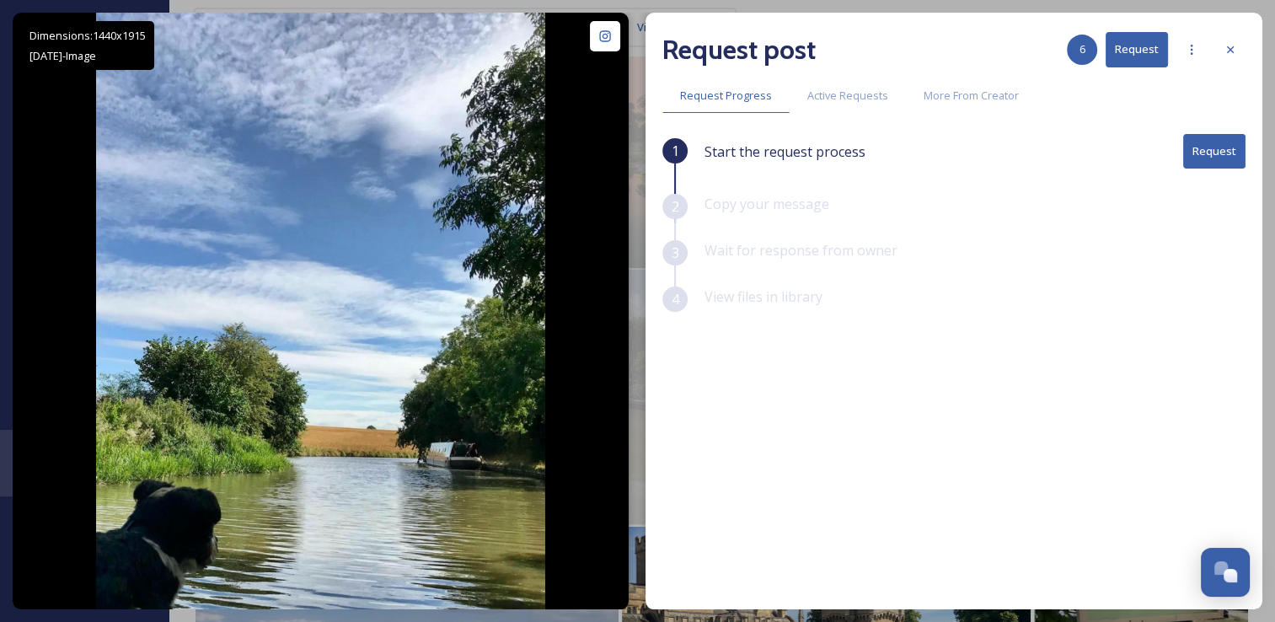
click at [1203, 152] on button "Request" at bounding box center [1214, 151] width 62 height 35
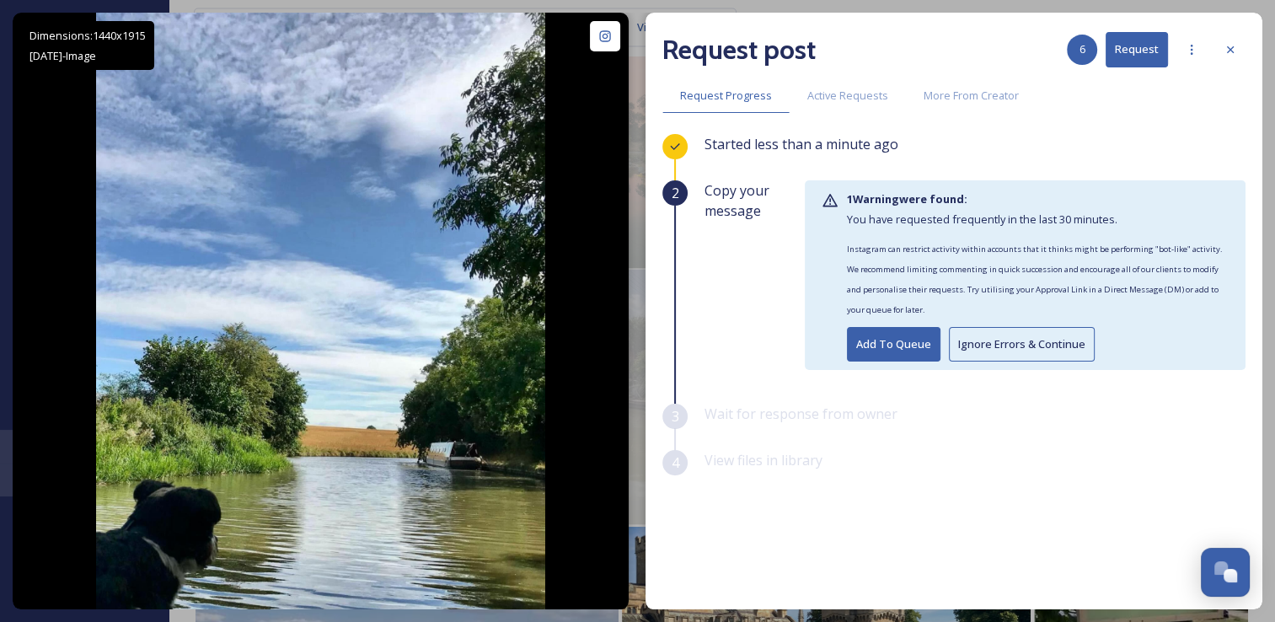
click at [1044, 339] on button "Ignore Errors & Continue" at bounding box center [1022, 344] width 146 height 35
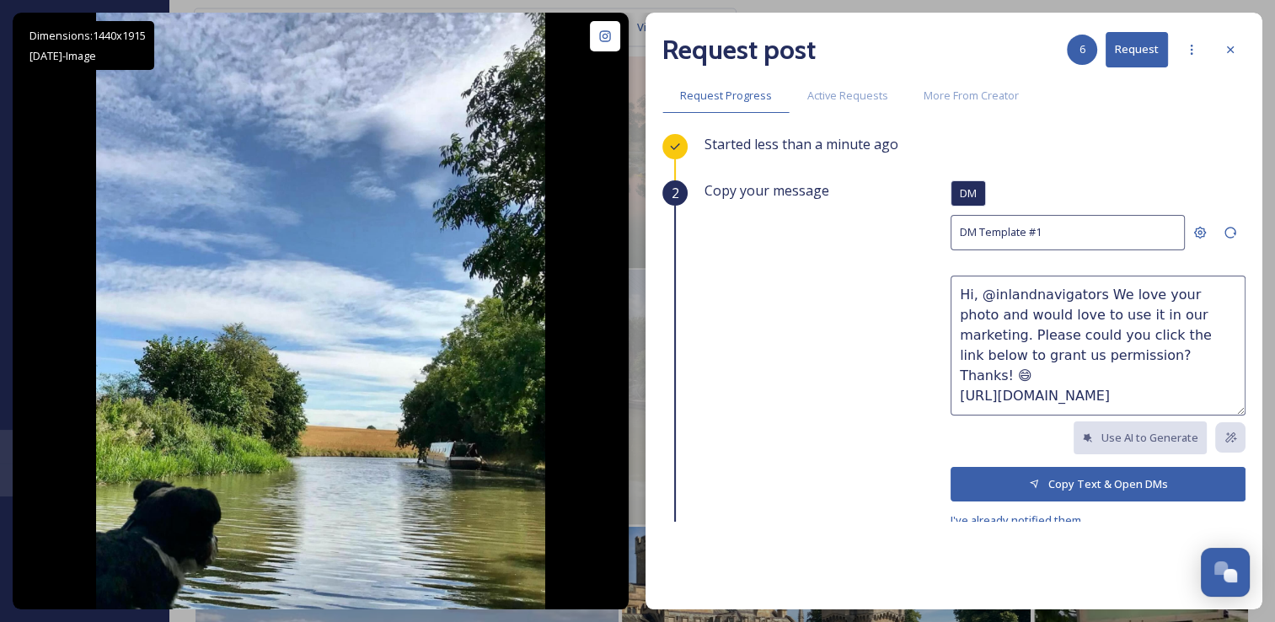
click at [1029, 484] on icon at bounding box center [1034, 483] width 11 height 11
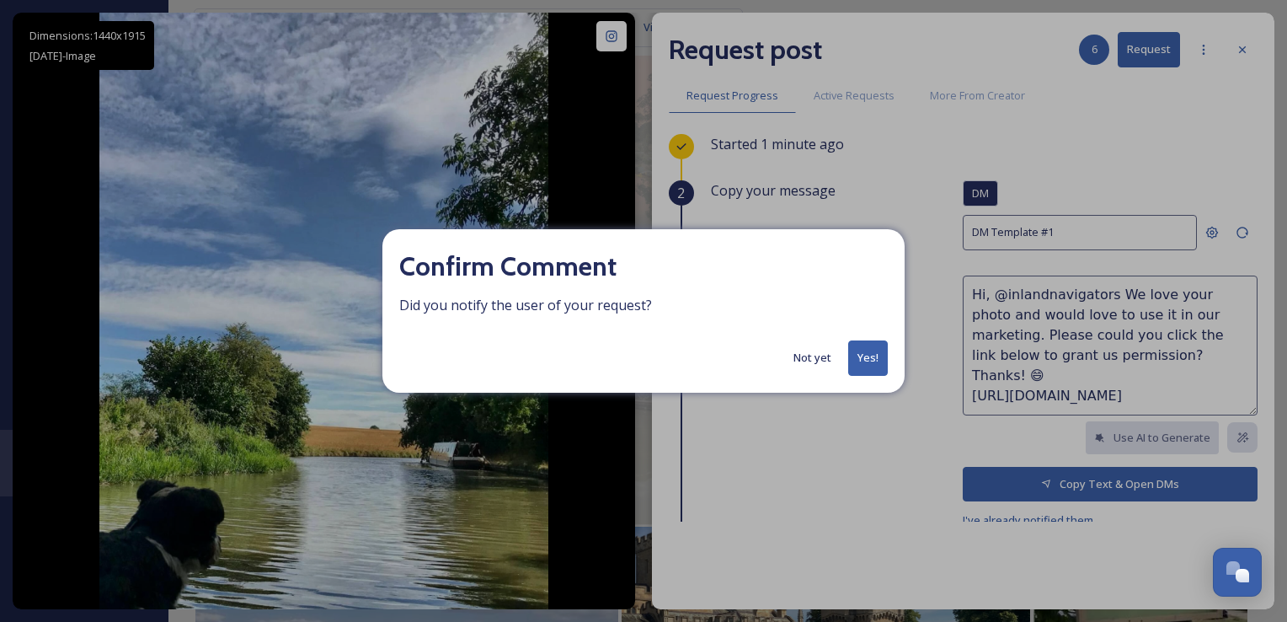
click at [876, 366] on button "Yes!" at bounding box center [868, 357] width 40 height 35
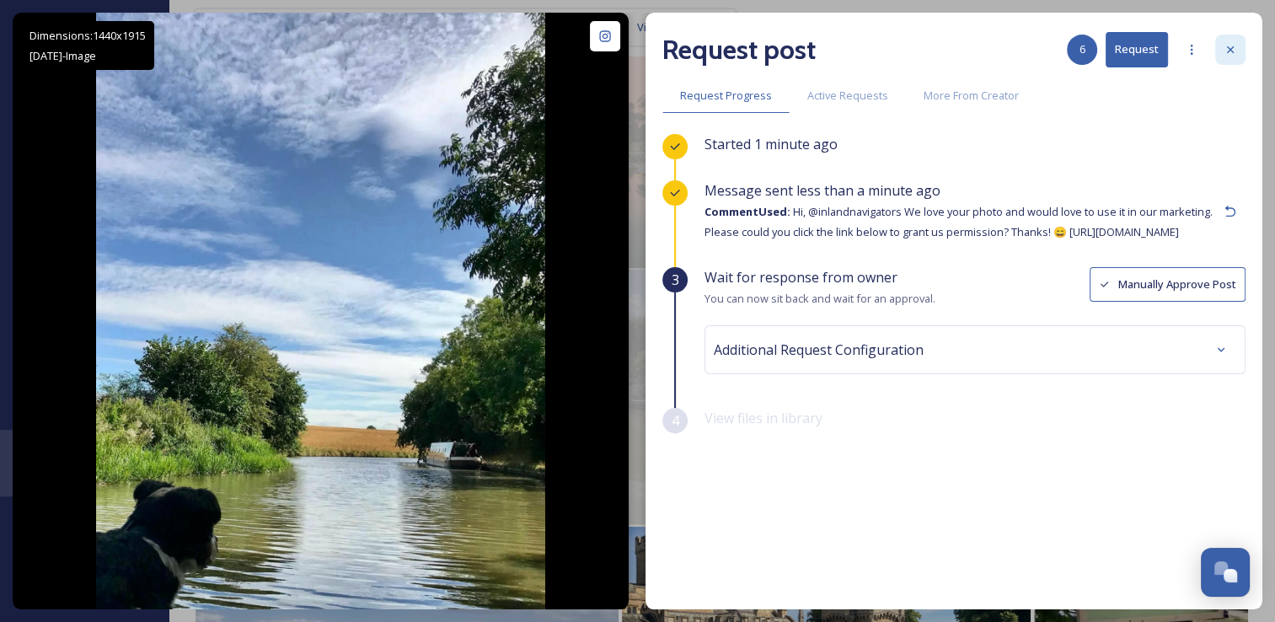
click at [1230, 56] on div at bounding box center [1230, 50] width 30 height 30
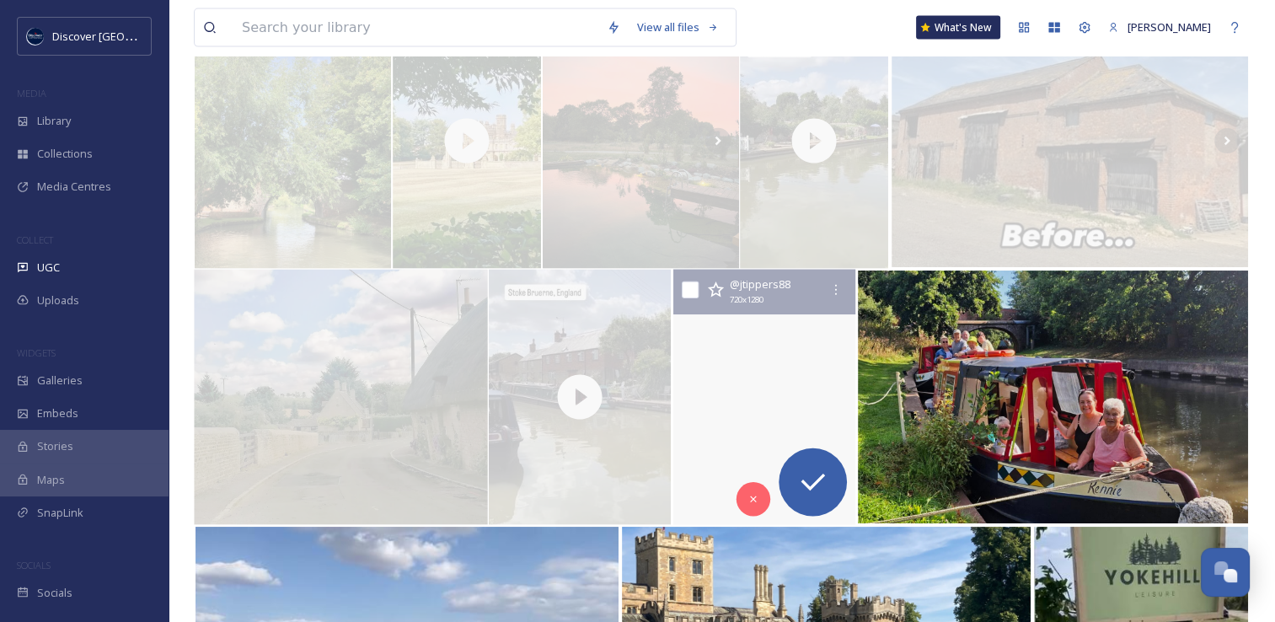
click at [726, 415] on video "Beautiful start to the day 🥰 \a\a#staycation #towcester #dogsofinstagram #dog #…" at bounding box center [764, 397] width 182 height 255
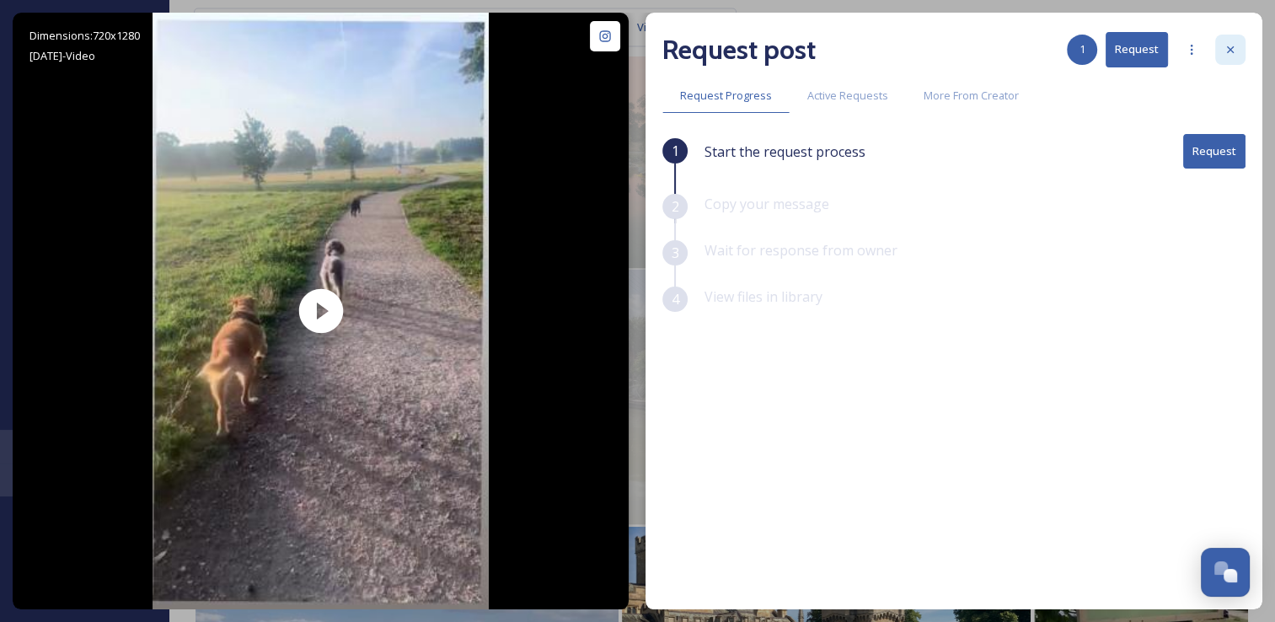
click at [1240, 52] on div at bounding box center [1230, 50] width 30 height 30
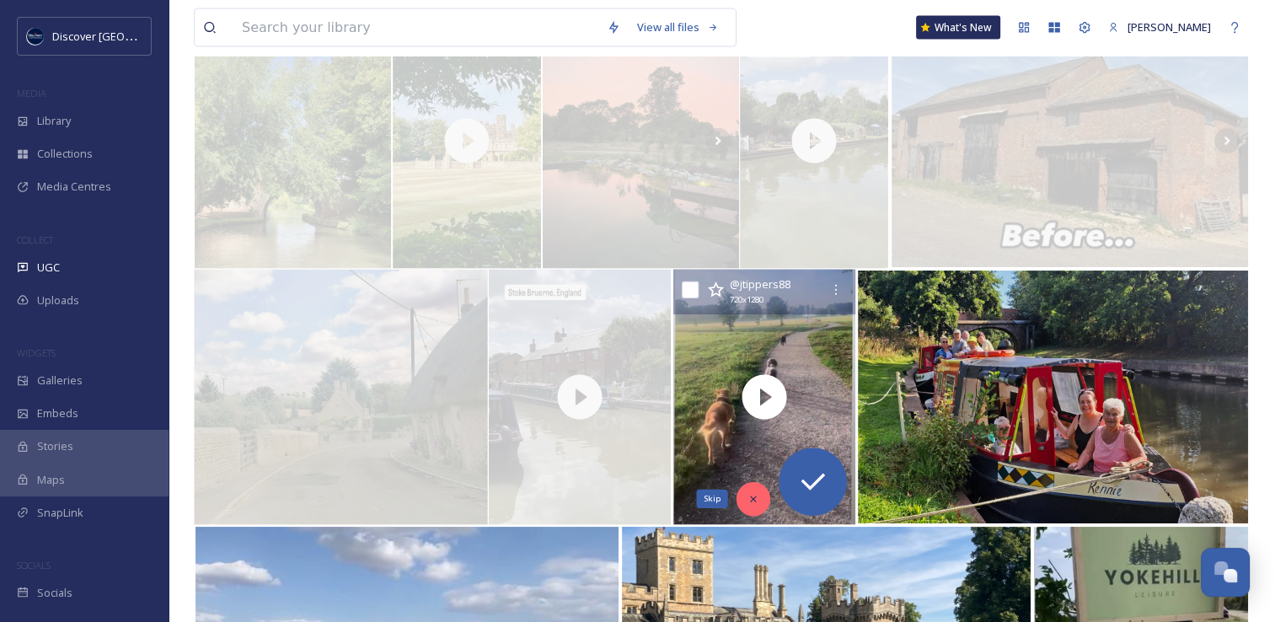
click at [747, 501] on icon at bounding box center [753, 499] width 12 height 12
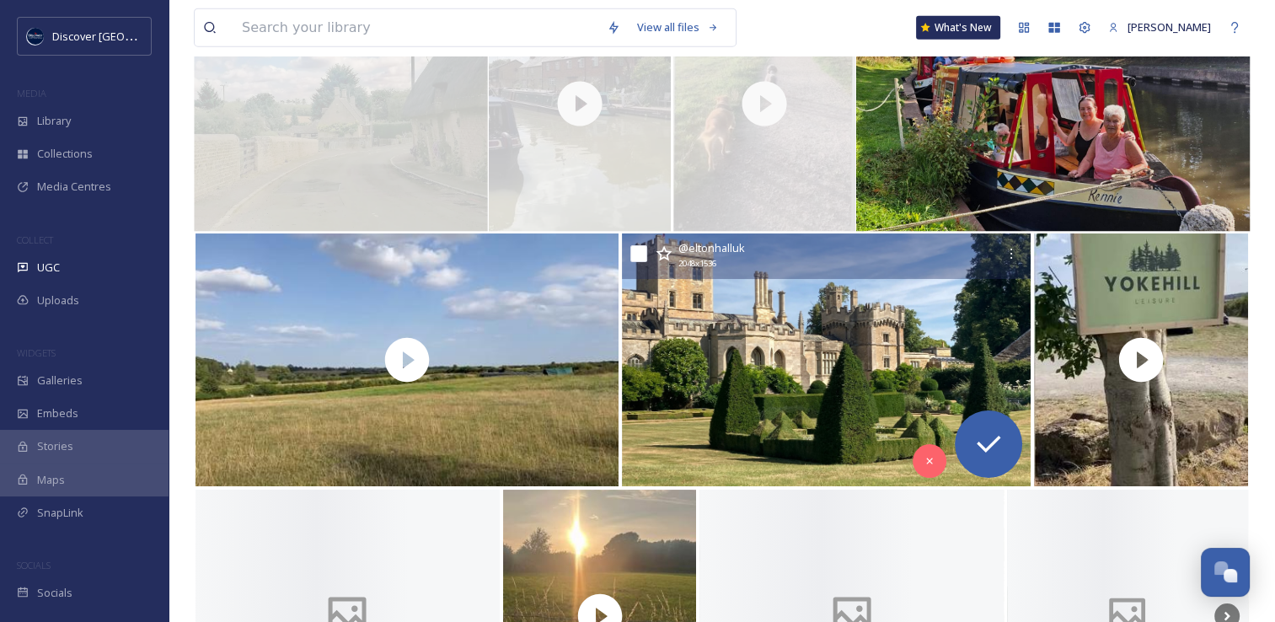
scroll to position [4160, 0]
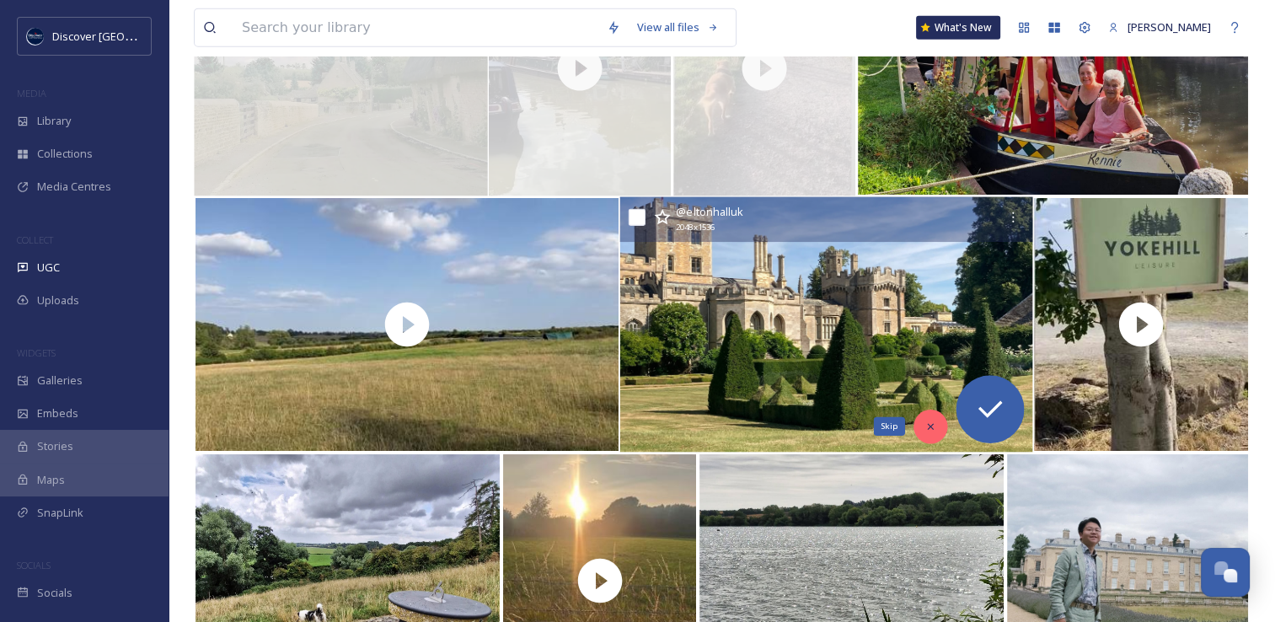
click at [924, 427] on icon at bounding box center [930, 426] width 12 height 12
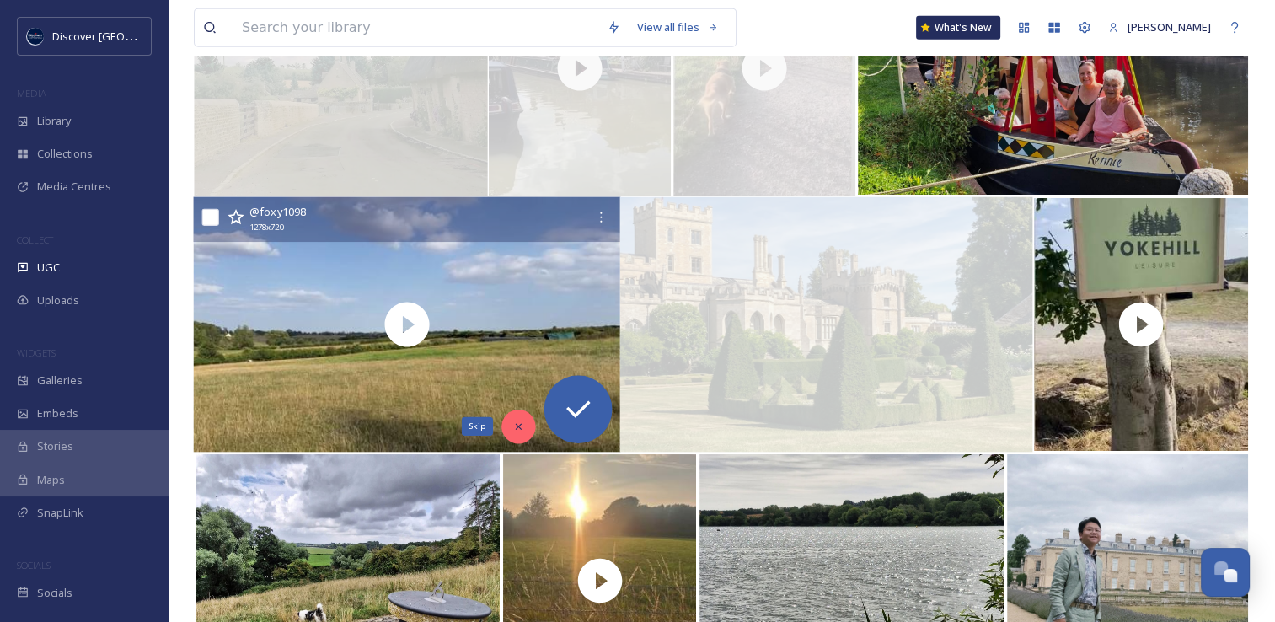
click at [521, 423] on icon at bounding box center [519, 426] width 12 height 12
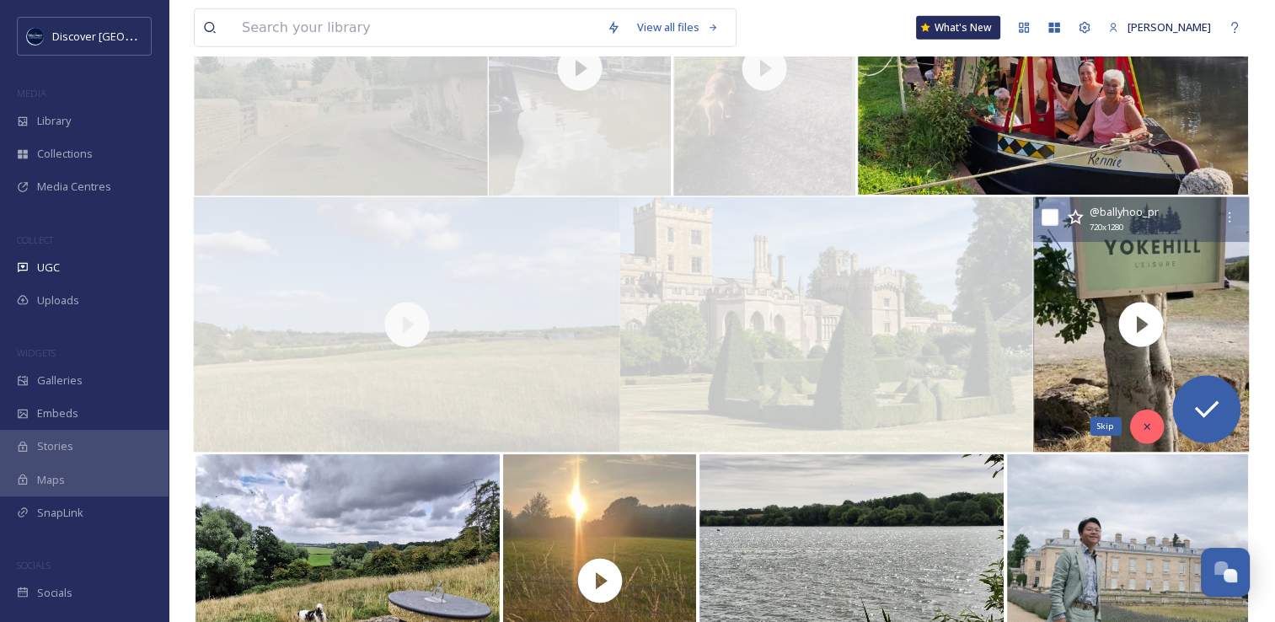
click at [1136, 423] on div "Skip" at bounding box center [1147, 426] width 34 height 34
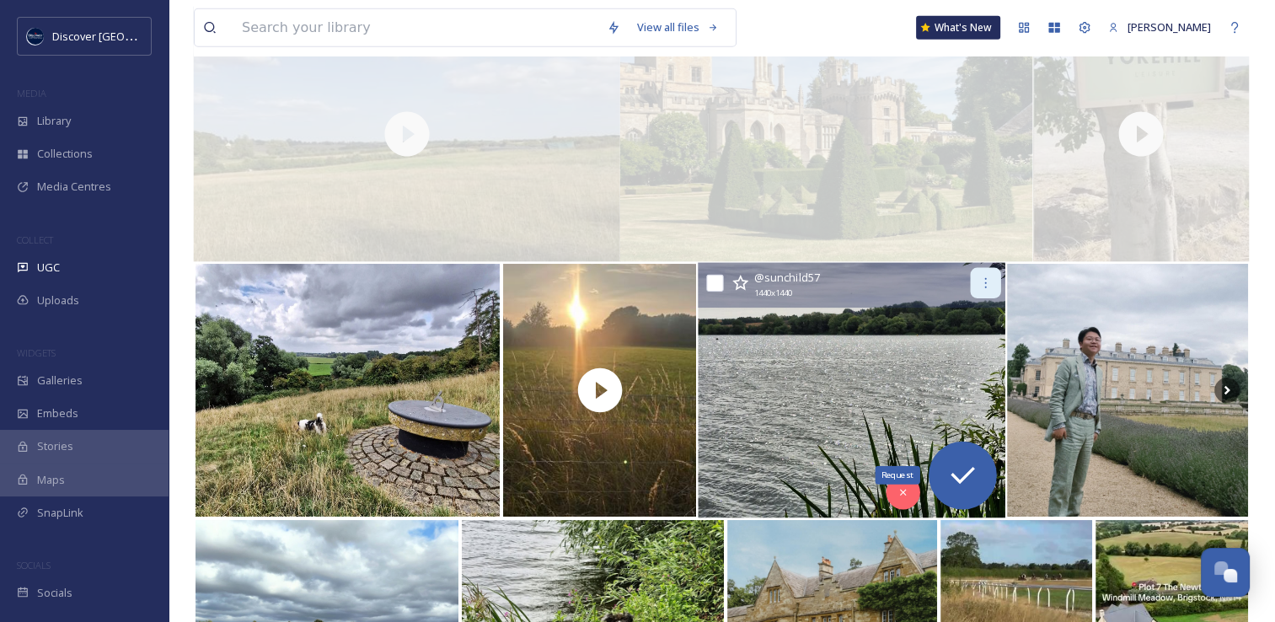
scroll to position [4350, 0]
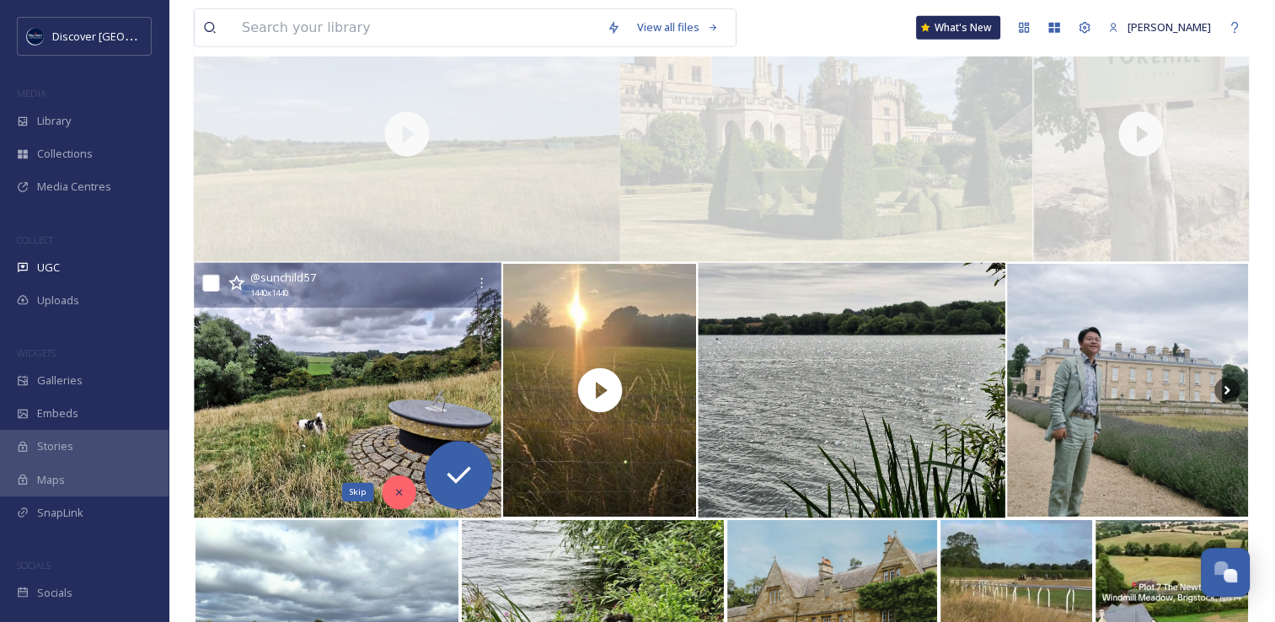
click at [402, 499] on div "Skip" at bounding box center [399, 492] width 34 height 34
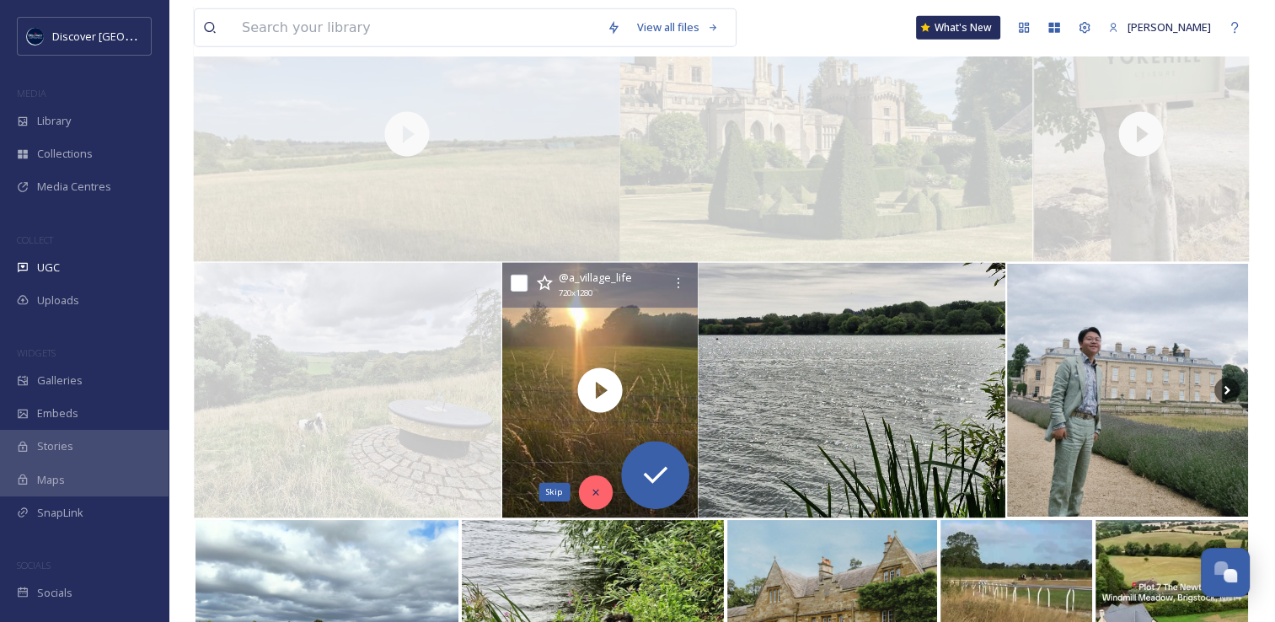
click at [600, 500] on div "Skip" at bounding box center [595, 492] width 34 height 34
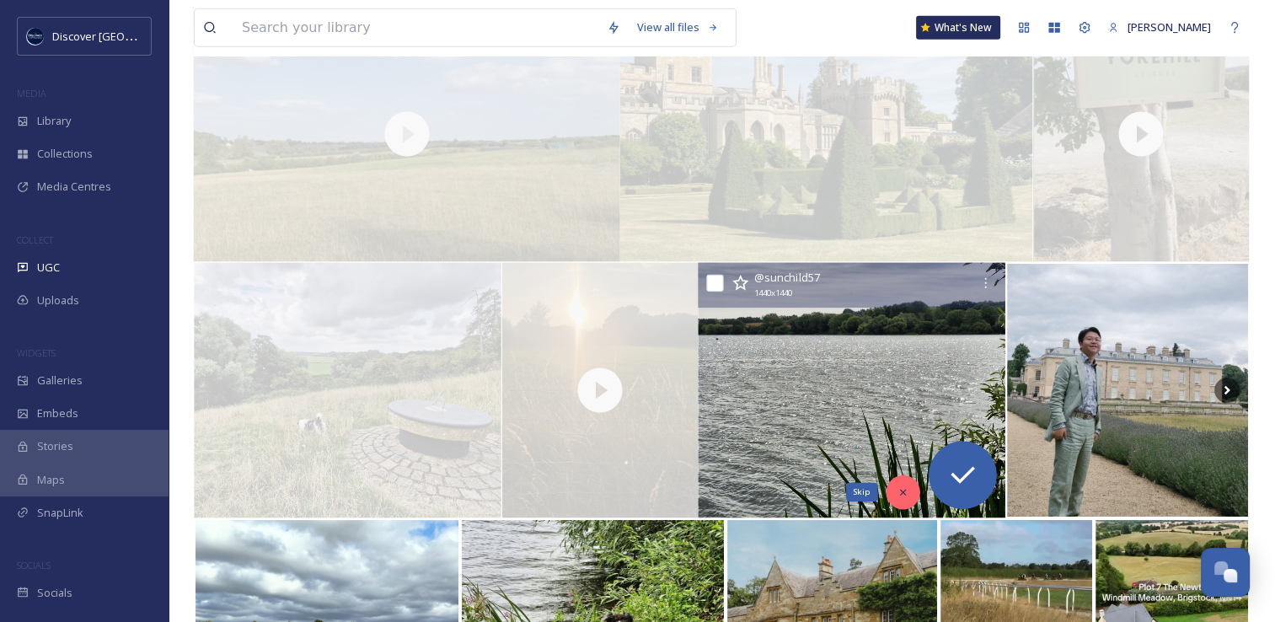
click at [897, 491] on icon at bounding box center [903, 492] width 12 height 12
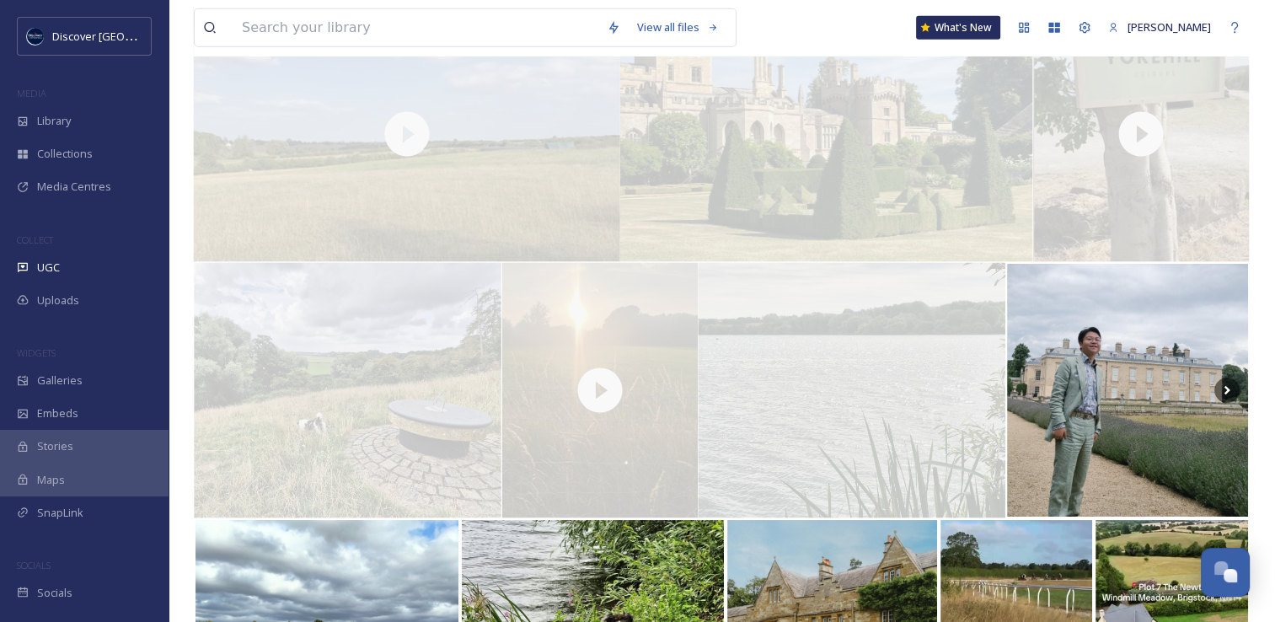
scroll to position [4439, 0]
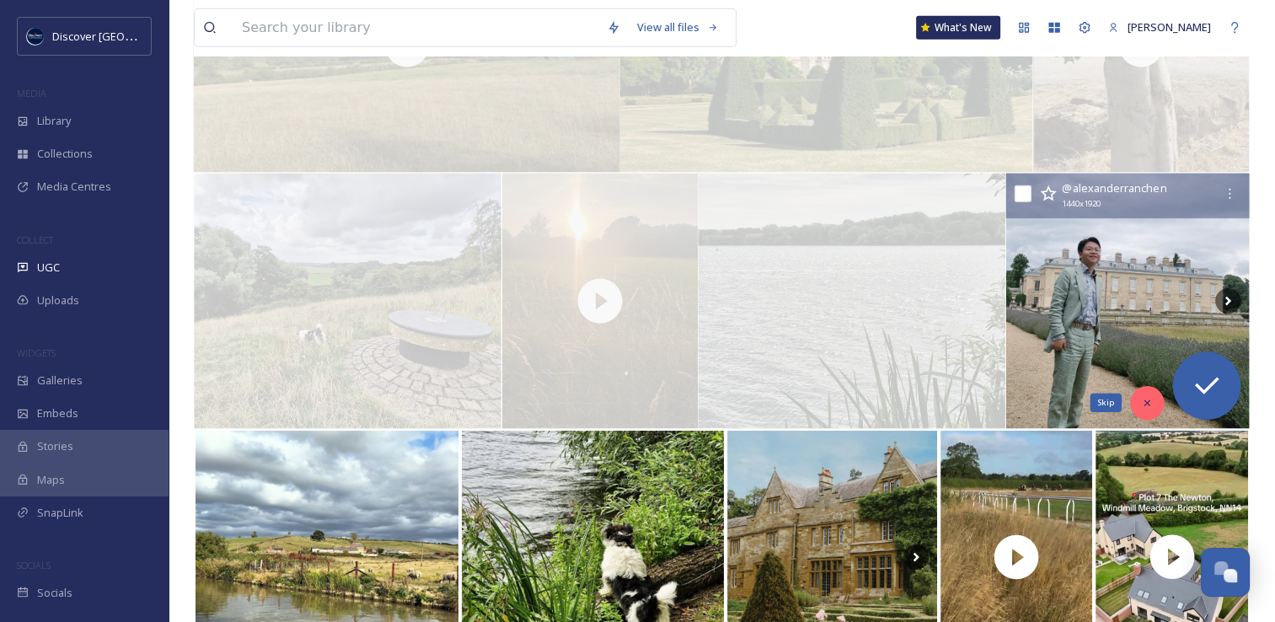
click at [1151, 401] on icon at bounding box center [1147, 403] width 12 height 12
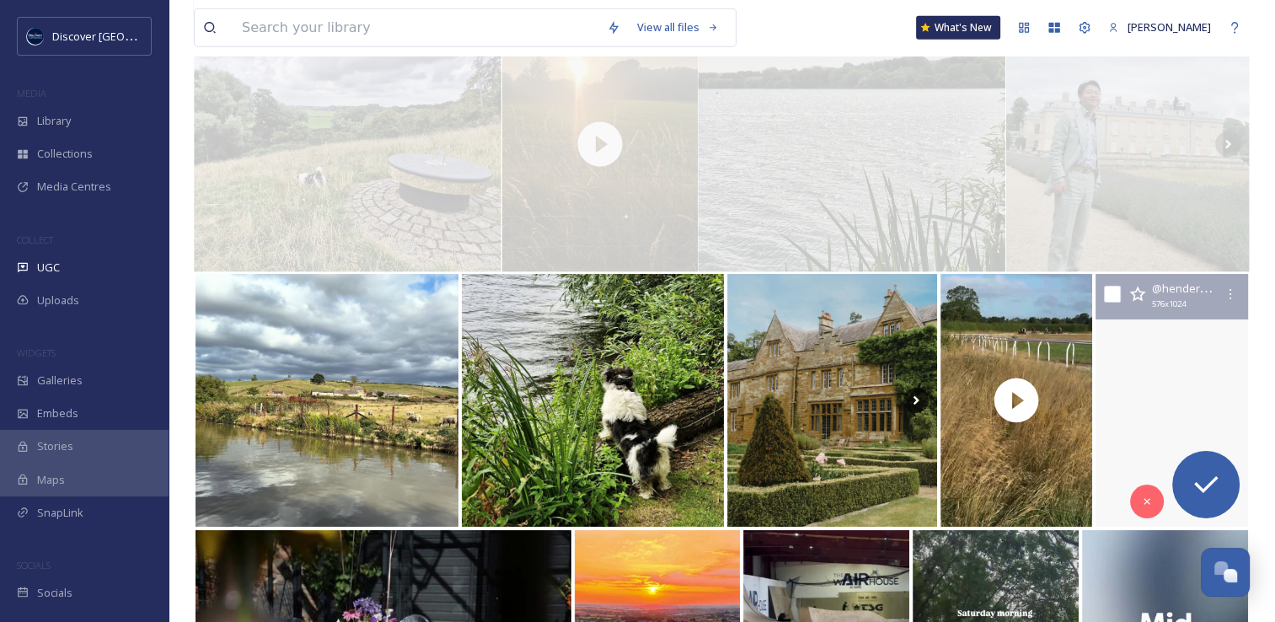
scroll to position [4601, 0]
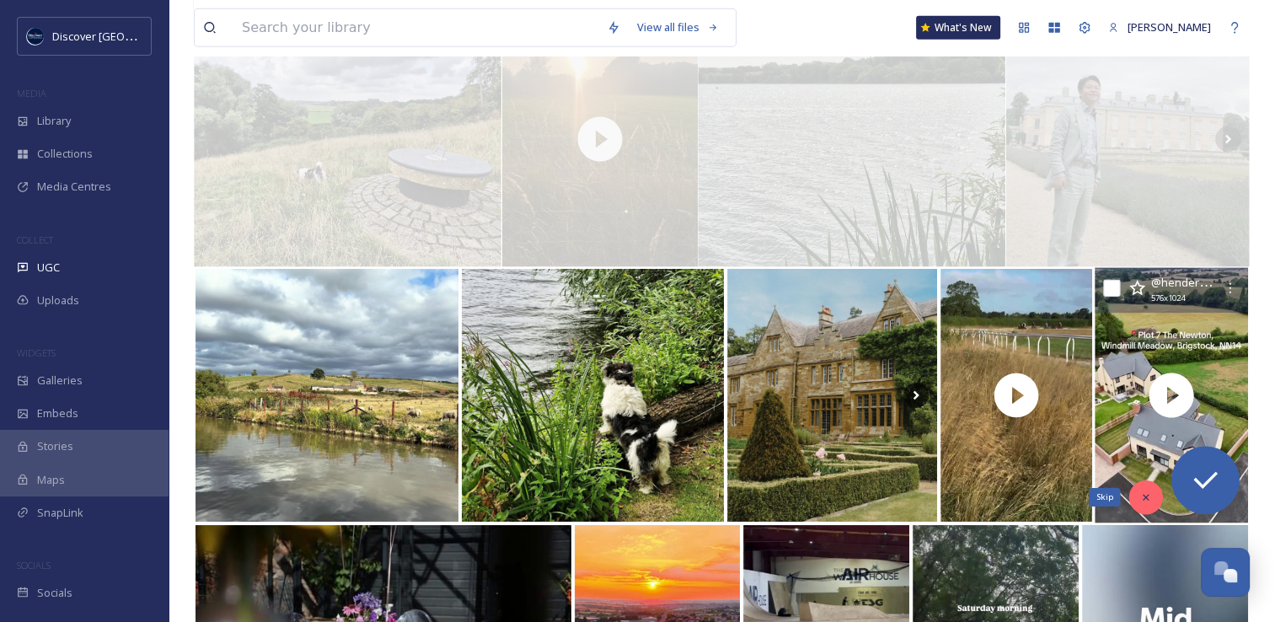
click at [1147, 507] on div "Skip" at bounding box center [1146, 497] width 34 height 34
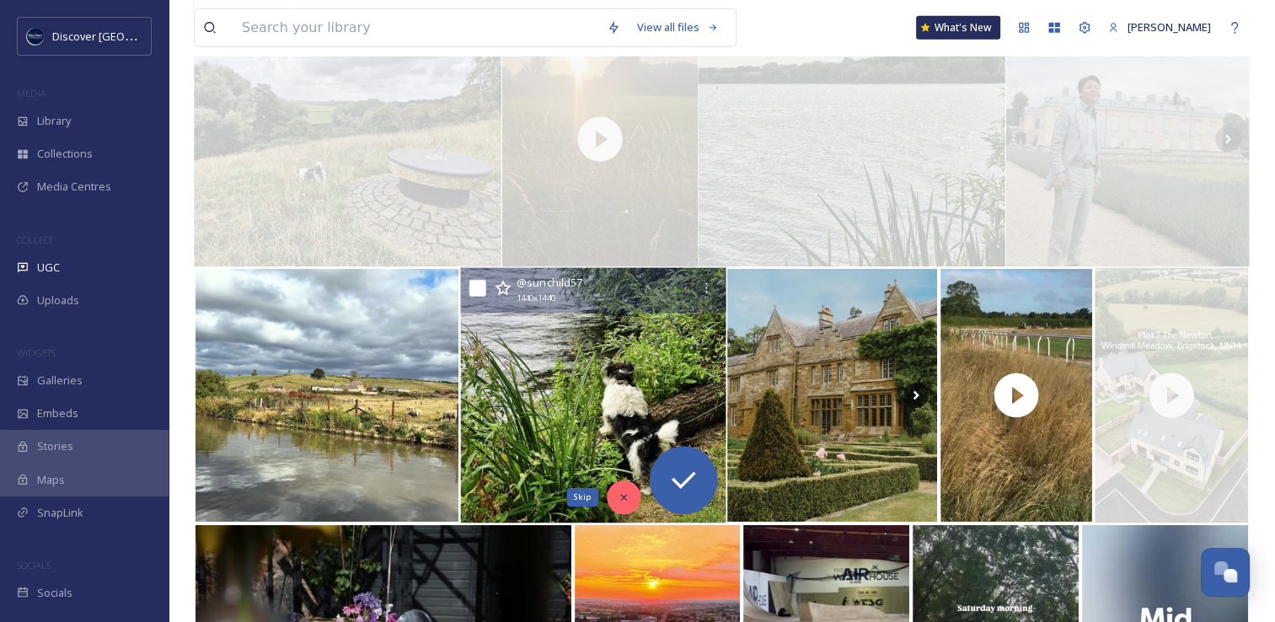
click at [620, 505] on div "Skip" at bounding box center [623, 497] width 34 height 34
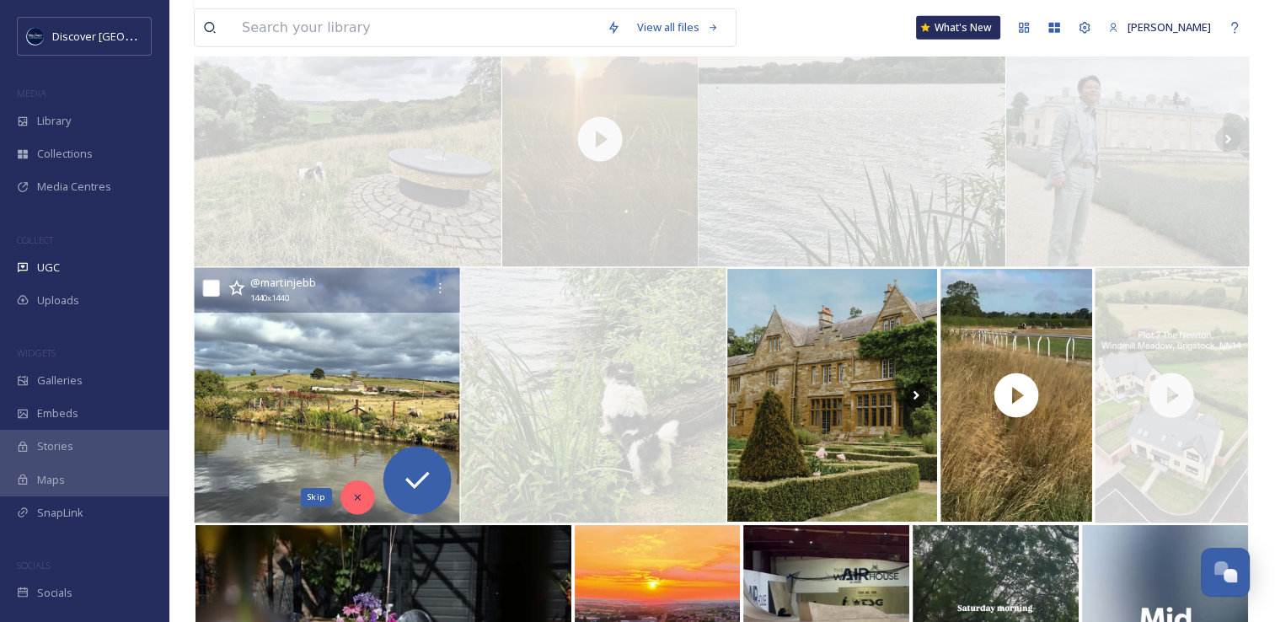
click at [366, 487] on div "Skip" at bounding box center [357, 497] width 34 height 34
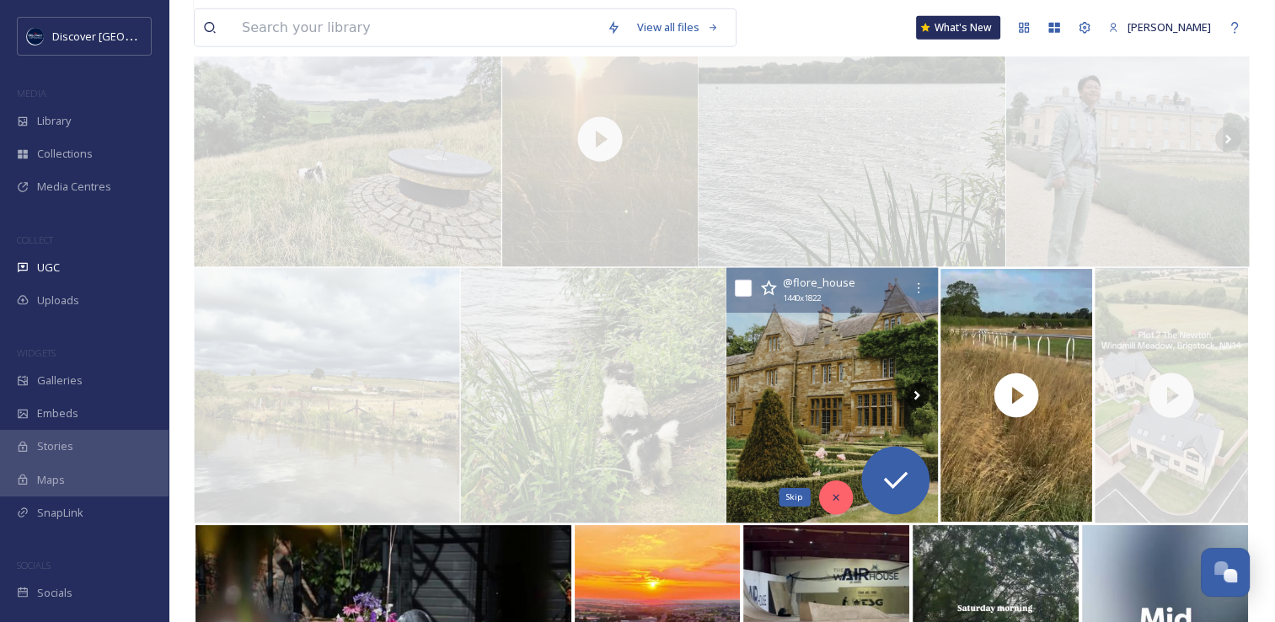
click at [830, 491] on icon at bounding box center [836, 497] width 12 height 12
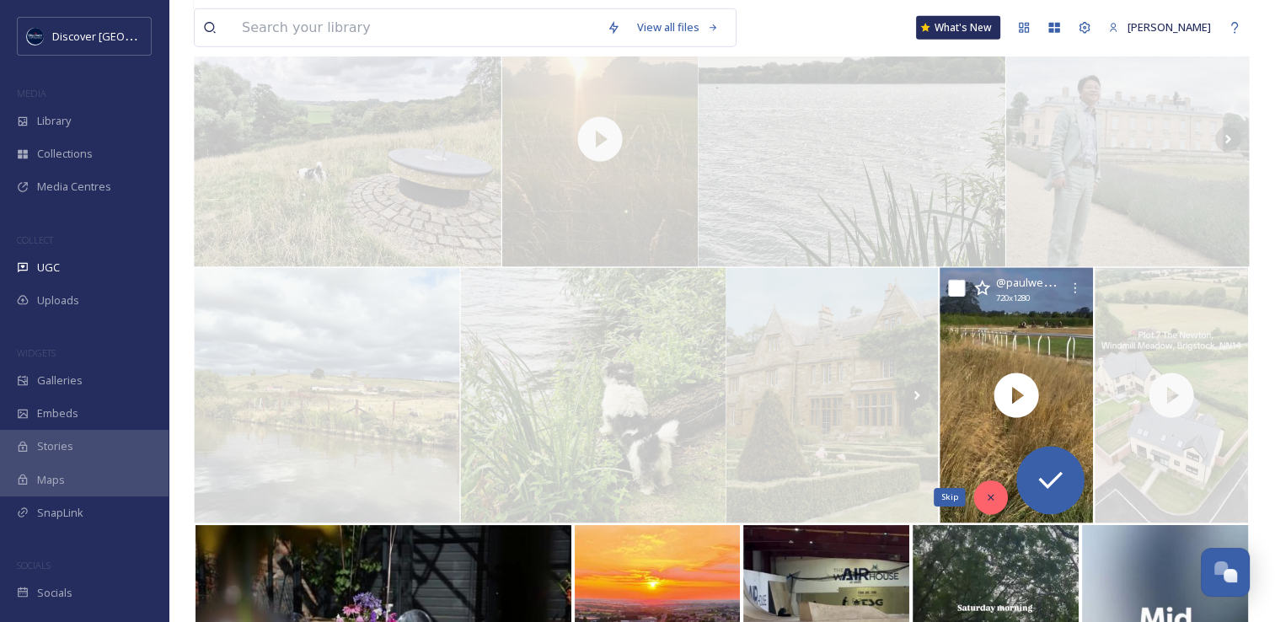
click at [983, 487] on div "Skip" at bounding box center [991, 497] width 34 height 34
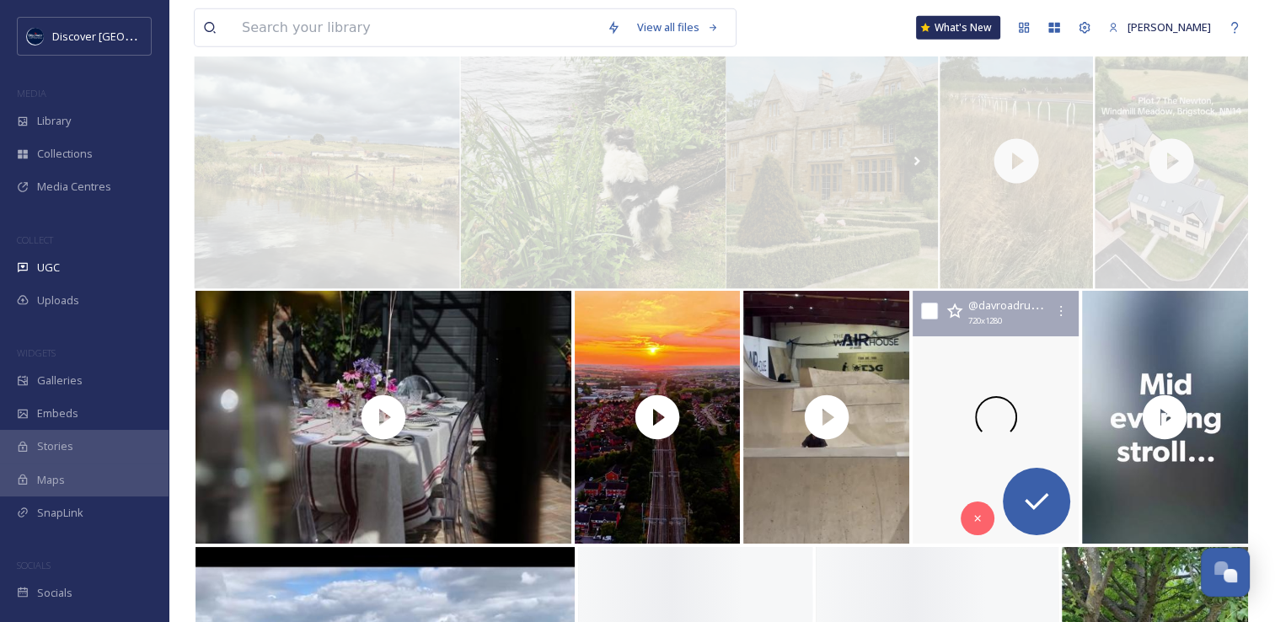
scroll to position [4839, 0]
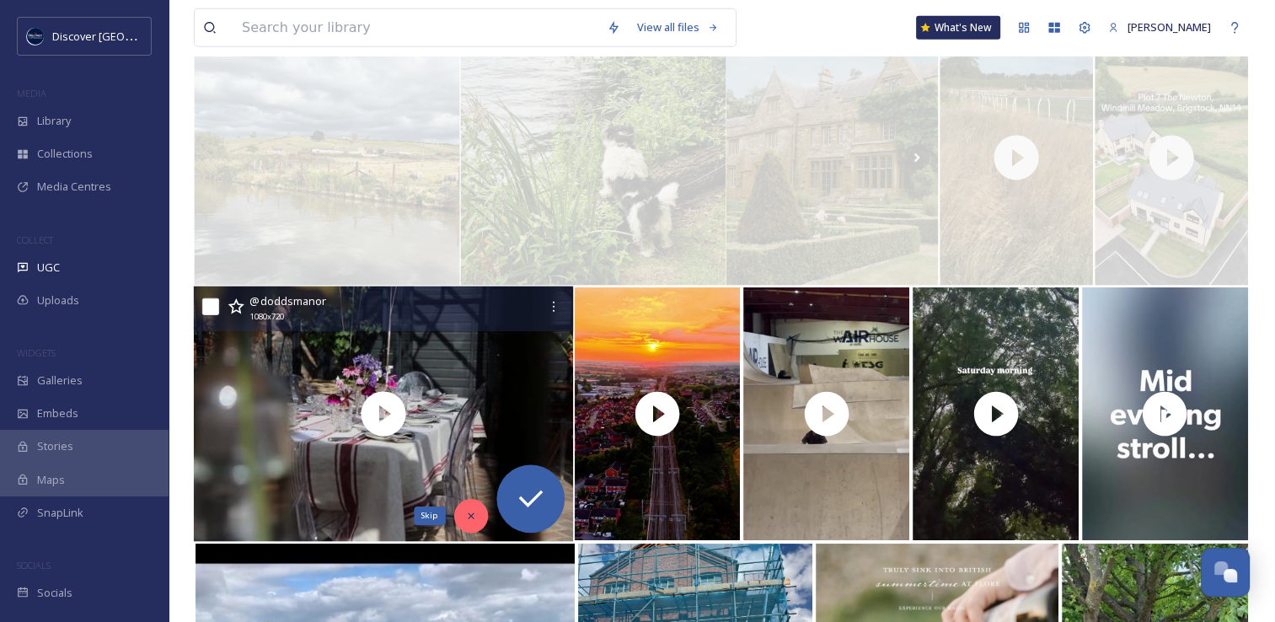
click at [463, 512] on div "Skip" at bounding box center [470, 516] width 34 height 34
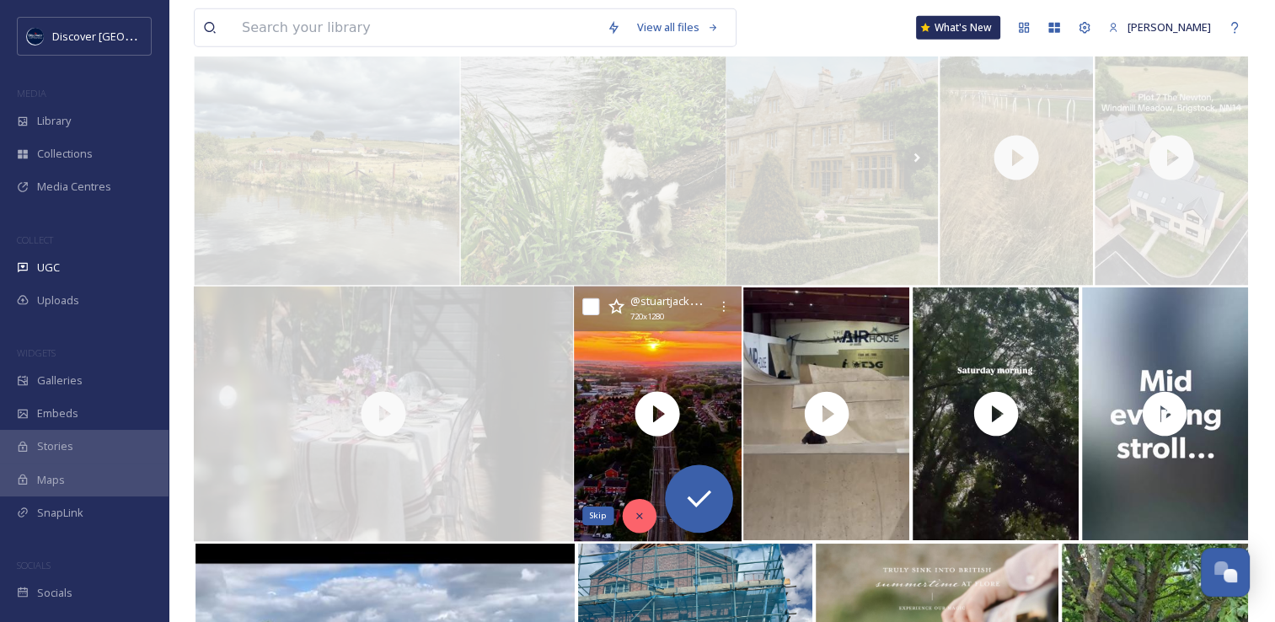
click at [633, 521] on div "Skip" at bounding box center [639, 516] width 34 height 34
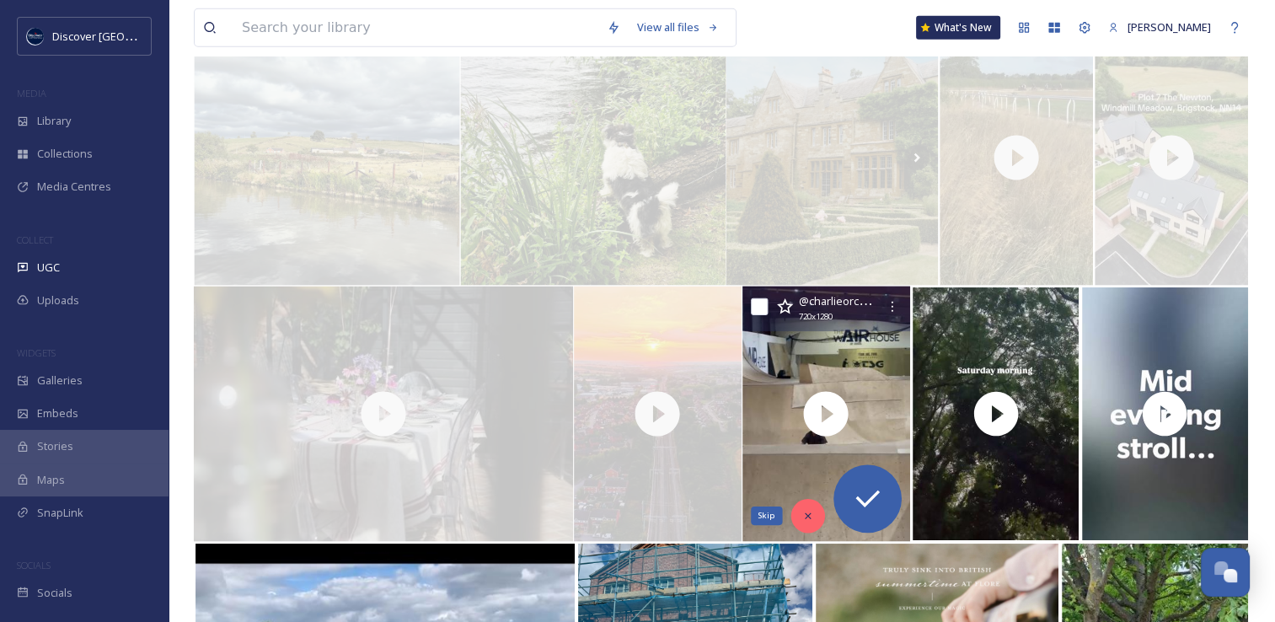
click at [794, 510] on div "Skip" at bounding box center [808, 516] width 34 height 34
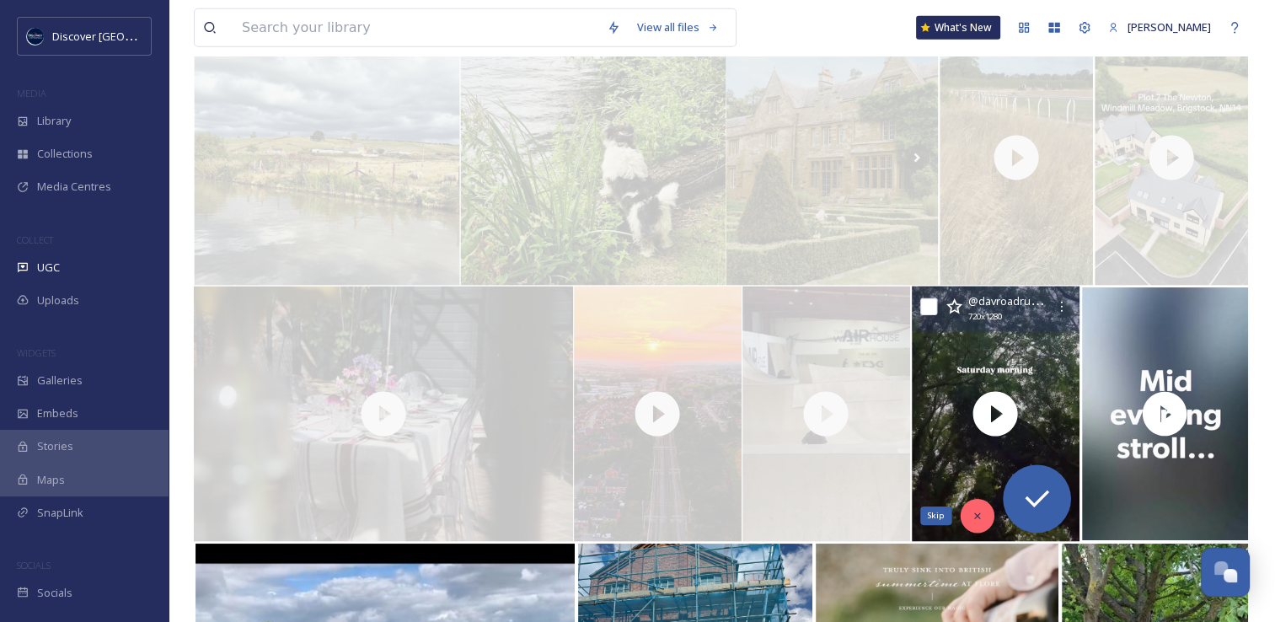
click at [980, 518] on icon at bounding box center [977, 516] width 12 height 12
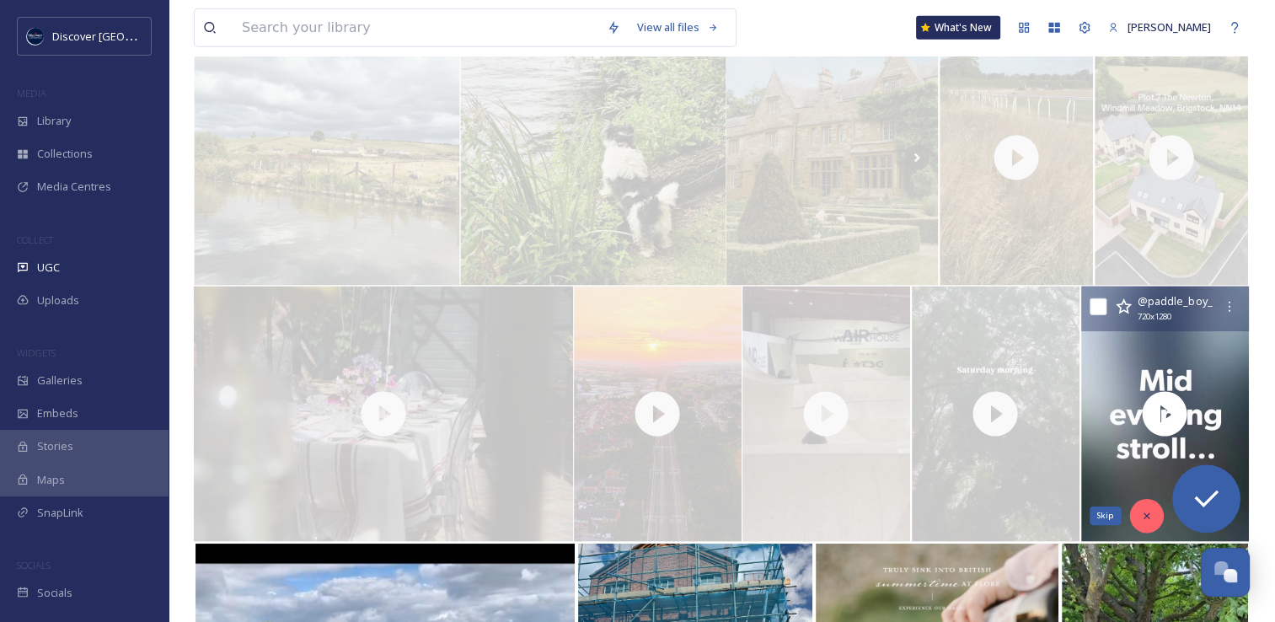
click at [1146, 517] on icon at bounding box center [1146, 516] width 12 height 12
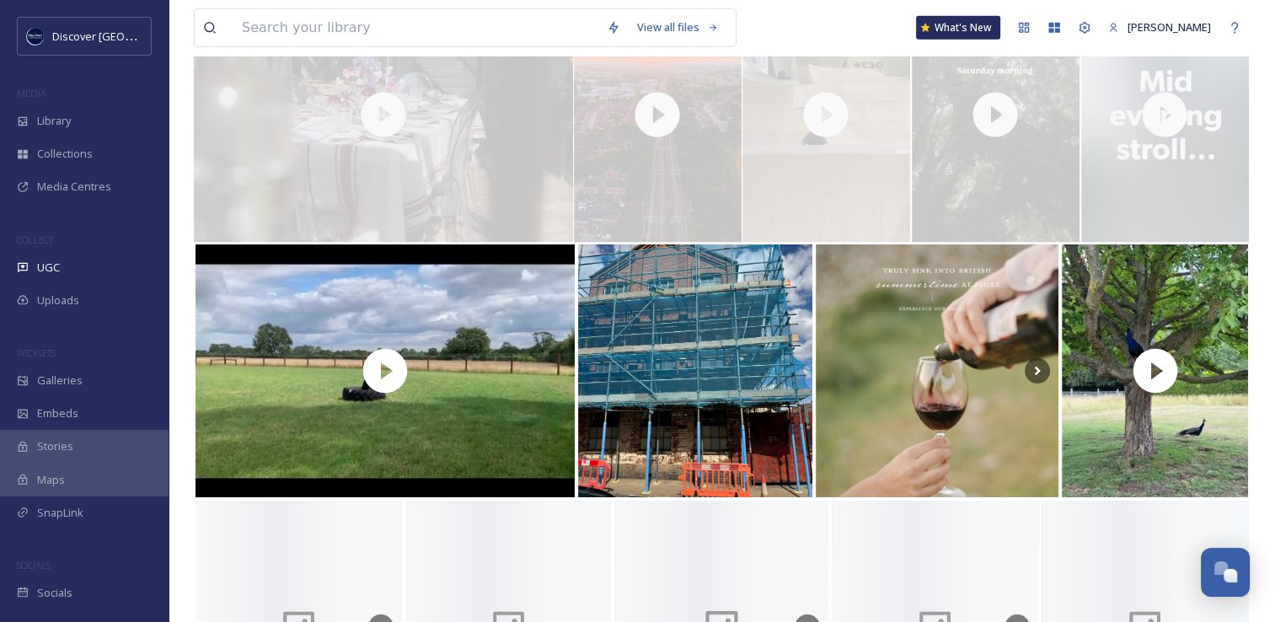
scroll to position [5182, 0]
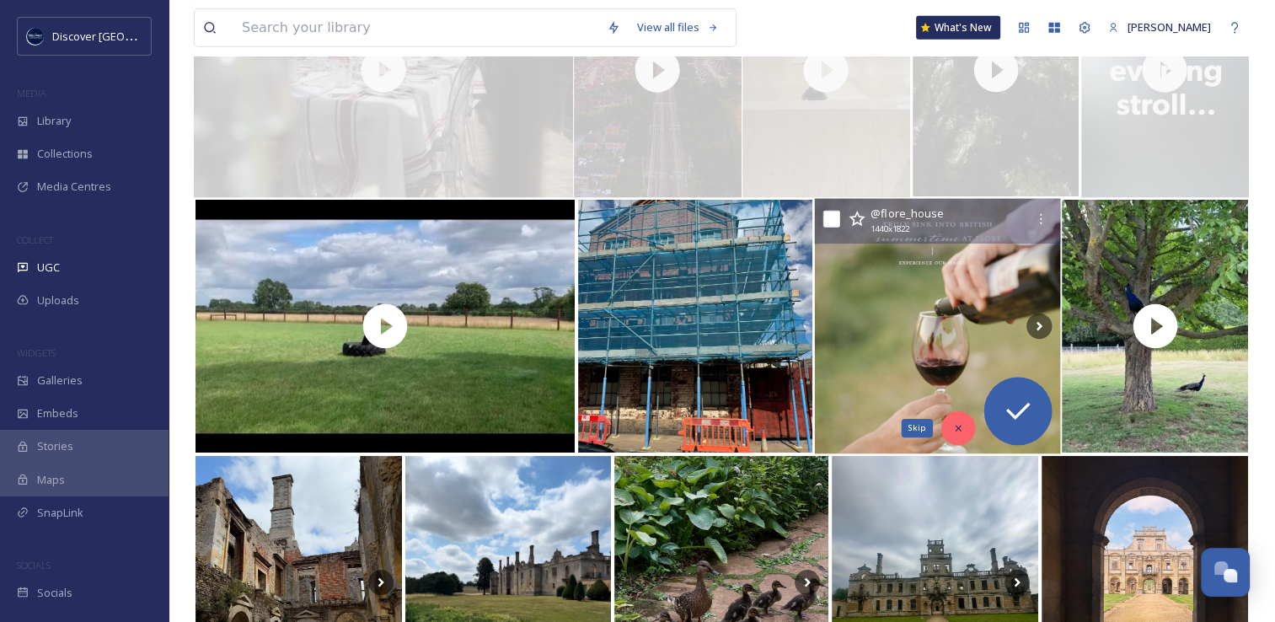
click at [954, 422] on icon at bounding box center [958, 428] width 12 height 12
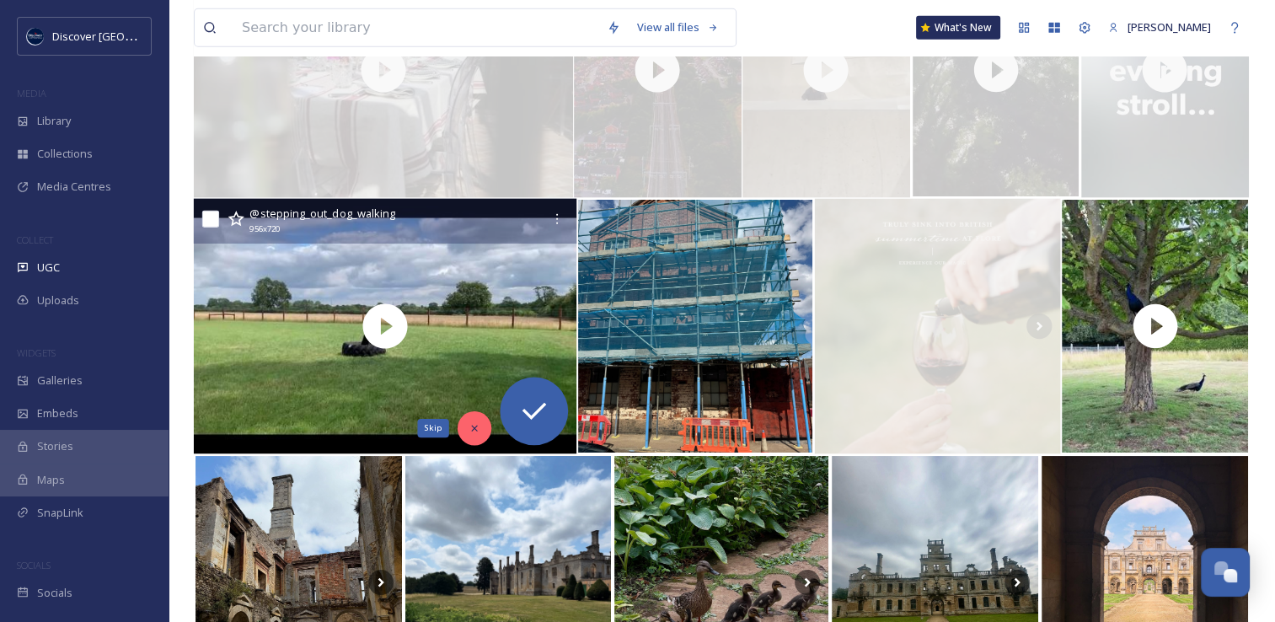
click at [468, 424] on icon at bounding box center [474, 428] width 12 height 12
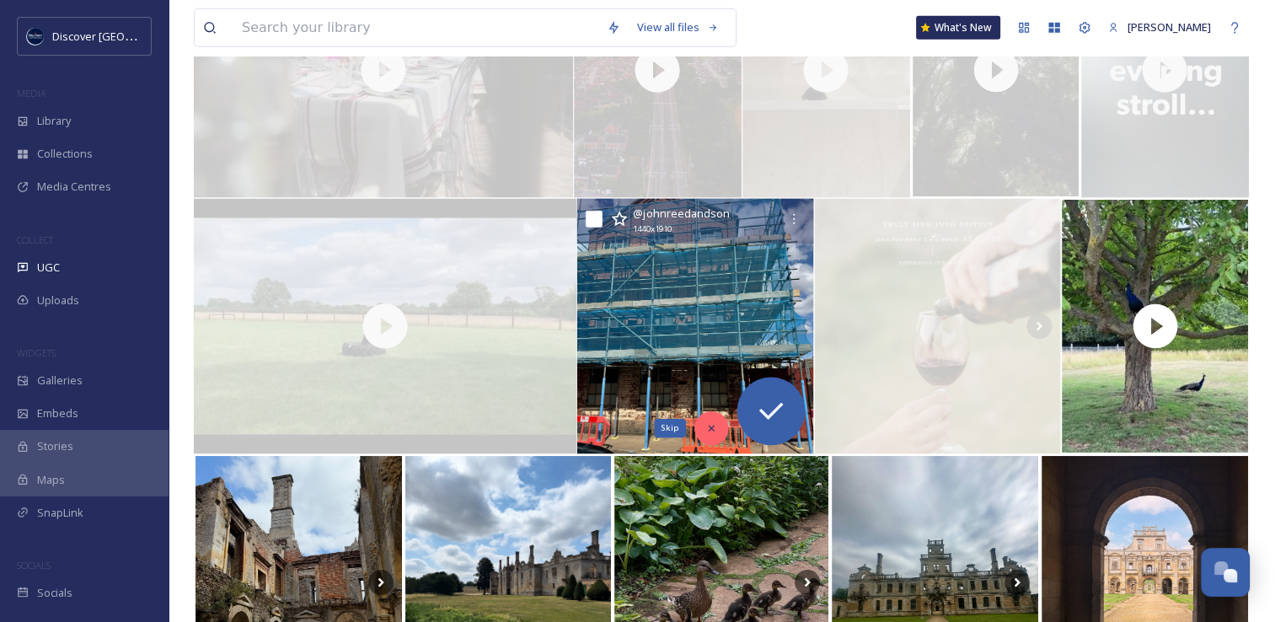
click at [701, 427] on div "Skip" at bounding box center [711, 428] width 34 height 34
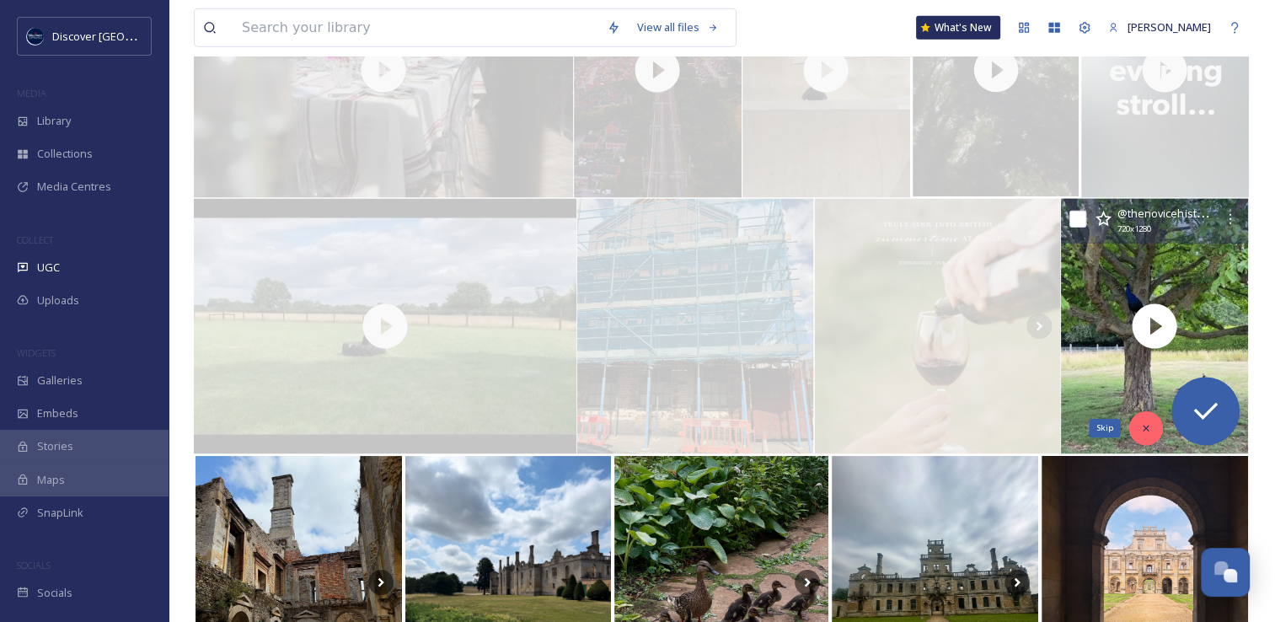
click at [1144, 429] on icon at bounding box center [1147, 428] width 12 height 12
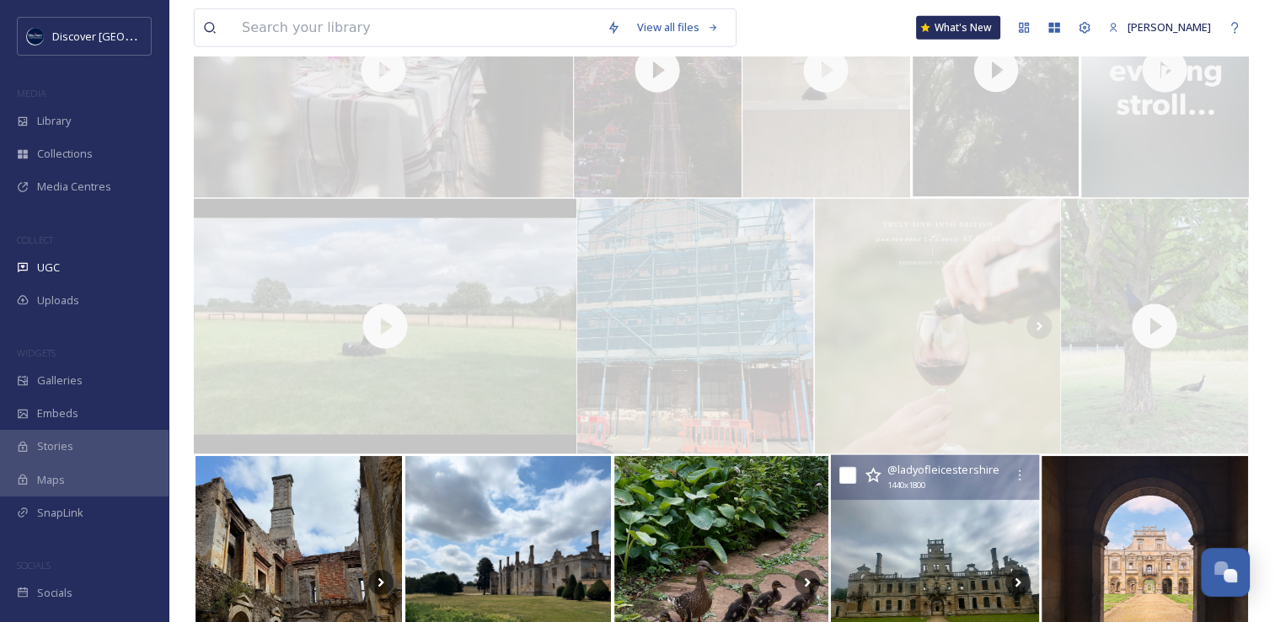
scroll to position [5388, 0]
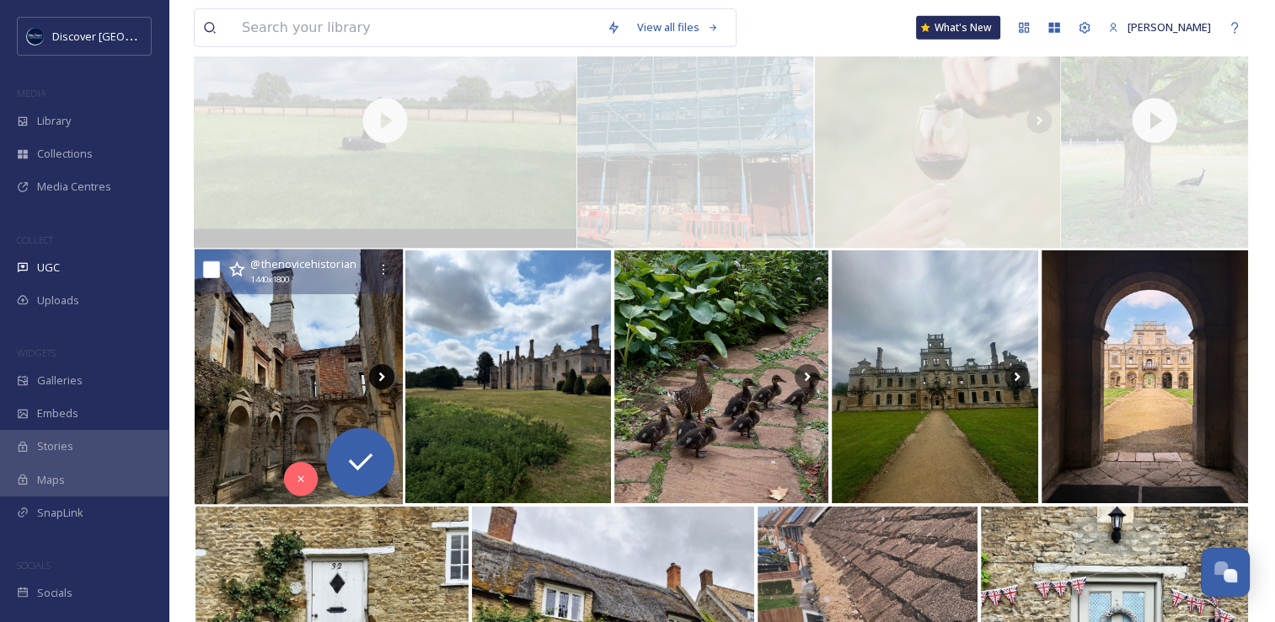
click at [378, 372] on icon at bounding box center [381, 376] width 25 height 25
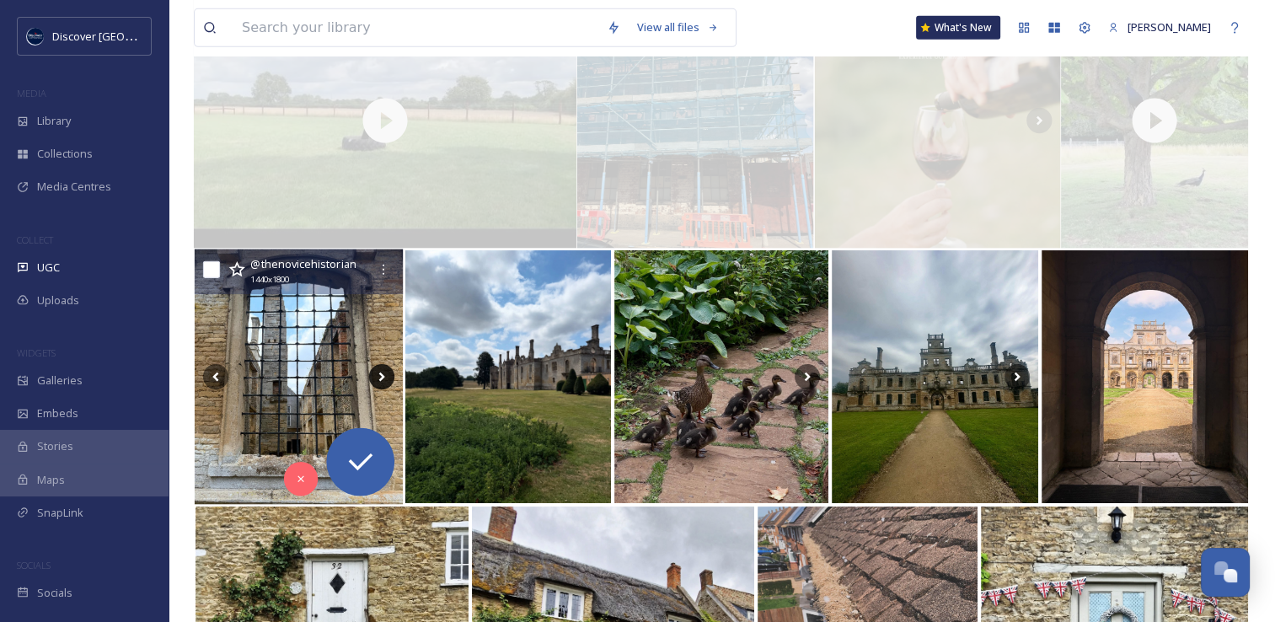
click at [381, 375] on icon at bounding box center [381, 376] width 6 height 9
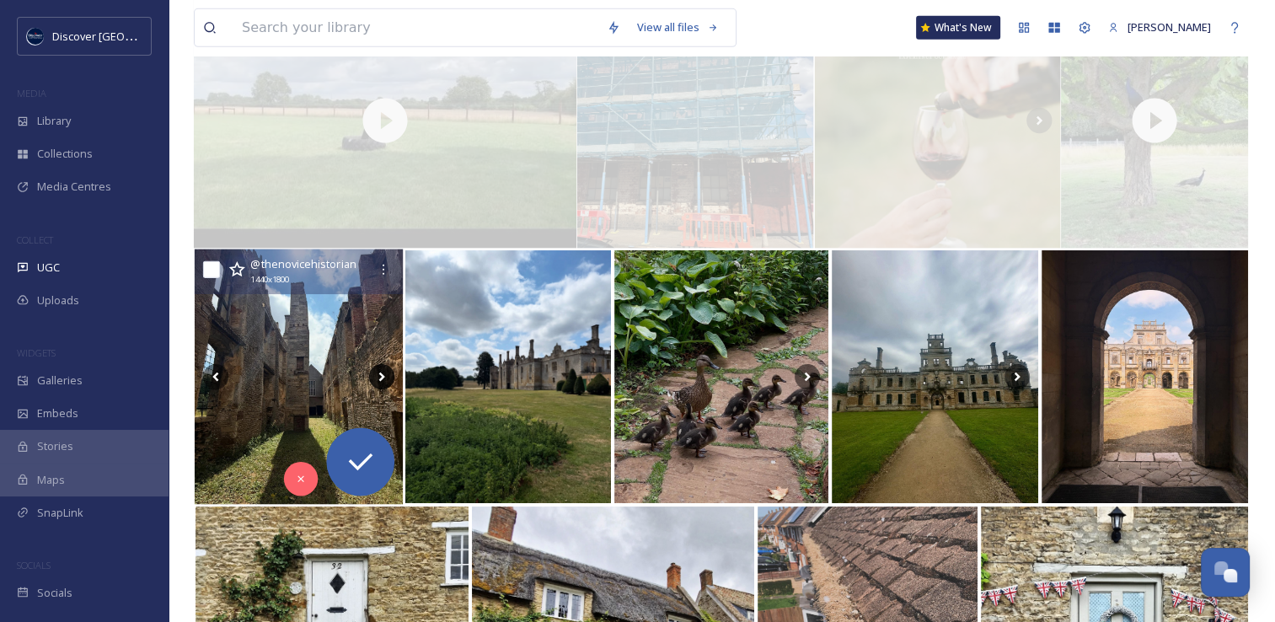
click at [381, 375] on icon at bounding box center [381, 376] width 6 height 9
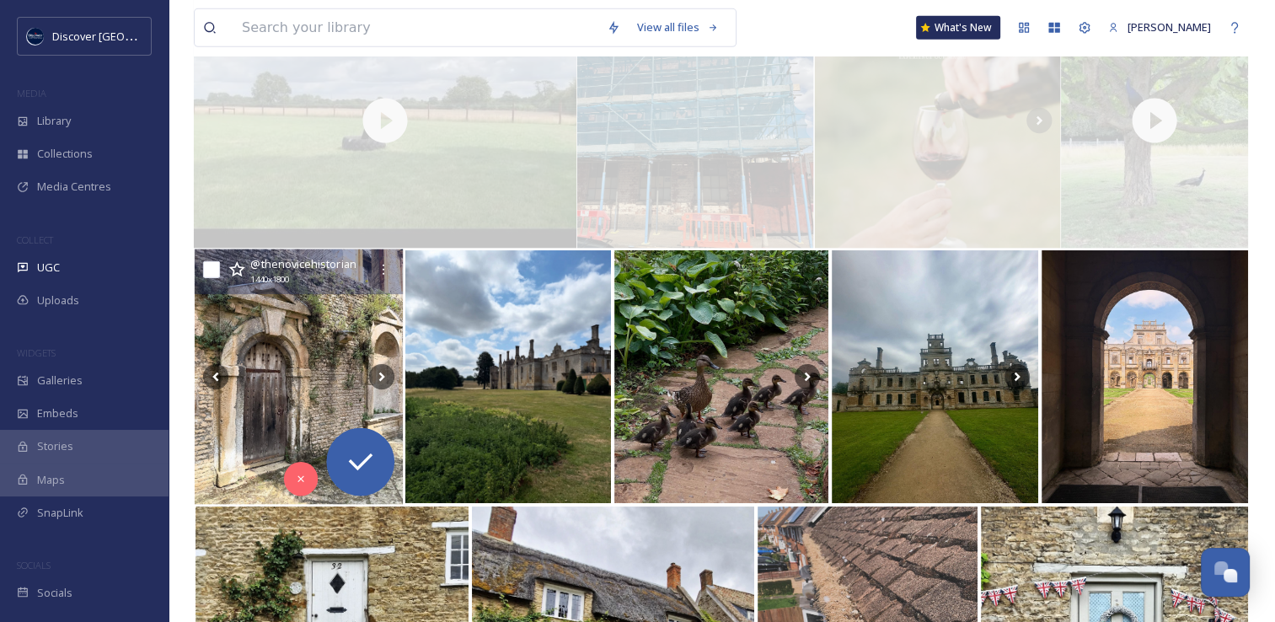
click at [324, 372] on img at bounding box center [299, 376] width 208 height 255
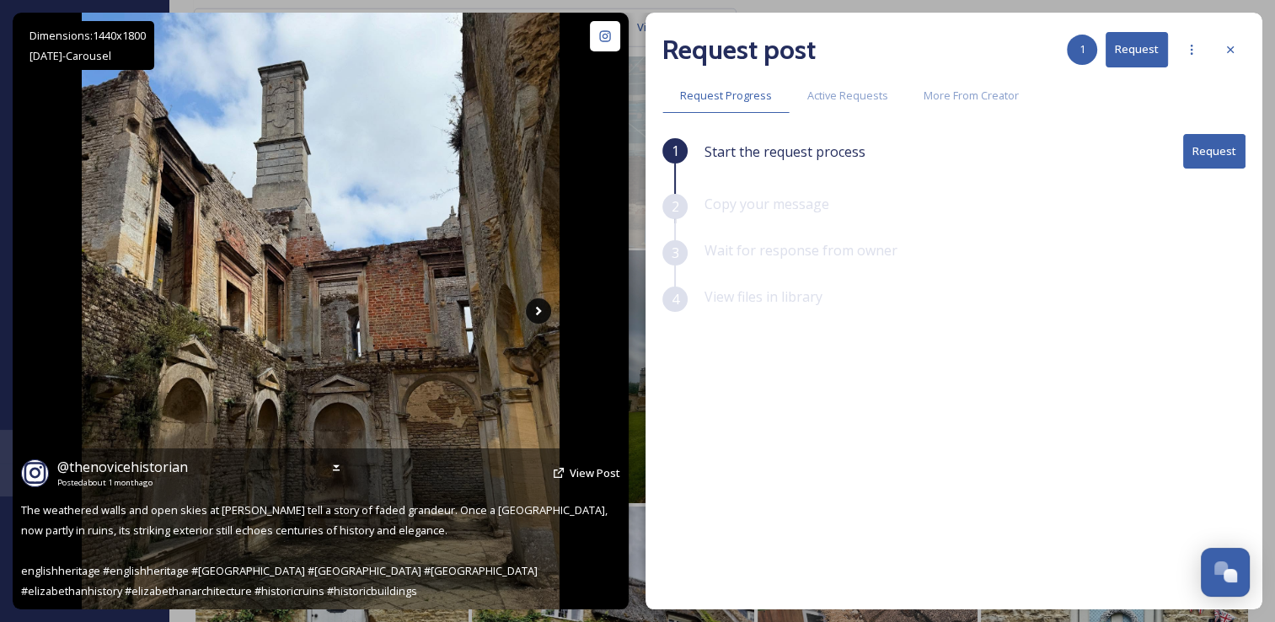
click at [544, 314] on icon at bounding box center [538, 310] width 25 height 25
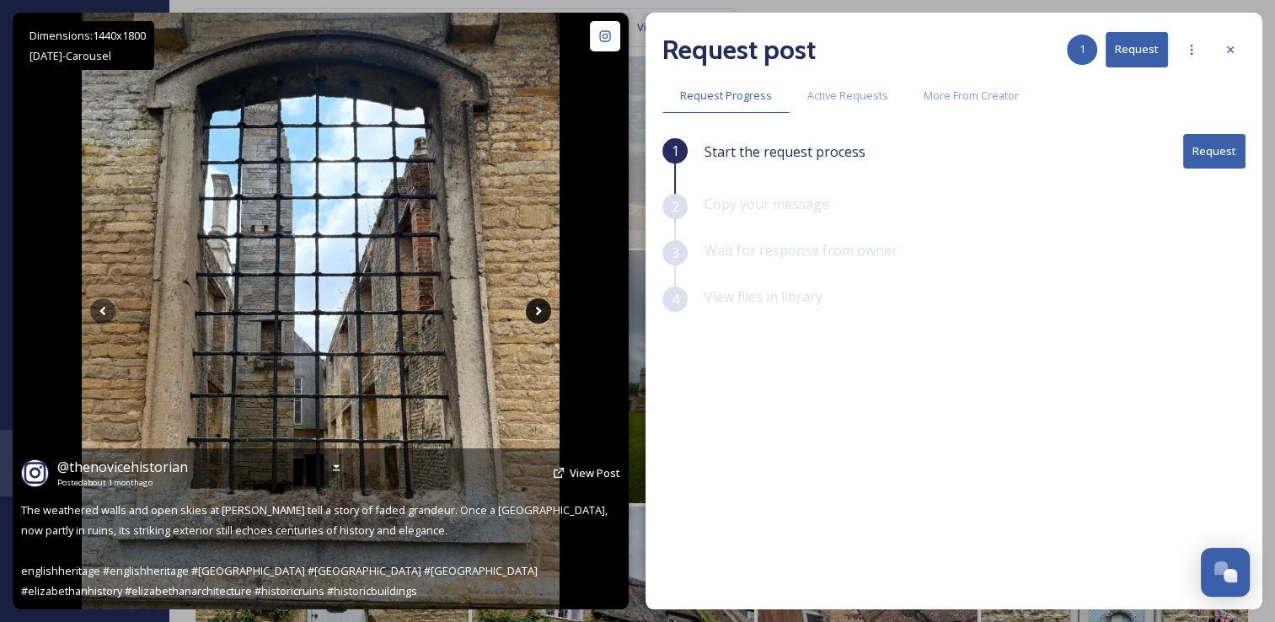
click at [544, 314] on icon at bounding box center [538, 310] width 25 height 25
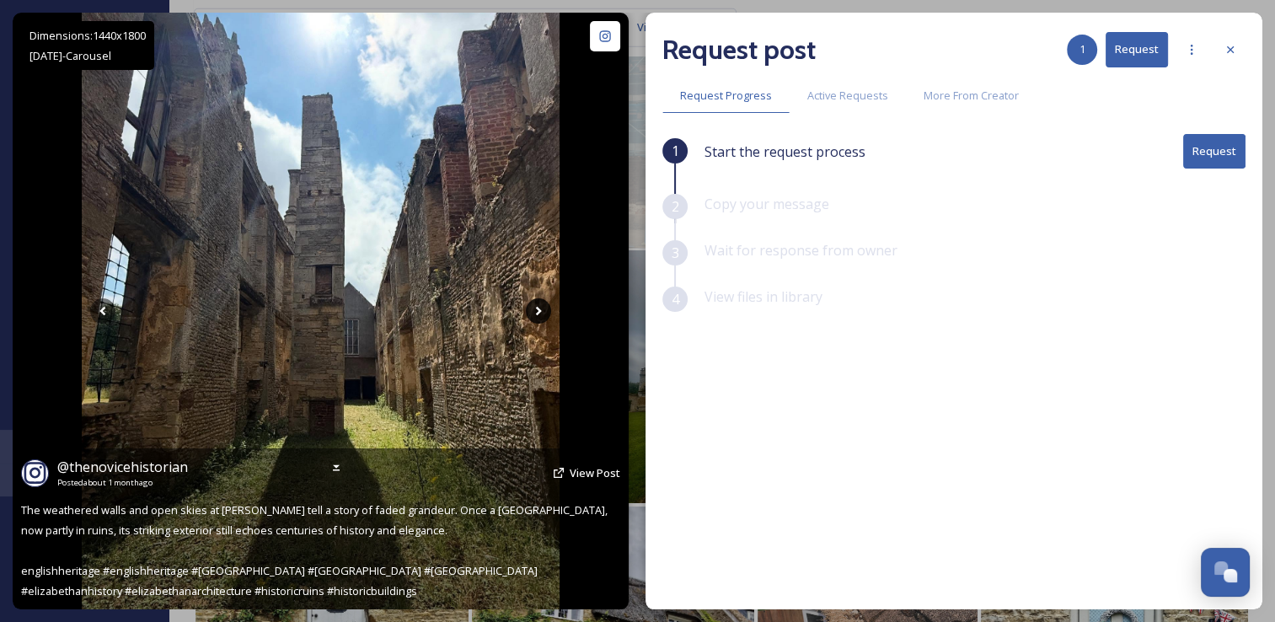
click at [544, 314] on icon at bounding box center [538, 310] width 25 height 25
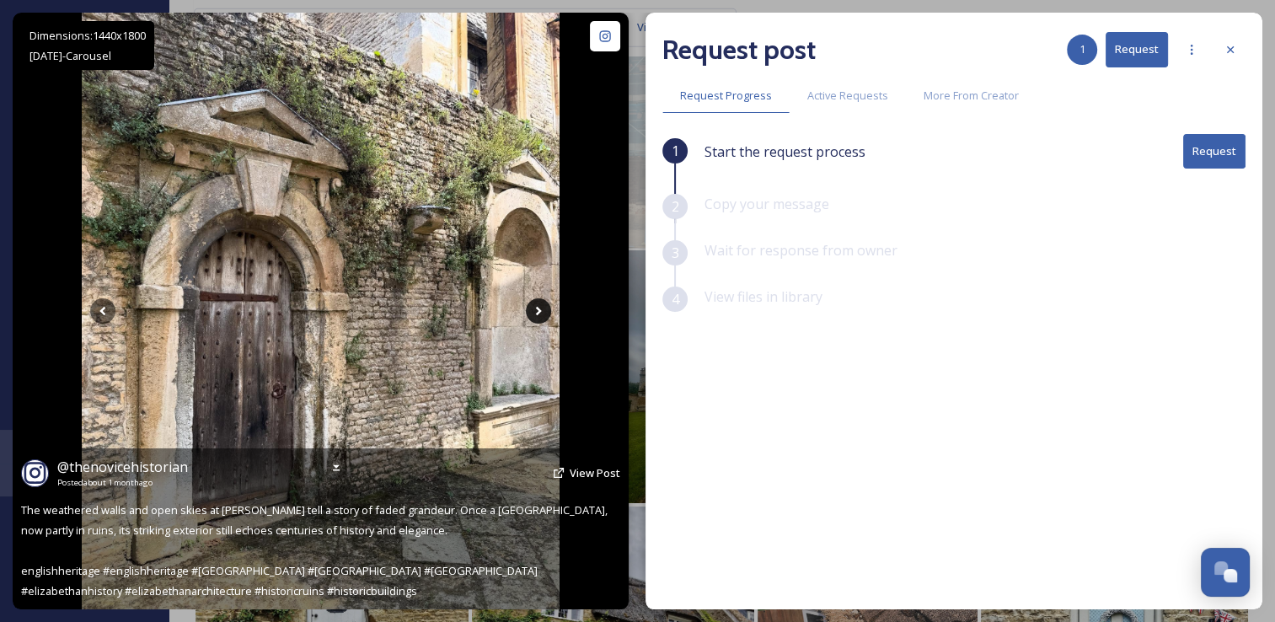
click at [544, 314] on icon at bounding box center [538, 310] width 25 height 25
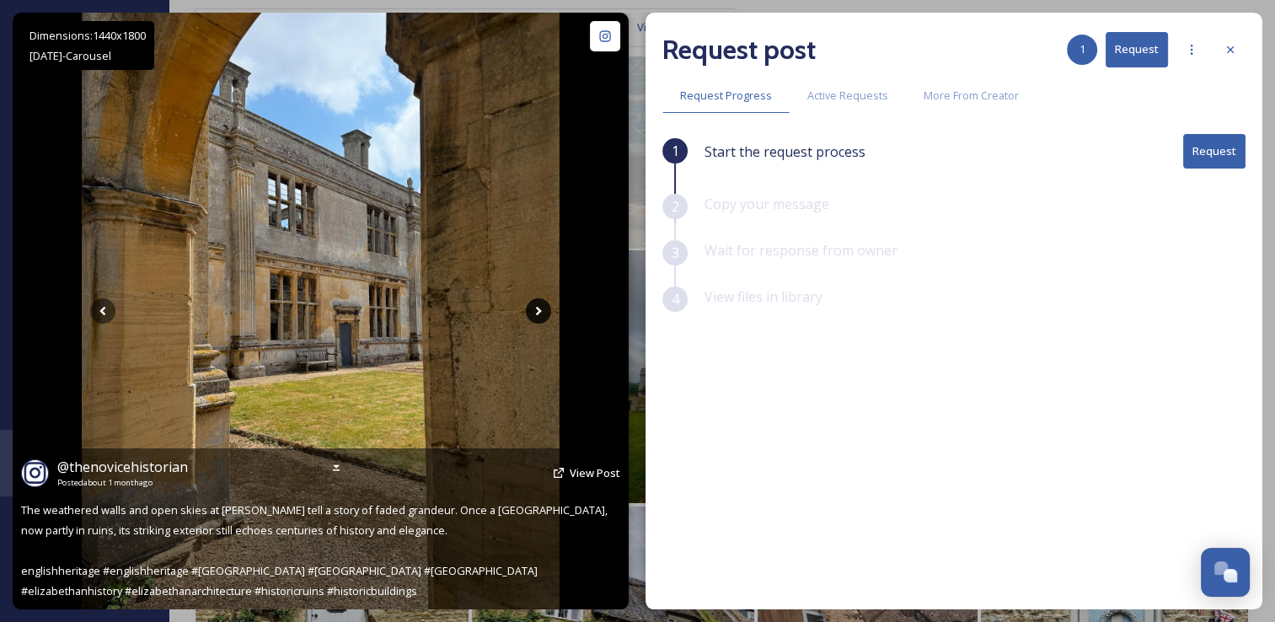
click at [544, 314] on icon at bounding box center [538, 310] width 25 height 25
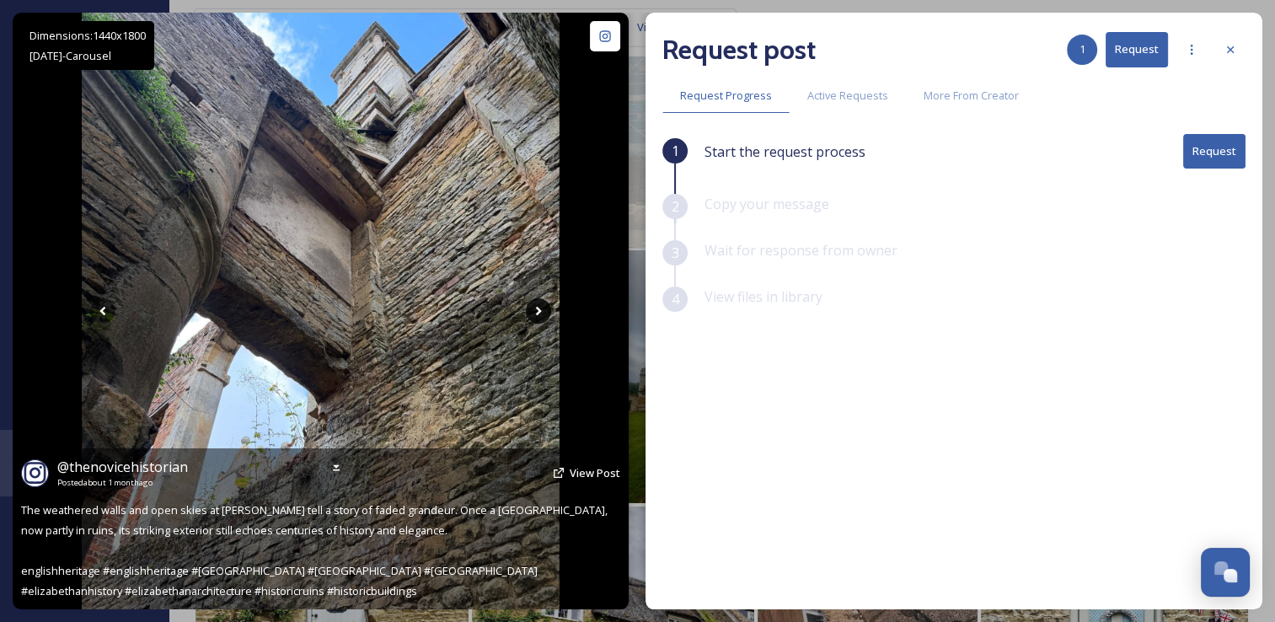
click at [544, 314] on icon at bounding box center [538, 310] width 25 height 25
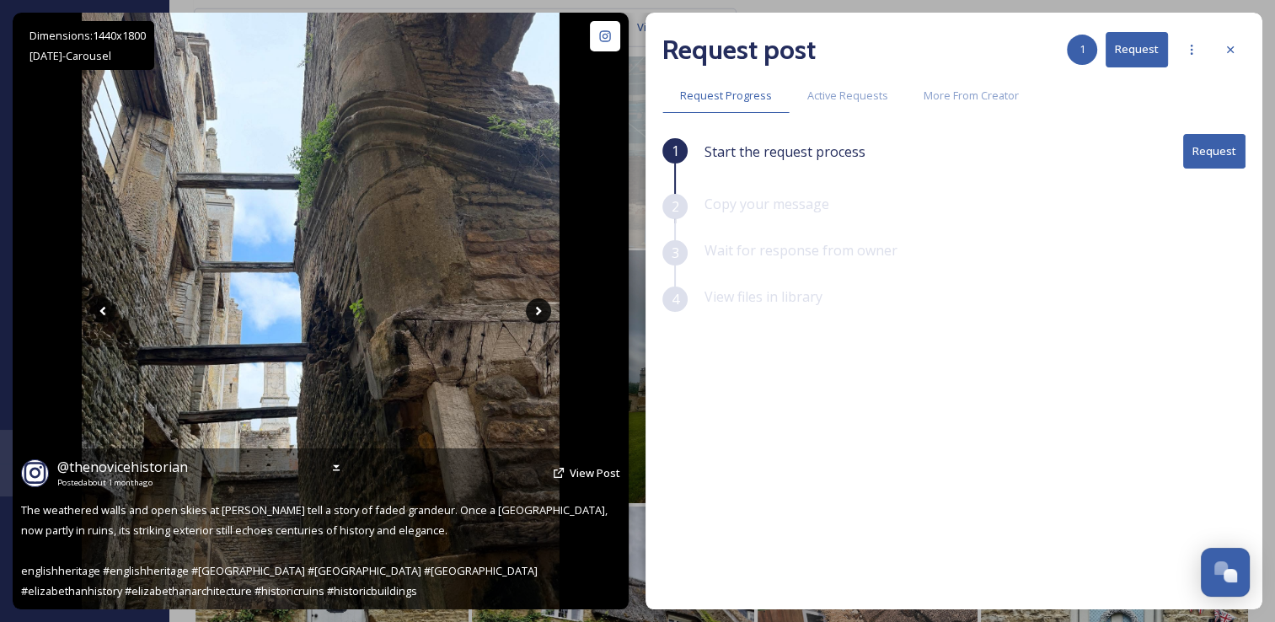
click at [544, 314] on icon at bounding box center [538, 310] width 25 height 25
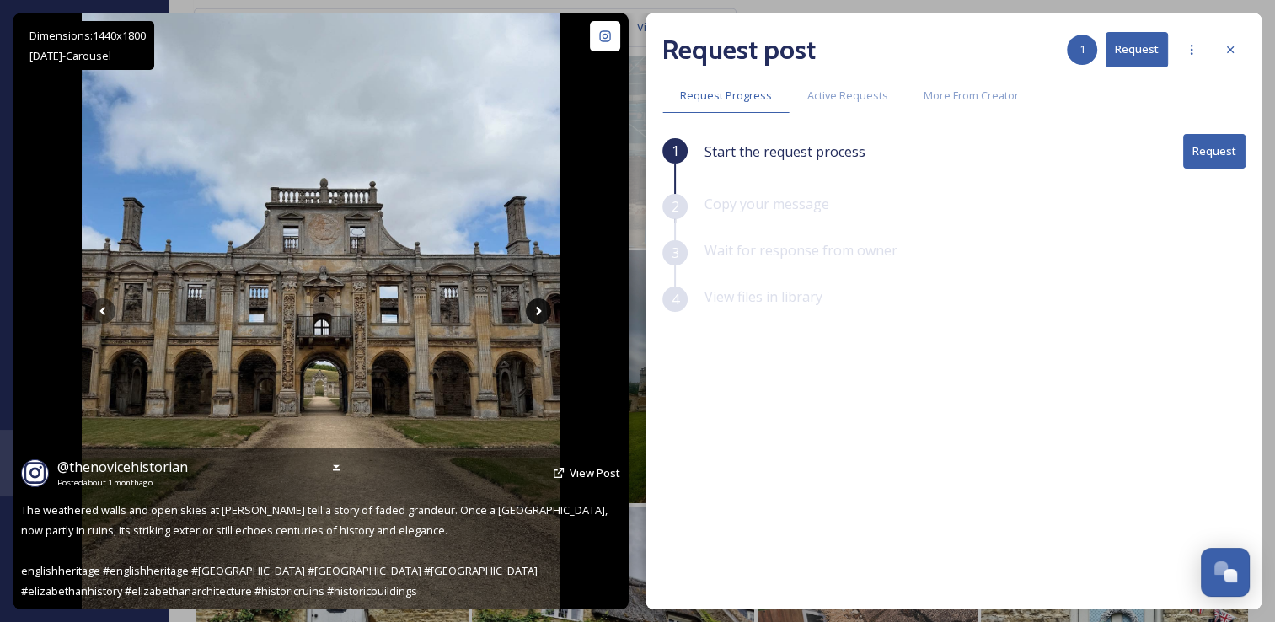
click at [544, 314] on icon at bounding box center [538, 310] width 25 height 25
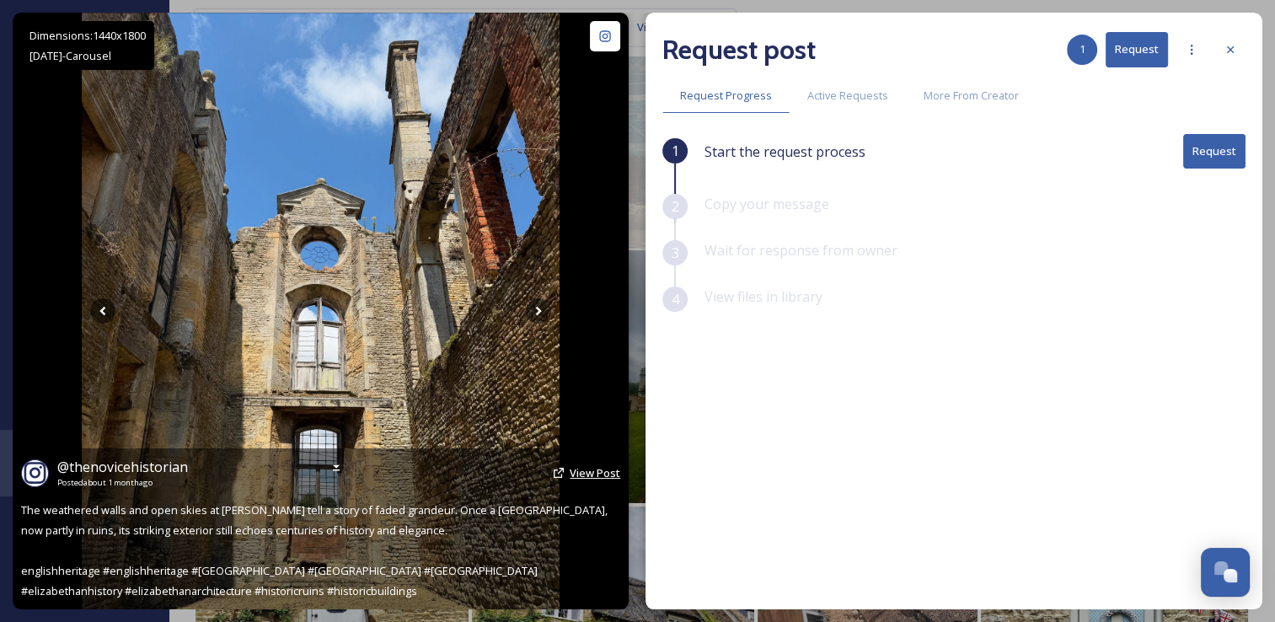
click at [580, 469] on span "View Post" at bounding box center [594, 472] width 51 height 15
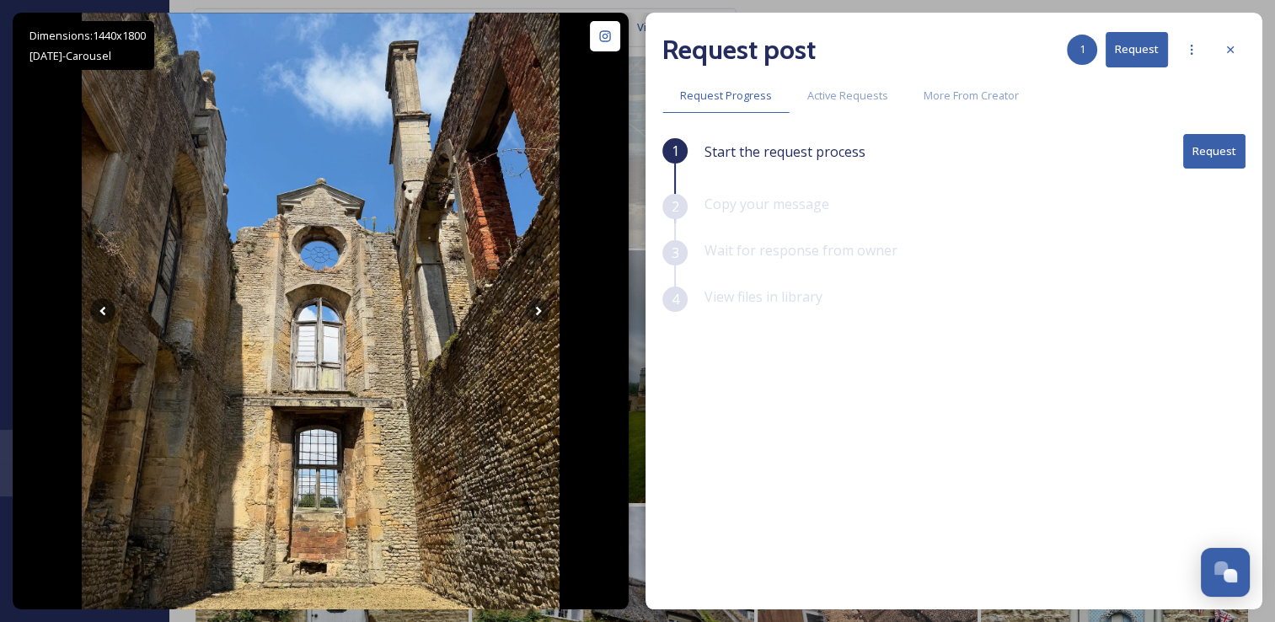
click at [1204, 153] on button "Request" at bounding box center [1214, 151] width 62 height 35
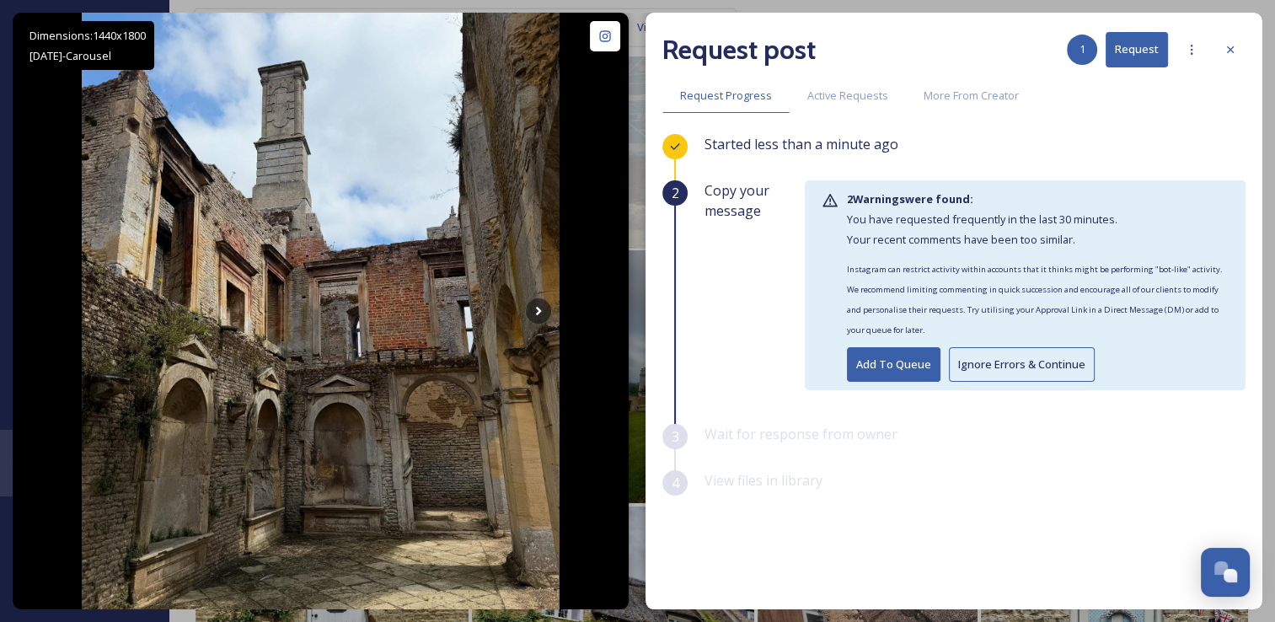
click at [982, 369] on button "Ignore Errors & Continue" at bounding box center [1022, 364] width 146 height 35
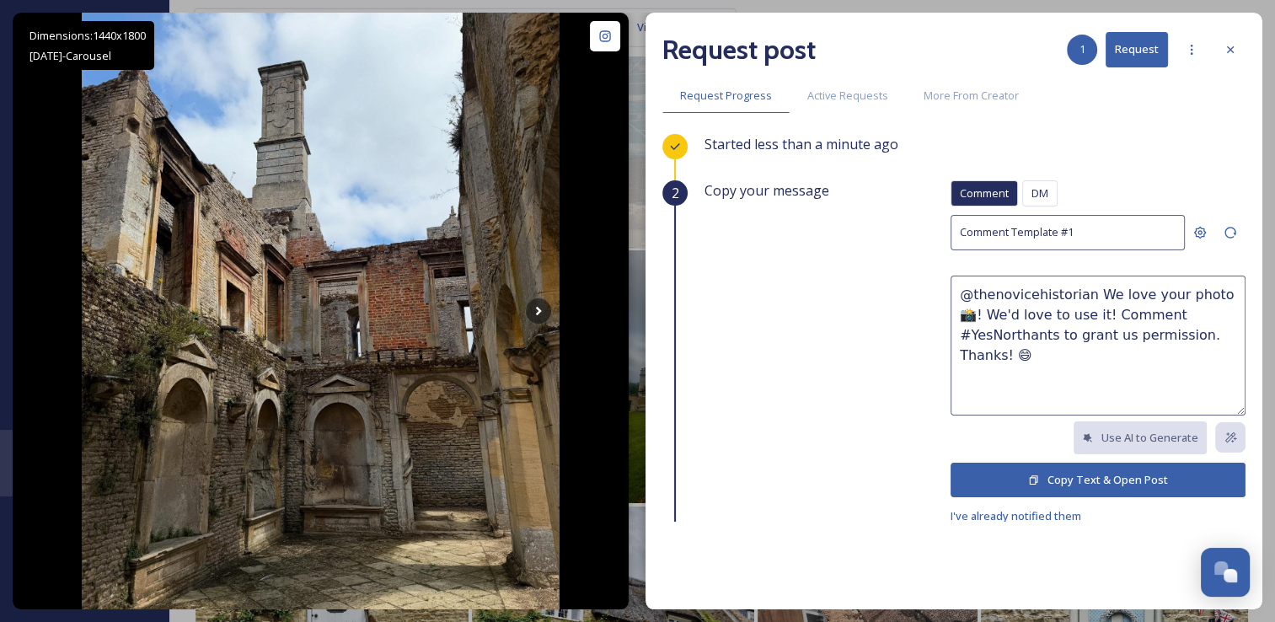
click at [1028, 480] on button "Copy Text & Open Post" at bounding box center [1097, 479] width 295 height 35
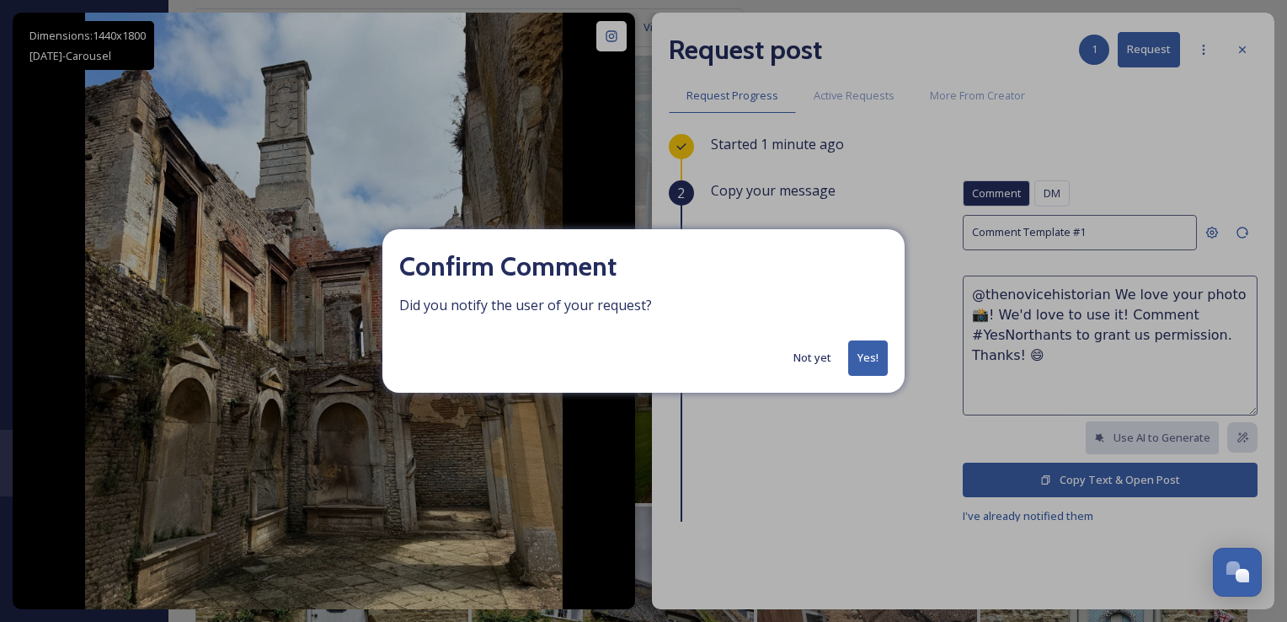
click at [867, 339] on div "Confirm Comment Did you notify the user of your request? Not yet Yes!" at bounding box center [643, 310] width 522 height 163
click at [863, 355] on button "Yes!" at bounding box center [868, 357] width 40 height 35
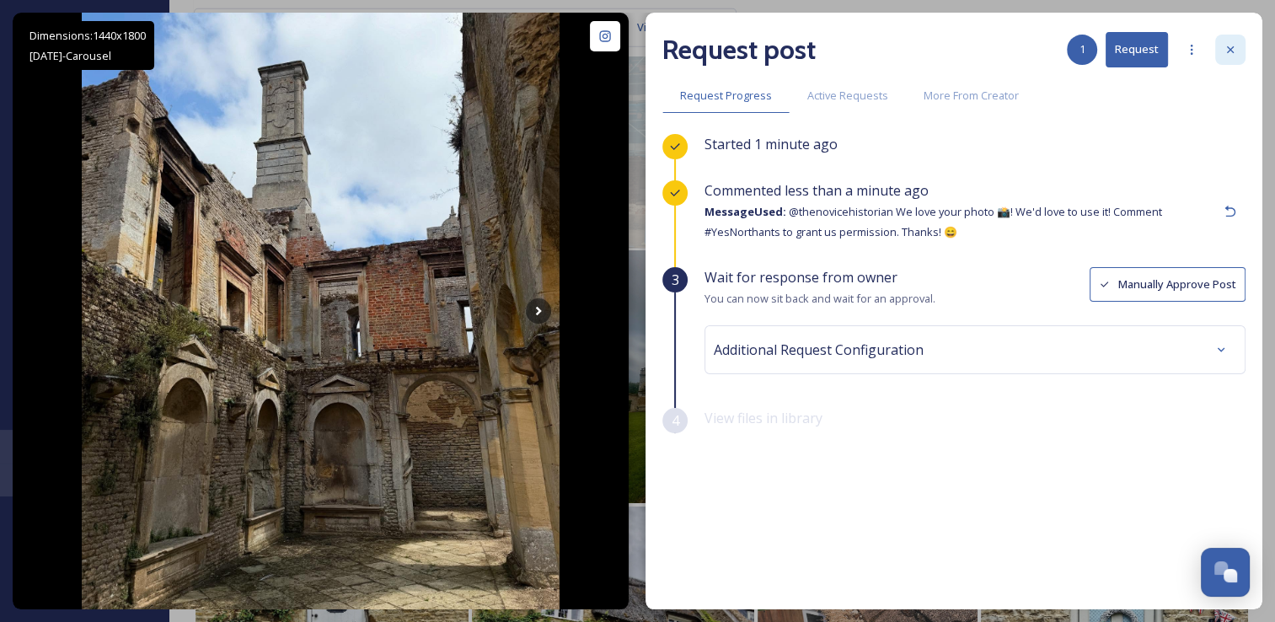
click at [1233, 56] on icon at bounding box center [1229, 49] width 13 height 13
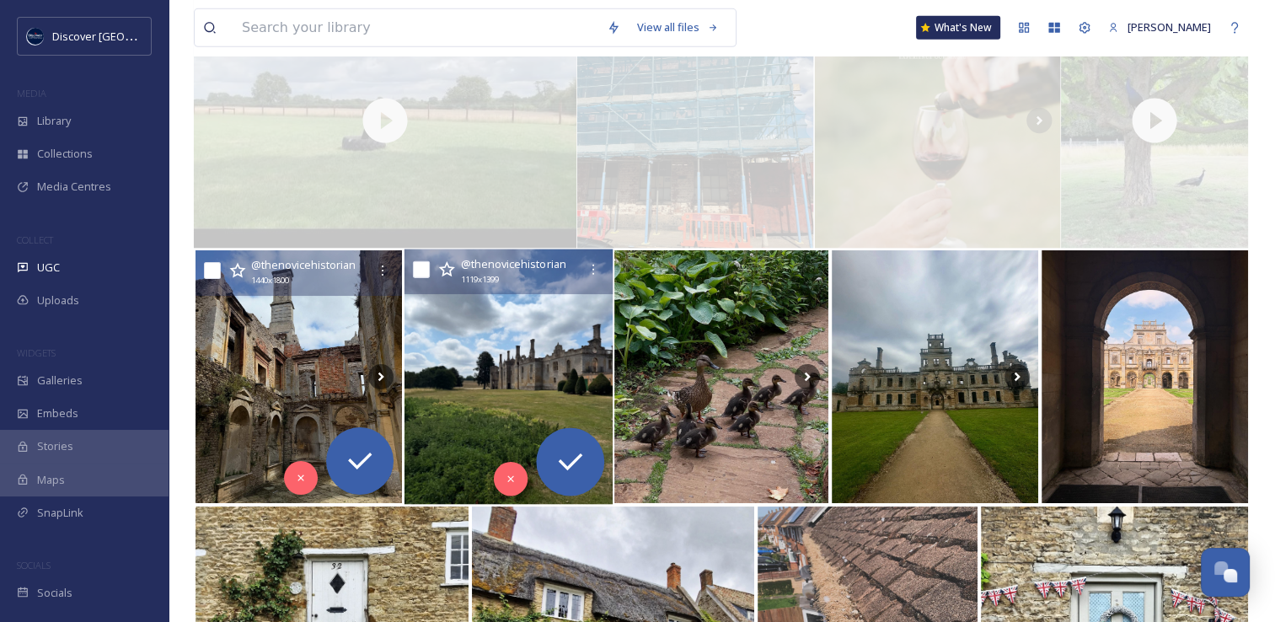
click at [546, 375] on img at bounding box center [508, 376] width 208 height 255
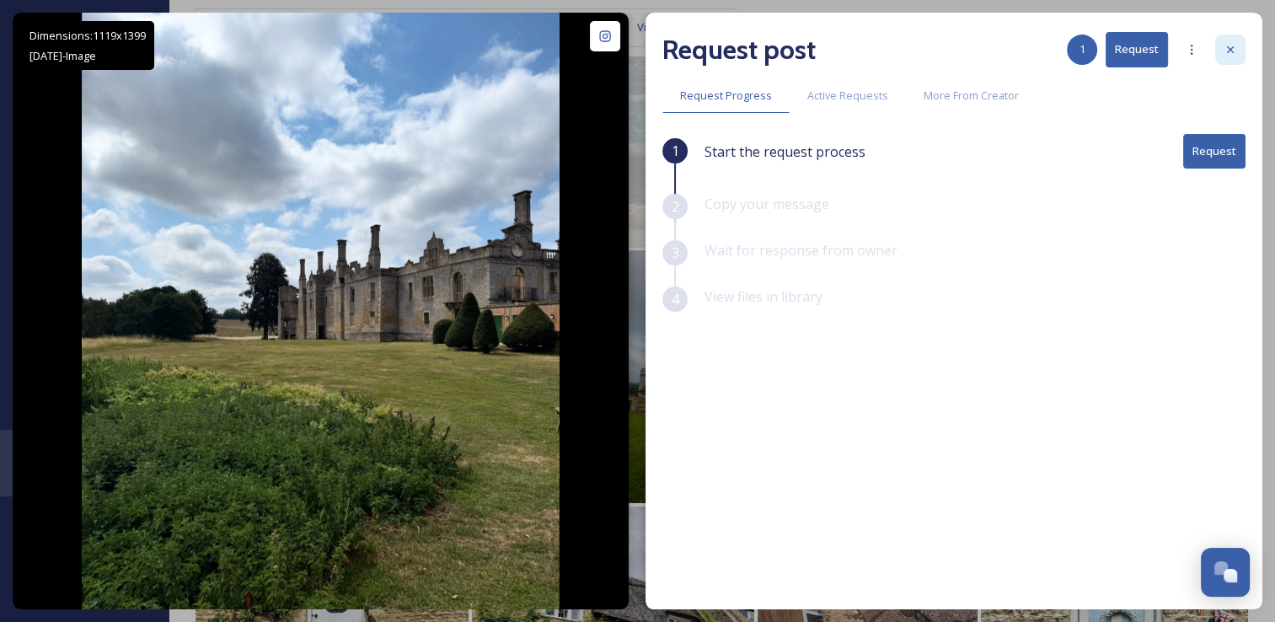
click at [1234, 56] on div at bounding box center [1230, 50] width 30 height 30
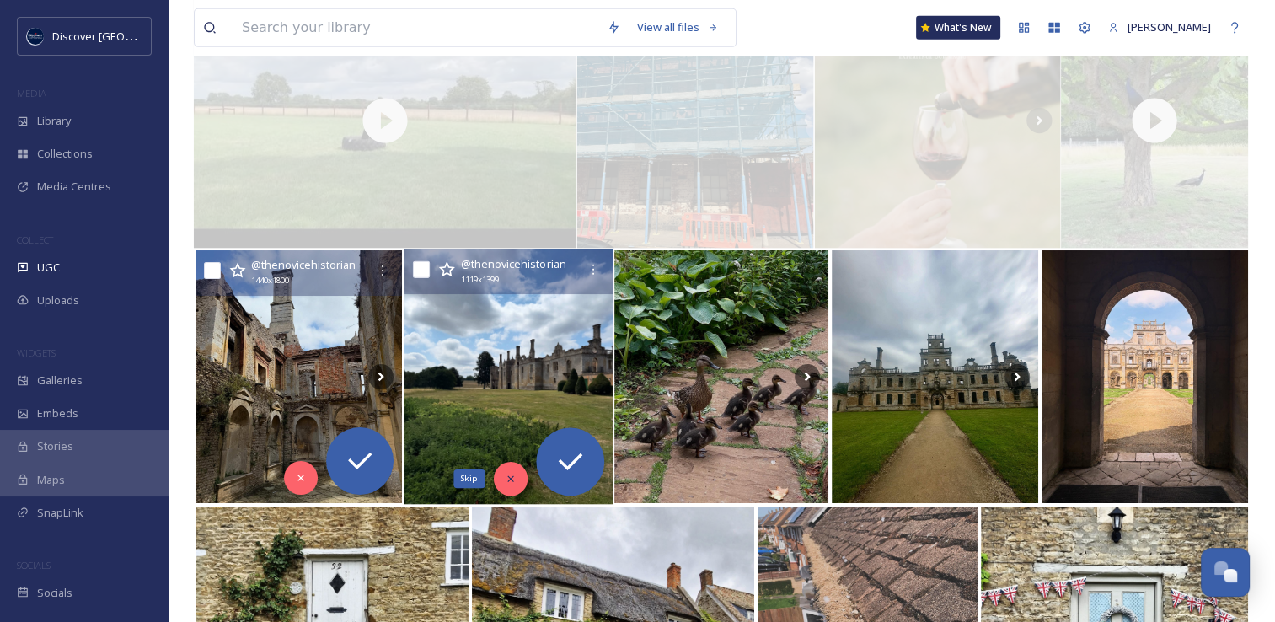
click at [512, 483] on icon at bounding box center [510, 479] width 12 height 12
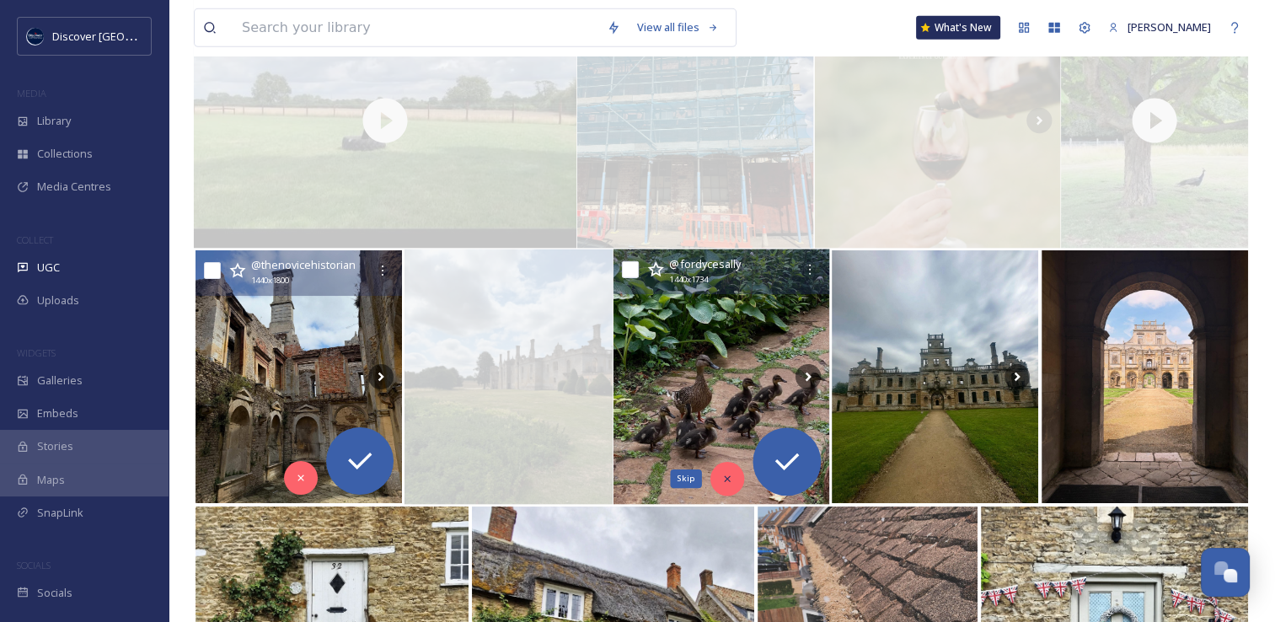
click at [730, 485] on div "Skip" at bounding box center [727, 479] width 34 height 34
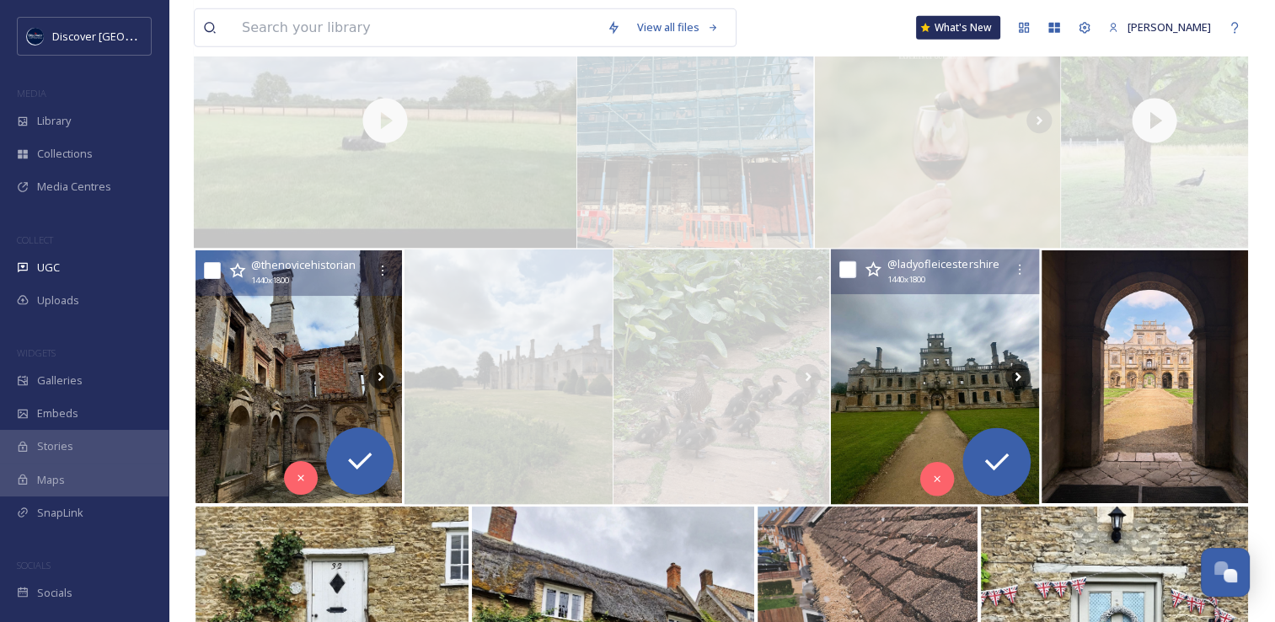
click at [861, 419] on img at bounding box center [935, 376] width 208 height 255
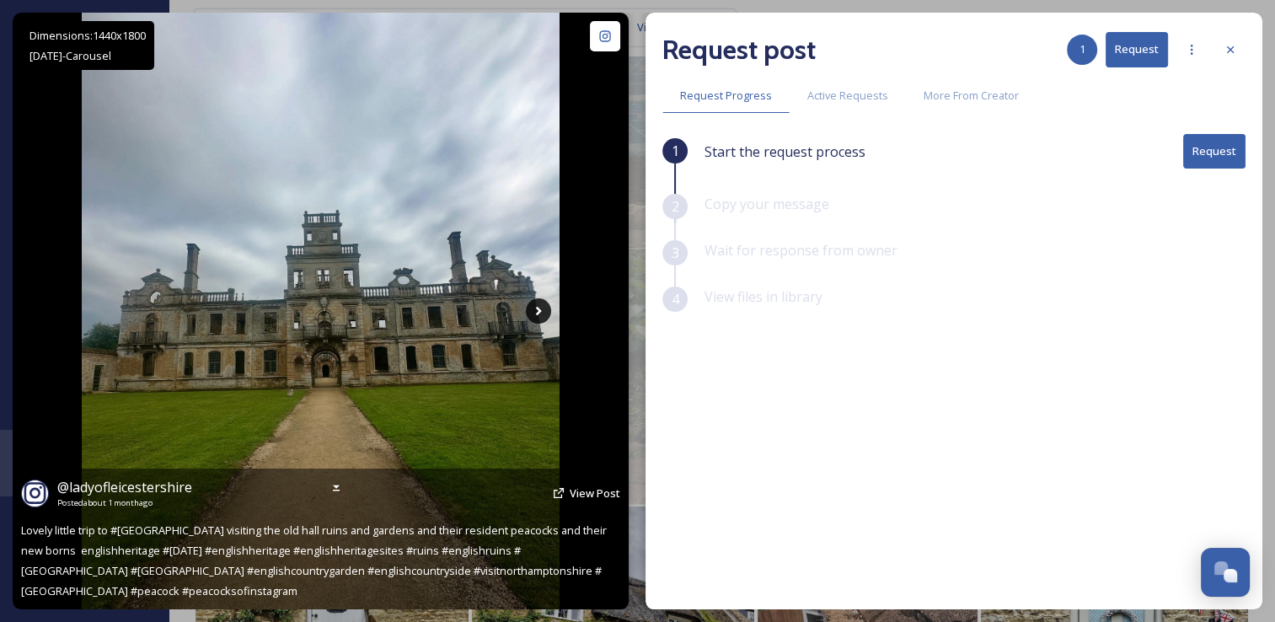
click at [541, 307] on icon at bounding box center [538, 310] width 25 height 25
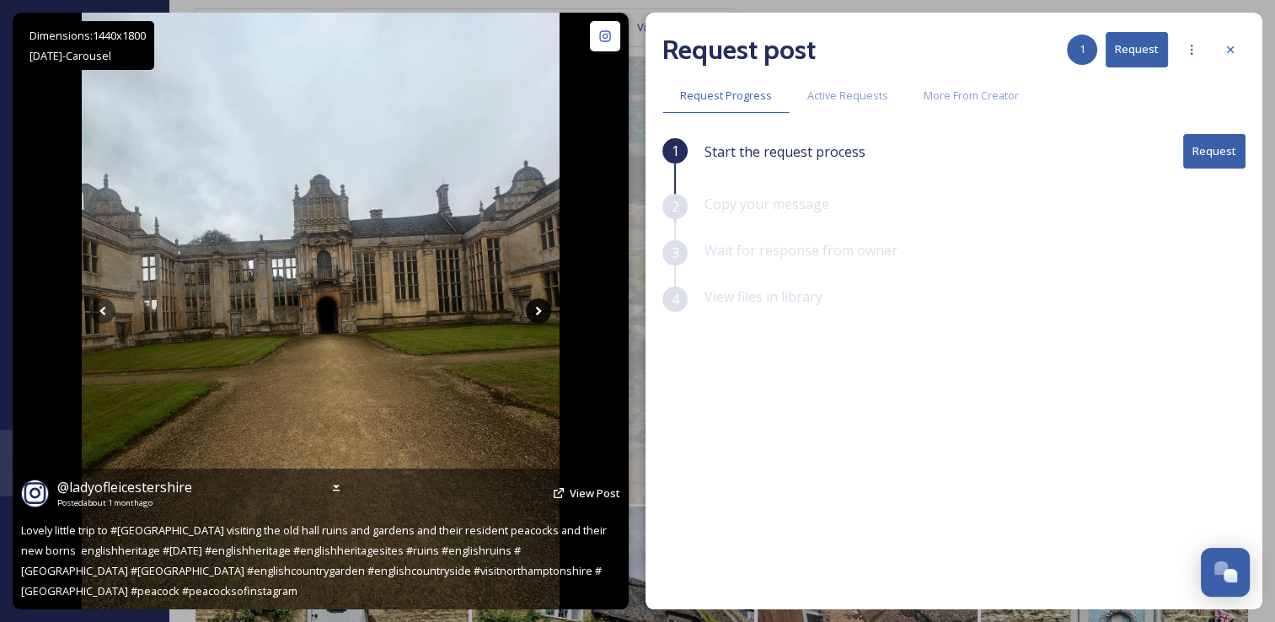
click at [541, 307] on icon at bounding box center [538, 310] width 25 height 25
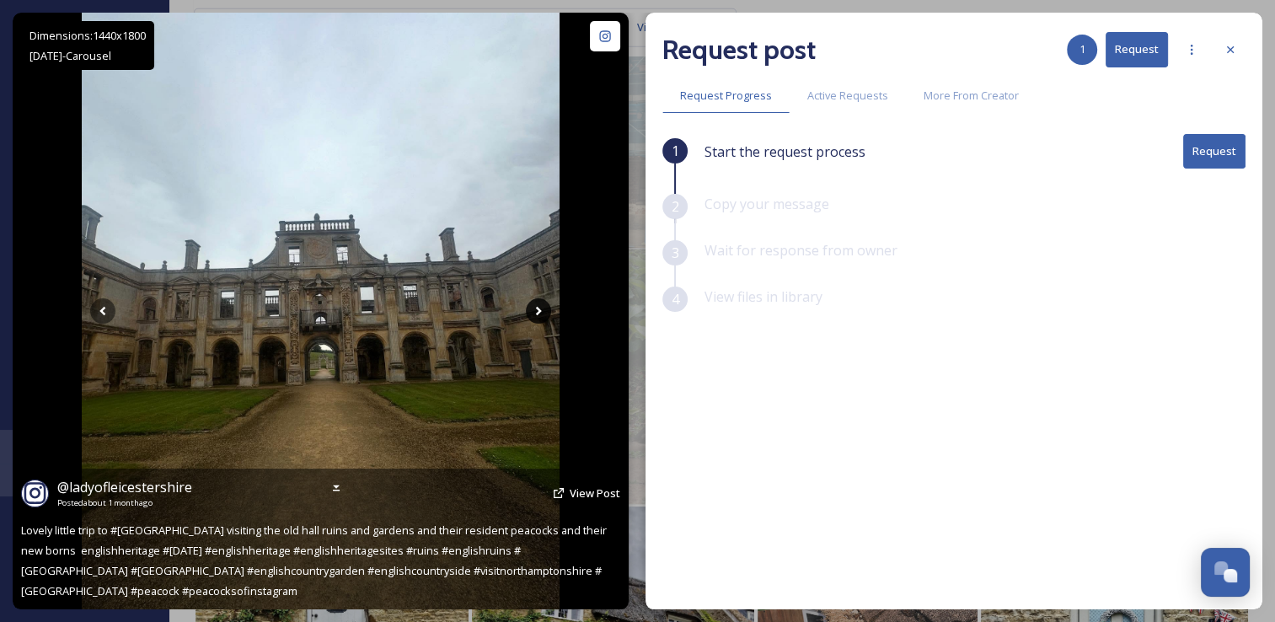
click at [541, 307] on icon at bounding box center [538, 310] width 25 height 25
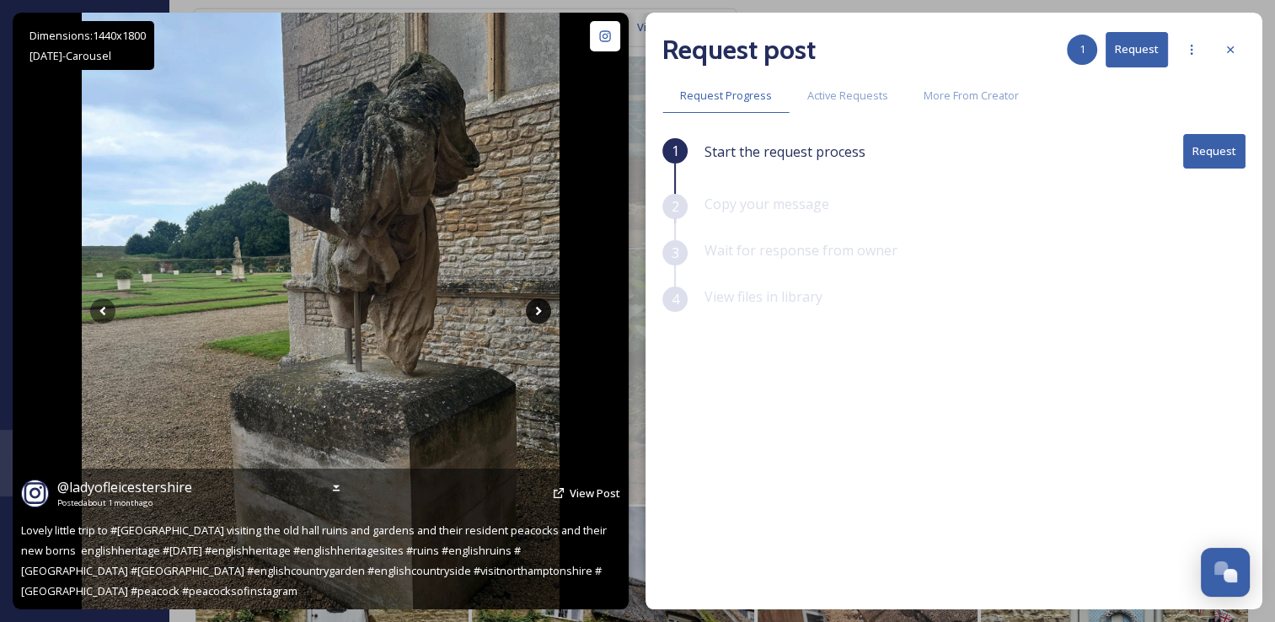
click at [541, 307] on icon at bounding box center [538, 310] width 25 height 25
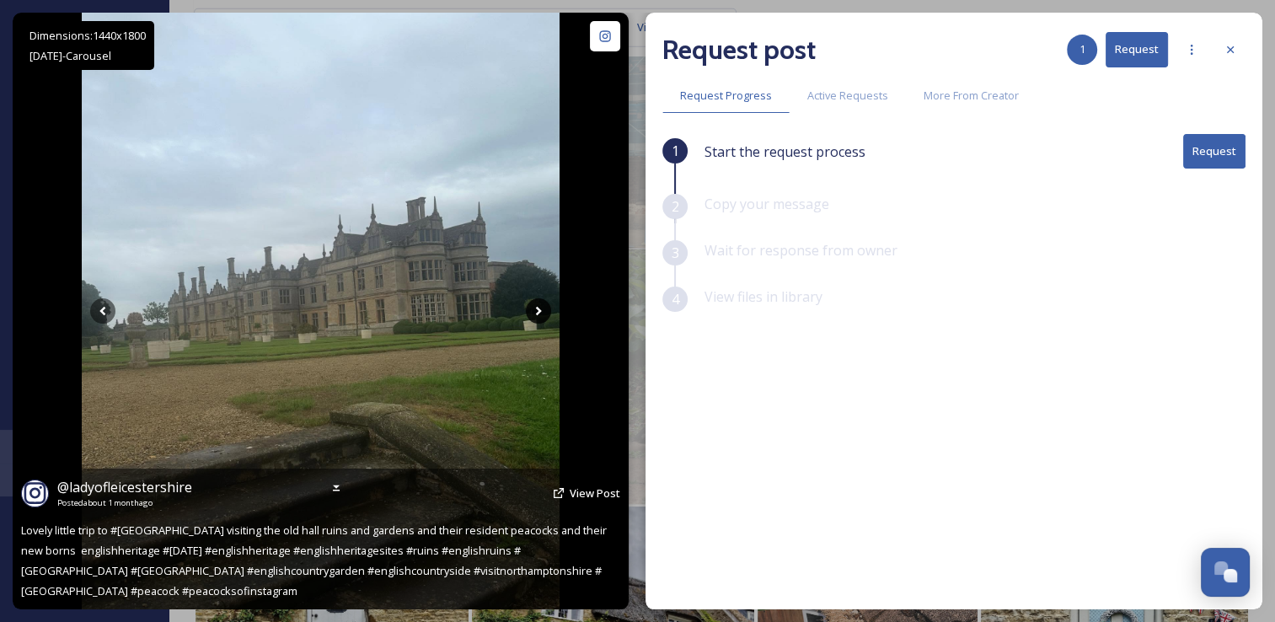
click at [541, 307] on icon at bounding box center [538, 310] width 25 height 25
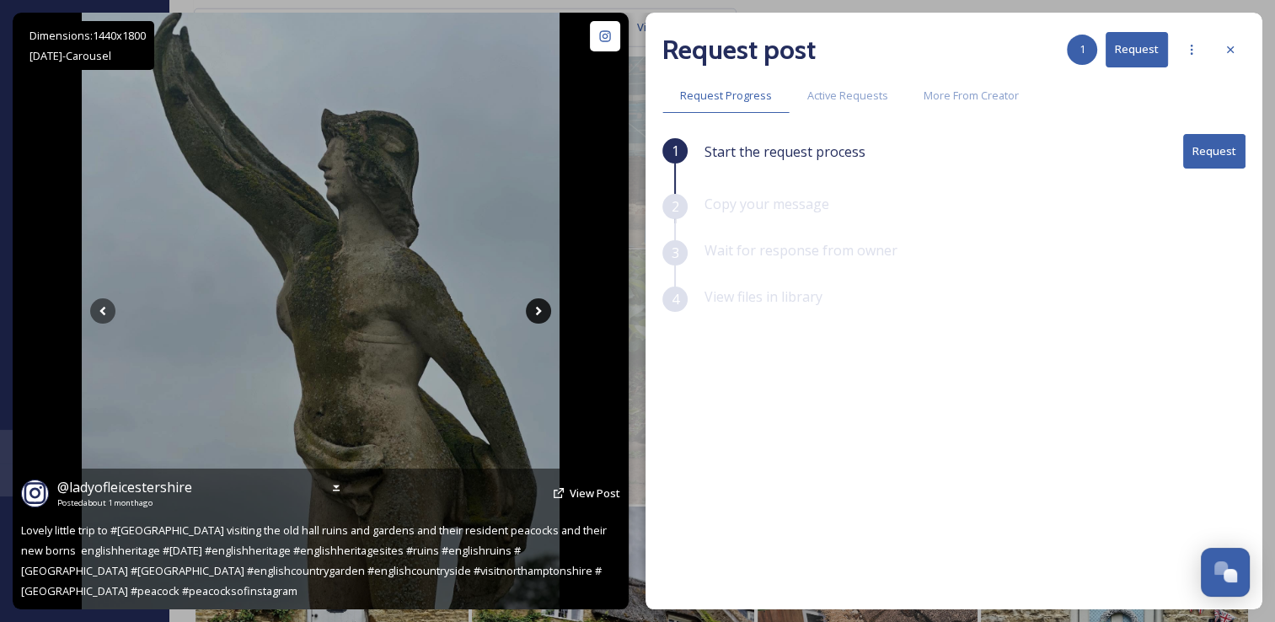
click at [541, 307] on icon at bounding box center [538, 310] width 25 height 25
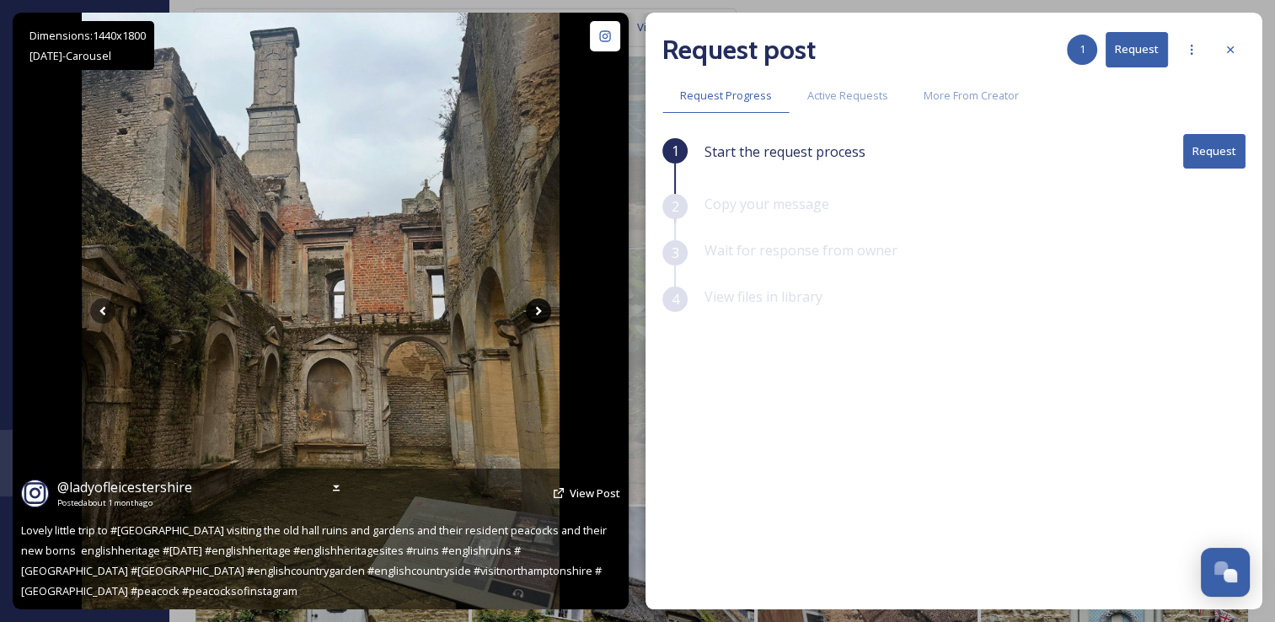
click at [541, 307] on icon at bounding box center [538, 310] width 25 height 25
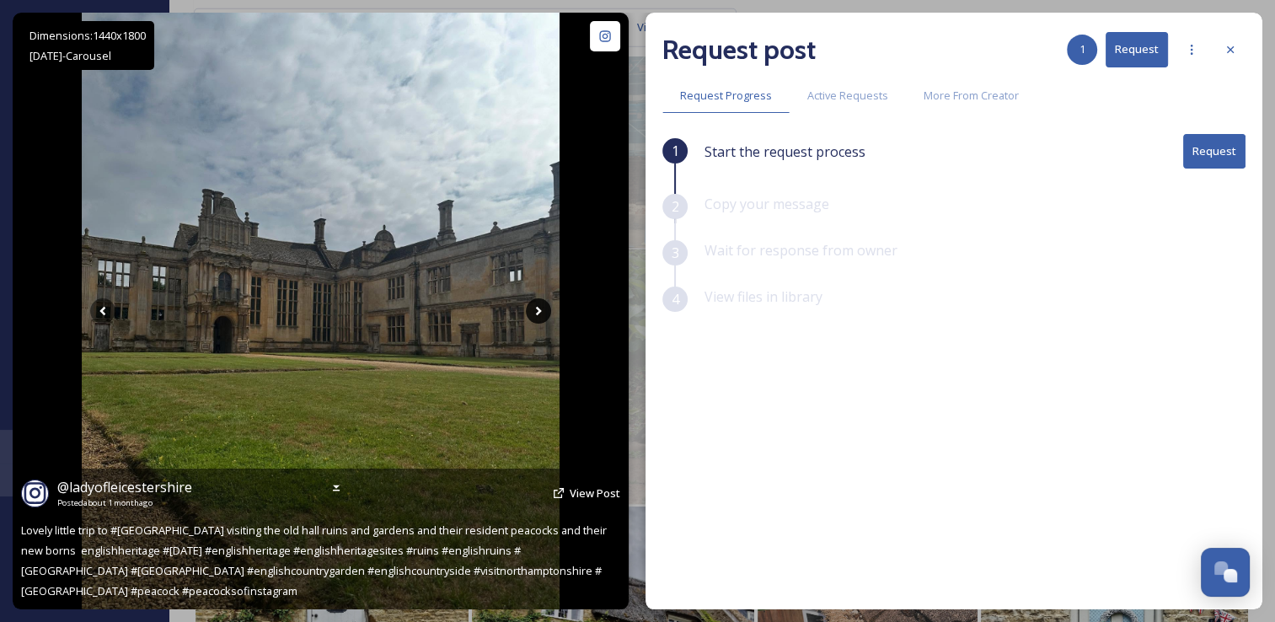
click at [541, 307] on icon at bounding box center [538, 310] width 25 height 25
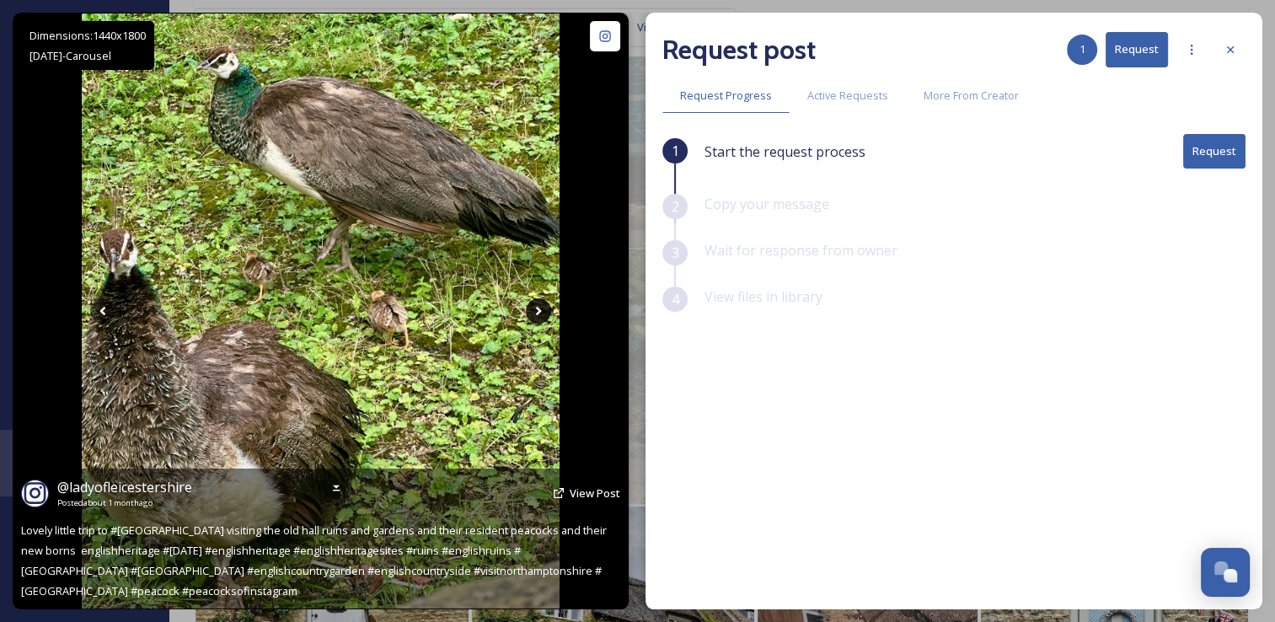
click at [541, 307] on icon at bounding box center [538, 310] width 25 height 25
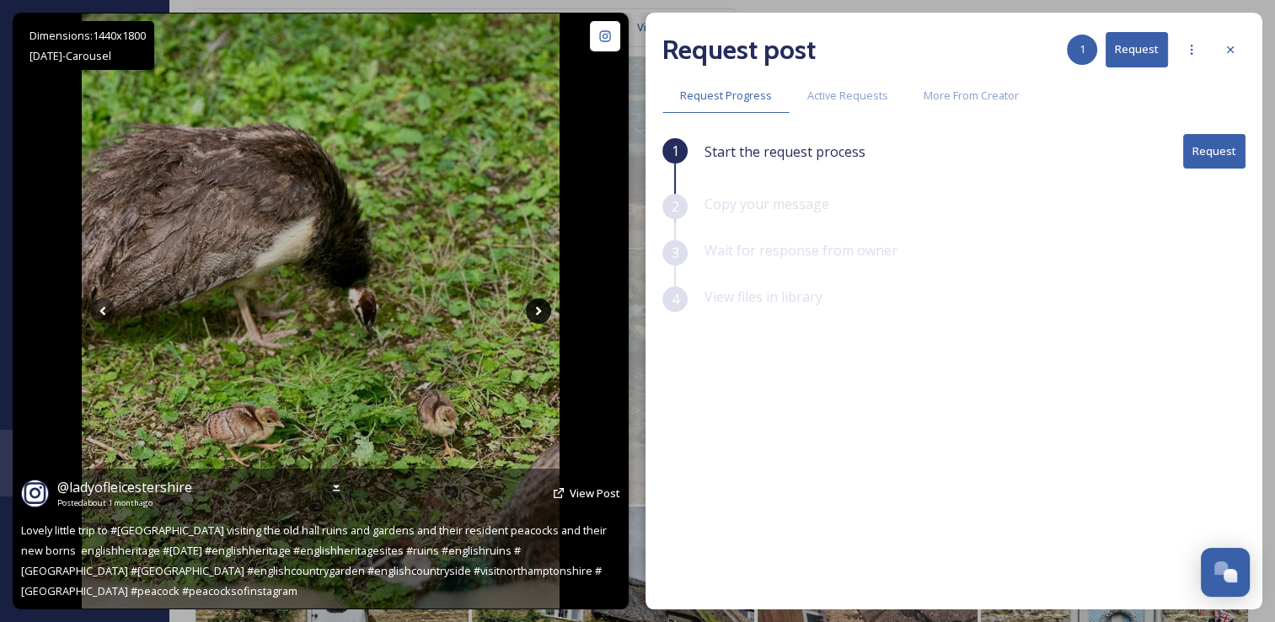
click at [541, 307] on icon at bounding box center [538, 310] width 25 height 25
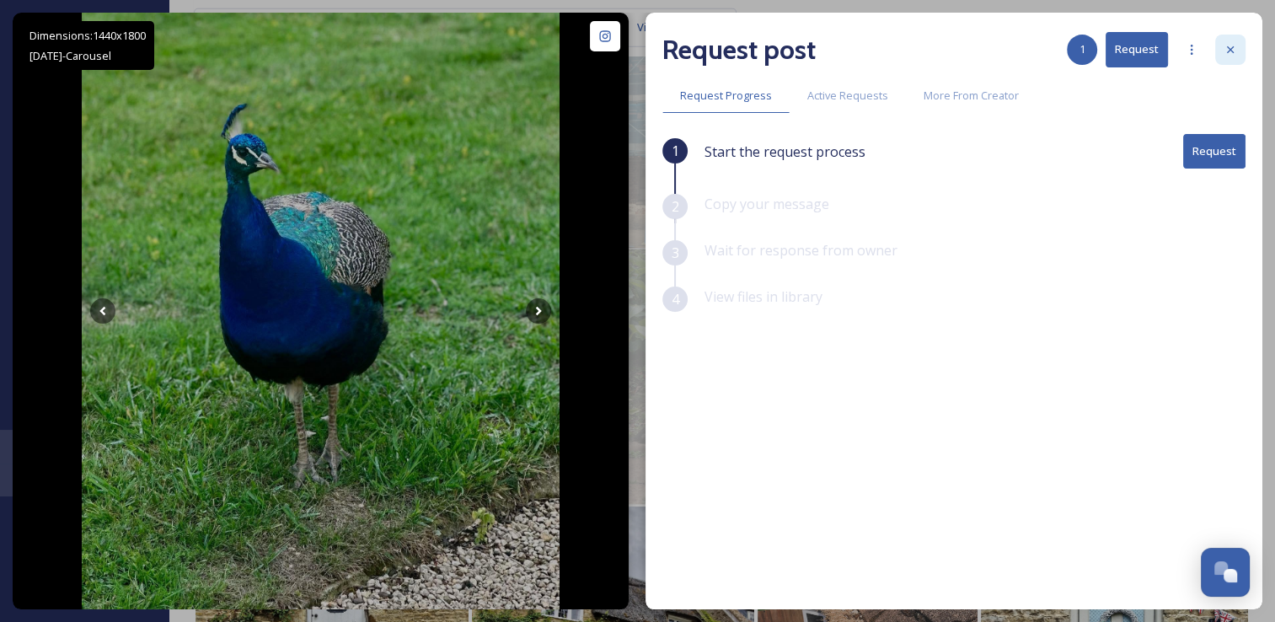
click at [1223, 55] on icon at bounding box center [1229, 49] width 13 height 13
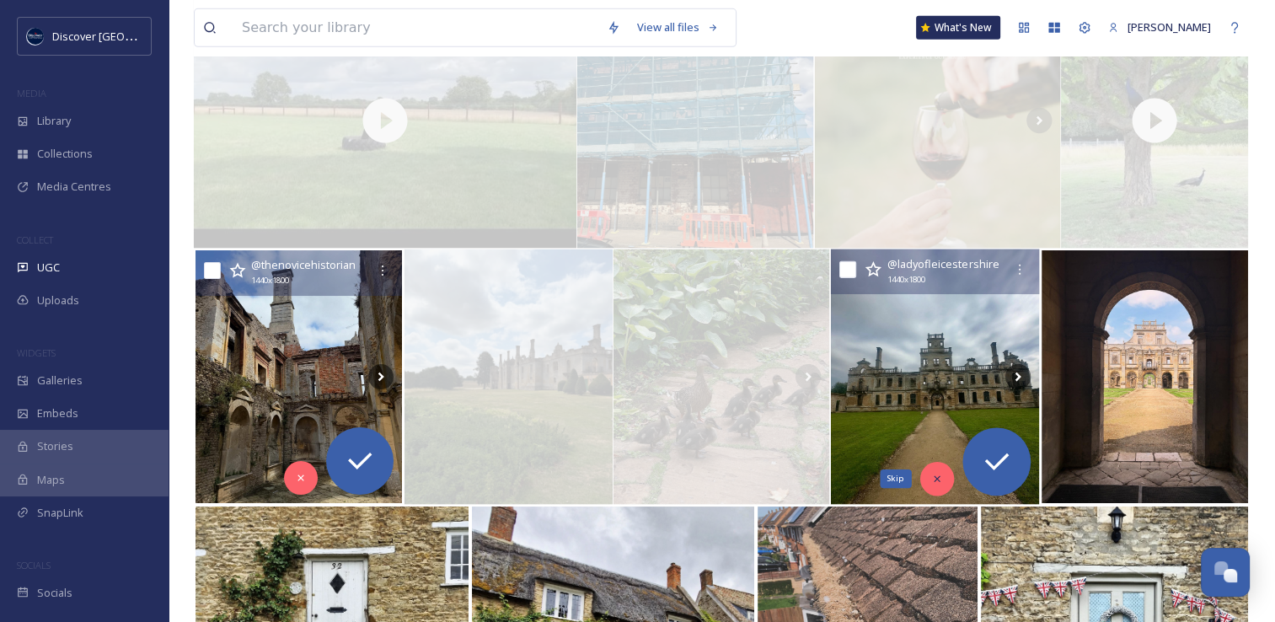
click at [942, 480] on icon at bounding box center [937, 479] width 12 height 12
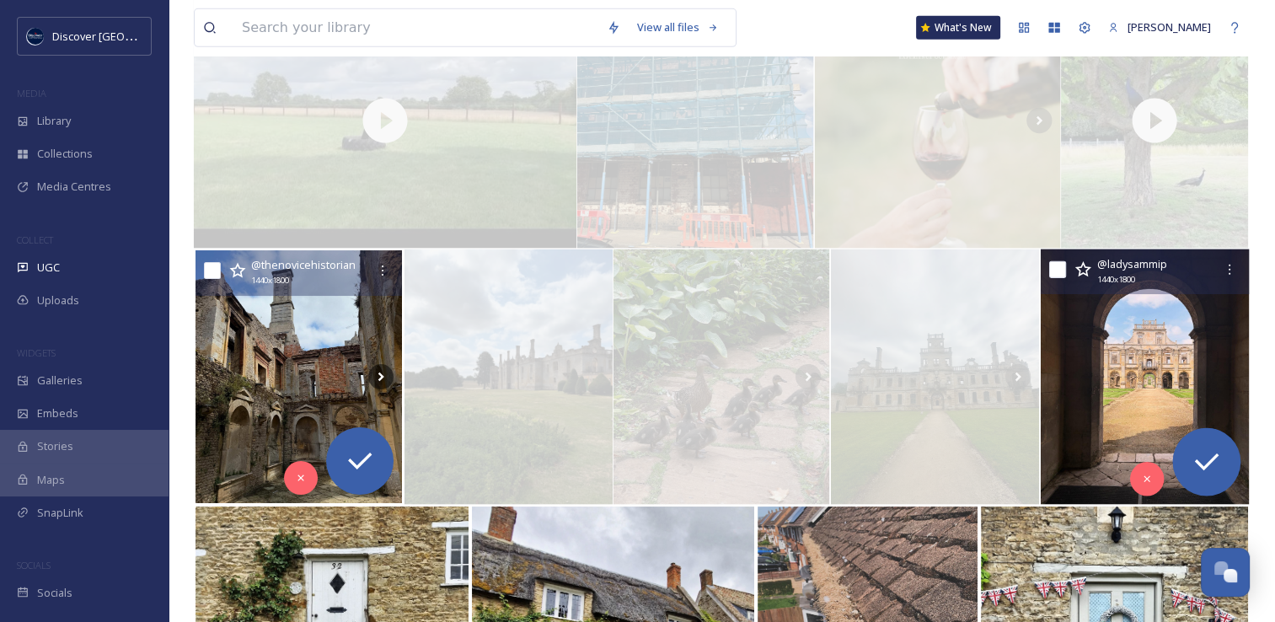
click at [1119, 386] on img at bounding box center [1144, 376] width 208 height 255
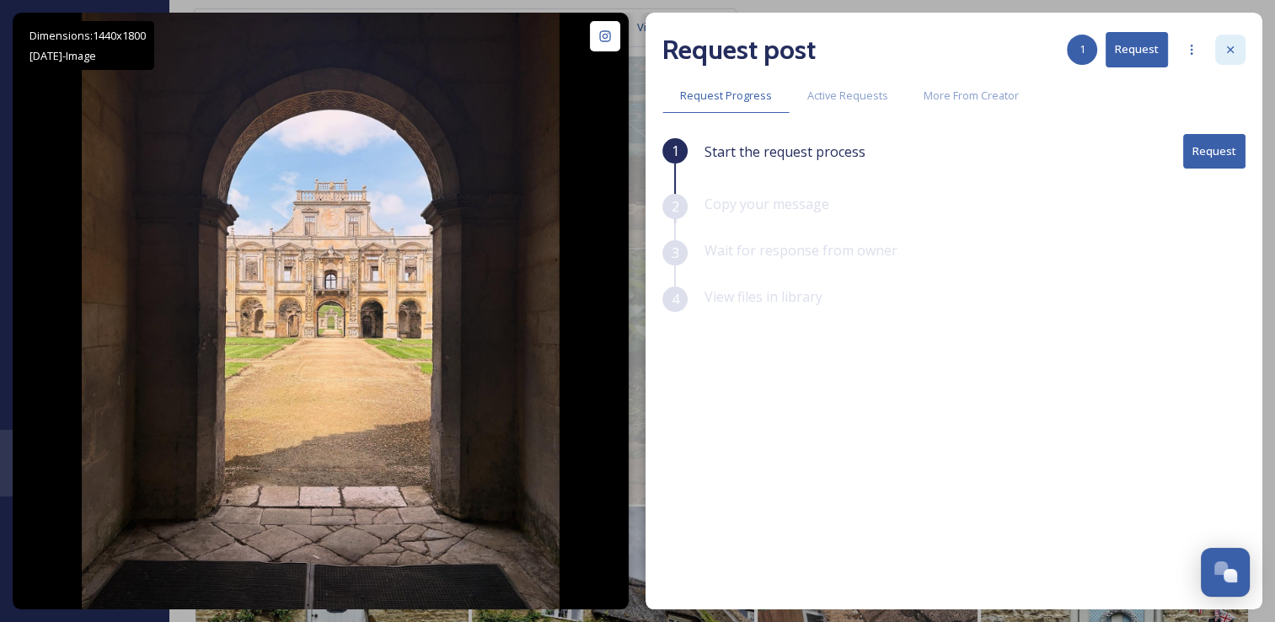
click at [1235, 51] on icon at bounding box center [1229, 49] width 13 height 13
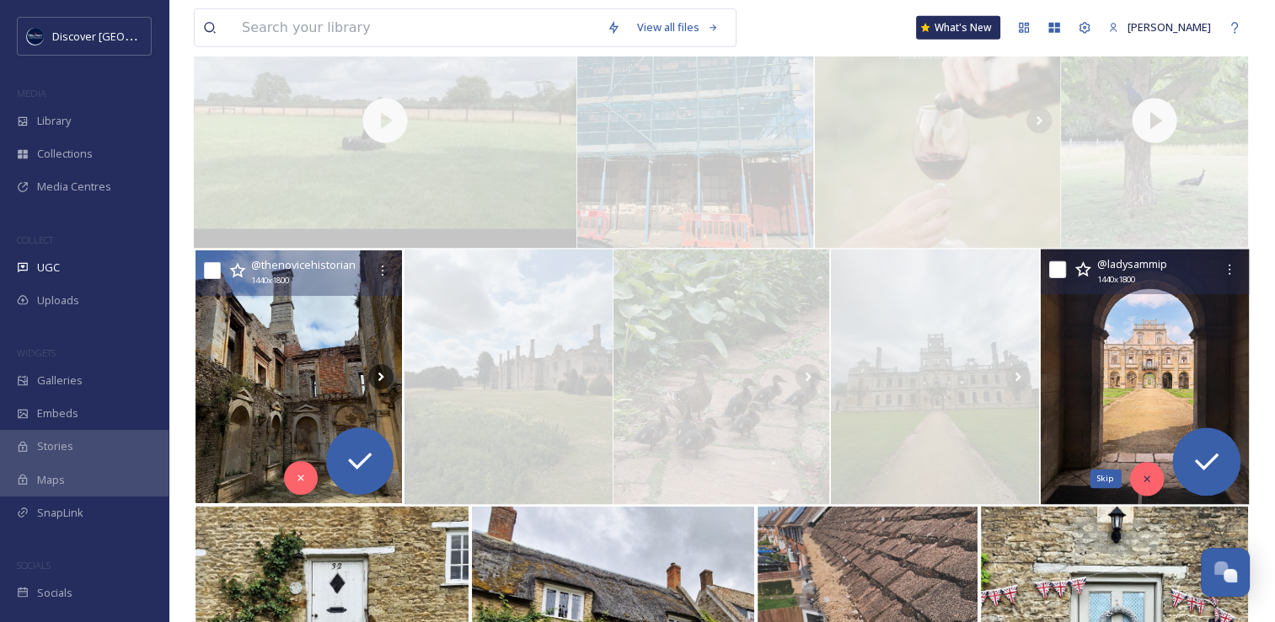
click at [1139, 478] on div "Skip" at bounding box center [1147, 479] width 34 height 34
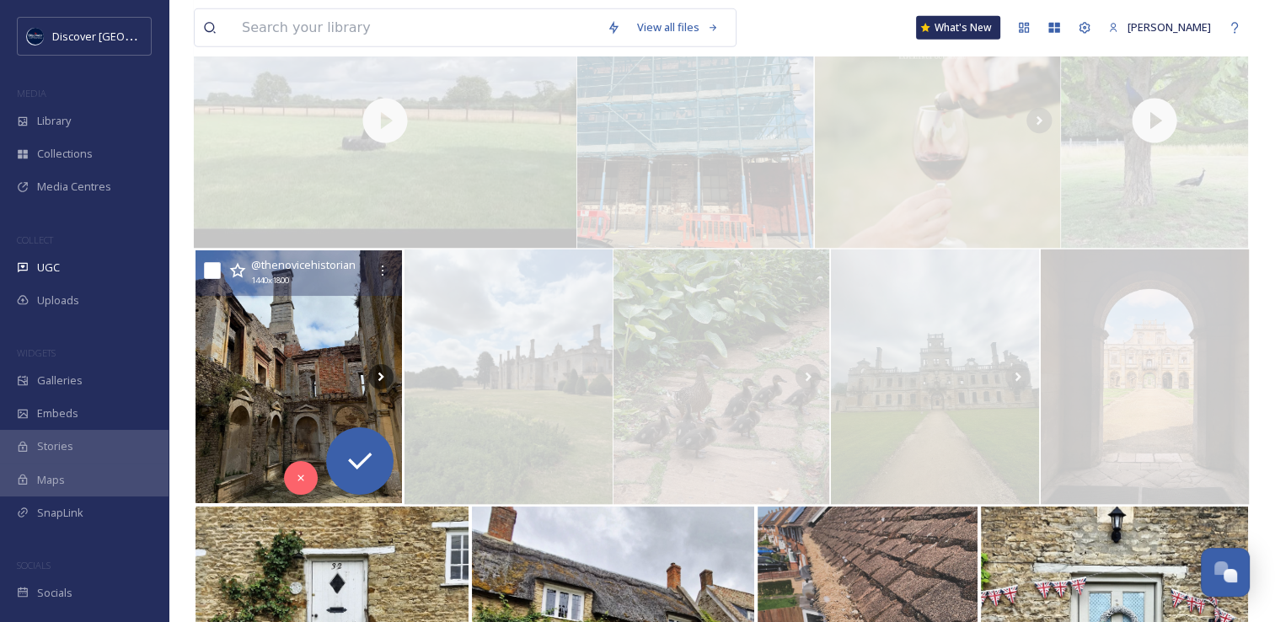
scroll to position [5685, 0]
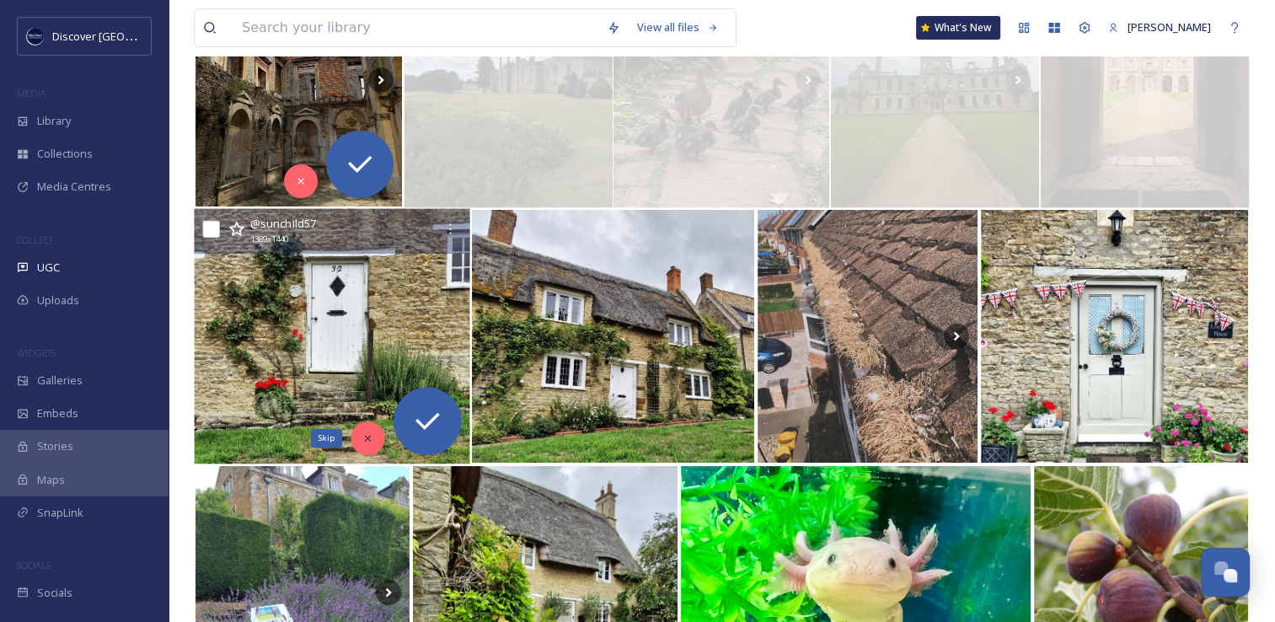
click at [375, 445] on div "Skip" at bounding box center [368, 438] width 34 height 34
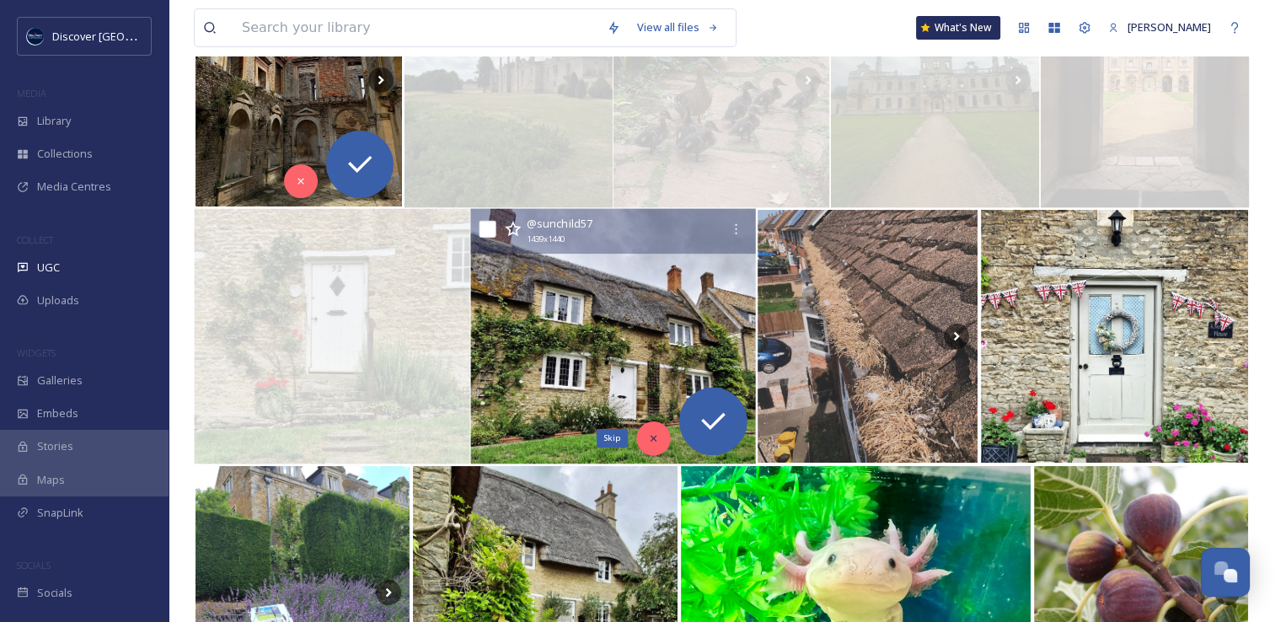
click at [643, 437] on div "Skip" at bounding box center [653, 438] width 34 height 34
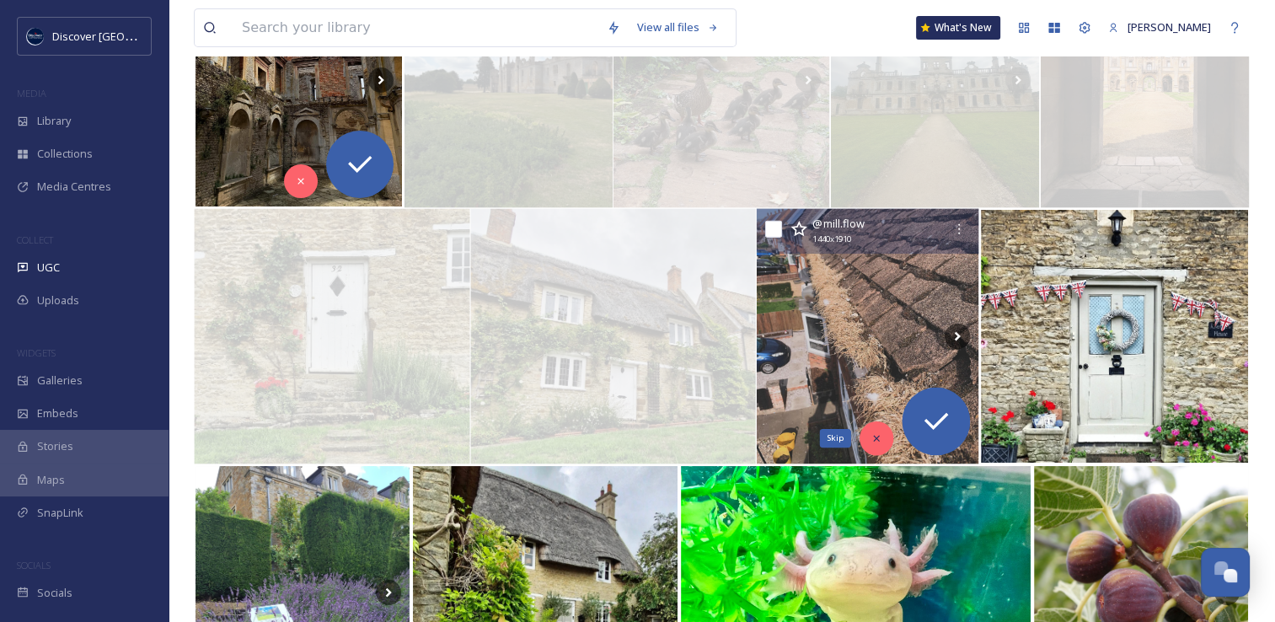
click at [881, 436] on icon at bounding box center [876, 438] width 12 height 12
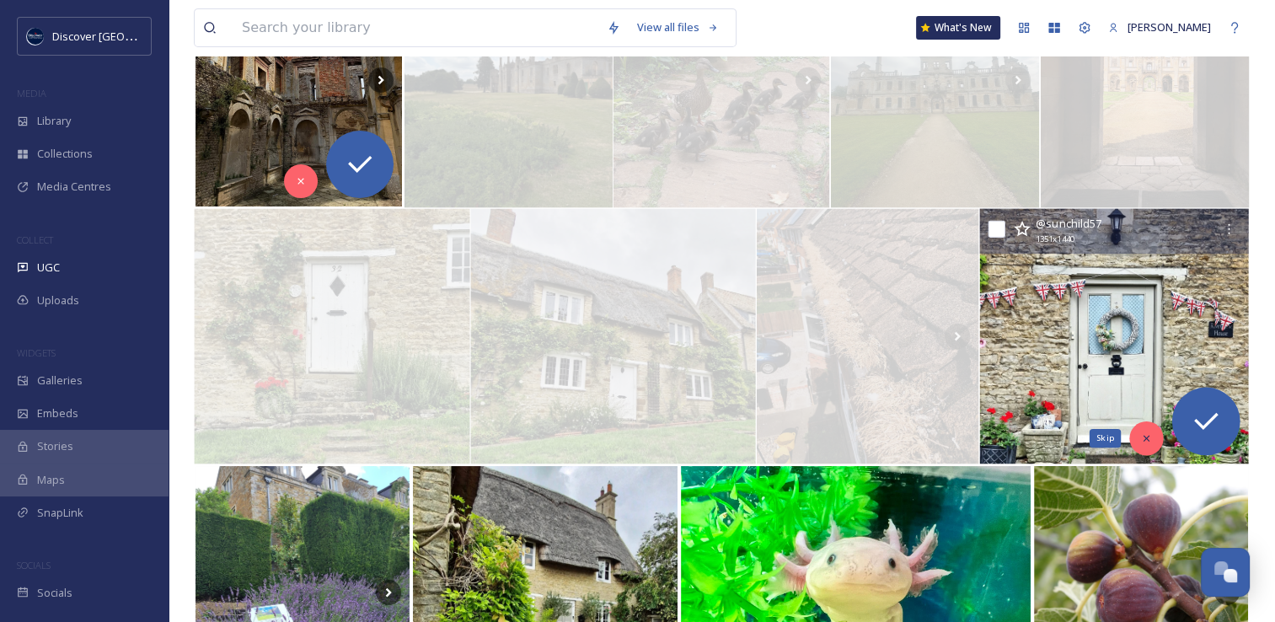
click at [1156, 443] on div "Skip" at bounding box center [1147, 438] width 34 height 34
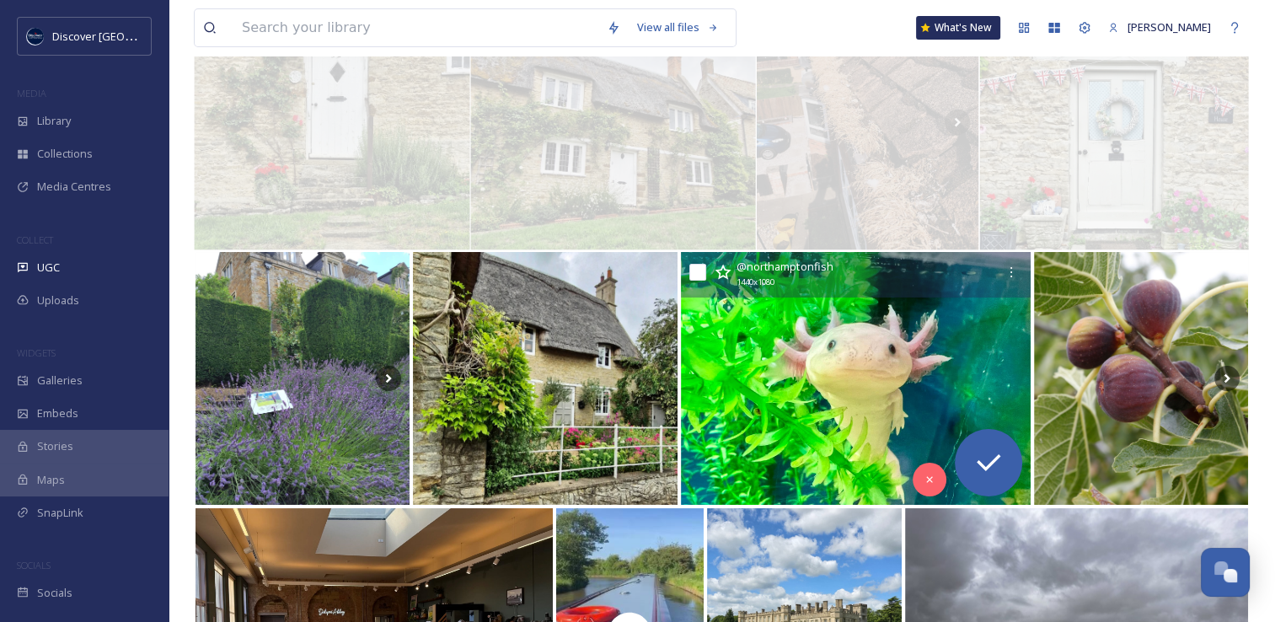
scroll to position [5899, 0]
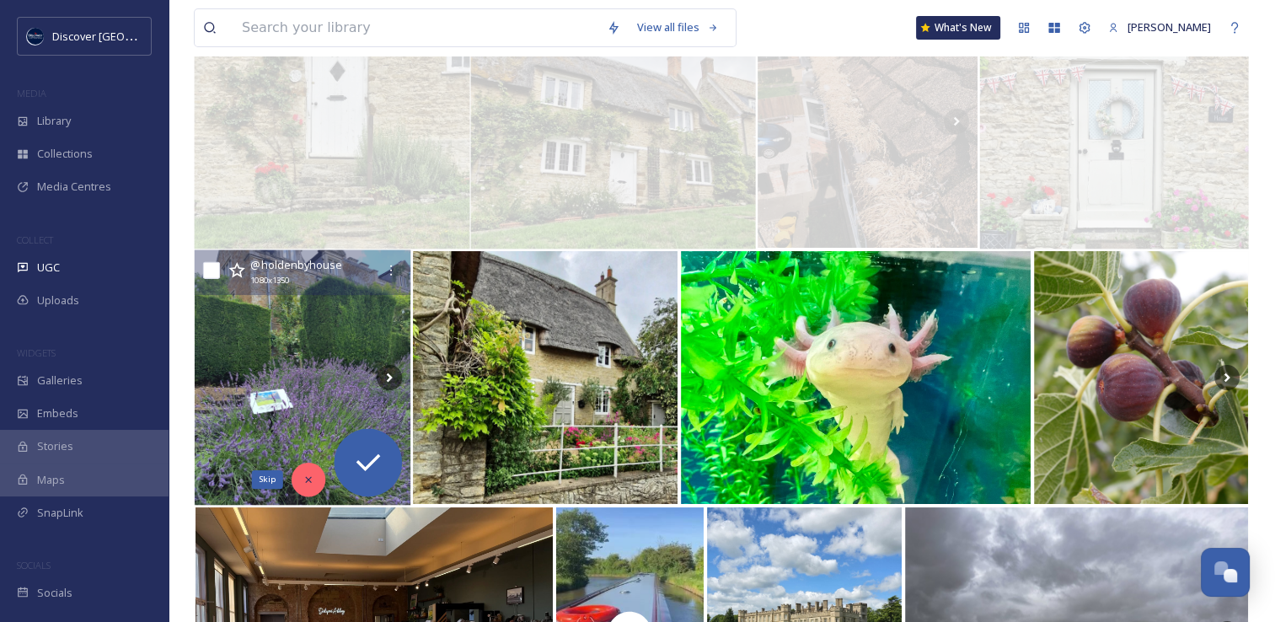
click at [311, 473] on icon at bounding box center [308, 479] width 12 height 12
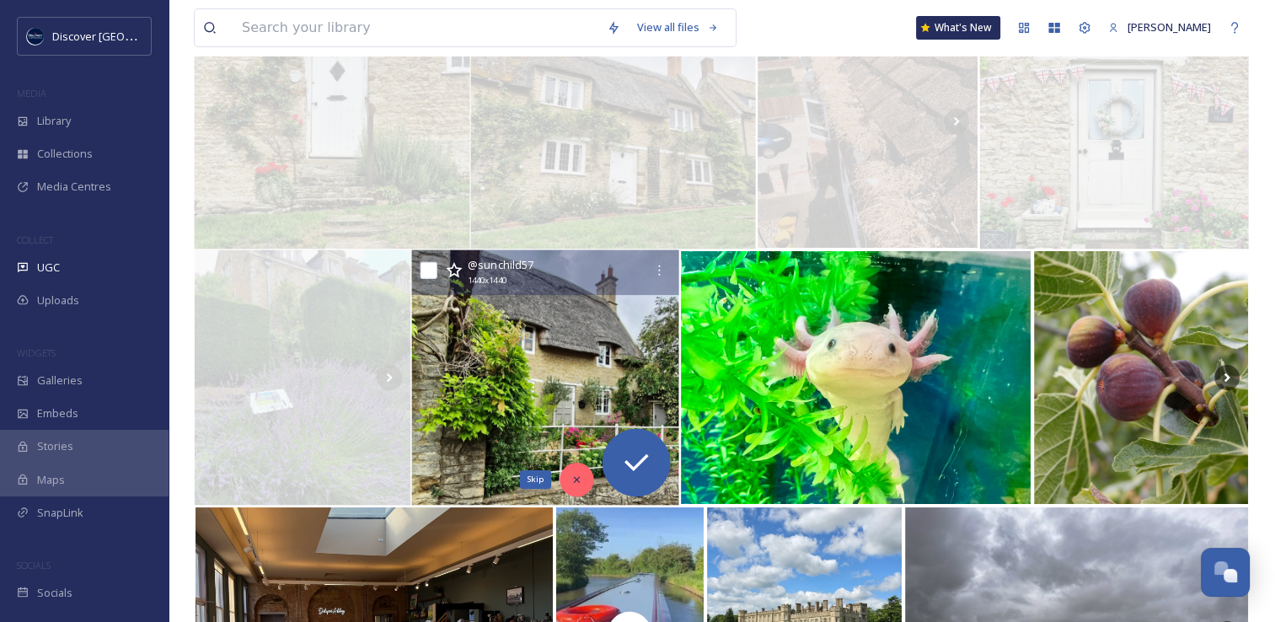
click at [586, 481] on div "Skip" at bounding box center [577, 479] width 34 height 34
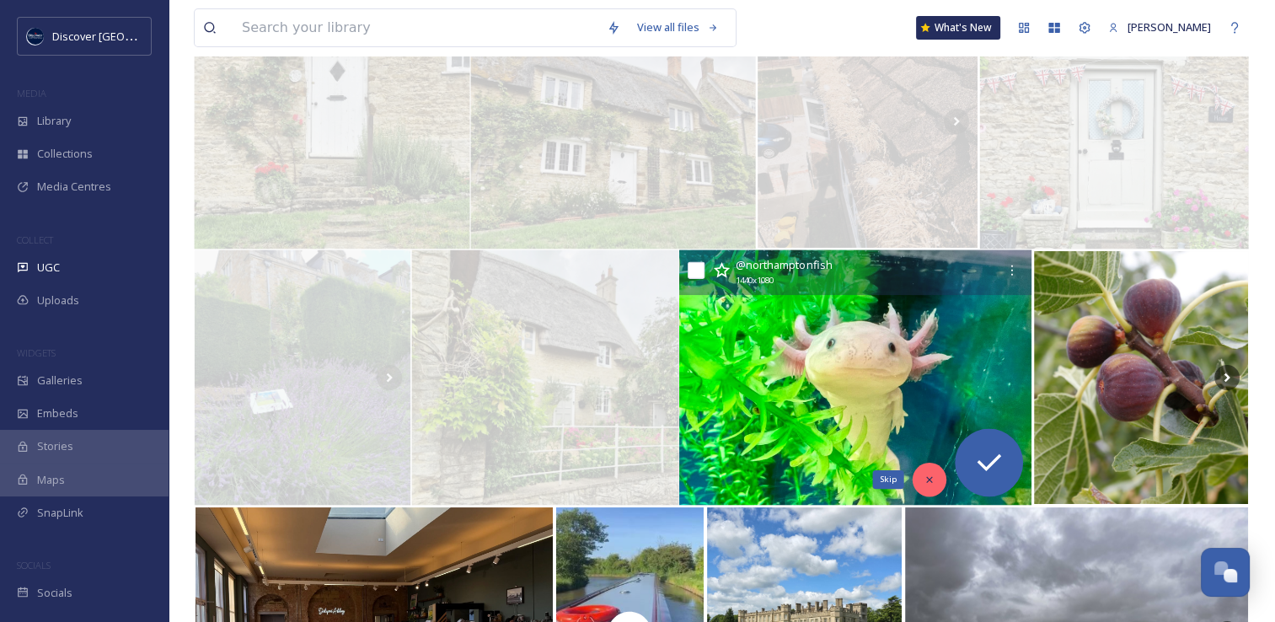
click at [929, 490] on div "Skip" at bounding box center [929, 479] width 34 height 34
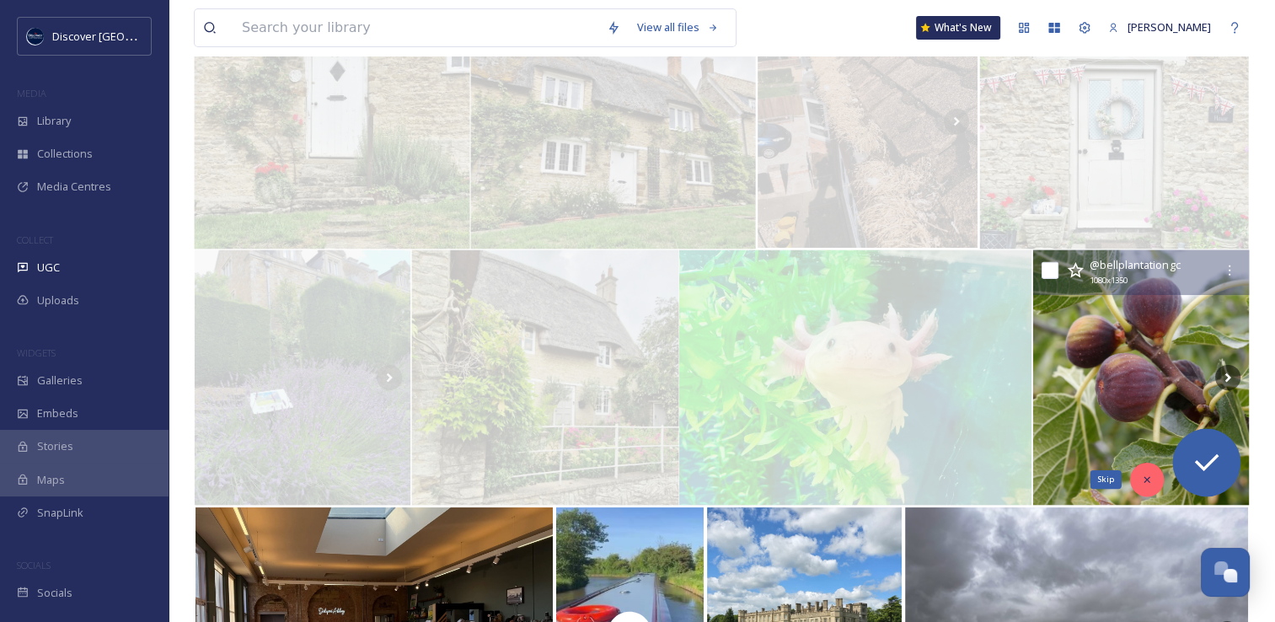
click at [1132, 481] on div "Skip" at bounding box center [1147, 479] width 34 height 34
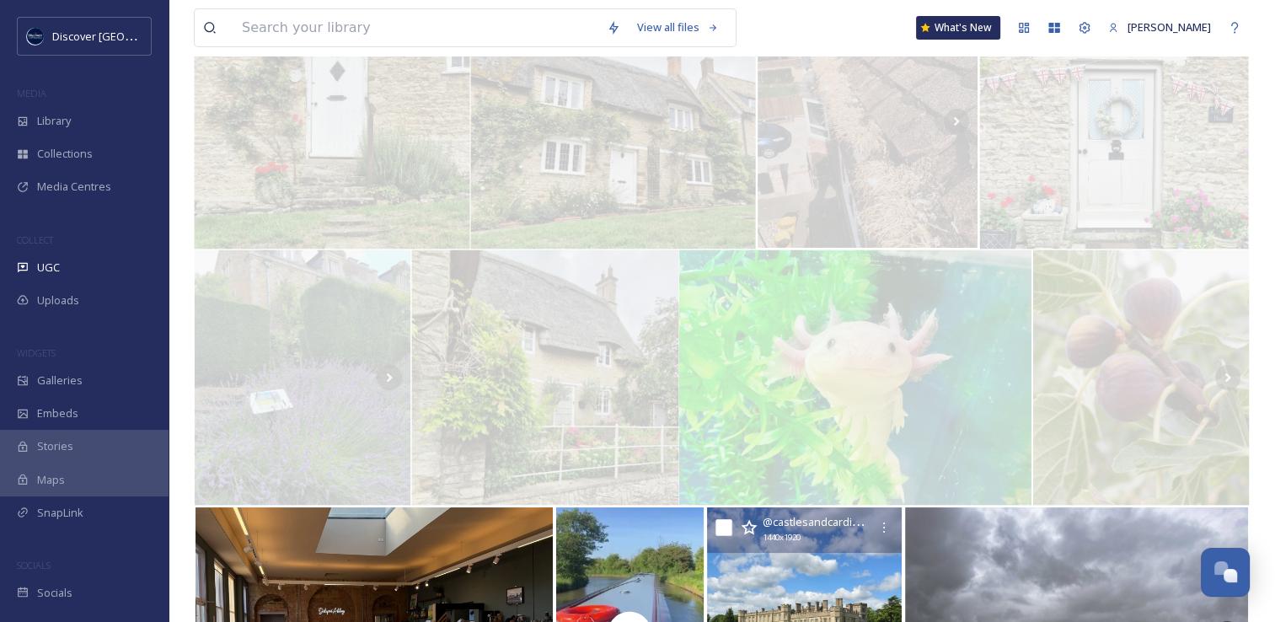
scroll to position [6170, 0]
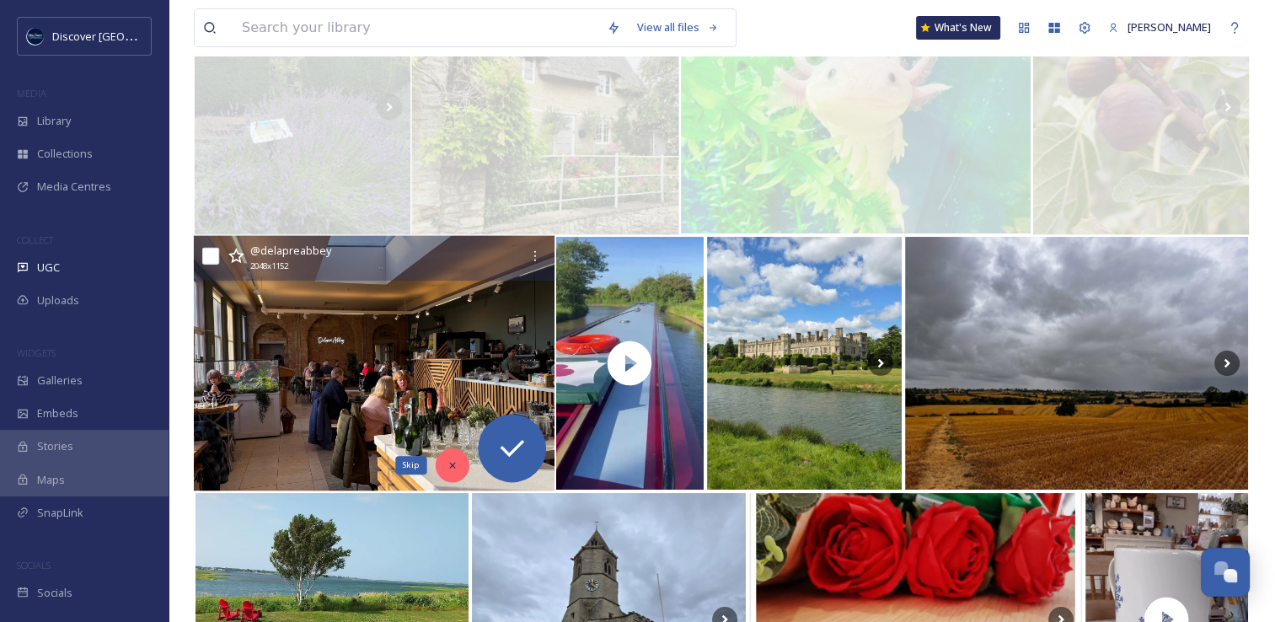
click at [448, 463] on icon at bounding box center [452, 465] width 12 height 12
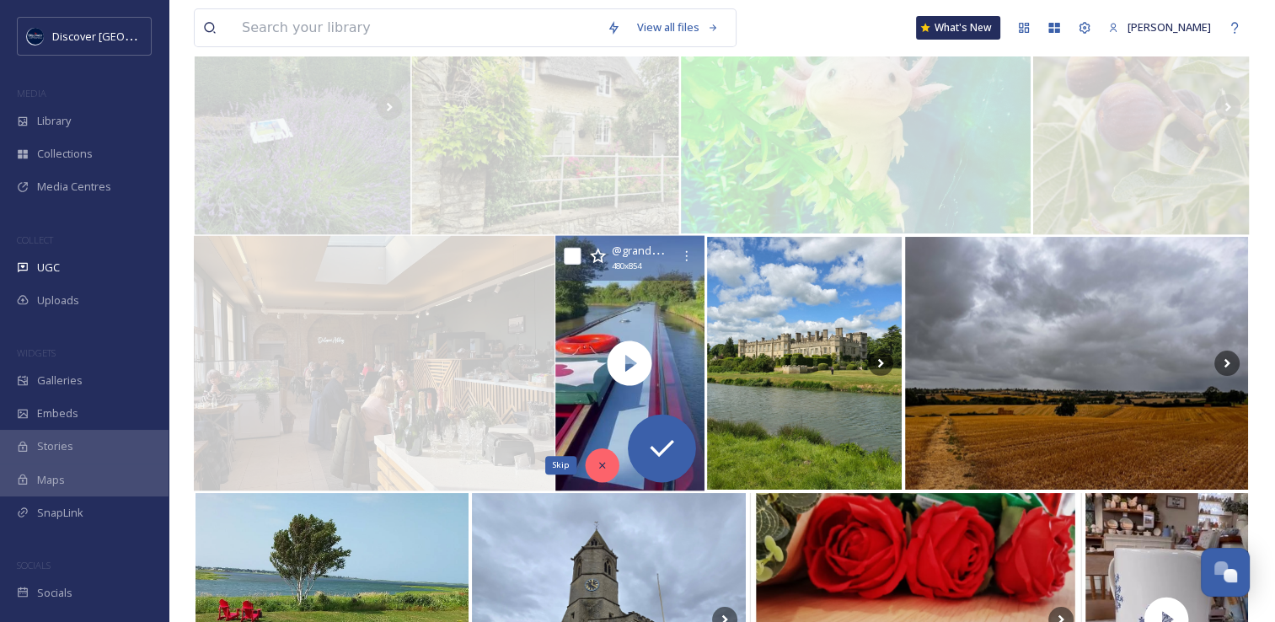
click at [602, 463] on icon at bounding box center [602, 465] width 12 height 12
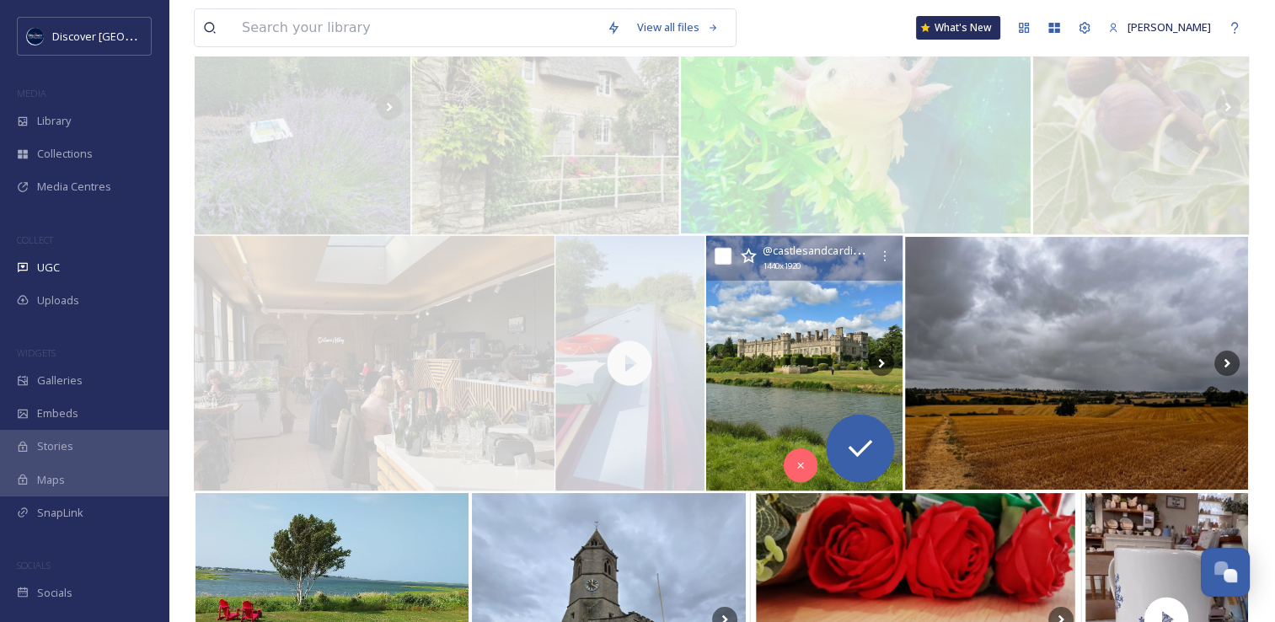
click at [761, 387] on img at bounding box center [804, 363] width 197 height 255
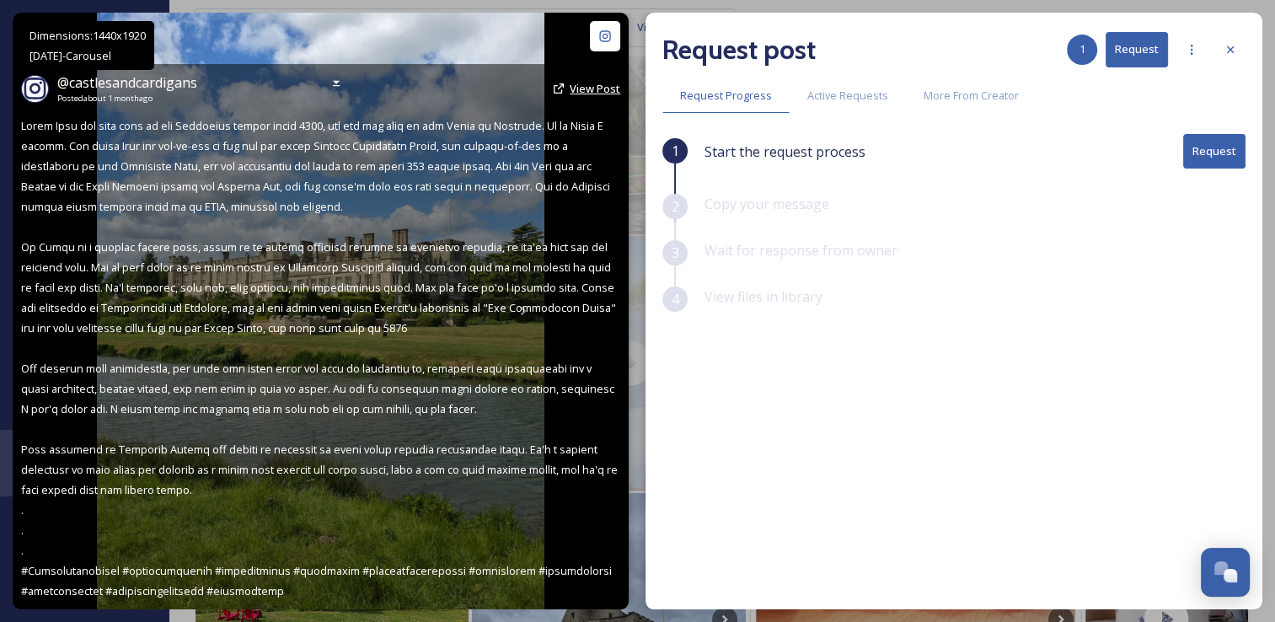
drag, startPoint x: 586, startPoint y: 83, endPoint x: 577, endPoint y: 93, distance: 13.7
click at [577, 93] on span "View Post" at bounding box center [594, 88] width 51 height 15
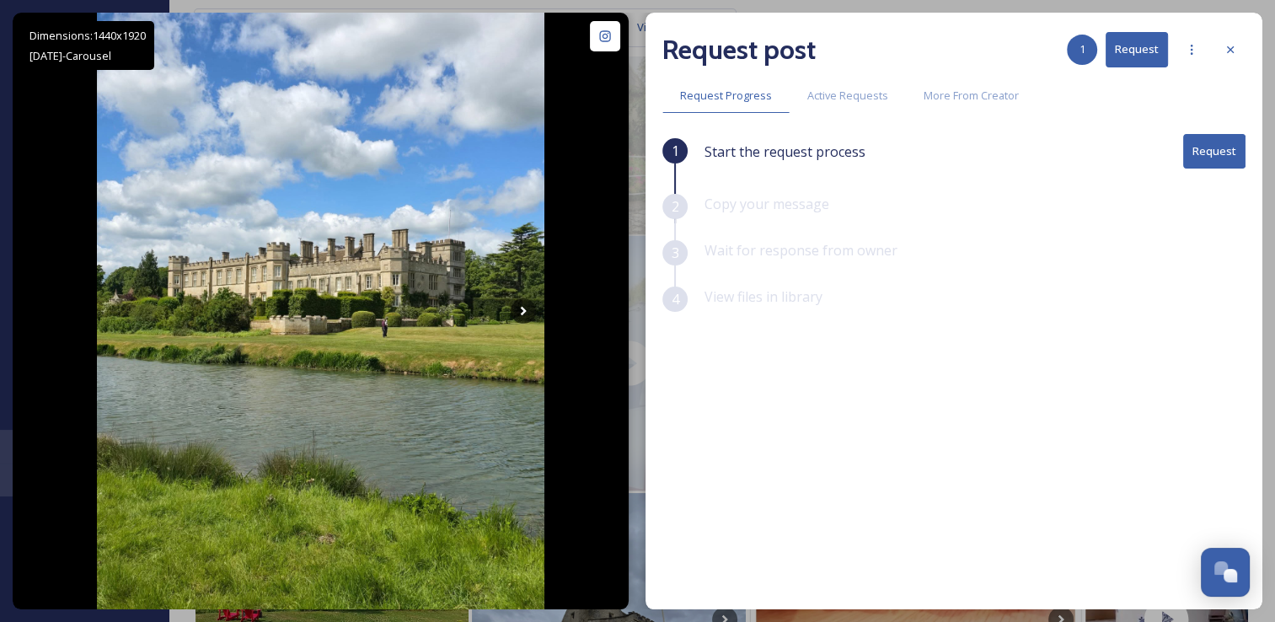
click at [1210, 147] on button "Request" at bounding box center [1214, 151] width 62 height 35
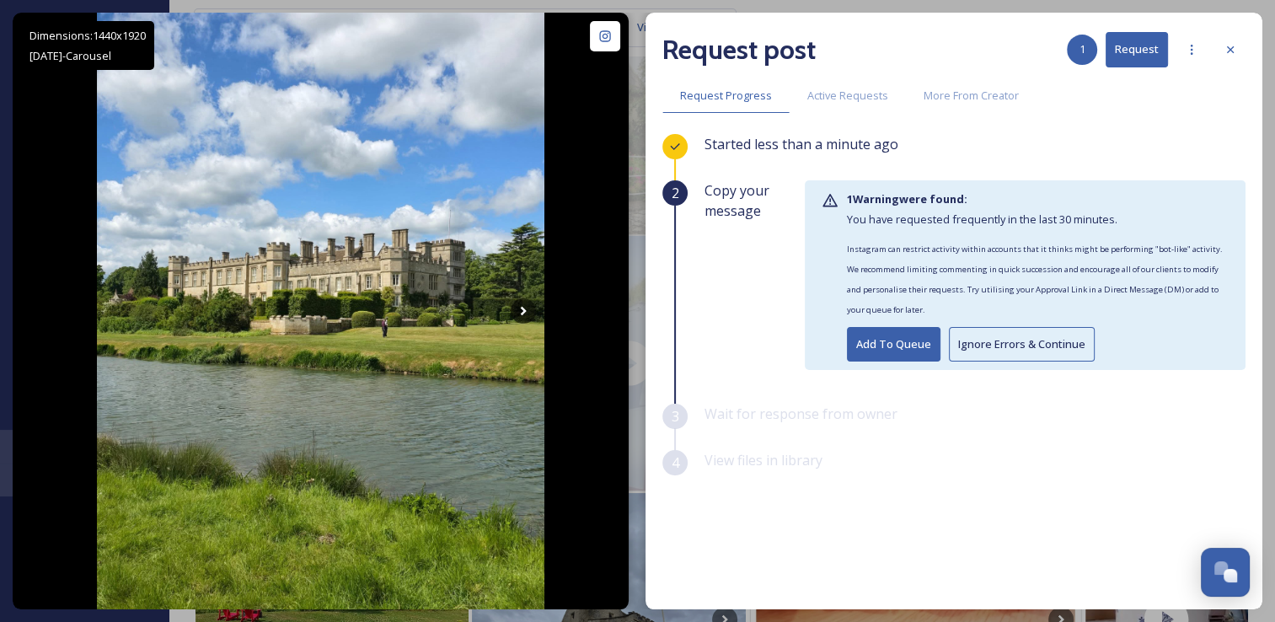
click at [1008, 347] on button "Ignore Errors & Continue" at bounding box center [1022, 344] width 146 height 35
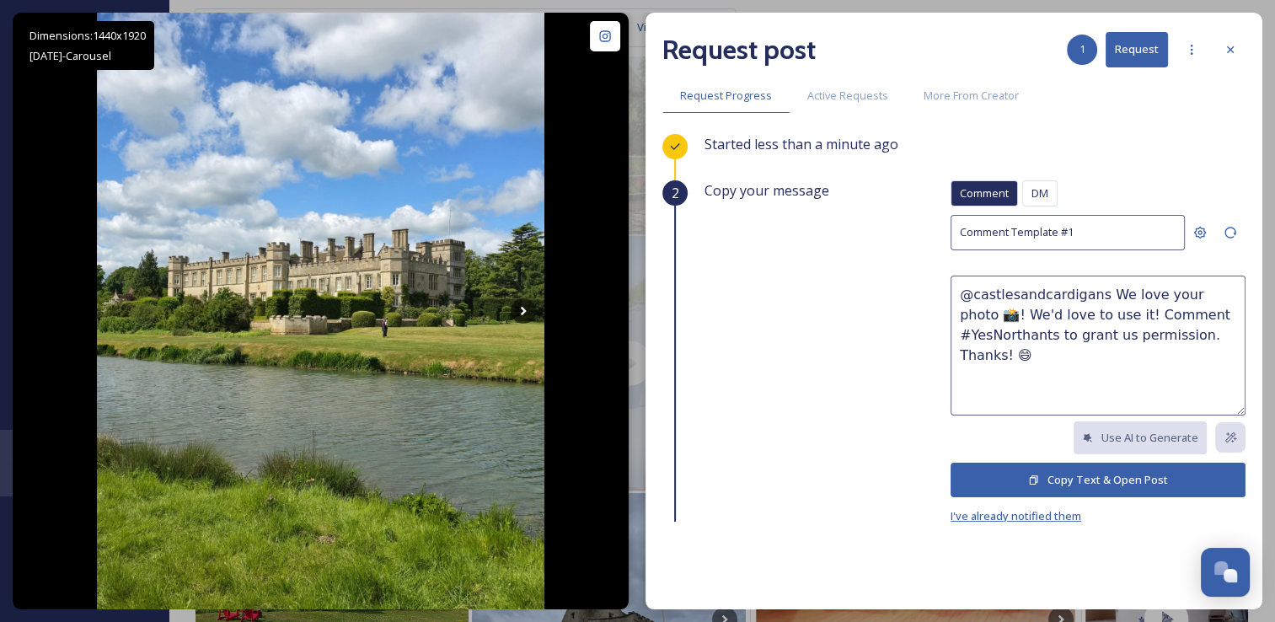
click at [958, 520] on span "I've already notified them" at bounding box center [1015, 515] width 131 height 15
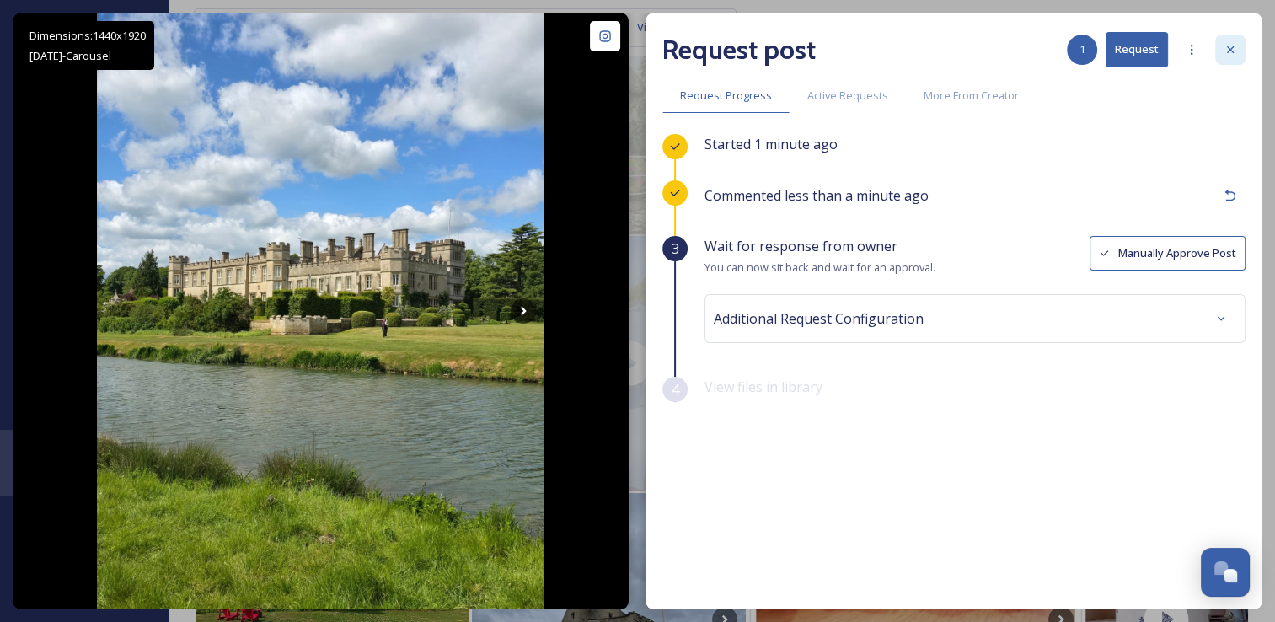
click at [1231, 56] on icon at bounding box center [1229, 49] width 13 height 13
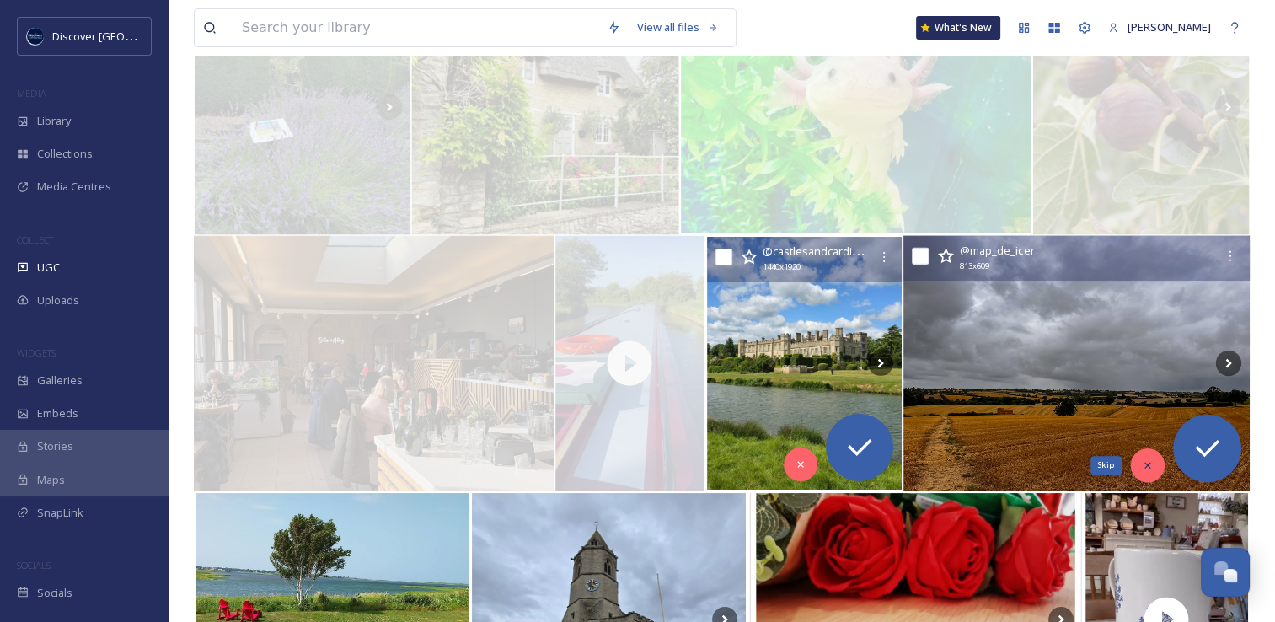
click at [1142, 473] on div "Skip" at bounding box center [1147, 465] width 34 height 34
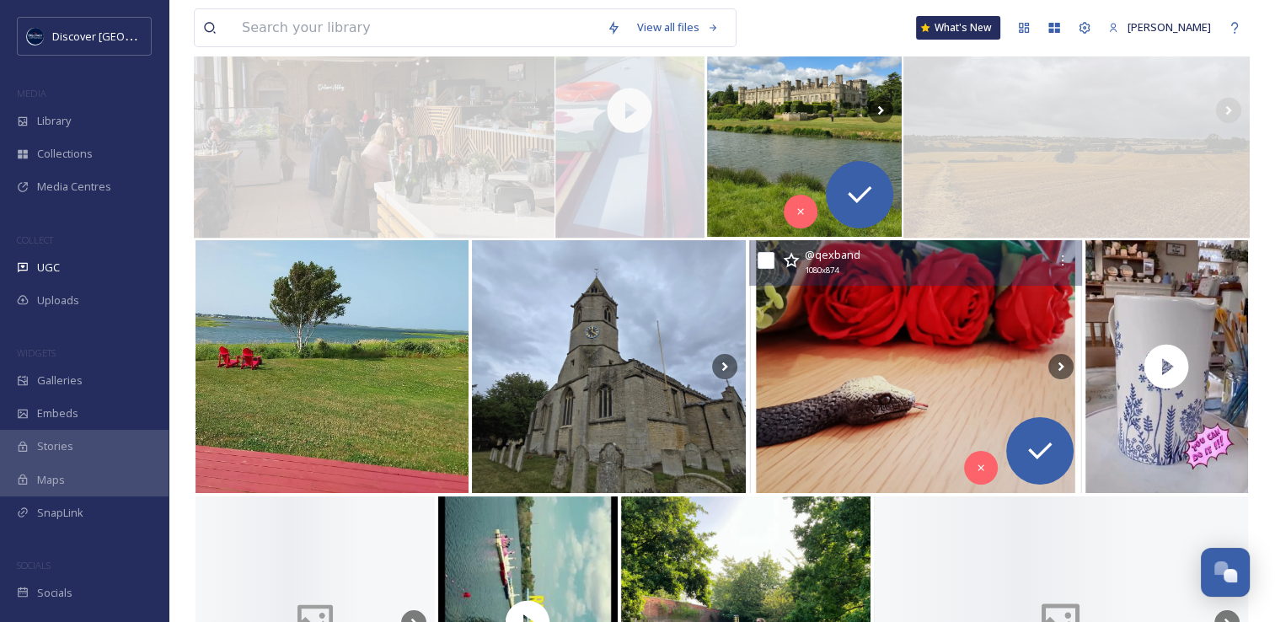
scroll to position [6433, 0]
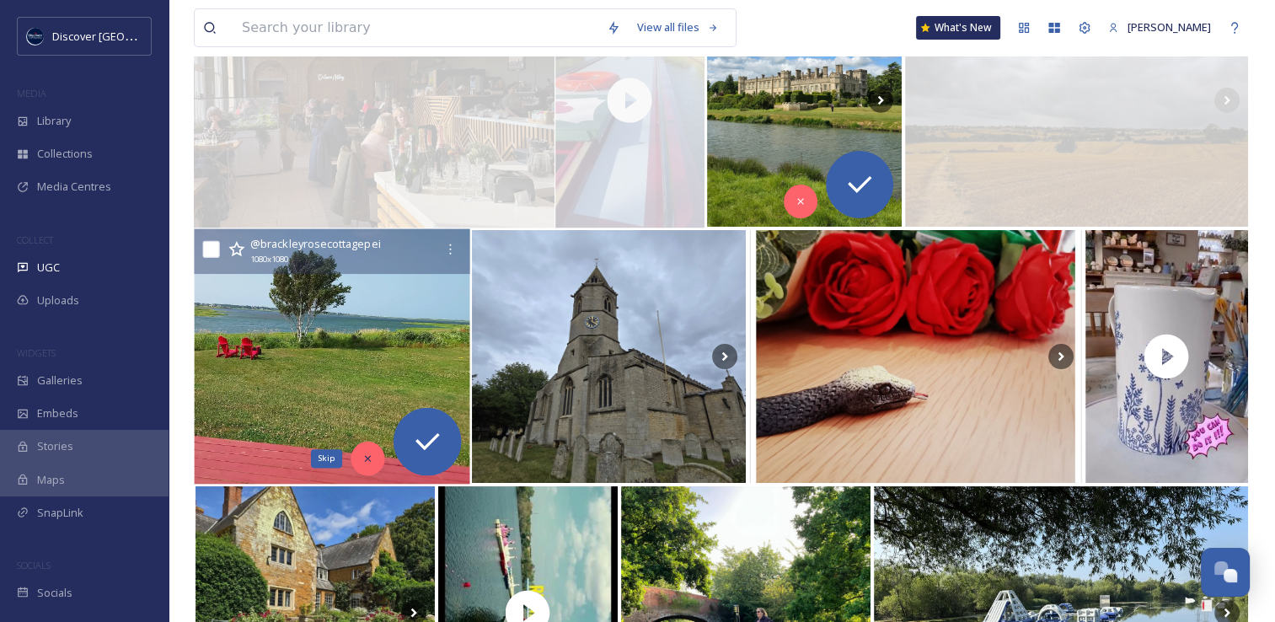
click at [363, 456] on icon at bounding box center [368, 458] width 12 height 12
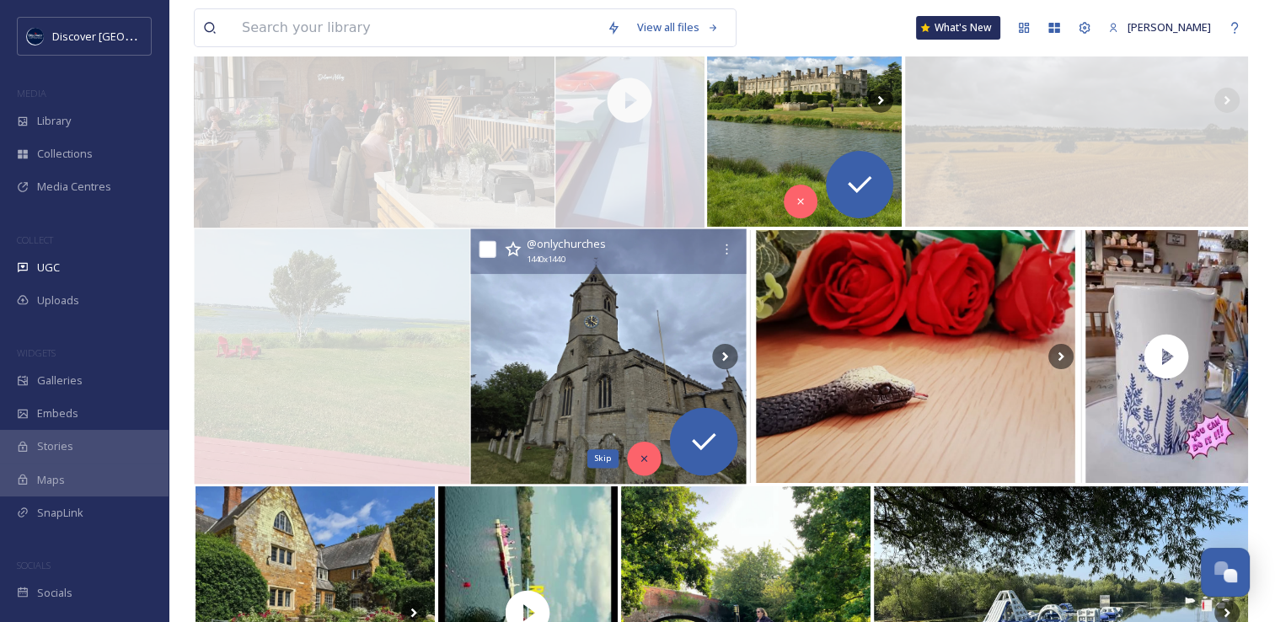
click at [643, 459] on icon at bounding box center [644, 459] width 6 height 6
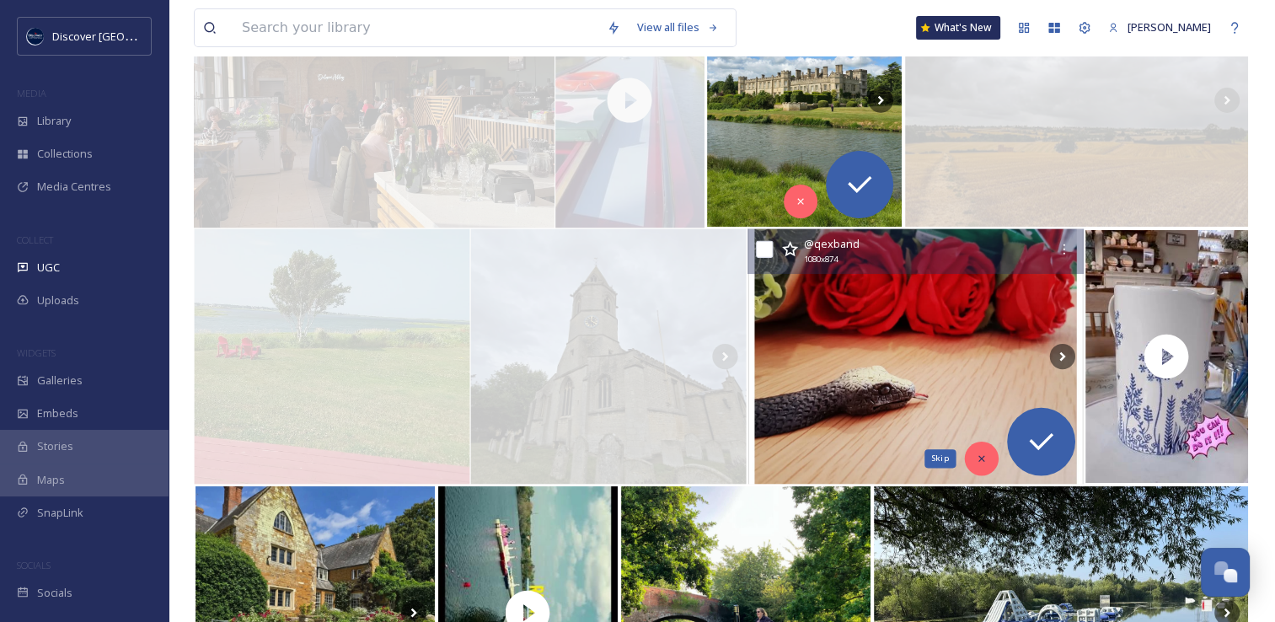
click at [981, 452] on icon at bounding box center [981, 458] width 12 height 12
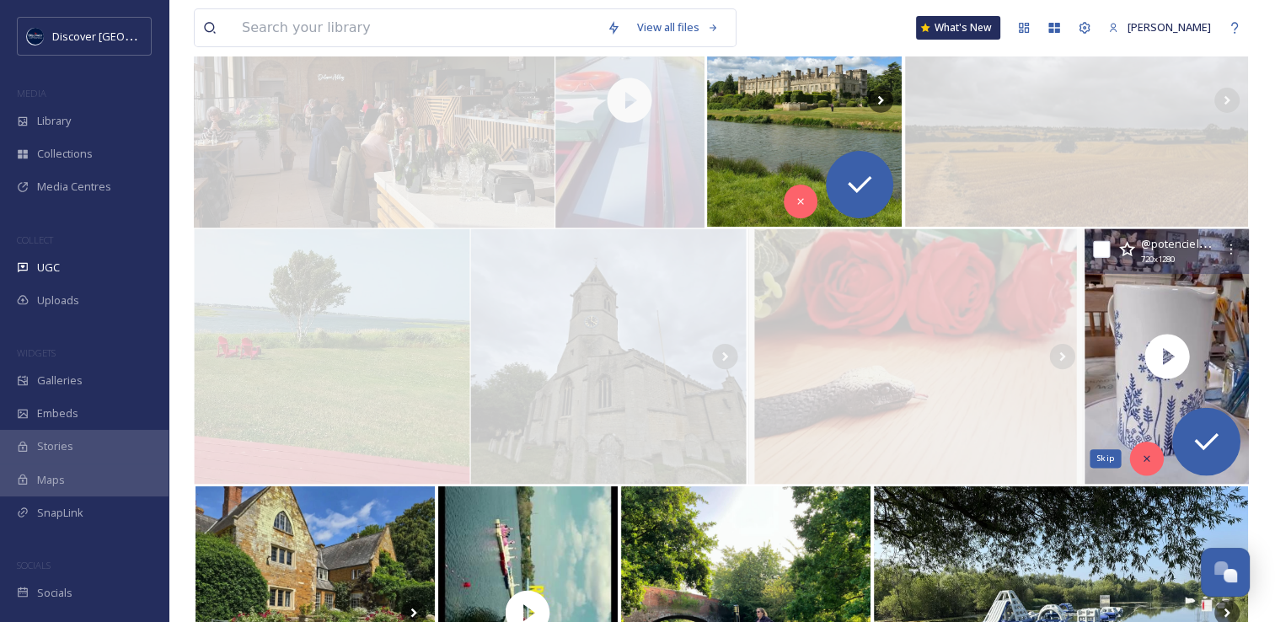
click at [1146, 466] on div "Skip" at bounding box center [1146, 458] width 34 height 34
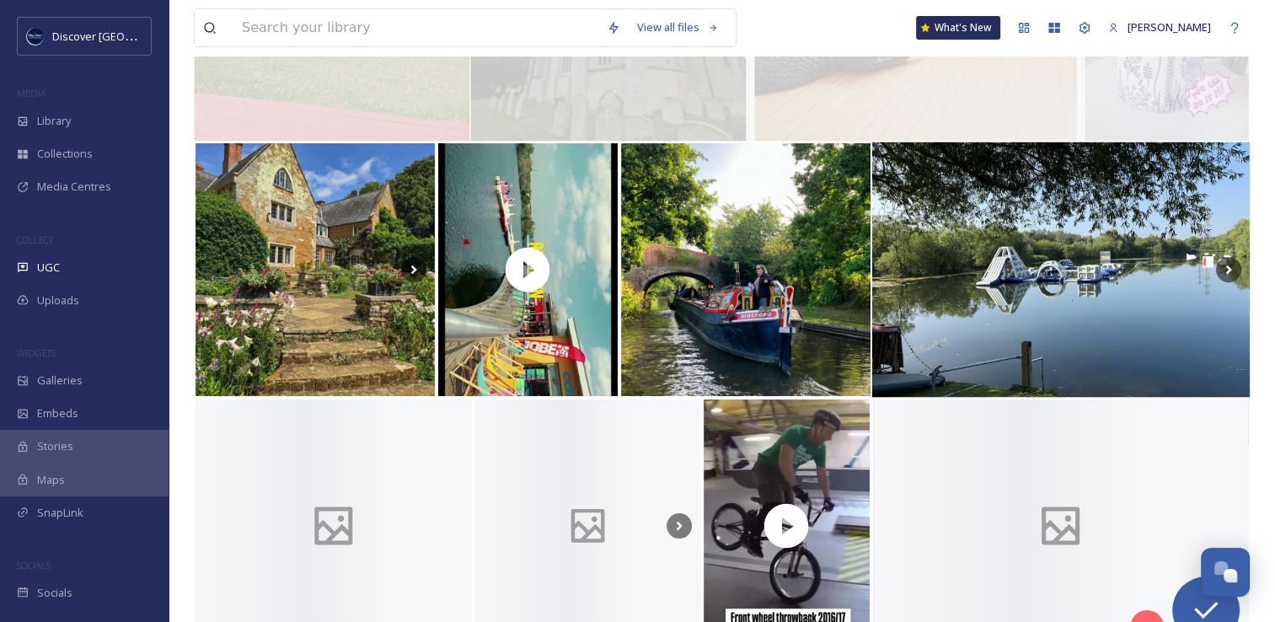
scroll to position [6776, 0]
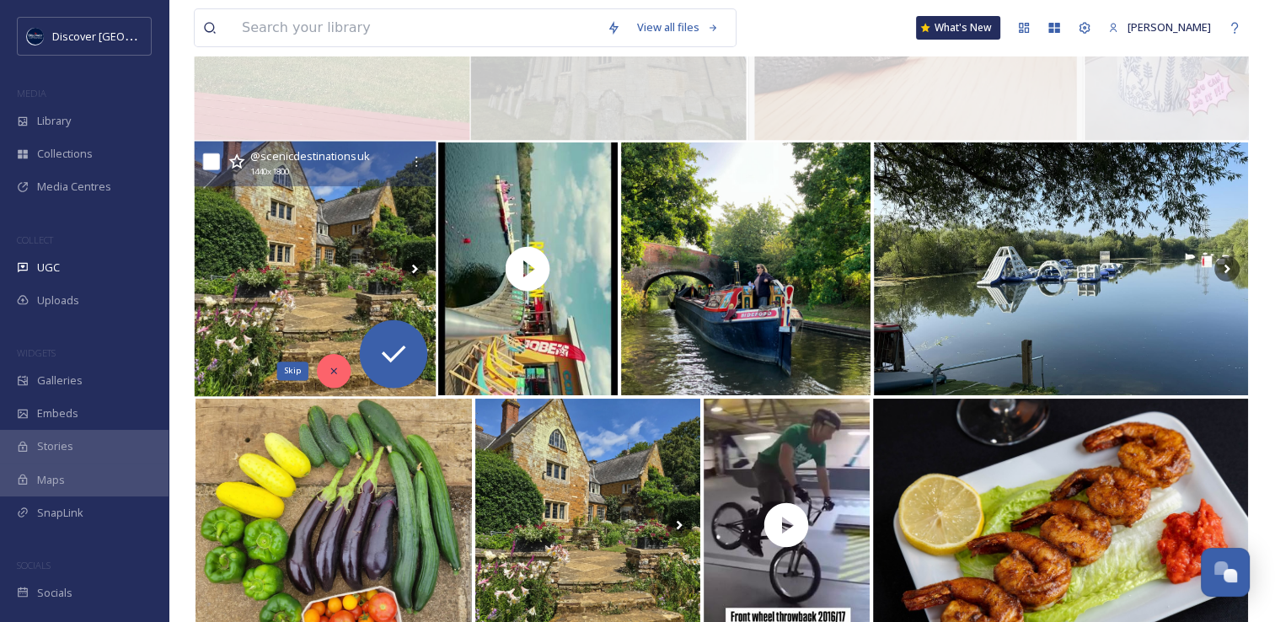
click at [332, 366] on icon at bounding box center [334, 371] width 12 height 12
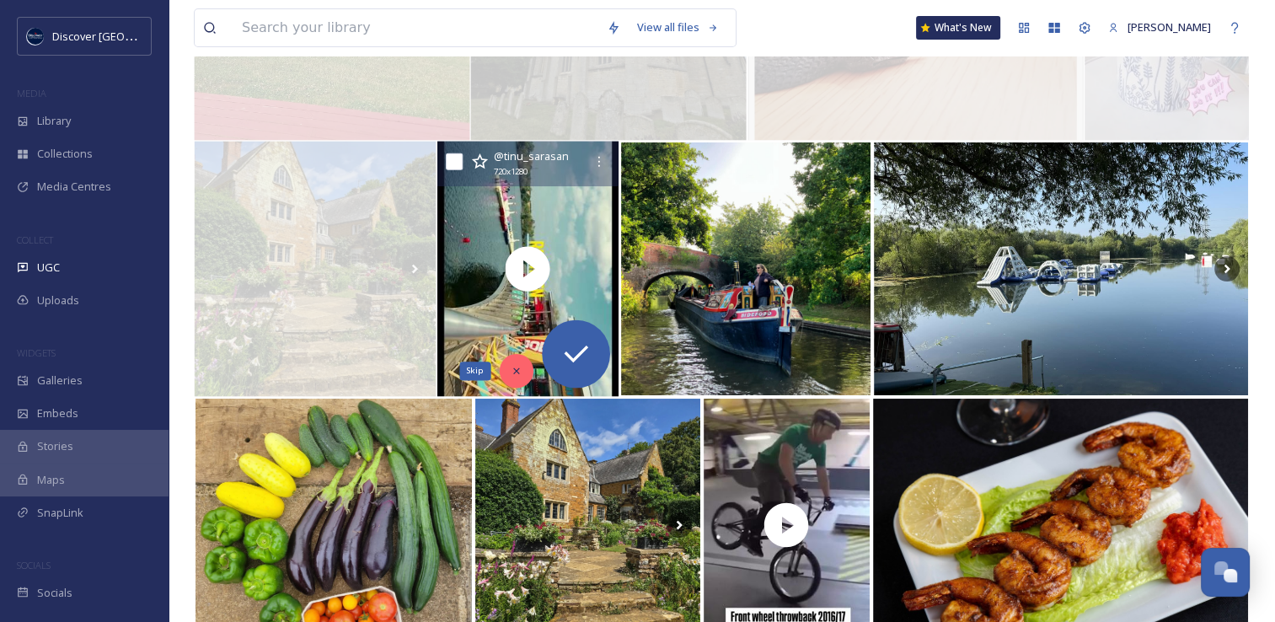
click at [516, 371] on icon at bounding box center [516, 371] width 6 height 6
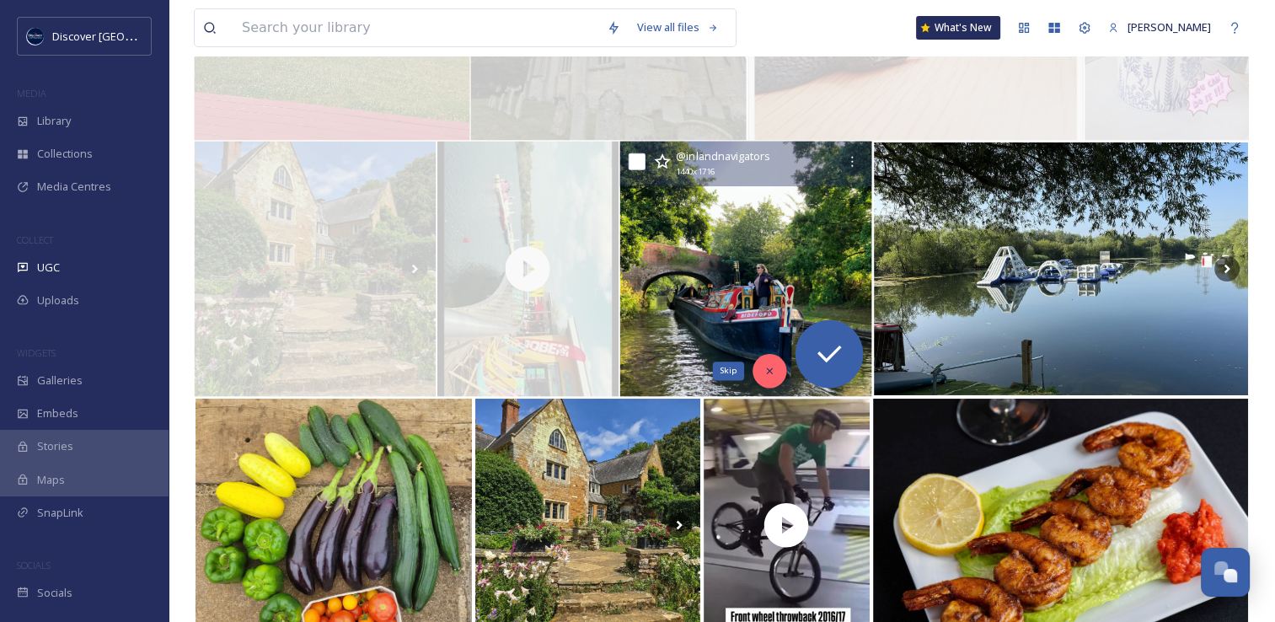
click at [769, 376] on icon at bounding box center [769, 371] width 12 height 12
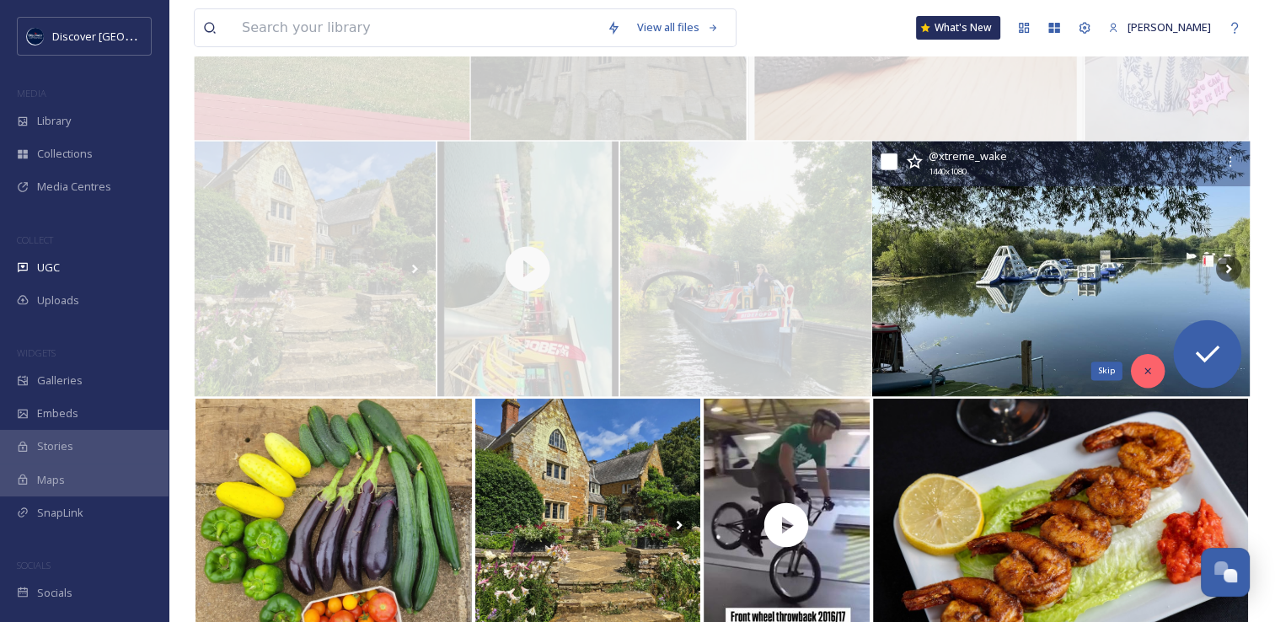
click at [1139, 365] on div "Skip" at bounding box center [1148, 371] width 34 height 34
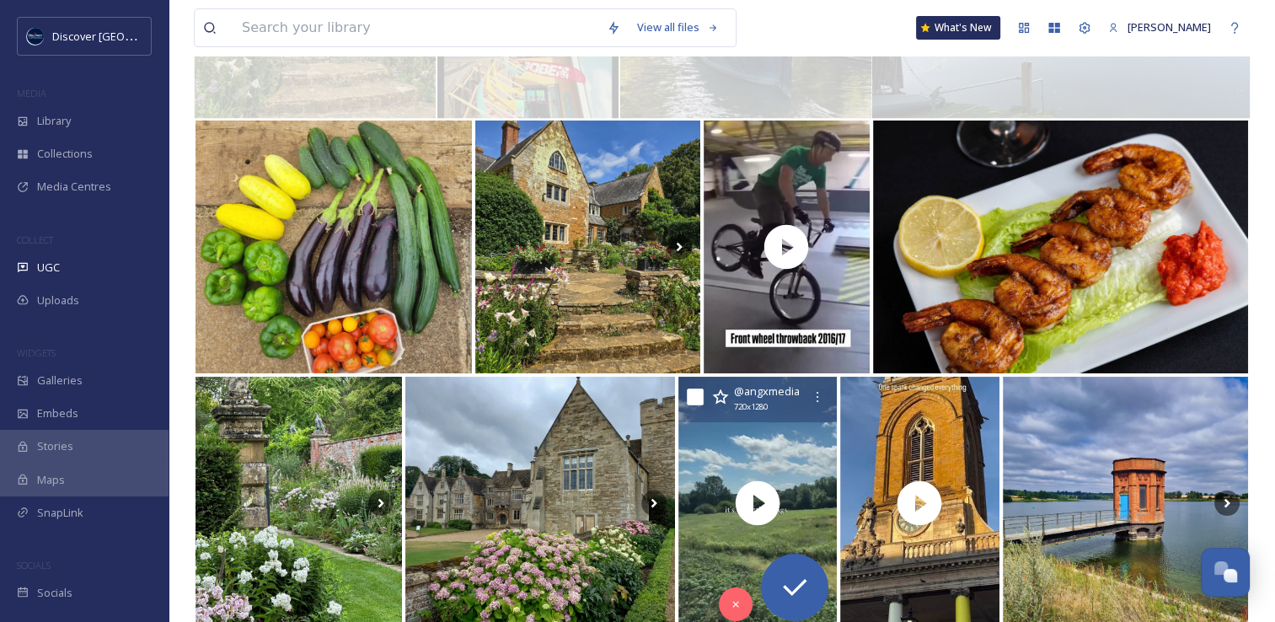
scroll to position [7055, 0]
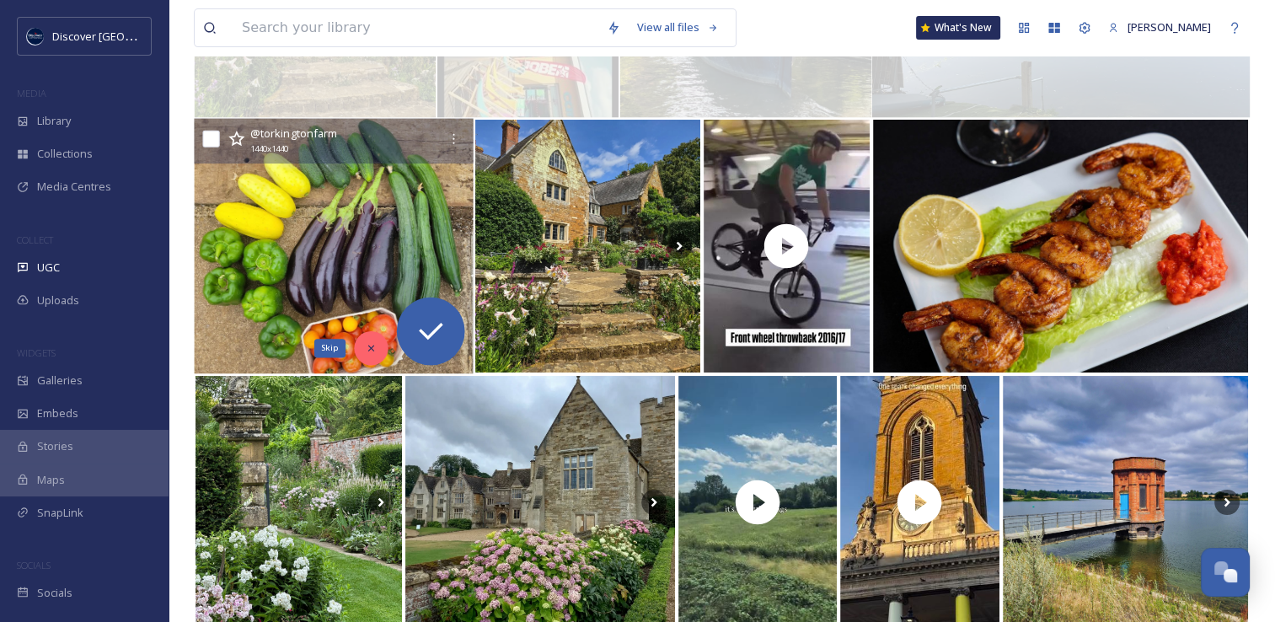
click at [373, 352] on icon at bounding box center [371, 348] width 12 height 12
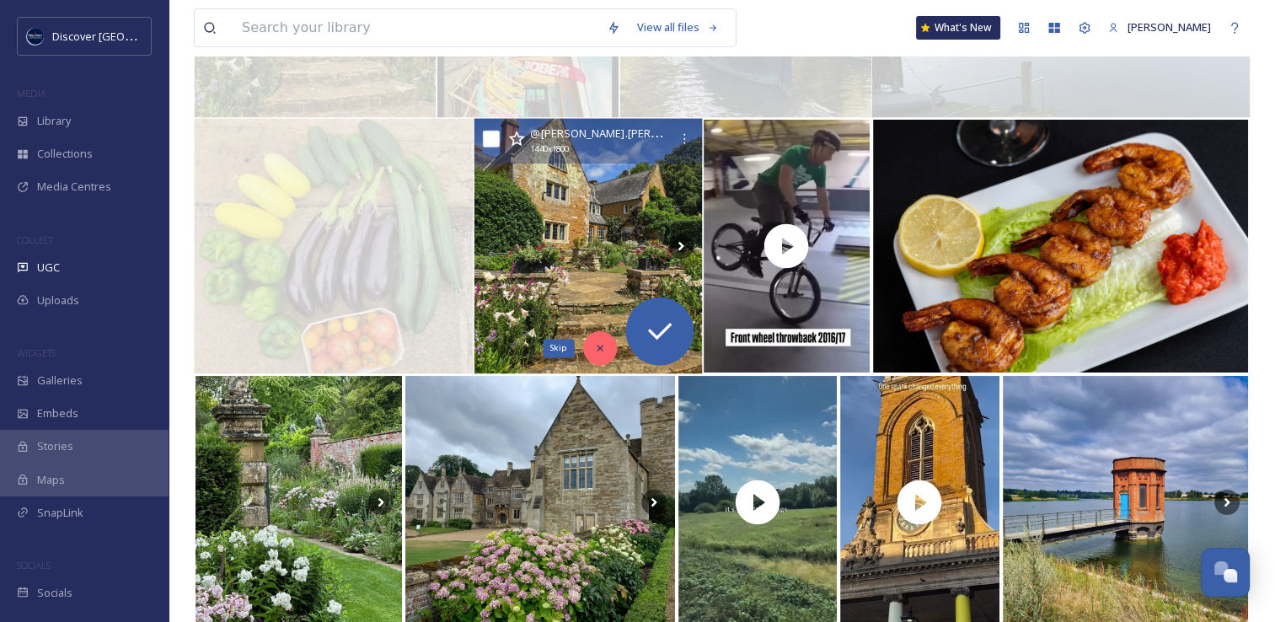
click at [602, 351] on icon at bounding box center [599, 348] width 12 height 12
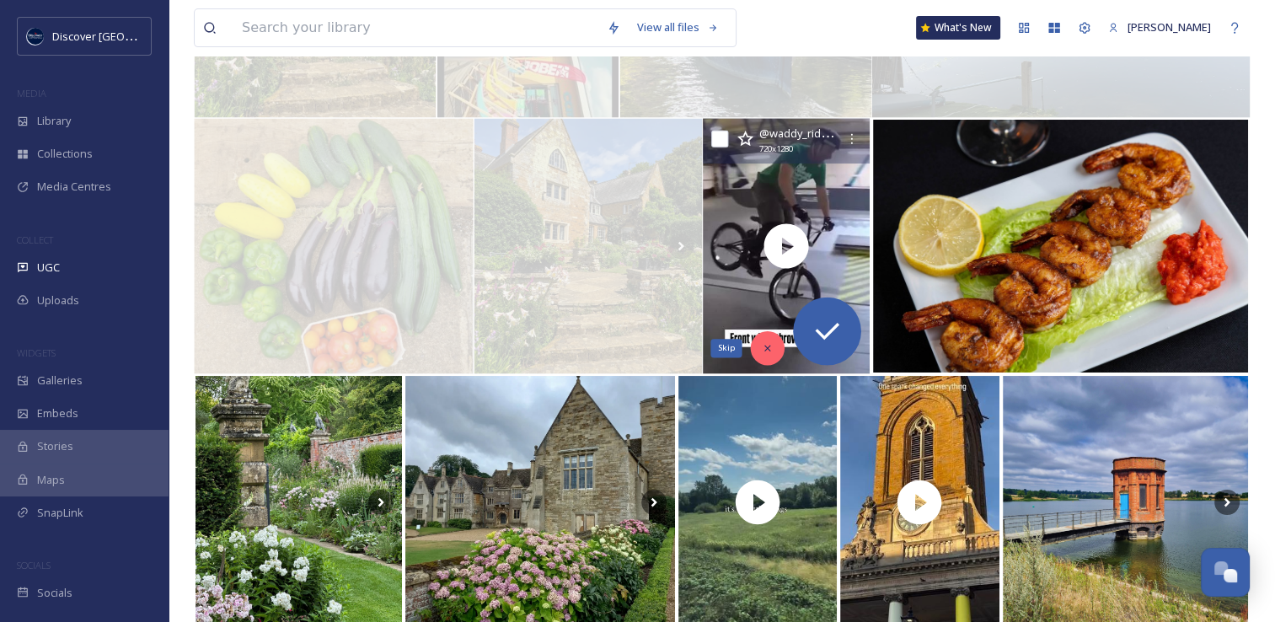
click at [772, 348] on icon at bounding box center [768, 348] width 12 height 12
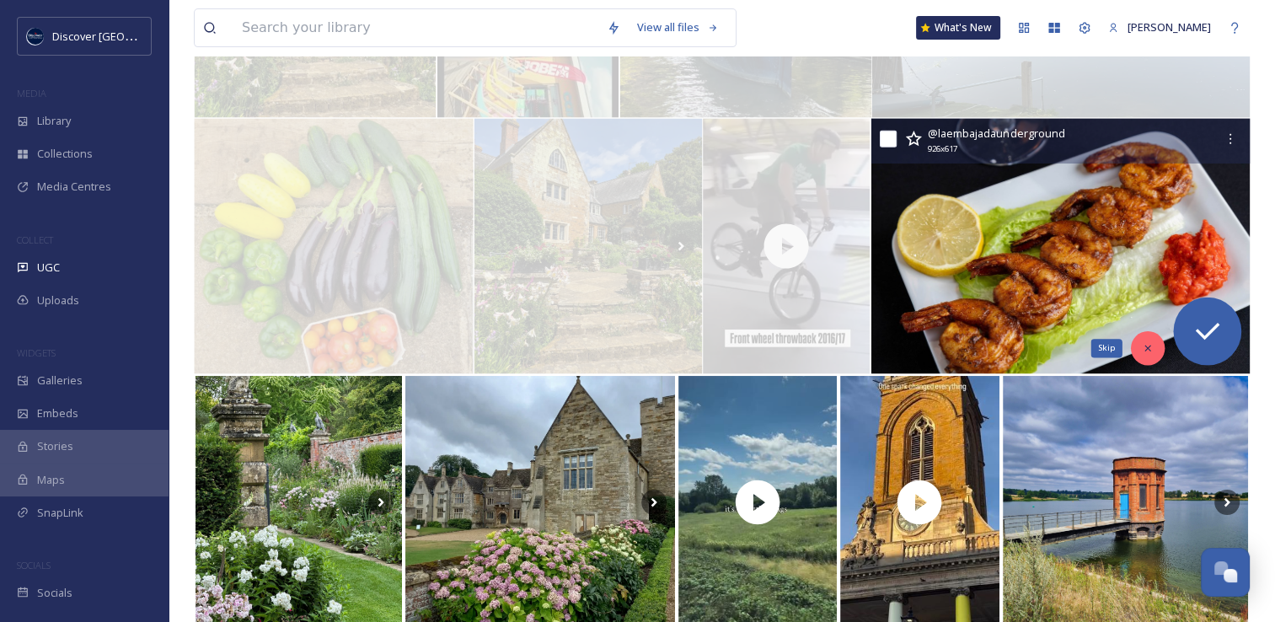
click at [1143, 345] on icon at bounding box center [1147, 348] width 12 height 12
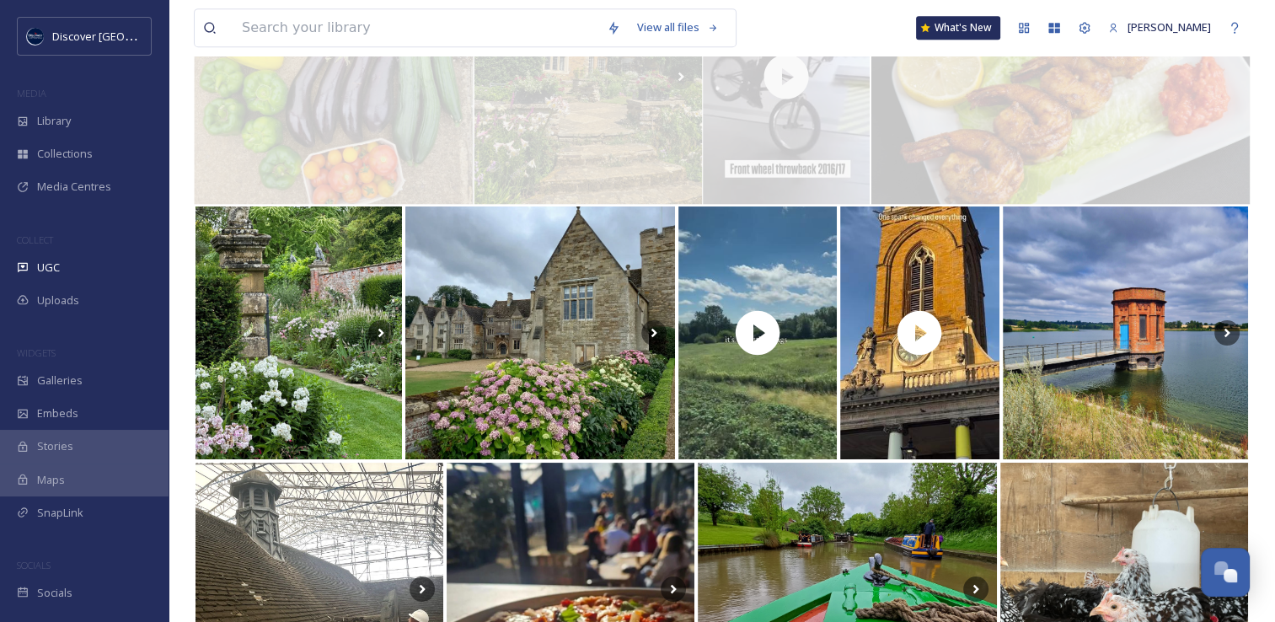
scroll to position [7231, 0]
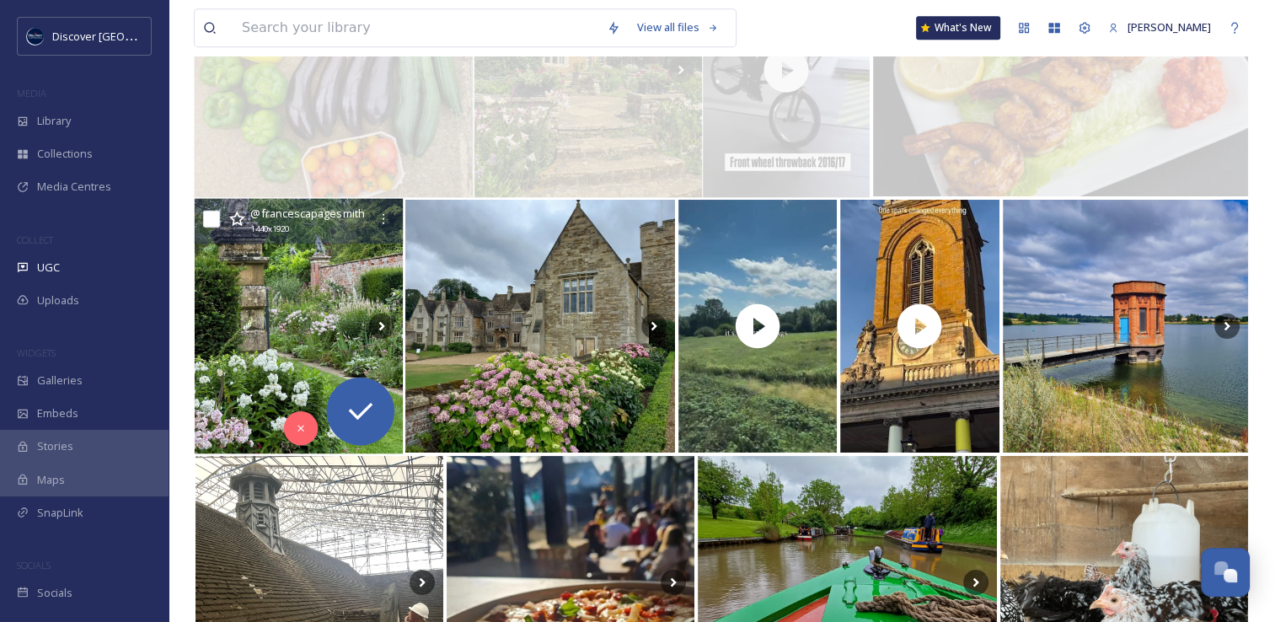
click at [334, 342] on img at bounding box center [299, 326] width 208 height 255
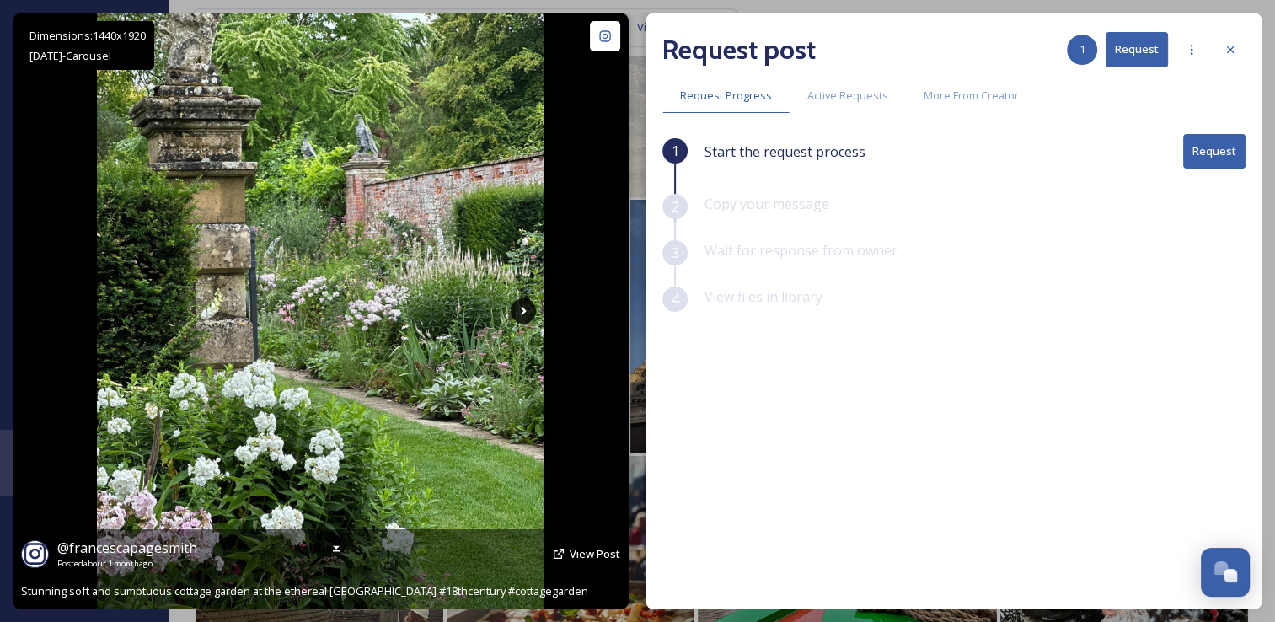
click at [526, 314] on icon at bounding box center [522, 310] width 25 height 25
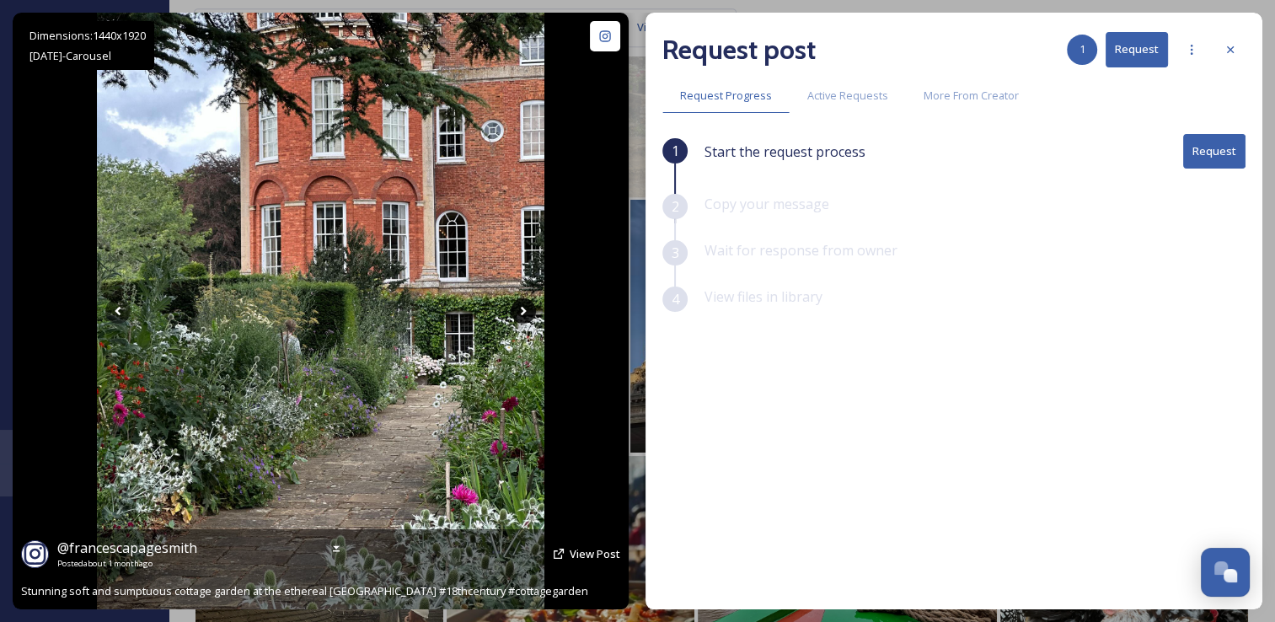
click at [526, 314] on icon at bounding box center [522, 310] width 25 height 25
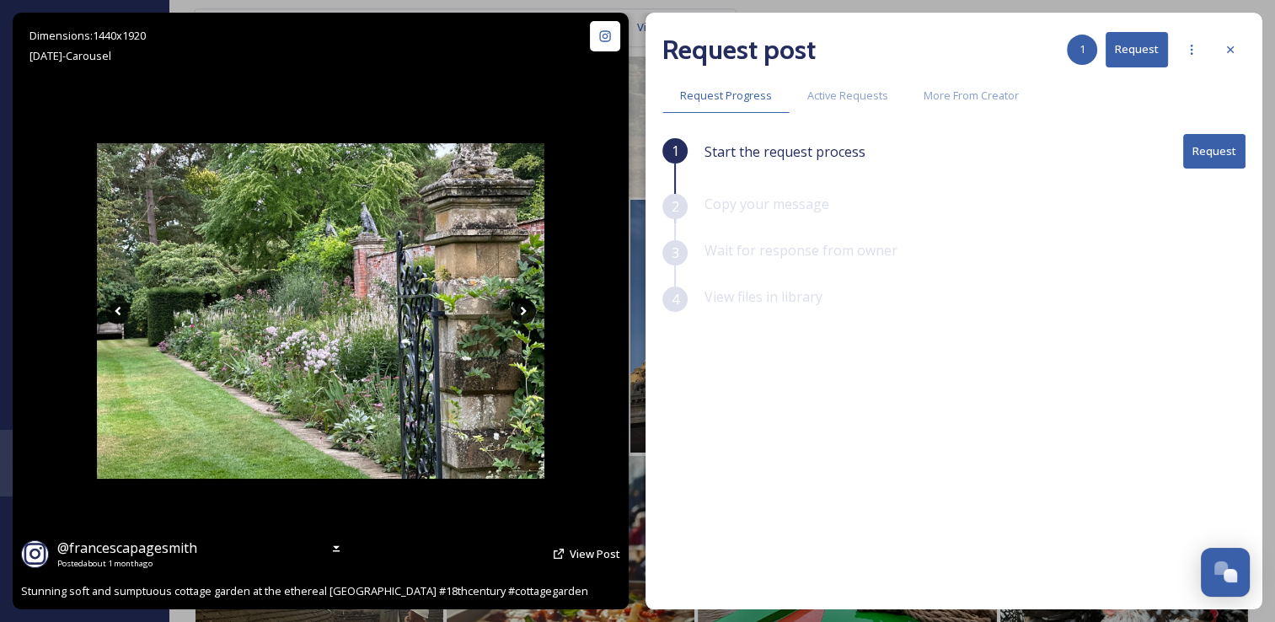
click at [526, 314] on icon at bounding box center [522, 310] width 25 height 25
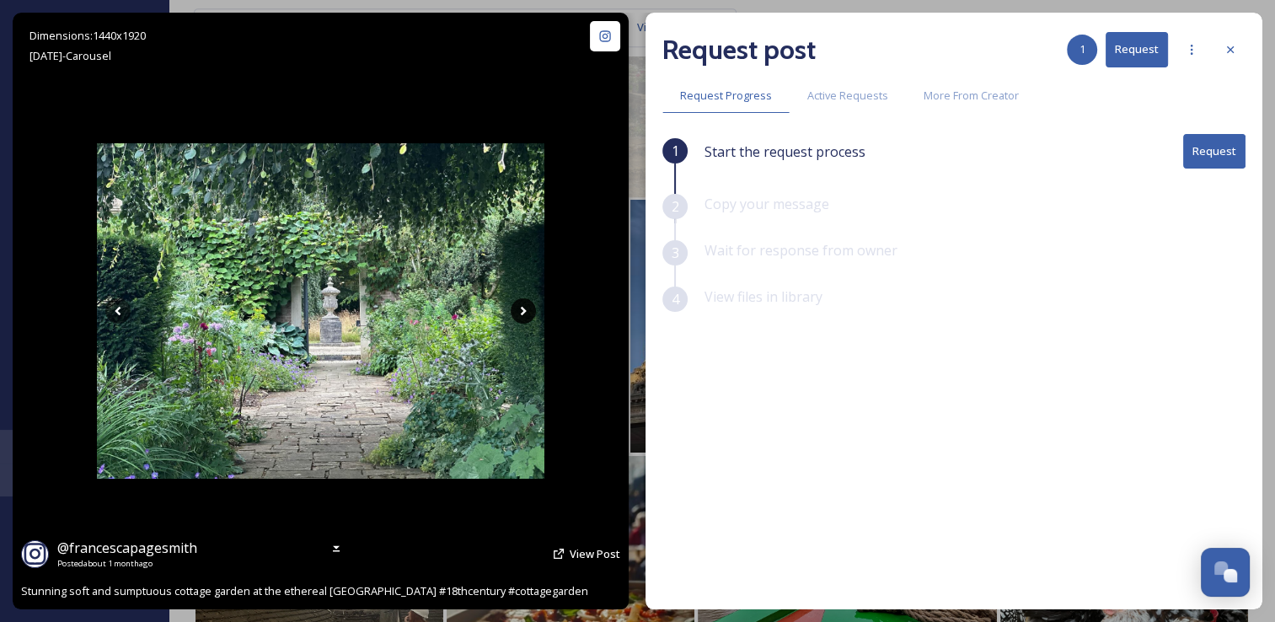
click at [526, 314] on icon at bounding box center [522, 310] width 25 height 25
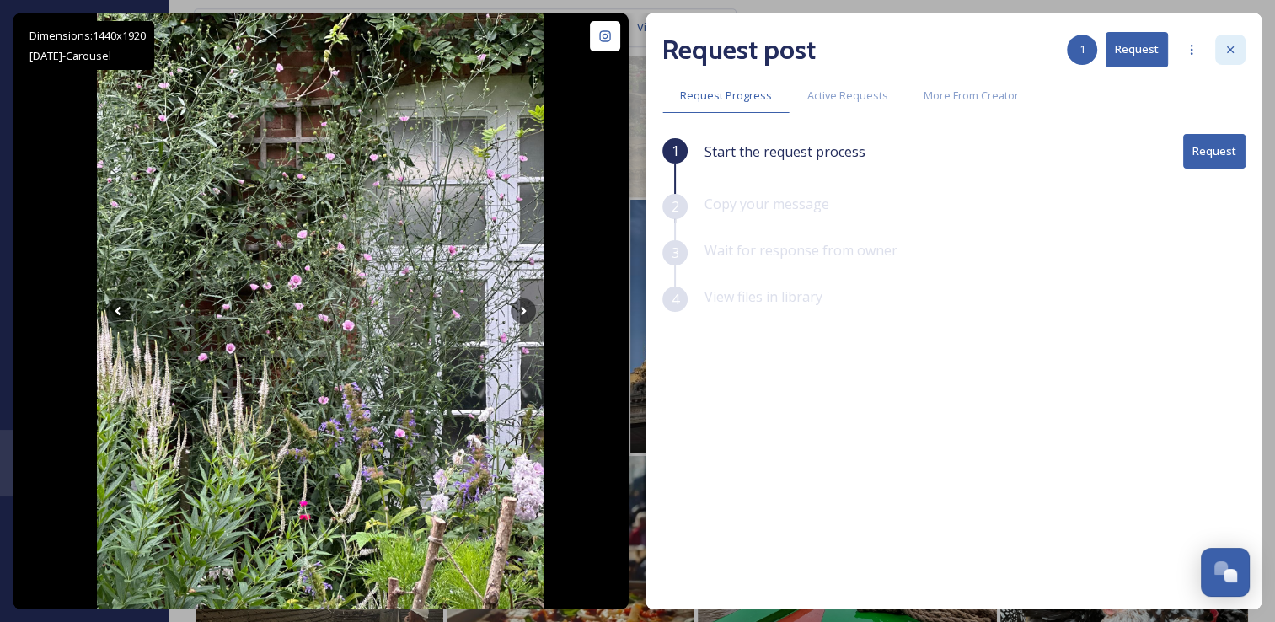
click at [1232, 49] on icon at bounding box center [1229, 49] width 13 height 13
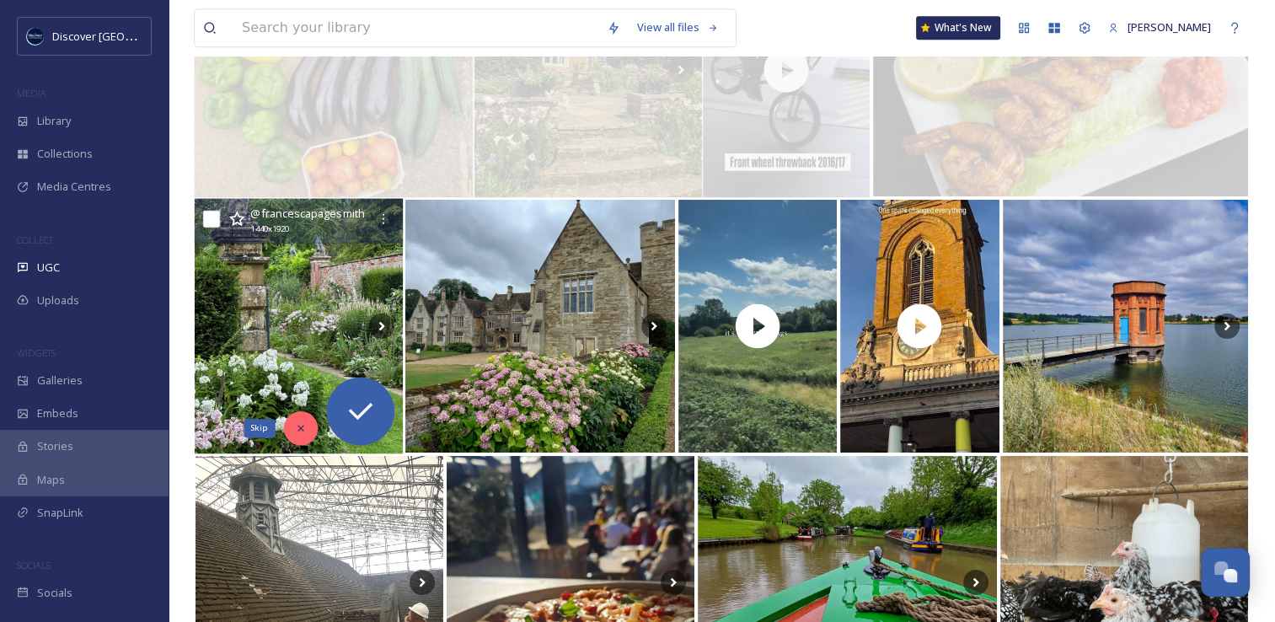
click at [290, 425] on div "Skip" at bounding box center [301, 428] width 34 height 34
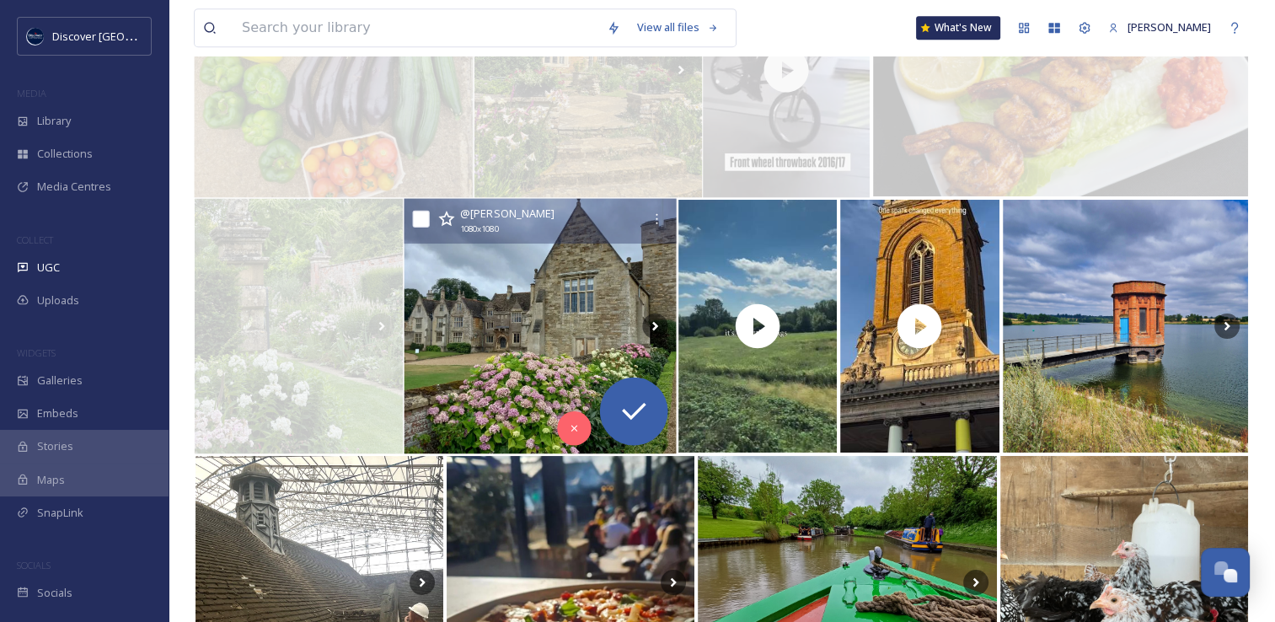
click at [539, 372] on img at bounding box center [540, 326] width 272 height 255
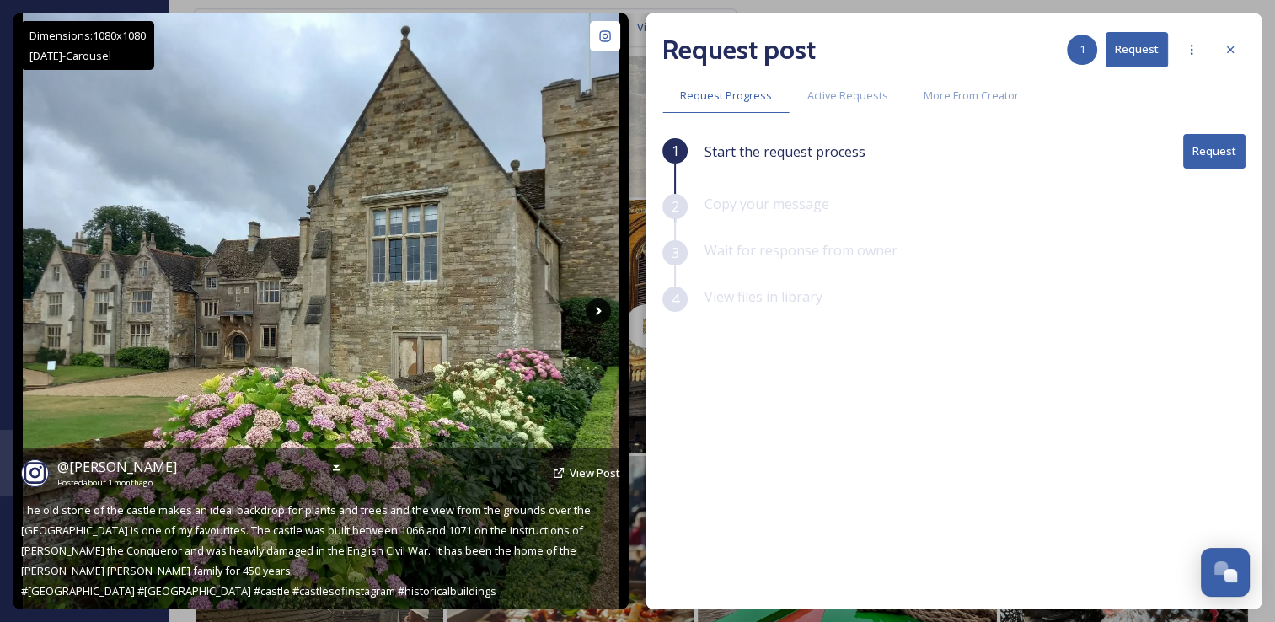
click at [596, 312] on icon at bounding box center [597, 310] width 25 height 25
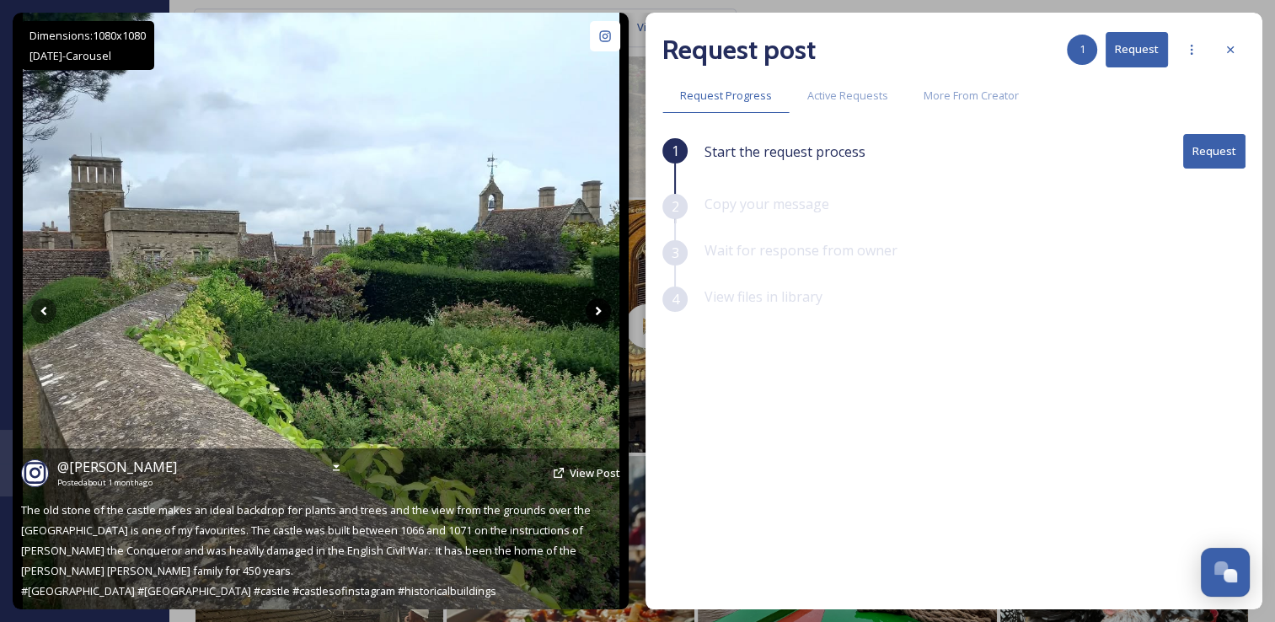
click at [596, 312] on icon at bounding box center [597, 310] width 25 height 25
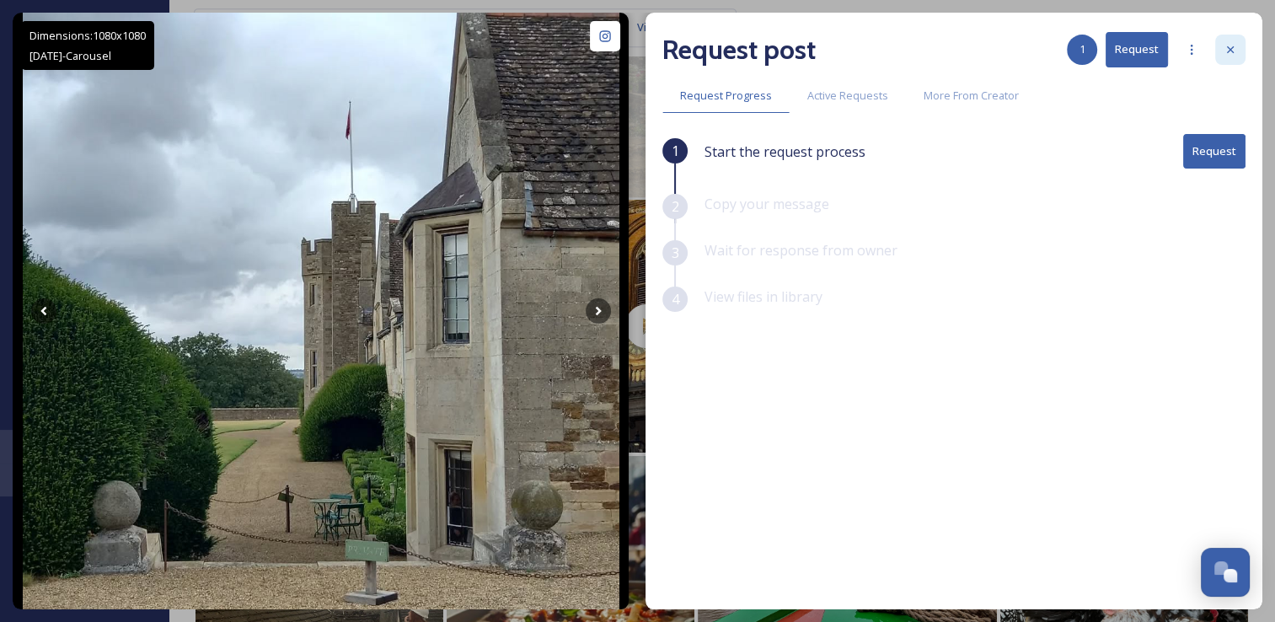
click at [1227, 56] on icon at bounding box center [1229, 49] width 13 height 13
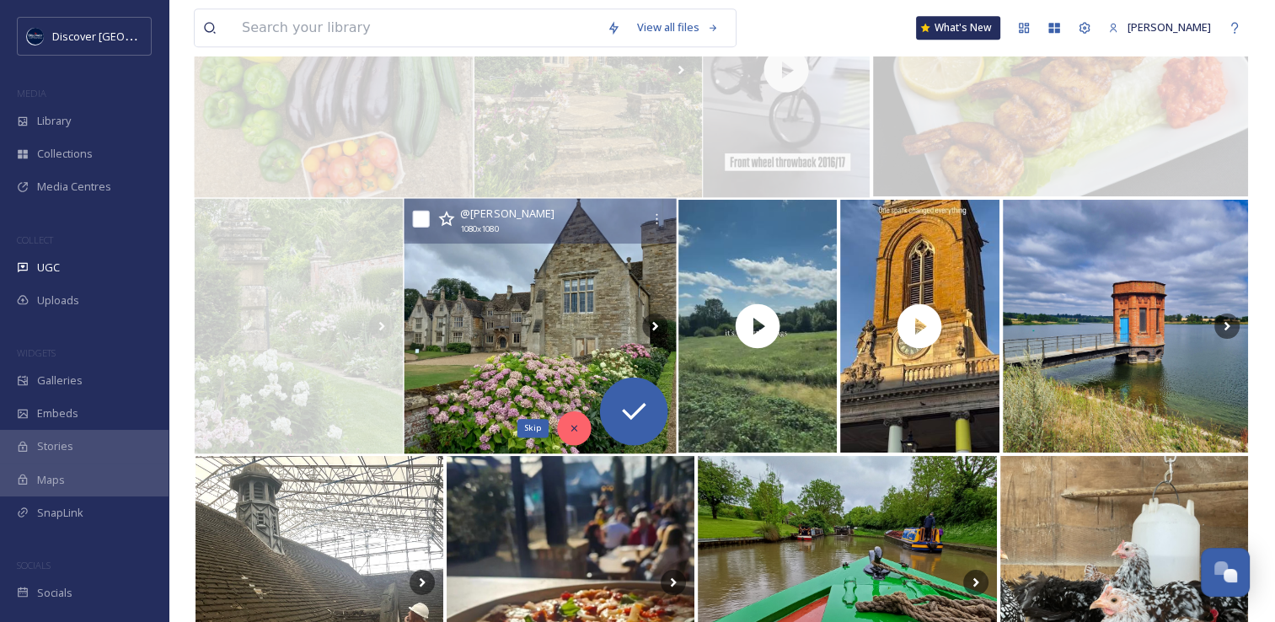
click at [569, 420] on div "Skip" at bounding box center [574, 428] width 34 height 34
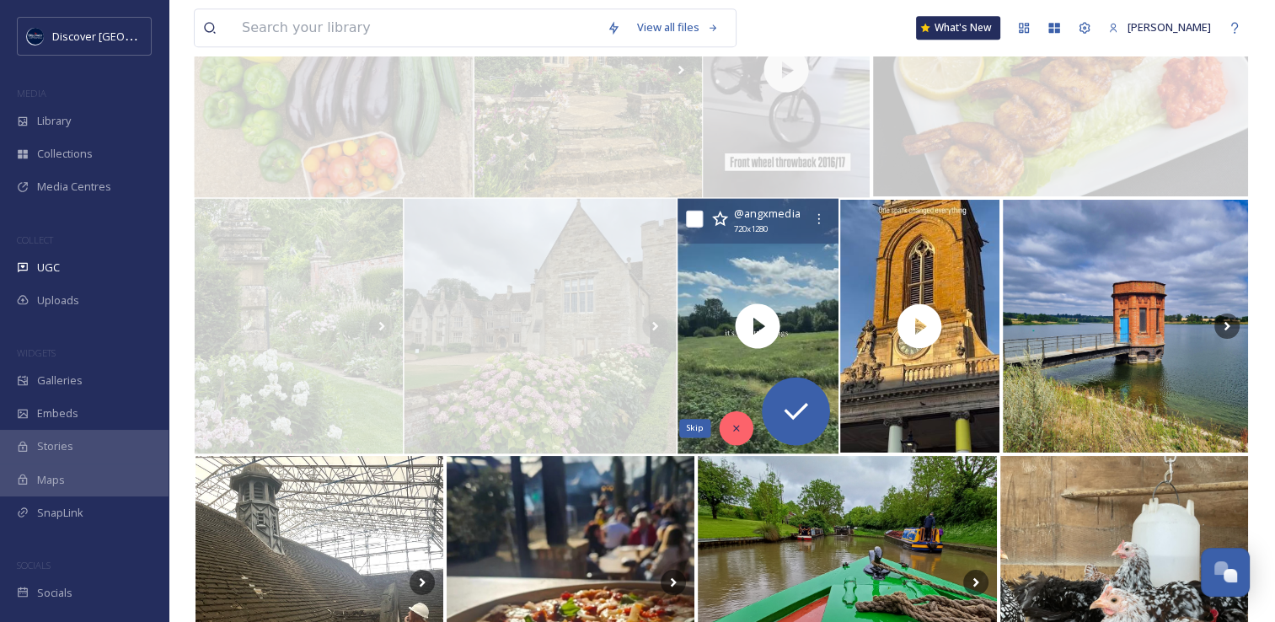
click at [732, 428] on icon at bounding box center [736, 428] width 12 height 12
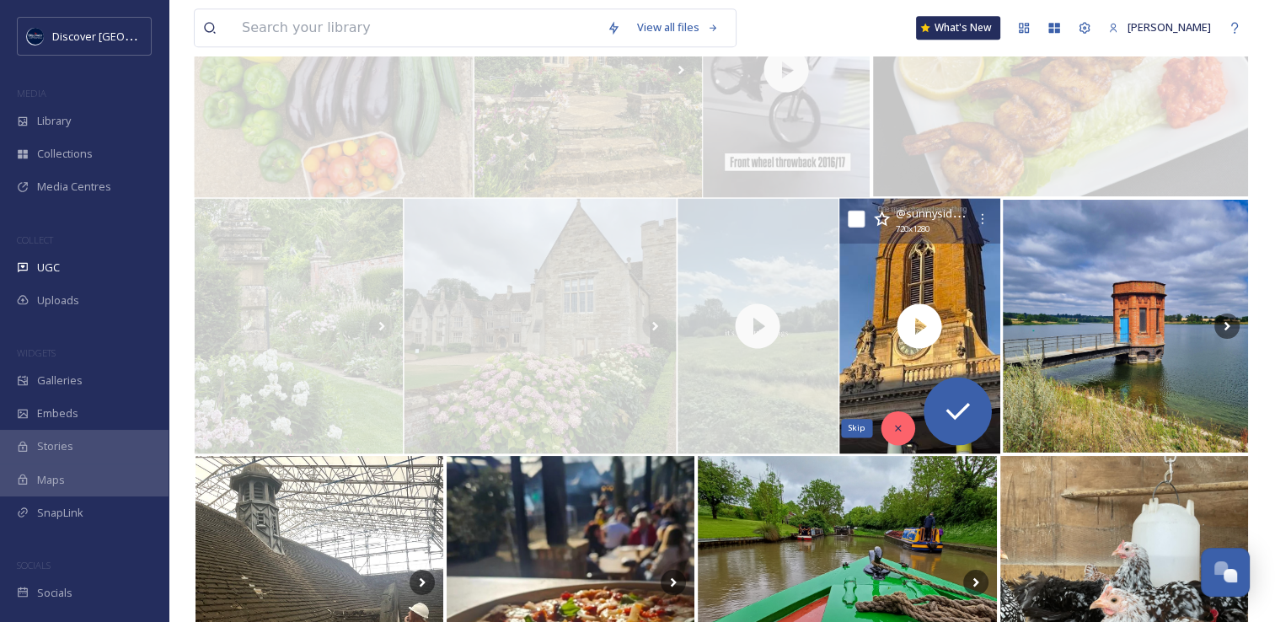
click at [896, 423] on icon at bounding box center [897, 428] width 12 height 12
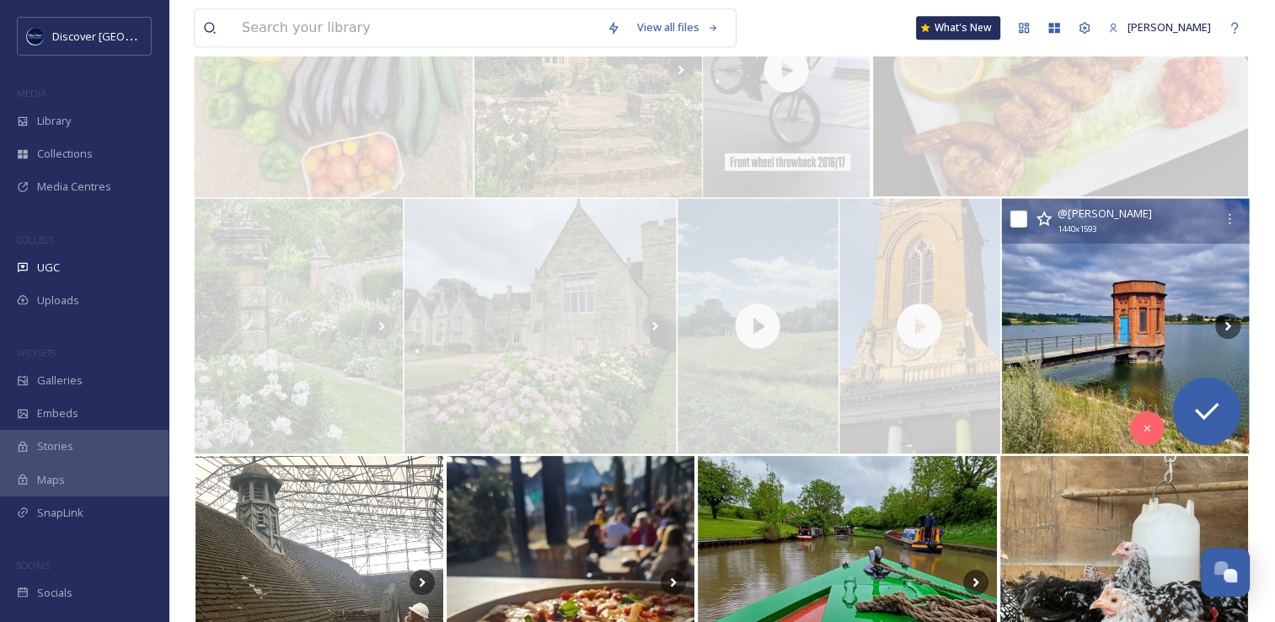
drag, startPoint x: 1088, startPoint y: 341, endPoint x: 1063, endPoint y: 367, distance: 35.8
click at [1063, 367] on img at bounding box center [1125, 326] width 248 height 255
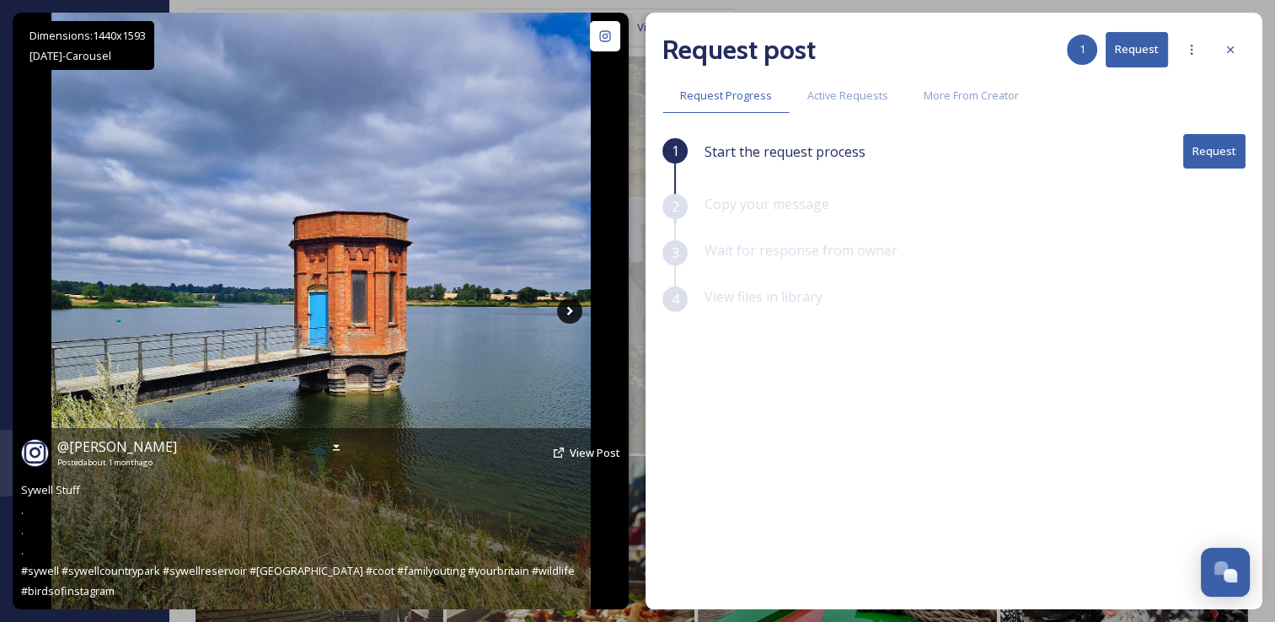
click at [564, 313] on icon at bounding box center [569, 310] width 25 height 25
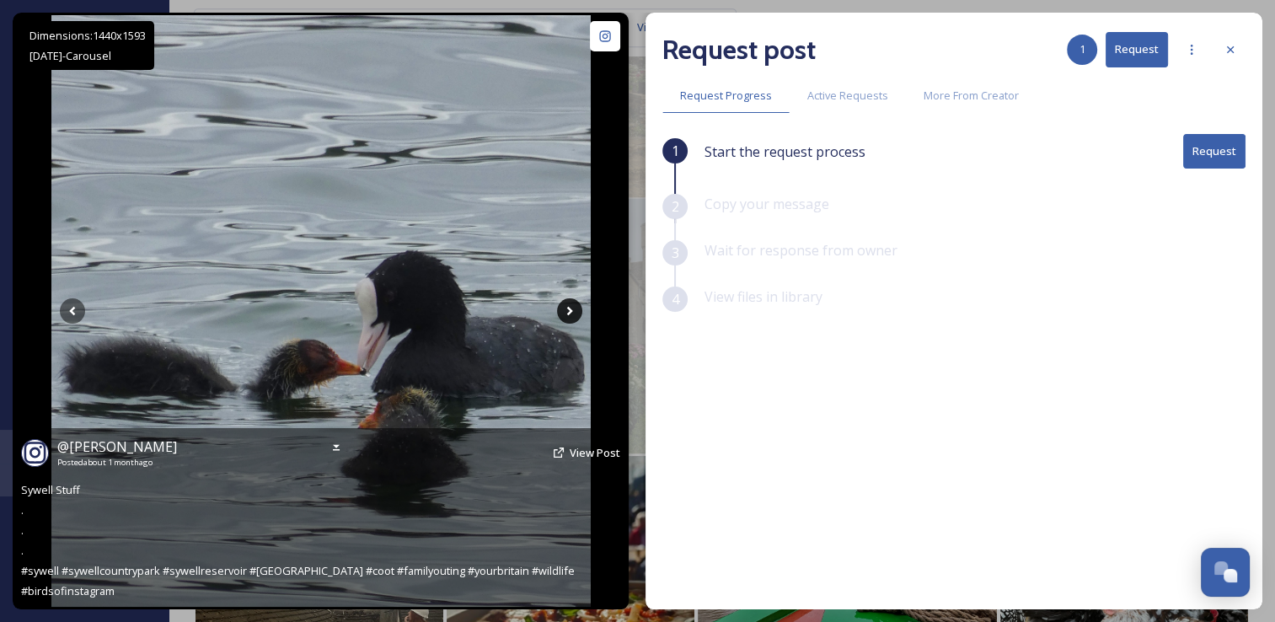
click at [564, 313] on icon at bounding box center [569, 310] width 25 height 25
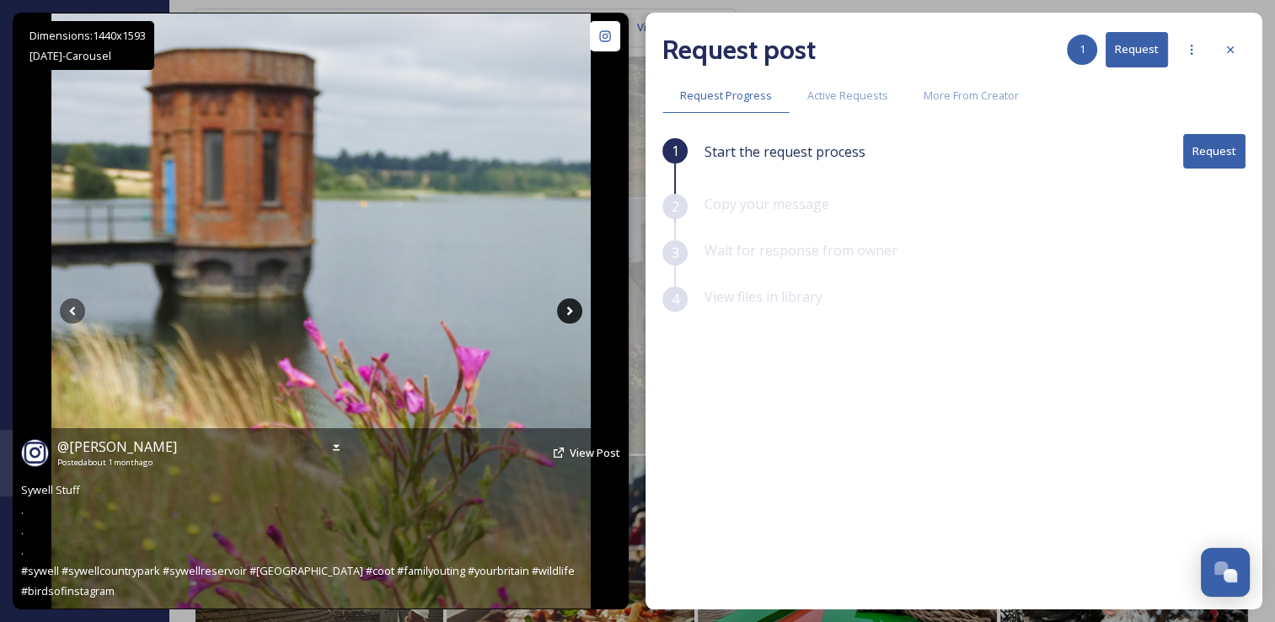
click at [564, 313] on icon at bounding box center [569, 310] width 25 height 25
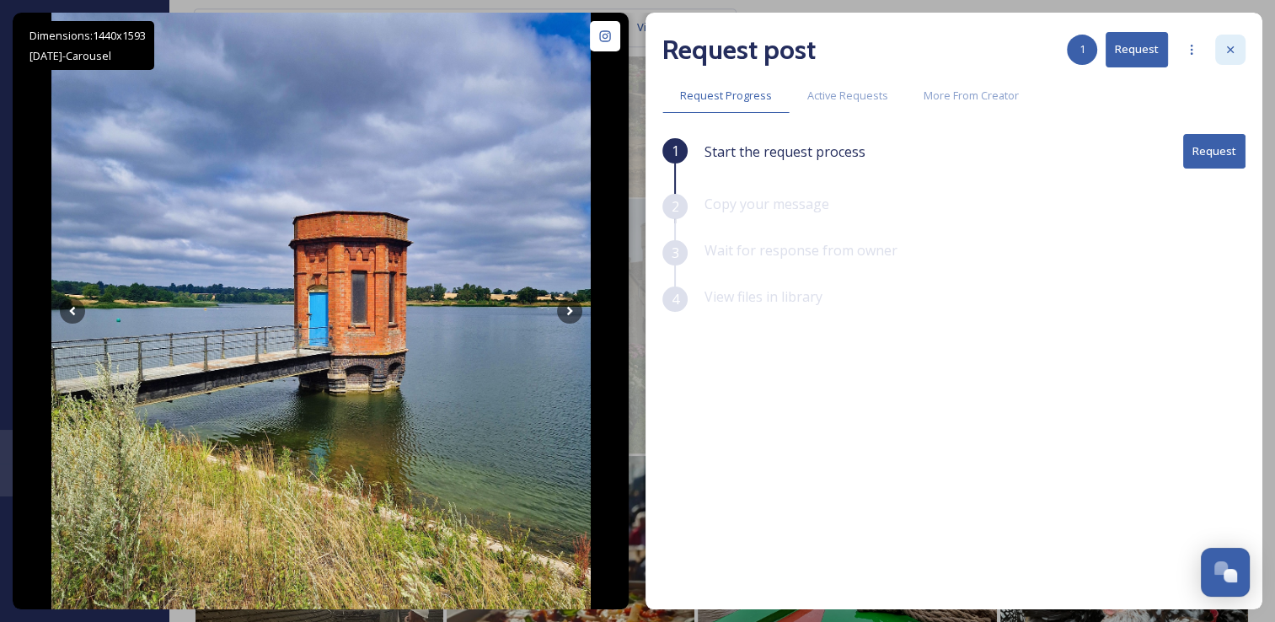
click at [1232, 45] on icon at bounding box center [1229, 49] width 13 height 13
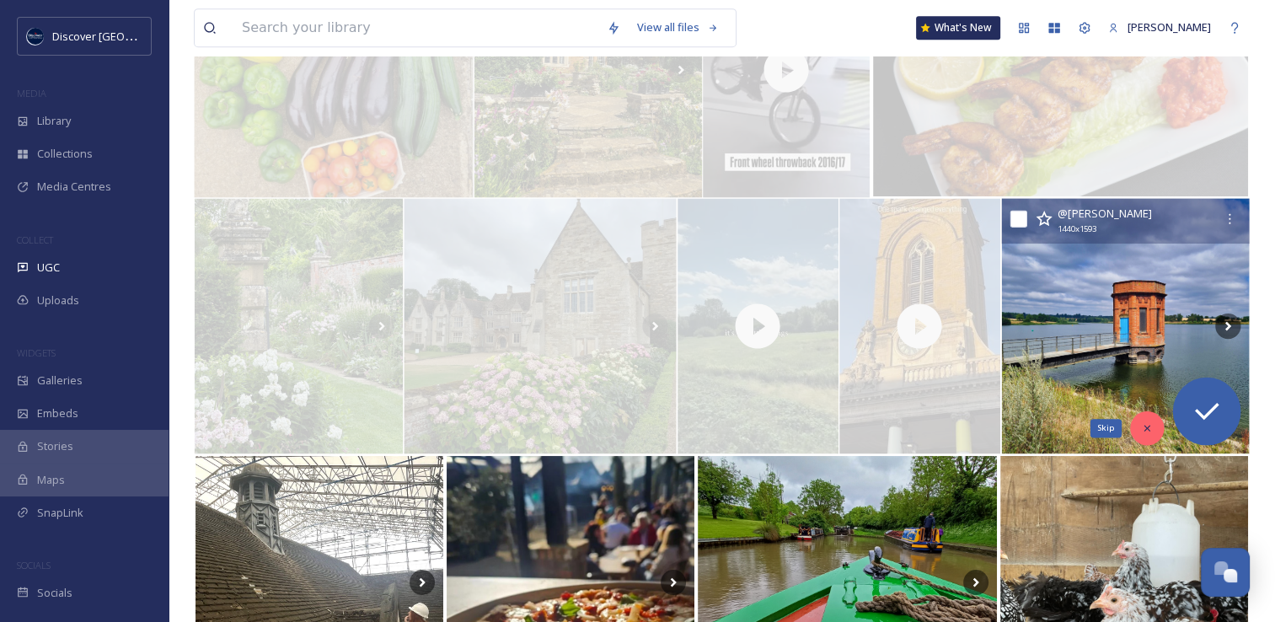
click at [1155, 432] on div "Skip" at bounding box center [1147, 428] width 34 height 34
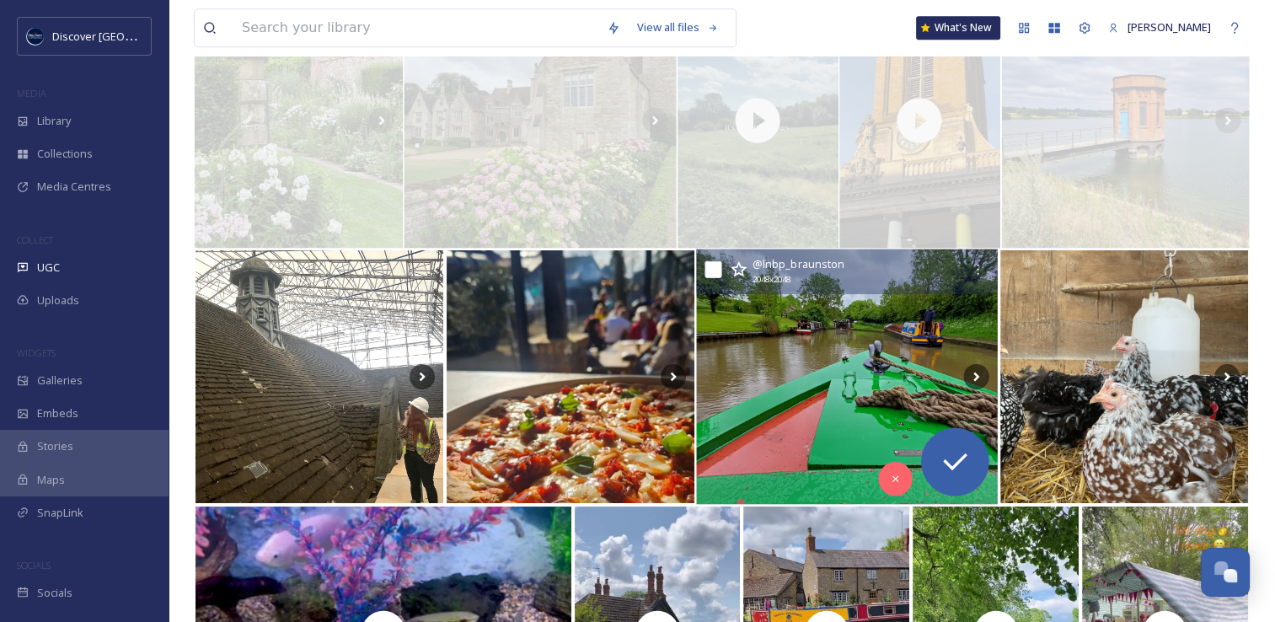
scroll to position [7465, 0]
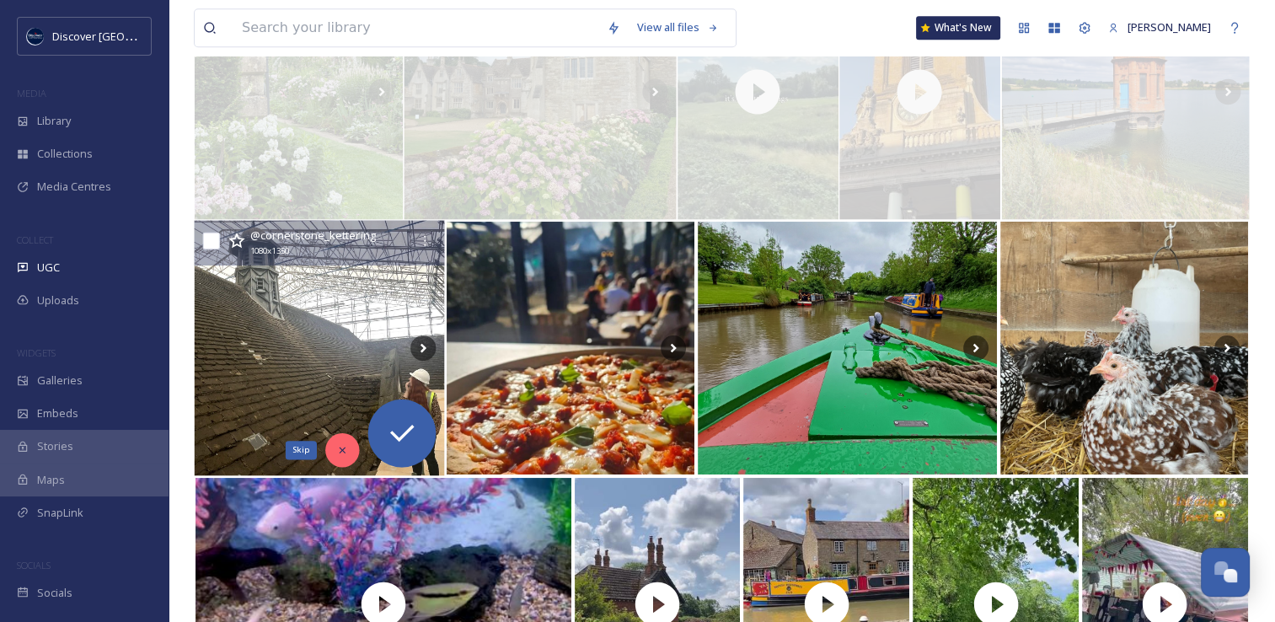
click at [344, 454] on icon at bounding box center [342, 450] width 12 height 12
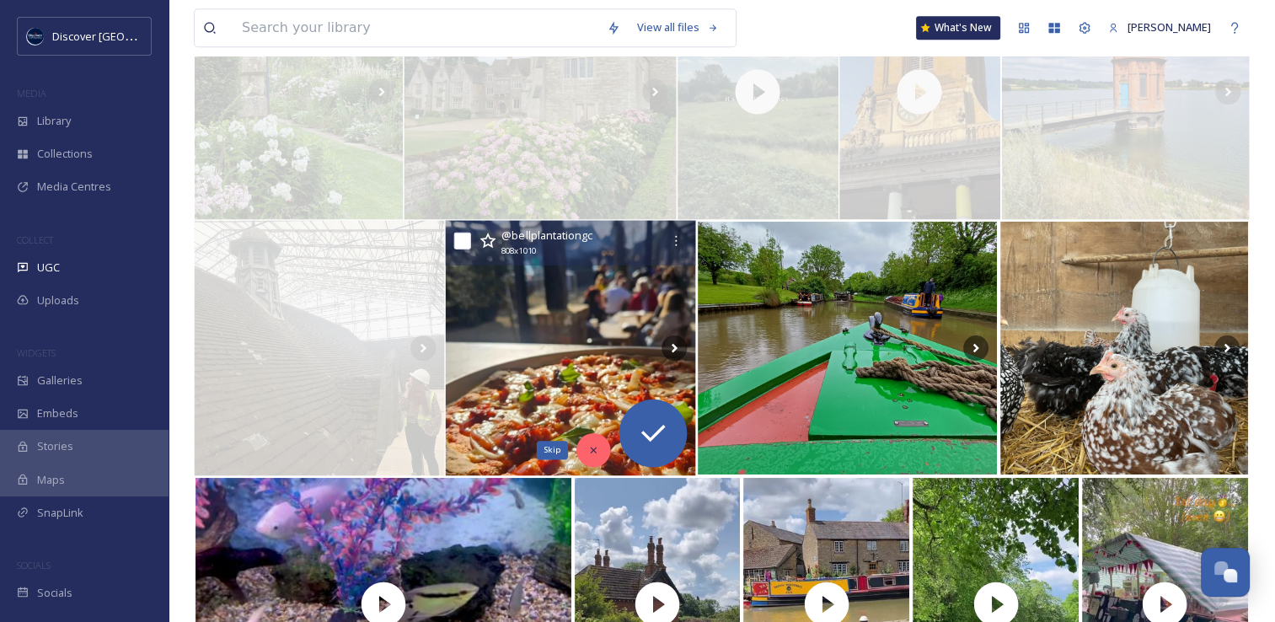
click at [592, 453] on icon at bounding box center [594, 450] width 12 height 12
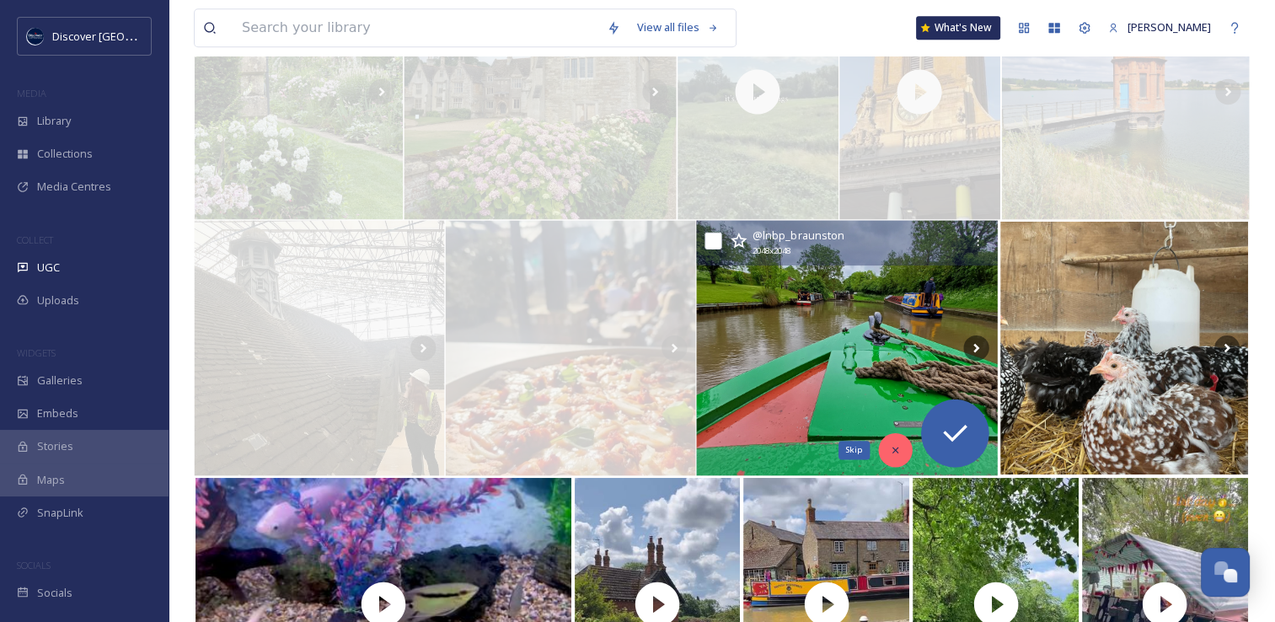
click at [900, 461] on div "Skip" at bounding box center [896, 450] width 34 height 34
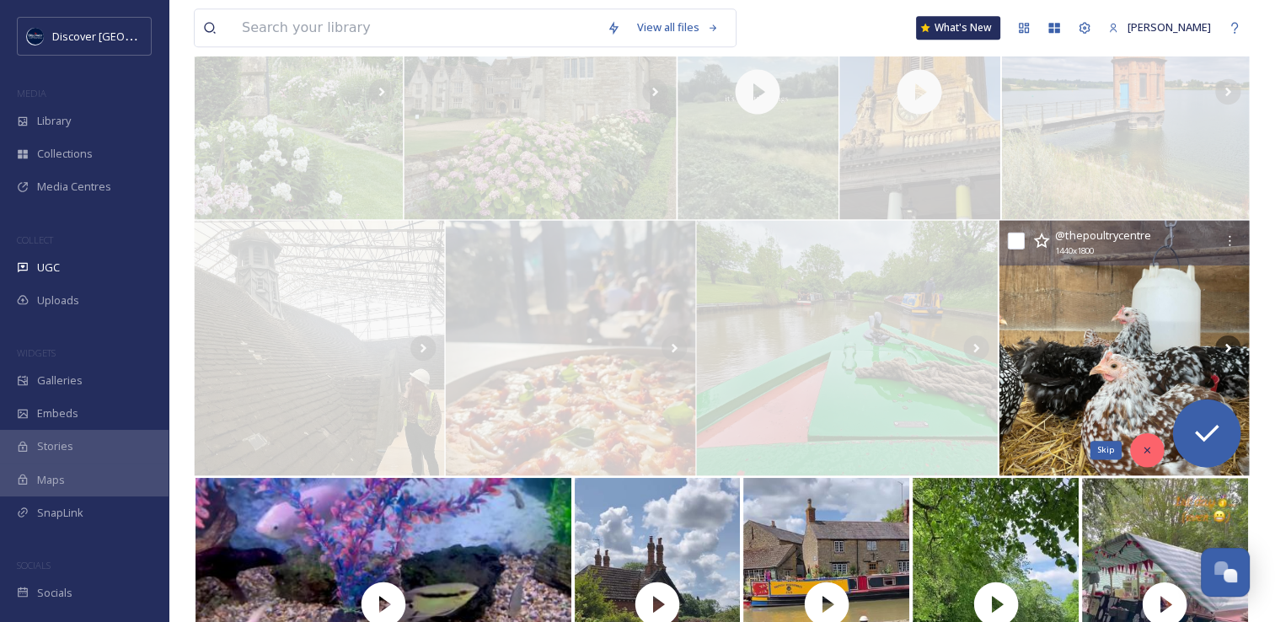
click at [1152, 452] on div "Skip" at bounding box center [1147, 450] width 34 height 34
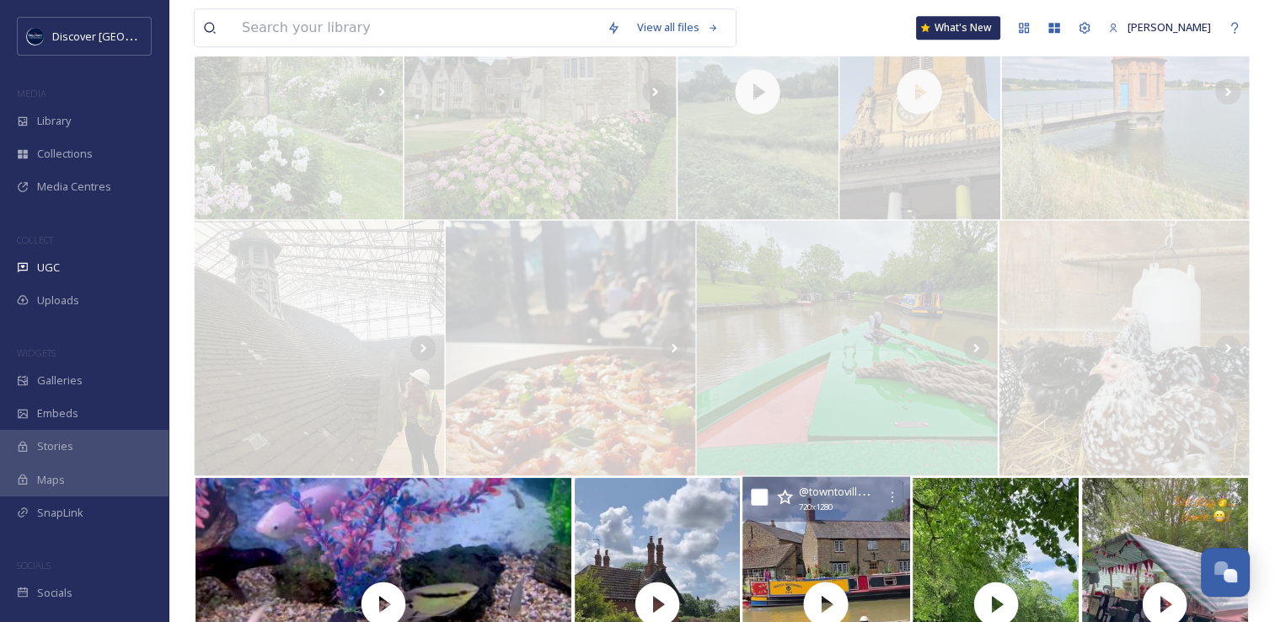
scroll to position [7780, 0]
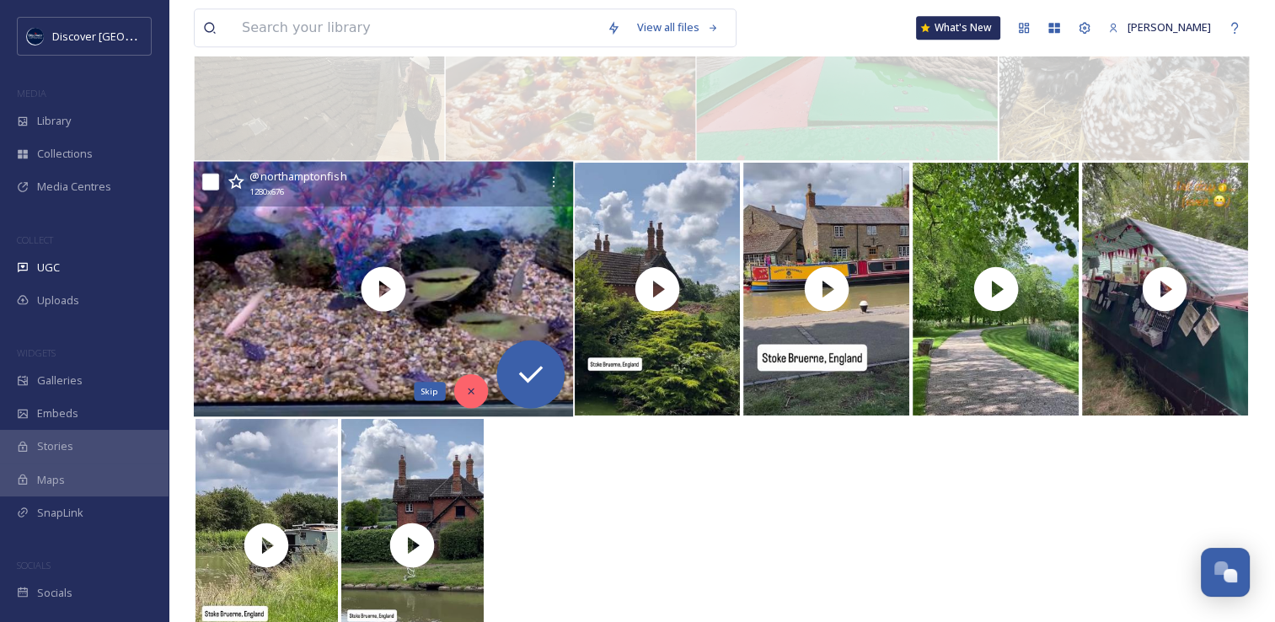
click at [468, 386] on icon at bounding box center [471, 391] width 12 height 12
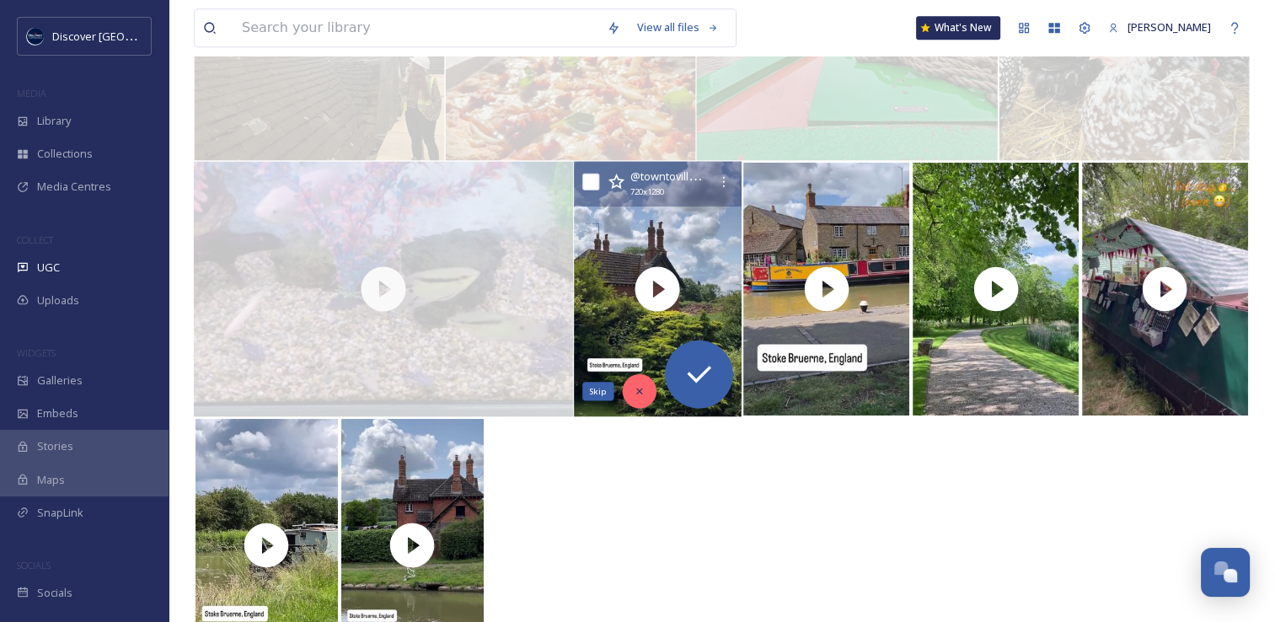
click at [633, 385] on icon at bounding box center [639, 391] width 12 height 12
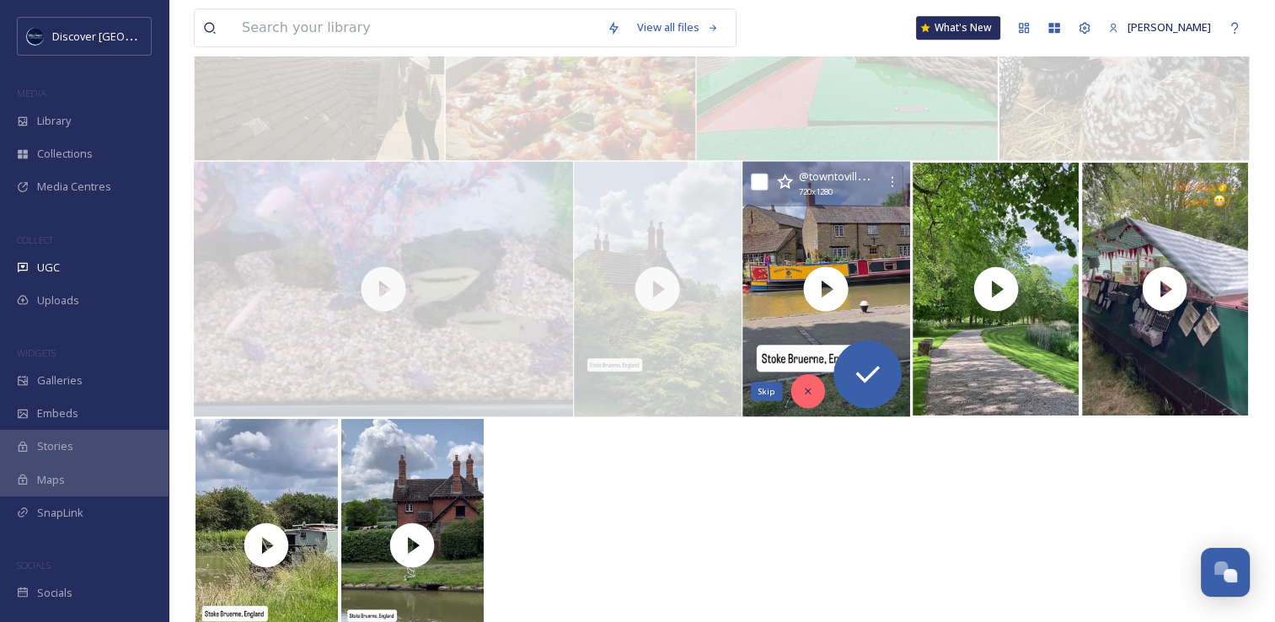
click at [804, 388] on icon at bounding box center [808, 391] width 12 height 12
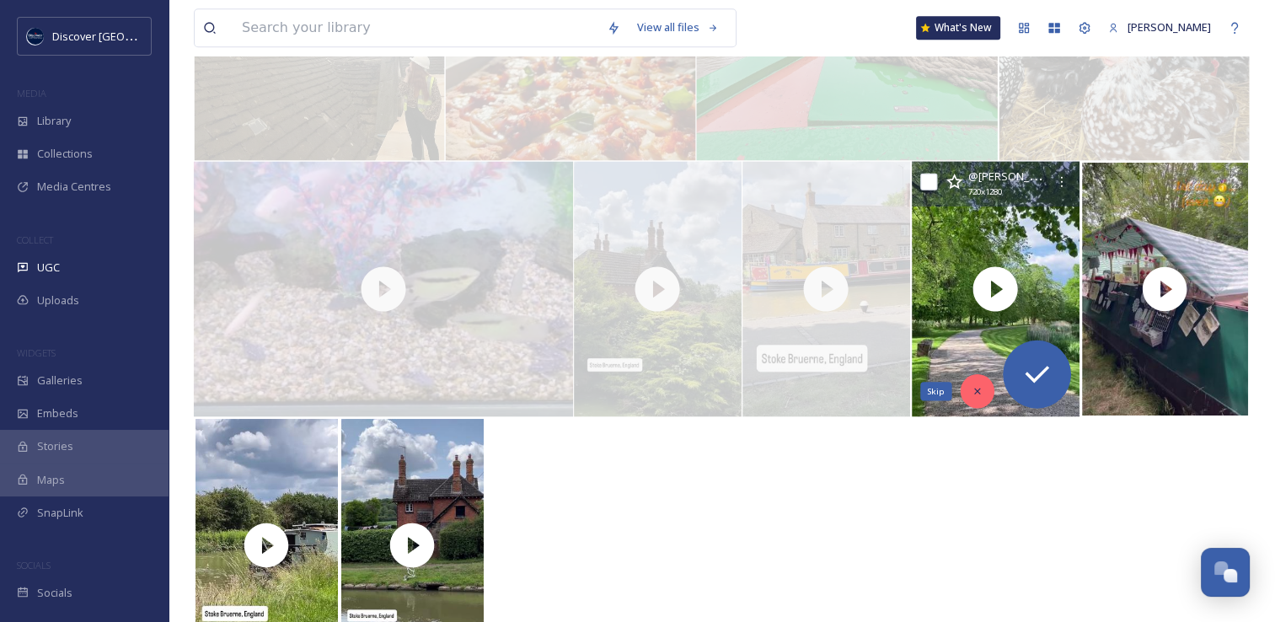
click at [970, 381] on div "Skip" at bounding box center [977, 391] width 34 height 34
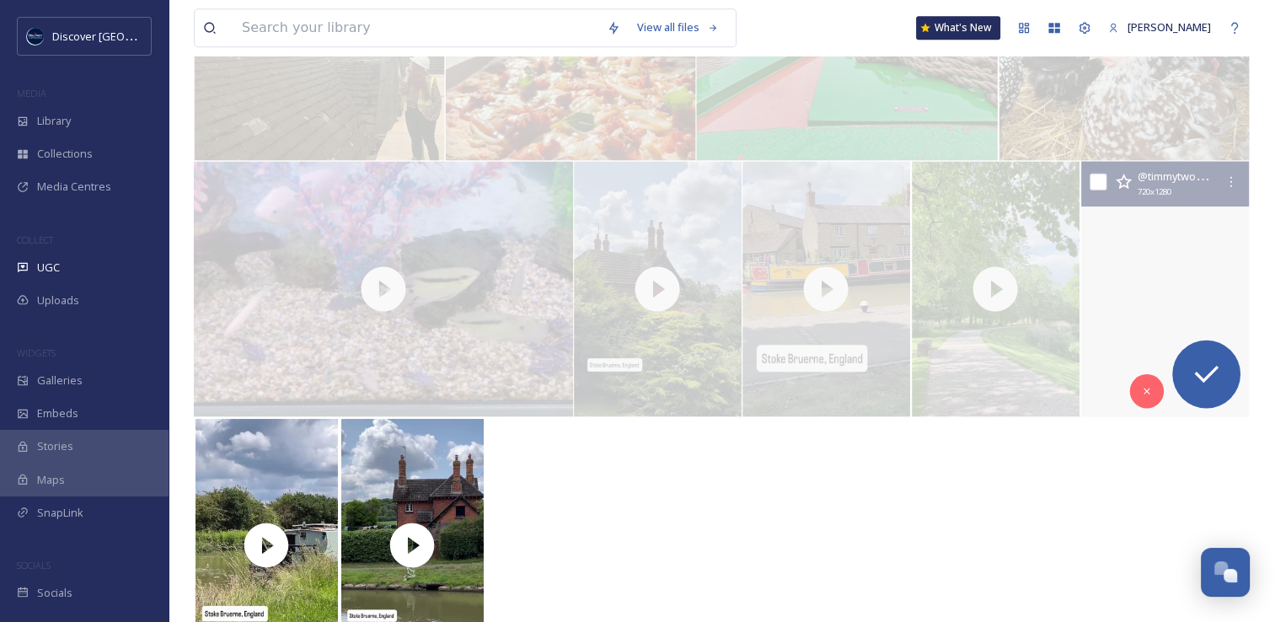
click at [1114, 307] on video "…when a dress rehearsal quickly becomes “we’re open” 😳…julie’s license came bac…" at bounding box center [1165, 289] width 168 height 255
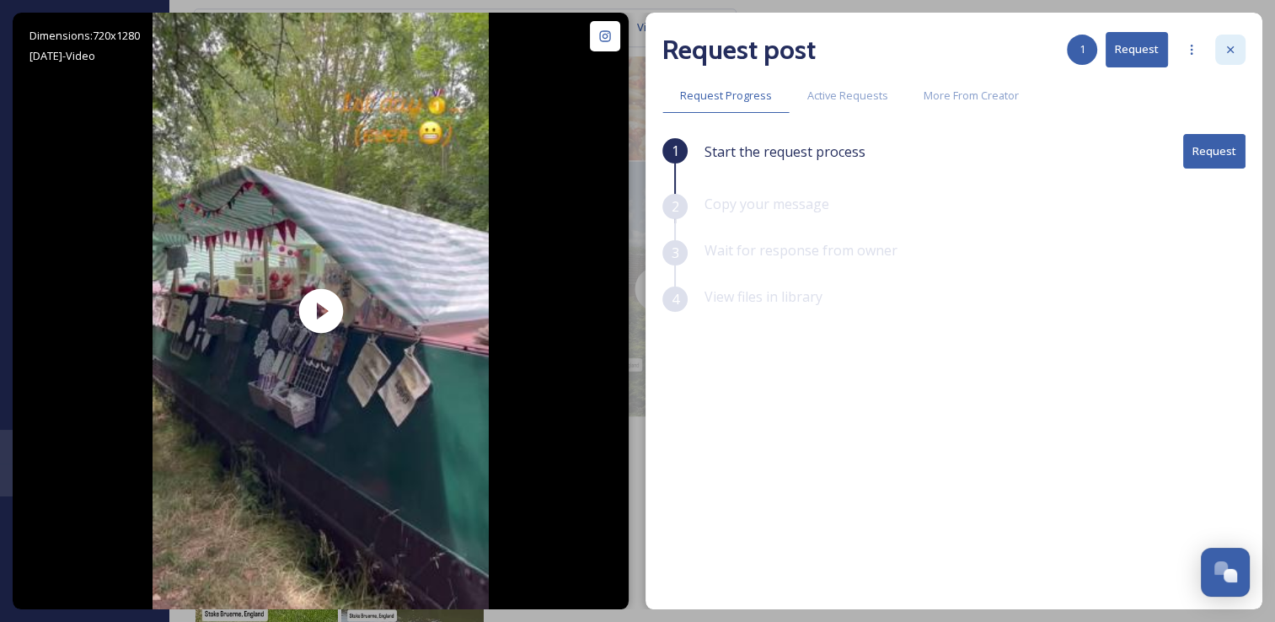
click at [1234, 43] on icon at bounding box center [1229, 49] width 13 height 13
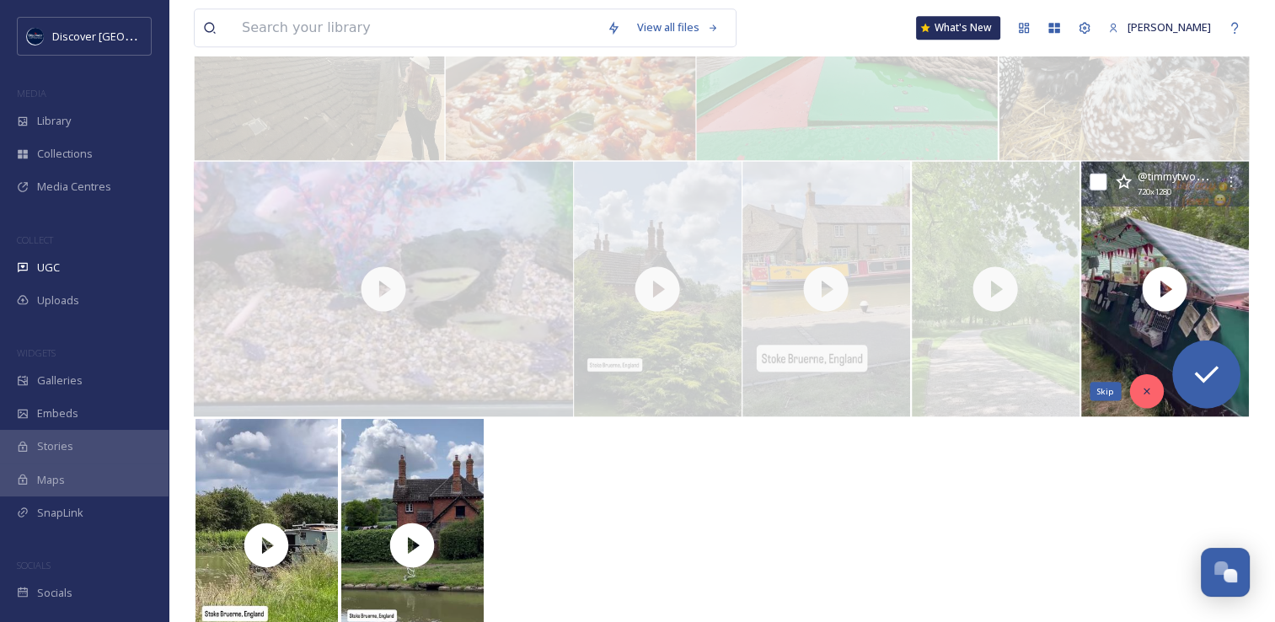
click at [1140, 389] on icon at bounding box center [1146, 391] width 12 height 12
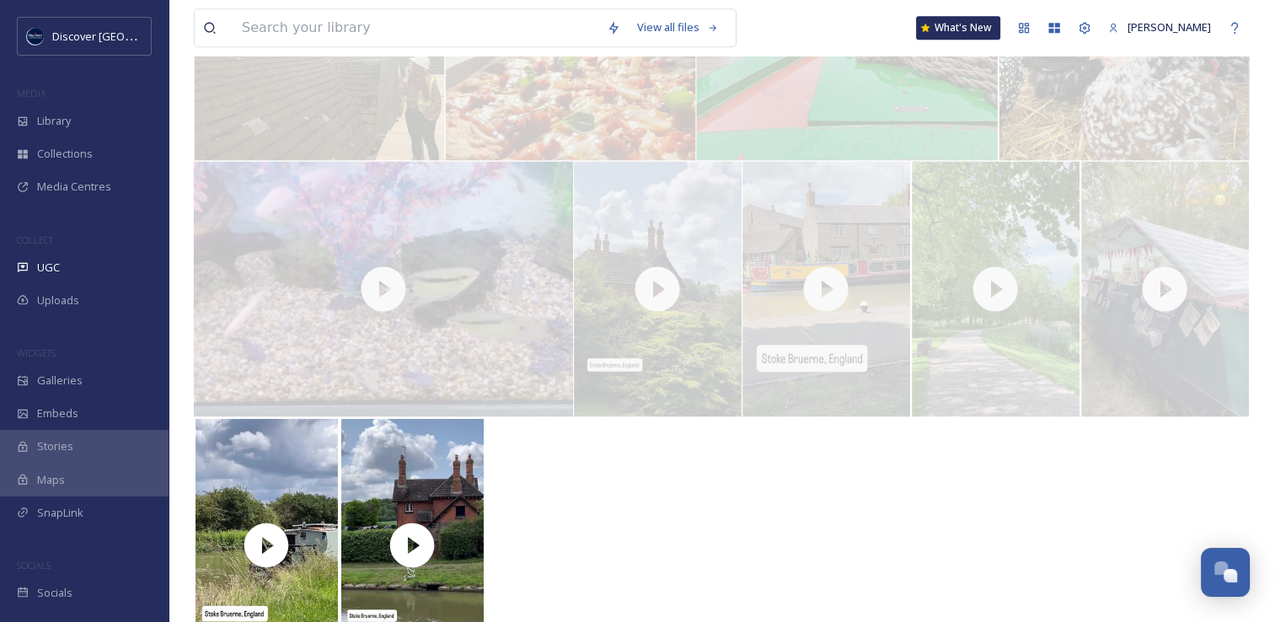
scroll to position [7851, 0]
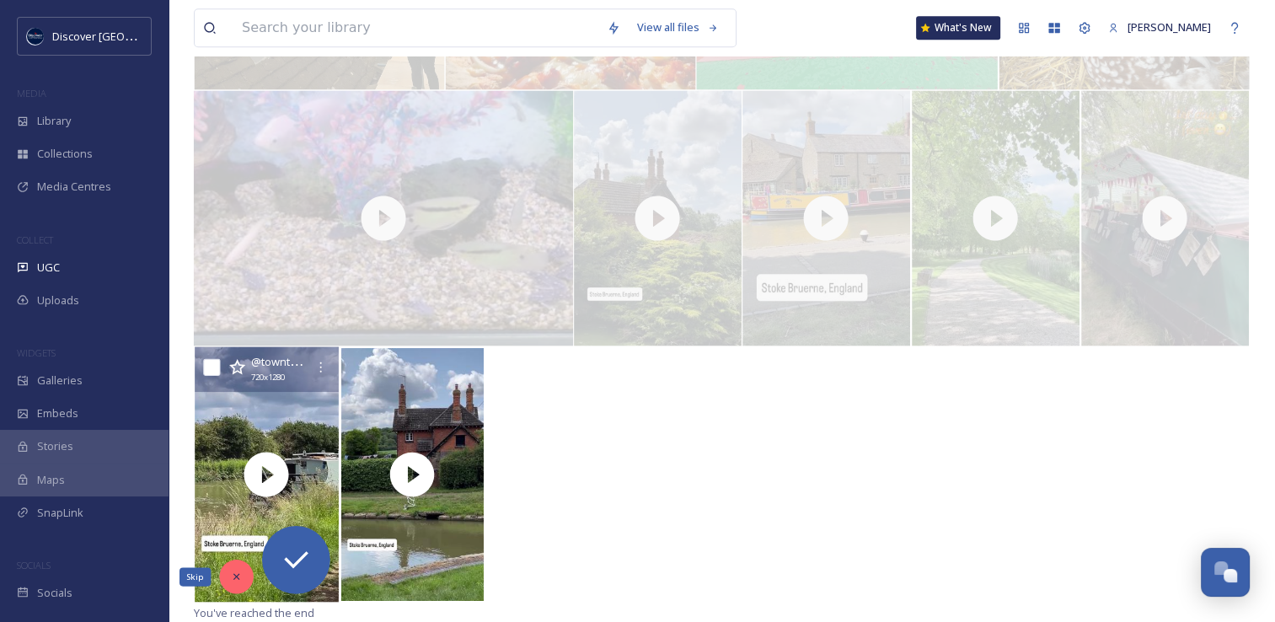
click at [243, 575] on div "Skip" at bounding box center [236, 576] width 34 height 34
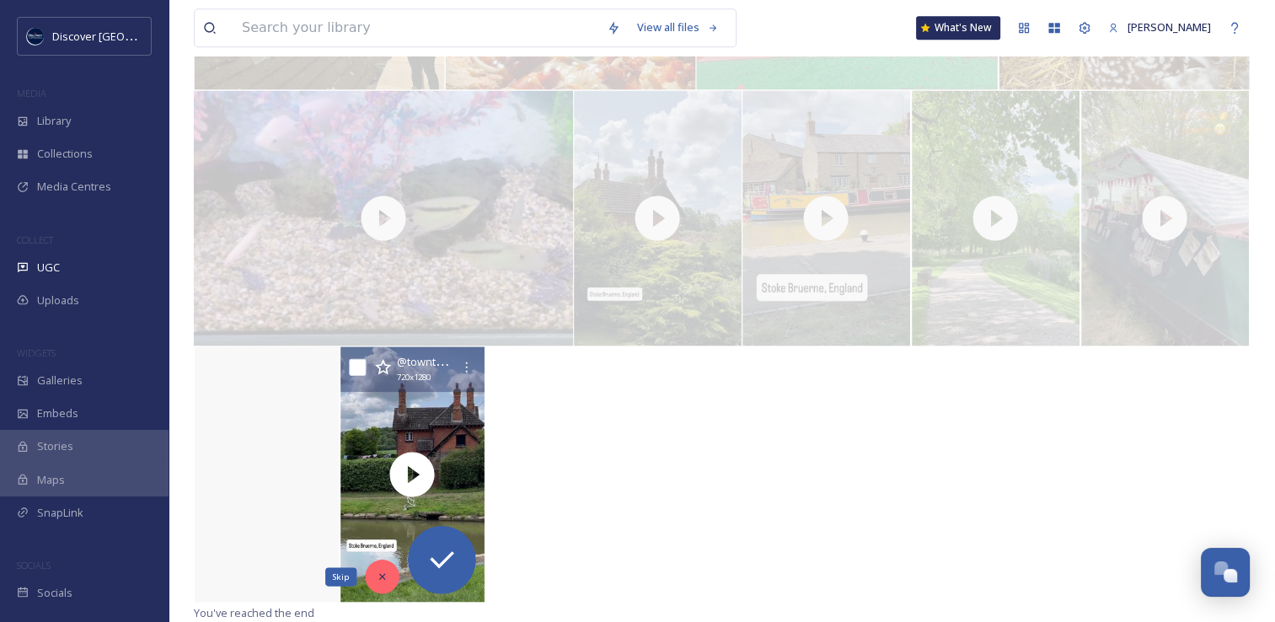
click at [377, 575] on icon at bounding box center [382, 576] width 12 height 12
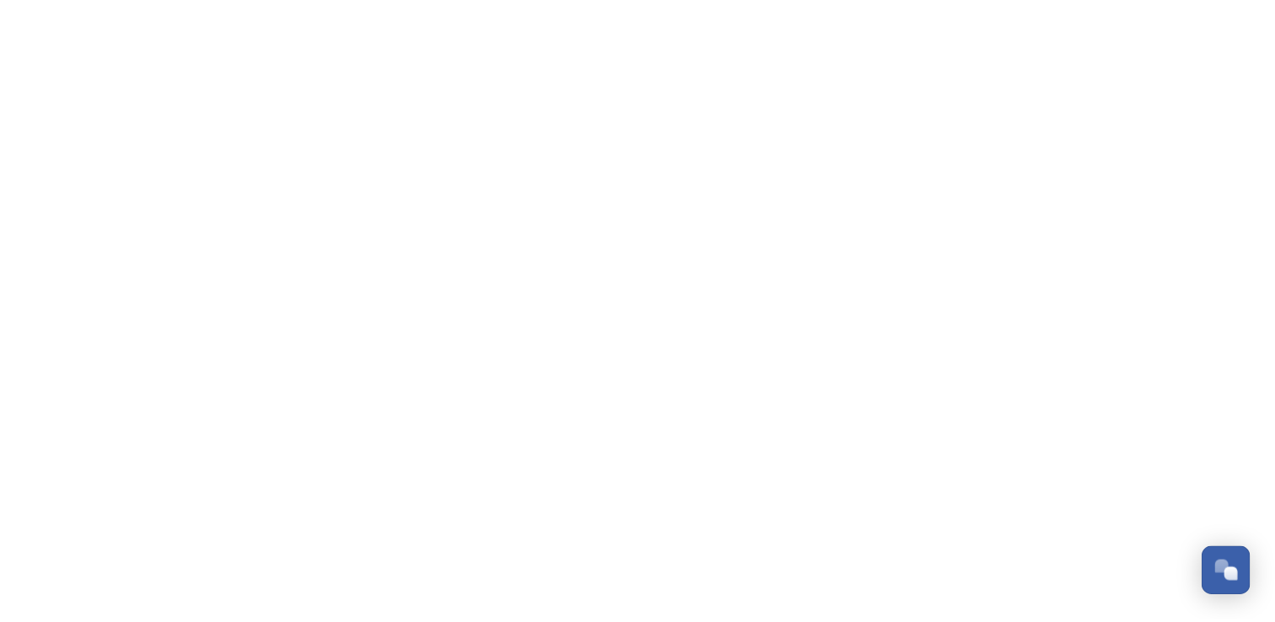
scroll to position [4199, 0]
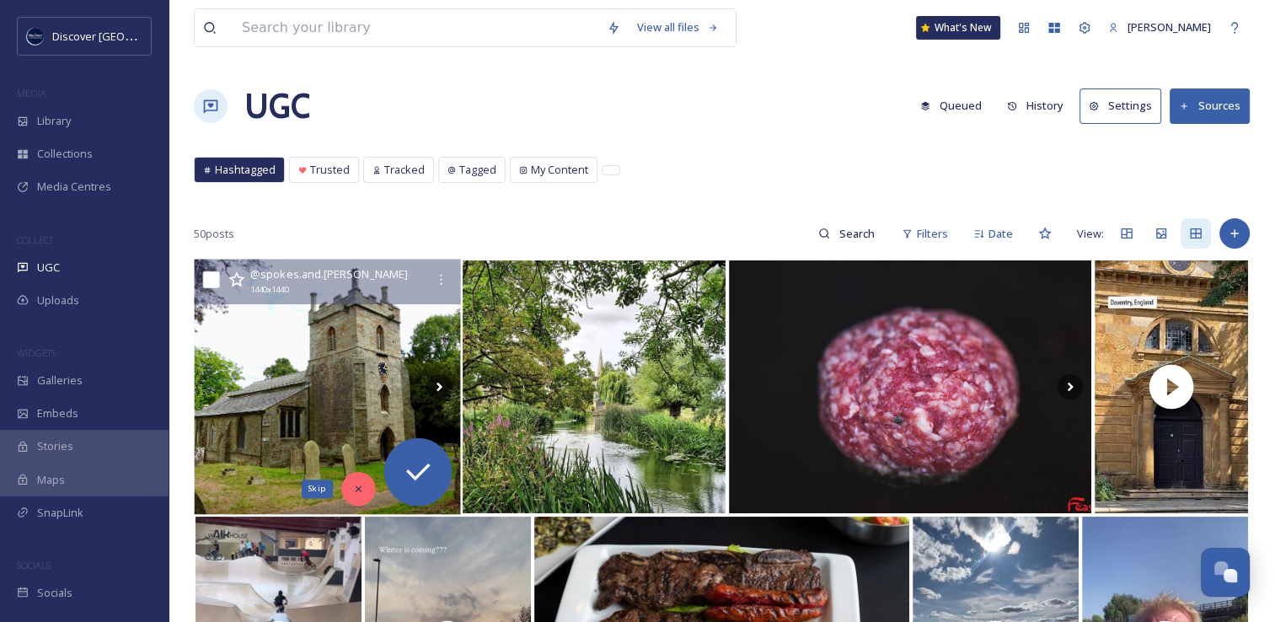
click at [357, 491] on icon at bounding box center [358, 489] width 12 height 12
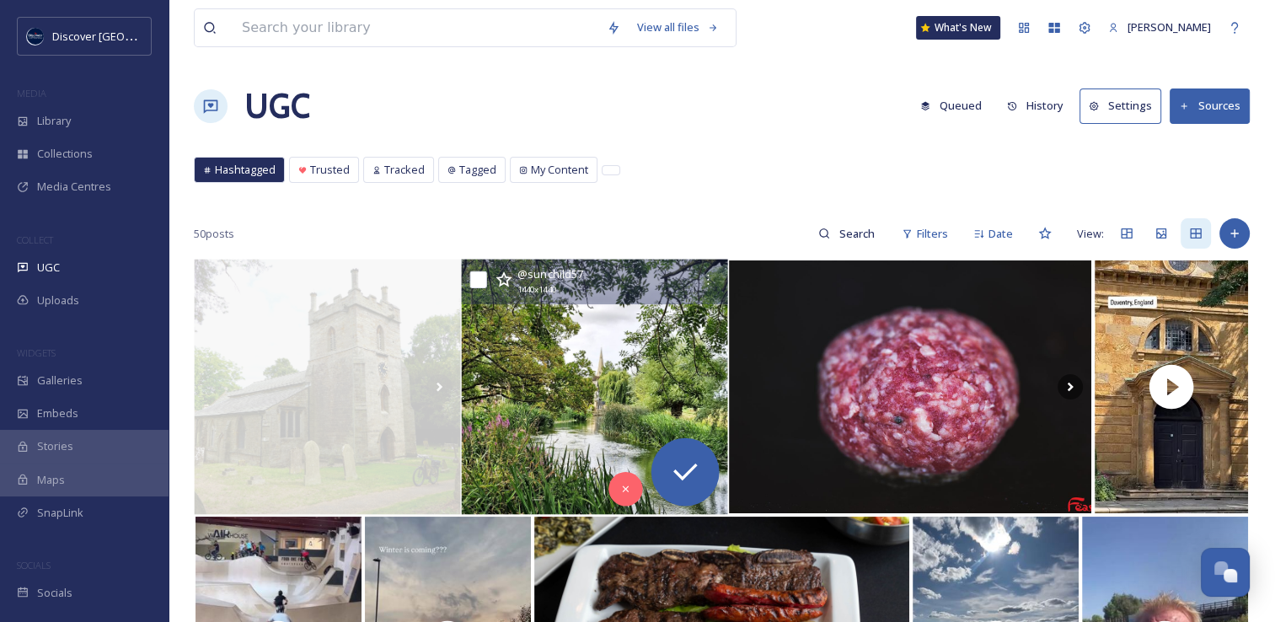
scroll to position [84, 0]
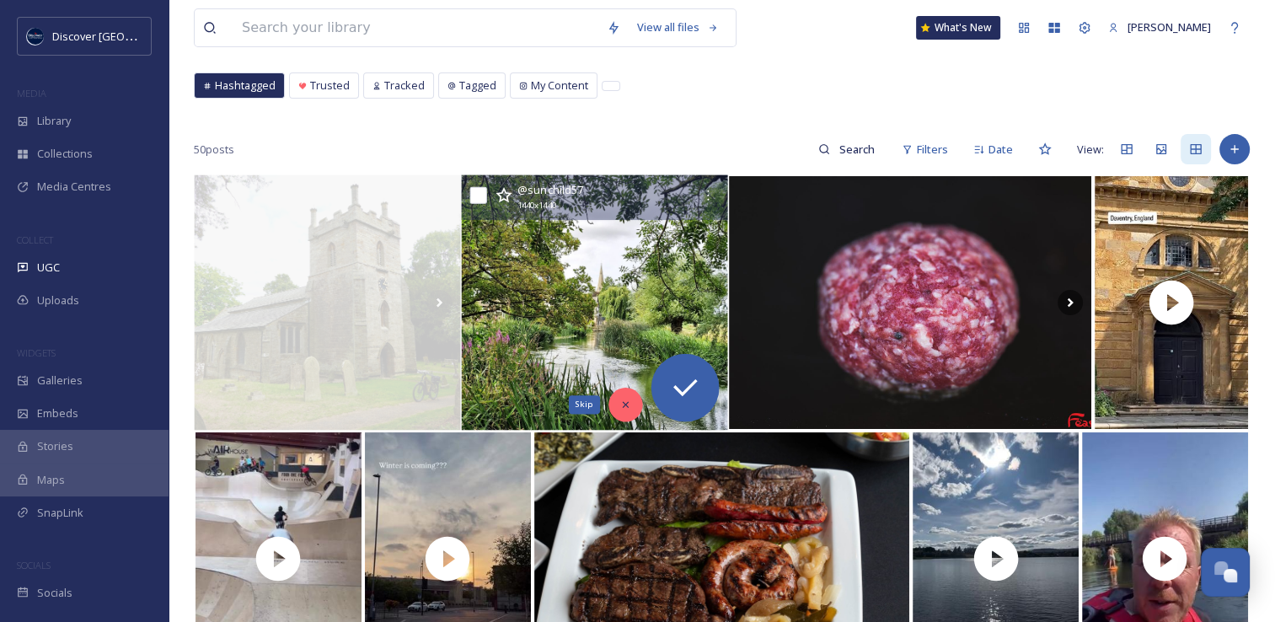
click at [627, 399] on icon at bounding box center [625, 404] width 12 height 12
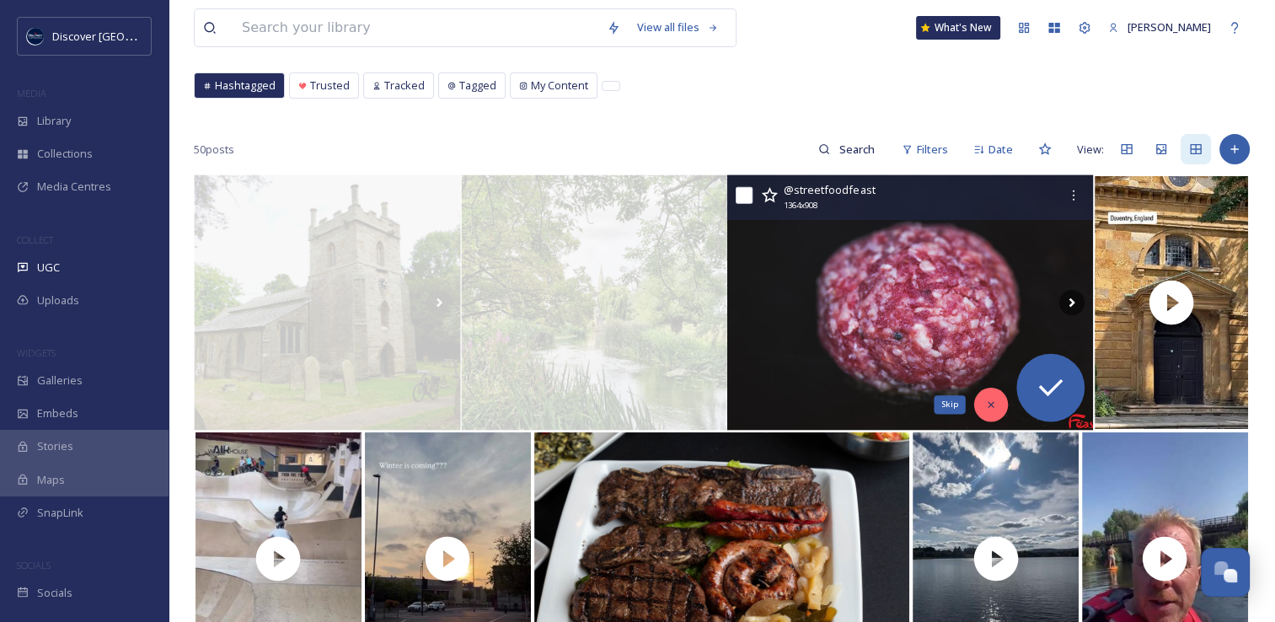
click at [983, 399] on div "Skip" at bounding box center [991, 405] width 34 height 34
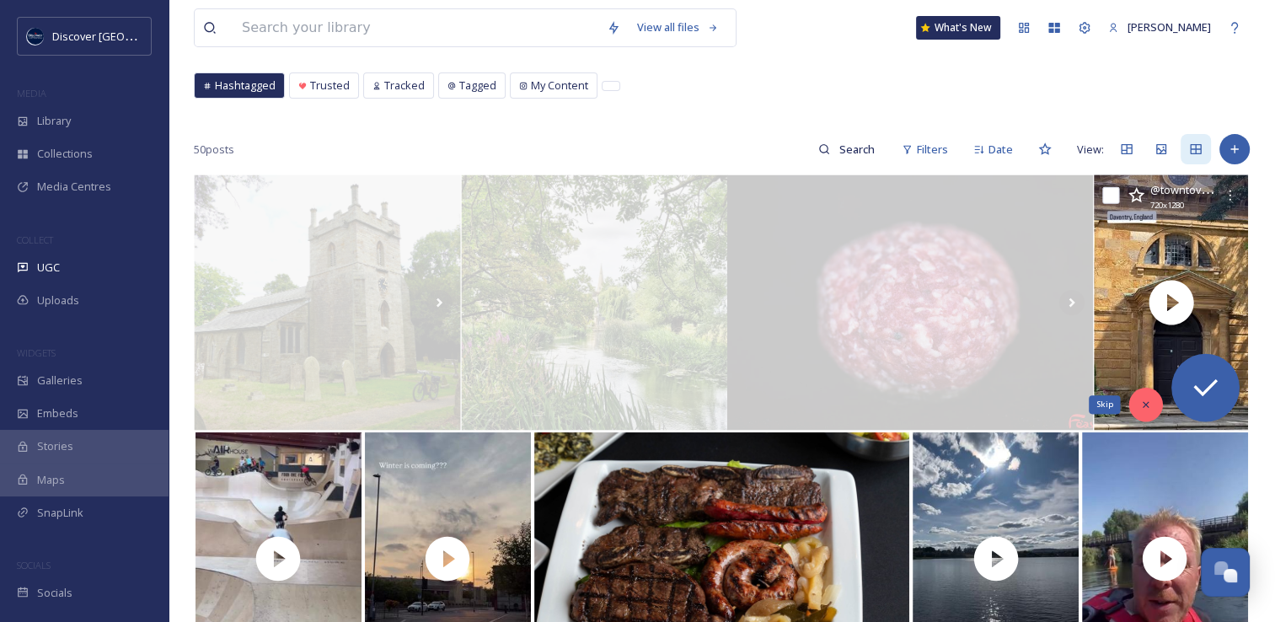
click at [1140, 404] on icon at bounding box center [1146, 404] width 12 height 12
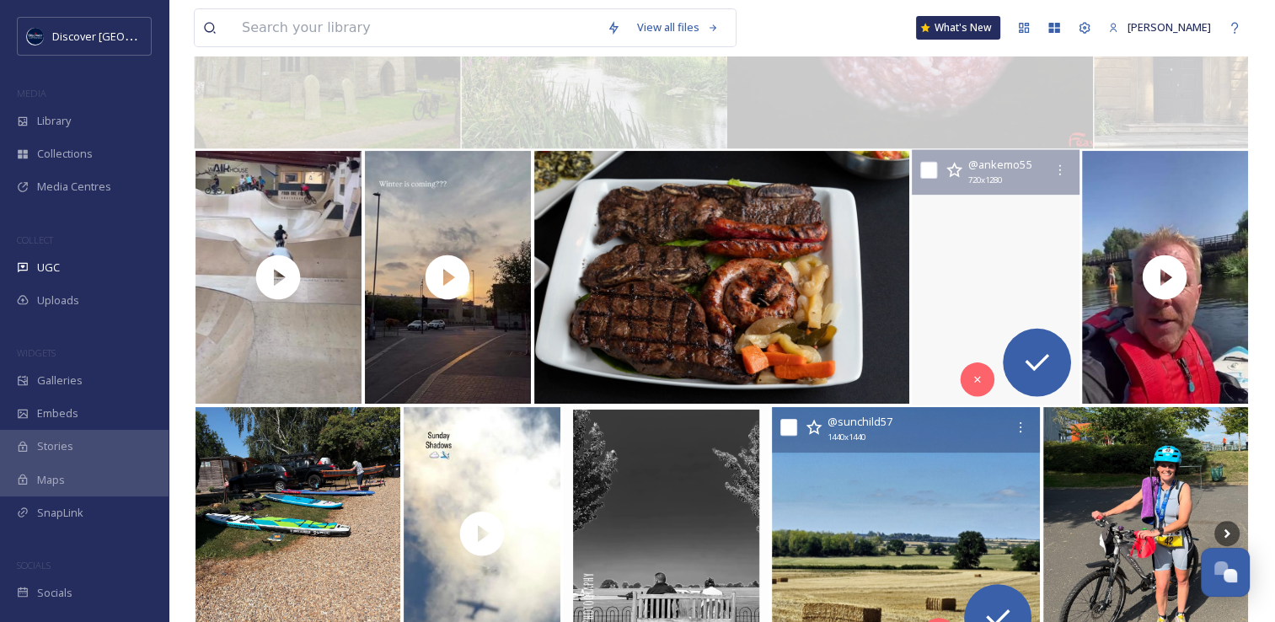
scroll to position [366, 0]
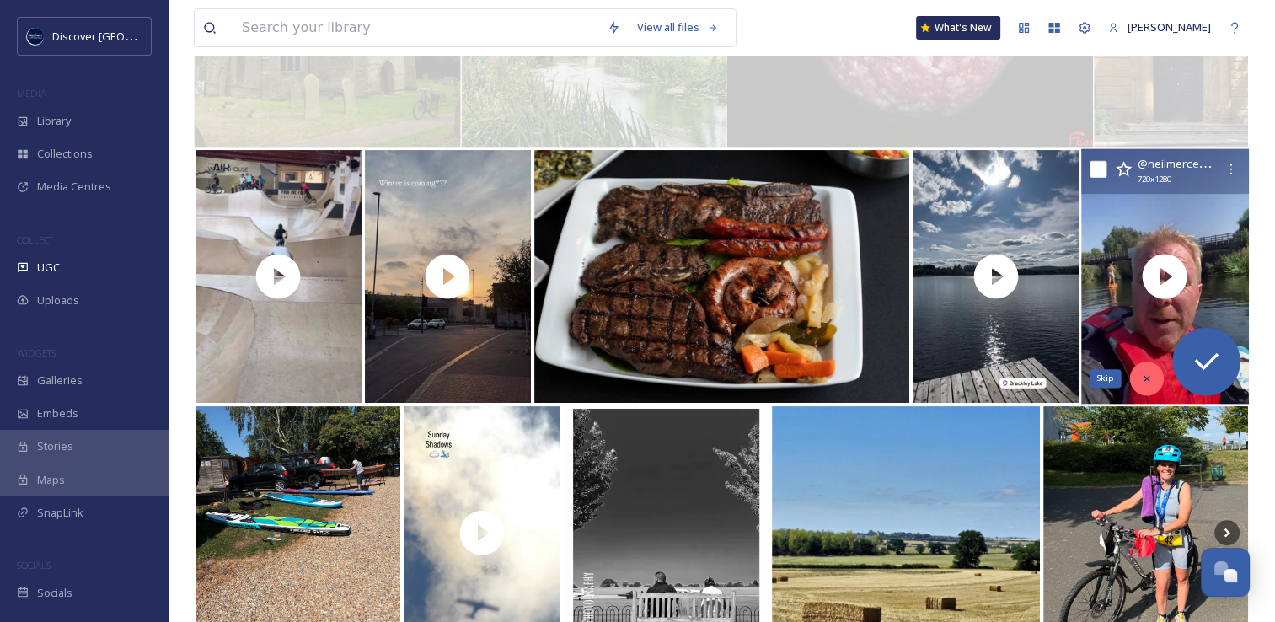
click at [1146, 382] on icon at bounding box center [1146, 378] width 12 height 12
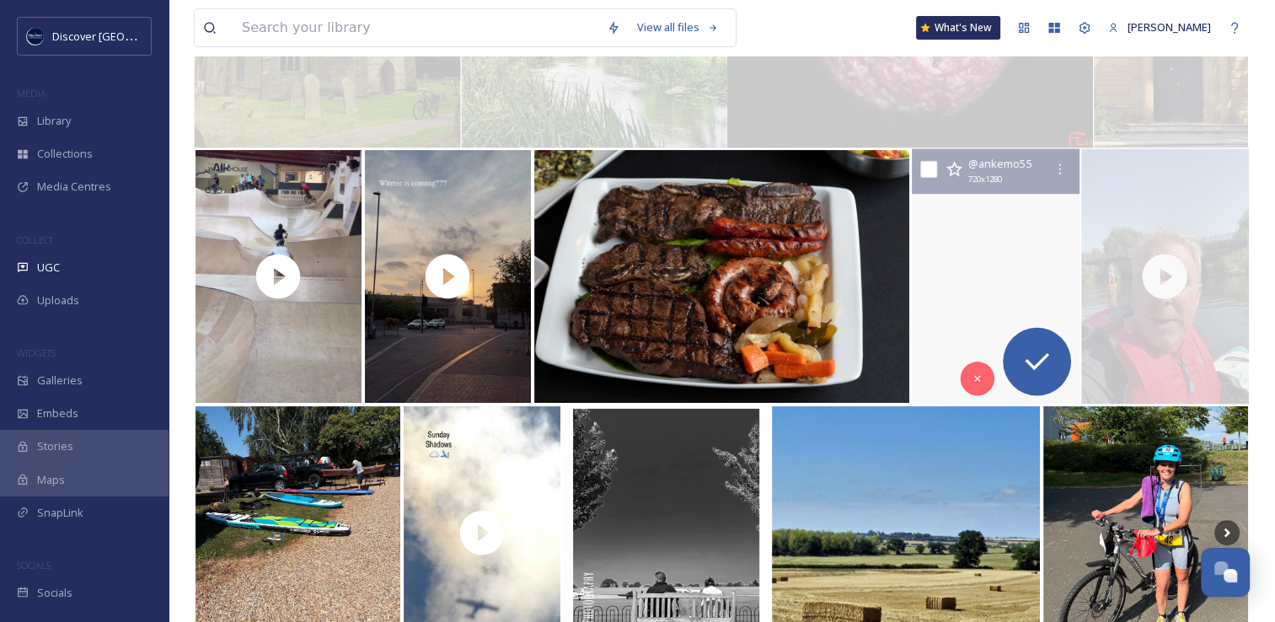
click at [951, 295] on video "Beautiful summer evening ☀️#irishevening #brackley #irishsummer #cavan #ireland…" at bounding box center [995, 276] width 168 height 255
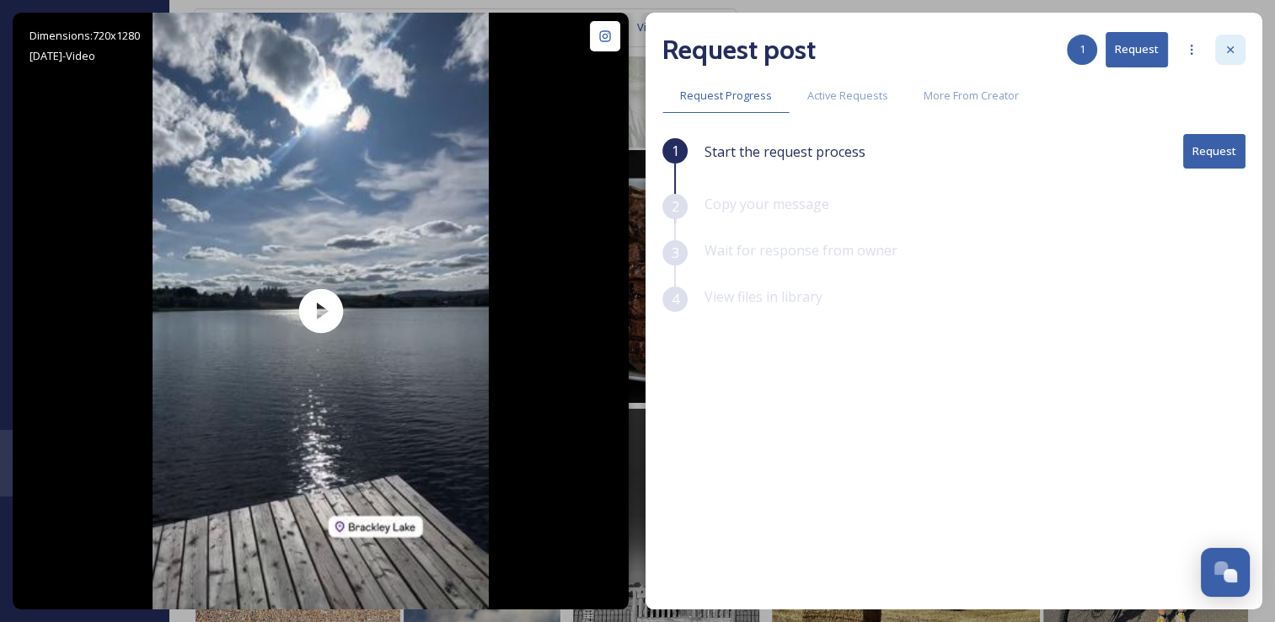
click at [1216, 59] on div at bounding box center [1230, 50] width 30 height 30
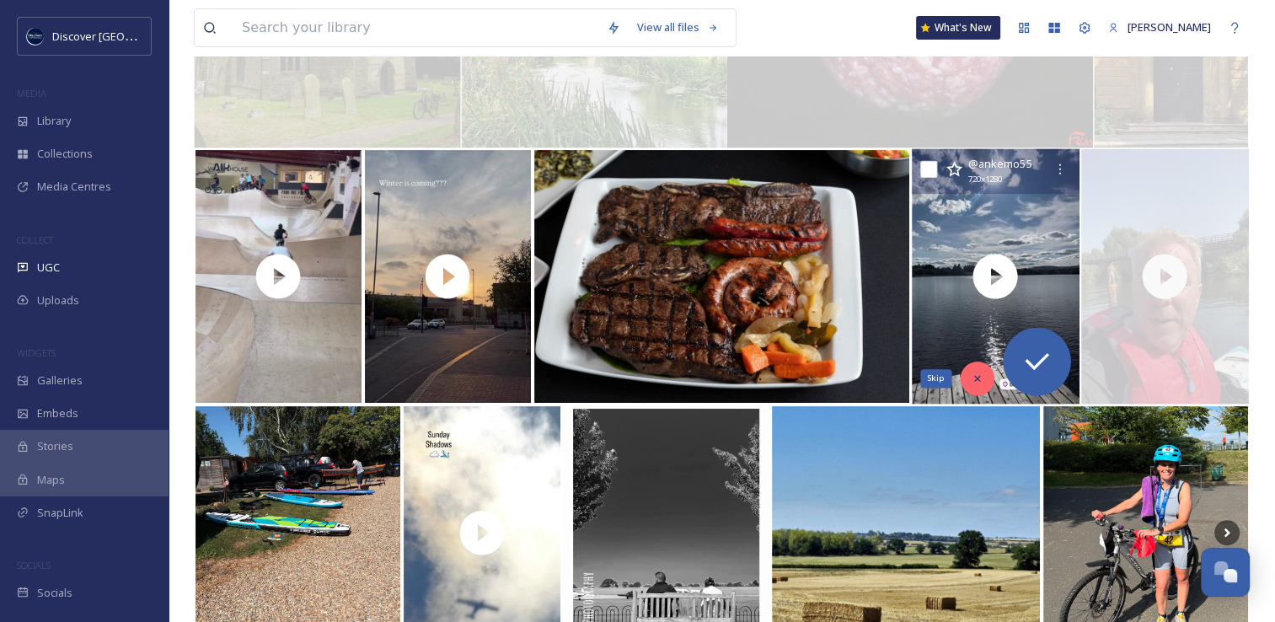
click at [976, 382] on icon at bounding box center [977, 378] width 12 height 12
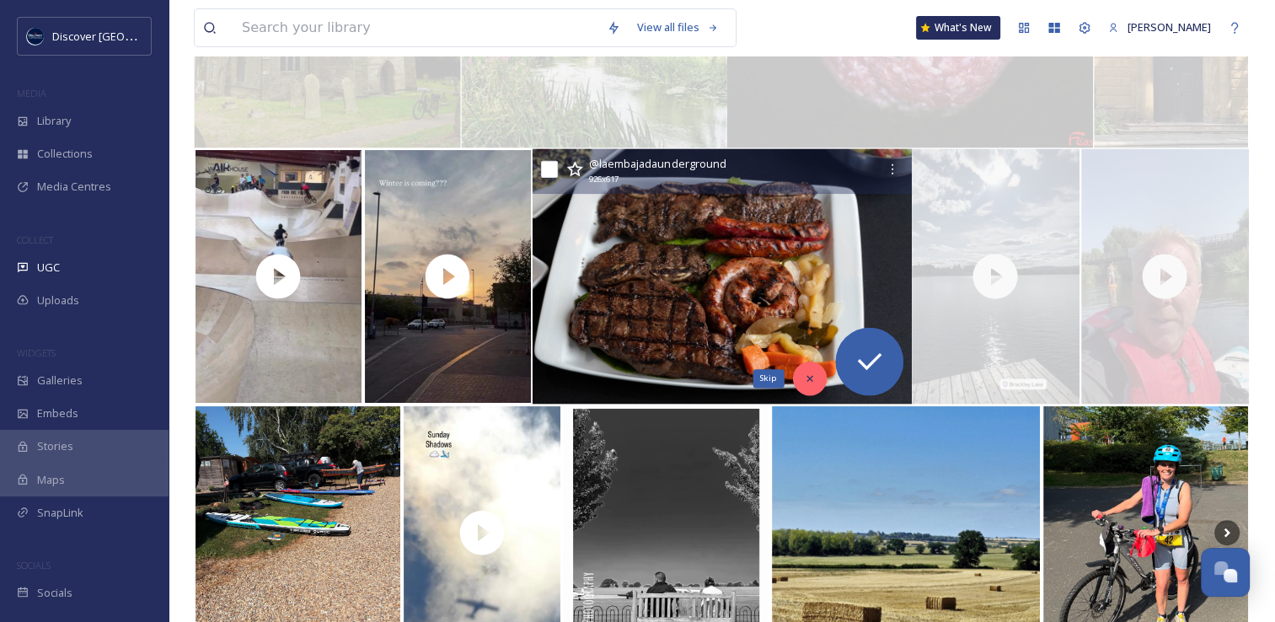
click at [806, 377] on icon at bounding box center [809, 378] width 12 height 12
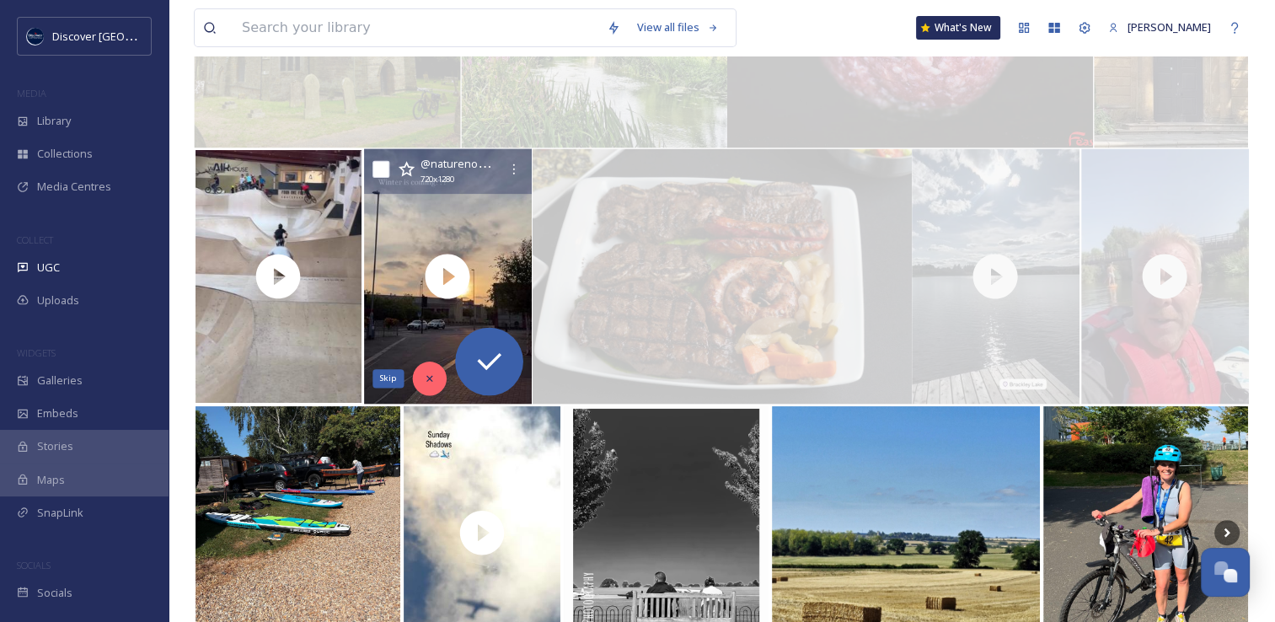
click at [425, 382] on icon at bounding box center [429, 378] width 12 height 12
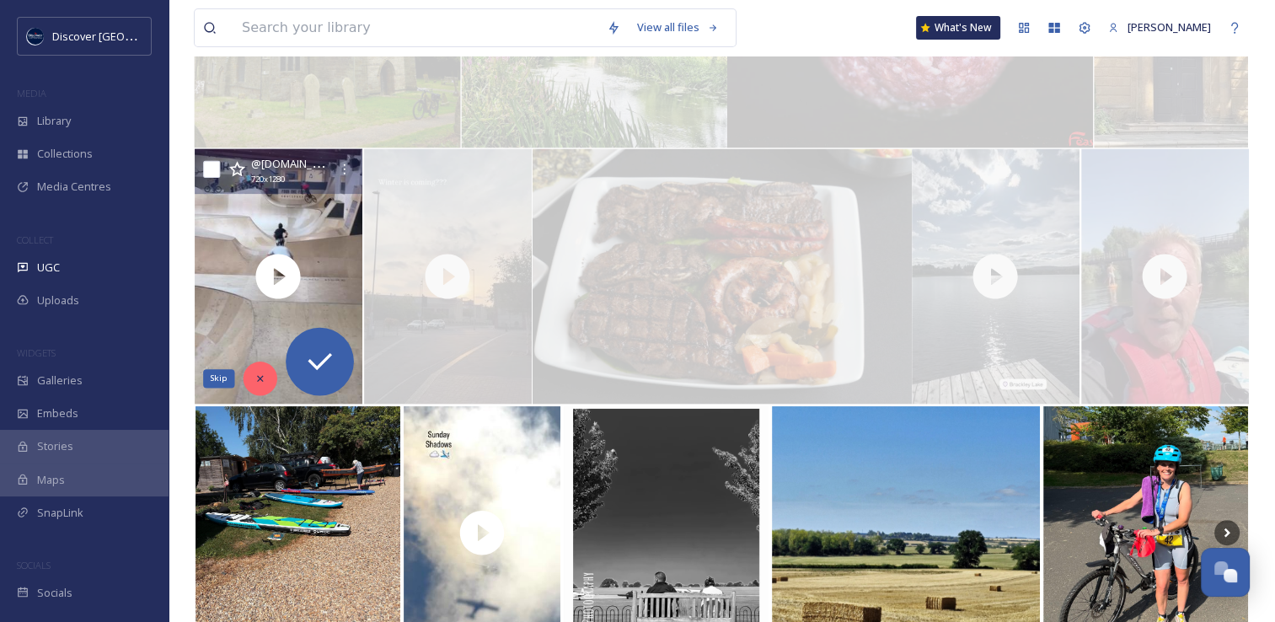
click at [271, 382] on div "Skip" at bounding box center [260, 378] width 34 height 34
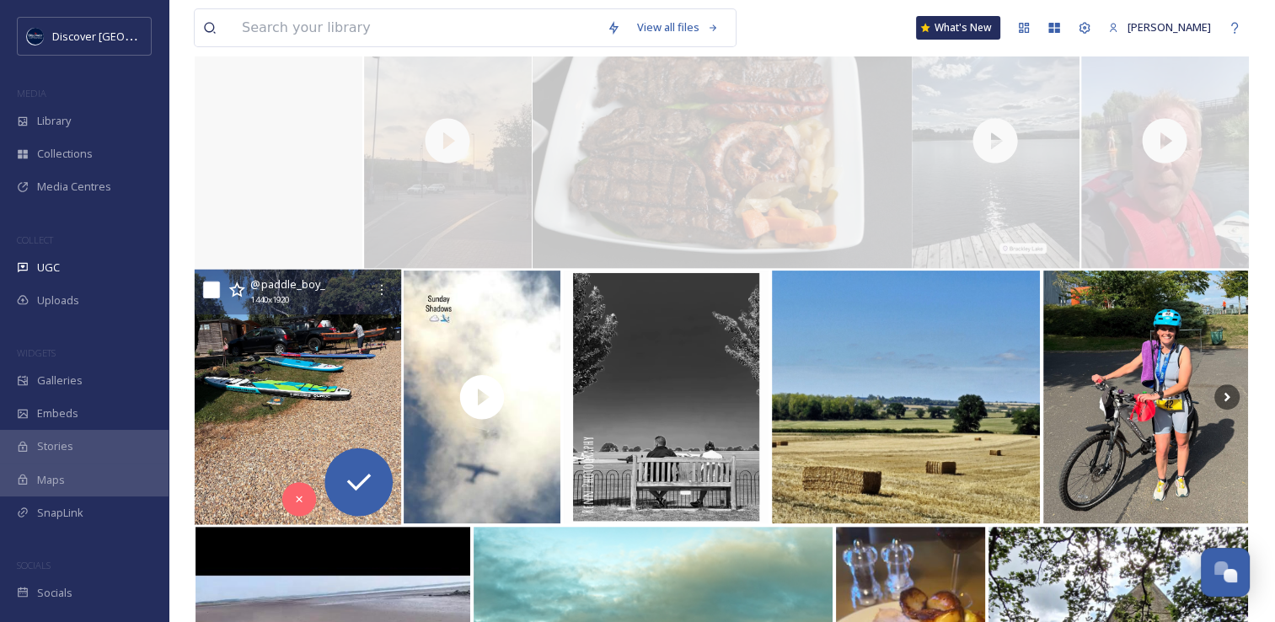
scroll to position [504, 0]
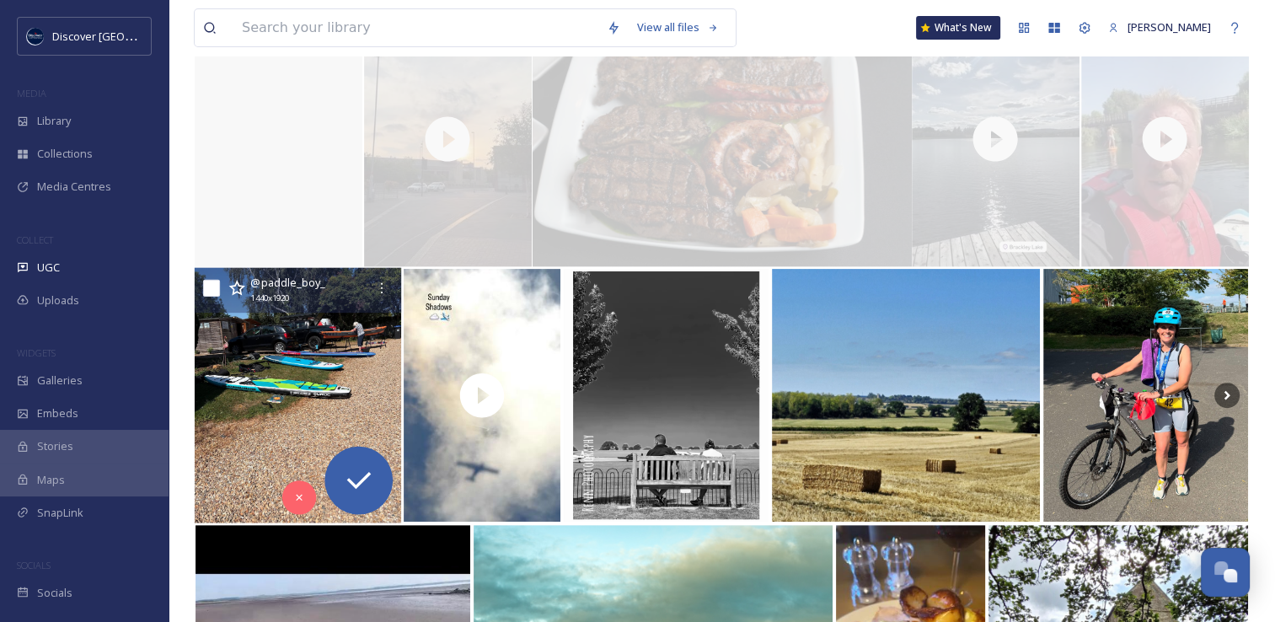
click at [270, 453] on img at bounding box center [298, 395] width 206 height 255
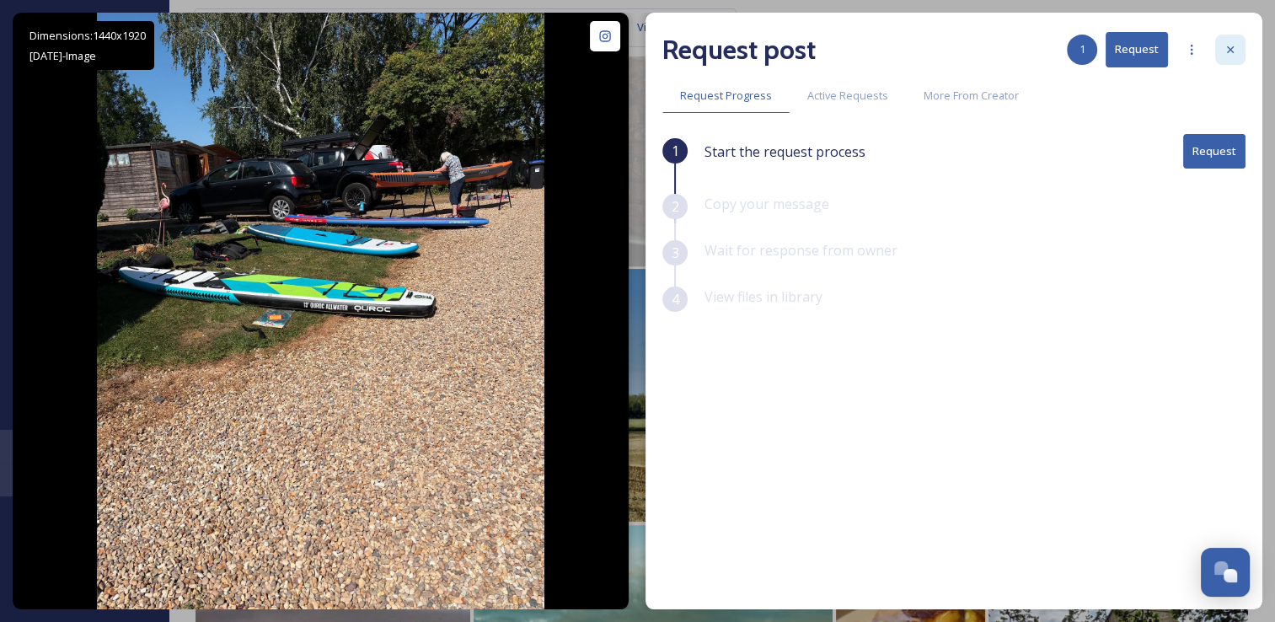
click at [1226, 44] on icon at bounding box center [1229, 49] width 13 height 13
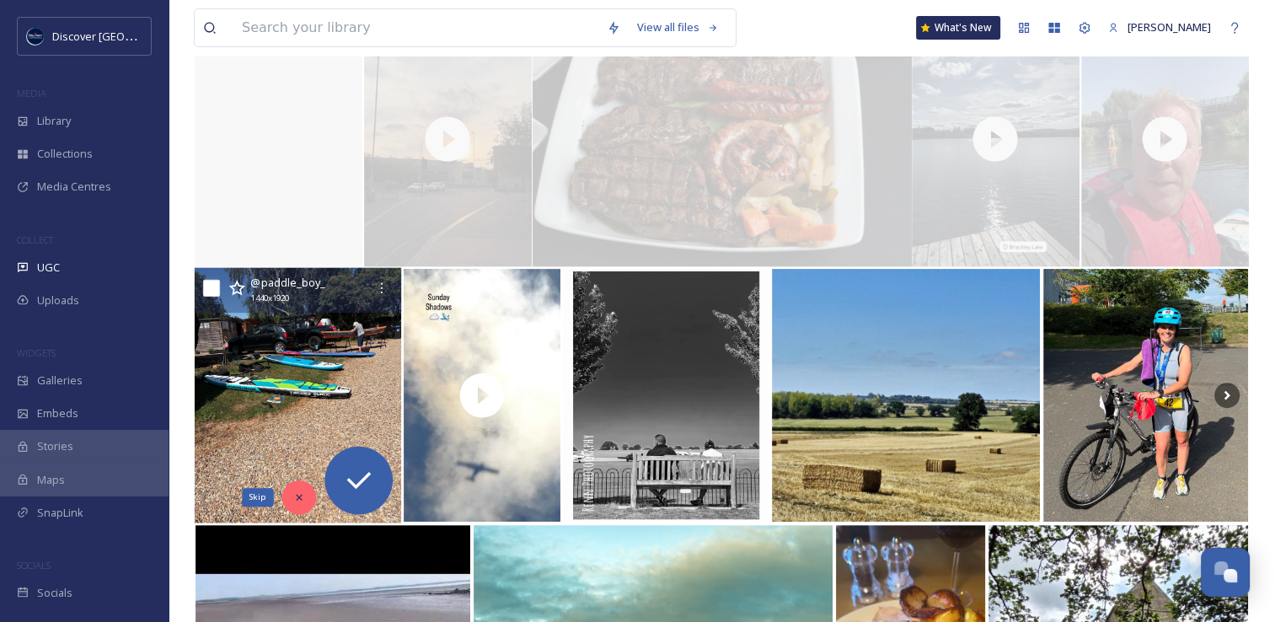
click at [289, 495] on div "Skip" at bounding box center [299, 497] width 34 height 34
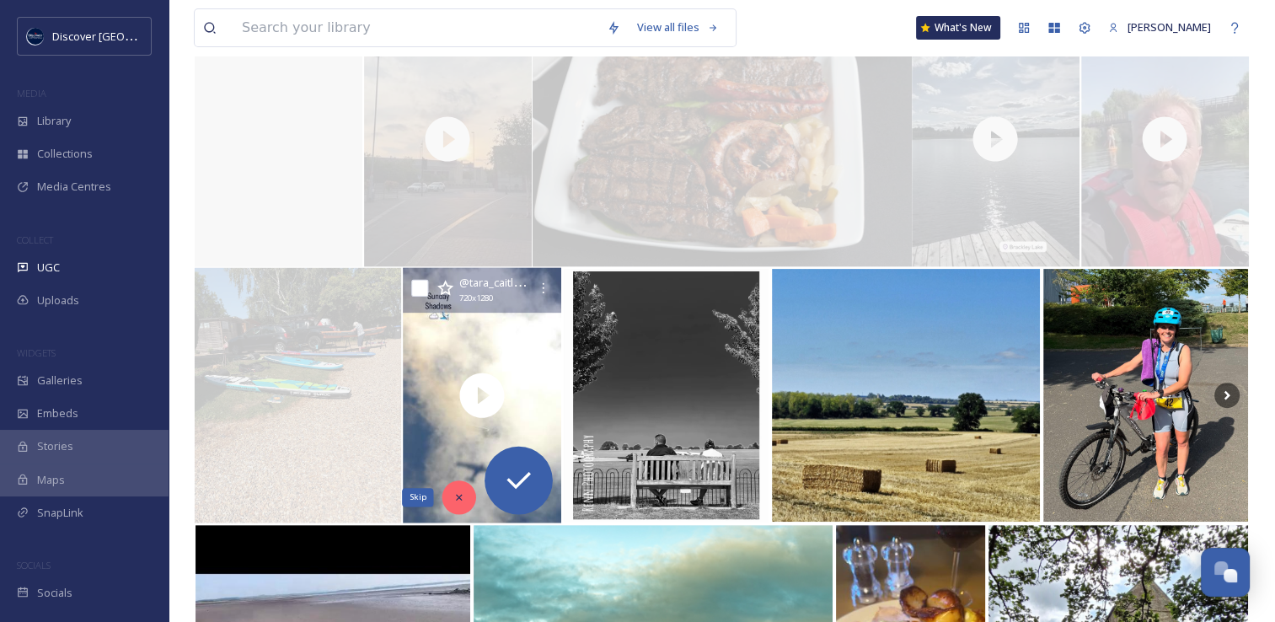
click at [467, 495] on div "Skip" at bounding box center [459, 497] width 34 height 34
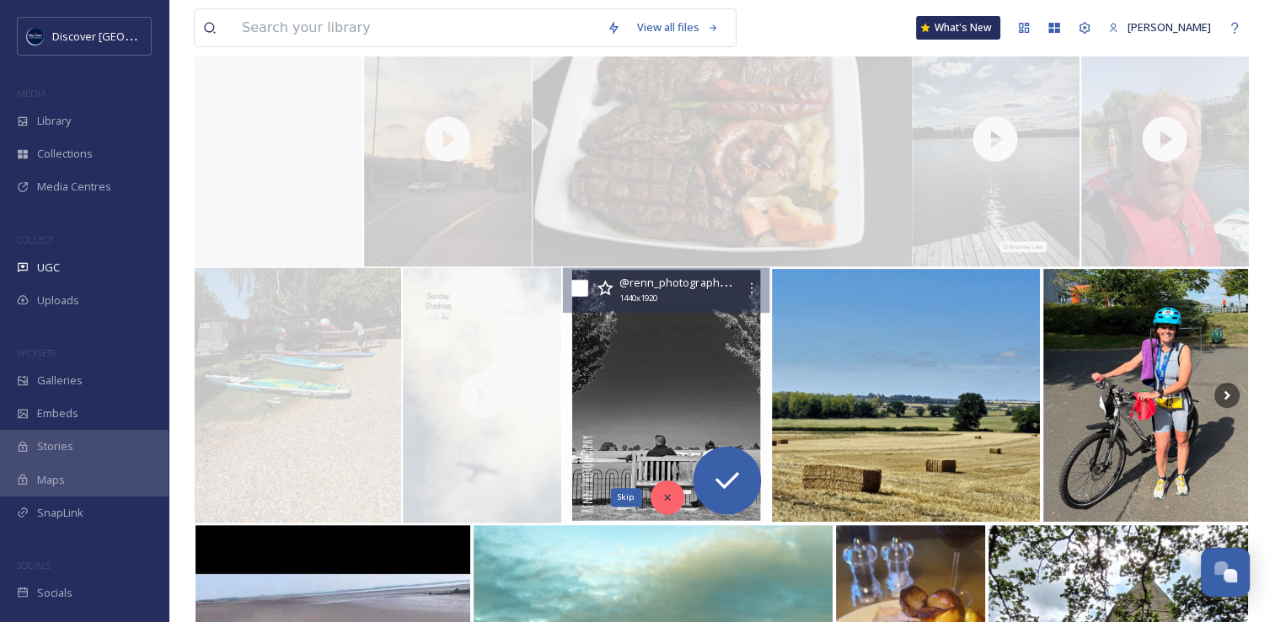
click at [671, 491] on icon at bounding box center [667, 497] width 12 height 12
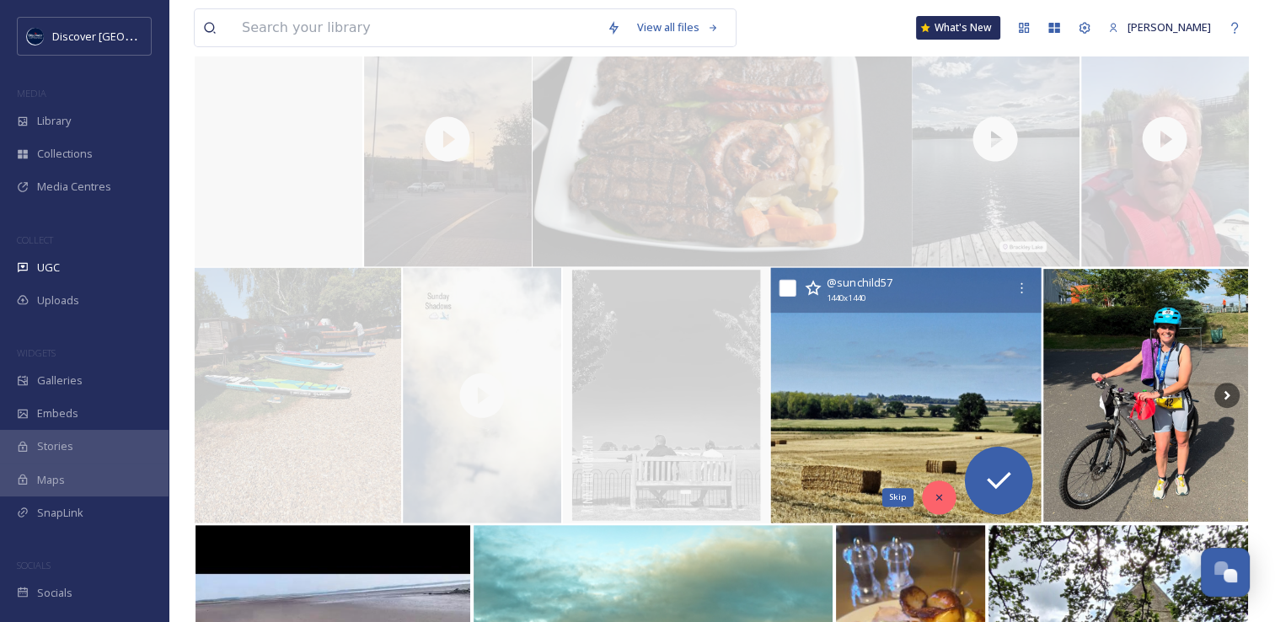
click at [940, 501] on icon at bounding box center [939, 497] width 12 height 12
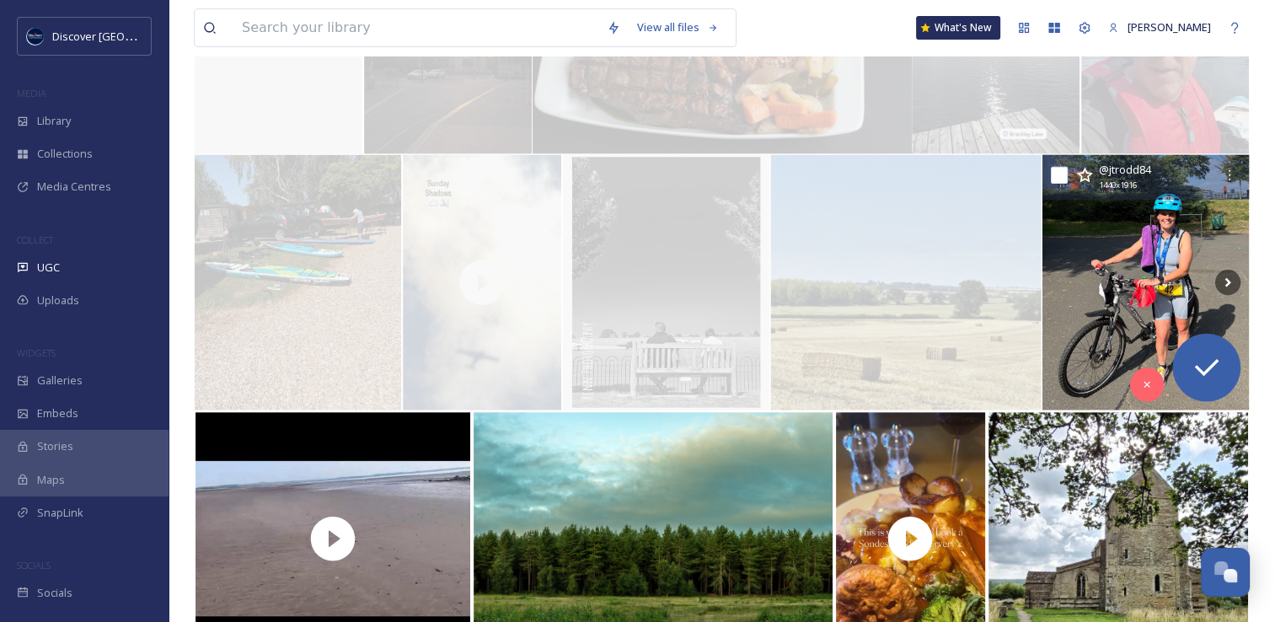
scroll to position [623, 0]
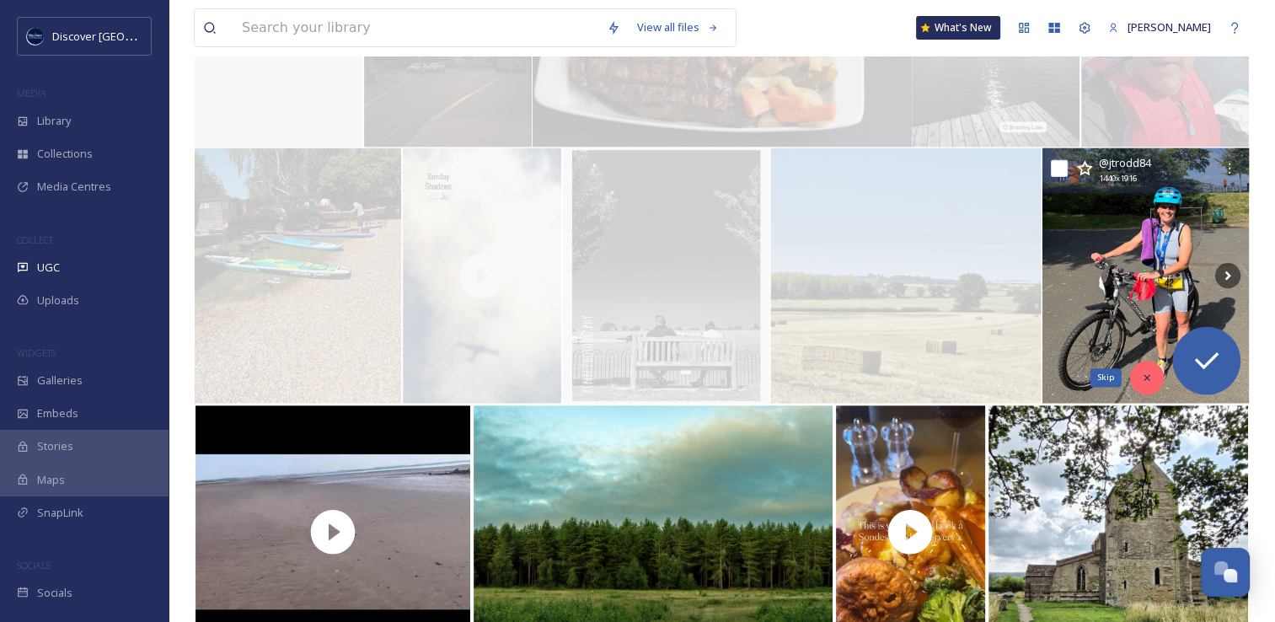
click at [1151, 367] on div "Skip" at bounding box center [1147, 378] width 34 height 34
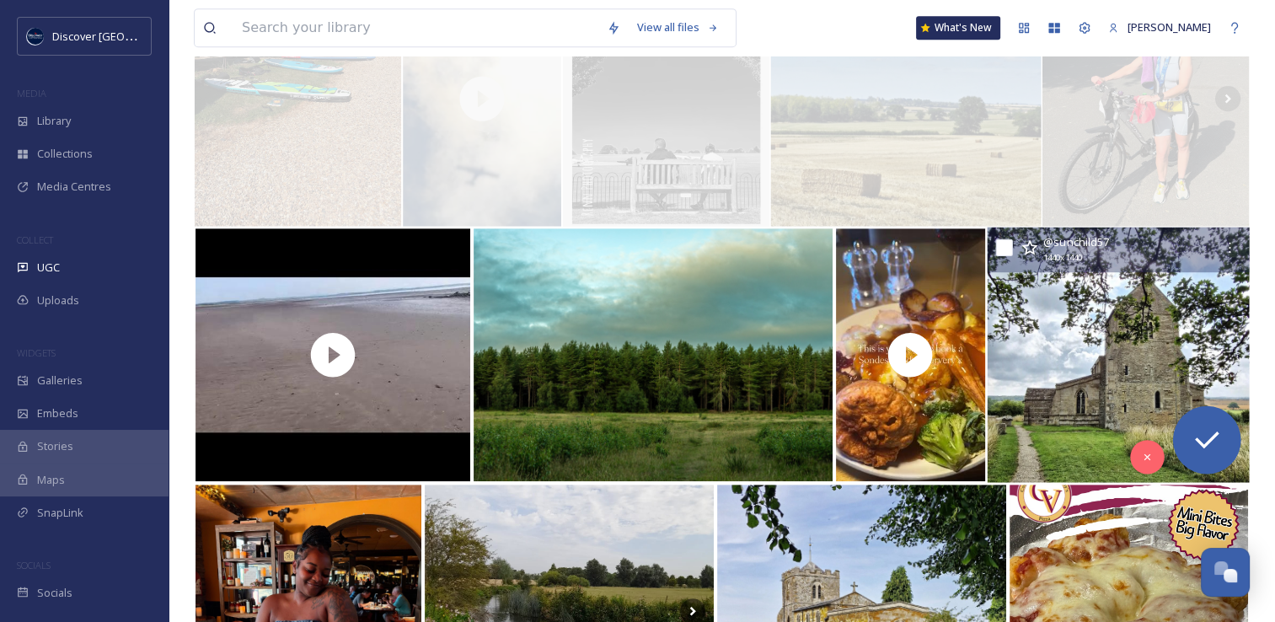
scroll to position [824, 0]
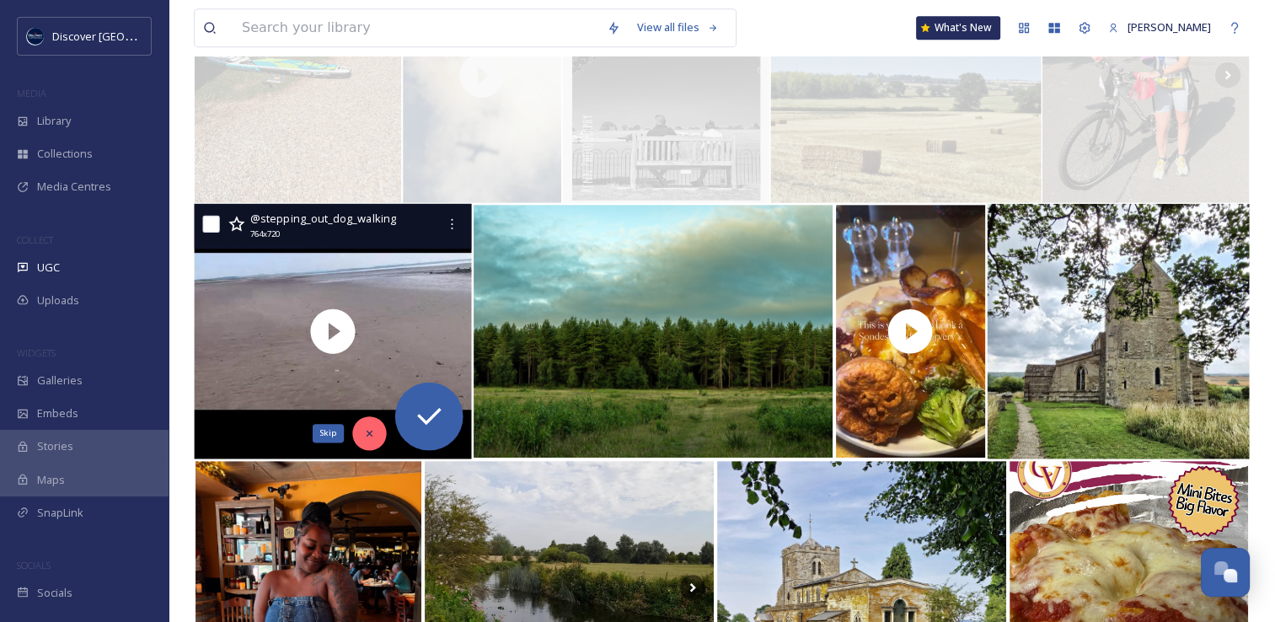
click at [371, 440] on div "Skip" at bounding box center [370, 433] width 34 height 34
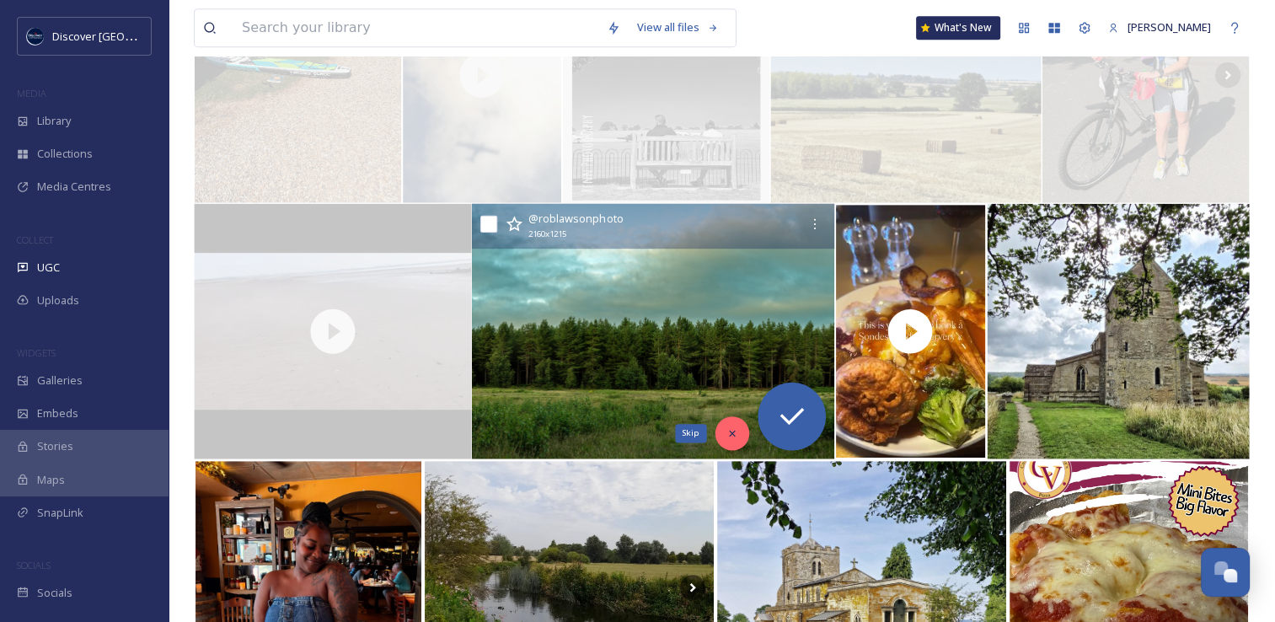
click at [718, 437] on div "Skip" at bounding box center [732, 433] width 34 height 34
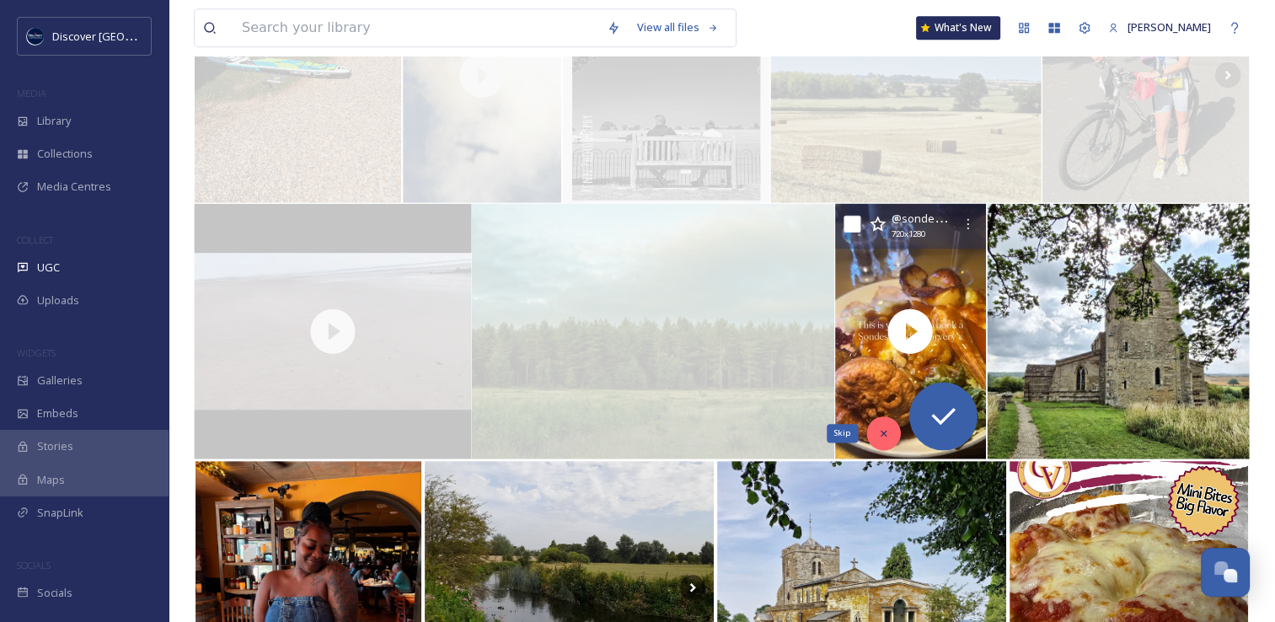
click at [875, 434] on div "Skip" at bounding box center [883, 433] width 34 height 34
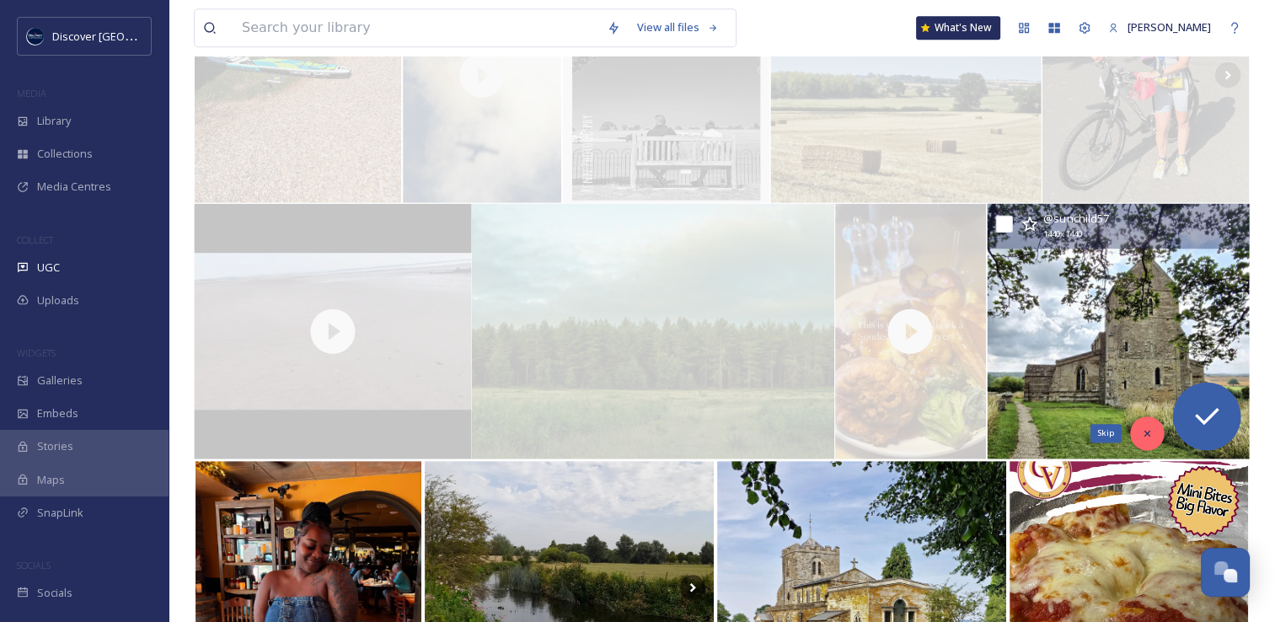
click at [1147, 444] on div "Skip" at bounding box center [1147, 433] width 34 height 34
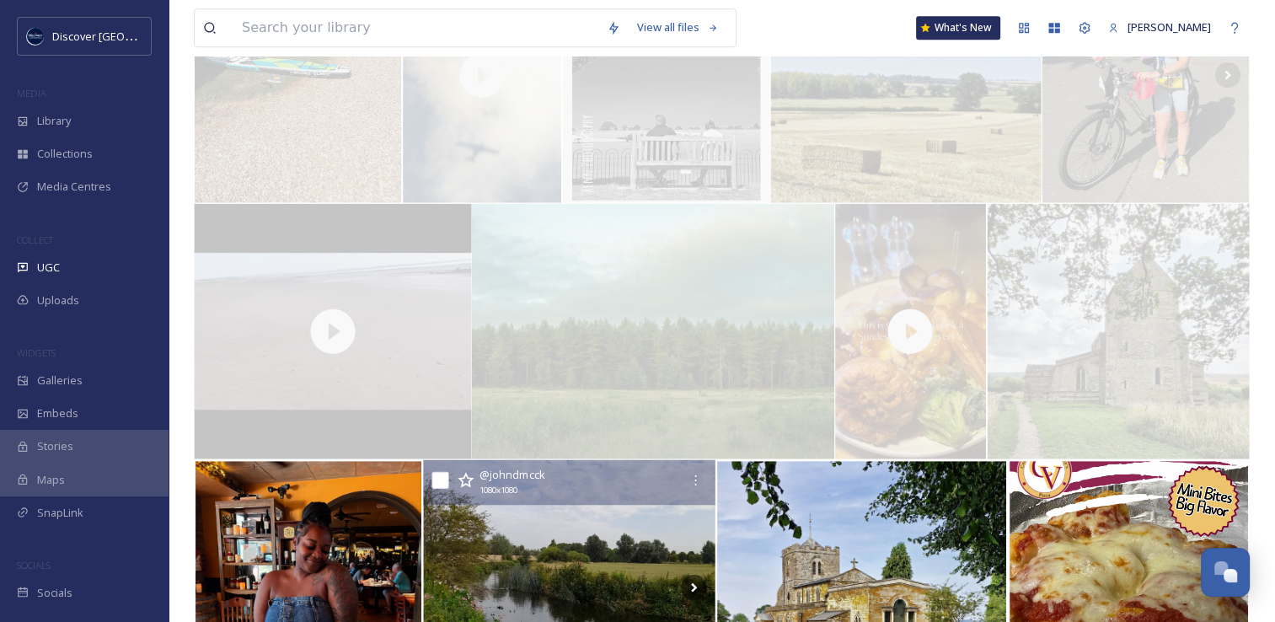
scroll to position [1080, 0]
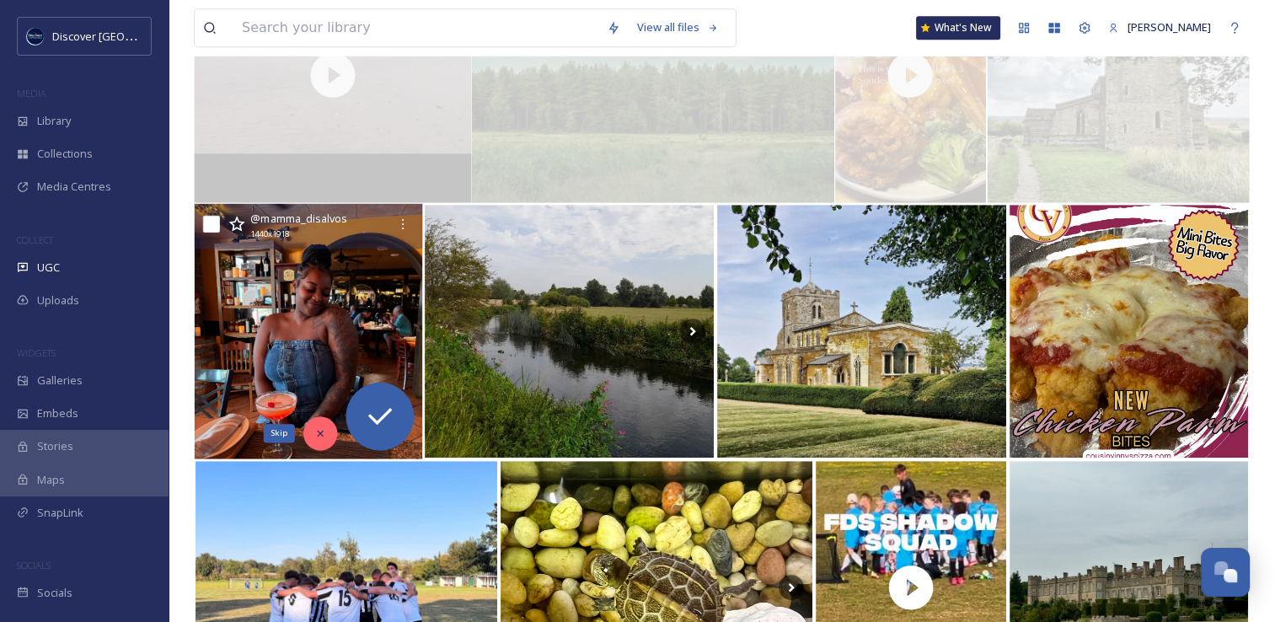
click at [332, 437] on div "Skip" at bounding box center [320, 433] width 34 height 34
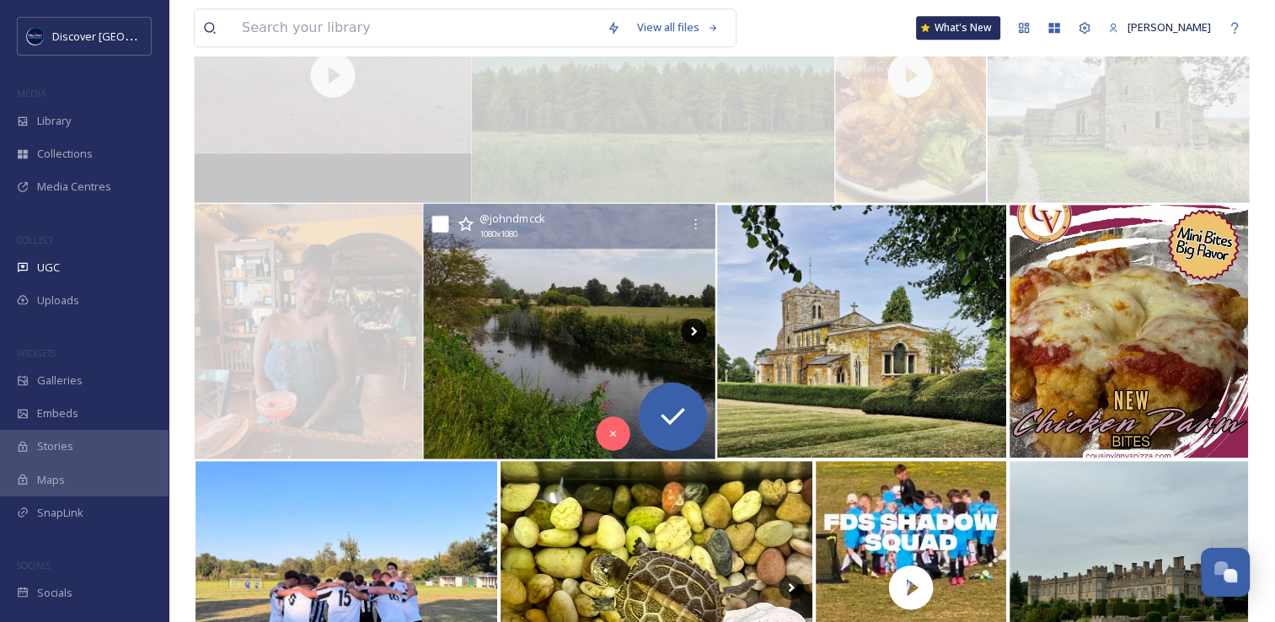
click at [700, 332] on icon at bounding box center [693, 330] width 25 height 25
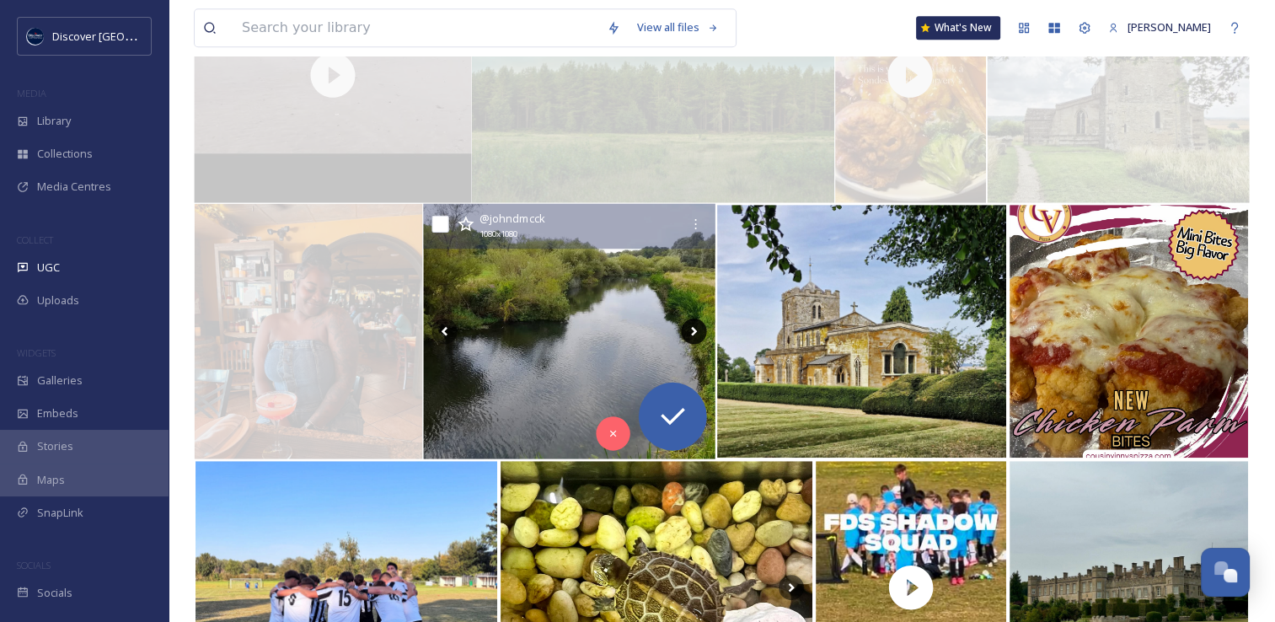
click at [698, 332] on icon at bounding box center [693, 330] width 25 height 25
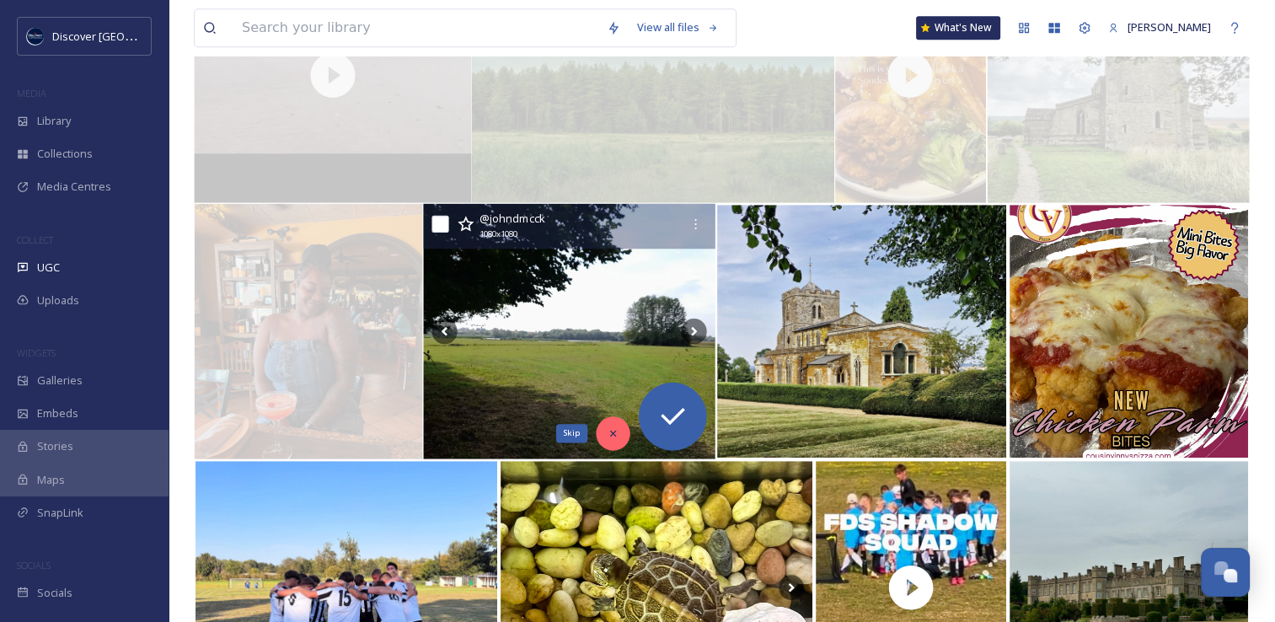
click at [612, 435] on icon at bounding box center [613, 433] width 12 height 12
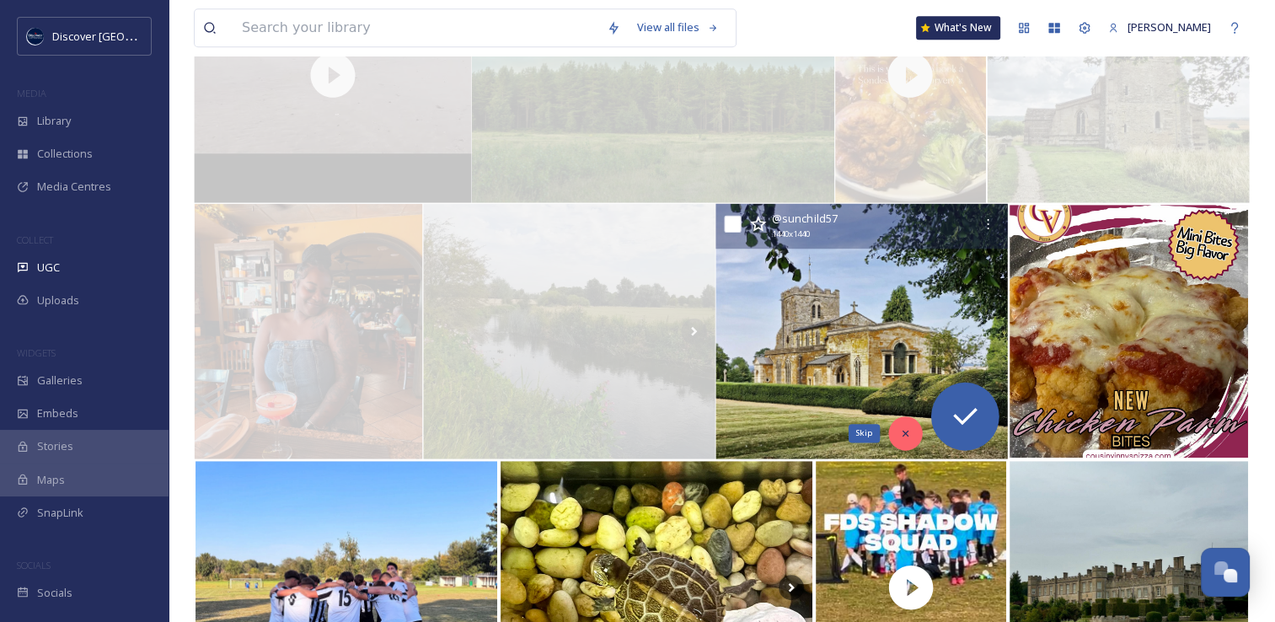
click at [911, 433] on div "Skip" at bounding box center [905, 433] width 34 height 34
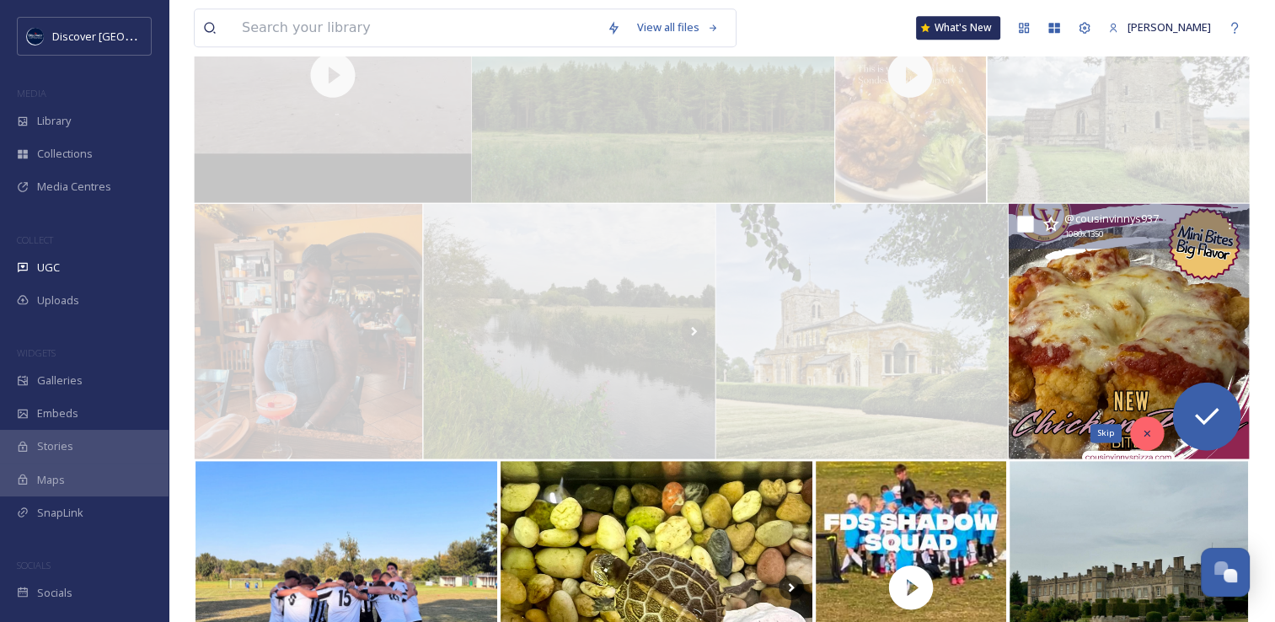
click at [1145, 429] on icon at bounding box center [1147, 433] width 12 height 12
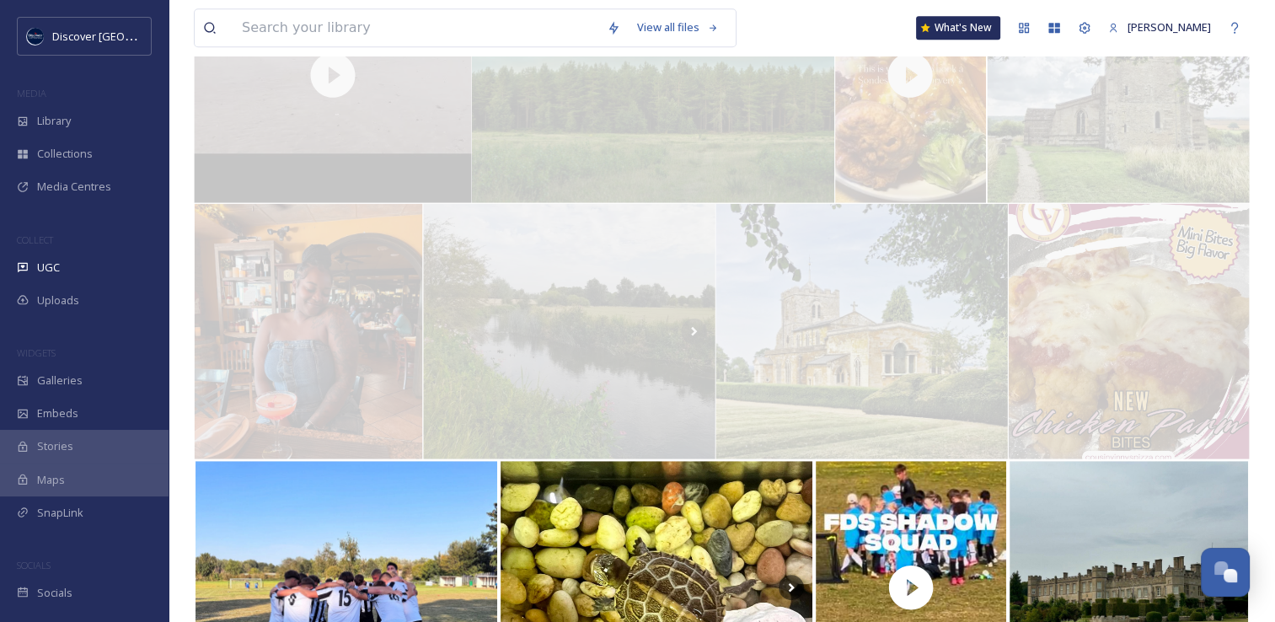
scroll to position [1320, 0]
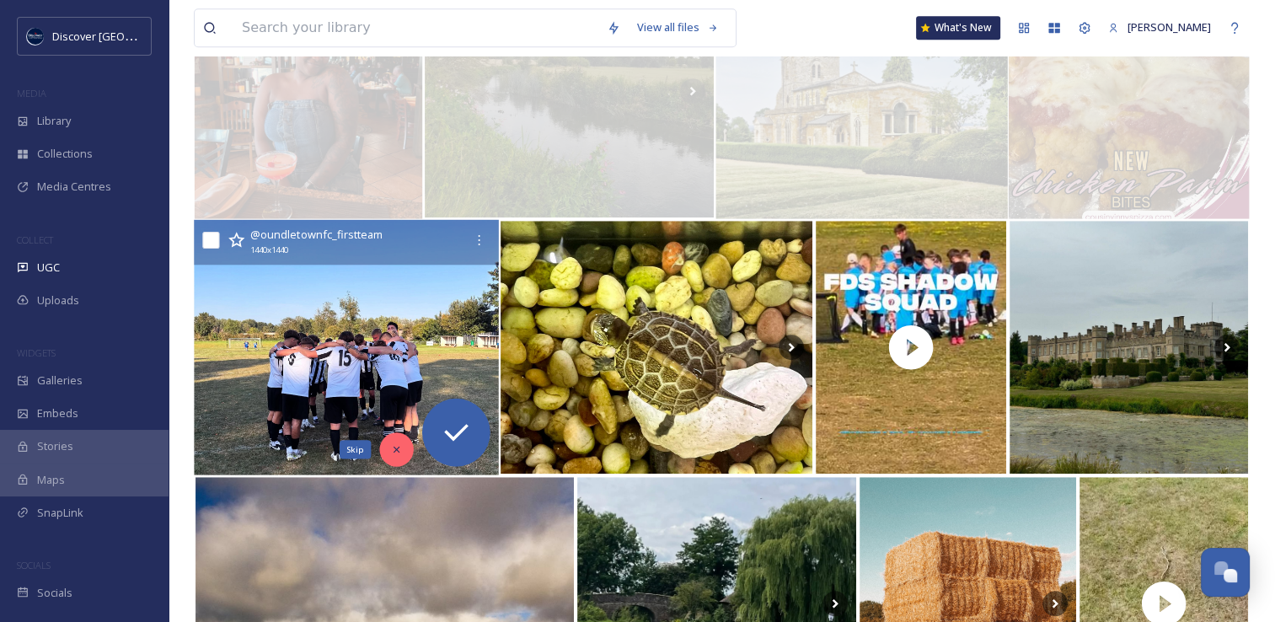
click at [395, 453] on icon at bounding box center [396, 449] width 12 height 12
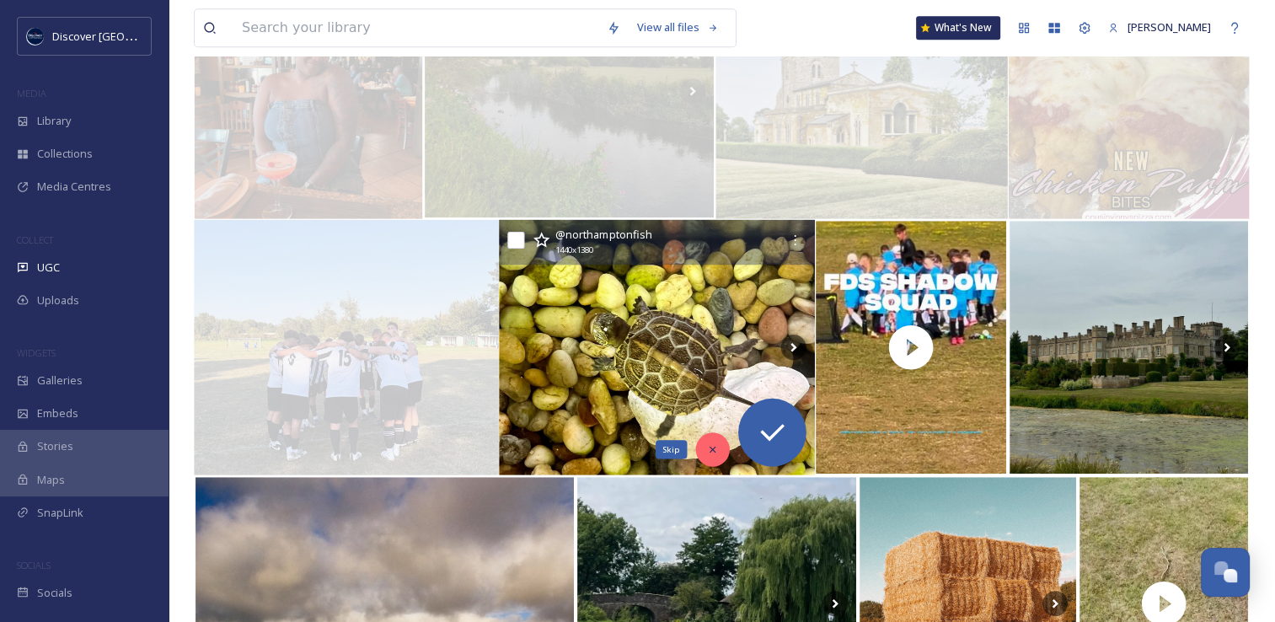
click at [725, 451] on div "Skip" at bounding box center [711, 449] width 34 height 34
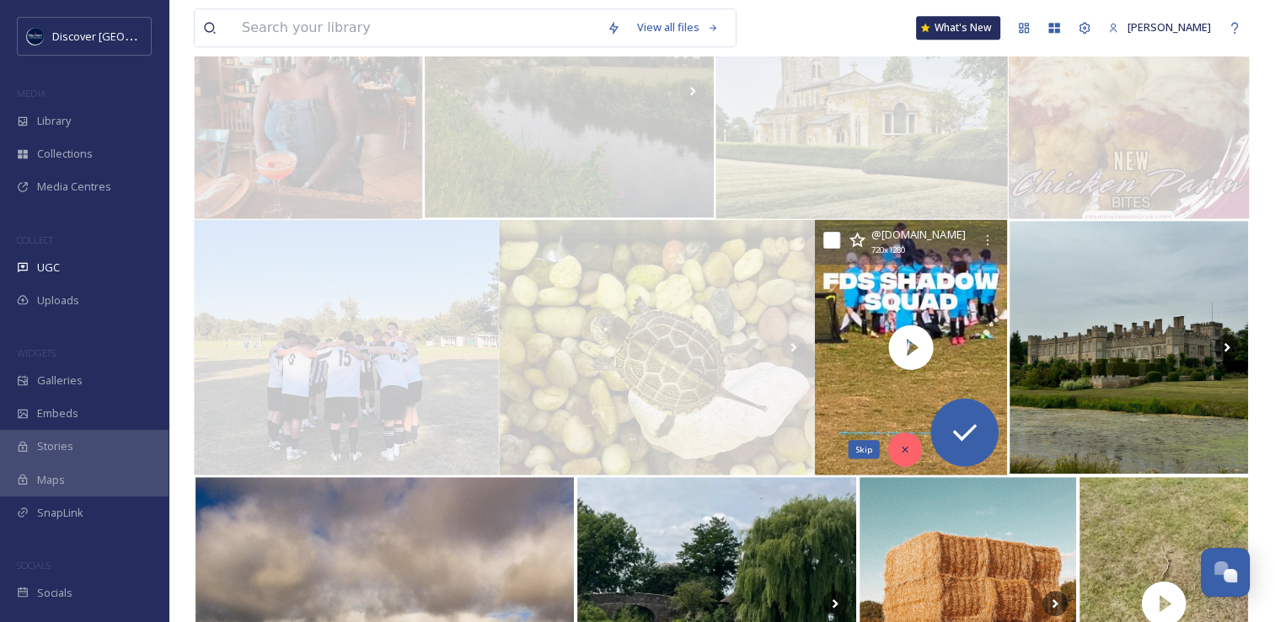
click at [910, 443] on icon at bounding box center [905, 449] width 12 height 12
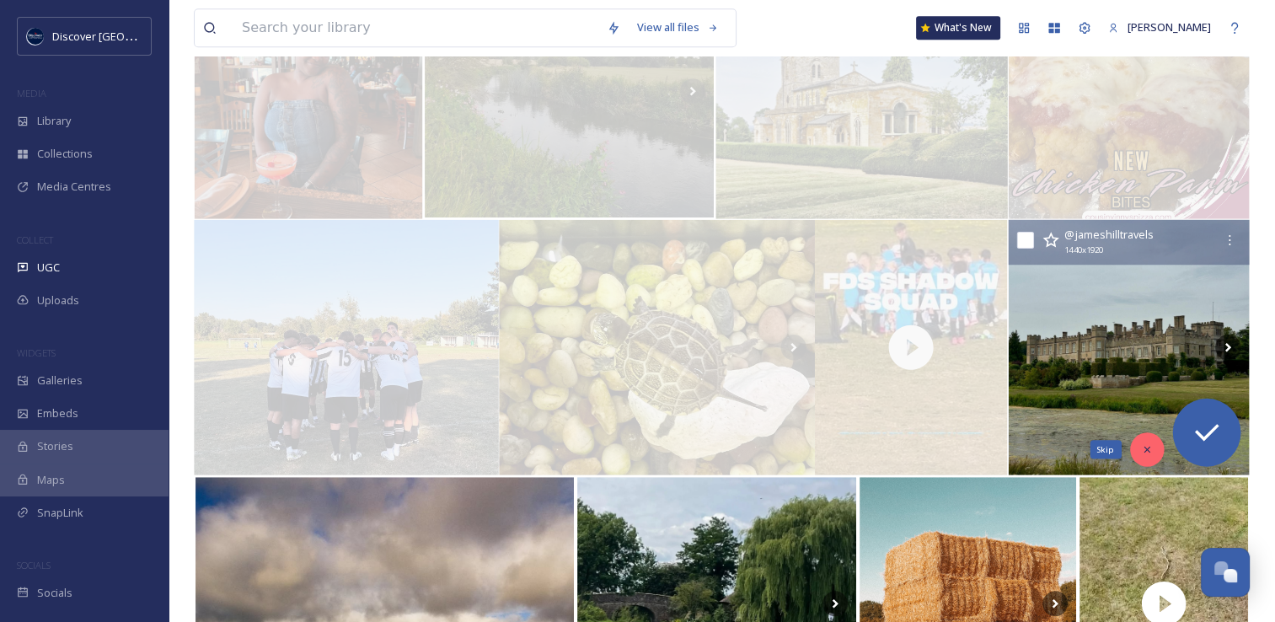
click at [1133, 446] on div "Skip" at bounding box center [1147, 449] width 34 height 34
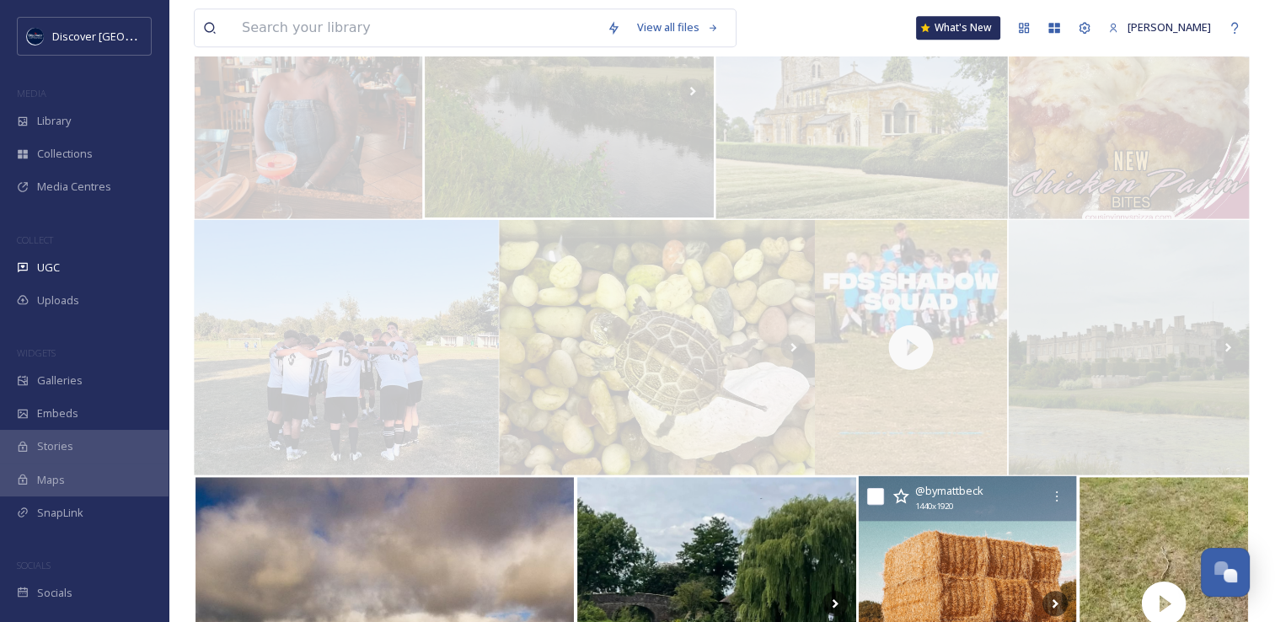
scroll to position [1565, 0]
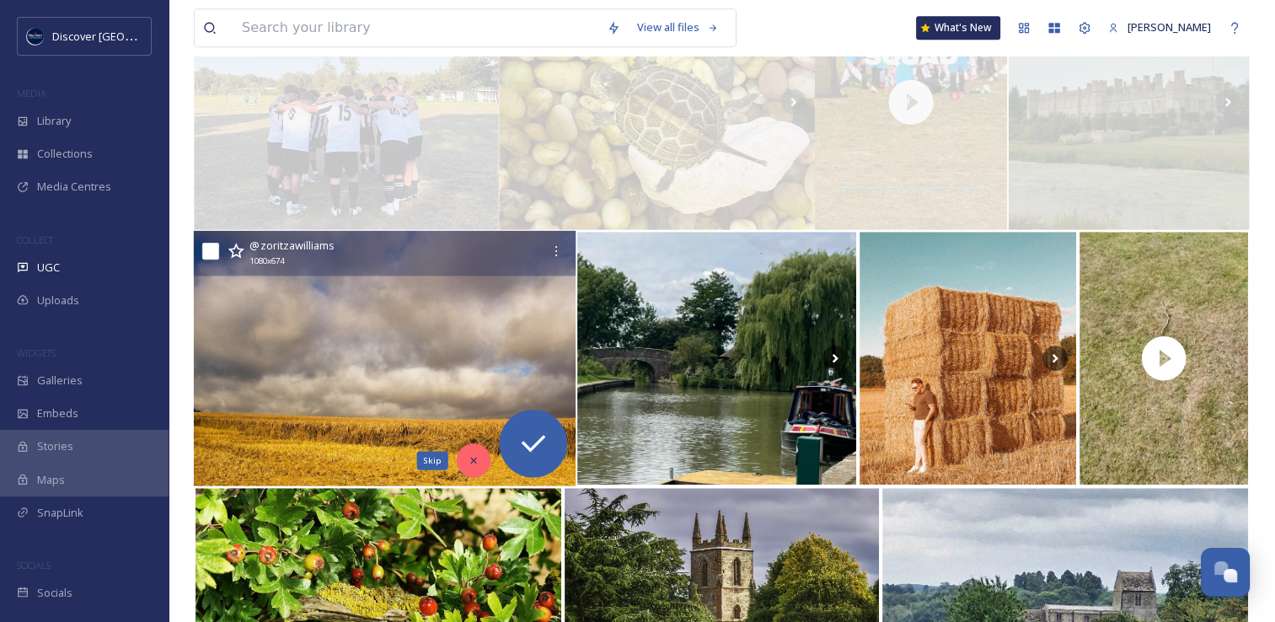
click at [473, 459] on icon at bounding box center [473, 460] width 6 height 6
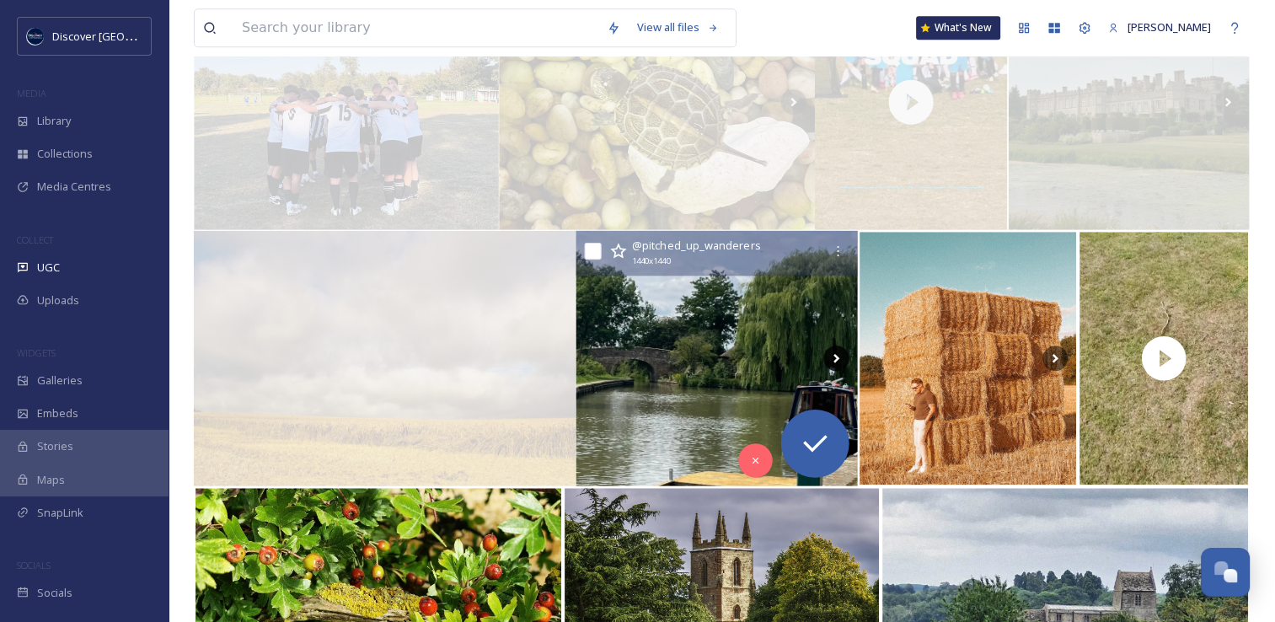
click at [833, 355] on icon at bounding box center [836, 357] width 25 height 25
click at [836, 357] on icon at bounding box center [836, 357] width 25 height 25
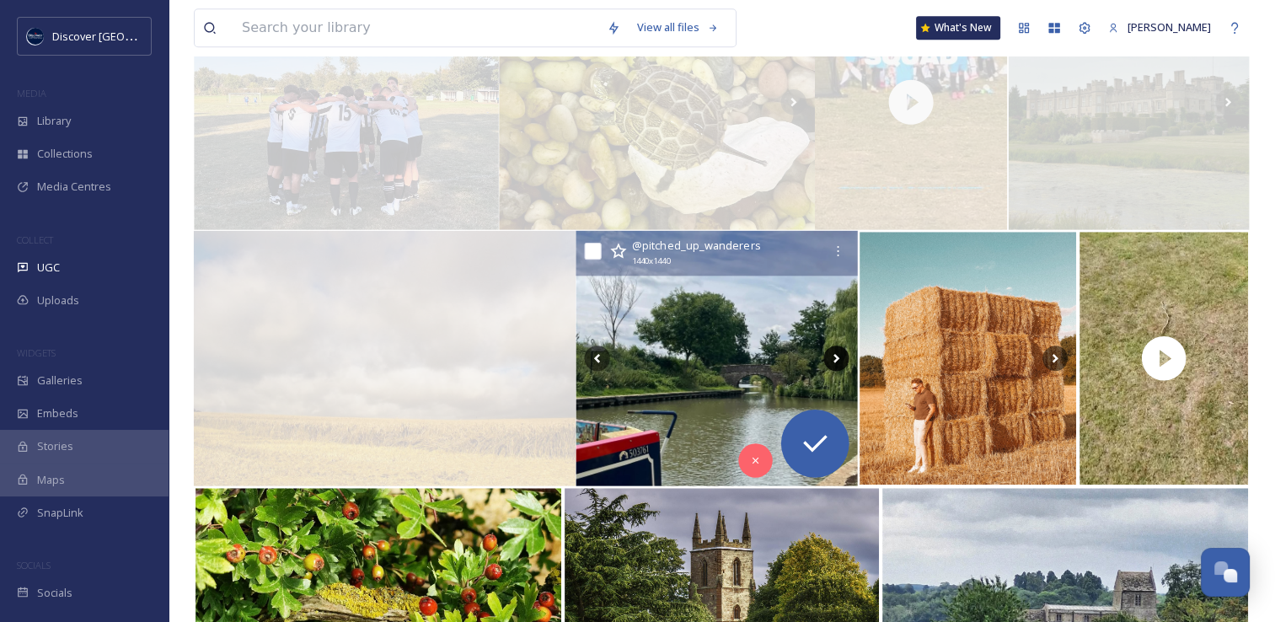
click at [836, 357] on icon at bounding box center [836, 357] width 25 height 25
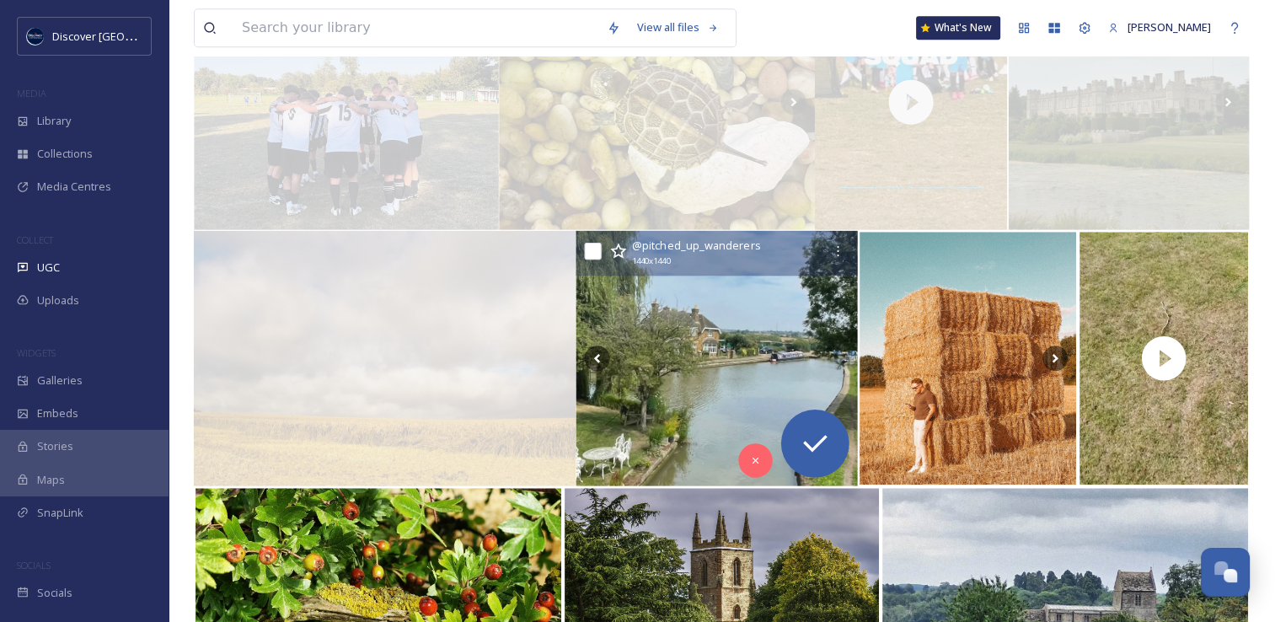
click at [836, 357] on icon at bounding box center [836, 357] width 25 height 25
click at [750, 465] on icon at bounding box center [756, 460] width 12 height 12
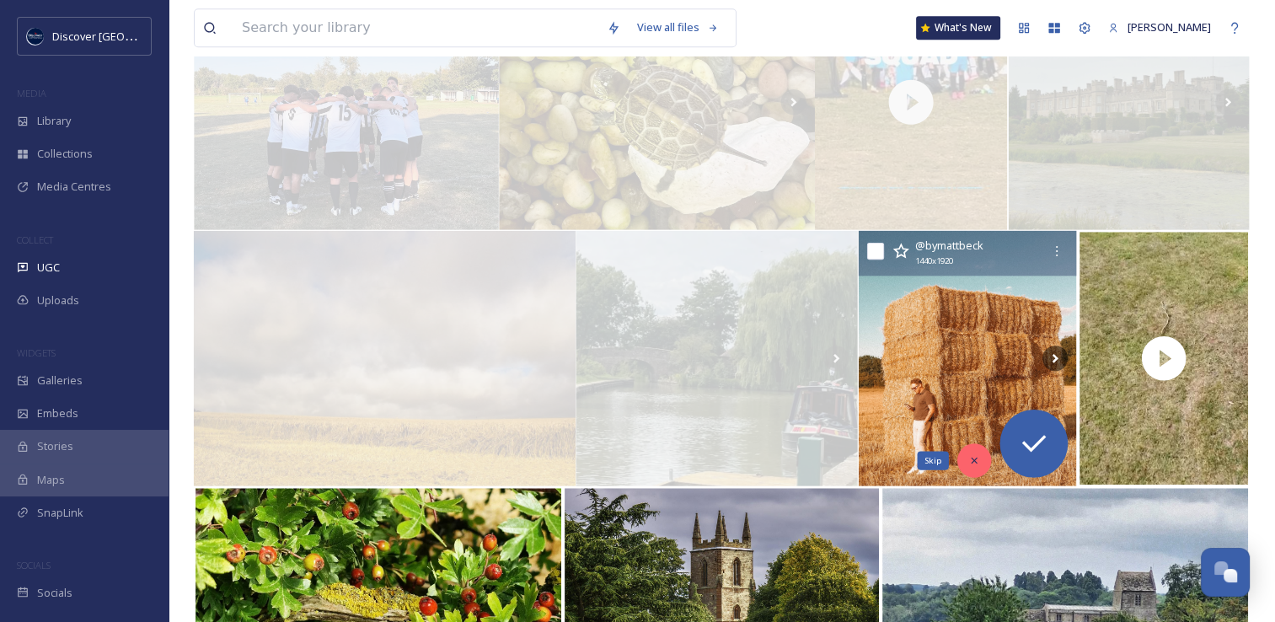
click at [975, 462] on icon at bounding box center [975, 460] width 12 height 12
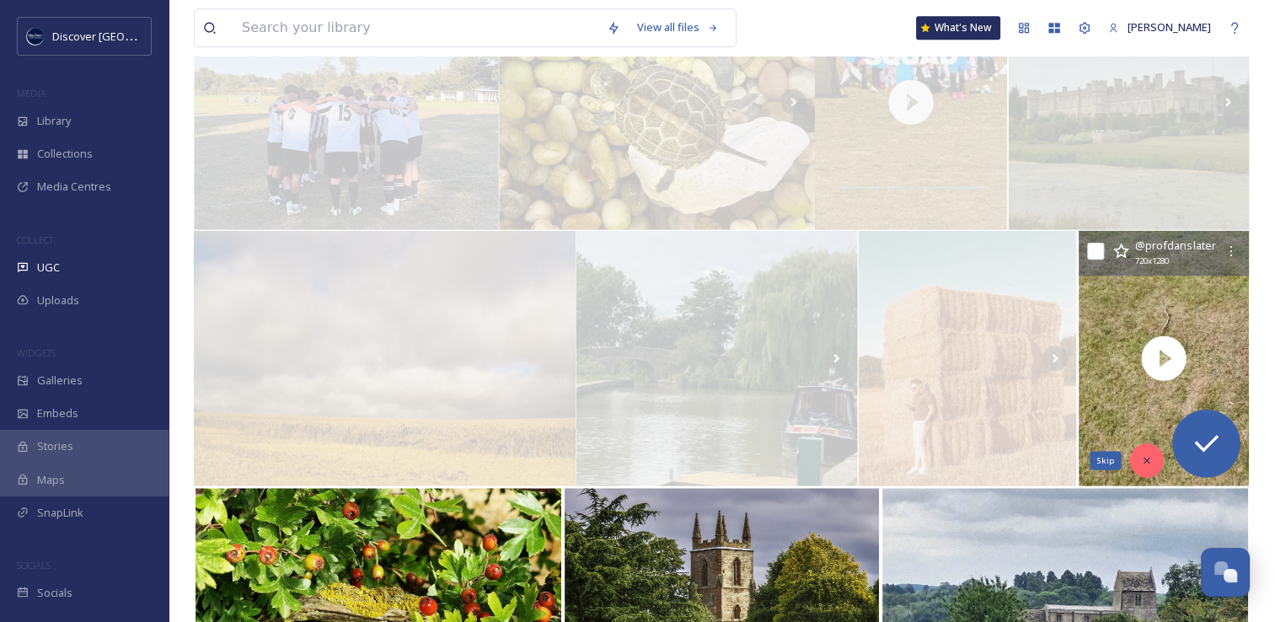
click at [1151, 470] on div "Skip" at bounding box center [1146, 460] width 34 height 34
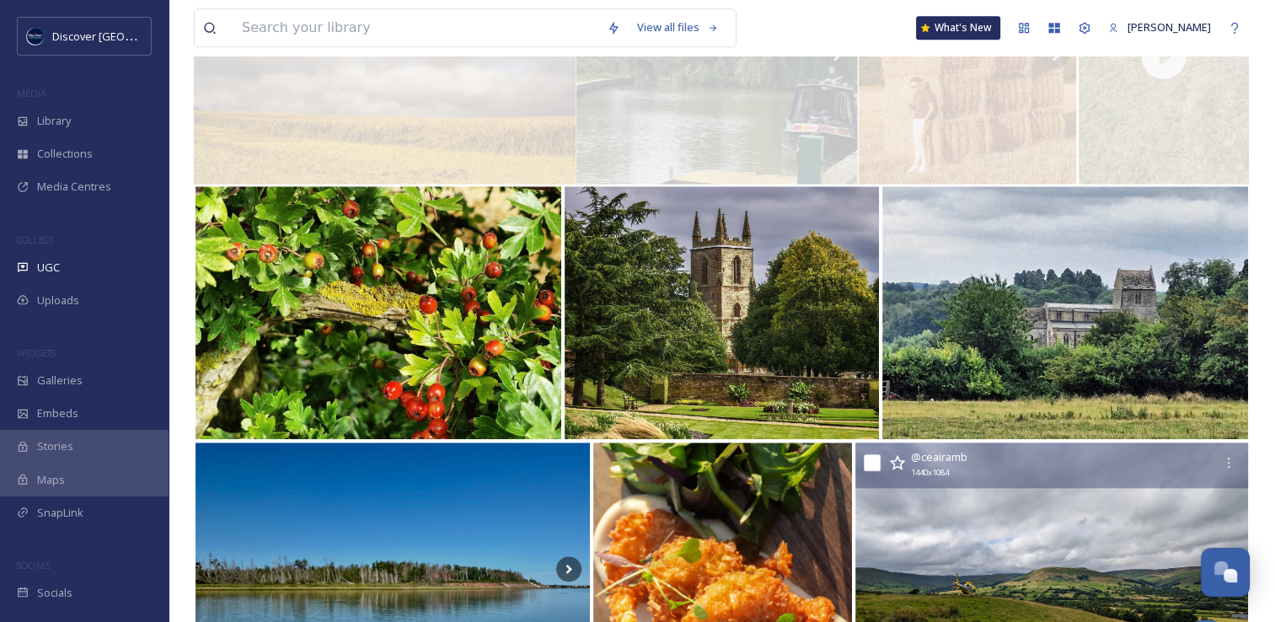
scroll to position [1868, 0]
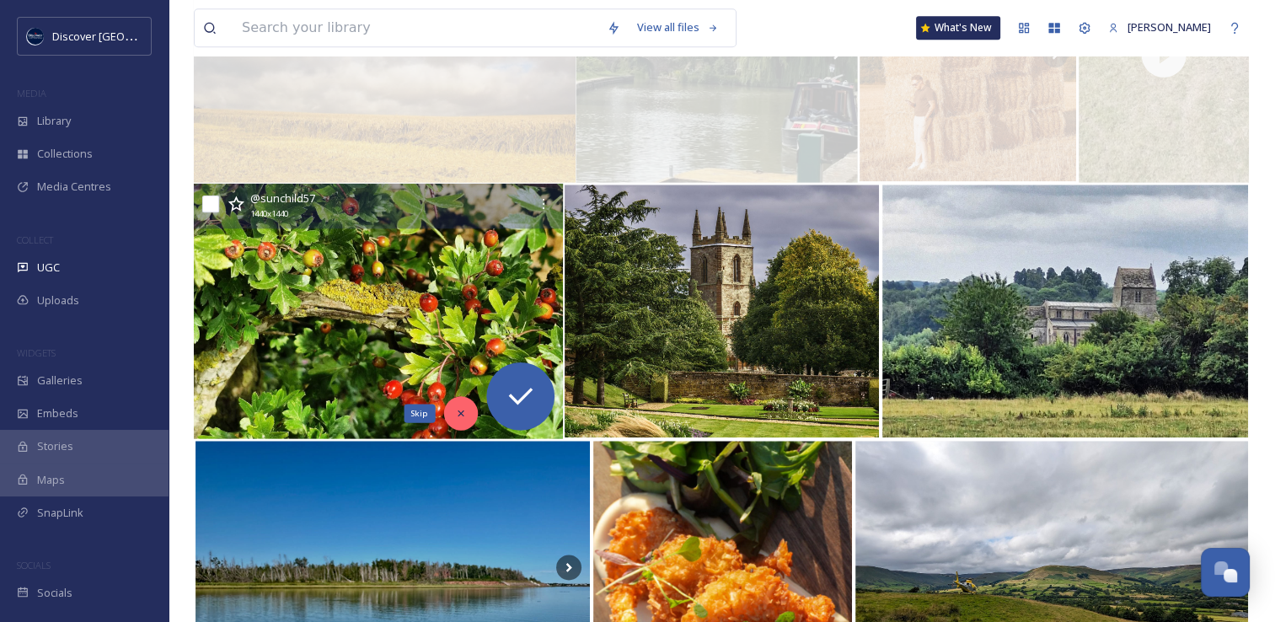
click at [452, 410] on div "Skip" at bounding box center [460, 413] width 34 height 34
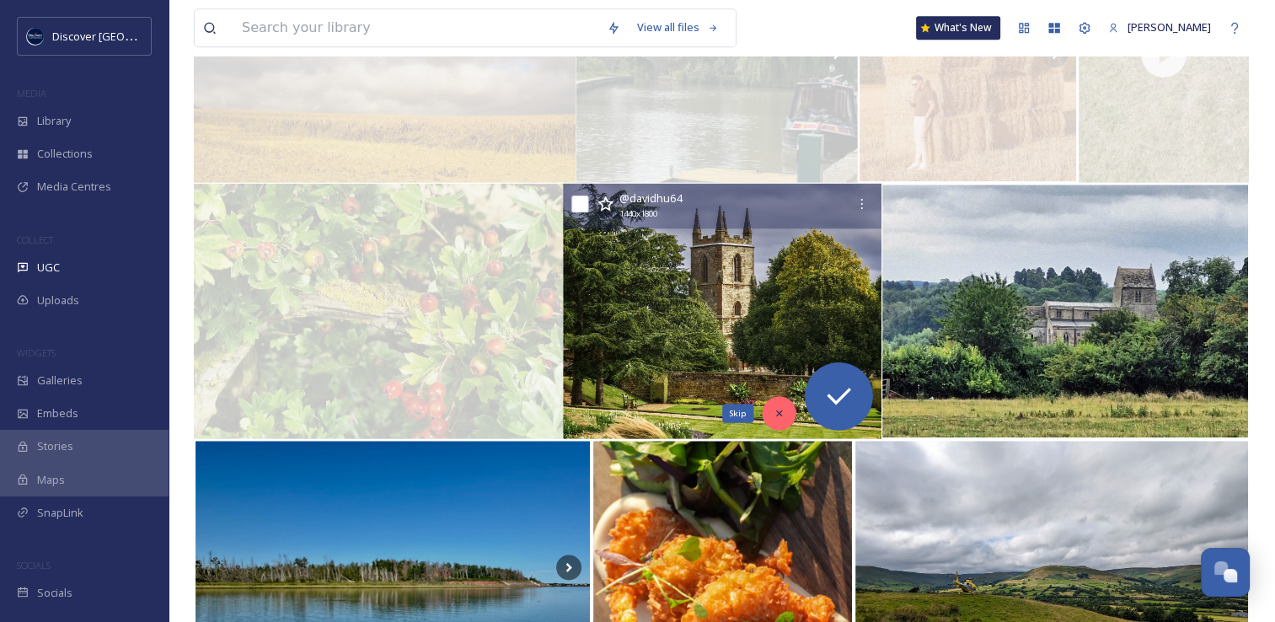
click at [768, 419] on div "Skip" at bounding box center [779, 413] width 34 height 34
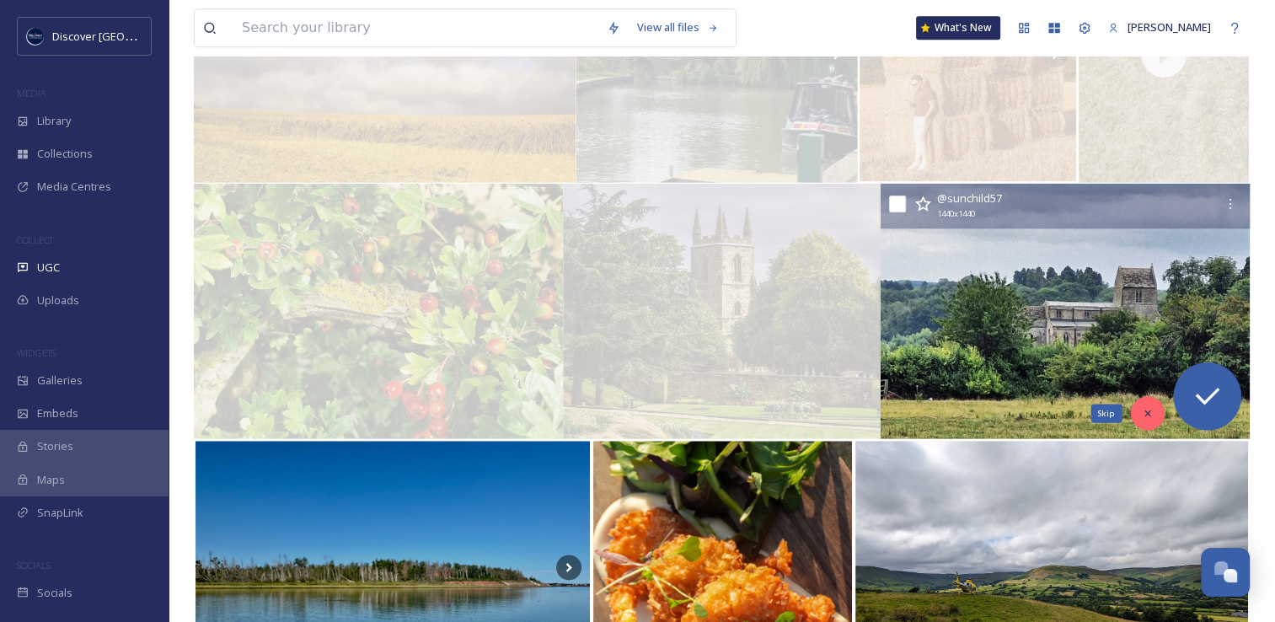
click at [1142, 410] on icon at bounding box center [1147, 413] width 12 height 12
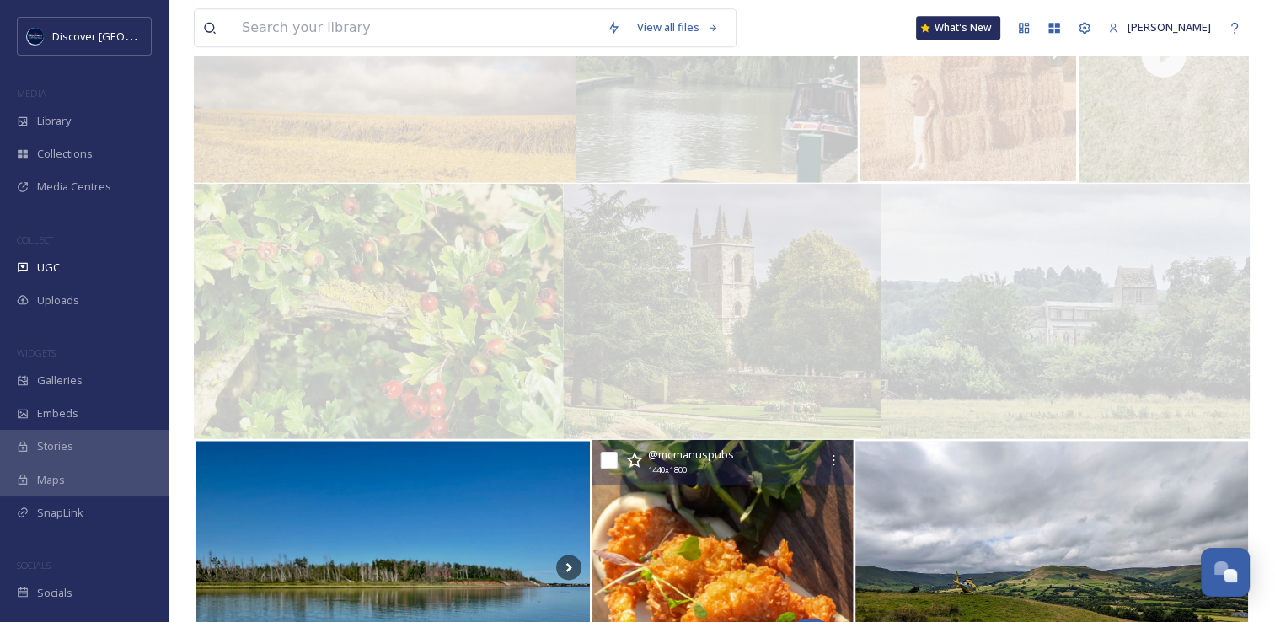
scroll to position [2166, 0]
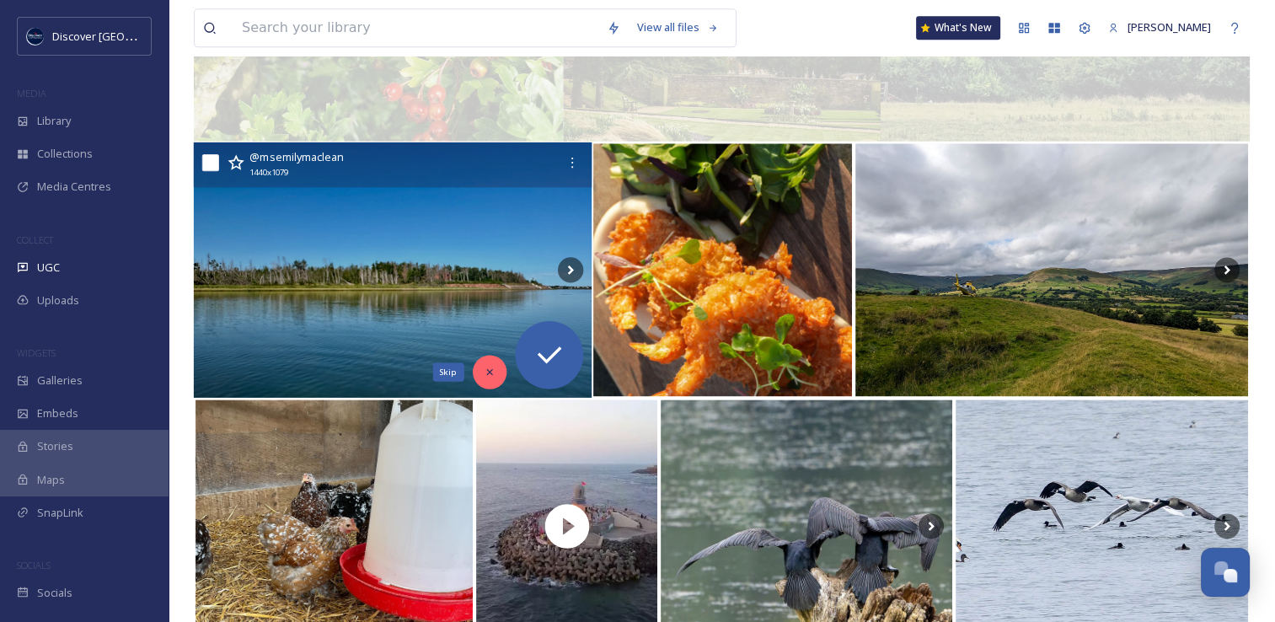
click at [496, 372] on div "Skip" at bounding box center [490, 372] width 34 height 34
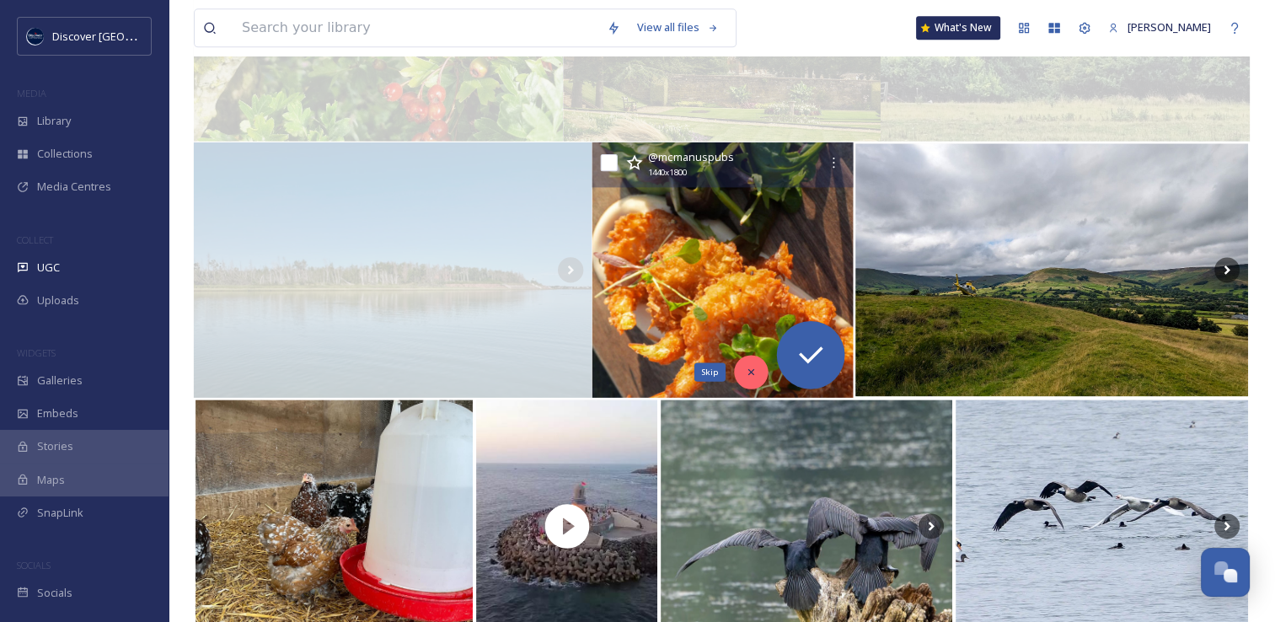
click at [750, 370] on icon at bounding box center [751, 372] width 6 height 6
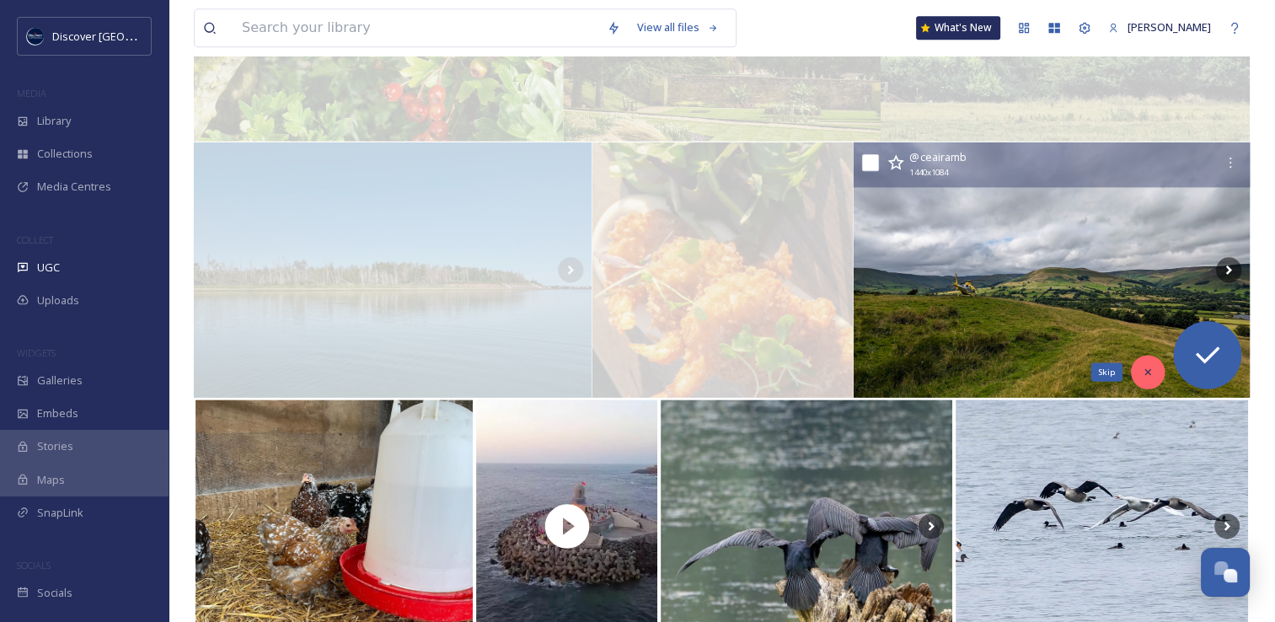
click at [1149, 370] on icon at bounding box center [1147, 372] width 6 height 6
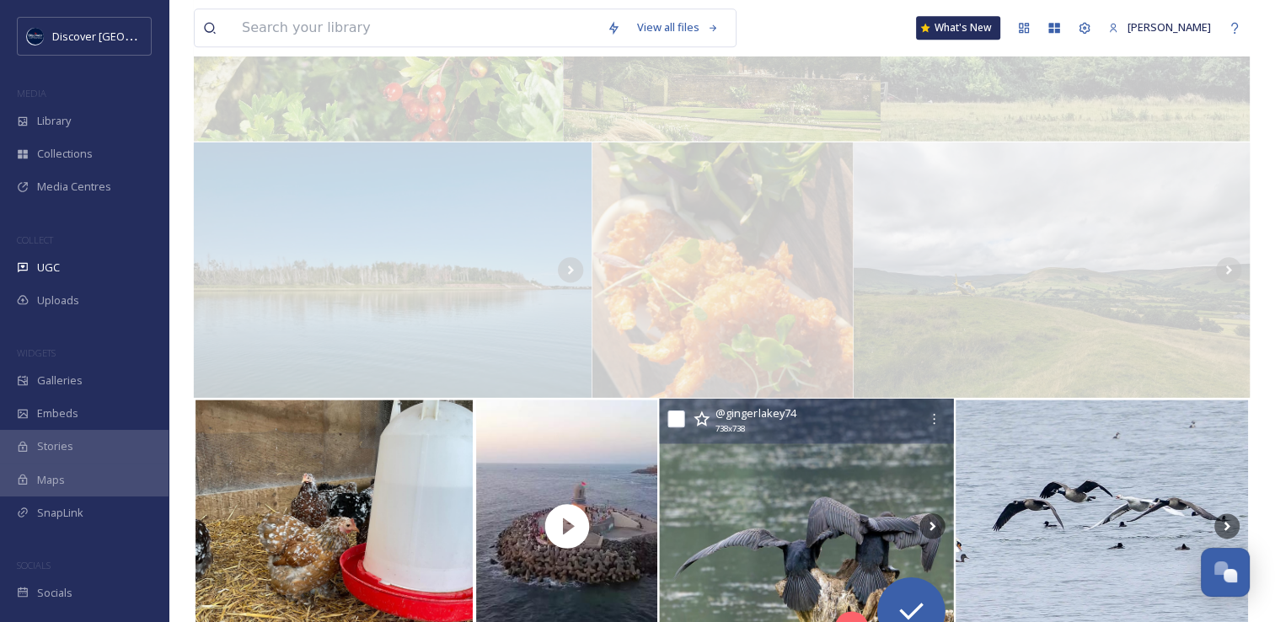
scroll to position [2432, 0]
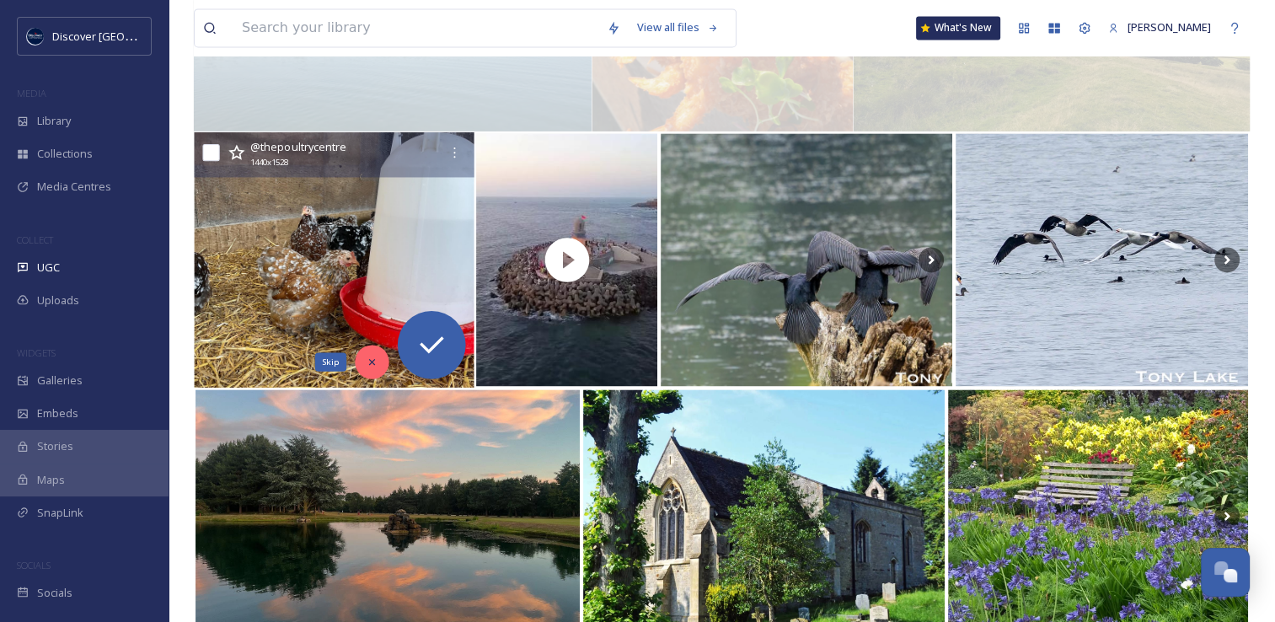
click at [377, 363] on icon at bounding box center [372, 361] width 12 height 12
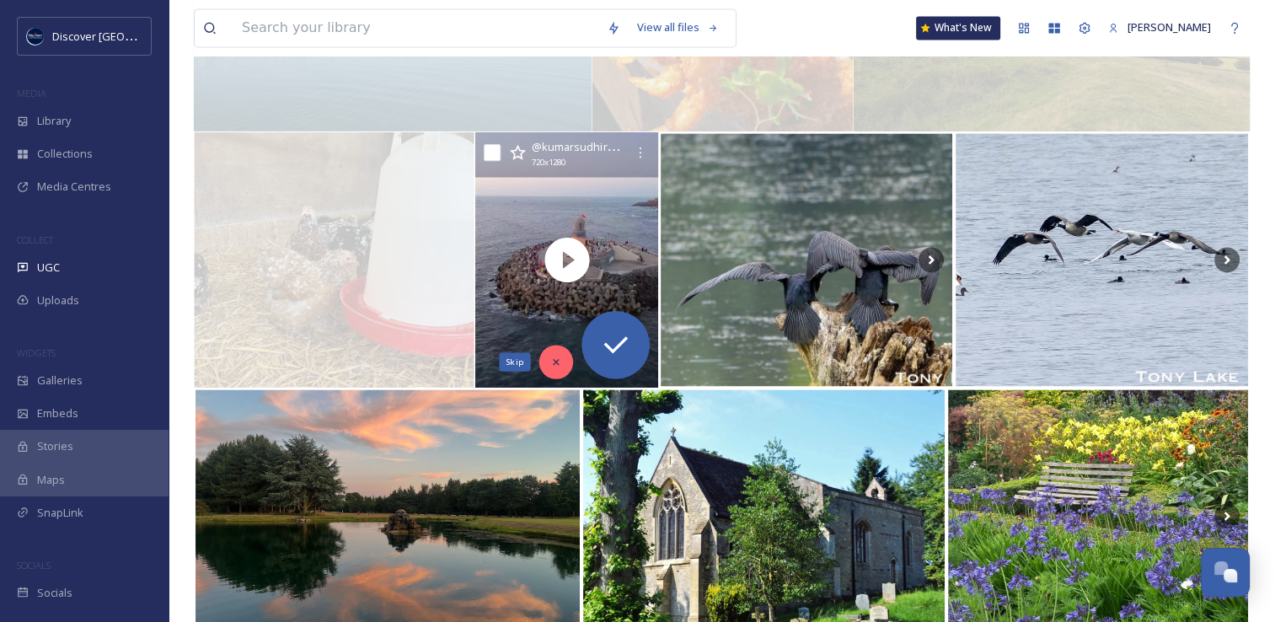
click at [550, 355] on icon at bounding box center [556, 361] width 12 height 12
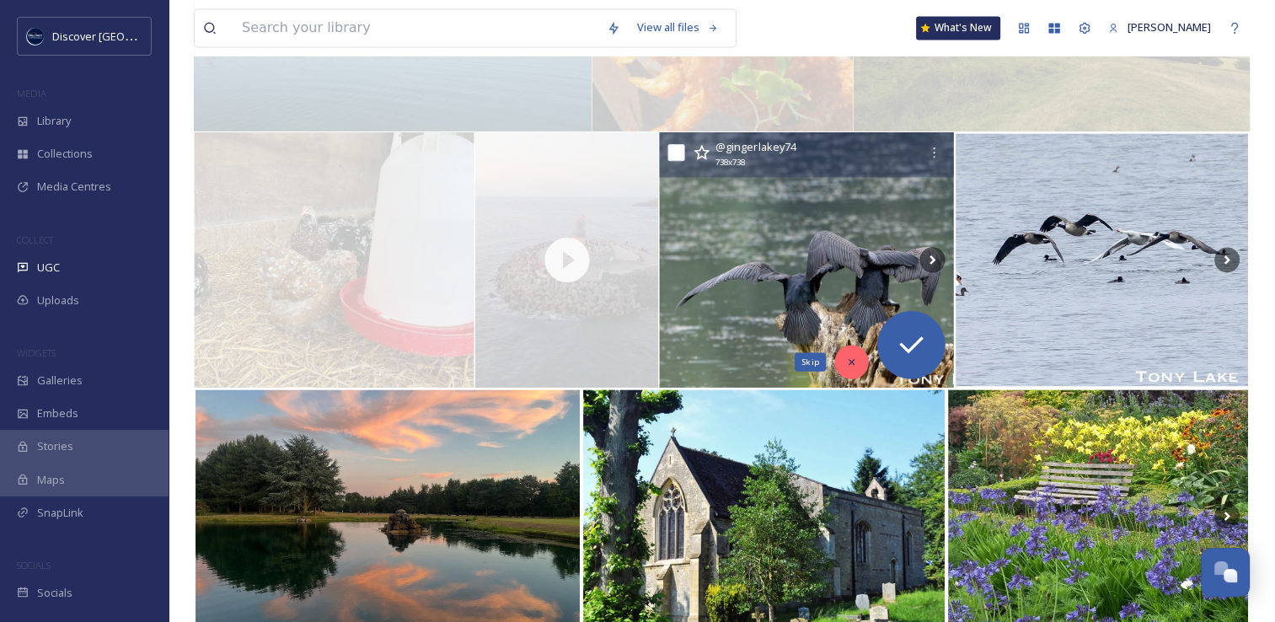
click at [846, 366] on icon at bounding box center [852, 361] width 12 height 12
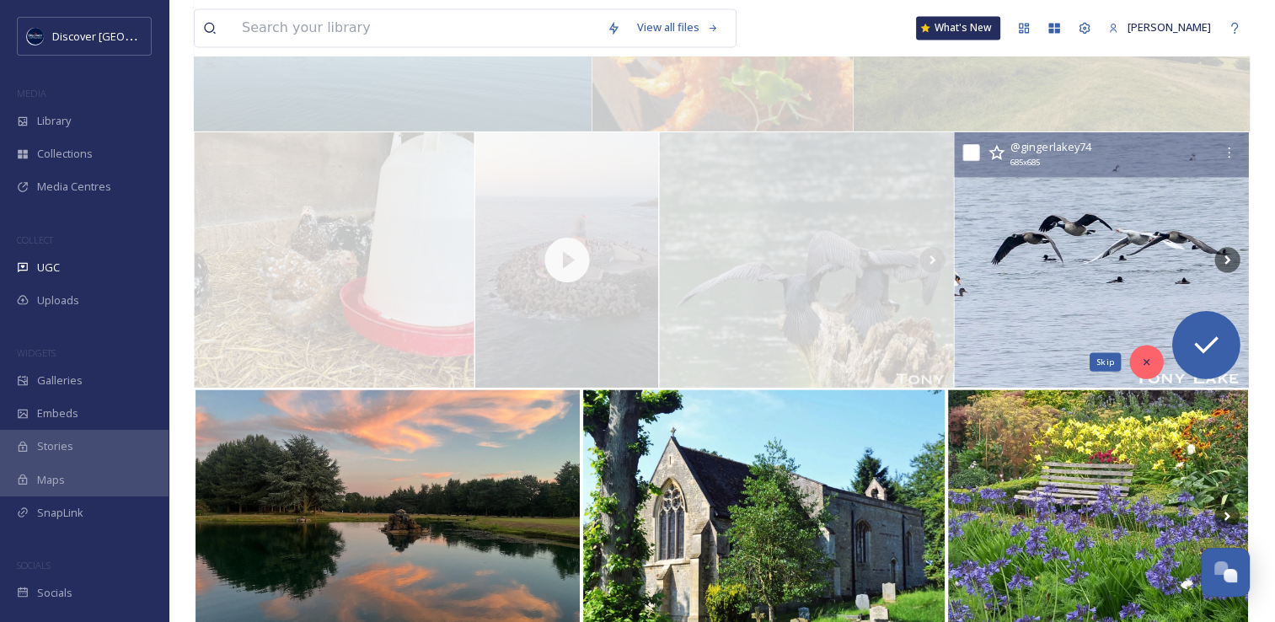
click at [1146, 359] on icon at bounding box center [1147, 362] width 6 height 6
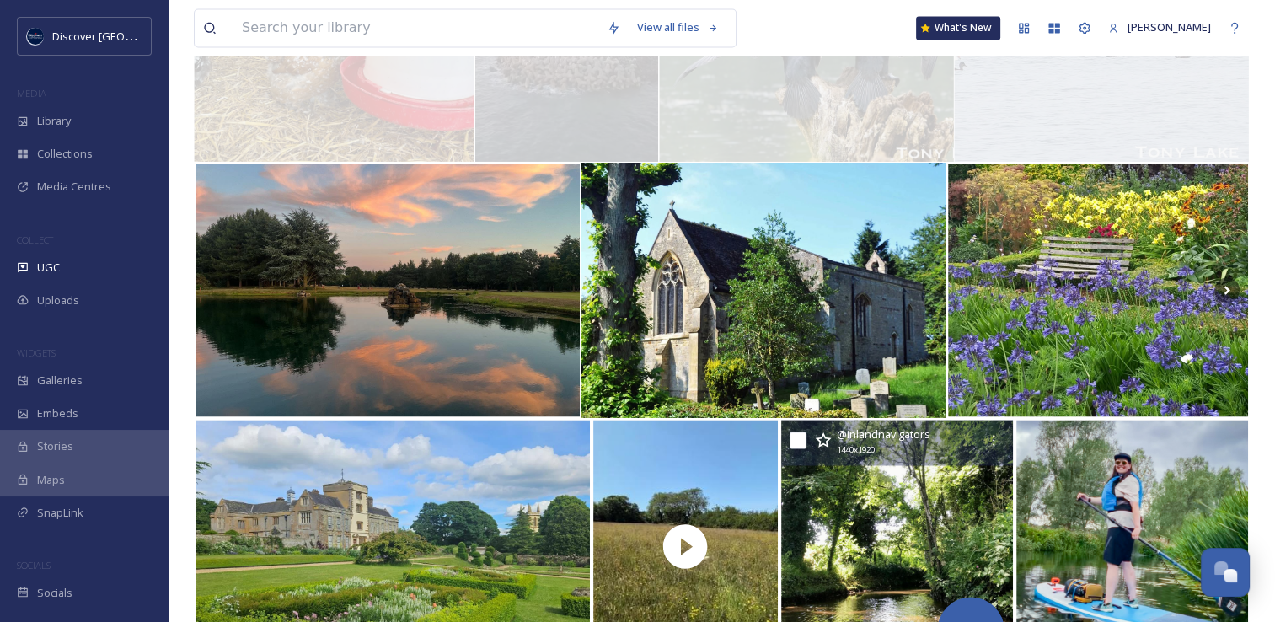
scroll to position [2689, 0]
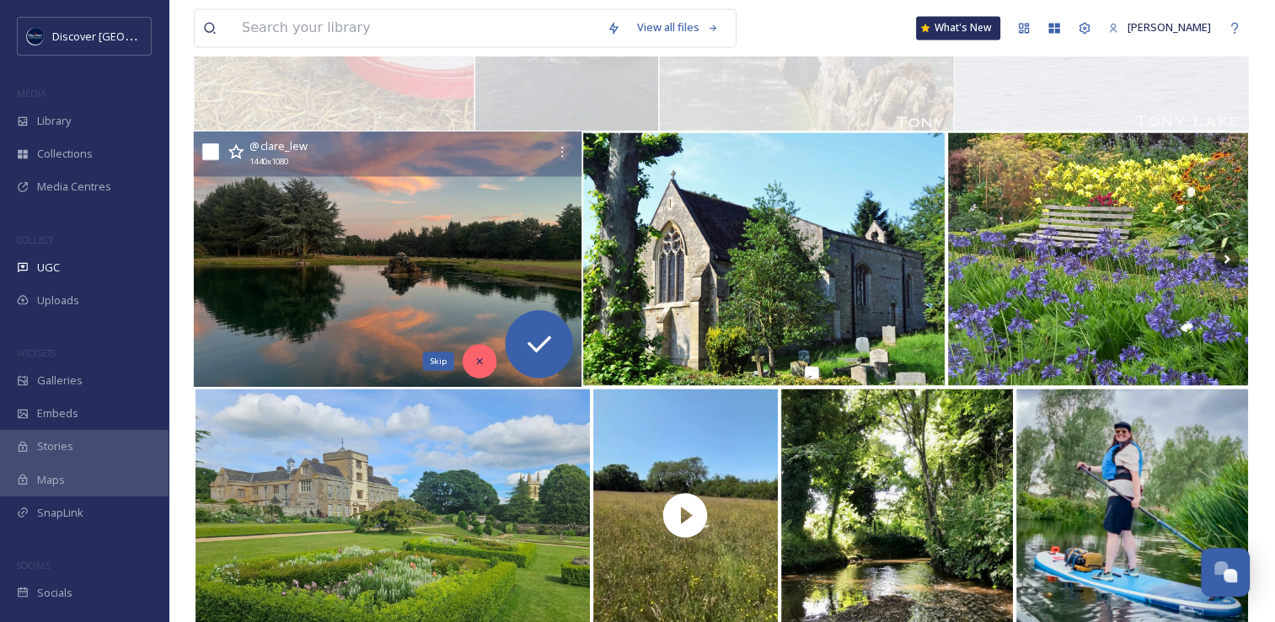
click at [478, 361] on icon at bounding box center [479, 361] width 12 height 12
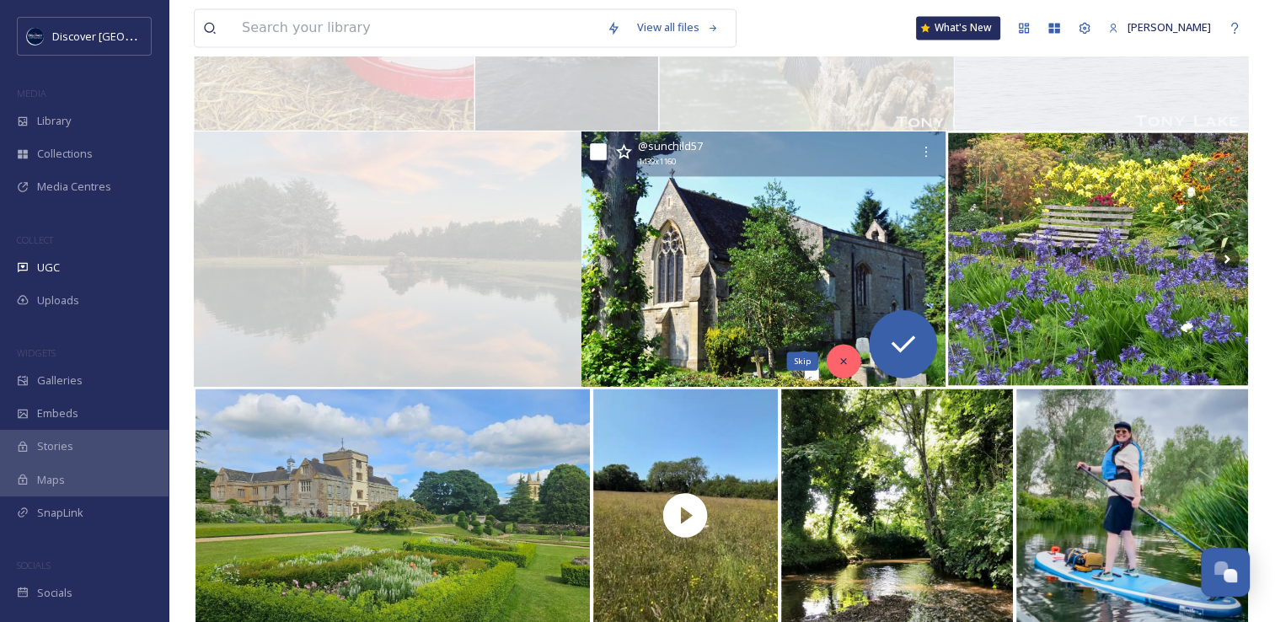
click at [840, 362] on icon at bounding box center [843, 361] width 12 height 12
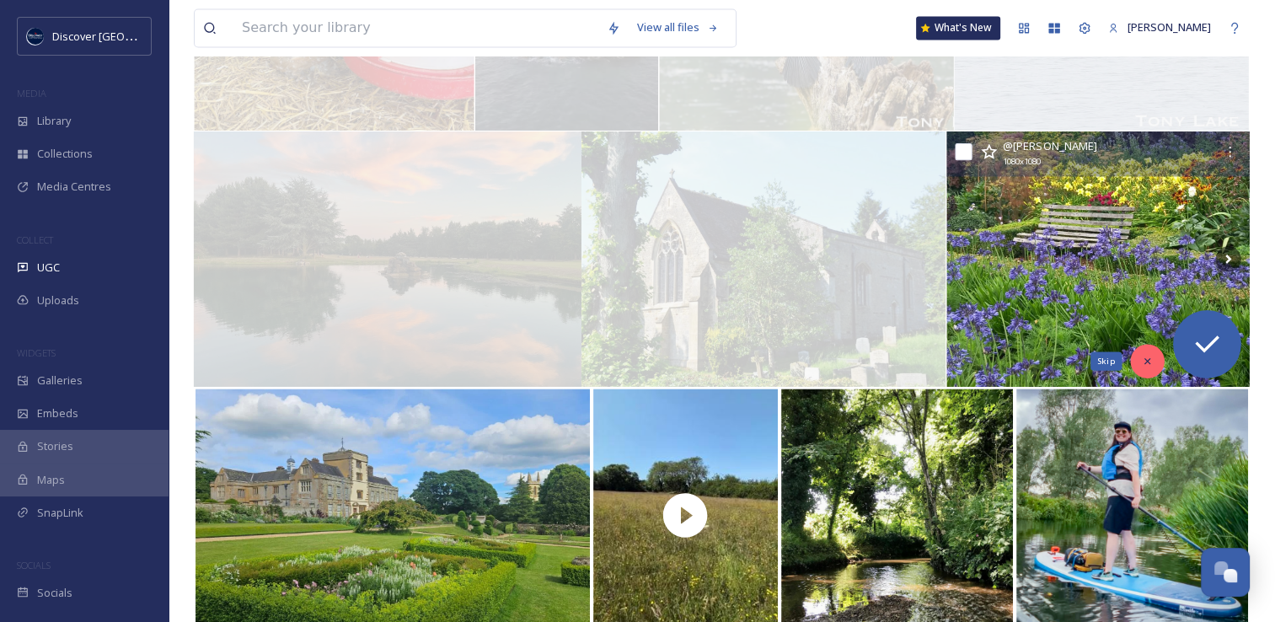
click at [1149, 361] on icon at bounding box center [1147, 361] width 12 height 12
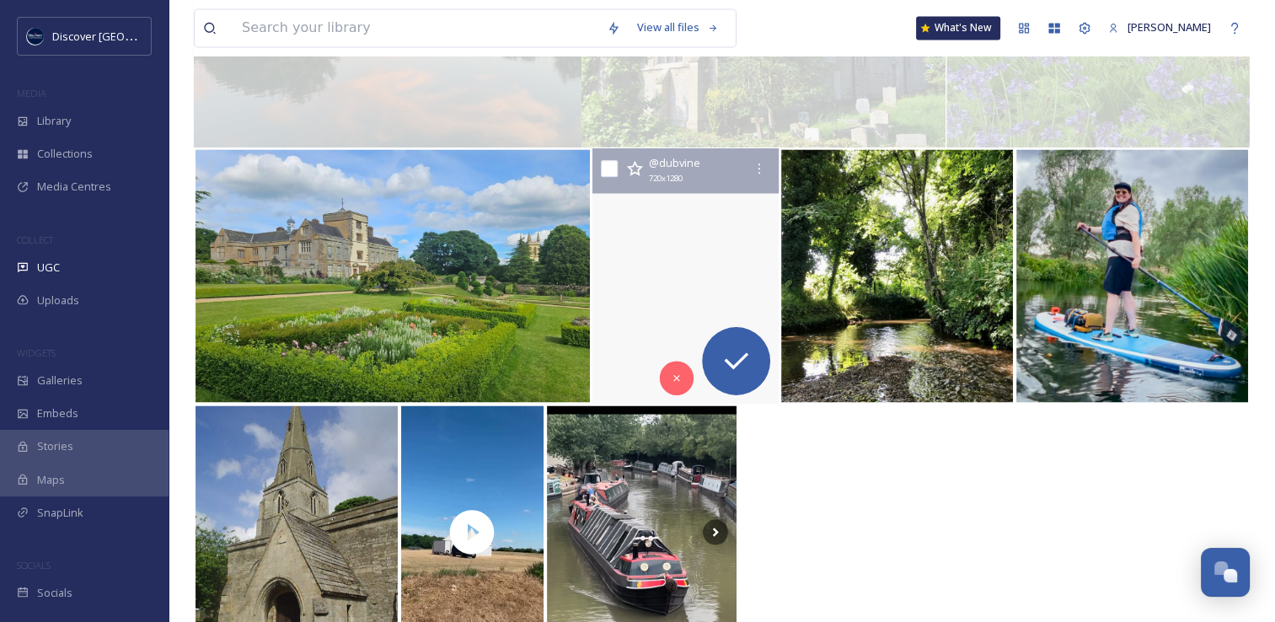
scroll to position [2930, 0]
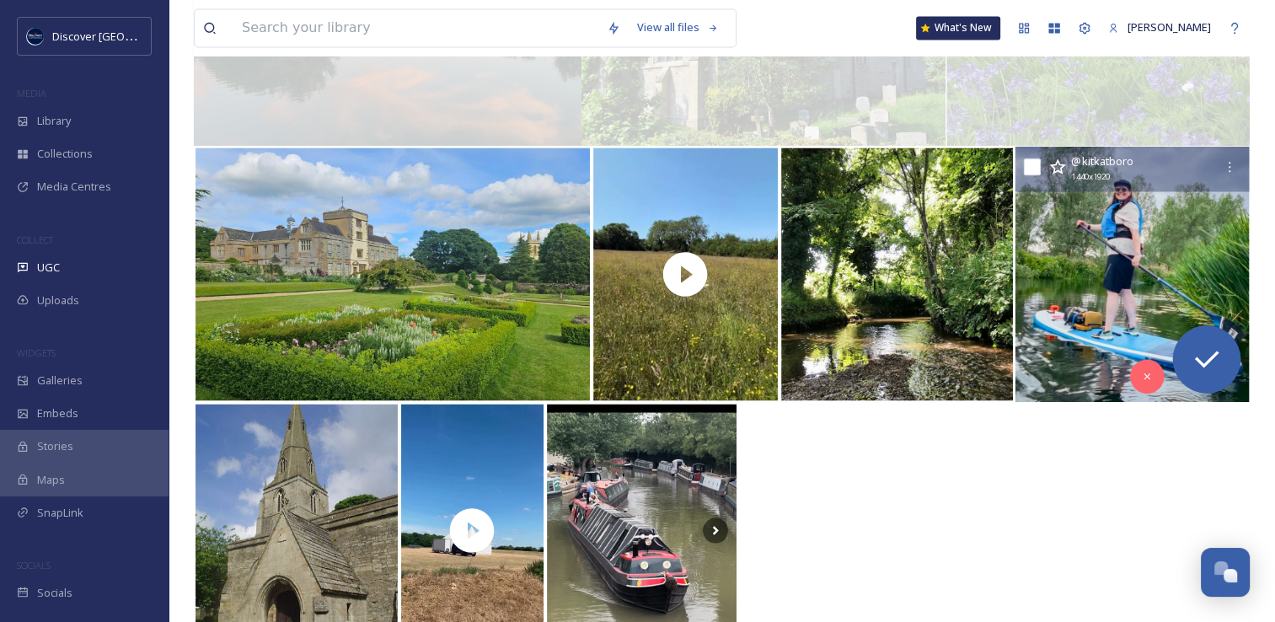
click at [1077, 339] on img at bounding box center [1131, 274] width 234 height 255
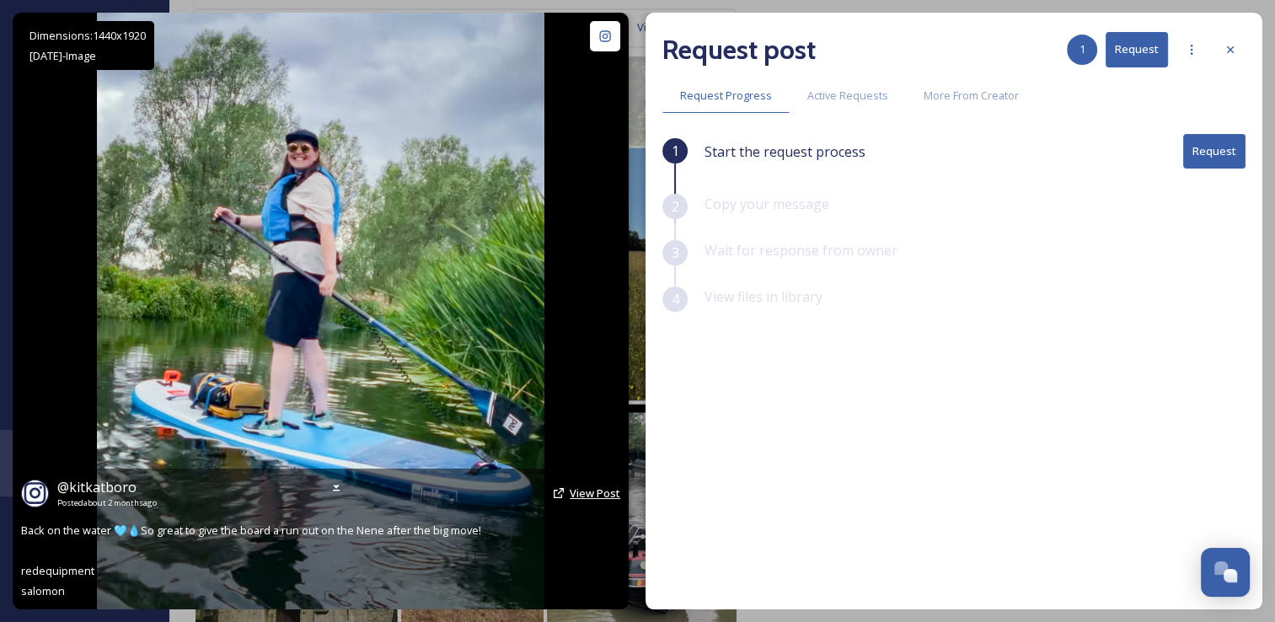
click at [577, 500] on span "View Post" at bounding box center [594, 492] width 51 height 15
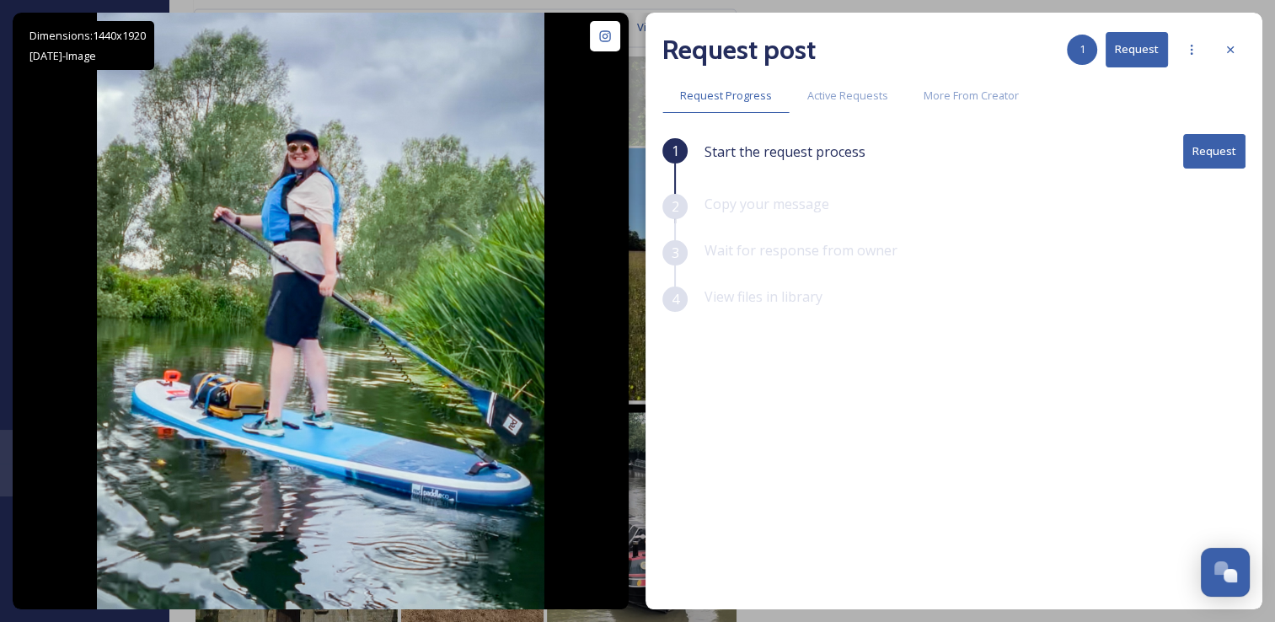
click at [1232, 152] on button "Request" at bounding box center [1214, 151] width 62 height 35
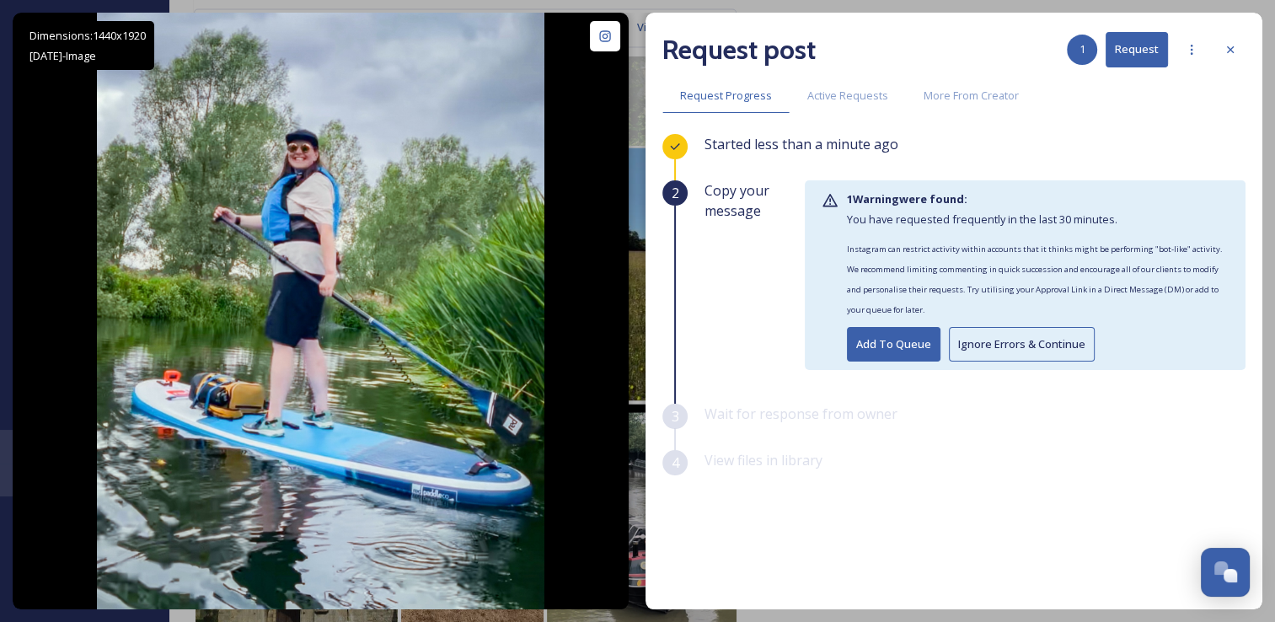
click at [1037, 350] on button "Ignore Errors & Continue" at bounding box center [1022, 344] width 146 height 35
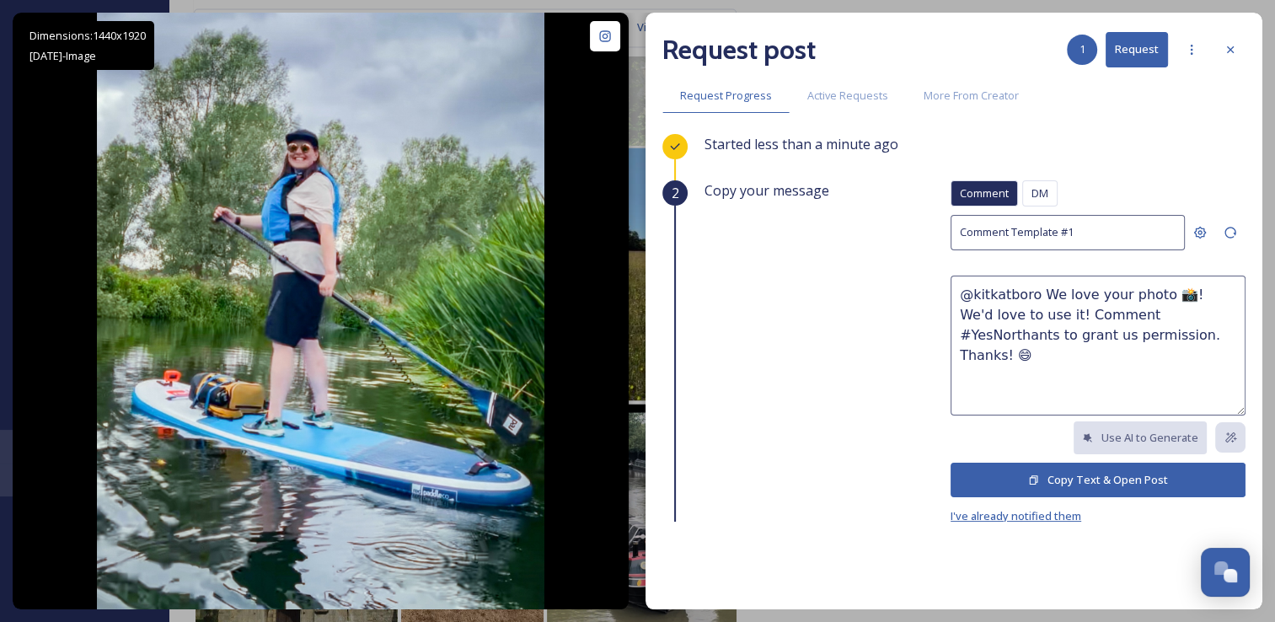
click at [1018, 518] on span "I've already notified them" at bounding box center [1015, 515] width 131 height 15
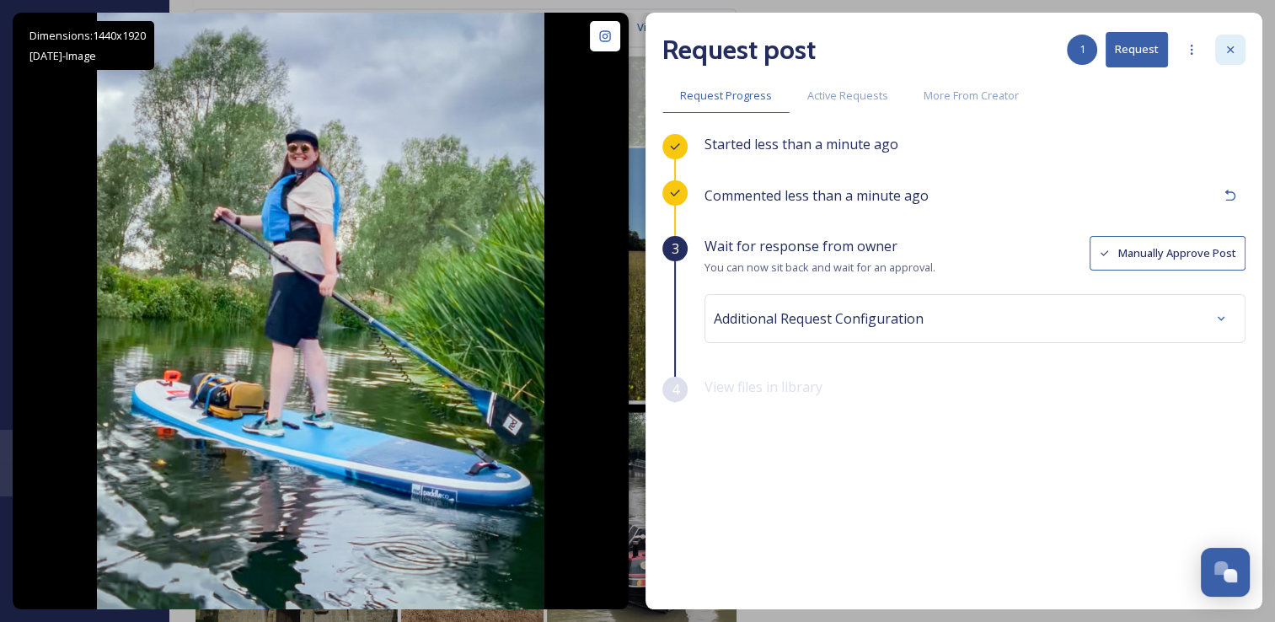
click at [1231, 56] on div at bounding box center [1230, 50] width 30 height 30
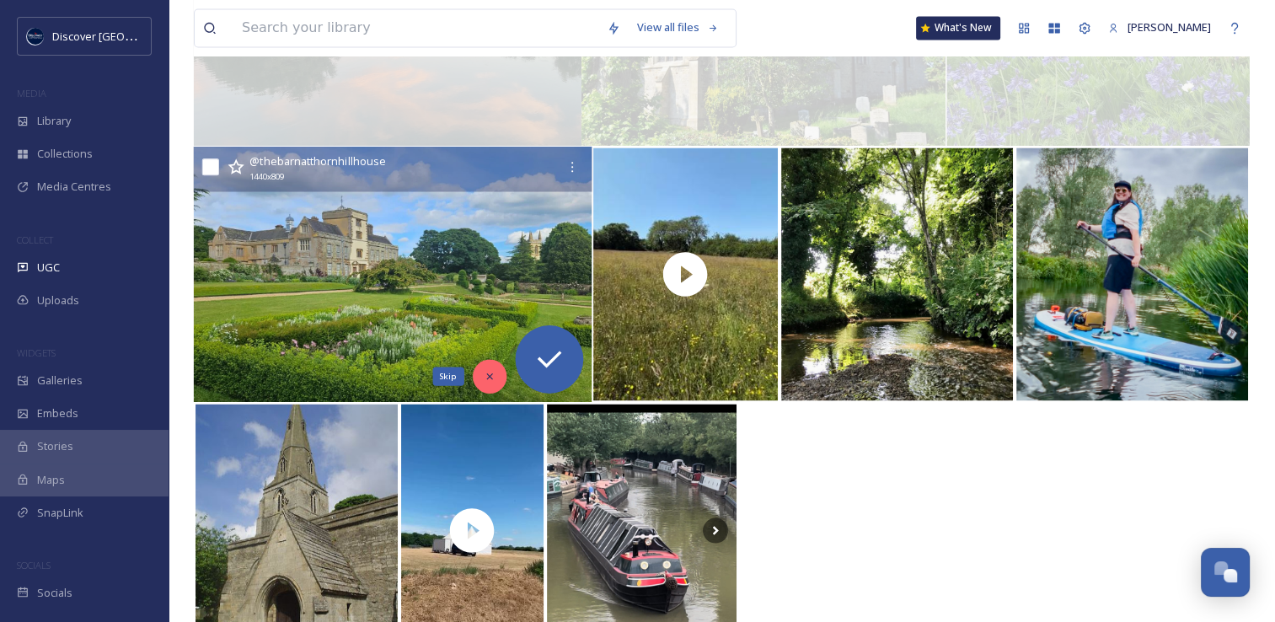
click at [484, 373] on icon at bounding box center [490, 376] width 12 height 12
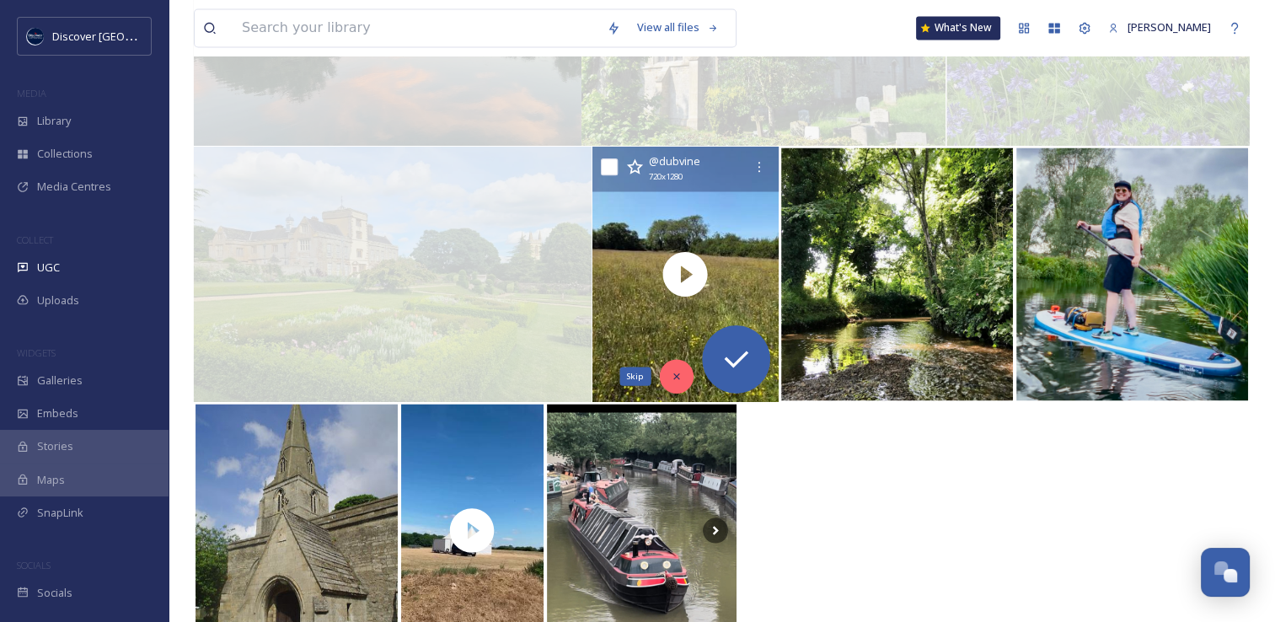
click at [676, 374] on icon at bounding box center [676, 376] width 12 height 12
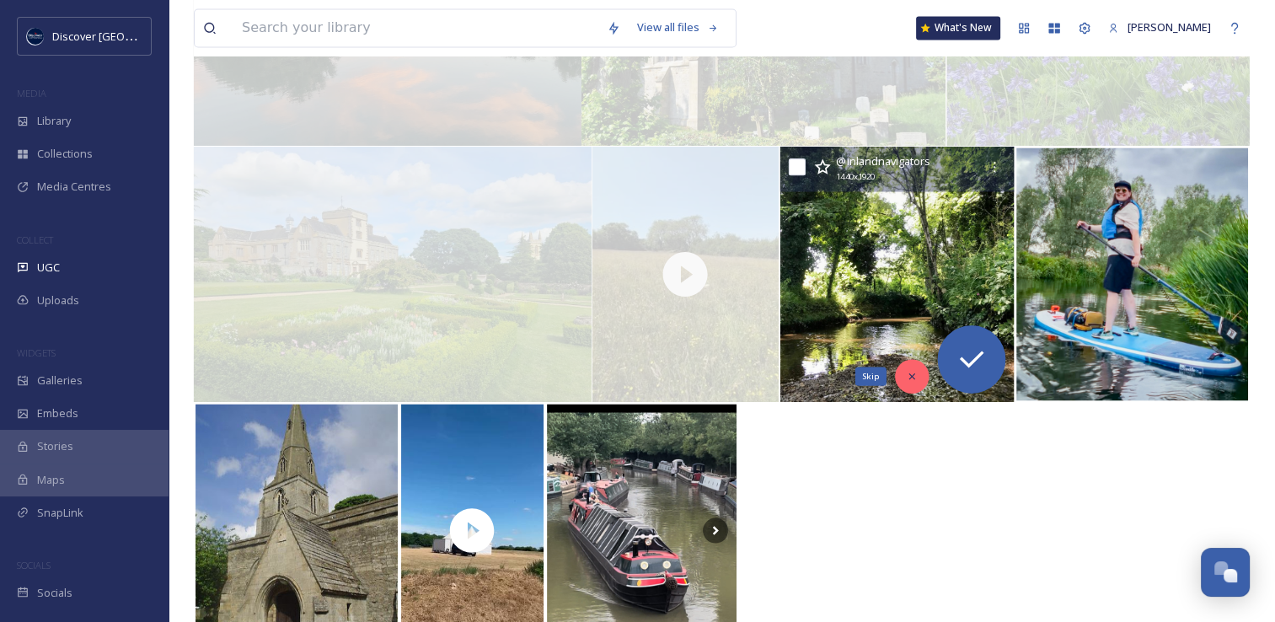
click at [907, 372] on icon at bounding box center [912, 376] width 12 height 12
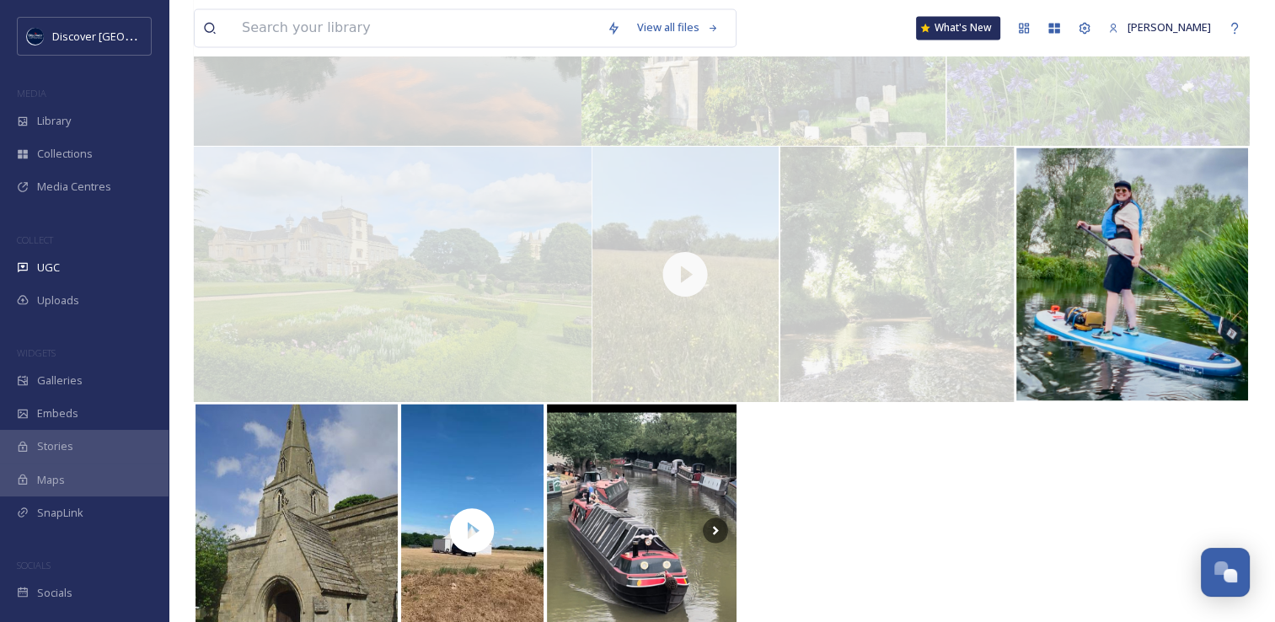
scroll to position [2985, 0]
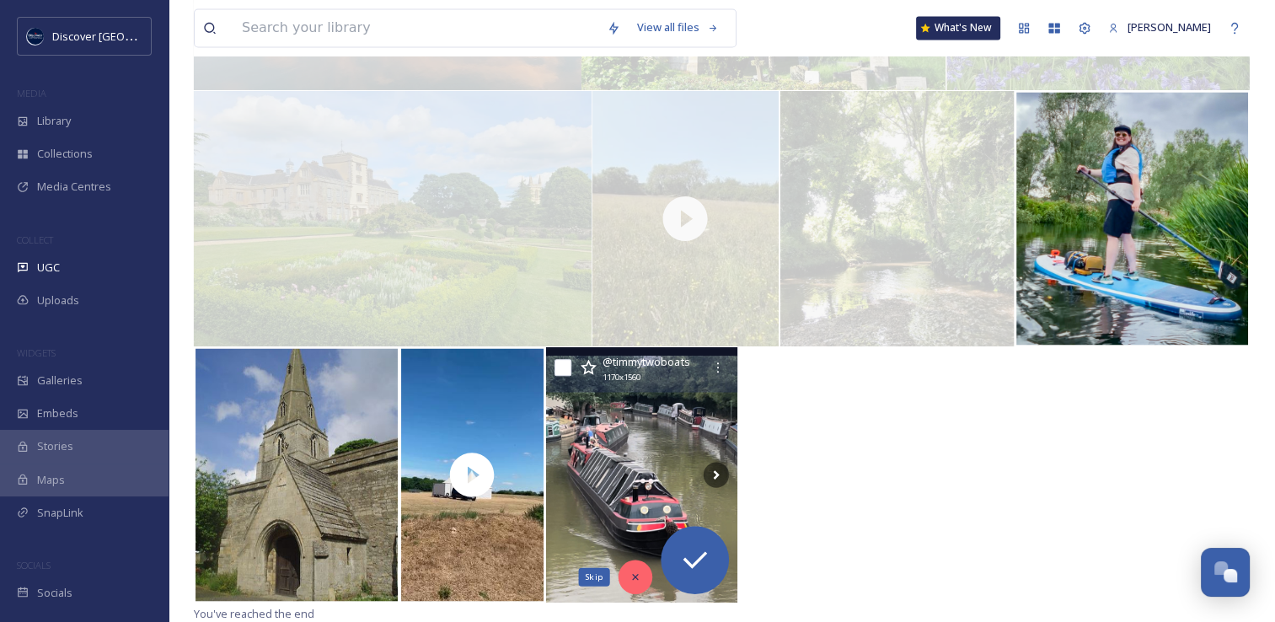
click at [635, 574] on icon at bounding box center [635, 576] width 12 height 12
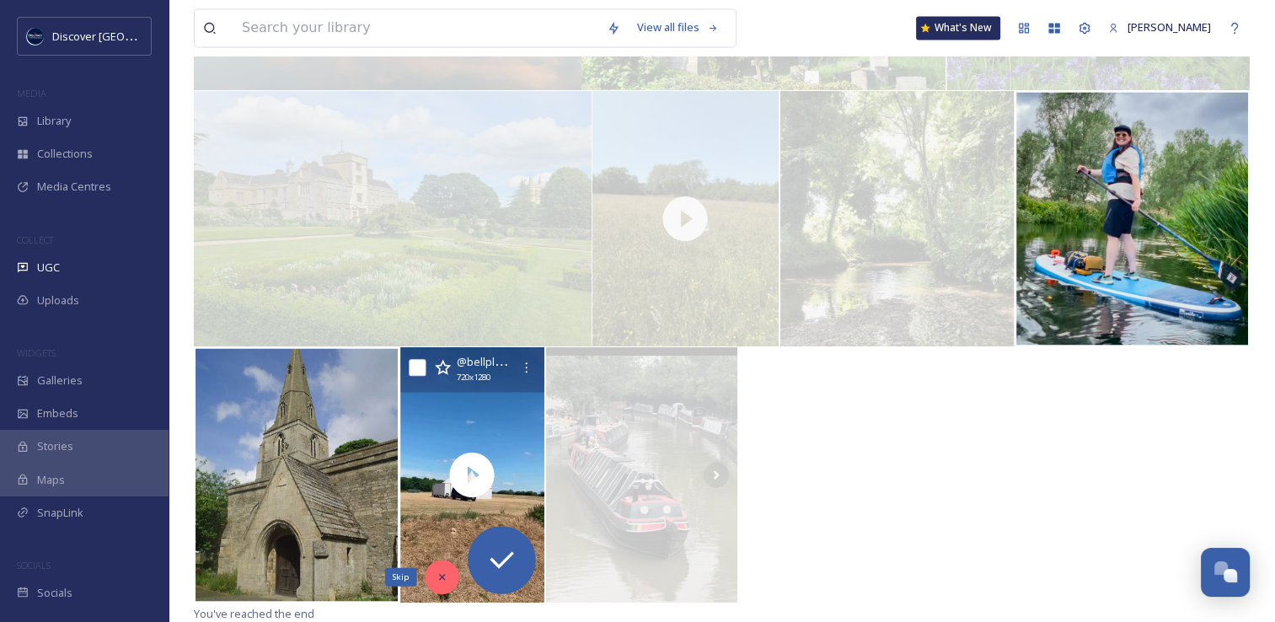
click at [443, 582] on div "Skip" at bounding box center [442, 576] width 34 height 34
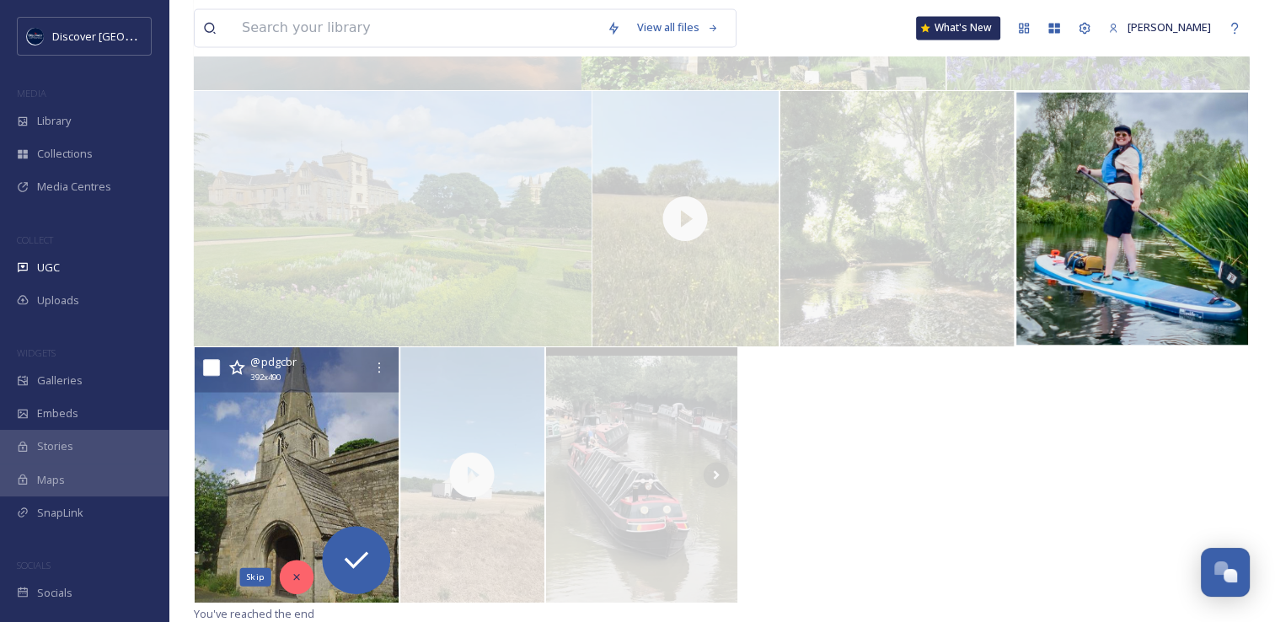
click at [297, 578] on icon at bounding box center [297, 576] width 12 height 12
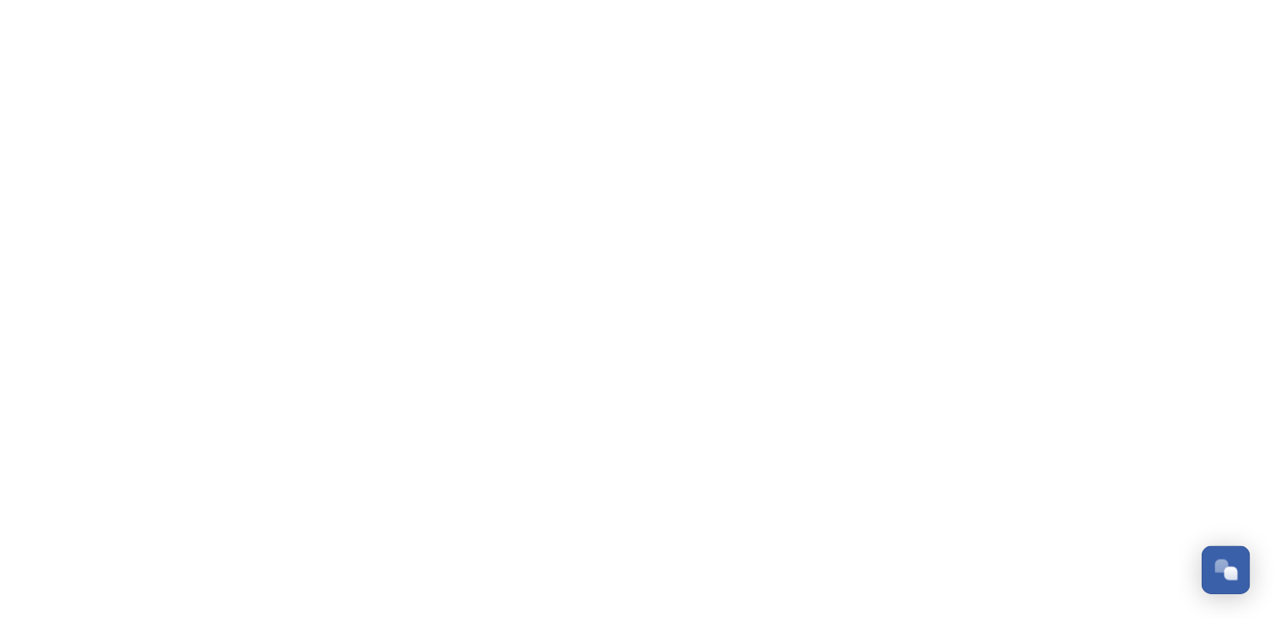
scroll to position [4199, 0]
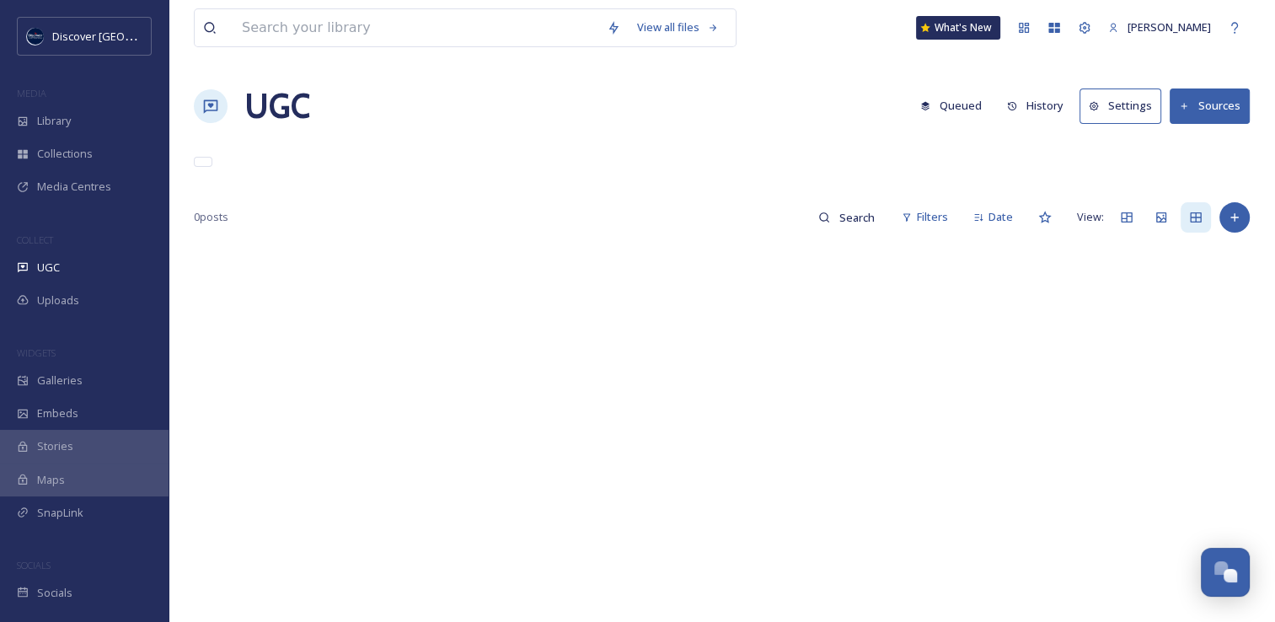
scroll to position [4297, 0]
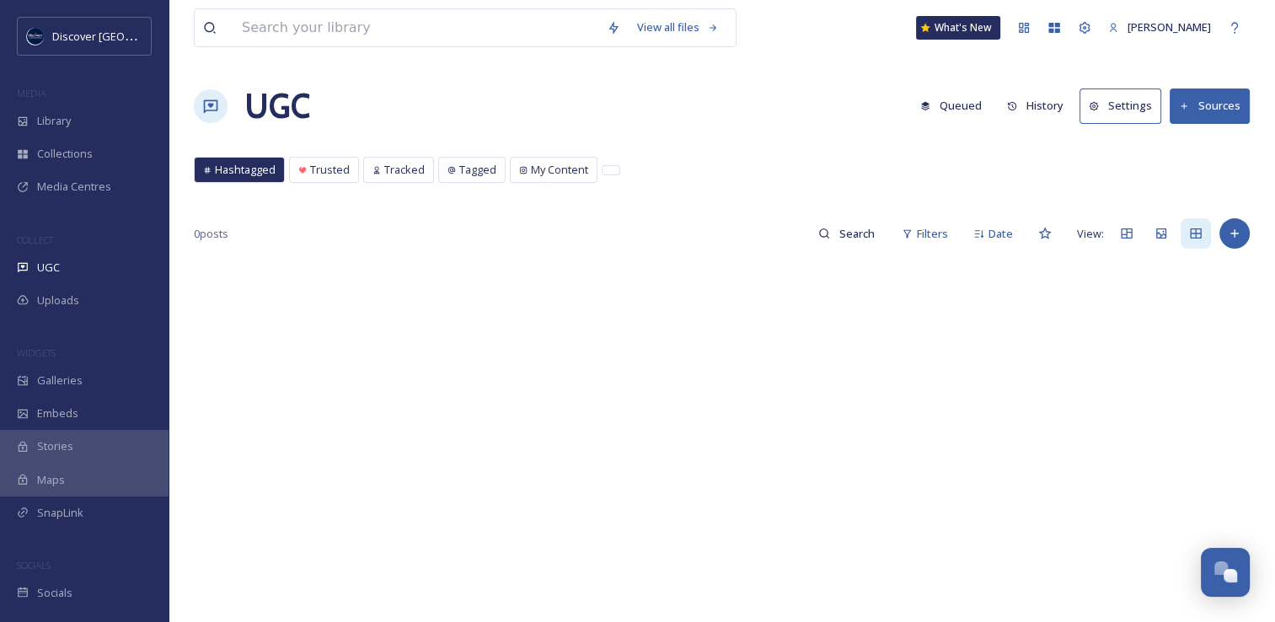
click at [576, 265] on div at bounding box center [722, 570] width 1056 height 622
click at [81, 133] on div "Library" at bounding box center [84, 120] width 168 height 33
